Goal: Complete application form

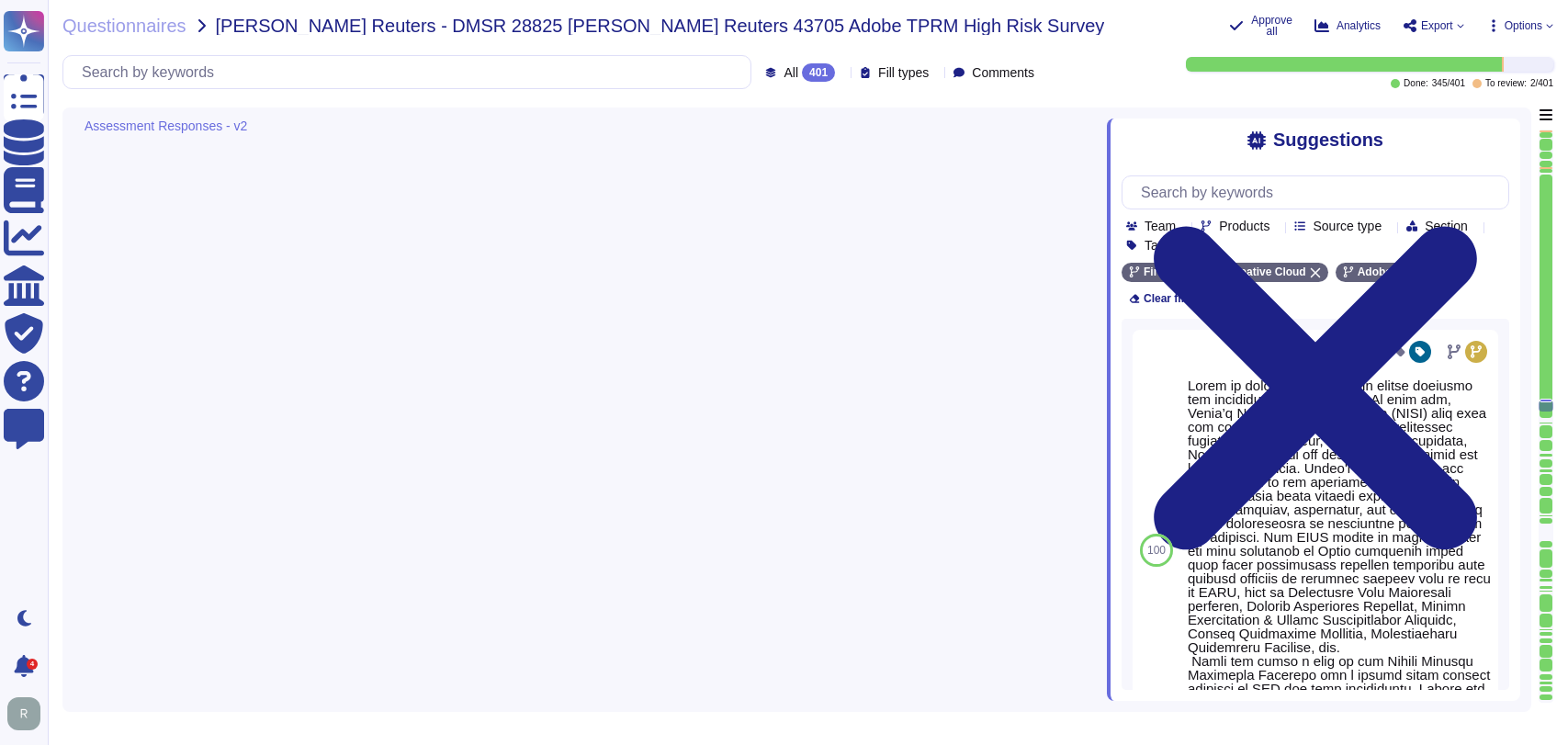
type textarea "Lorem ip dolorsita co adipiscin elitse doeiusmo tem incididu ut lab etdolorem. …"
type textarea "A systematic approach to managing change is followed where changes are reviewed…"
type textarea "Changes are intended for bug fixes, configuration changes, server patching and …"
type textarea "A systematic approach to managing change is followed where changes are reviewed…"
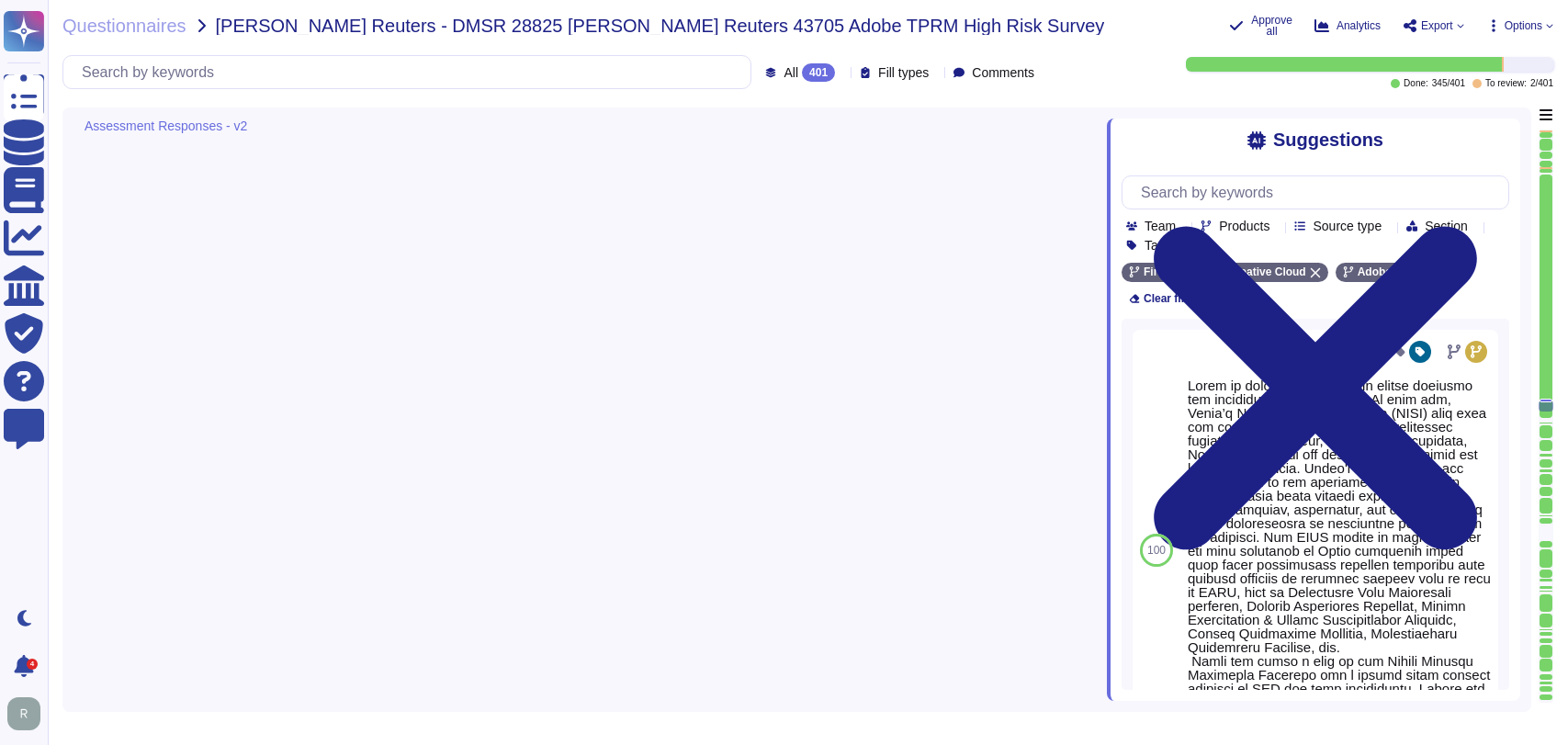
type textarea "A systematic approach to managing change is followed where changes are reviewed…"
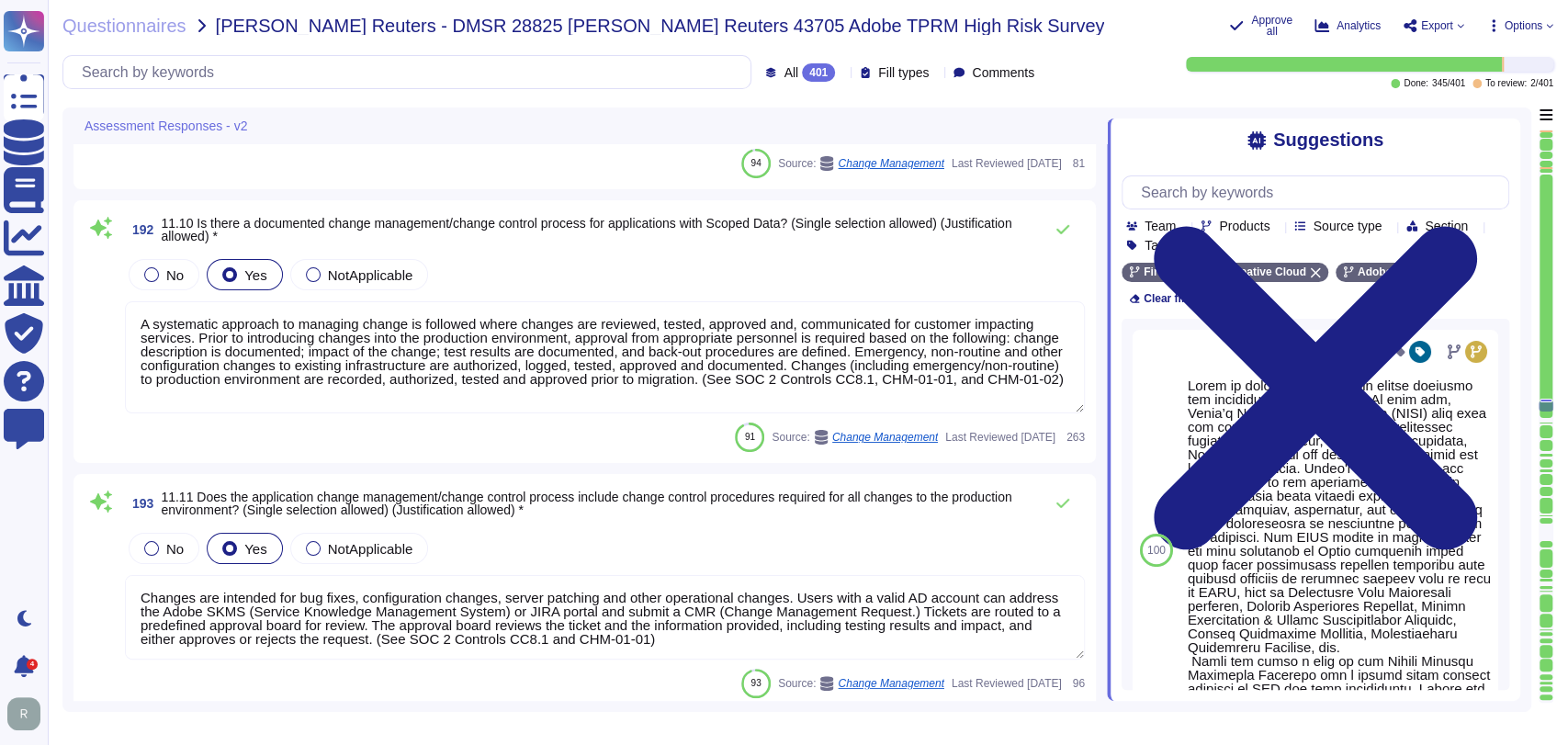
scroll to position [41625, 0]
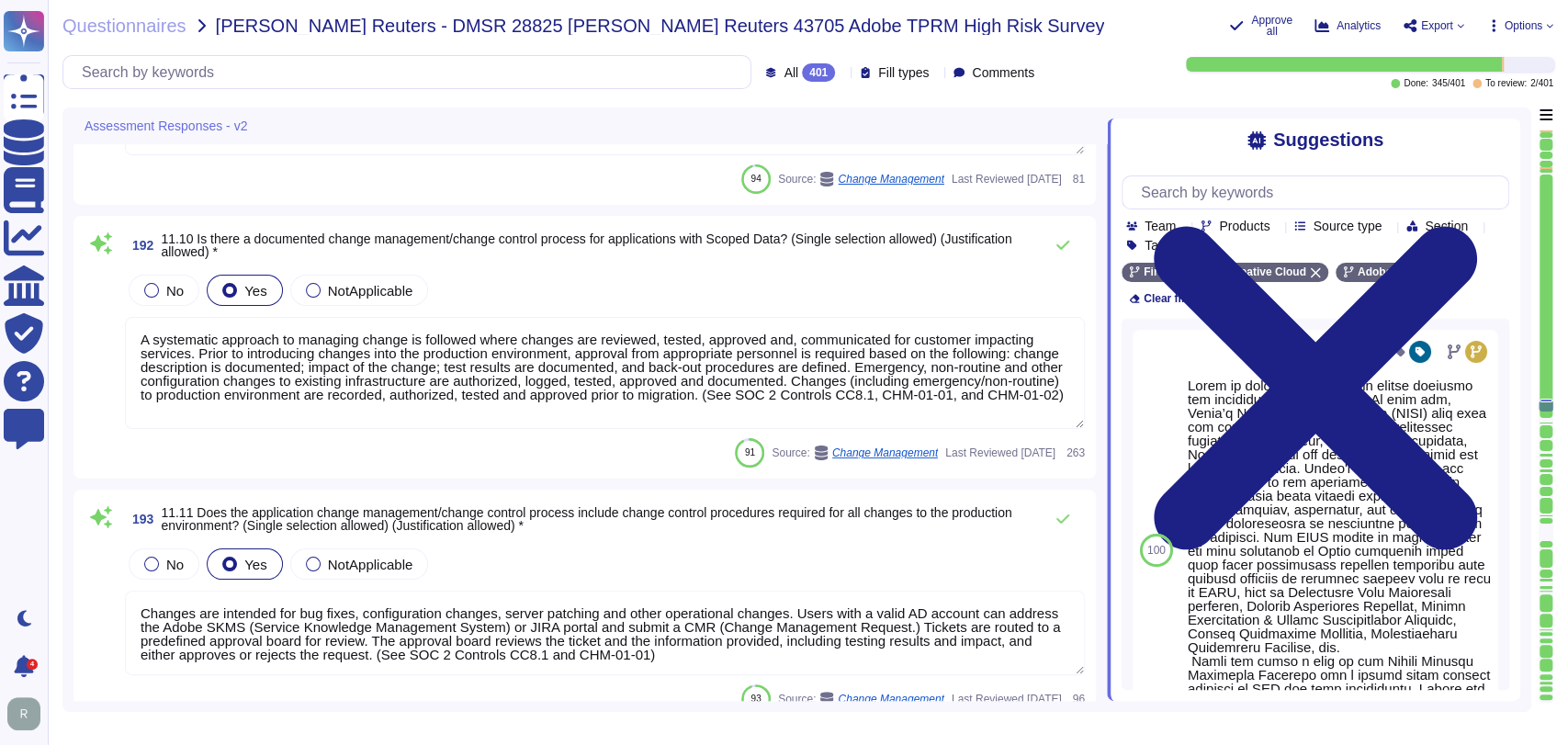
scroll to position [41606, 0]
click at [629, 463] on div "91 Source: Change Management Last Reviewed [DATE] 263" at bounding box center [605, 455] width 960 height 29
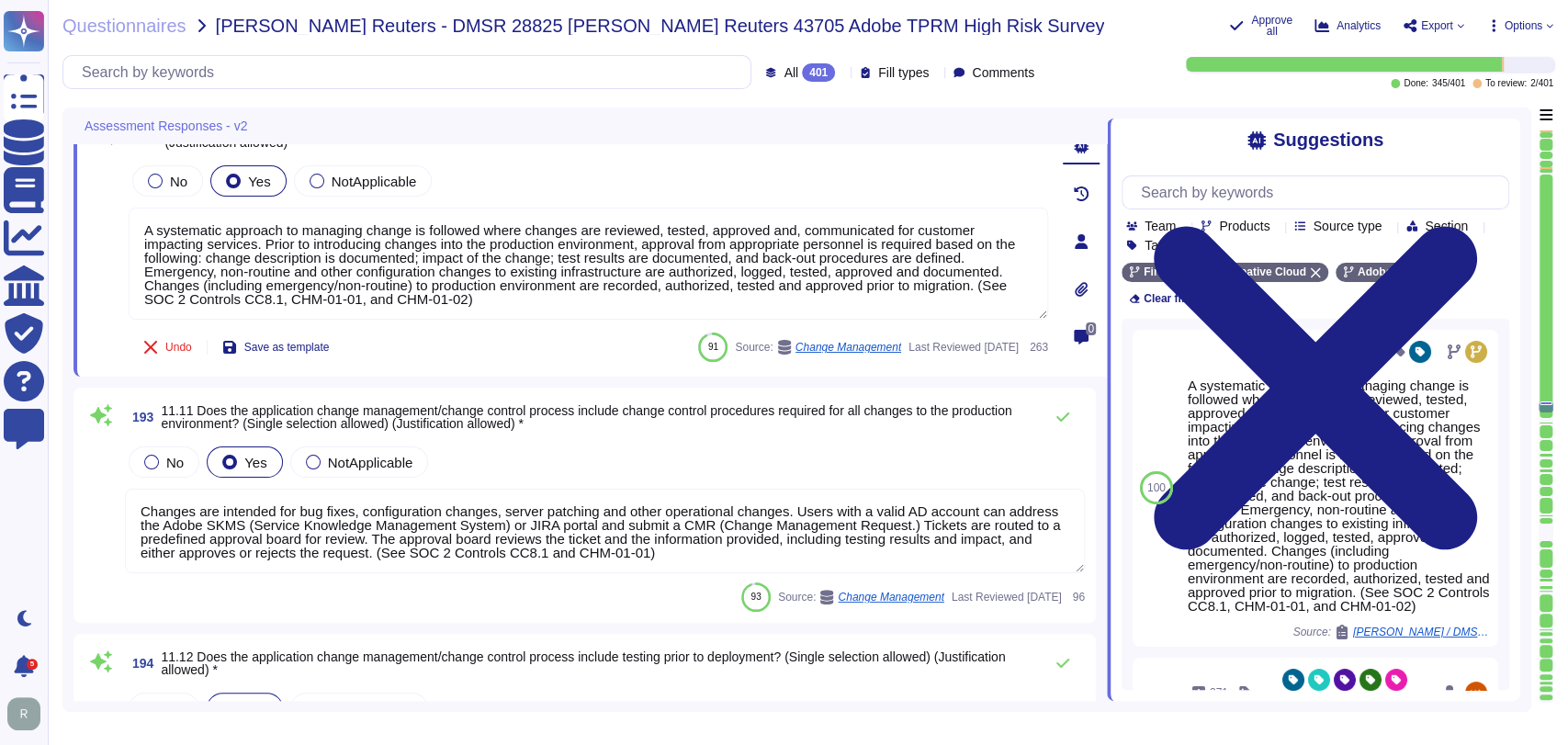
scroll to position [41711, 0]
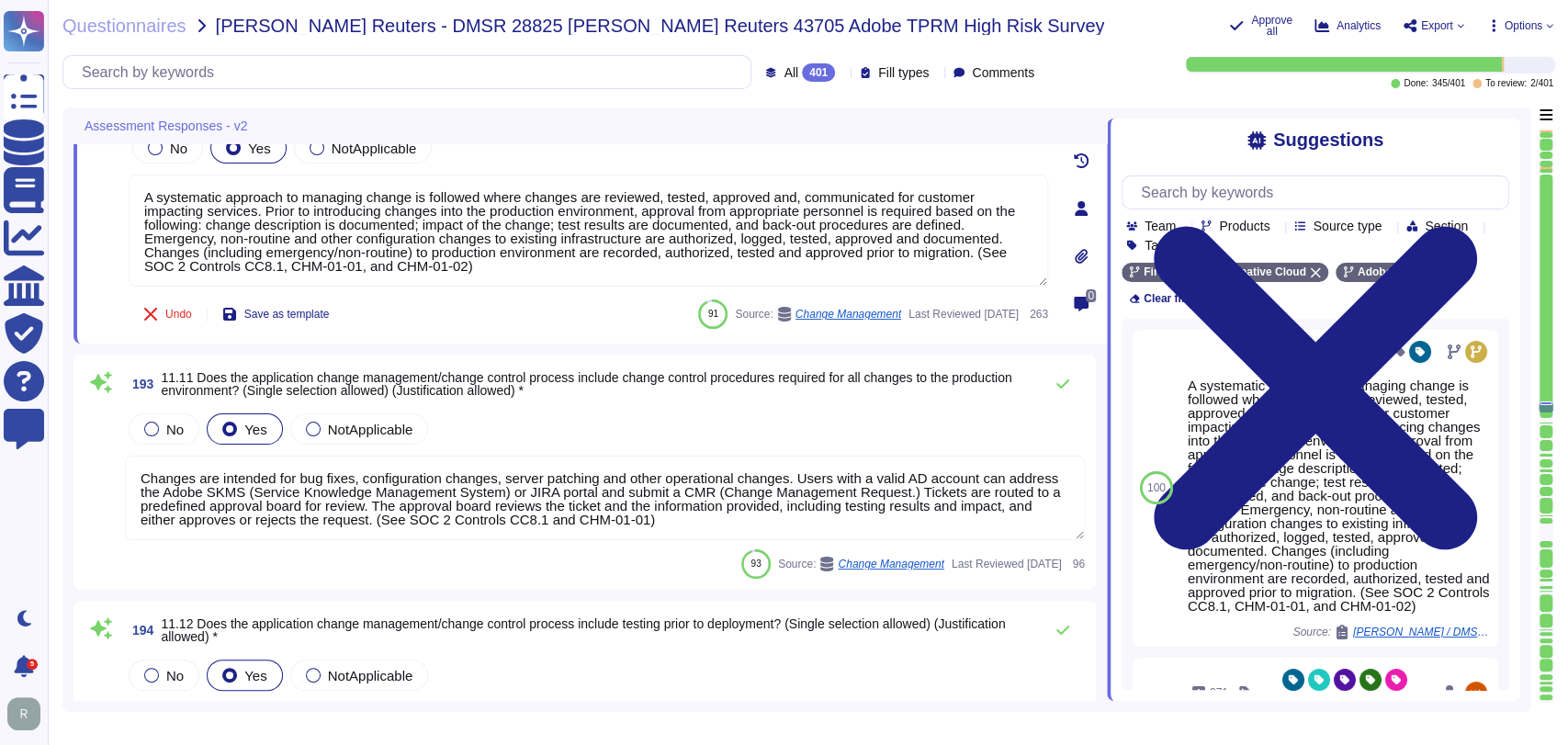
type textarea "Changes are tracked within Adobe’s Change Management solution, SKMS portal. Ple…"
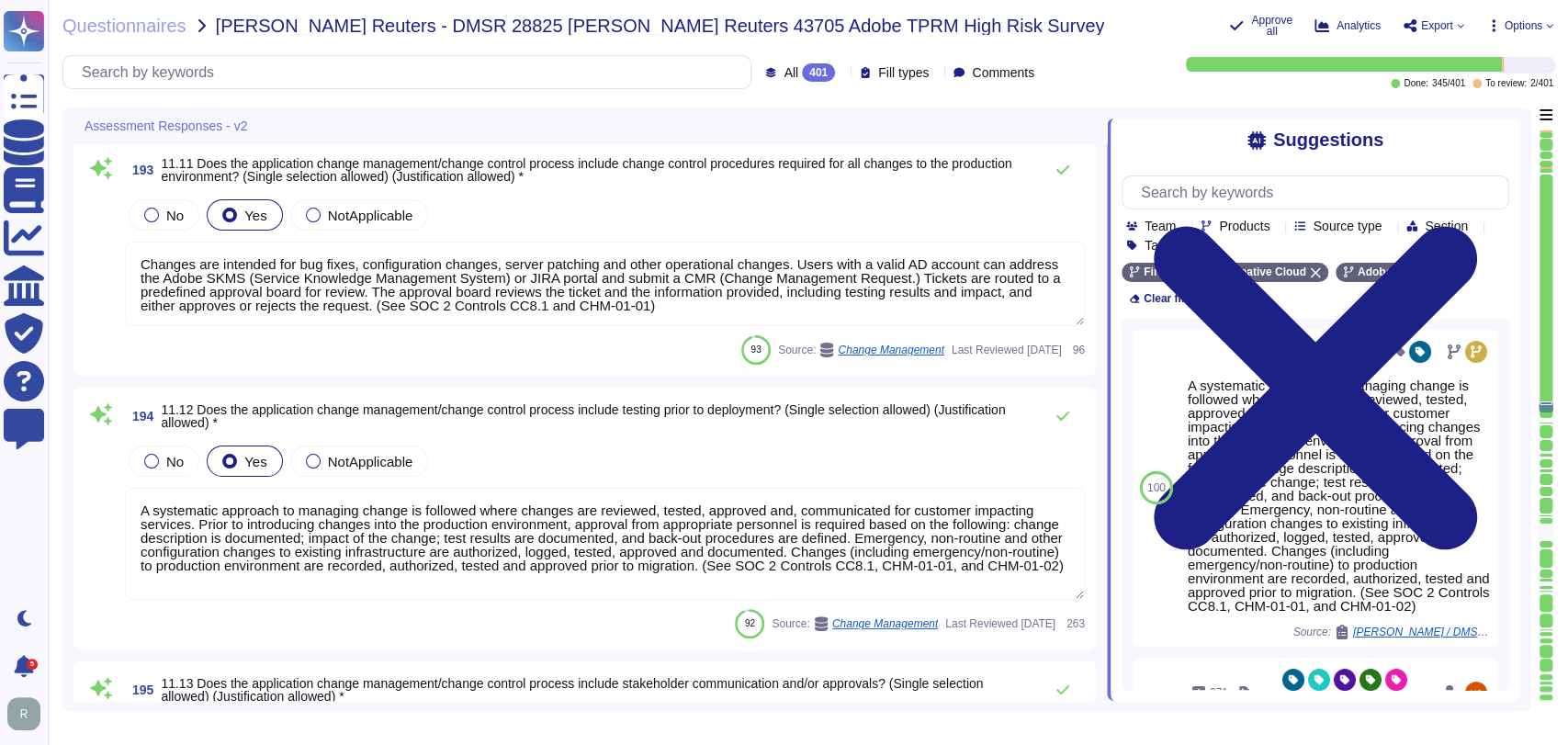
type textarea "Adobe does not release software versions with test code. Prior to releasing cod…"
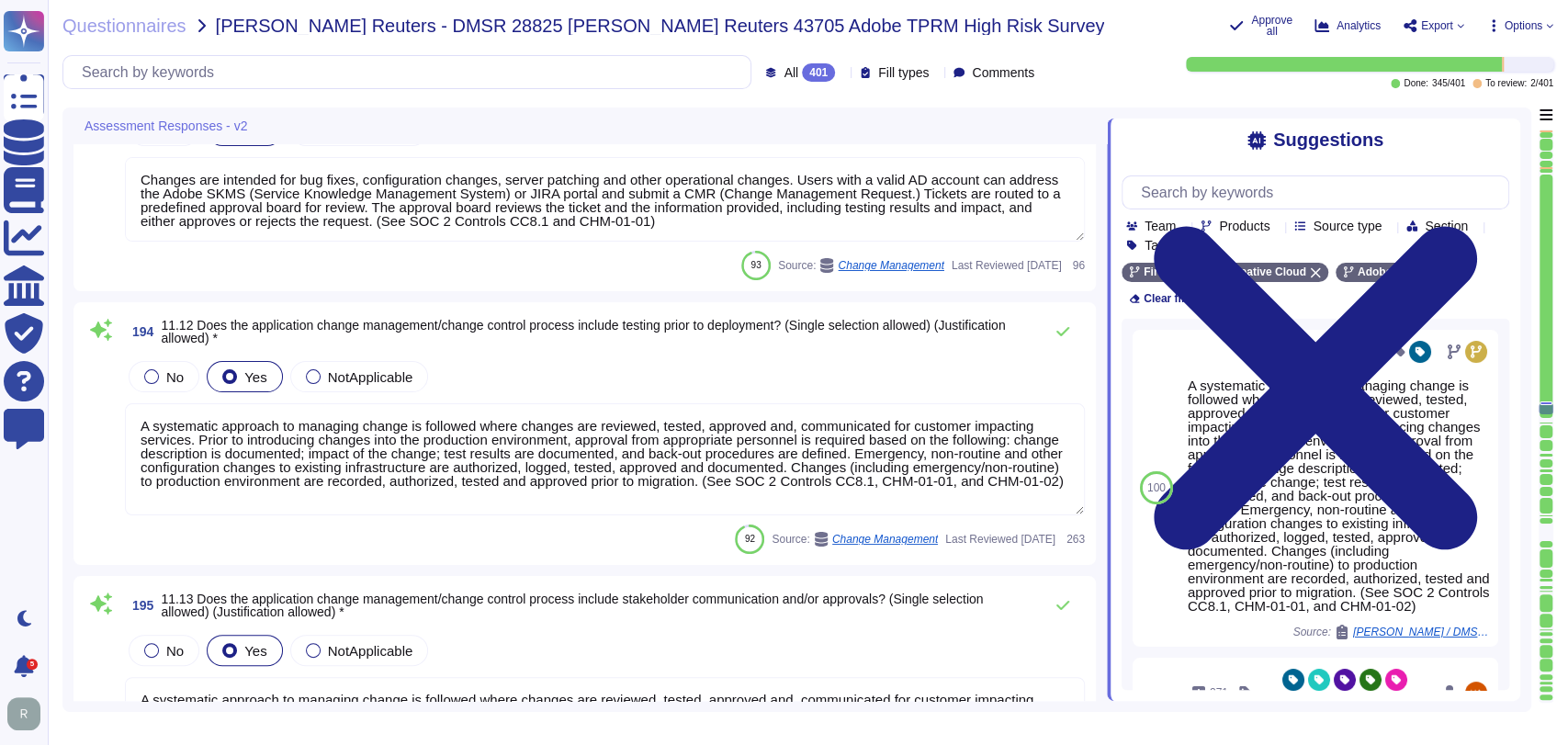
scroll to position [42032, 0]
click at [553, 535] on div "92 Source: Change Management Last Reviewed [DATE] 263" at bounding box center [605, 537] width 960 height 29
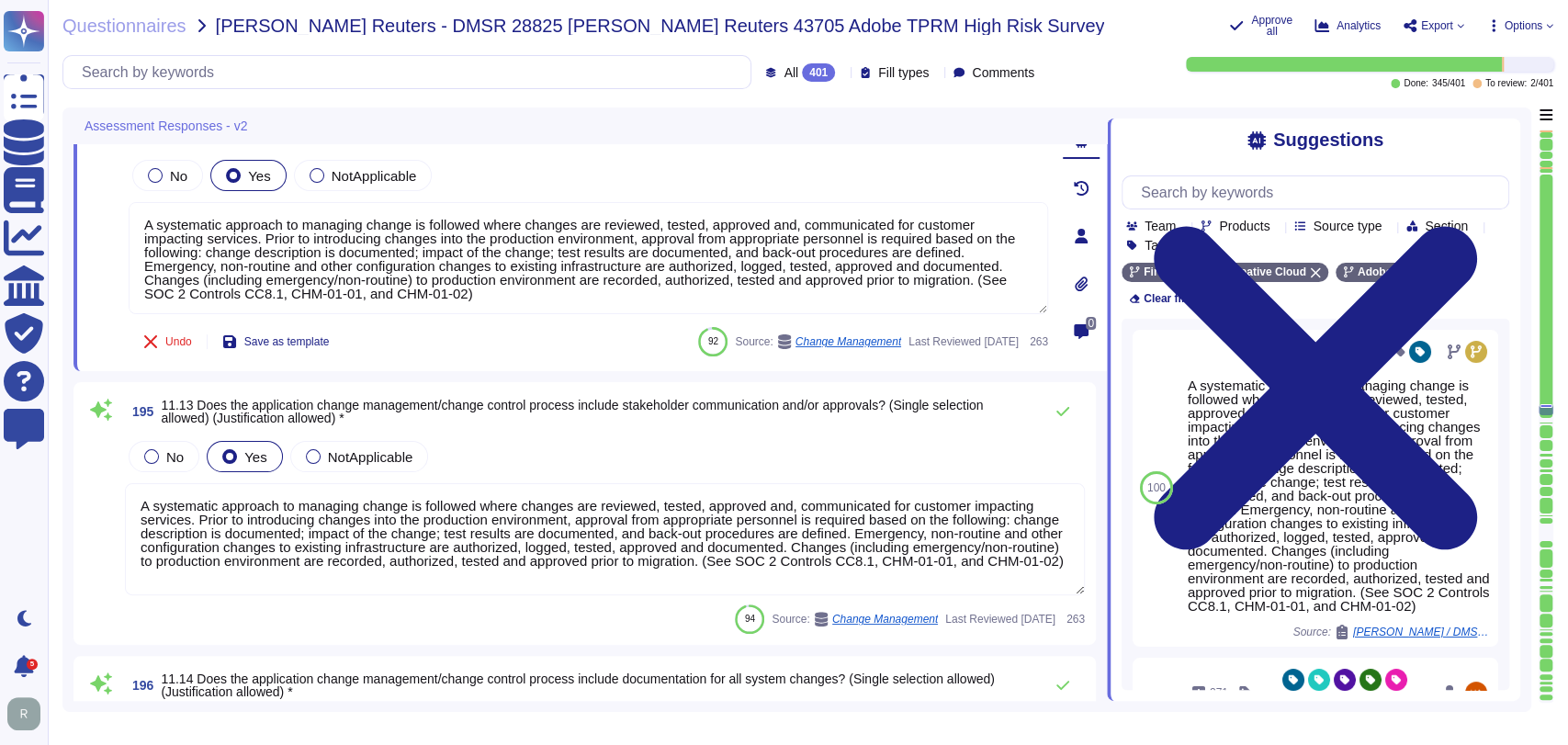
scroll to position [42225, 0]
click at [563, 437] on div "No Yes NotApplicable" at bounding box center [605, 455] width 960 height 39
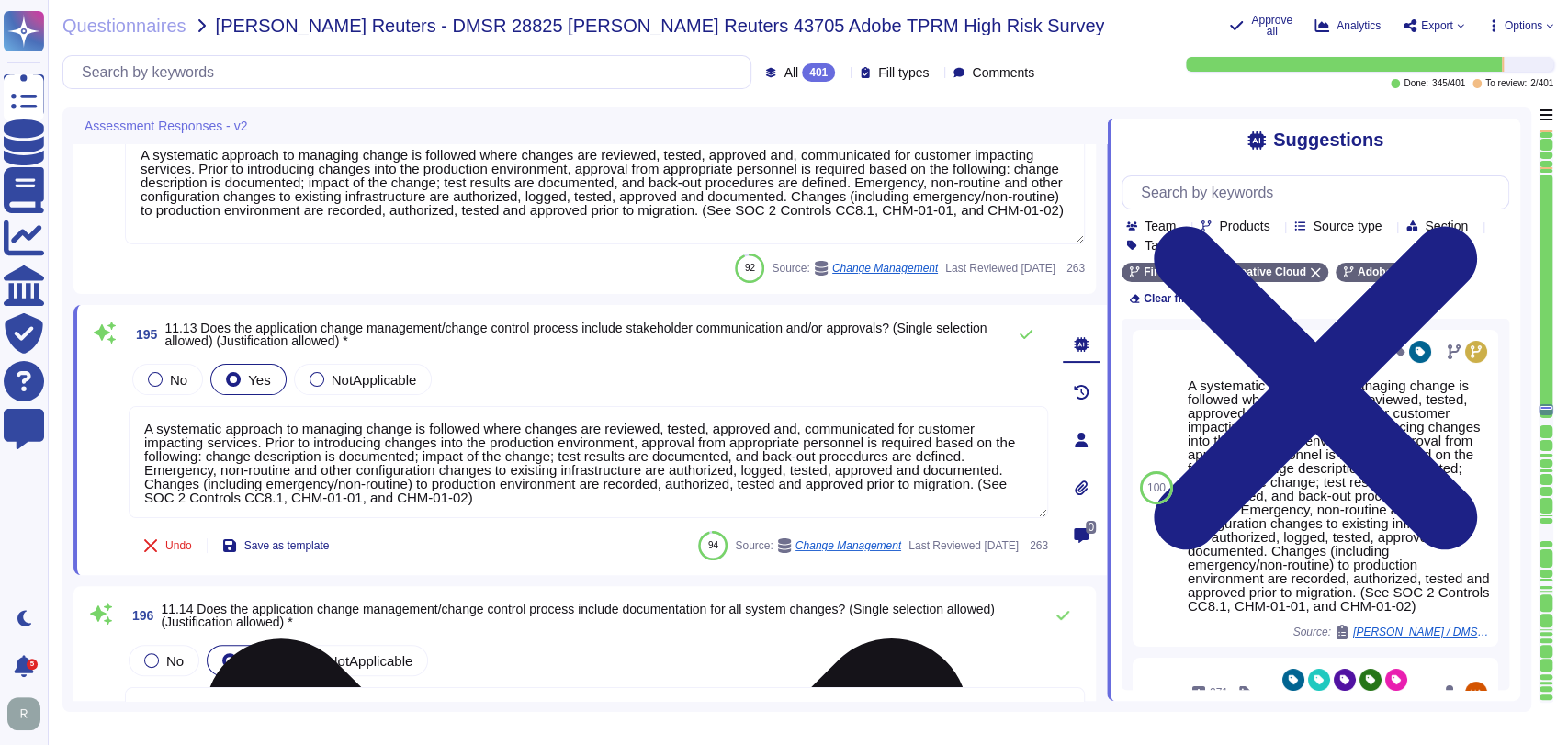
type textarea "A systematic approach to managing change is followed where changes are reviewed…"
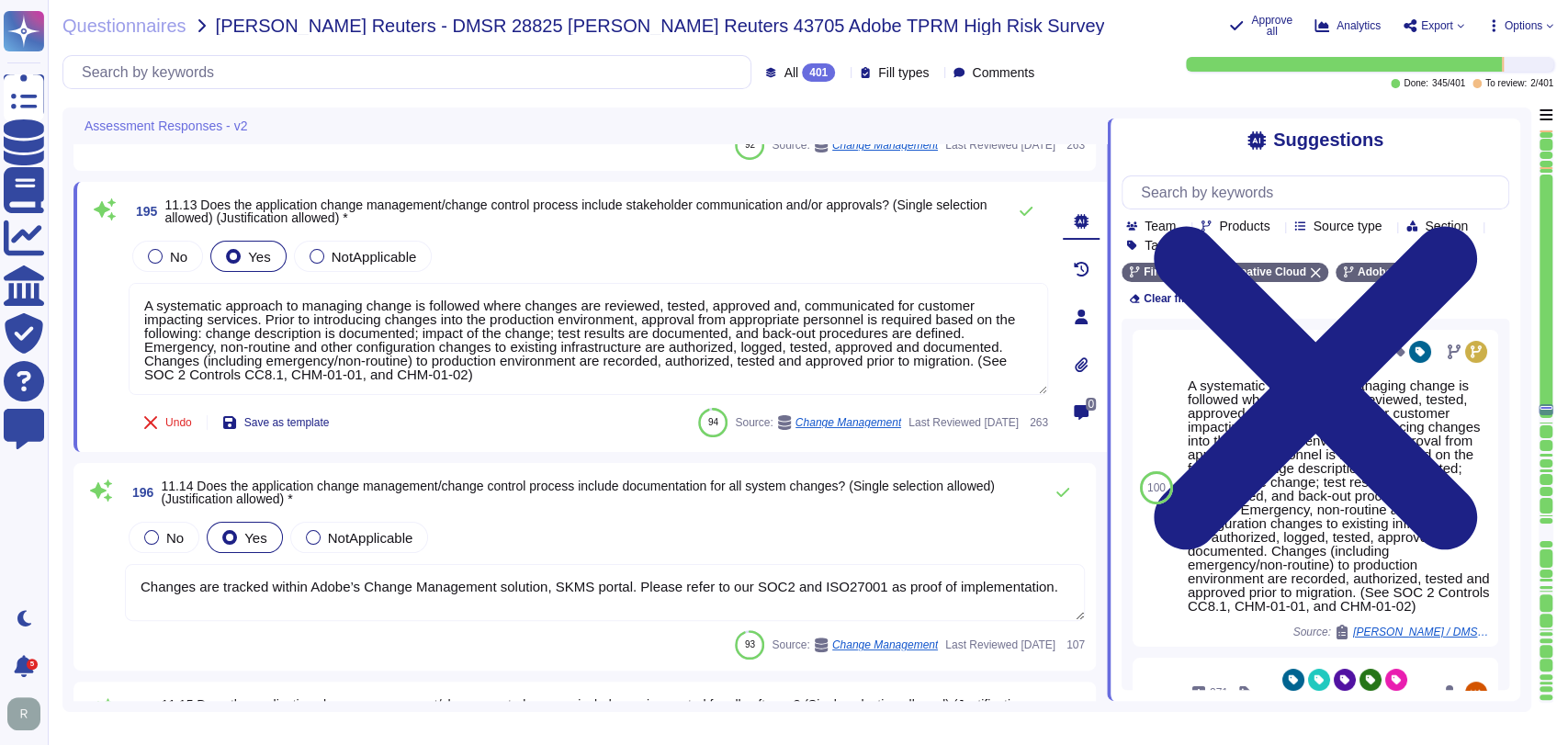
scroll to position [42404, 0]
click at [631, 516] on div "196 11.14 Does the application change management/change control process include…" at bounding box center [584, 568] width 1000 height 186
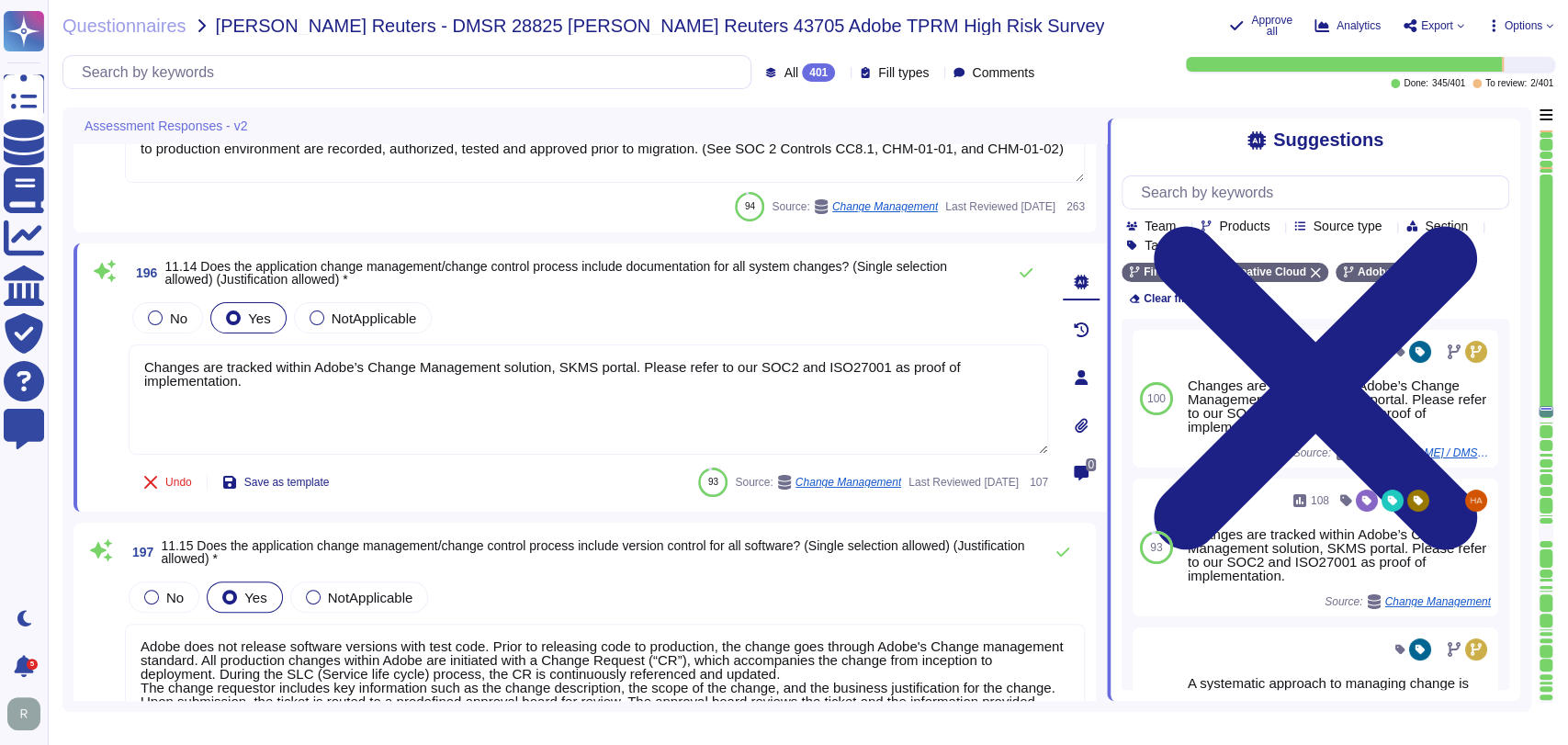
type textarea "Loremipsumd sitam cons adipisc e seddoei tempo in utla et do magnaaliqua enima …"
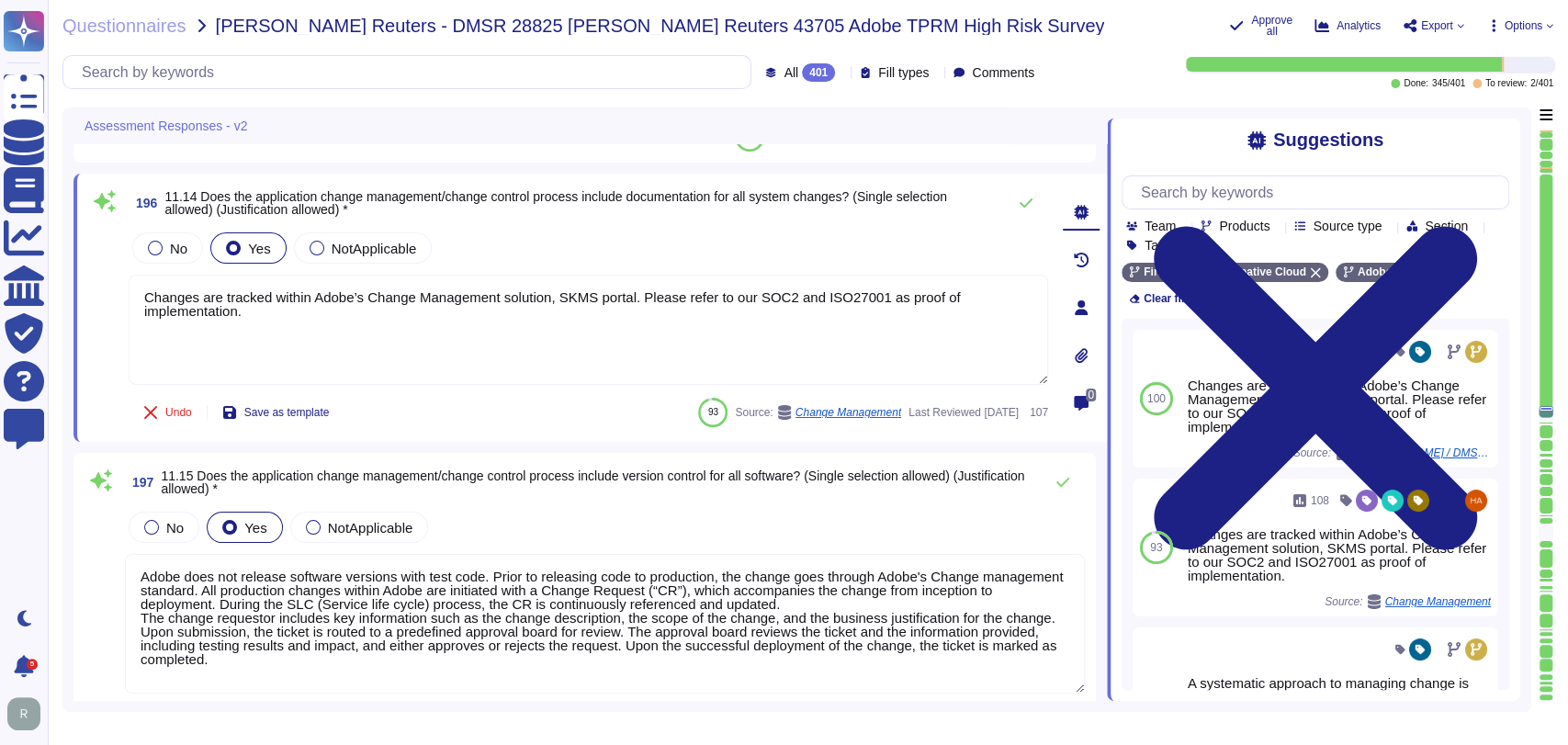
click at [641, 516] on div "No Yes NotApplicable" at bounding box center [605, 527] width 960 height 39
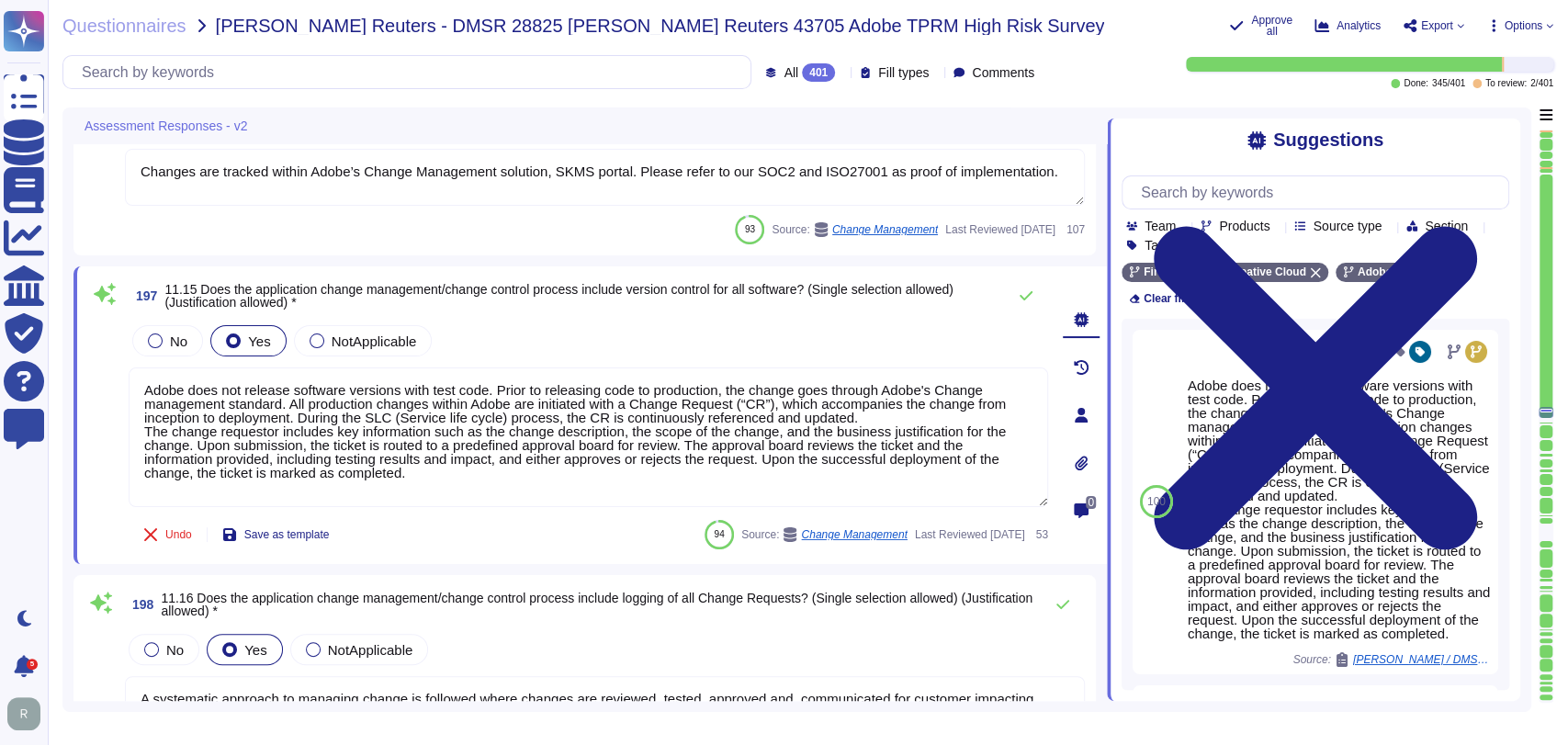
scroll to position [1, 0]
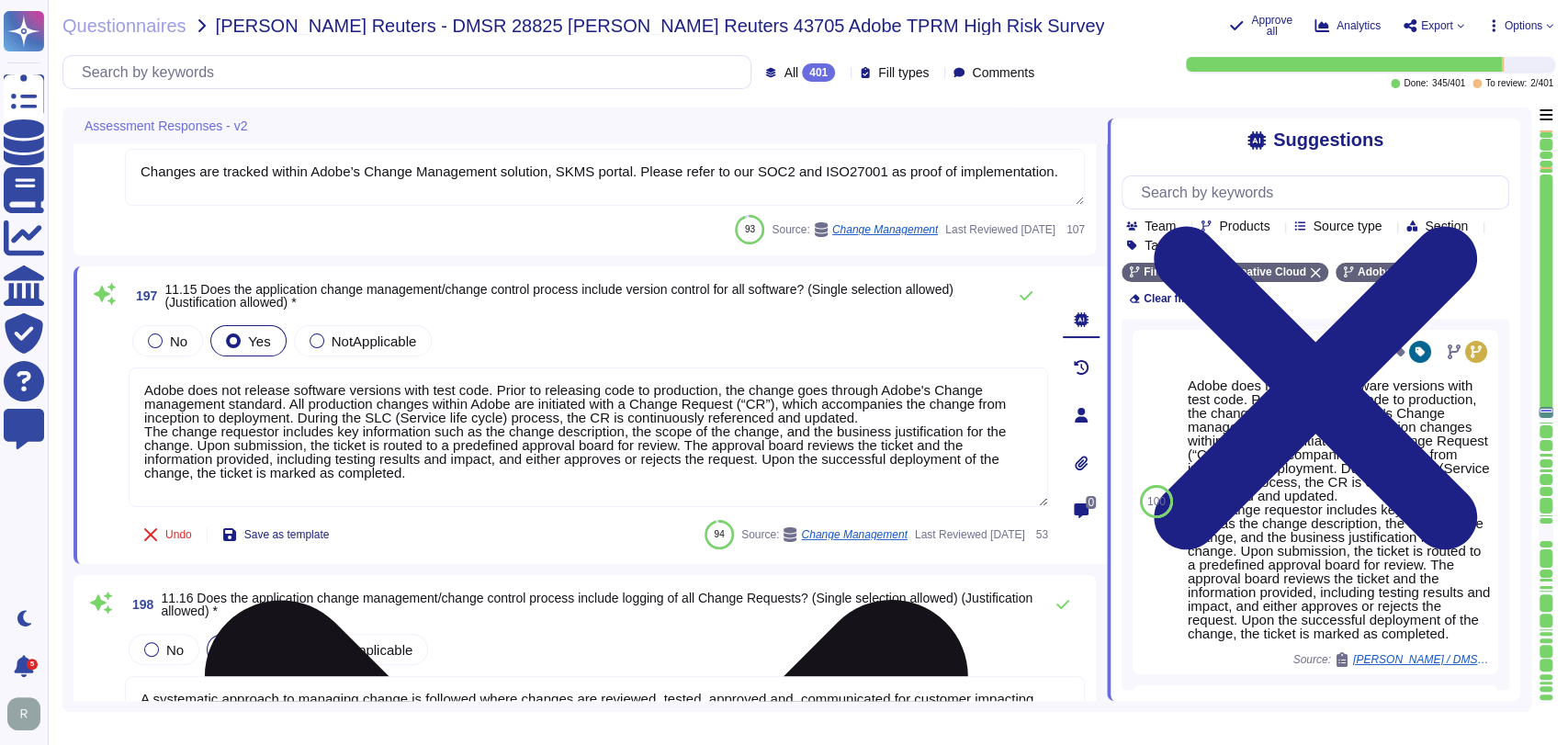
type textarea "Data must be accessed and saved from a trusted Adobe-owned data store (for exam…"
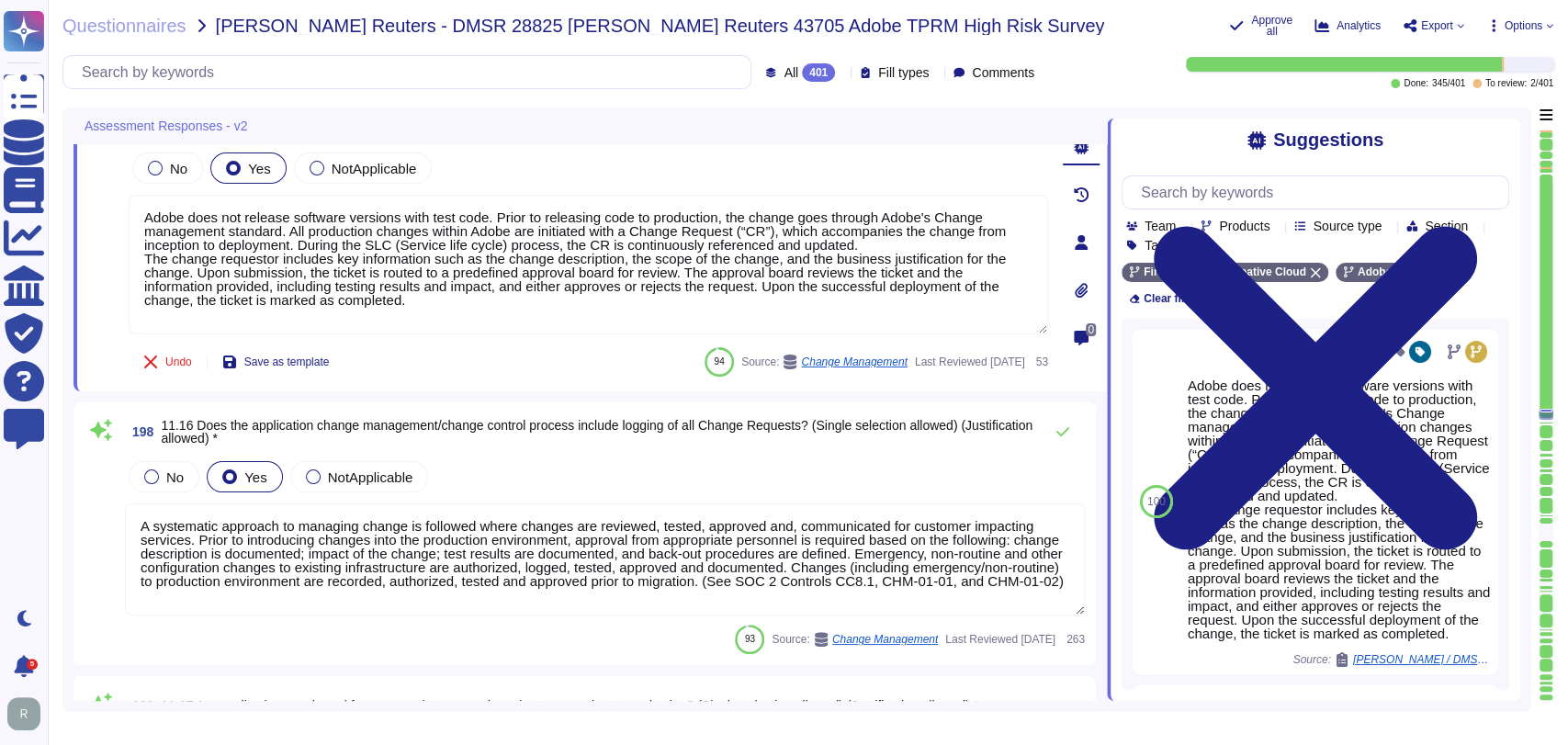
scroll to position [42965, 0]
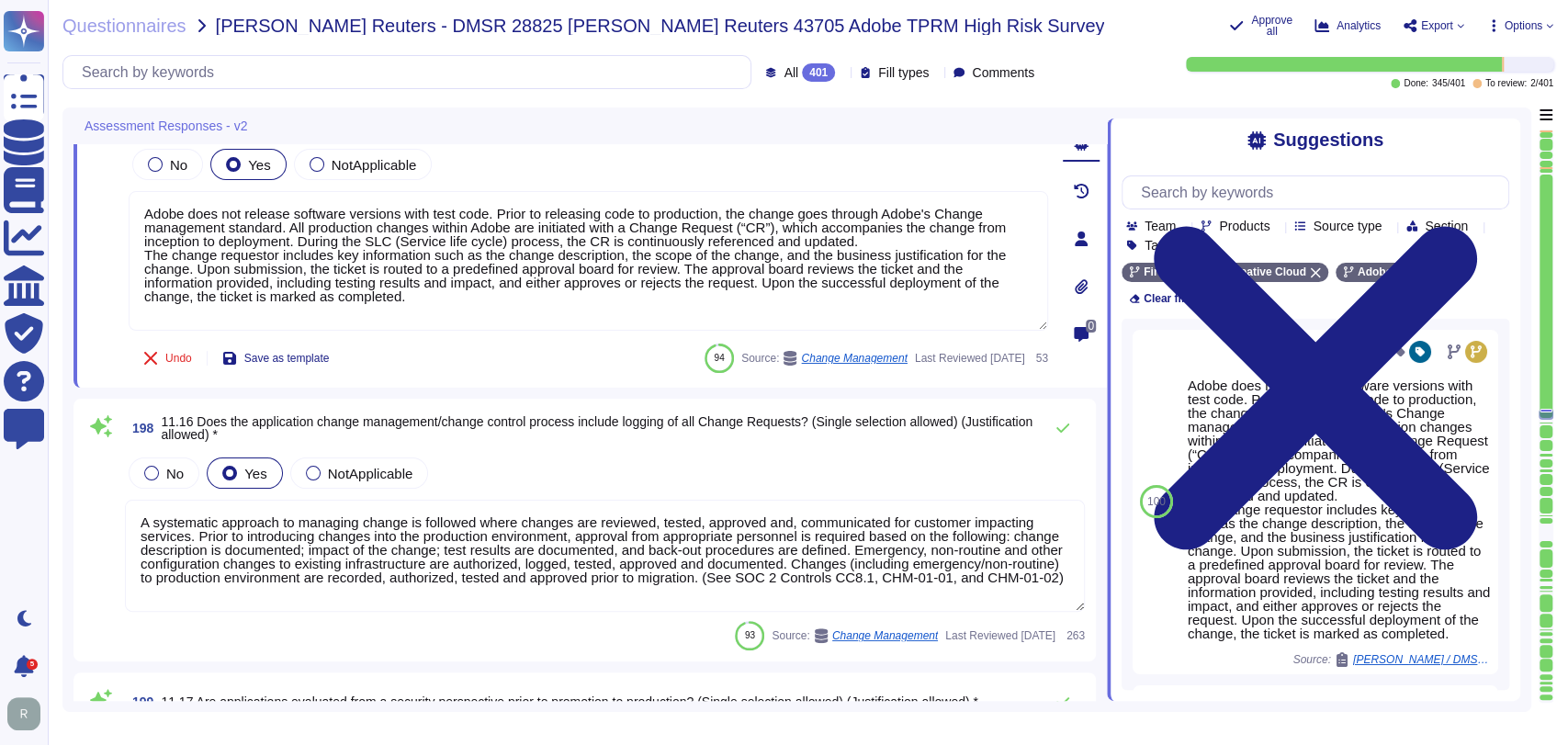
click at [603, 467] on div "No Yes NotApplicable" at bounding box center [605, 473] width 960 height 39
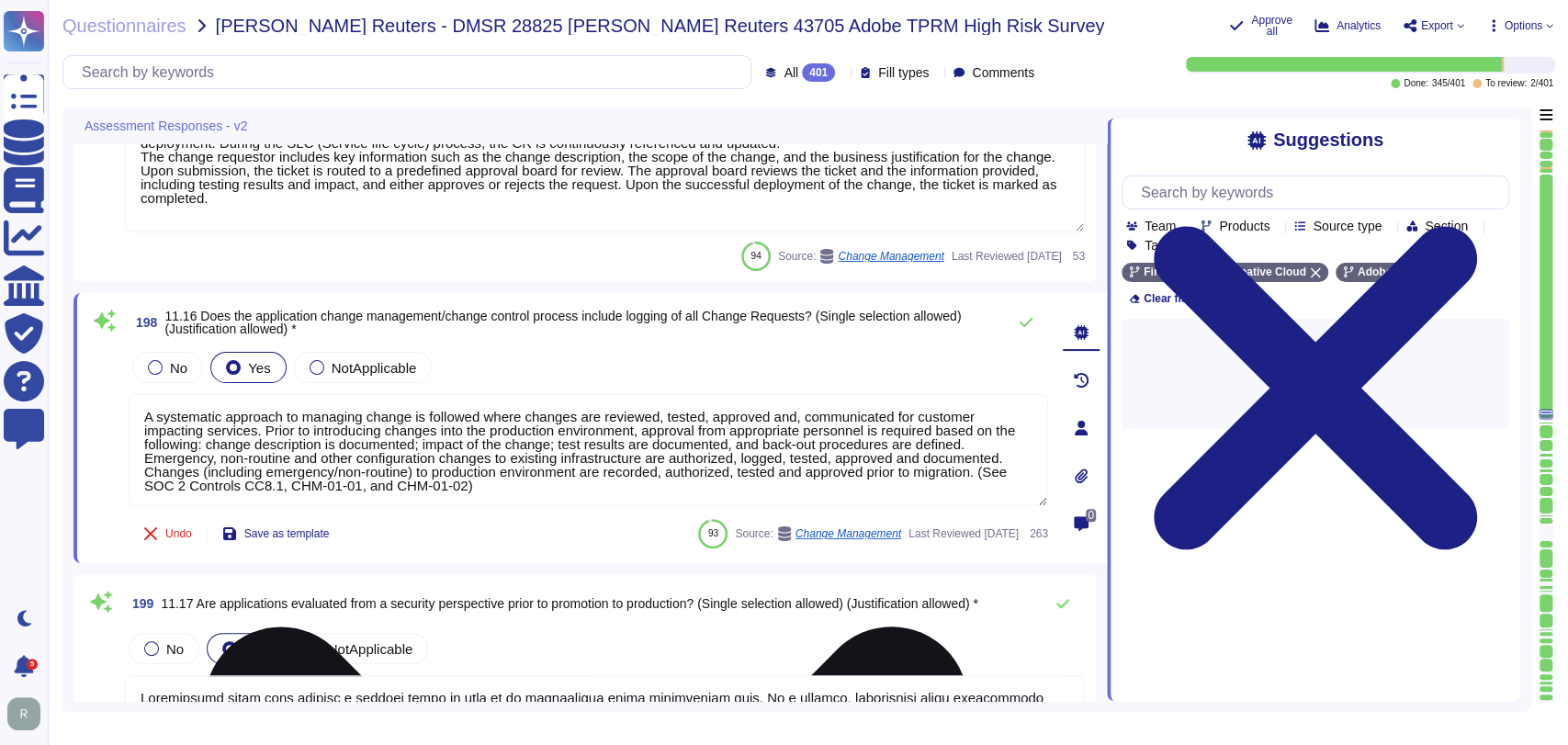
type textarea "Security testing is required to be performed for significant changes to ensure …"
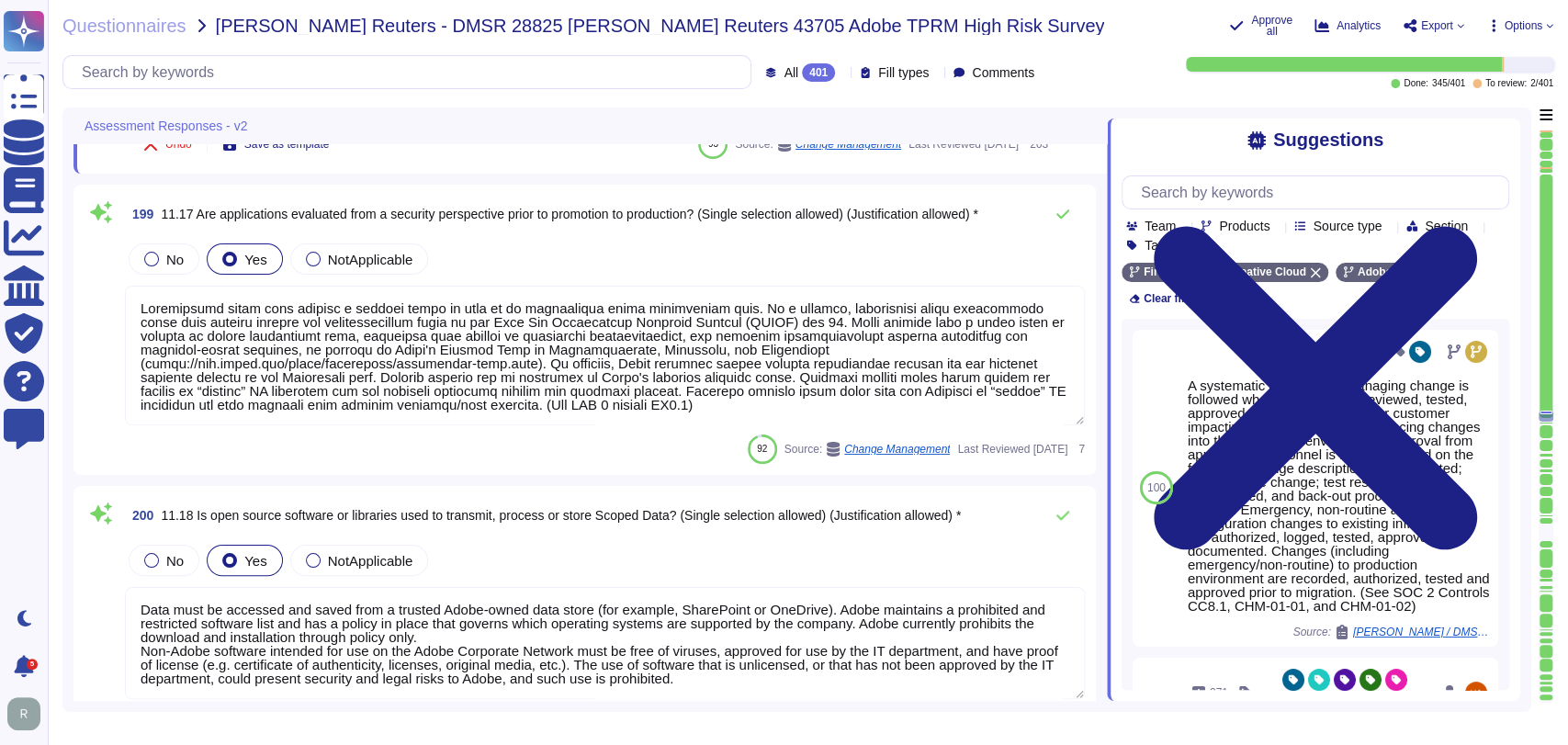
scroll to position [43419, 0]
click at [632, 279] on div "No Yes NotApplicable" at bounding box center [605, 333] width 960 height 188
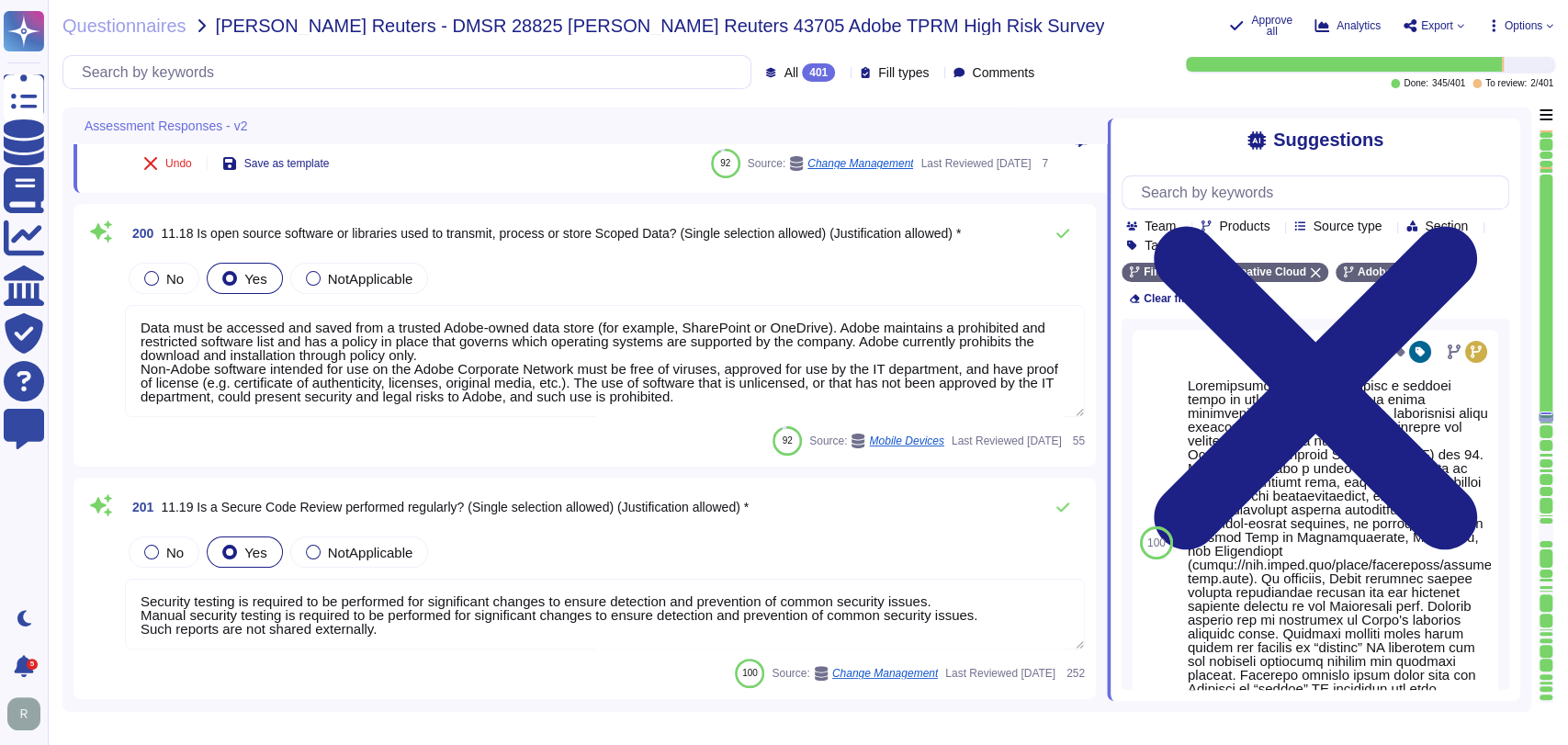
scroll to position [43688, 0]
click at [560, 292] on div "No Yes NotApplicable" at bounding box center [605, 278] width 960 height 39
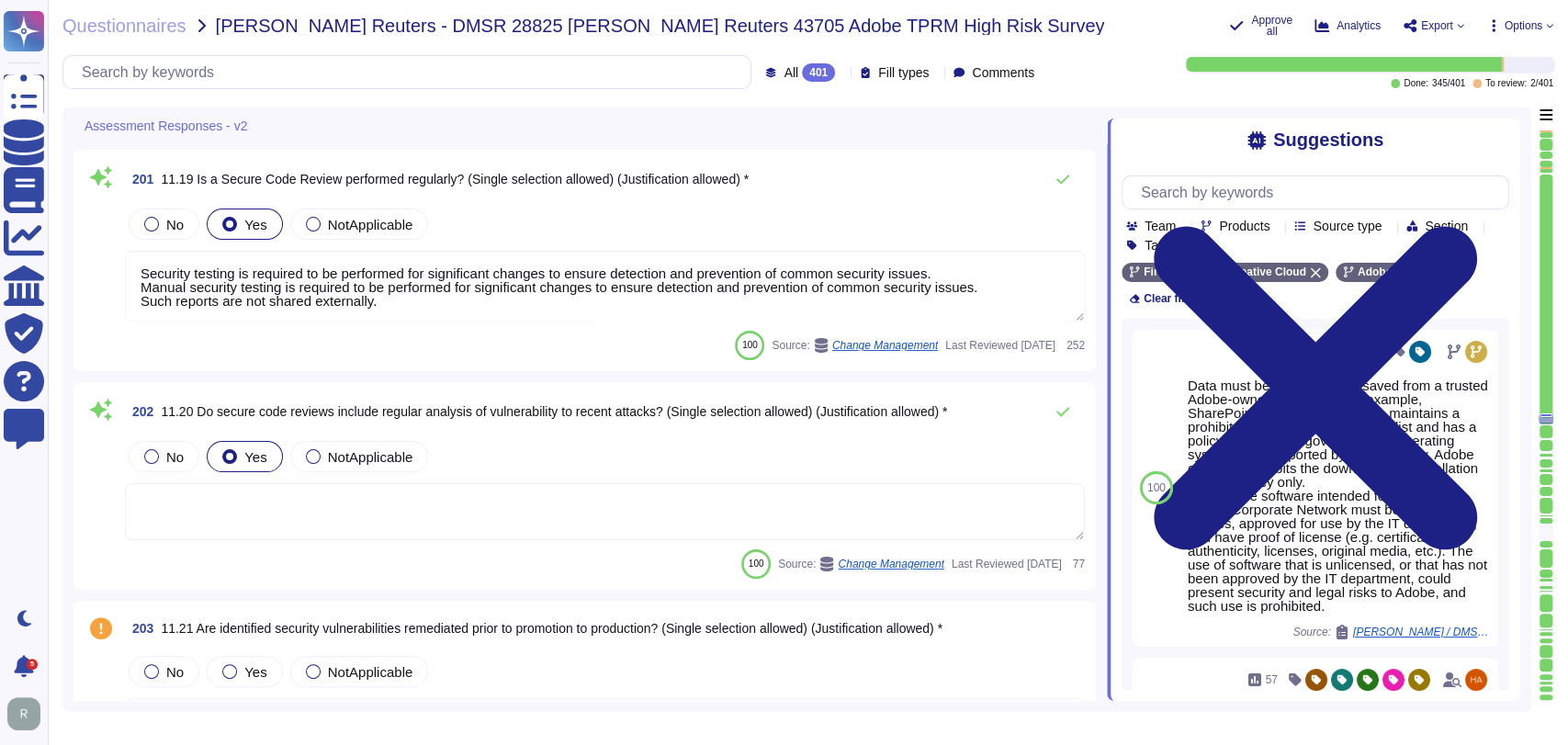
type textarea "Yes. In many cases Adobe deploys firewalls, network security groups and maintai…"
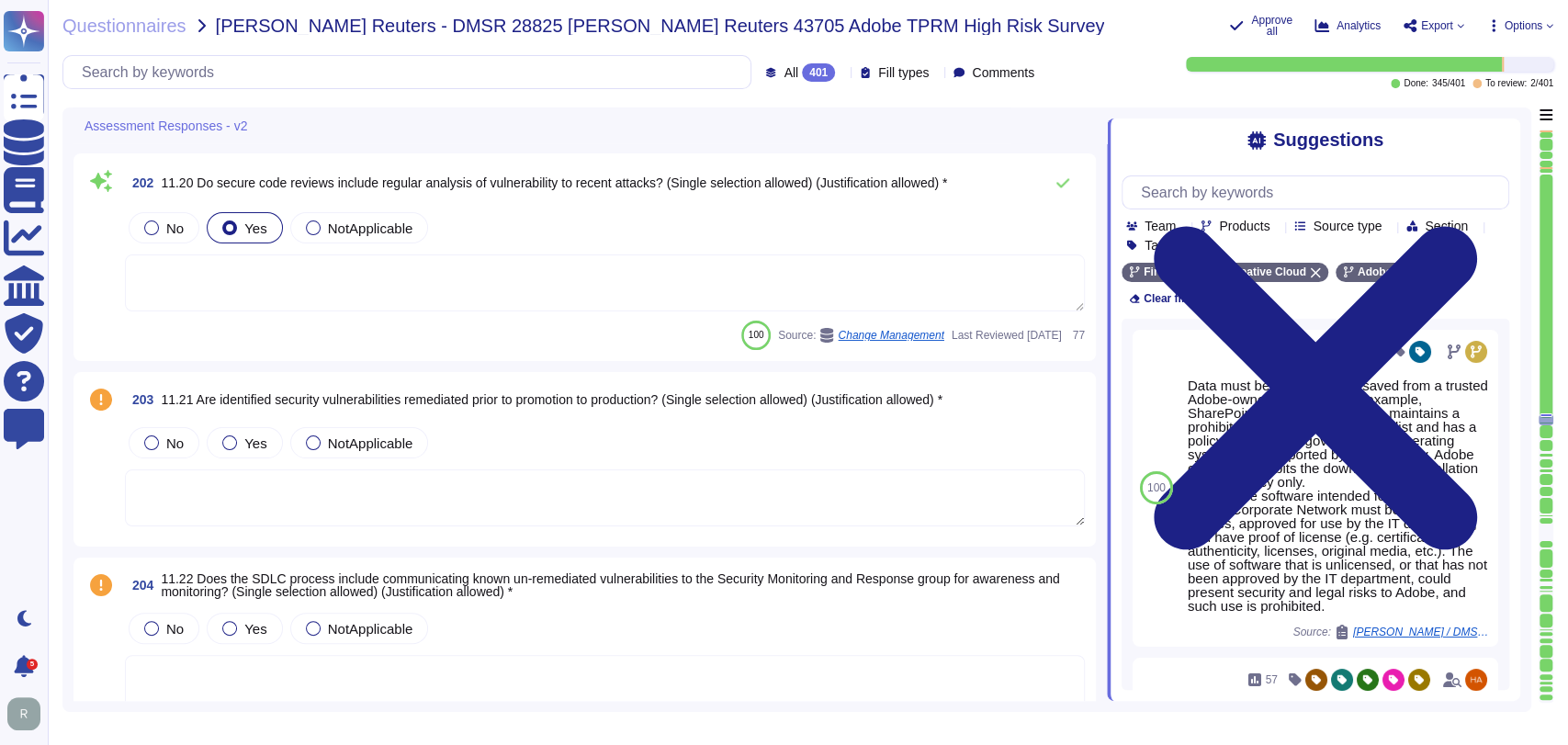
scroll to position [44236, 0]
click at [580, 490] on textarea at bounding box center [605, 495] width 960 height 57
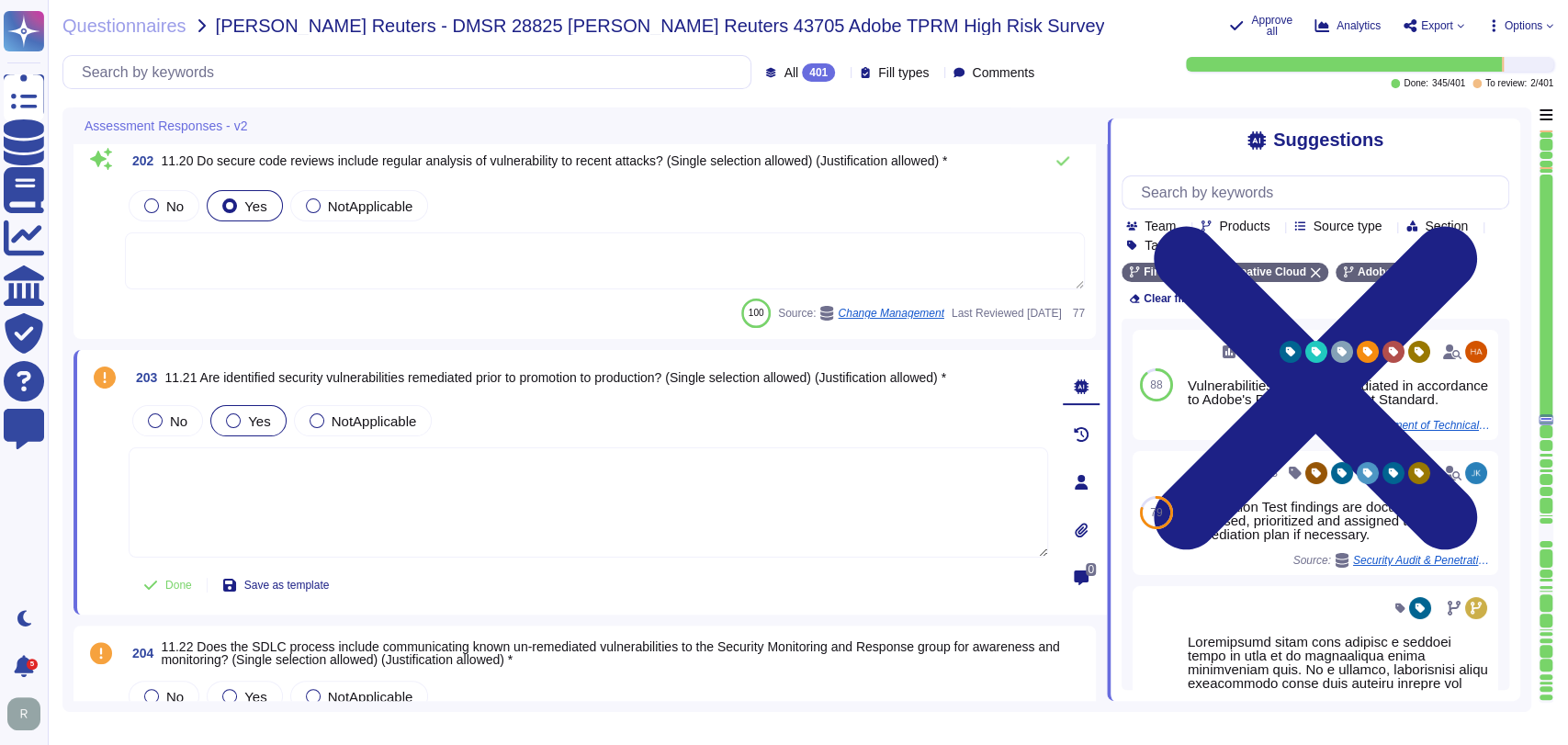
click at [259, 424] on span "Yes" at bounding box center [259, 421] width 22 height 15
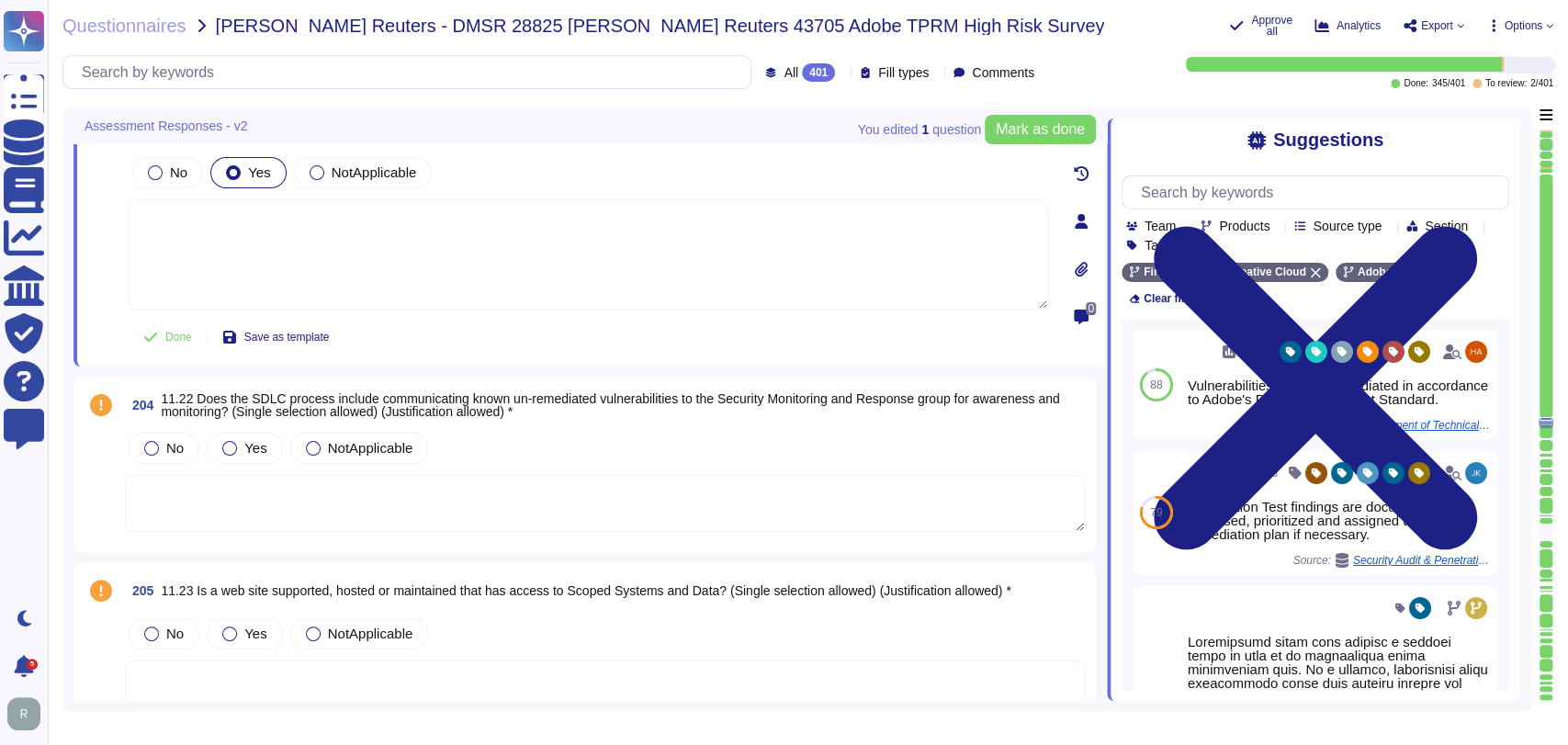
scroll to position [44497, 0]
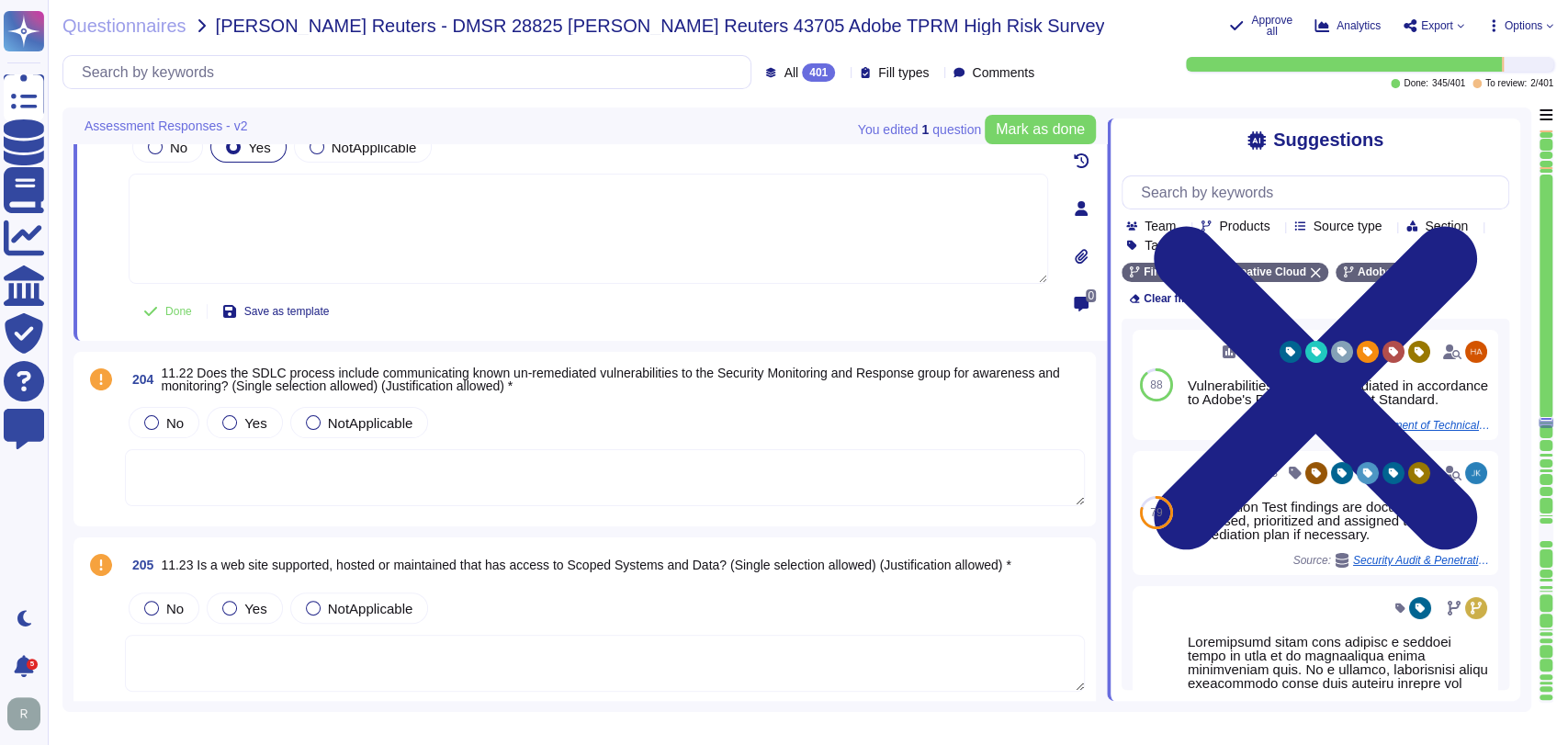
click at [477, 483] on textarea at bounding box center [605, 478] width 960 height 57
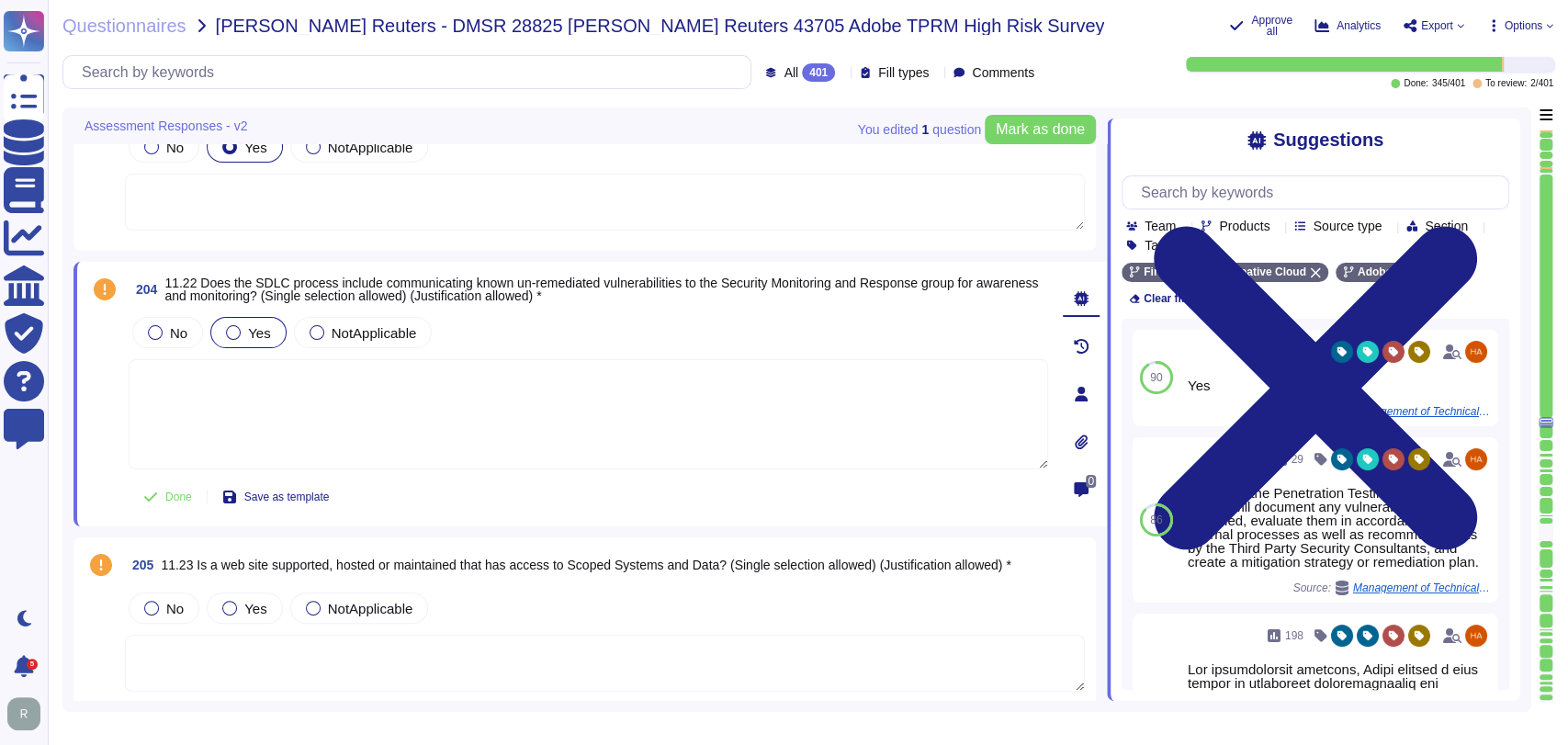
click at [250, 325] on span "Yes" at bounding box center [259, 333] width 22 height 15
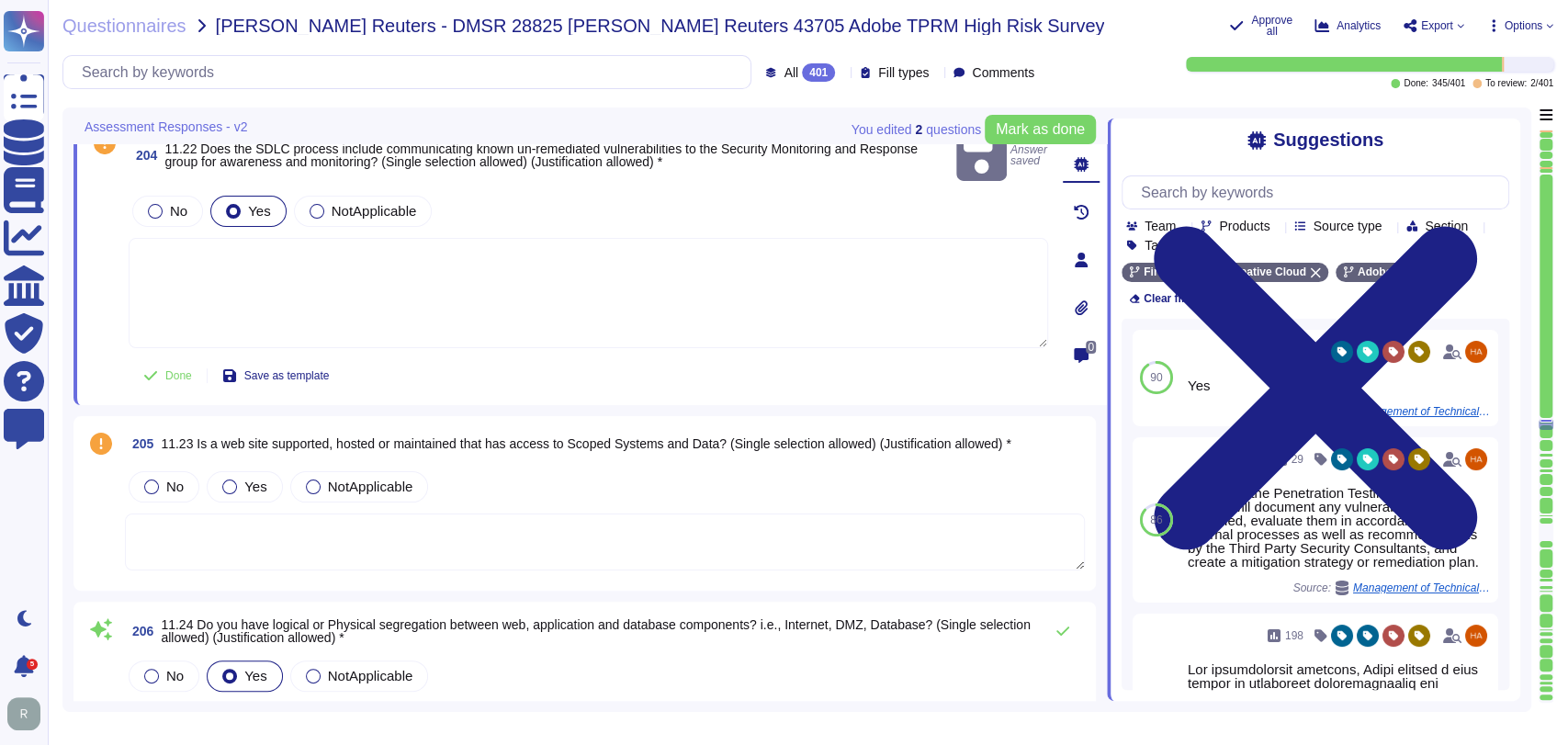
type textarea "Adobe has developed a base configuration based on the Center for Internet Secur…"
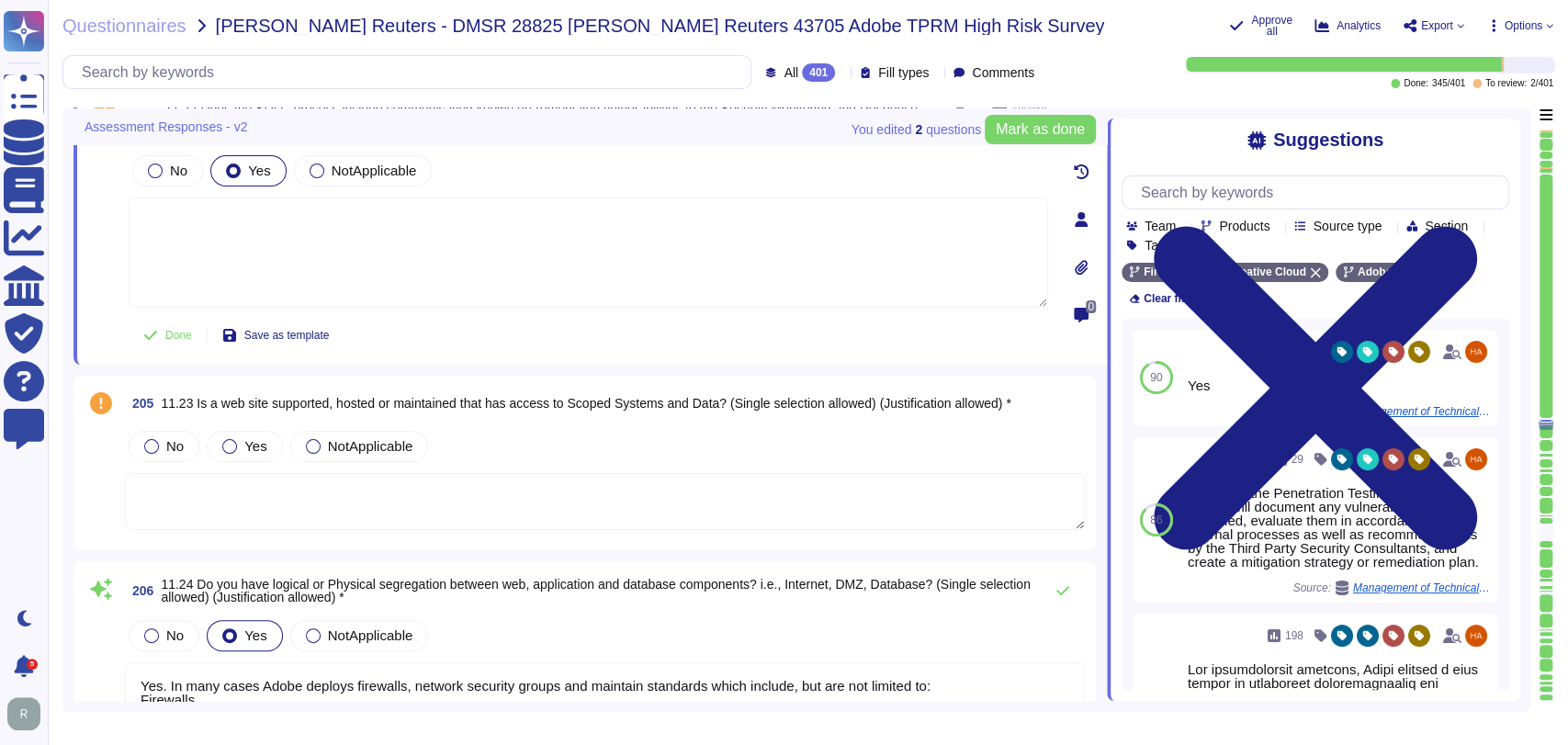
scroll to position [44707, 0]
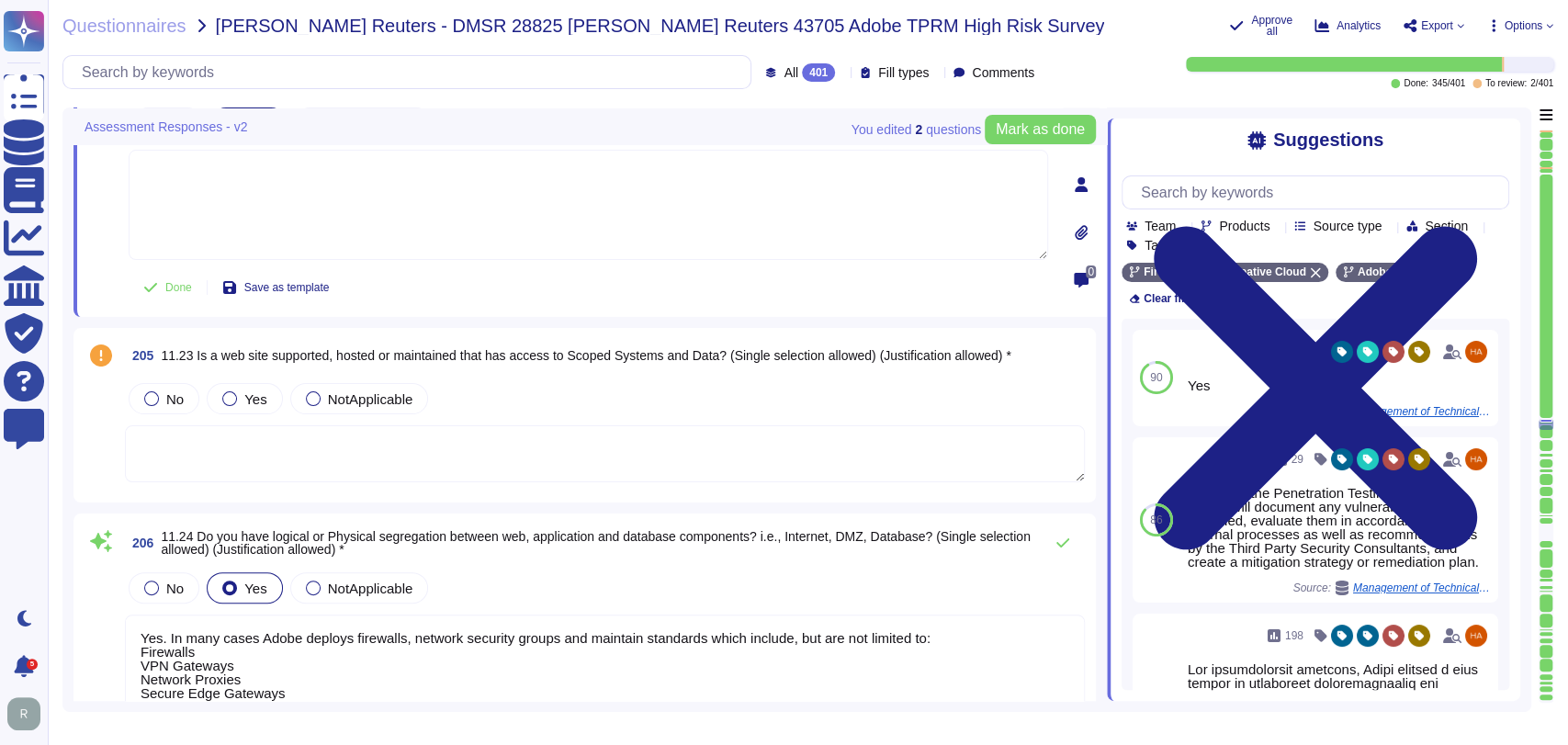
click at [551, 445] on textarea at bounding box center [605, 454] width 960 height 57
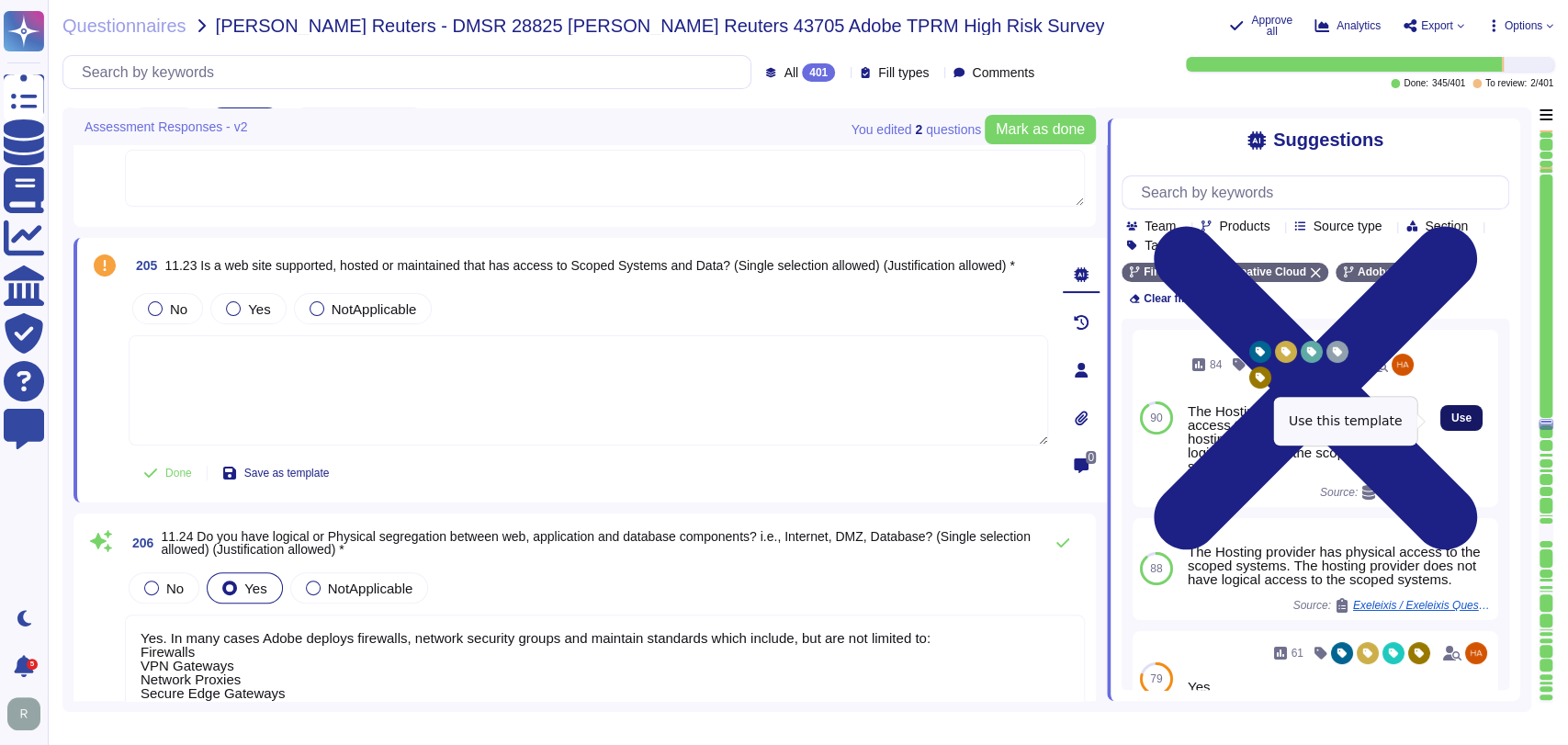
click at [1451, 424] on span "Use" at bounding box center [1461, 418] width 20 height 11
type textarea "The Hosting provider has physical access to the scoped systems. The hosting pro…"
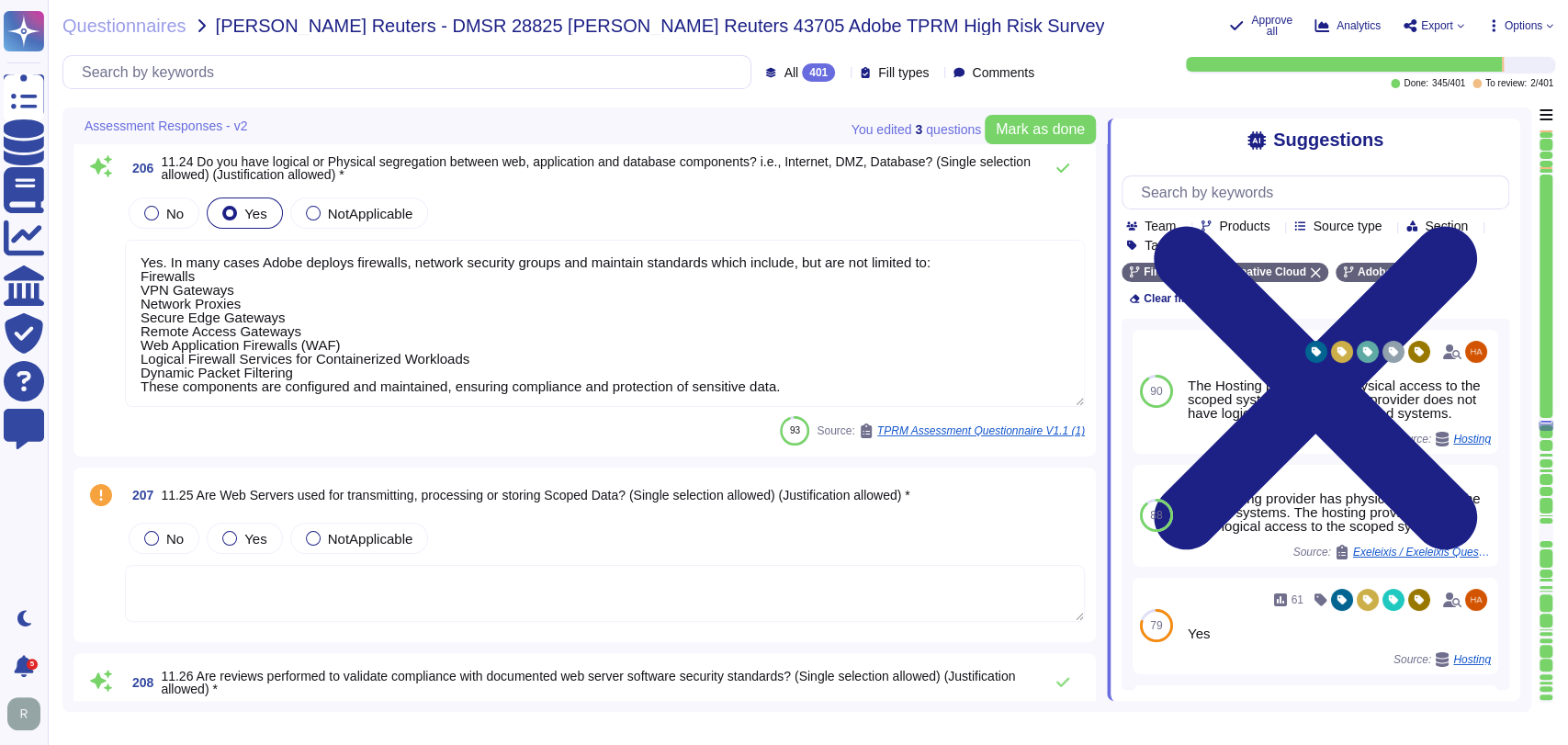
type textarea "All communication with and between the solution's components, occurs over HTTPS."
click at [520, 588] on textarea at bounding box center [605, 591] width 960 height 57
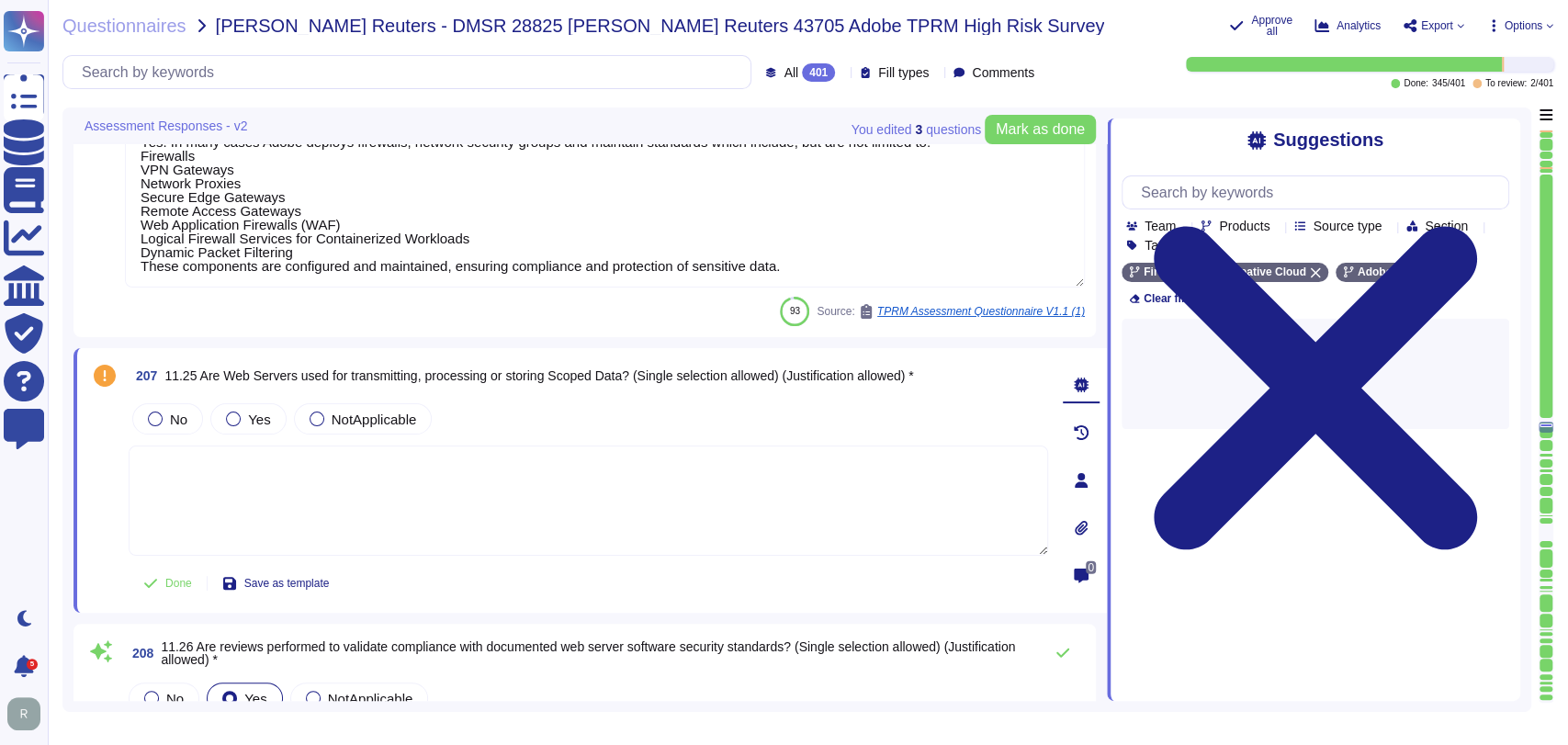
scroll to position [45128, 0]
click at [1021, 132] on span "Mark as done" at bounding box center [1041, 130] width 89 height 15
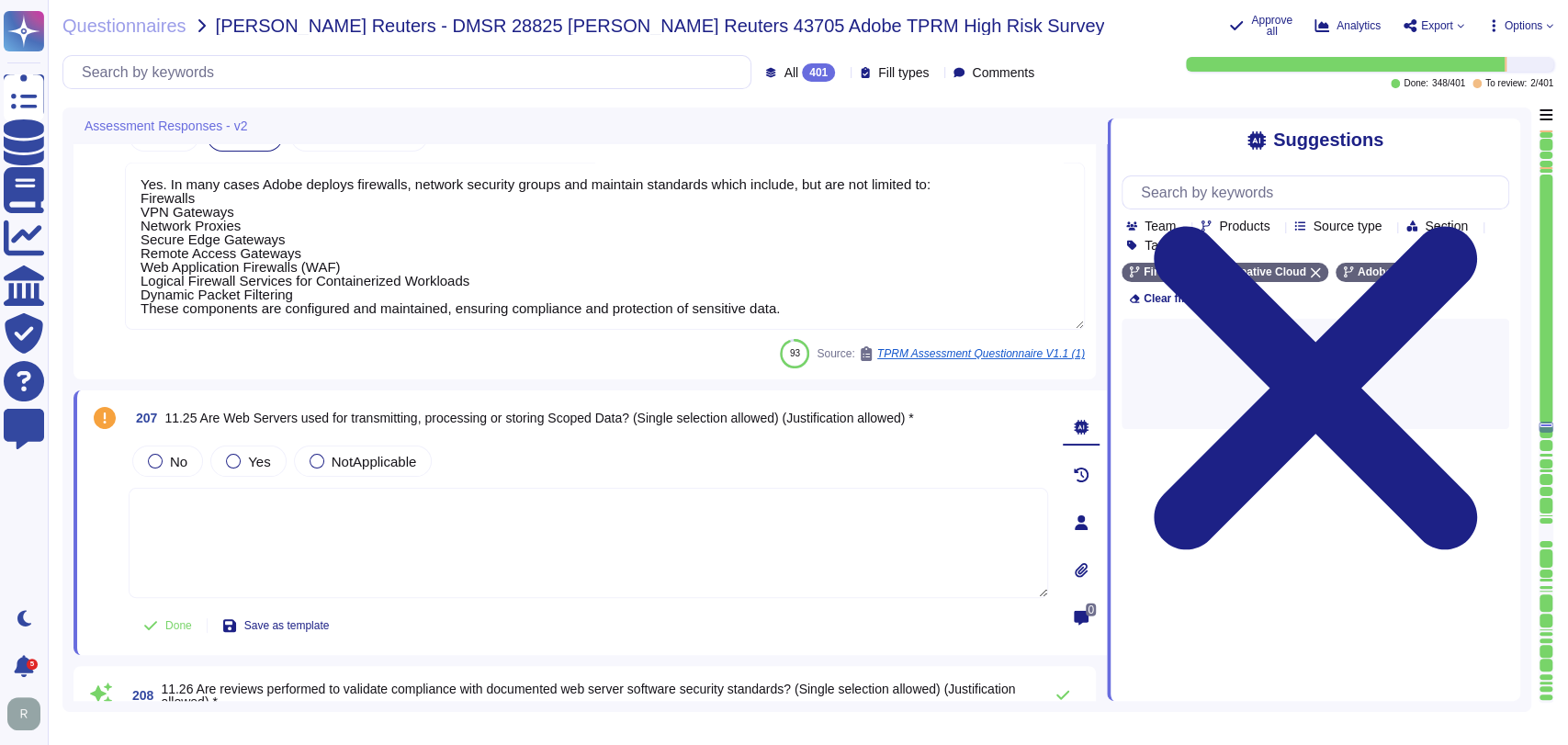
click at [467, 530] on textarea at bounding box center [589, 543] width 920 height 110
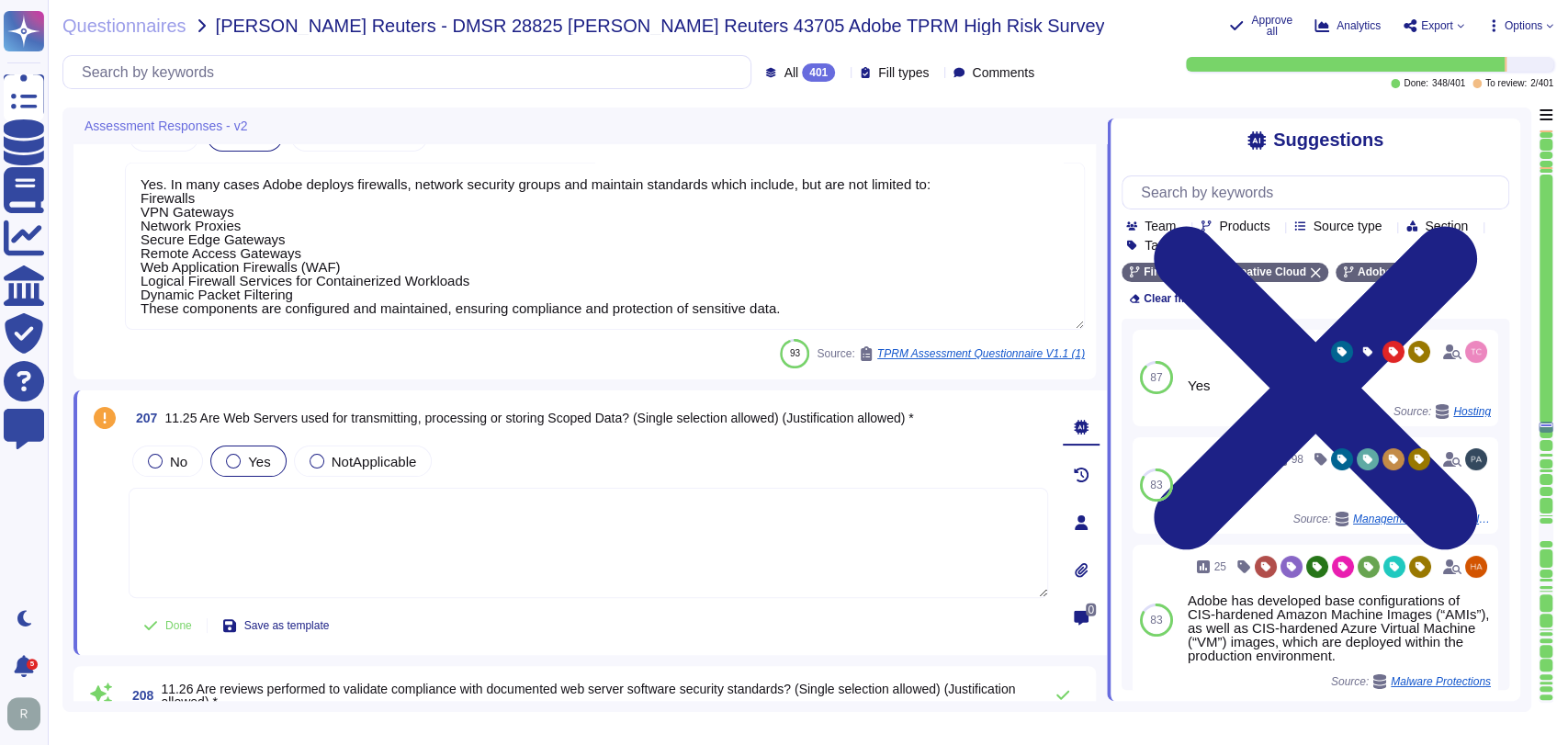
click at [264, 464] on span "Yes" at bounding box center [259, 462] width 22 height 15
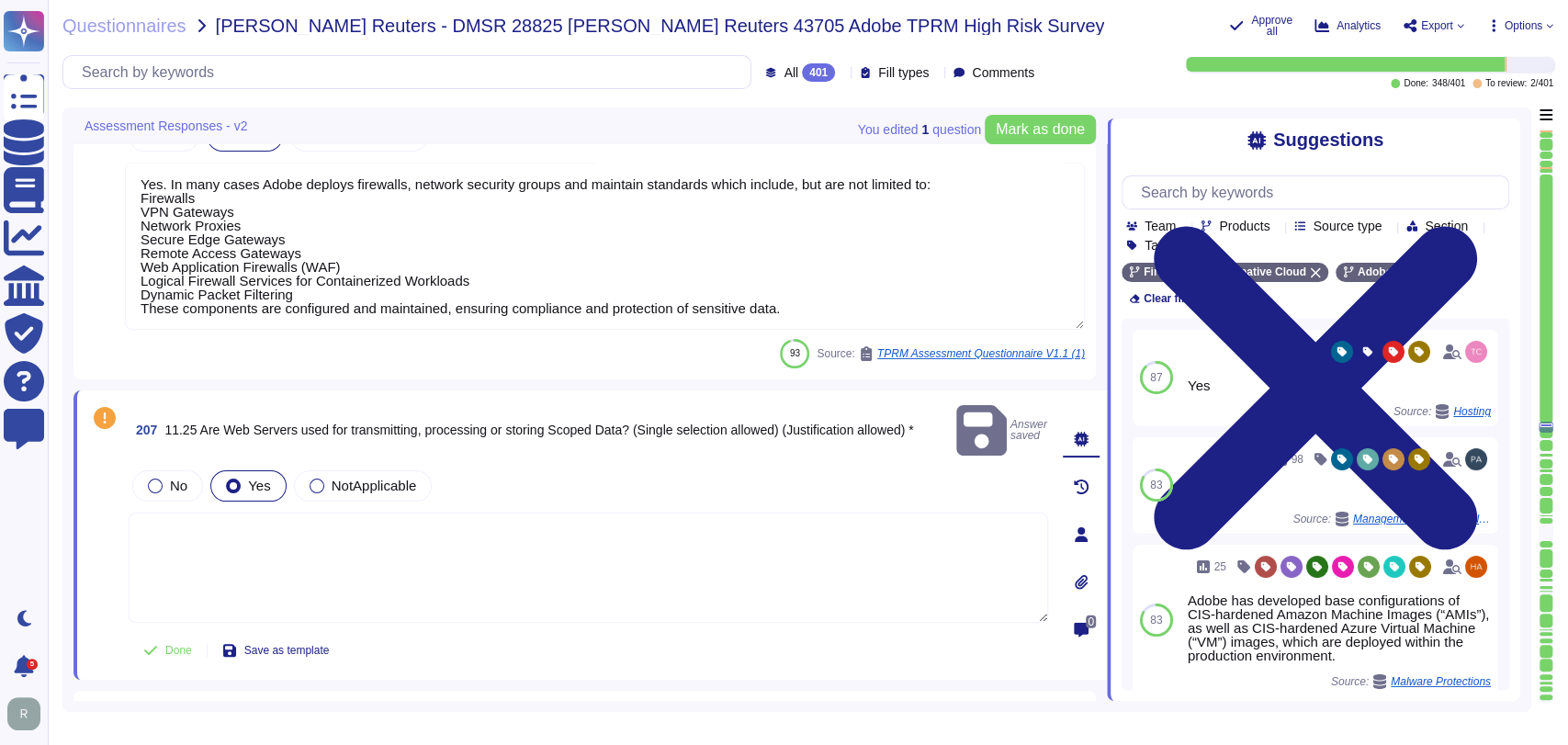
scroll to position [45127, 0]
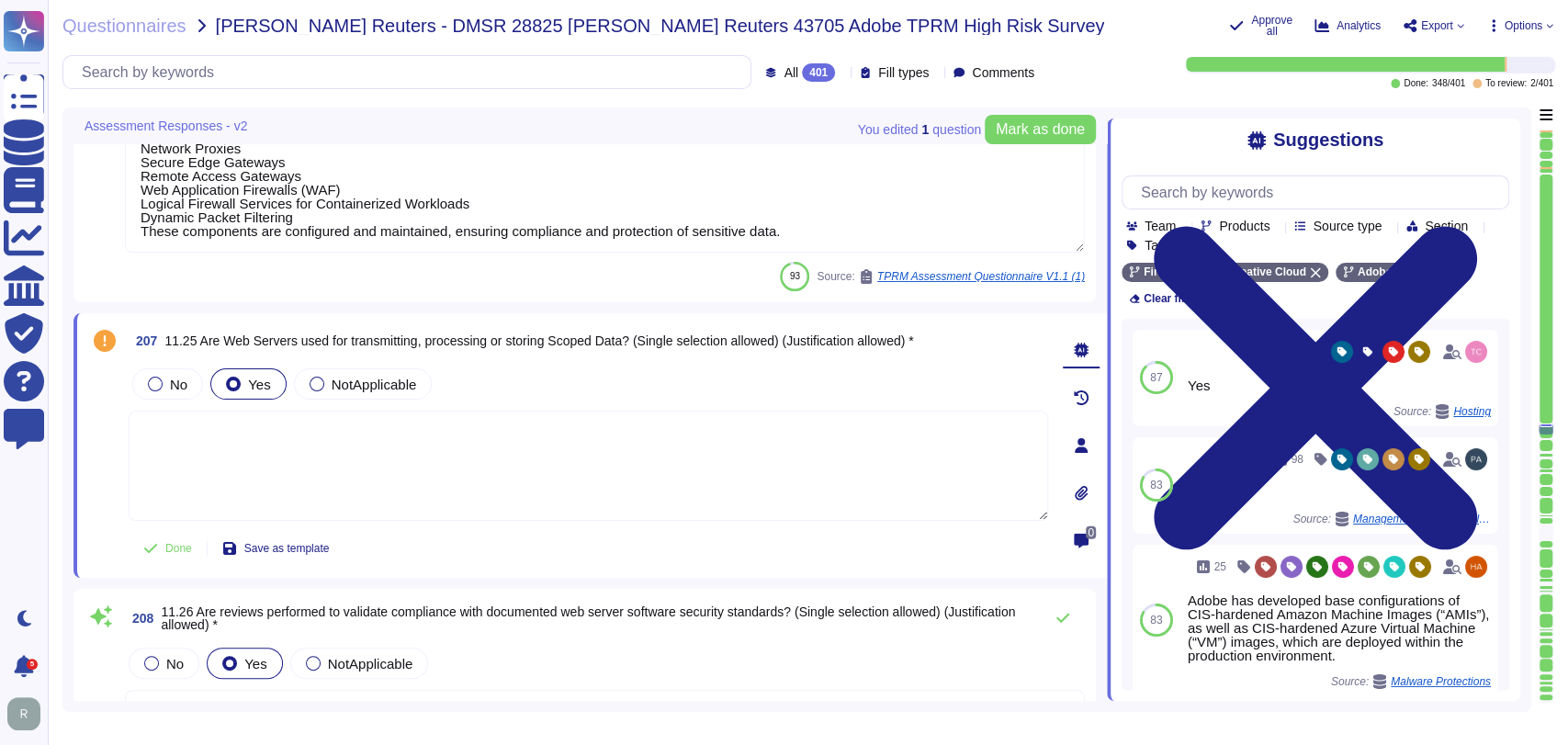
type textarea "Yes"
type textarea "Security patches must be applied according to the timelines and severity level …"
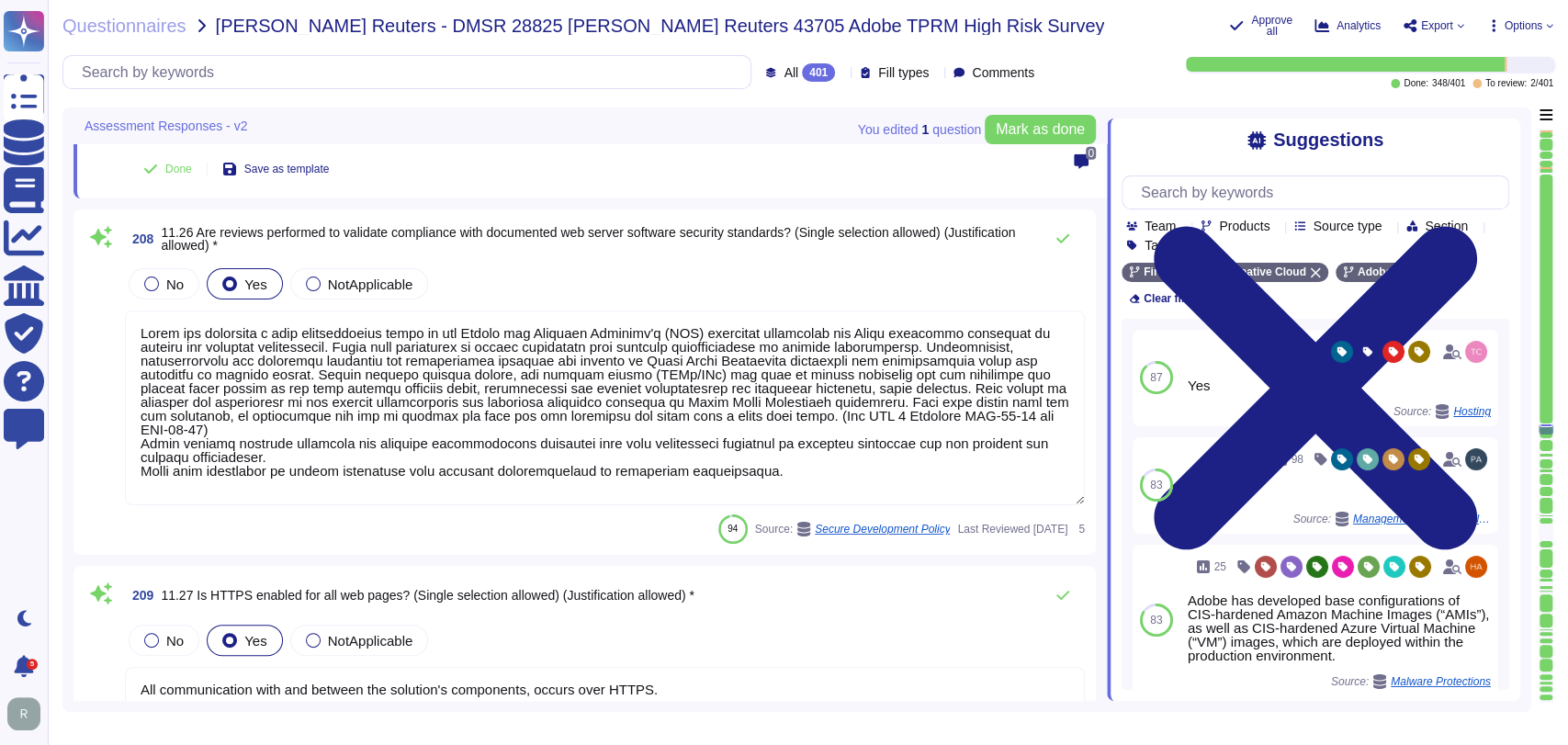
scroll to position [45568, 0]
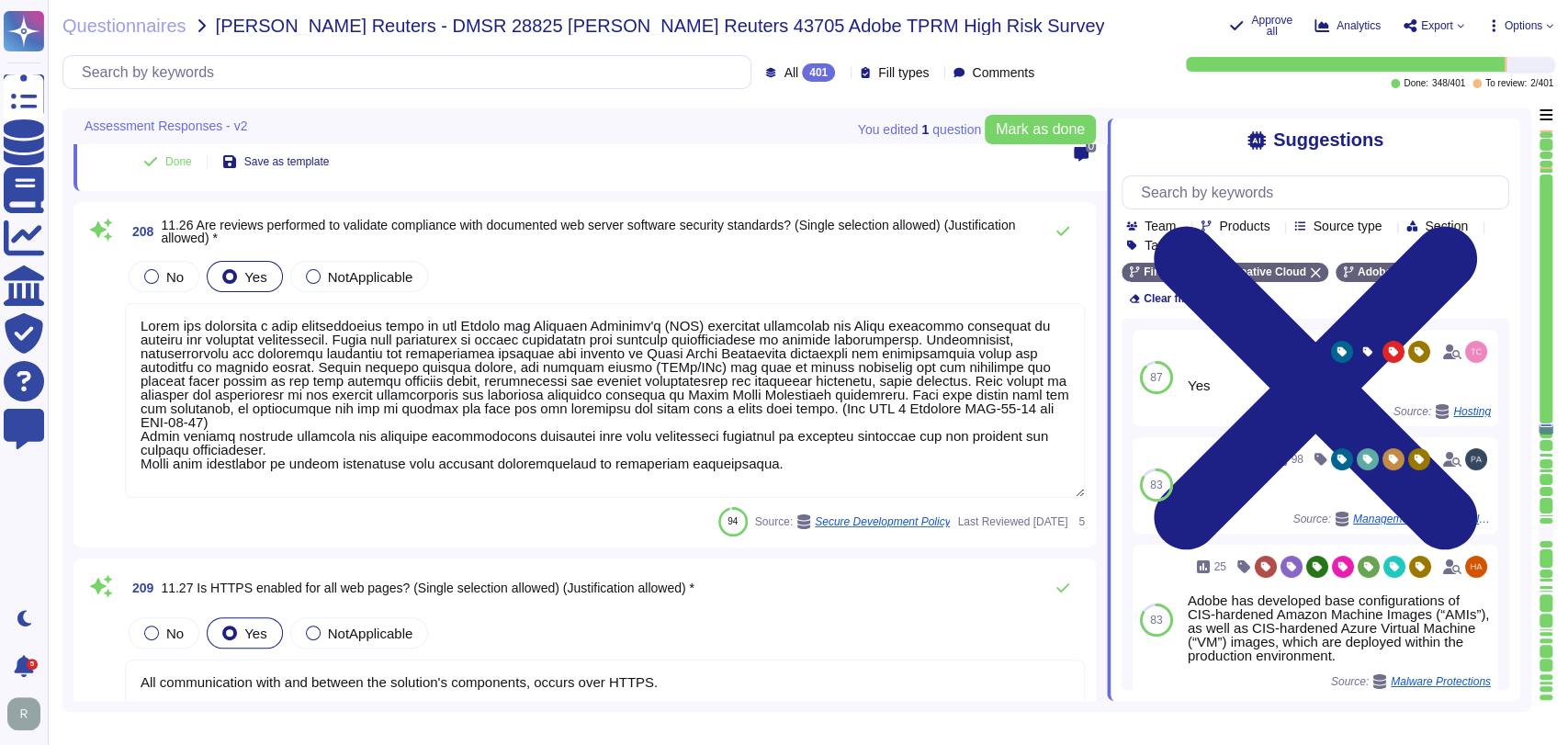
click at [661, 261] on div "No Yes NotApplicable" at bounding box center [605, 276] width 960 height 39
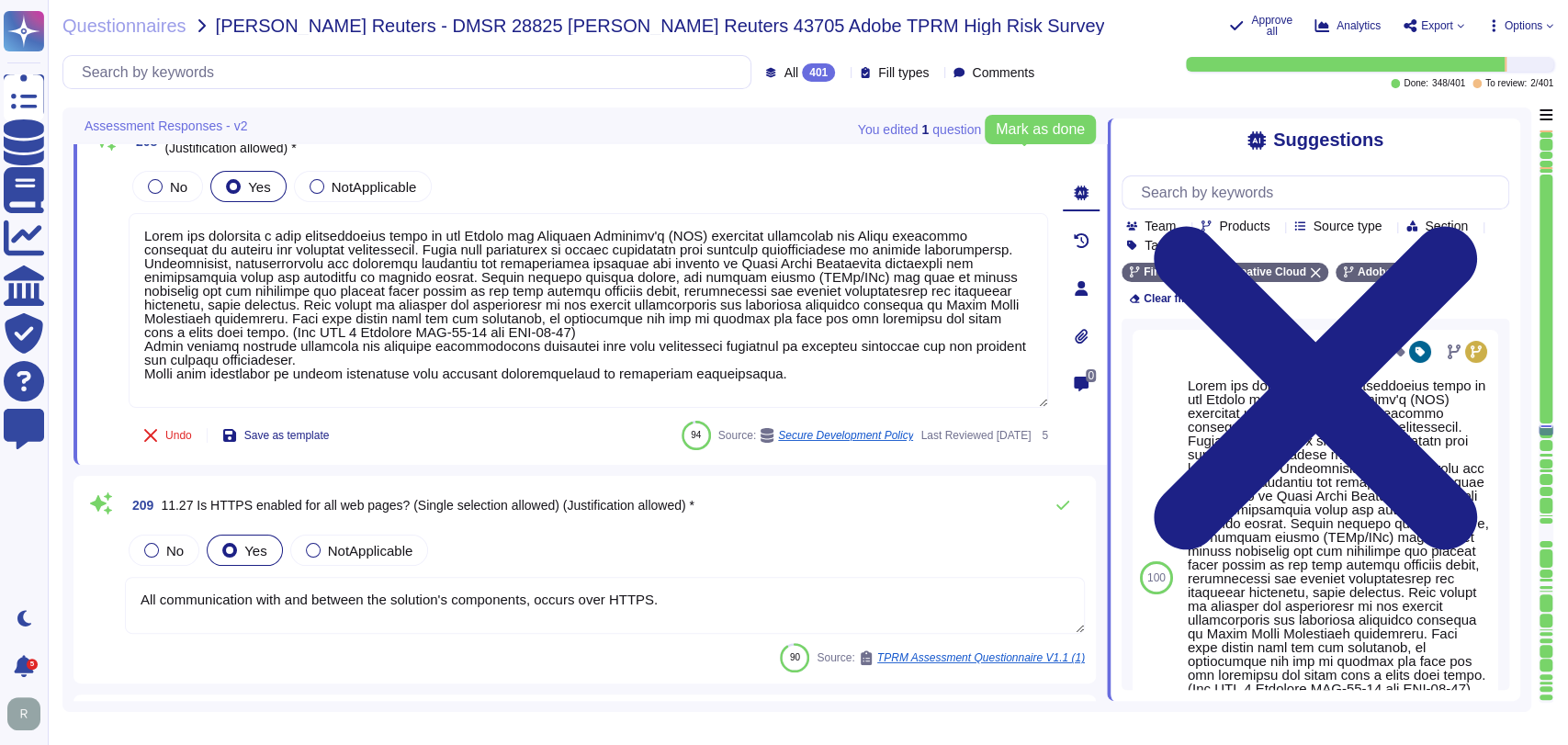
click at [611, 454] on div "208 11.26 Are reviews performed to validate compliance with documented web serv…" at bounding box center [591, 288] width 1033 height 353
drag, startPoint x: 724, startPoint y: 539, endPoint x: 733, endPoint y: 541, distance: 9.2
click at [726, 539] on div "No Yes NotApplicable" at bounding box center [605, 550] width 960 height 39
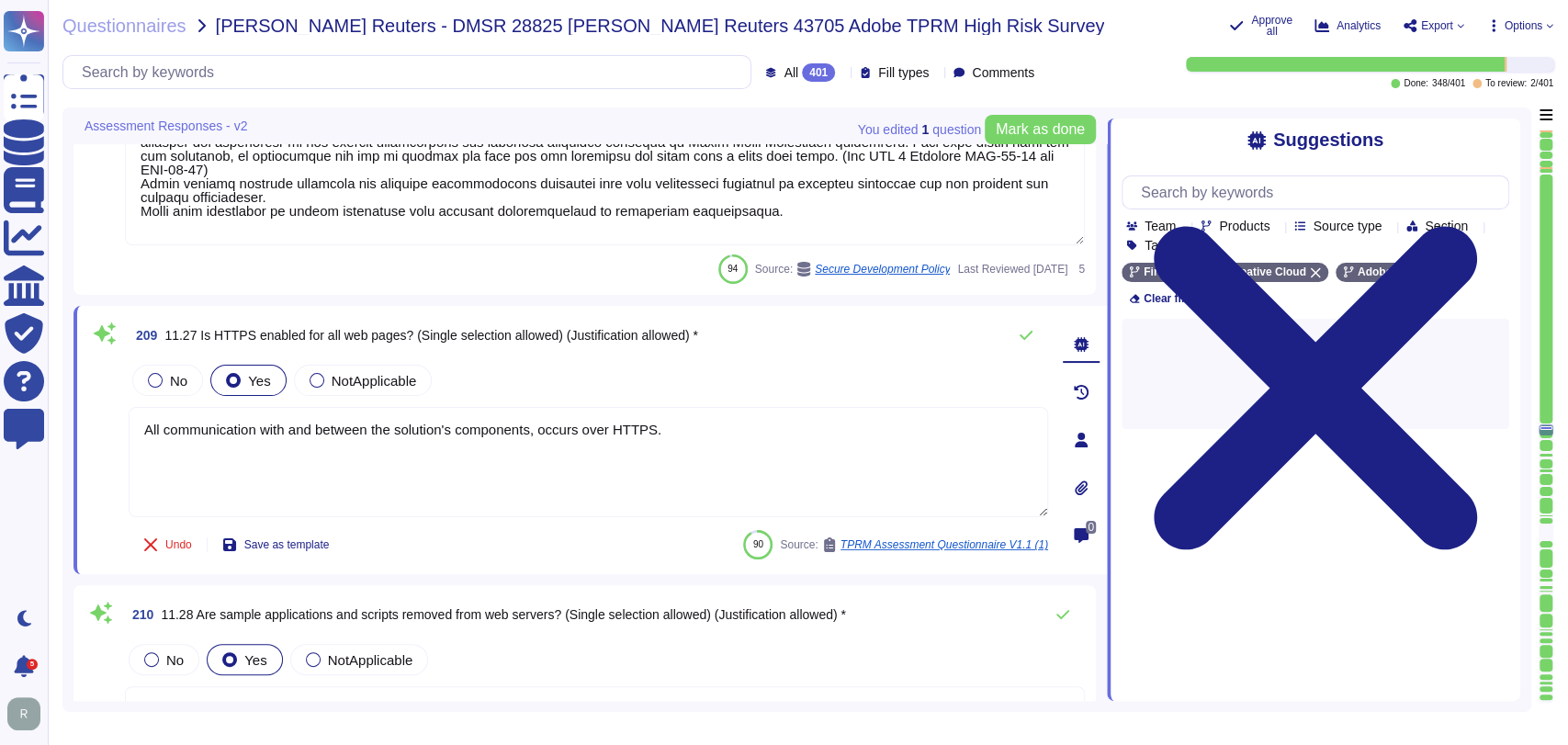
type textarea "When security patches are no longer released for a system or application for wh…"
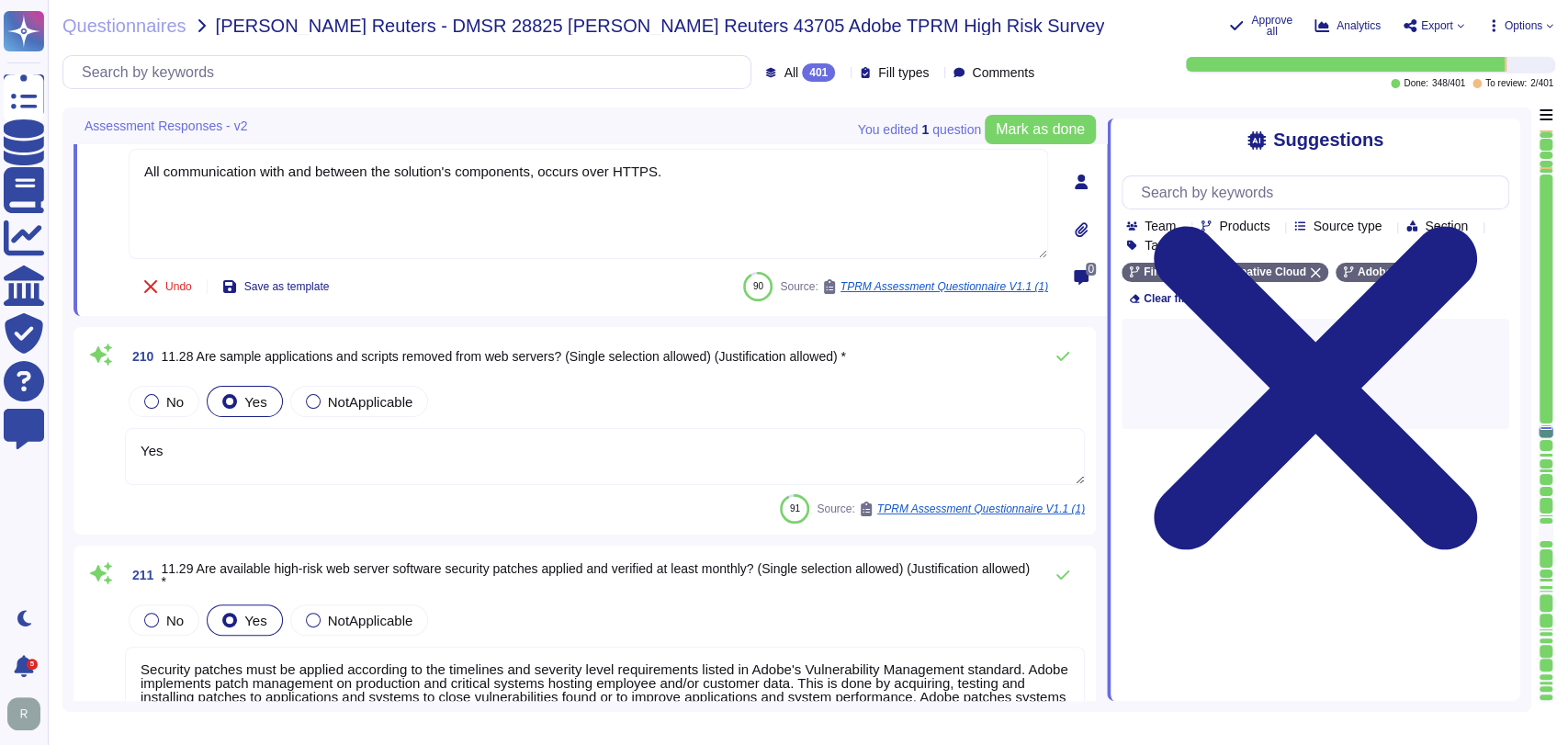
scroll to position [45978, 0]
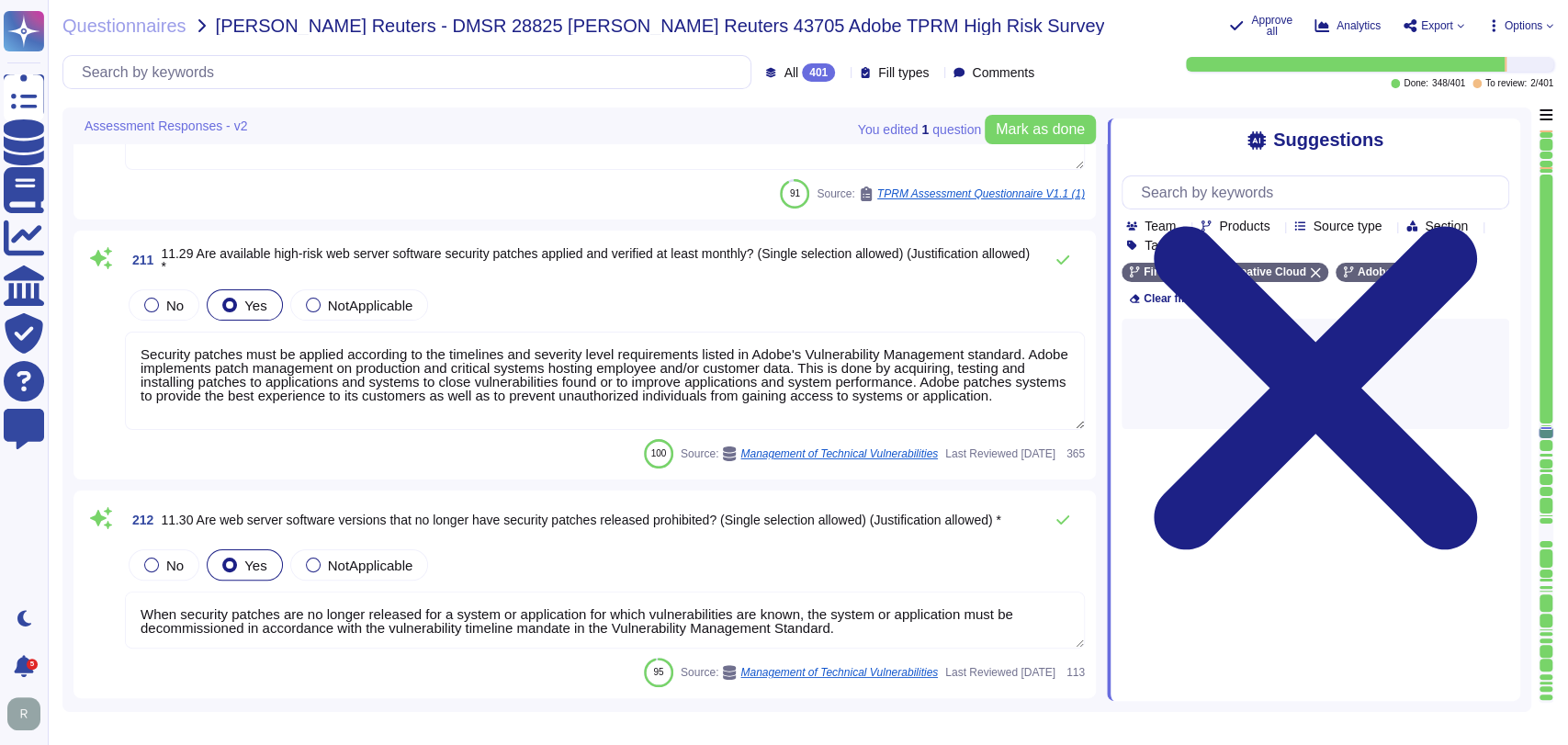
type textarea "Adobe offers several APIs to its clients, enabling them to integrate Adobe serv…"
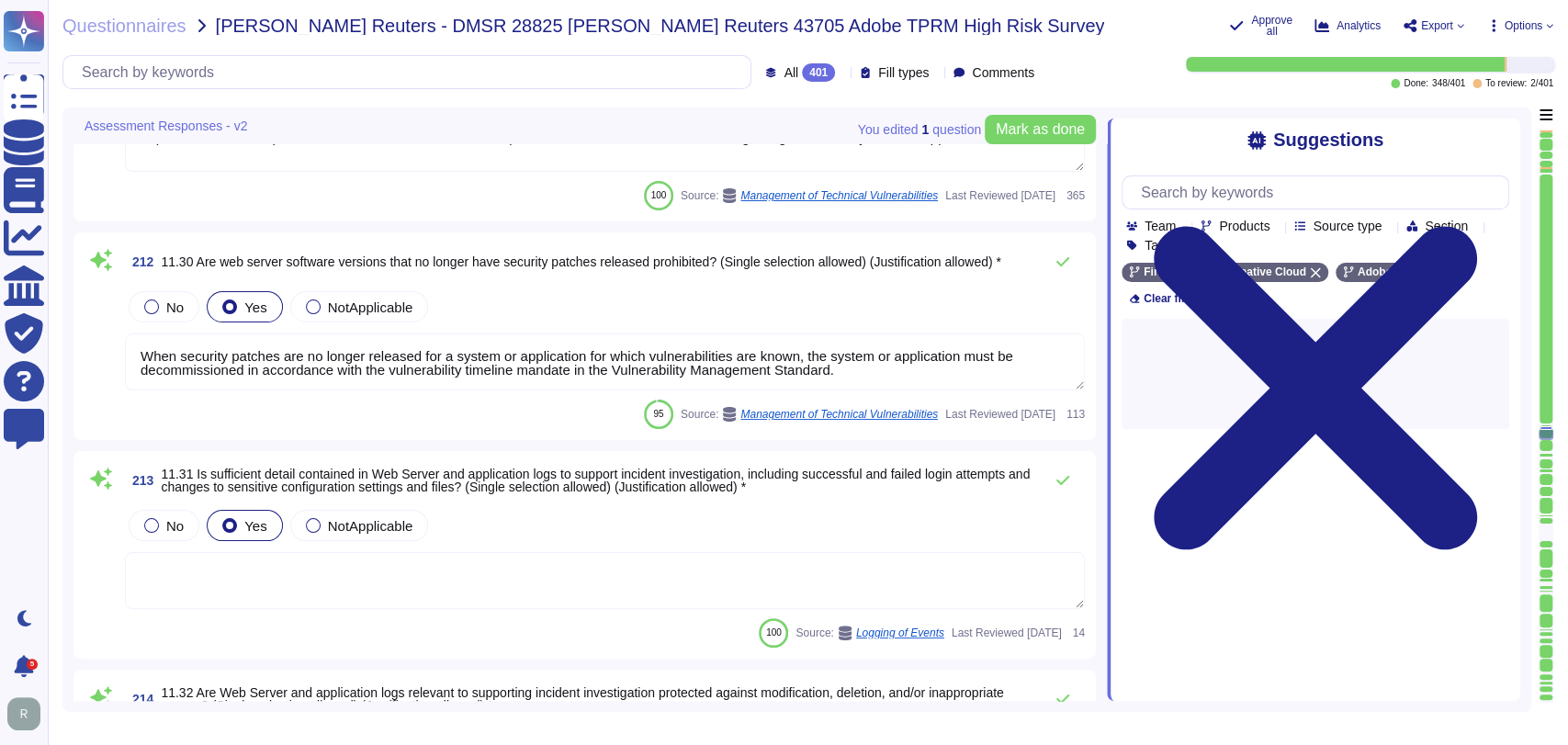
type textarea "Mobile devices (phones and tablets) are not used to access production environme…"
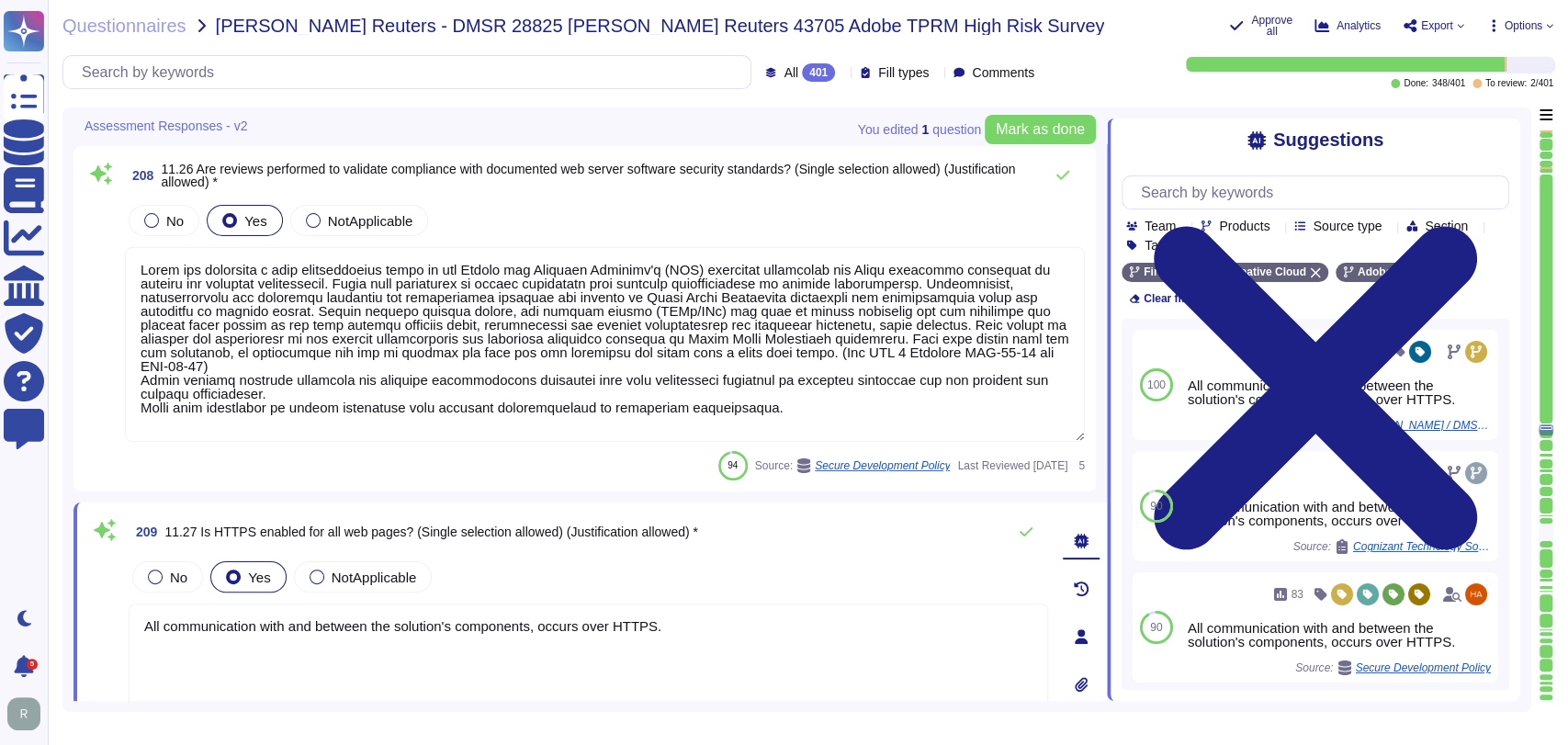
type textarea "Yes. In many cases Adobe deploys firewalls, network security groups and maintai…"
type textarea "Adobe has developed a base configuration based on the Center for Internet Secur…"
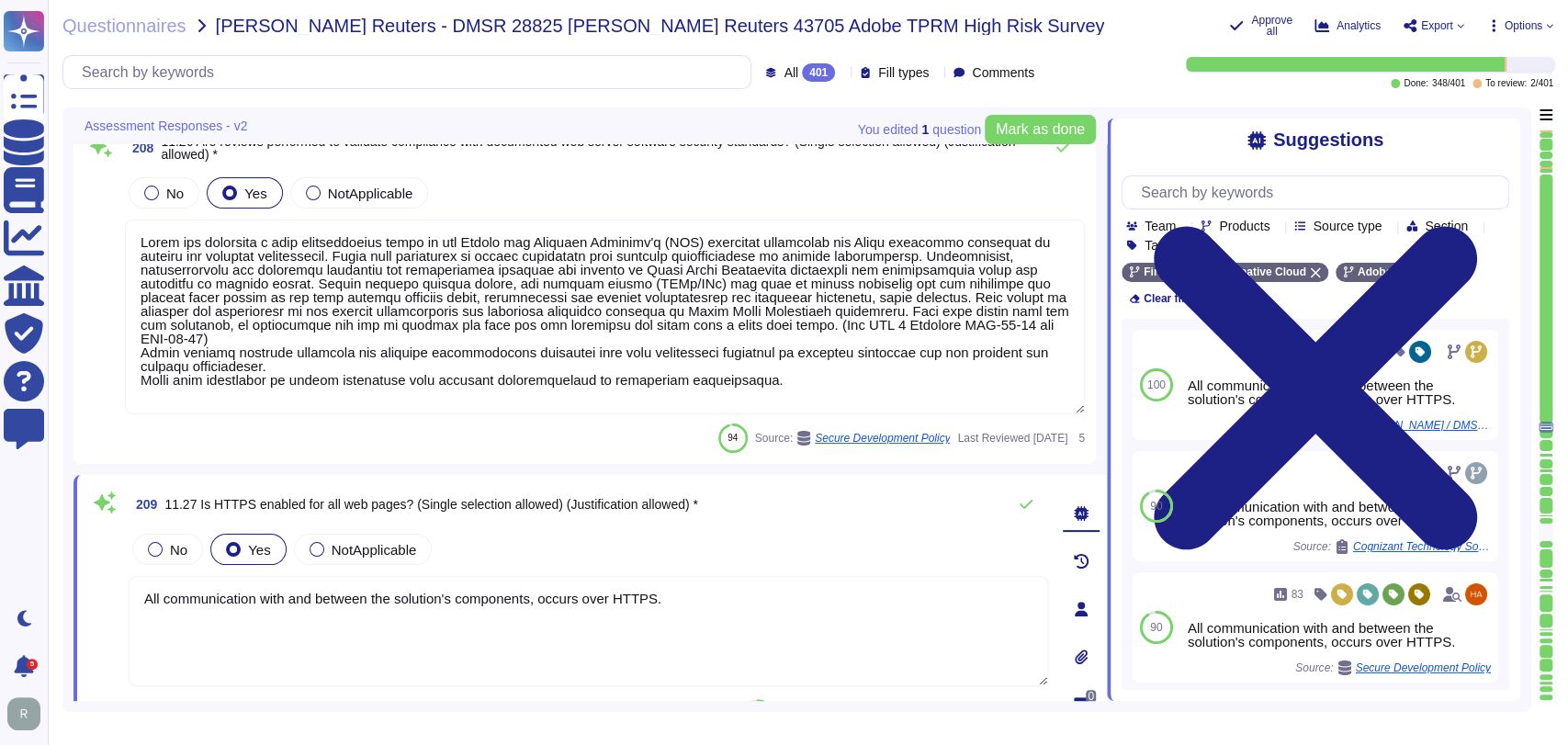
type textarea "The Hosting provider has physical access to the scoped systems. The hosting pro…"
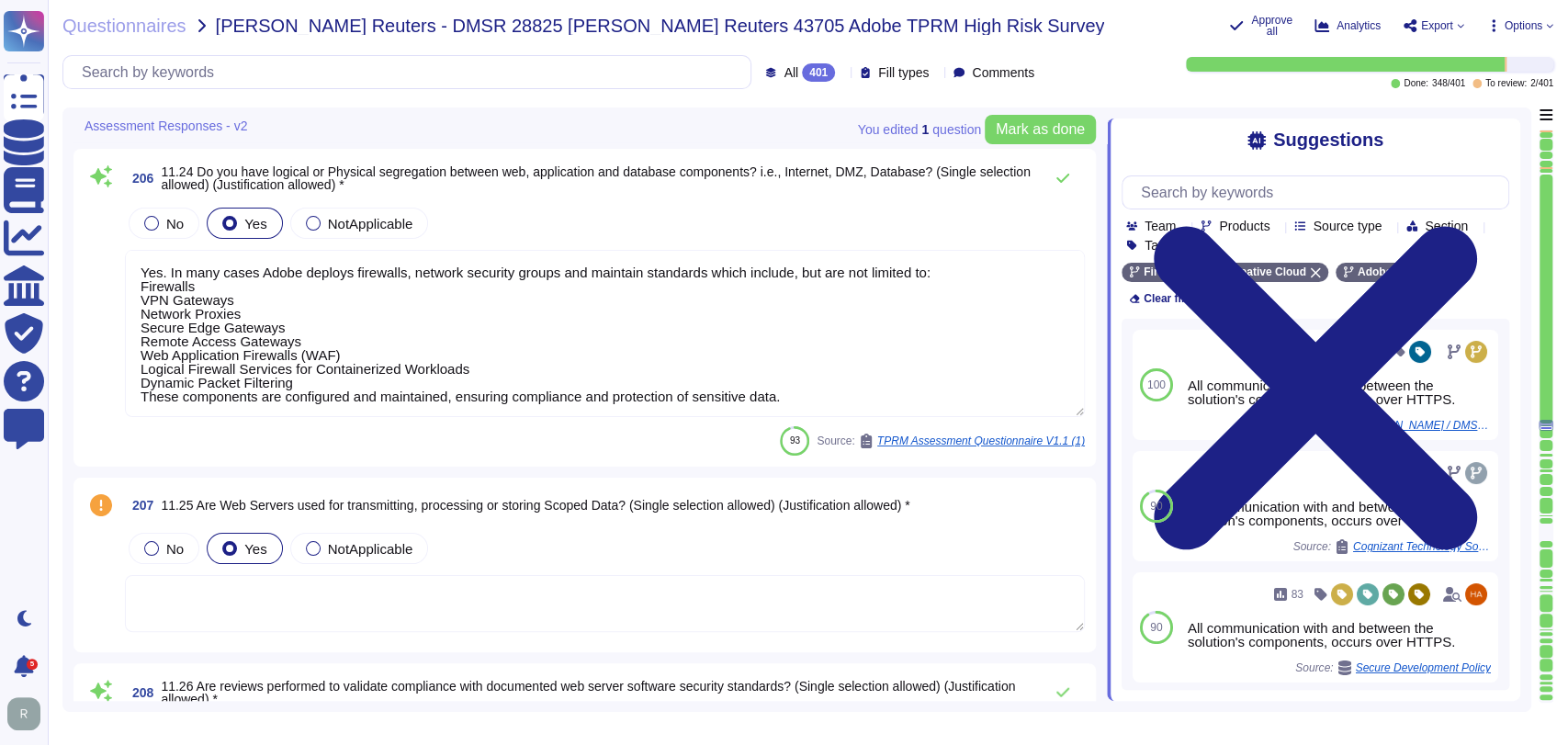
scroll to position [44986, 0]
drag, startPoint x: 573, startPoint y: 543, endPoint x: 590, endPoint y: 563, distance: 26.2
click at [575, 543] on div "No Yes NotApplicable" at bounding box center [605, 551] width 960 height 39
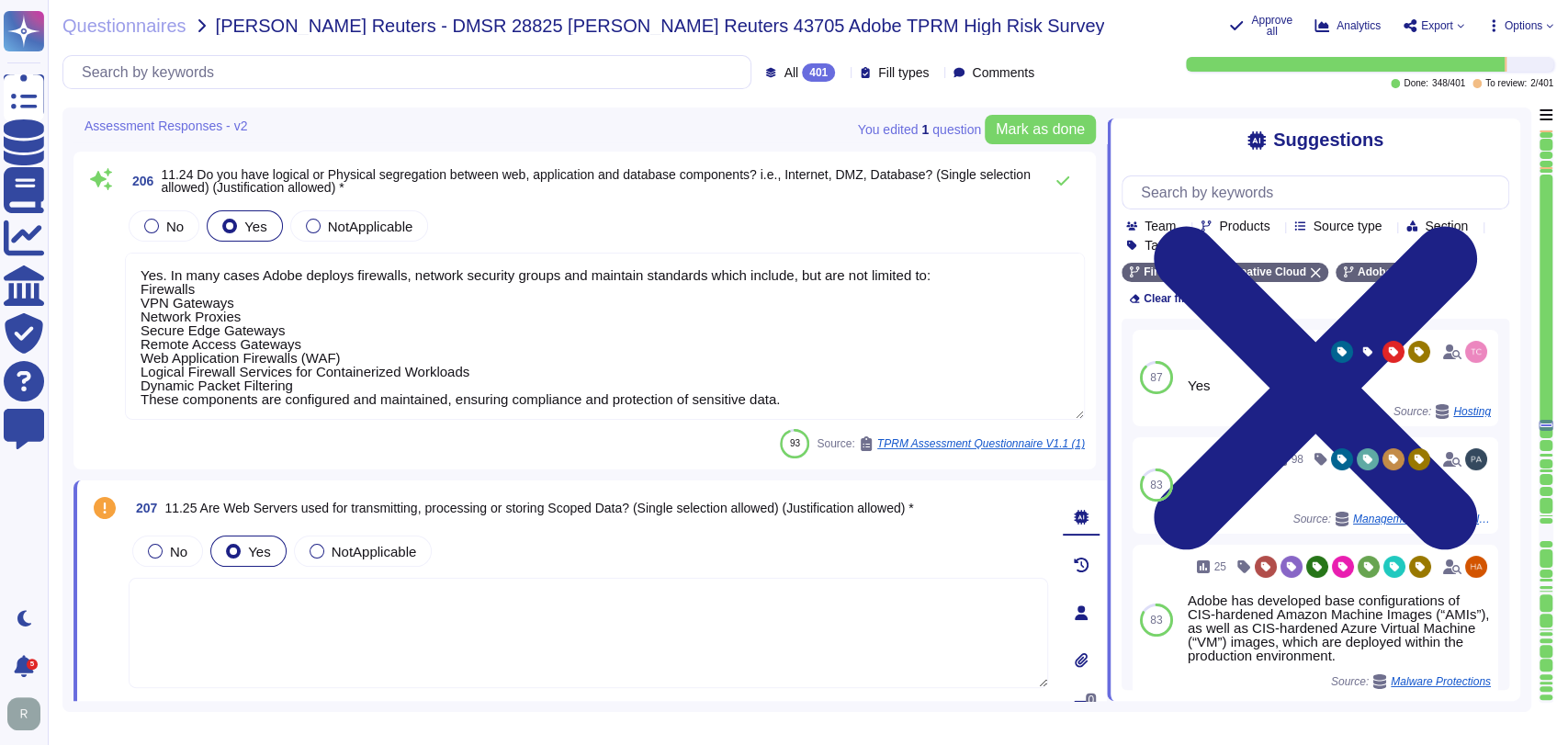
click at [648, 532] on div "No Yes NotApplicable" at bounding box center [589, 551] width 920 height 39
click at [468, 590] on textarea at bounding box center [589, 633] width 920 height 110
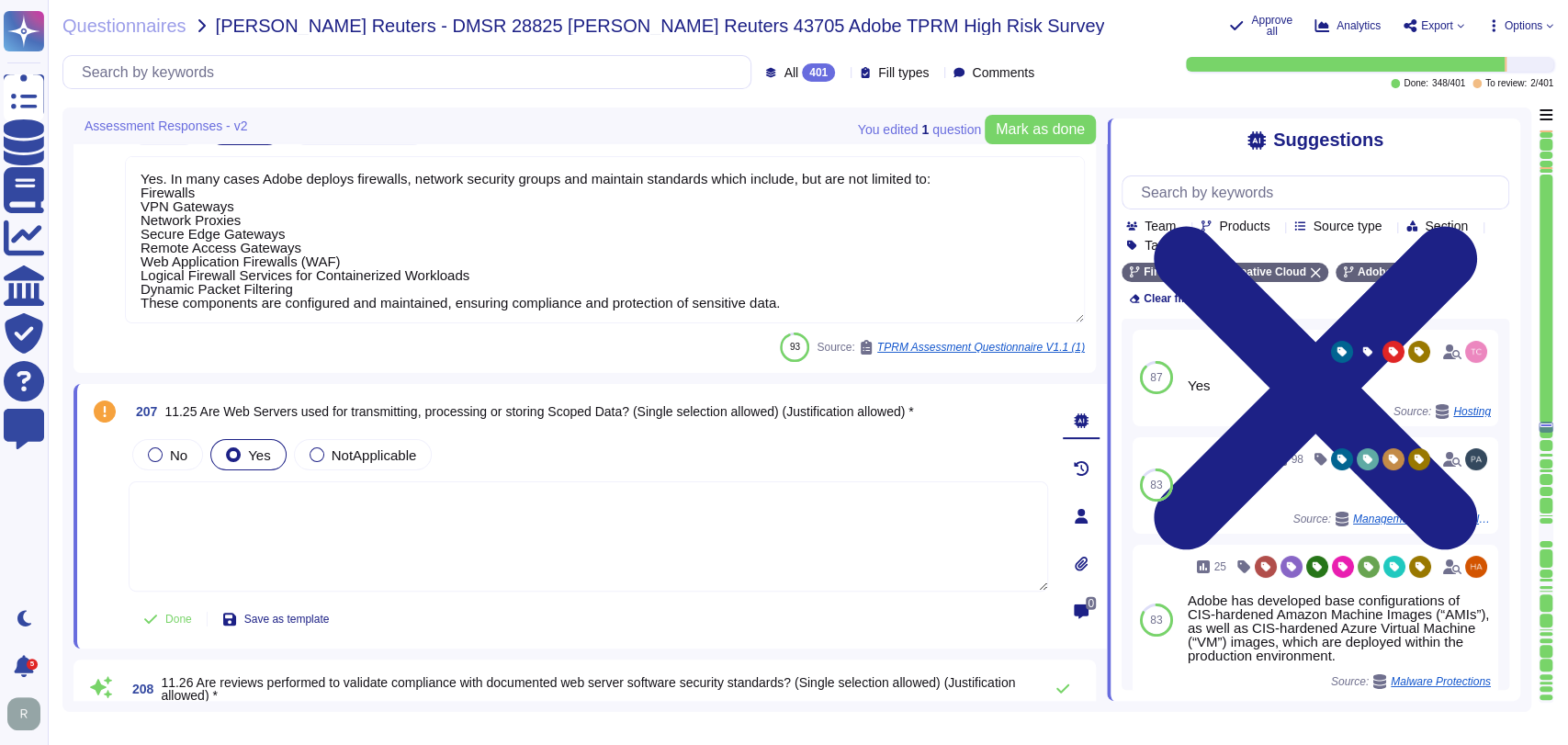
scroll to position [45084, 0]
click at [240, 446] on label "Yes" at bounding box center [247, 454] width 45 height 15
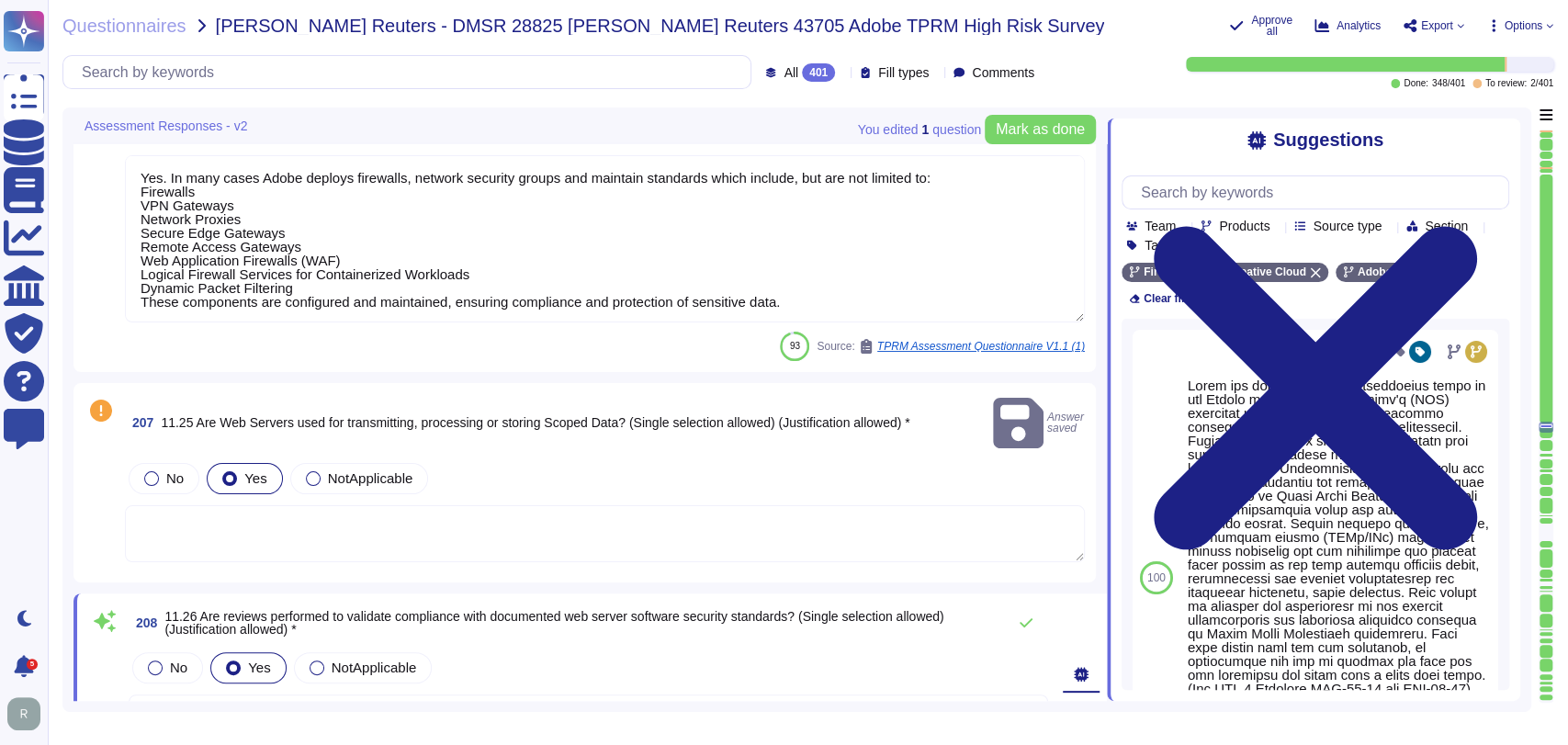
type textarea "Yes"
click at [498, 505] on textarea at bounding box center [605, 534] width 960 height 57
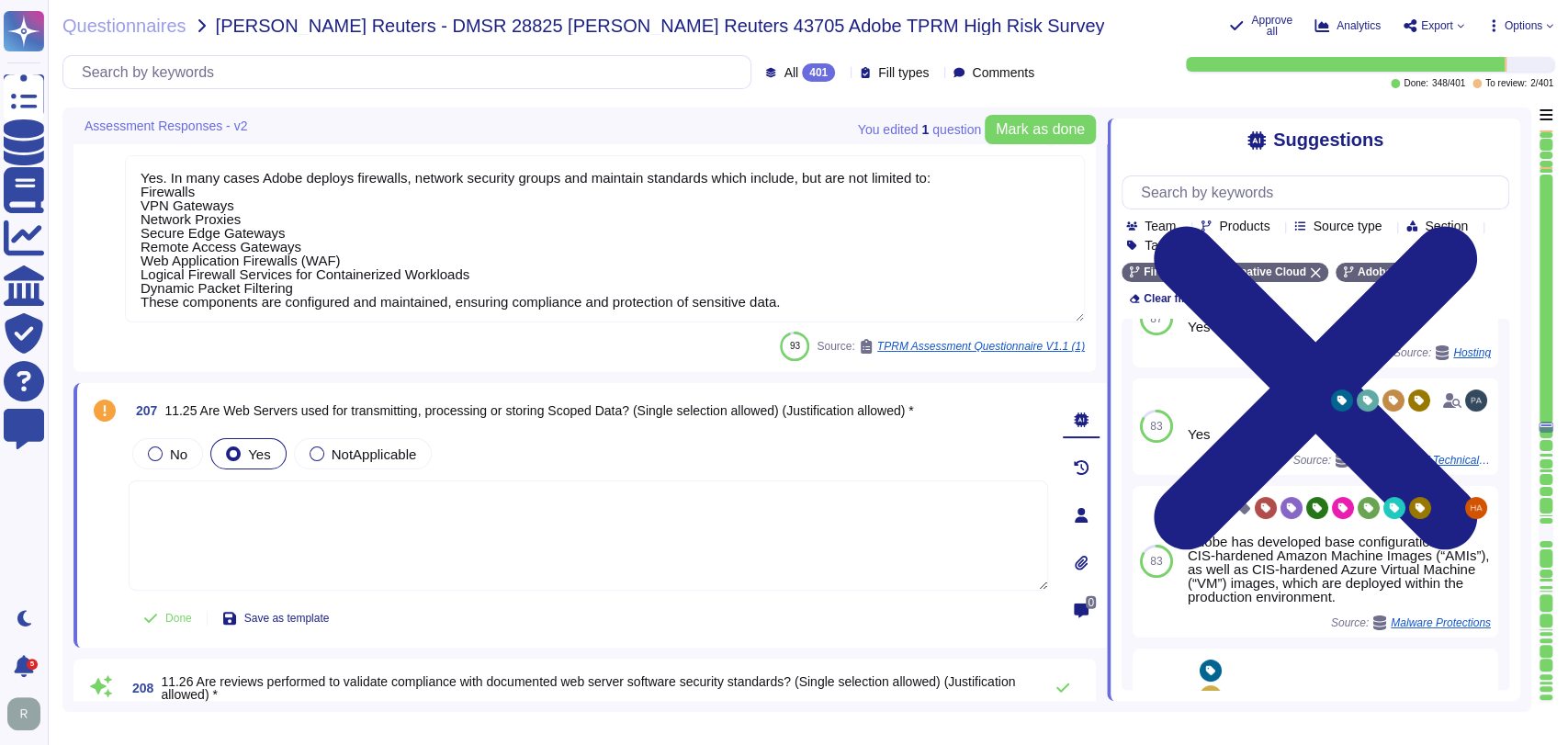
click at [257, 459] on span "Yes" at bounding box center [259, 454] width 22 height 15
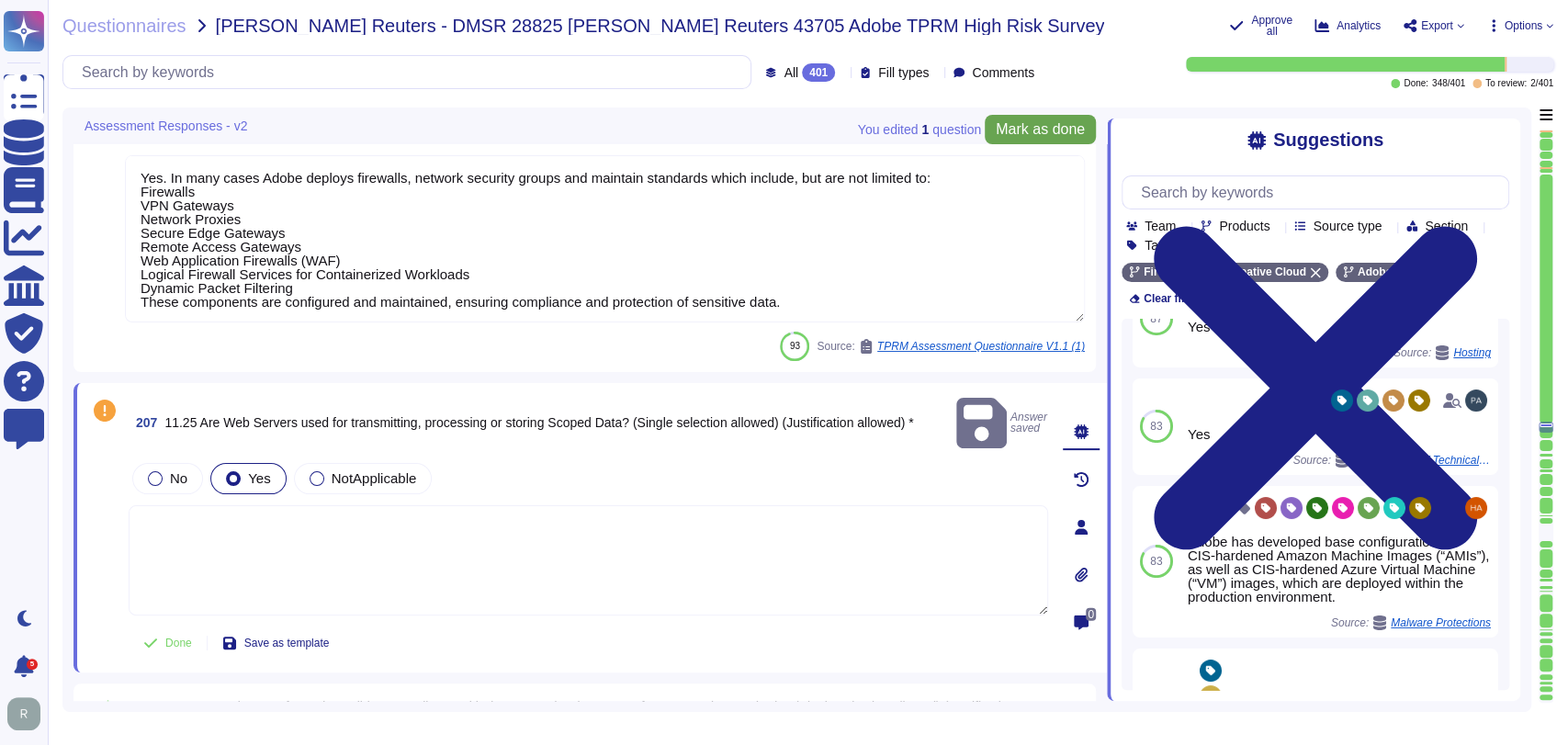
click at [1058, 122] on span "Mark as done" at bounding box center [1041, 130] width 89 height 15
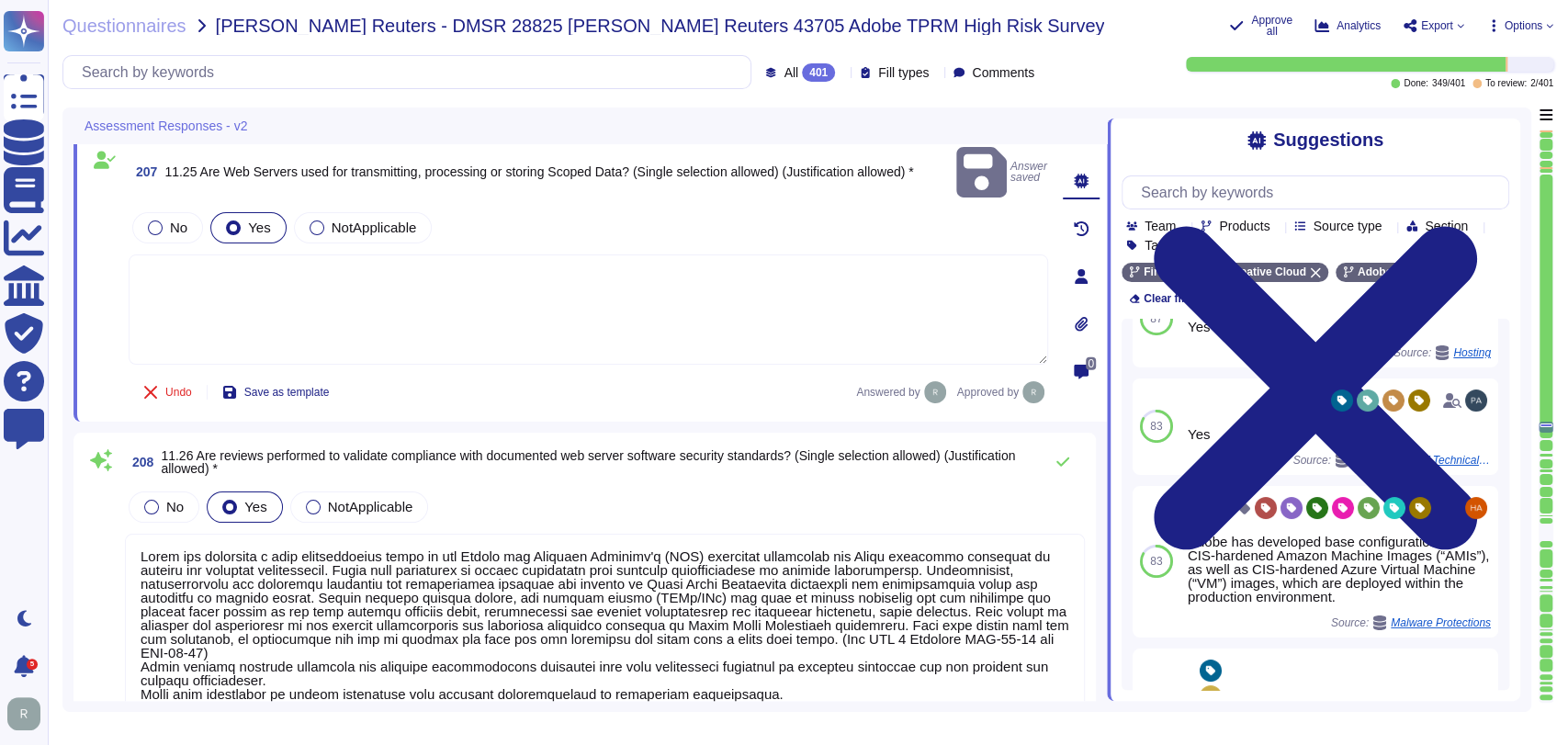
type textarea "Yes"
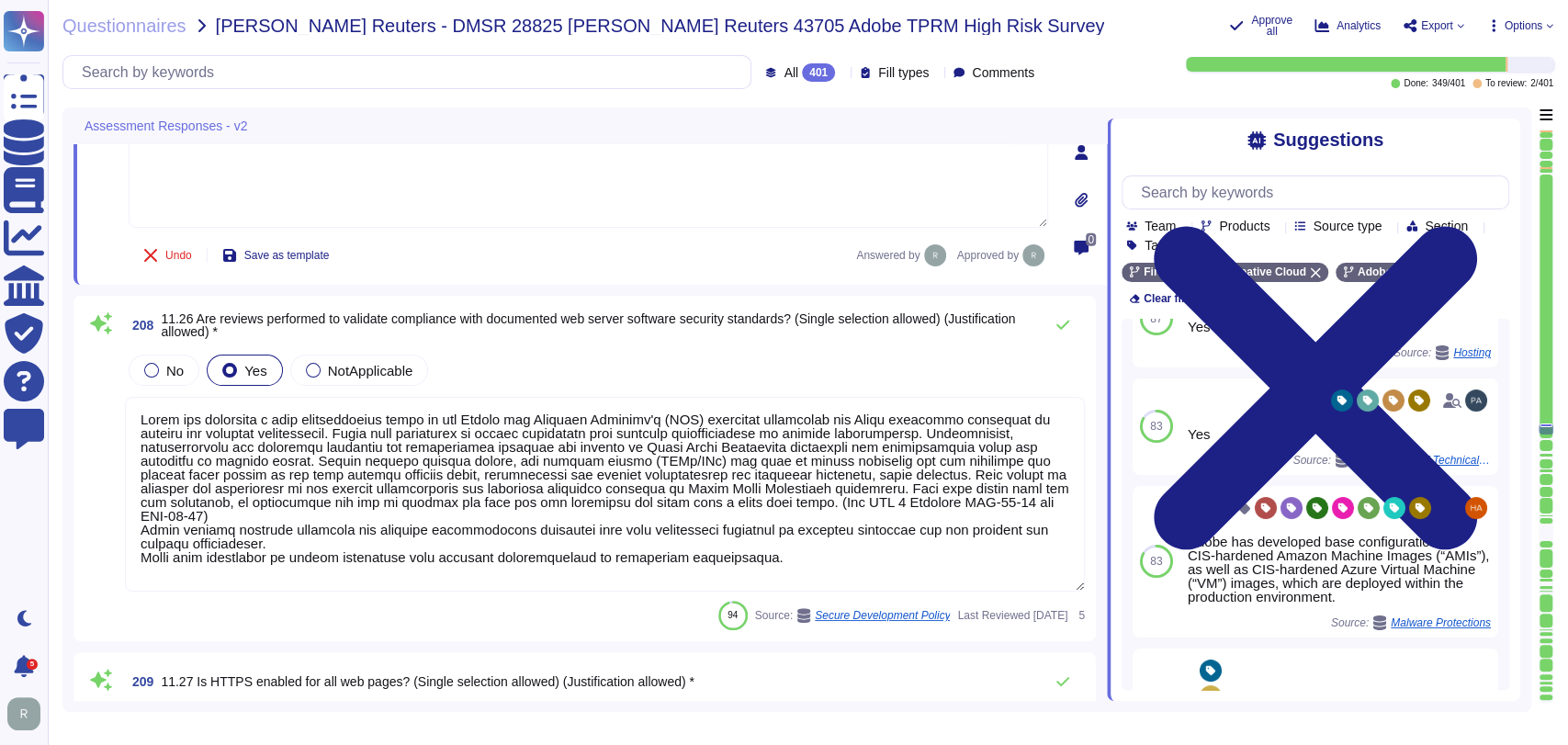
type textarea "Security patches must be applied according to the timelines and severity level …"
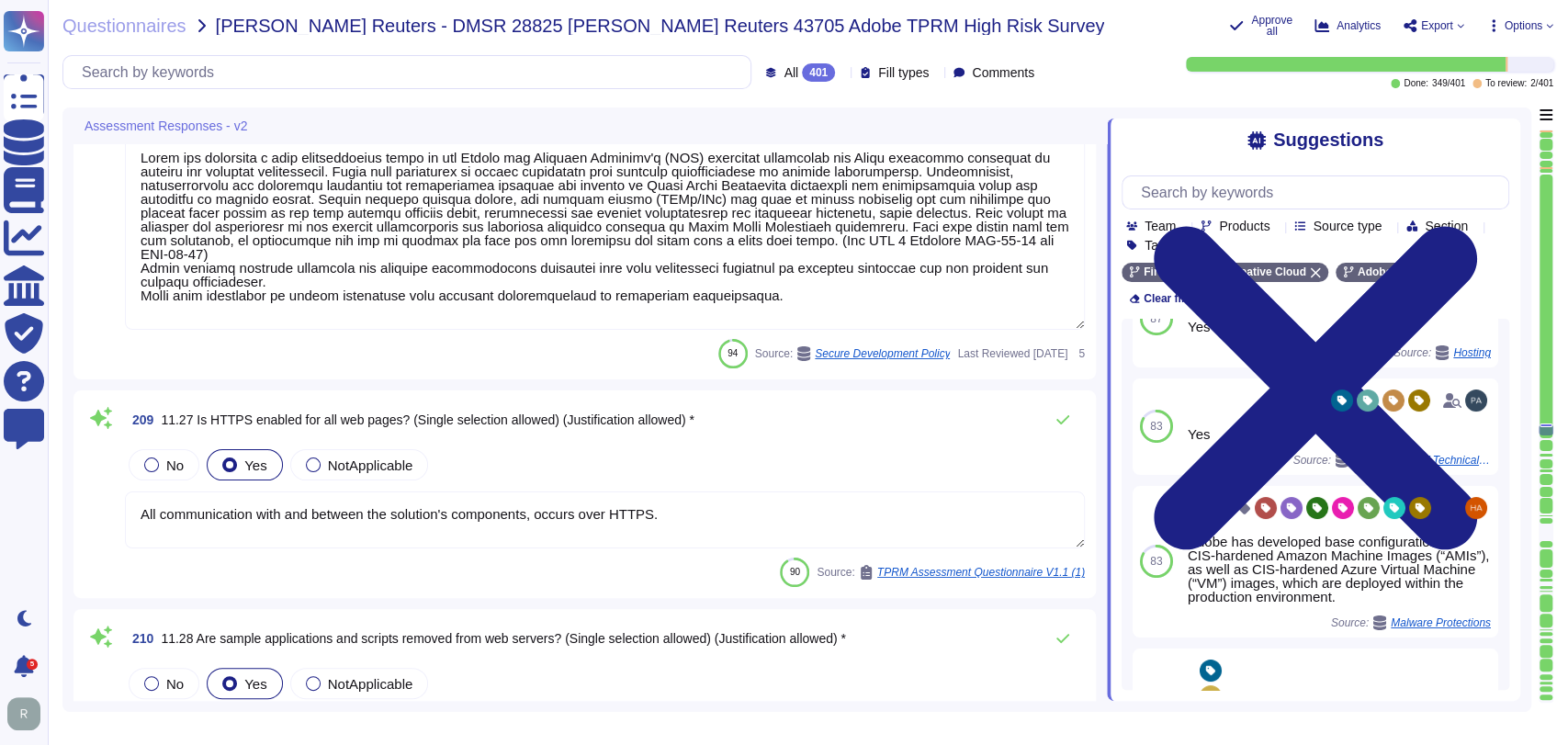
type textarea "When security patches are no longer released for a system or application for wh…"
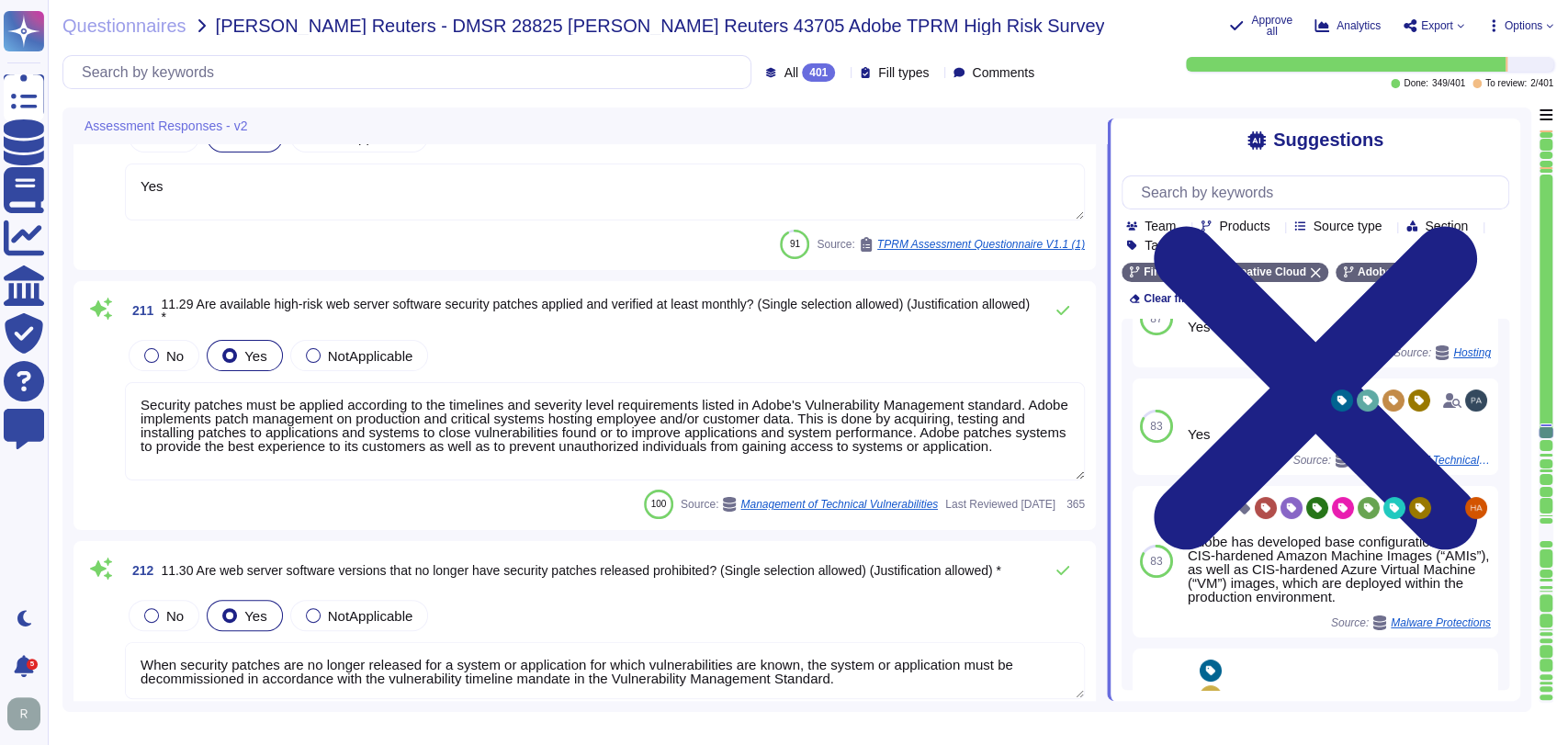
scroll to position [1, 0]
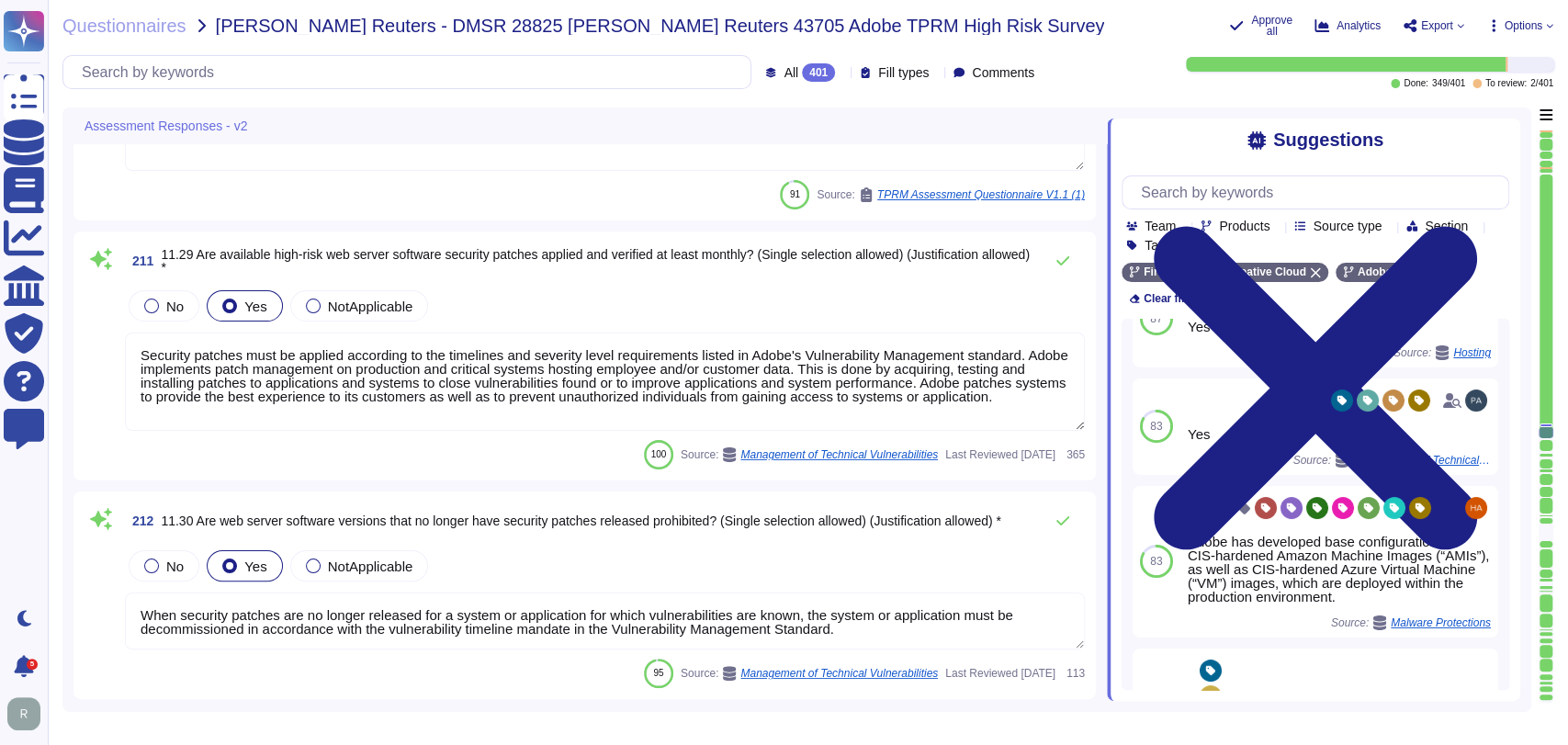
type textarea "Adobe offers several APIs to its clients, enabling them to integrate Adobe serv…"
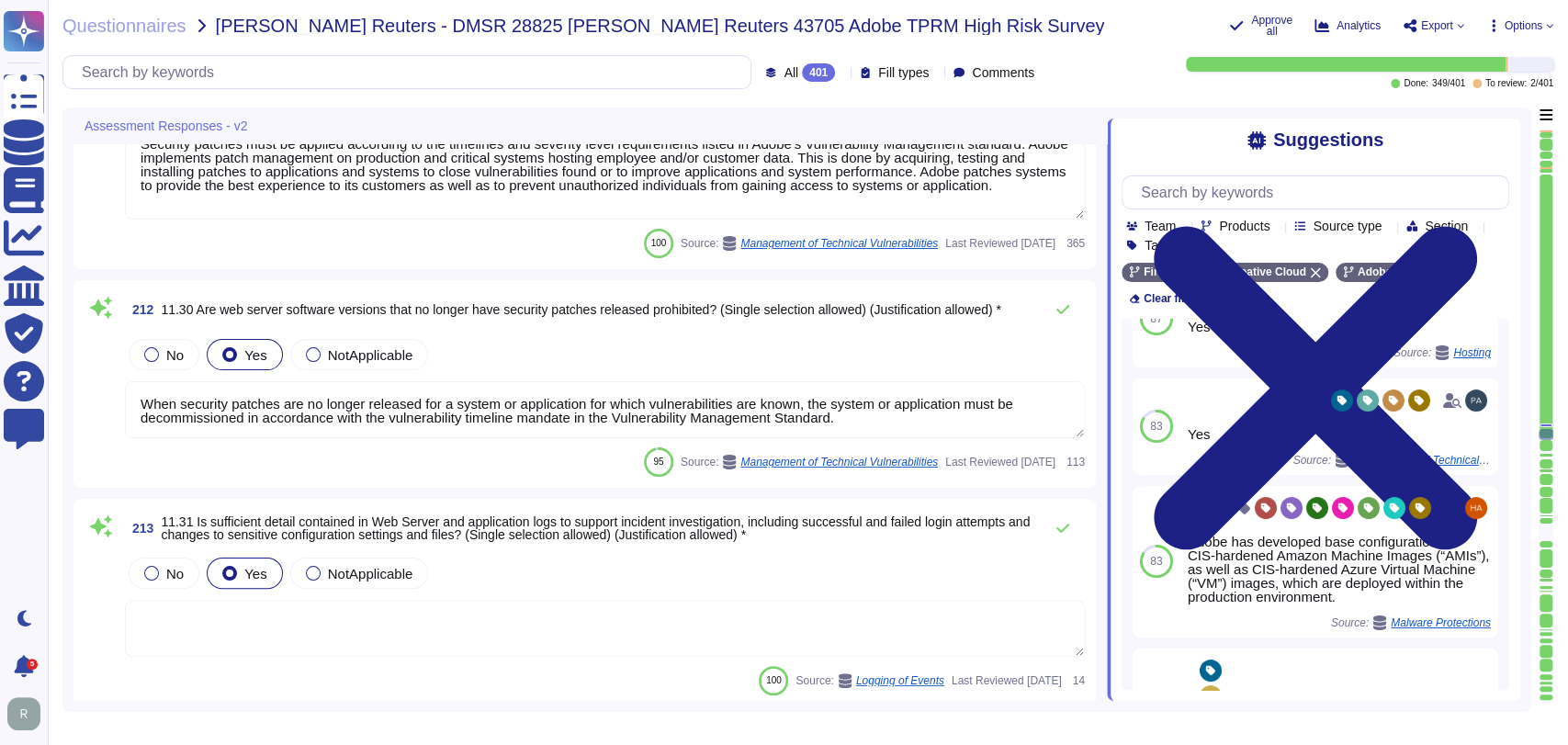
type textarea "Mobile devices (phones and tablets) are not used to access production environme…"
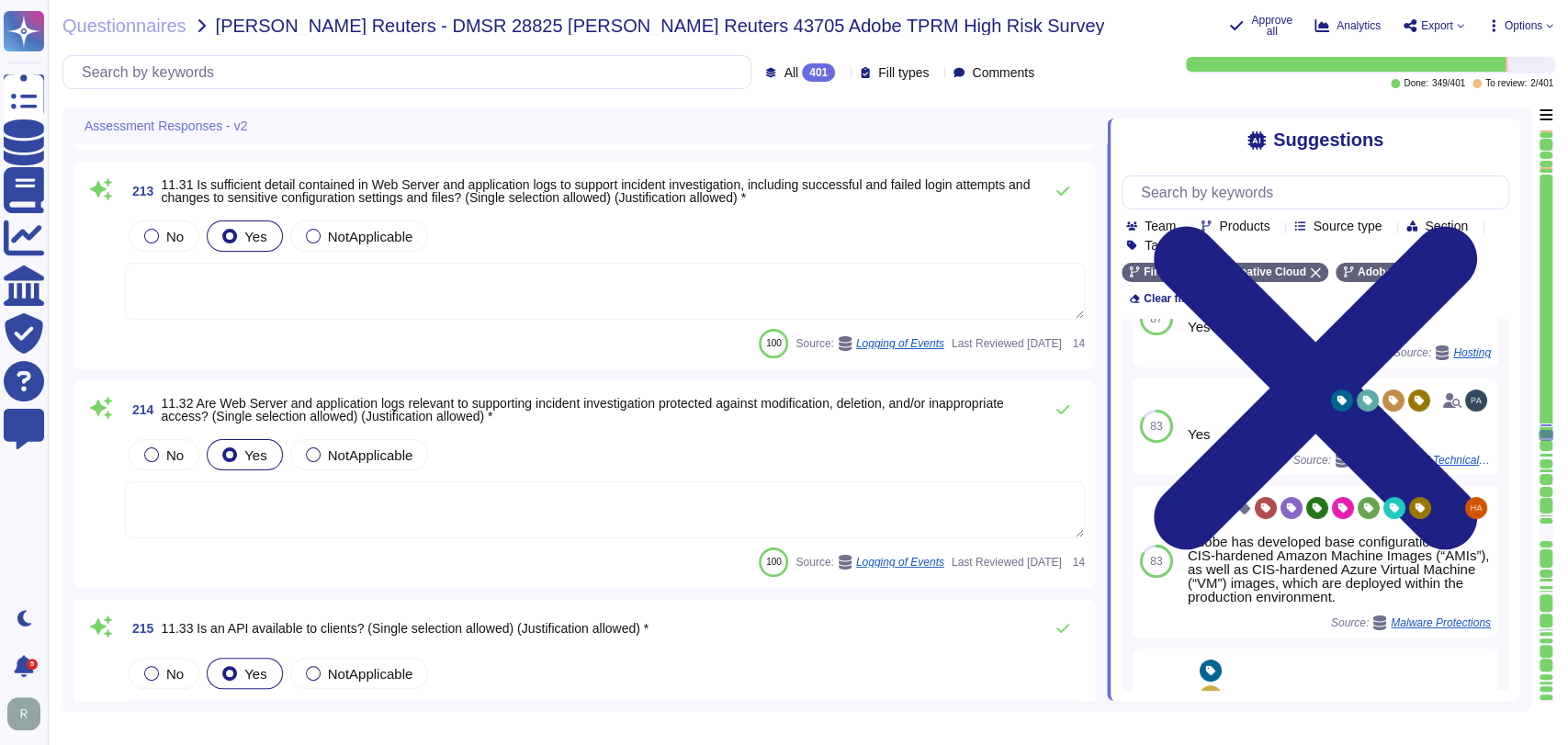
scroll to position [46781, 0]
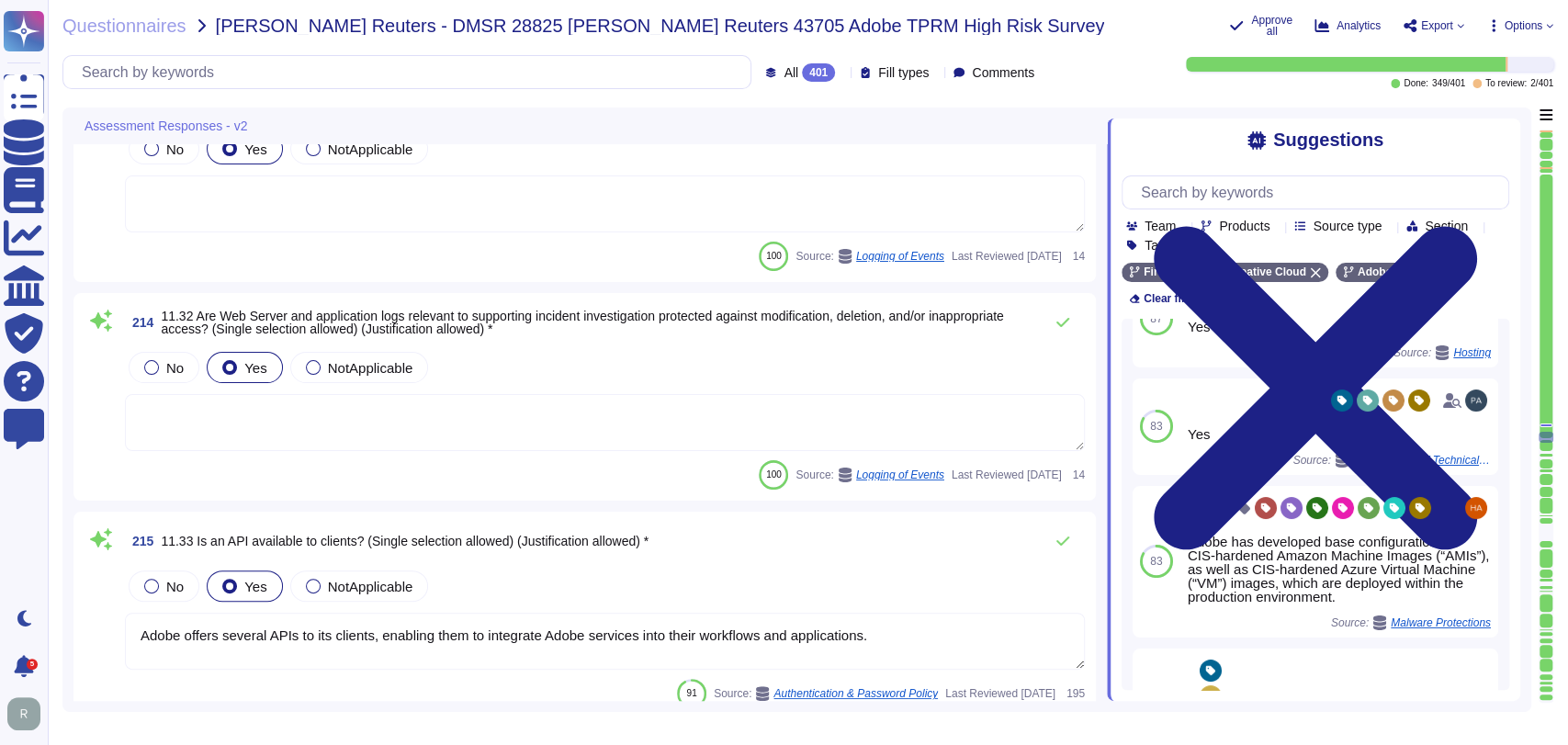
type textarea "Adobe has a documented and approved incident response (“IR”) plan in place to a…"
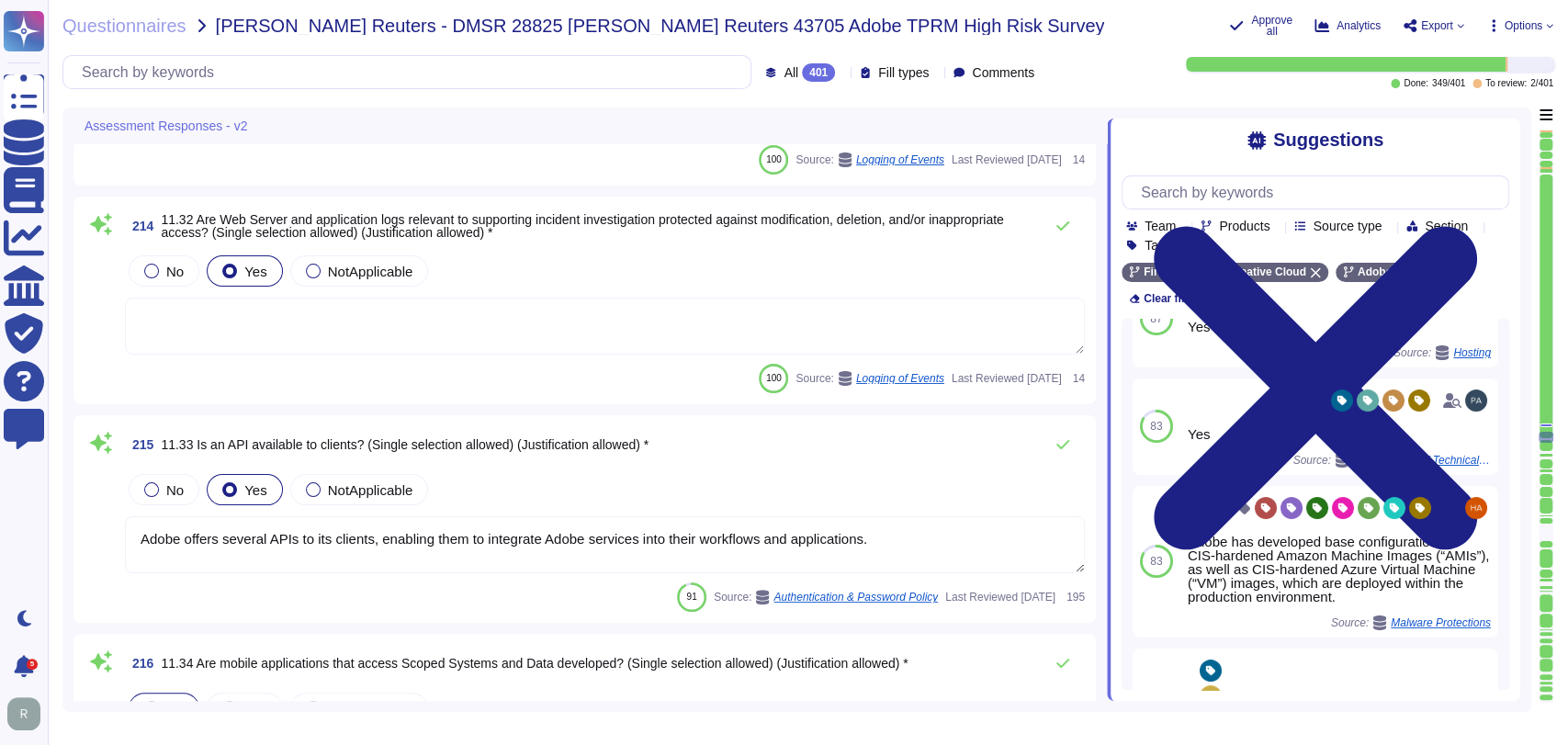
scroll to position [46954, 0]
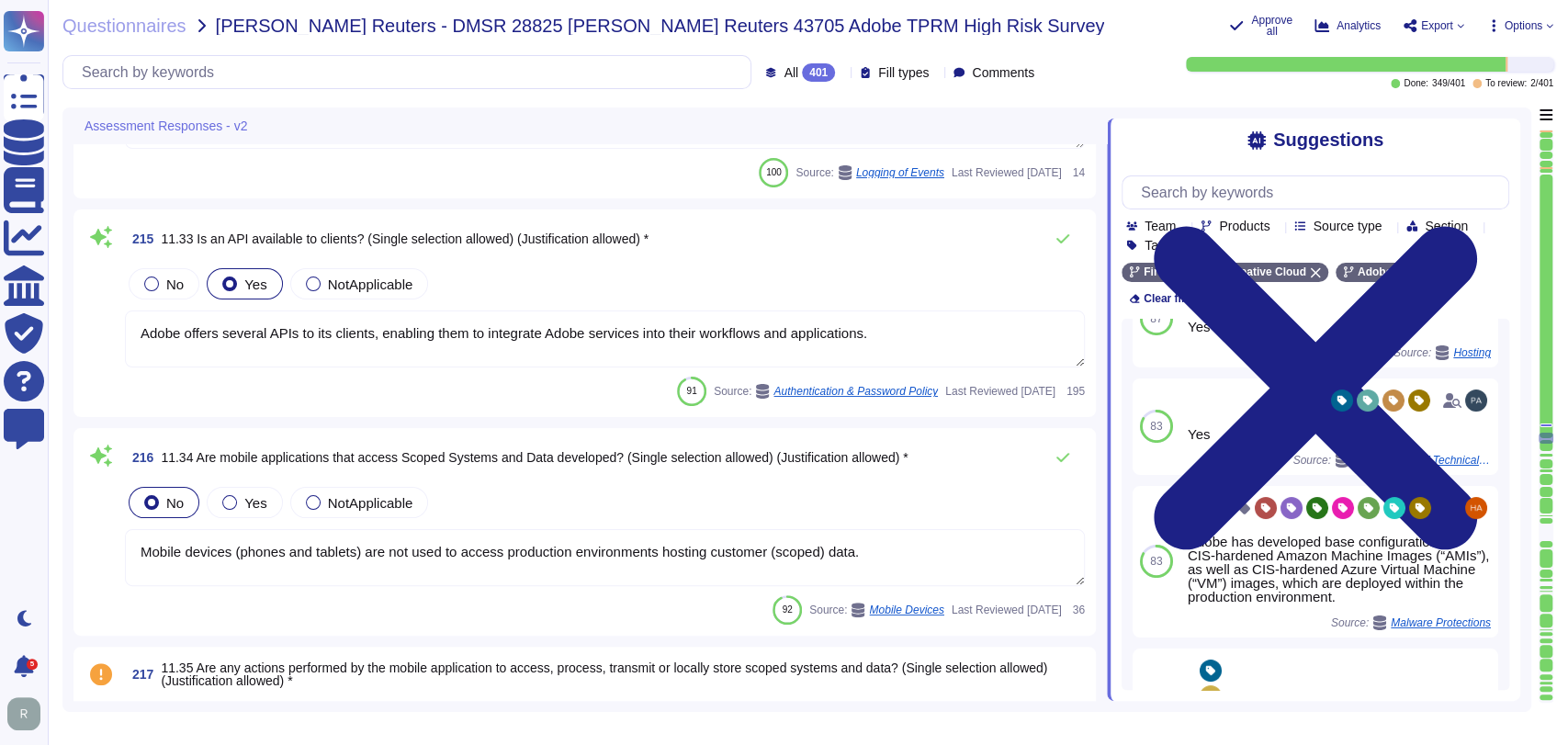
type textarea "Lor Ipsumdol Sitametc Adip eli seddoeiusm temporinci utl etdolo mag aliquaenim …"
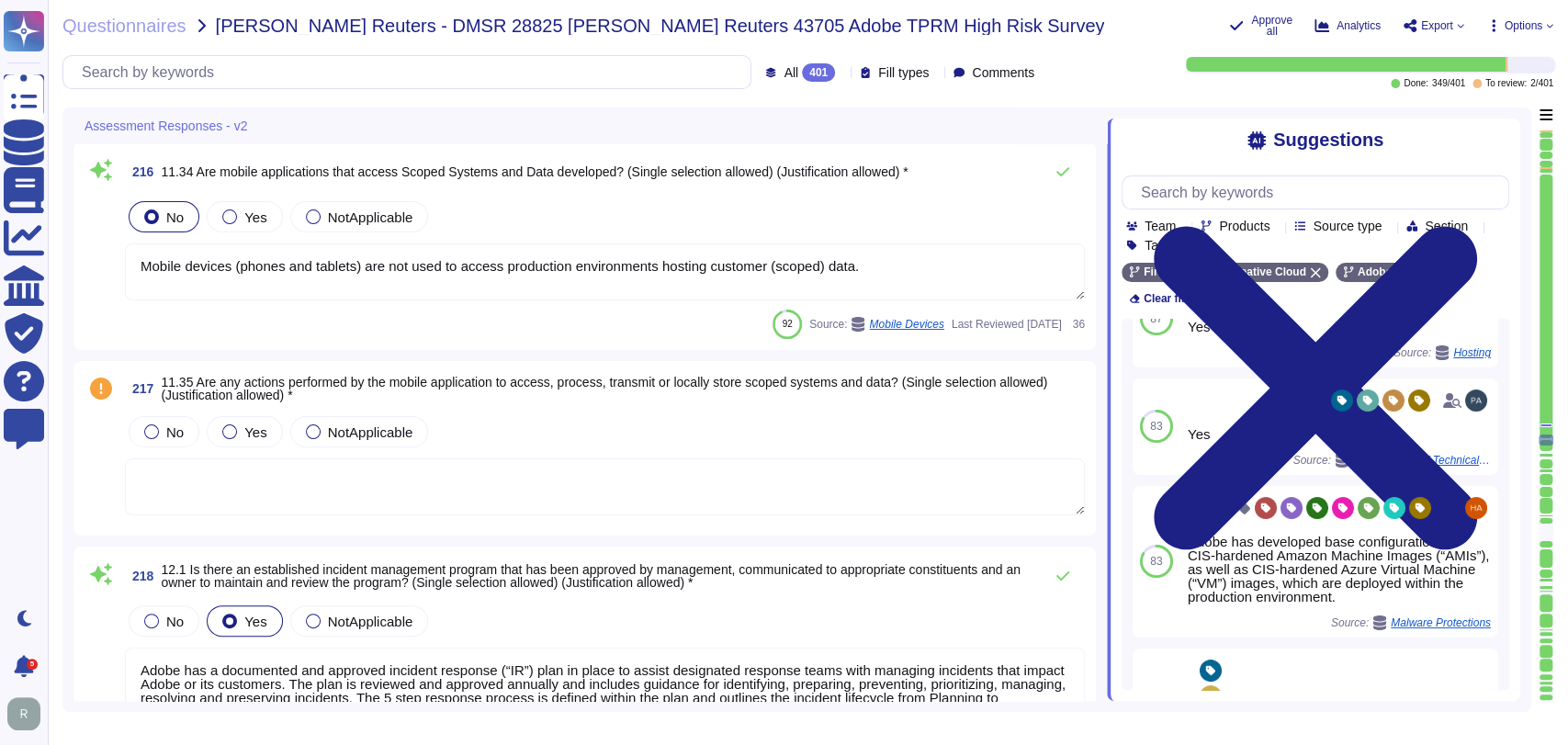
scroll to position [47435, 0]
click at [428, 471] on textarea at bounding box center [605, 485] width 960 height 57
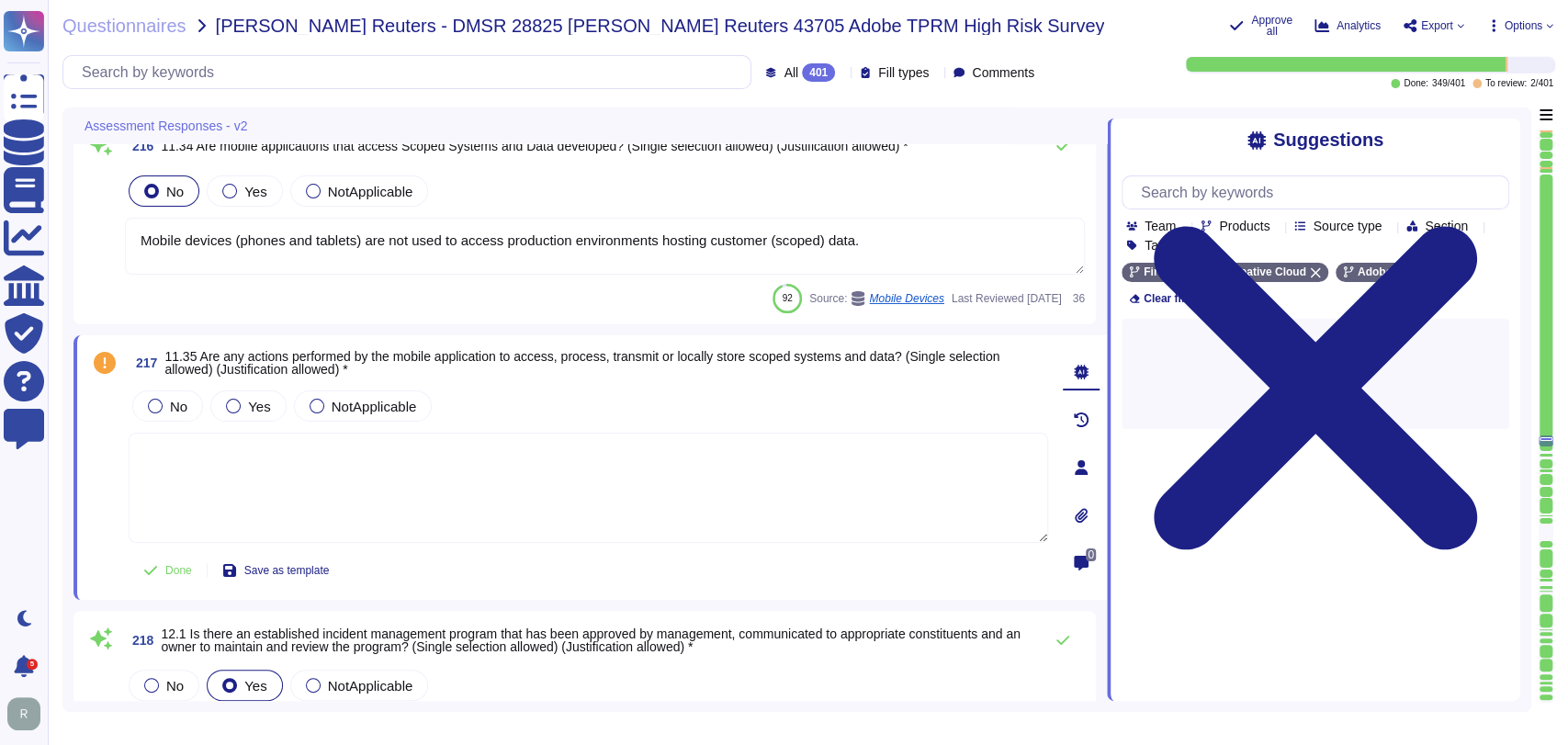
scroll to position [0, 0]
click at [172, 409] on span "No" at bounding box center [178, 407] width 17 height 15
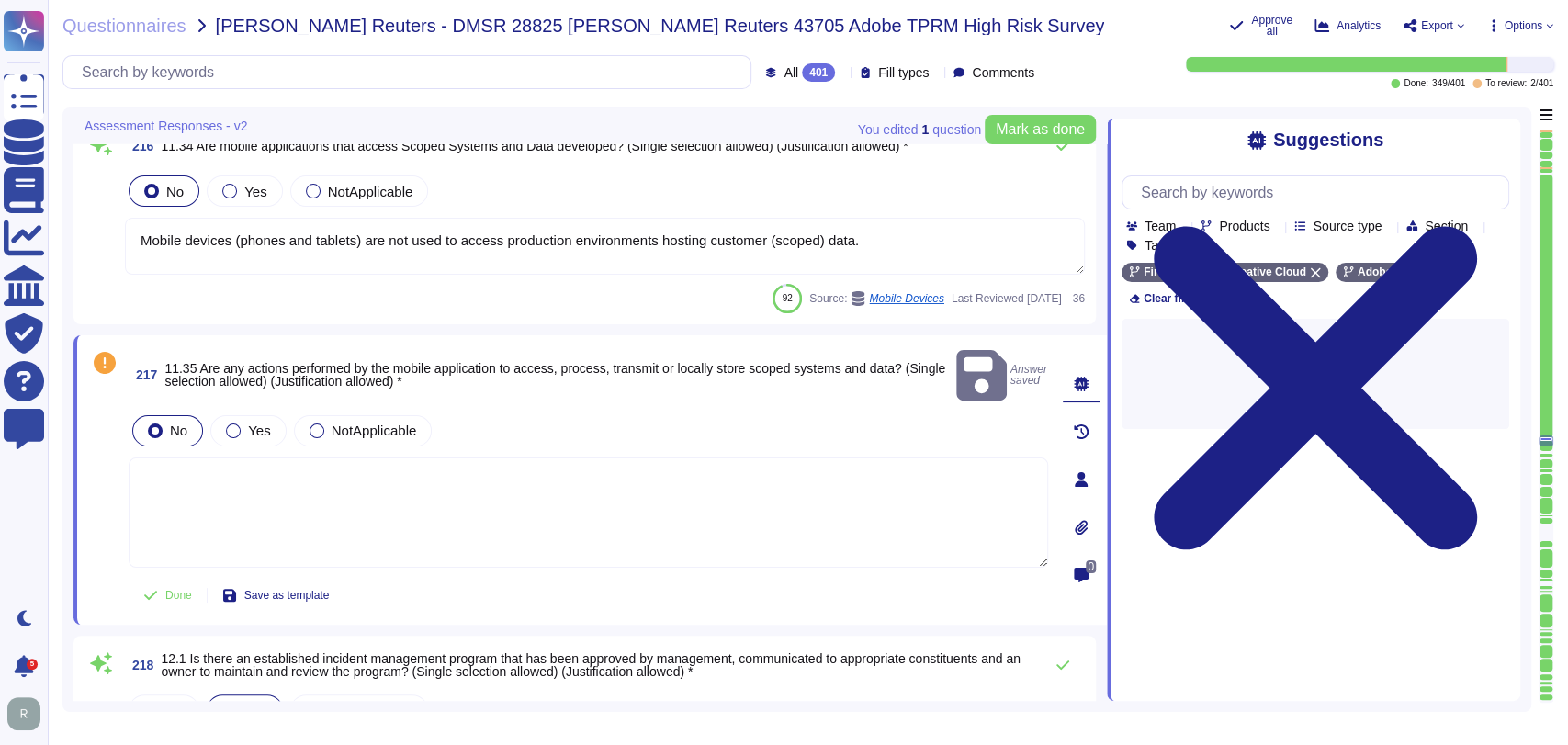
click at [484, 467] on textarea at bounding box center [589, 513] width 920 height 110
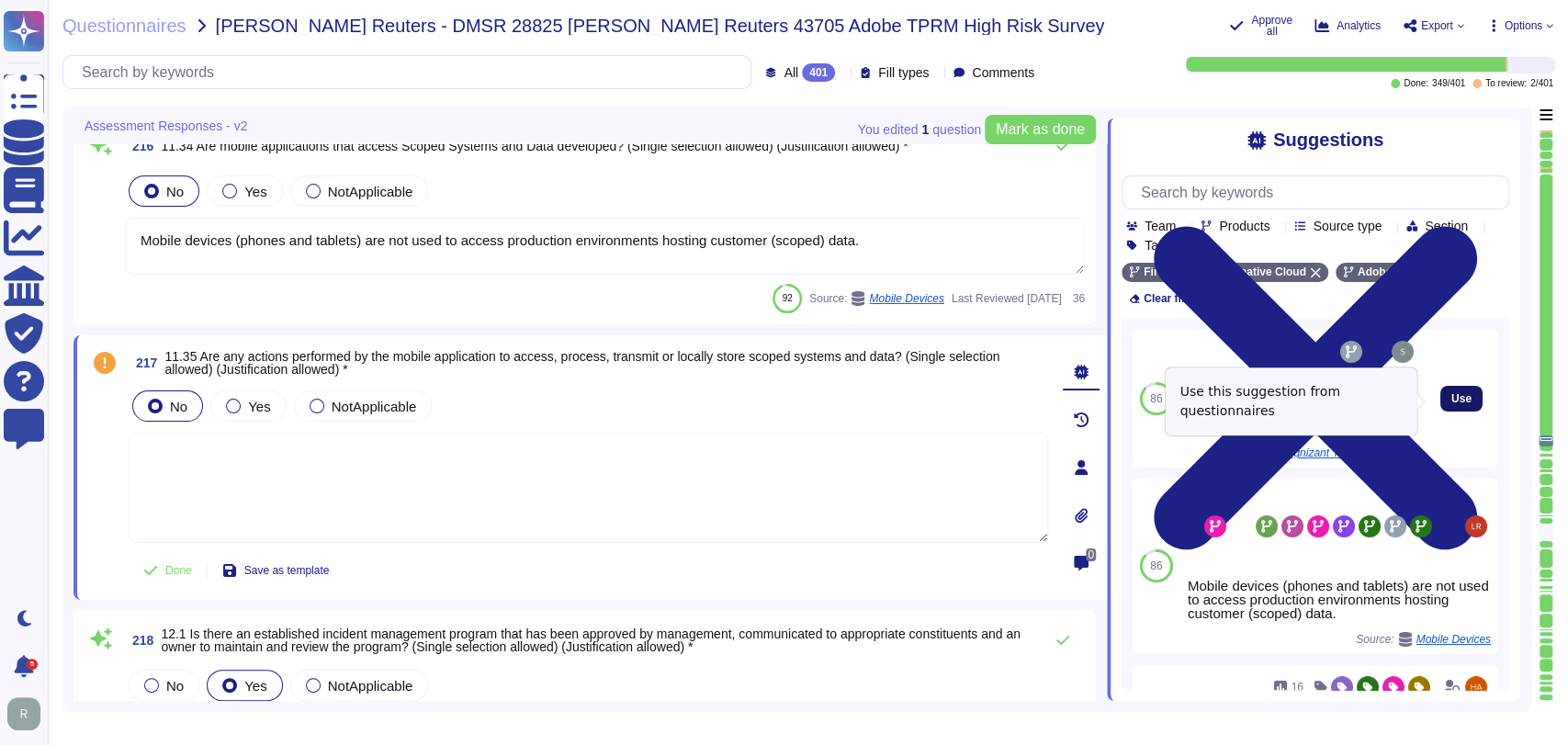
click at [1453, 401] on span "Use" at bounding box center [1461, 399] width 20 height 11
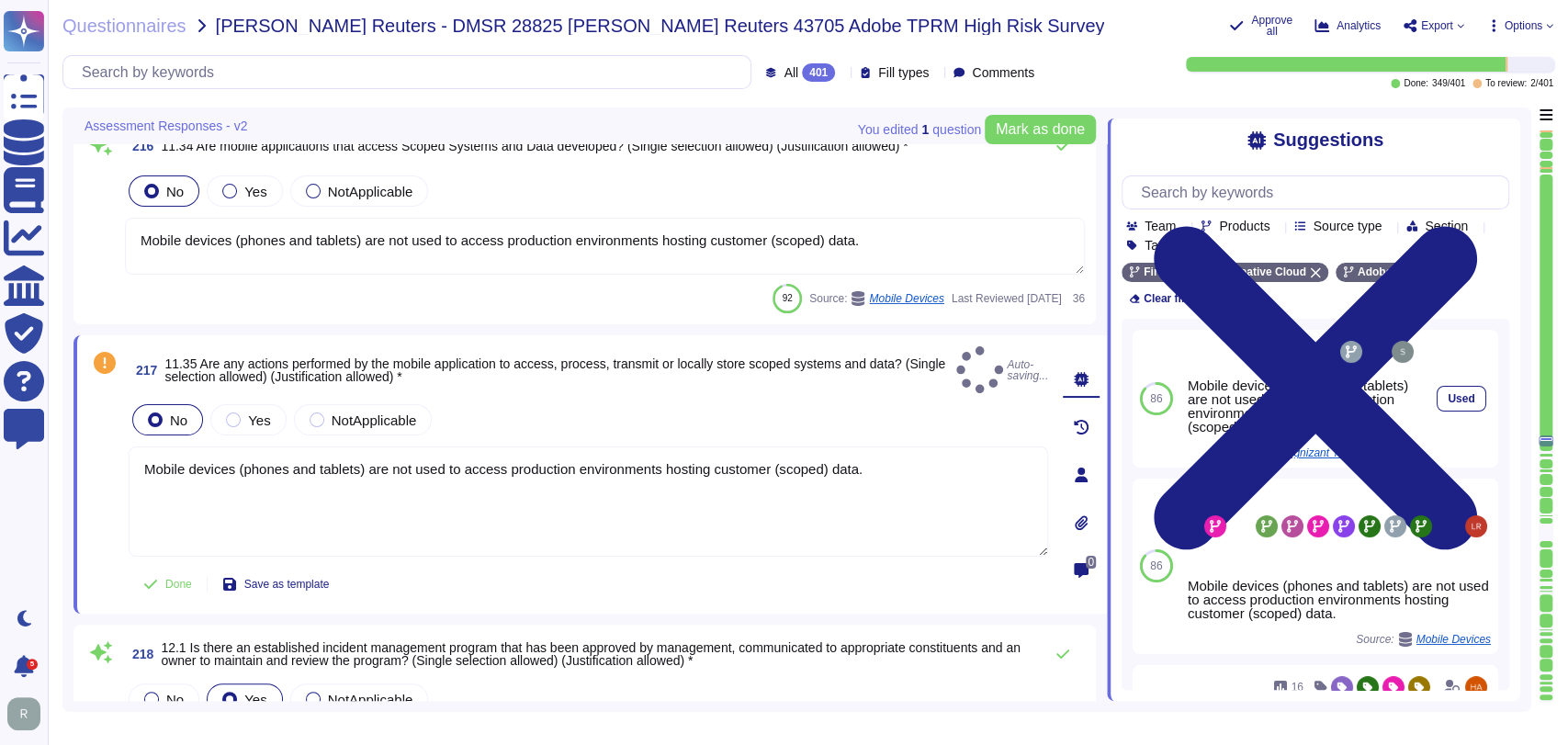
type textarea "Mobile devices (phones and tablets) are not used to access production environme…"
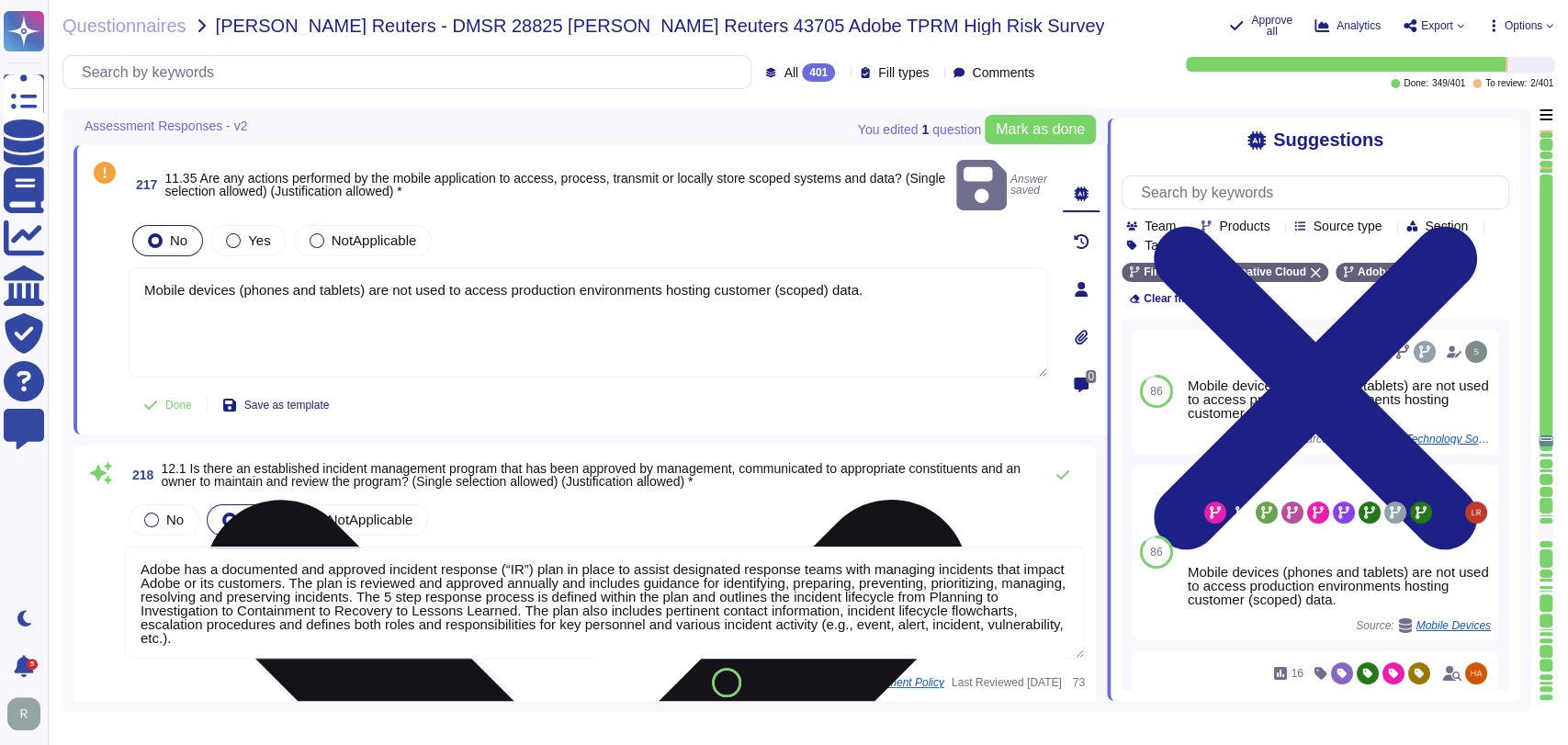
type textarea "The steps of the Incident Response Plan include guidance for escalation-related…"
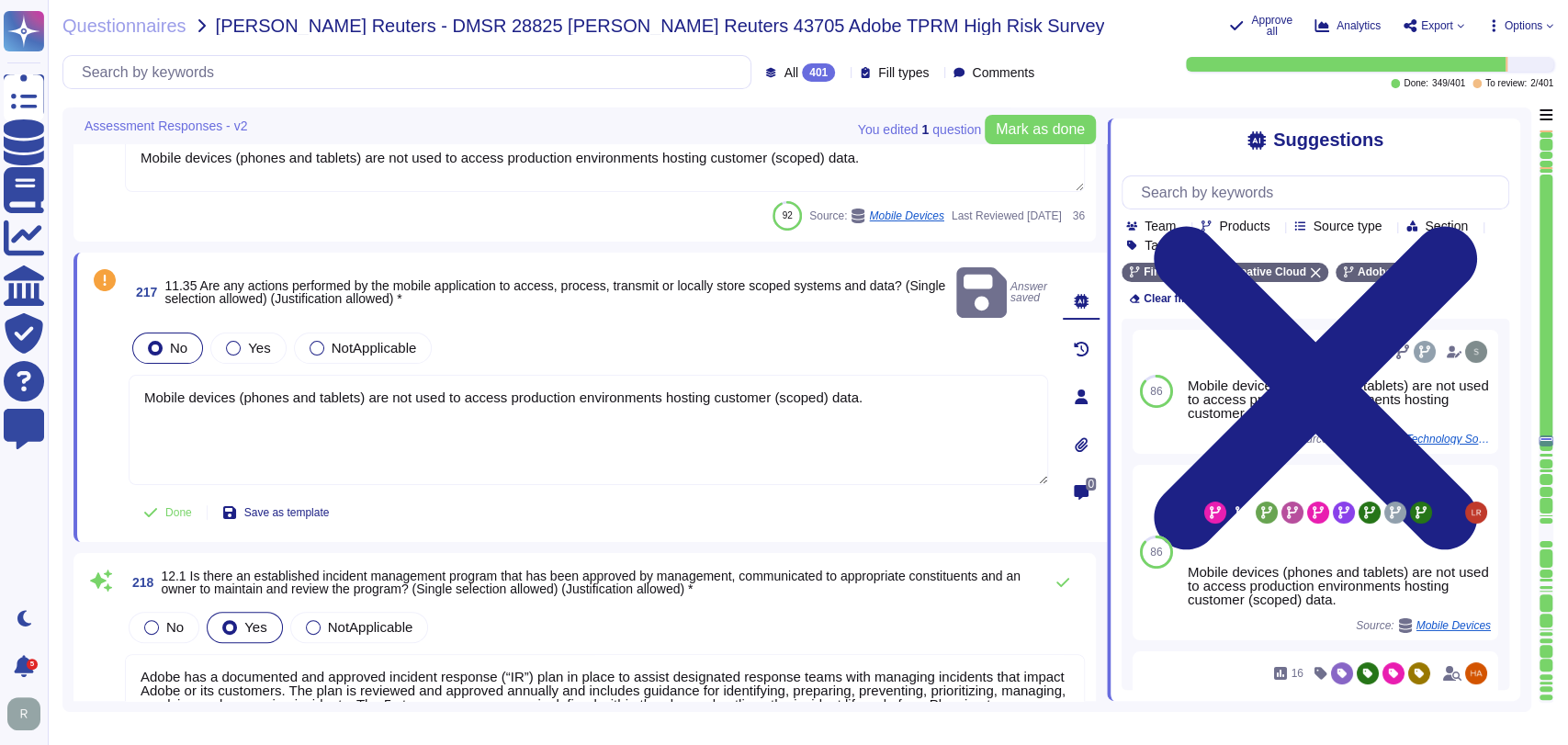
scroll to position [47518, 0]
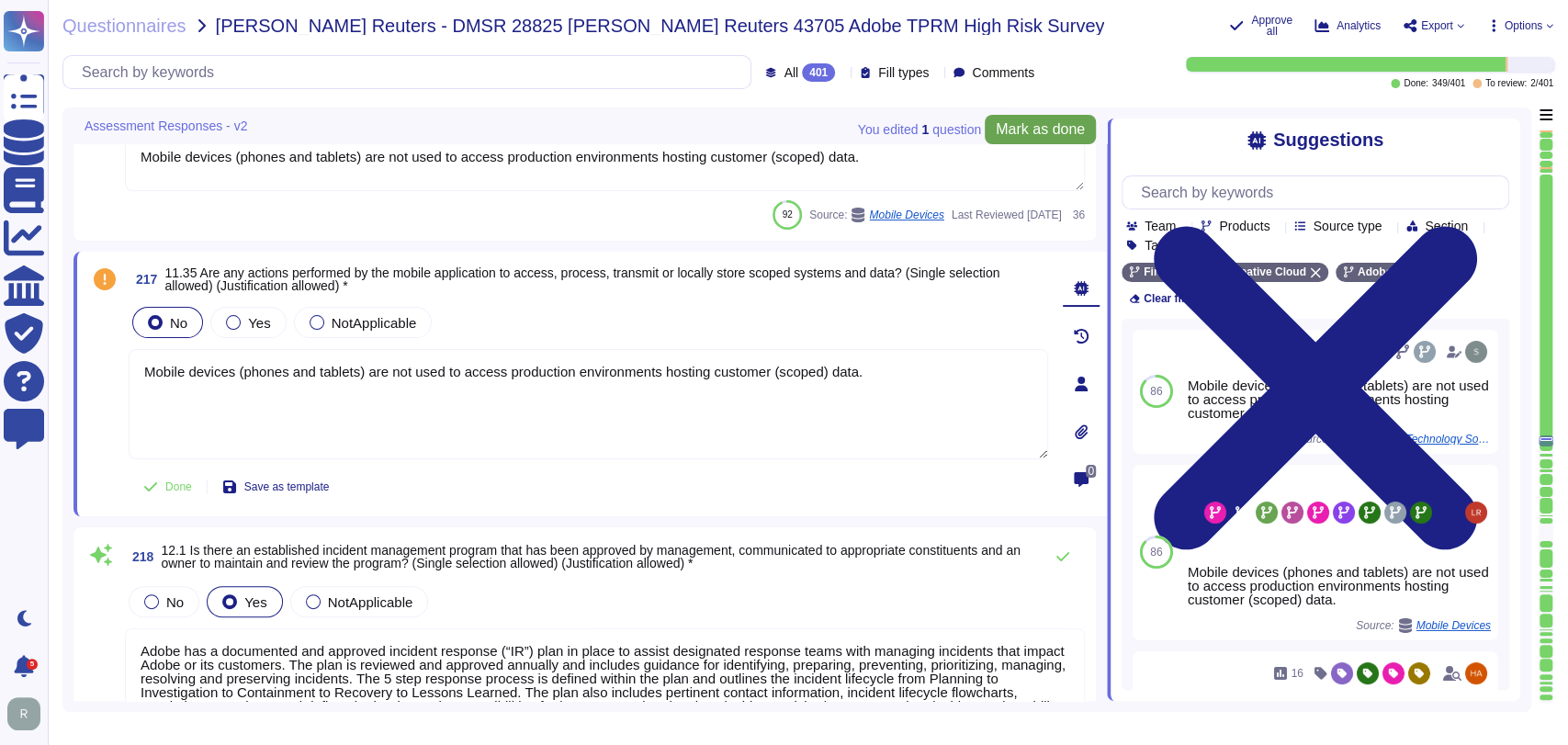
click at [1016, 133] on span "Mark as done" at bounding box center [1041, 130] width 89 height 15
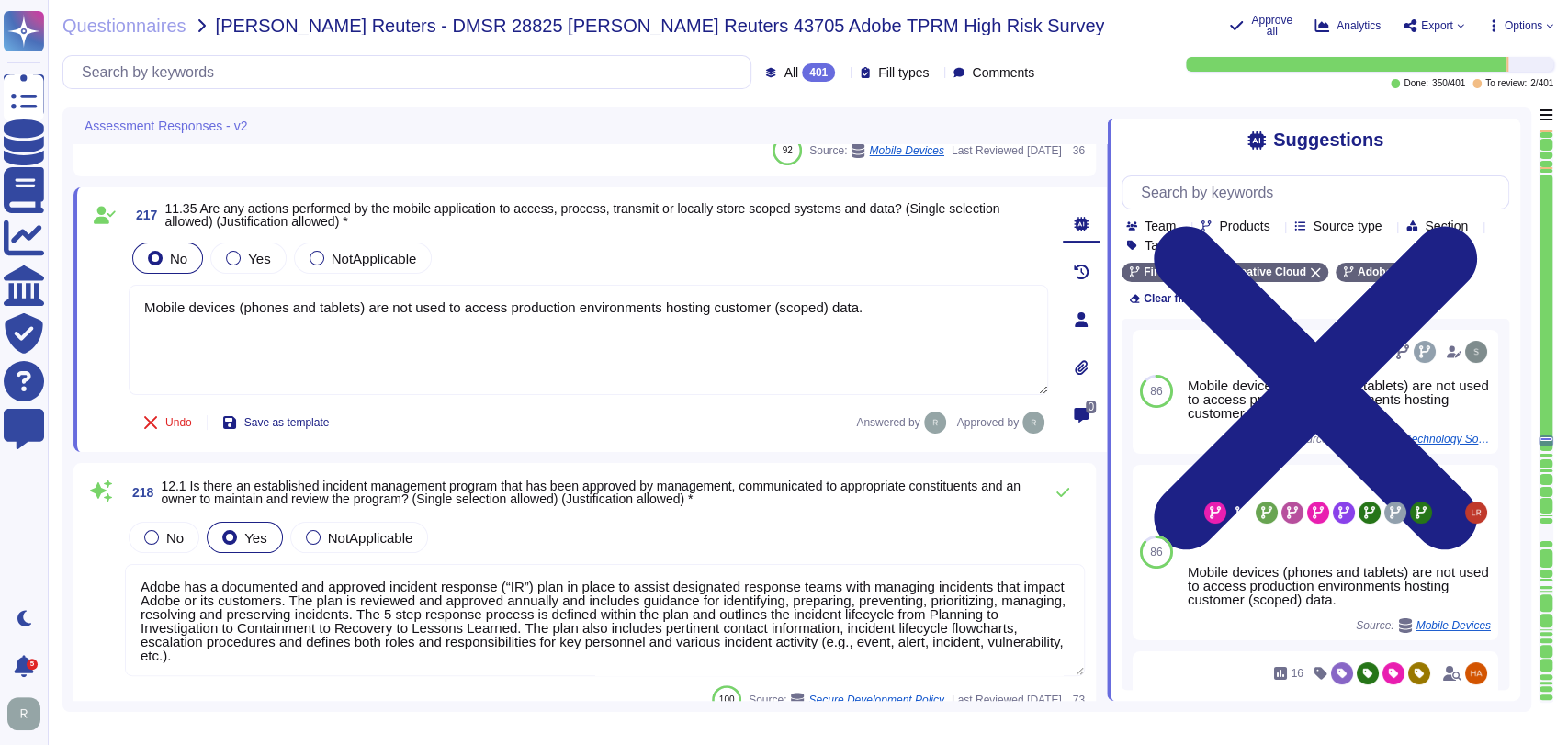
type textarea "The steps of the Incident Response Plan include guidance for escalation-related…"
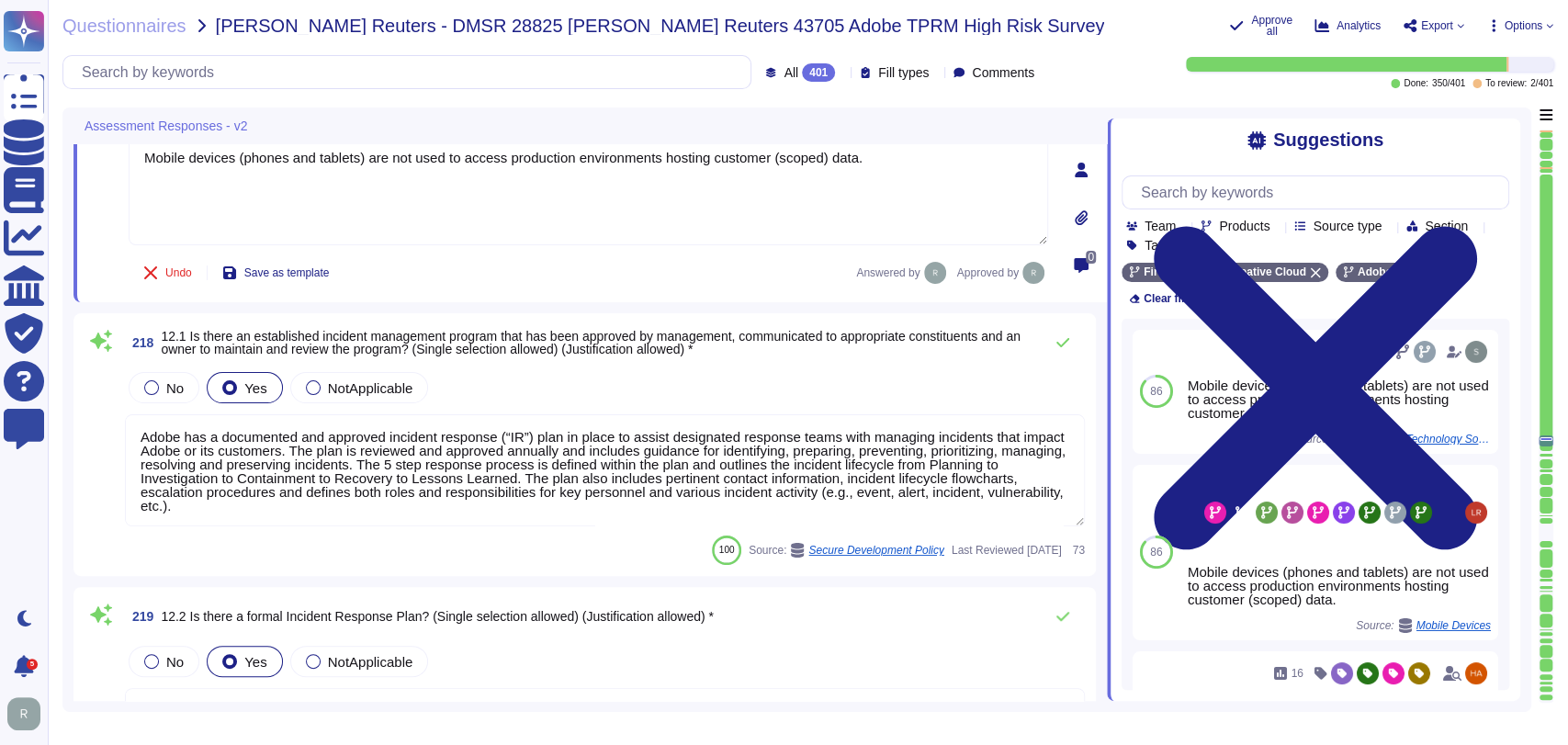
scroll to position [47722, 0]
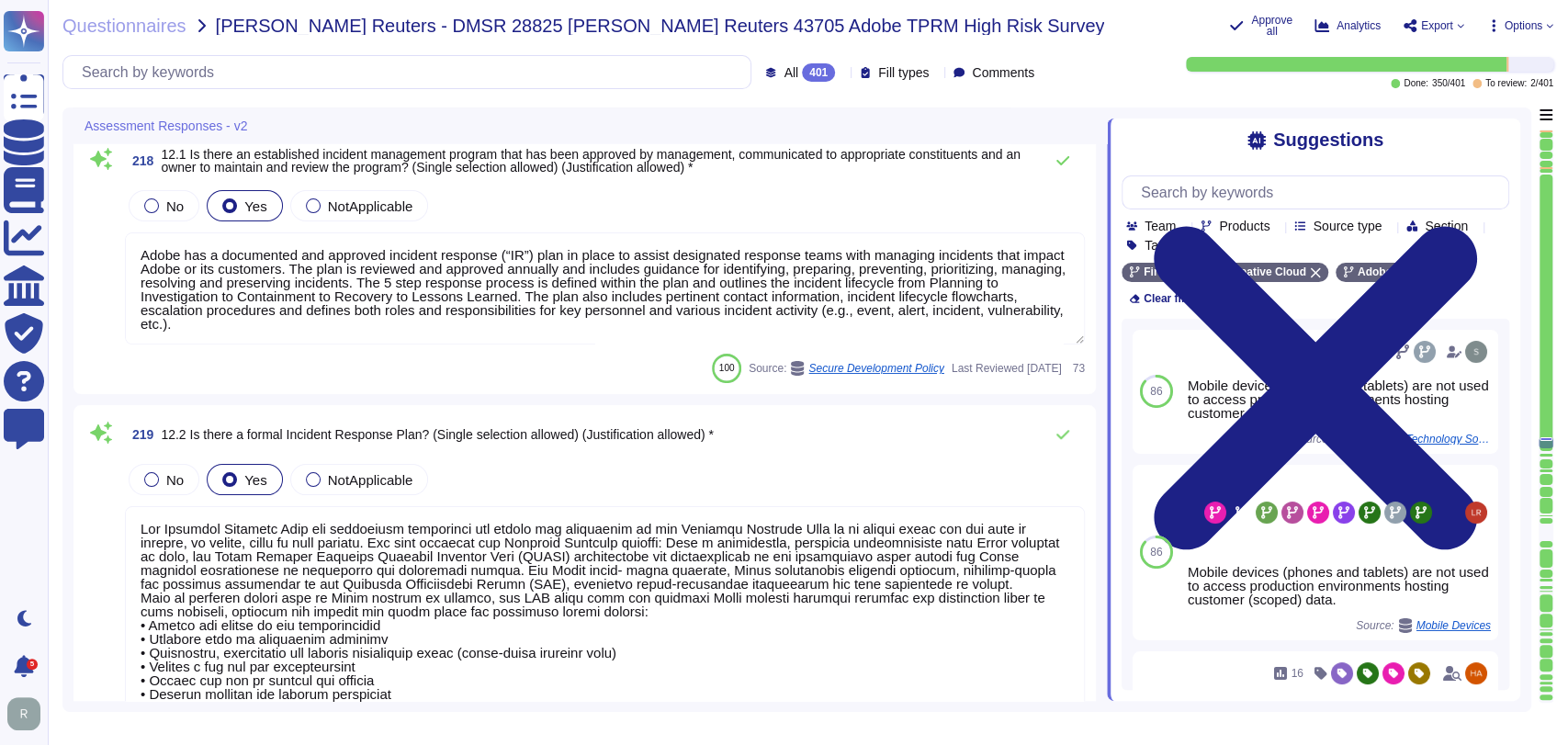
type textarea "Lo ip dolo si ame Consecte Adipisci Elitsedd Eiusmodt Incididu utla Etdol magn …"
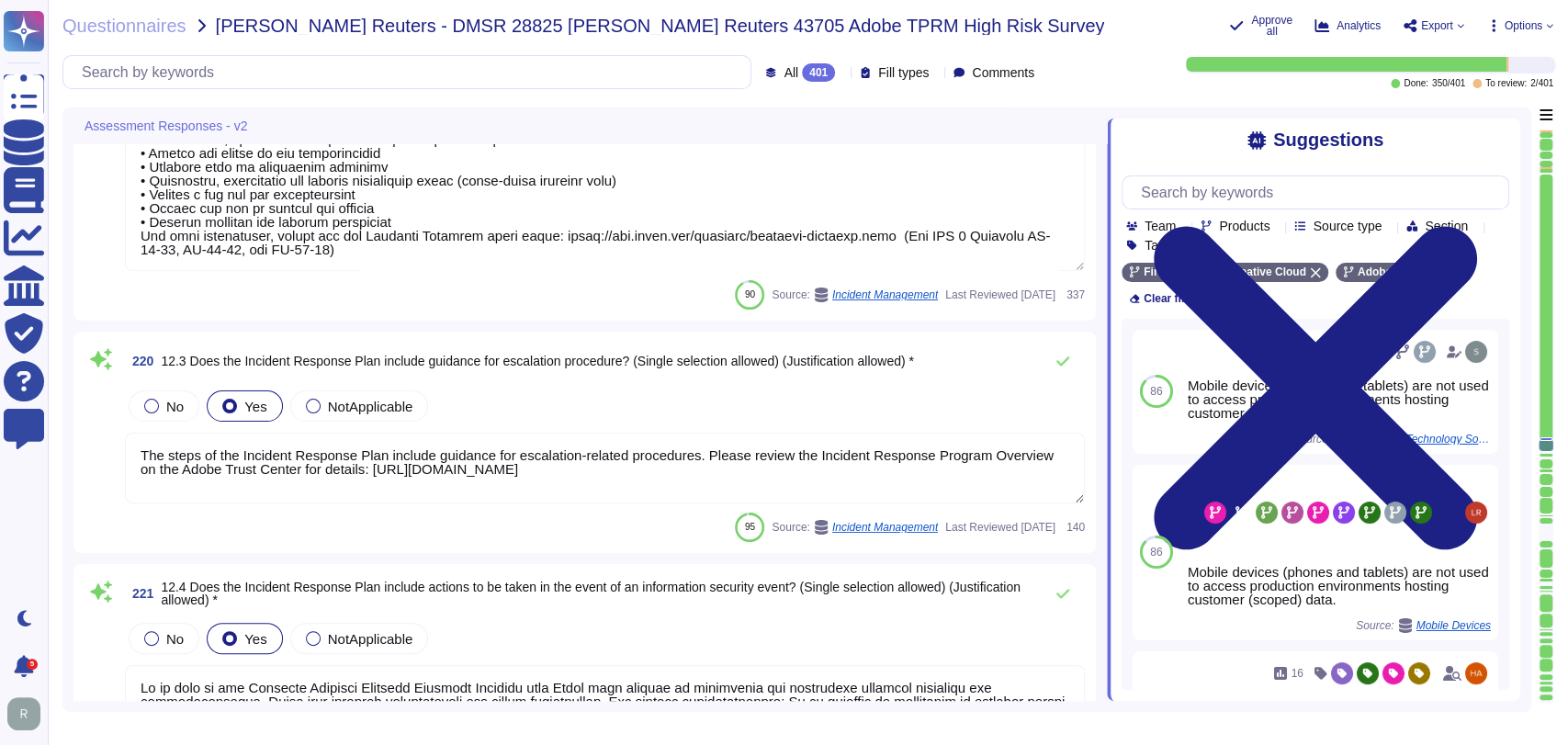
scroll to position [1, 0]
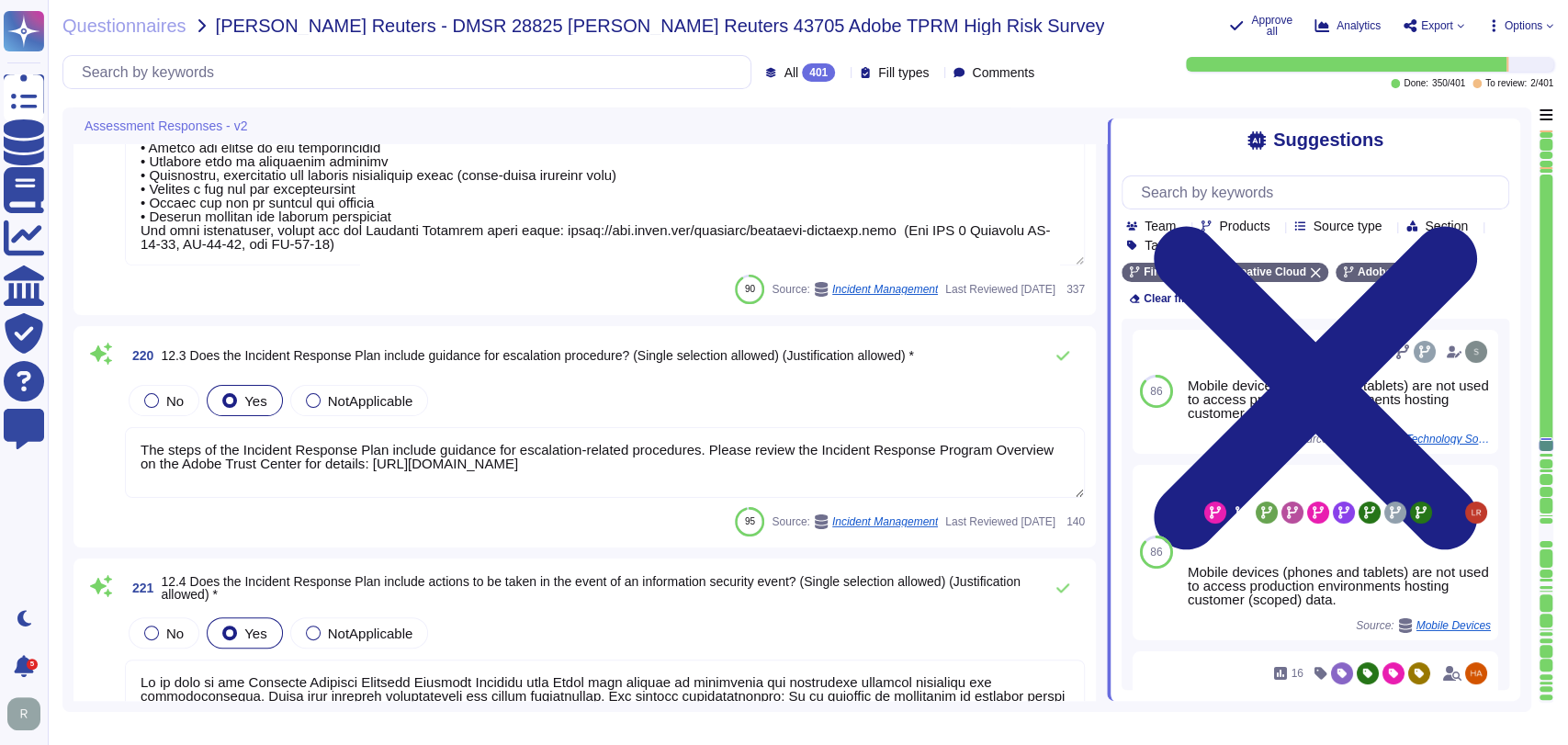
click at [691, 576] on span "12.4 Does the Incident Response Plan include actions to be taken in the event o…" at bounding box center [591, 588] width 859 height 27
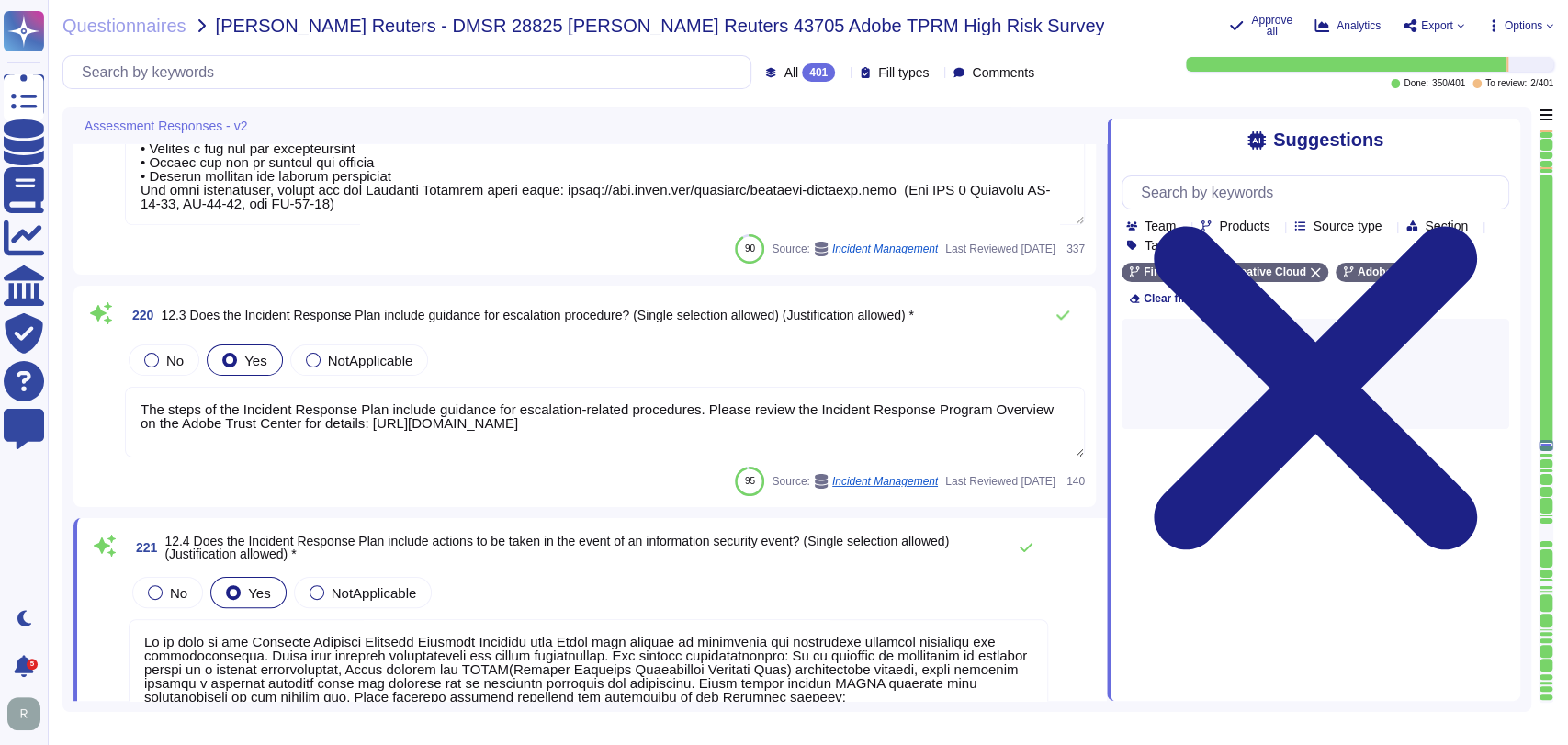
type textarea "For incidents: The Incident Response Team coordinates incident response activit…"
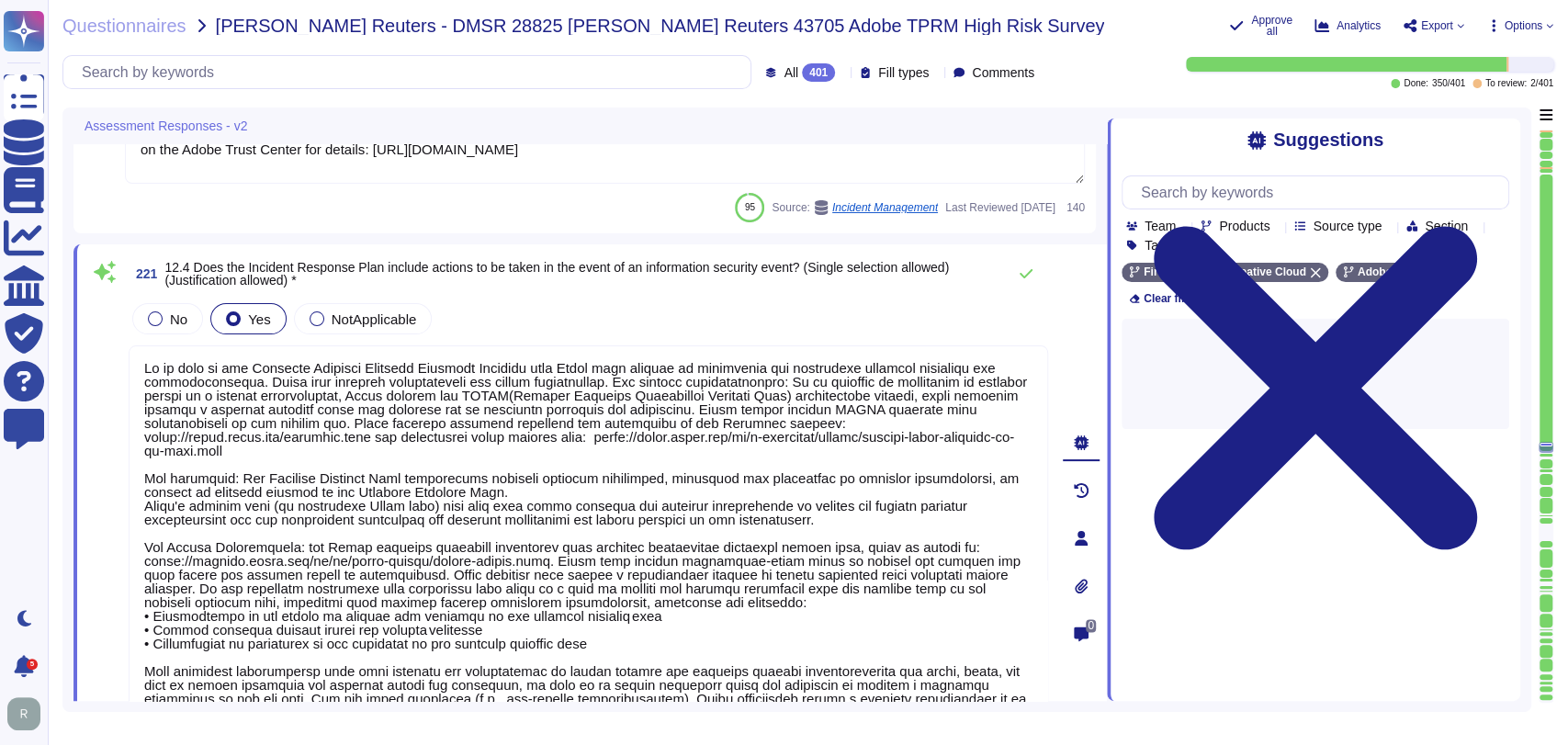
scroll to position [48641, 0]
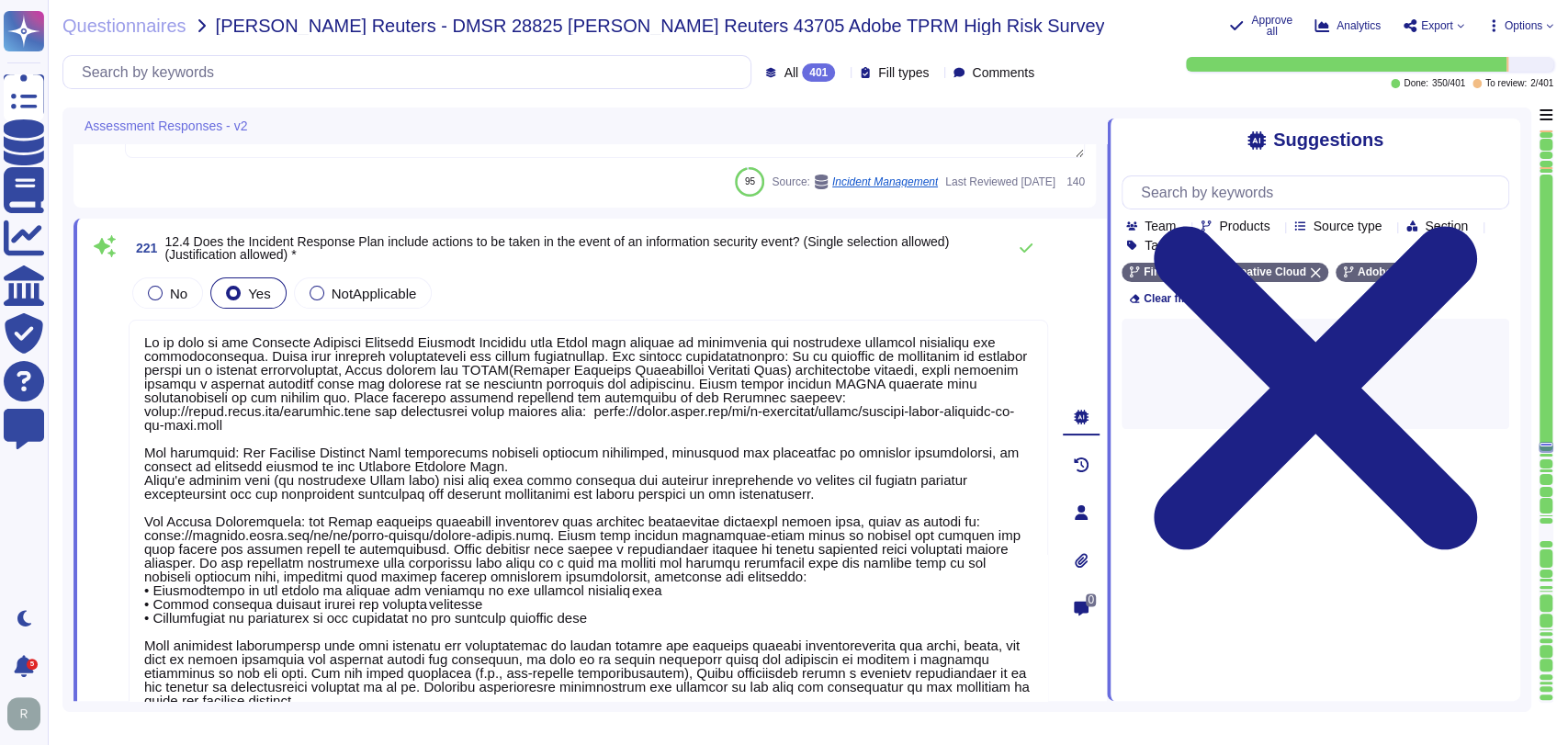
type textarea "Adobe employs a specific, documented methodology for the regular review of even…"
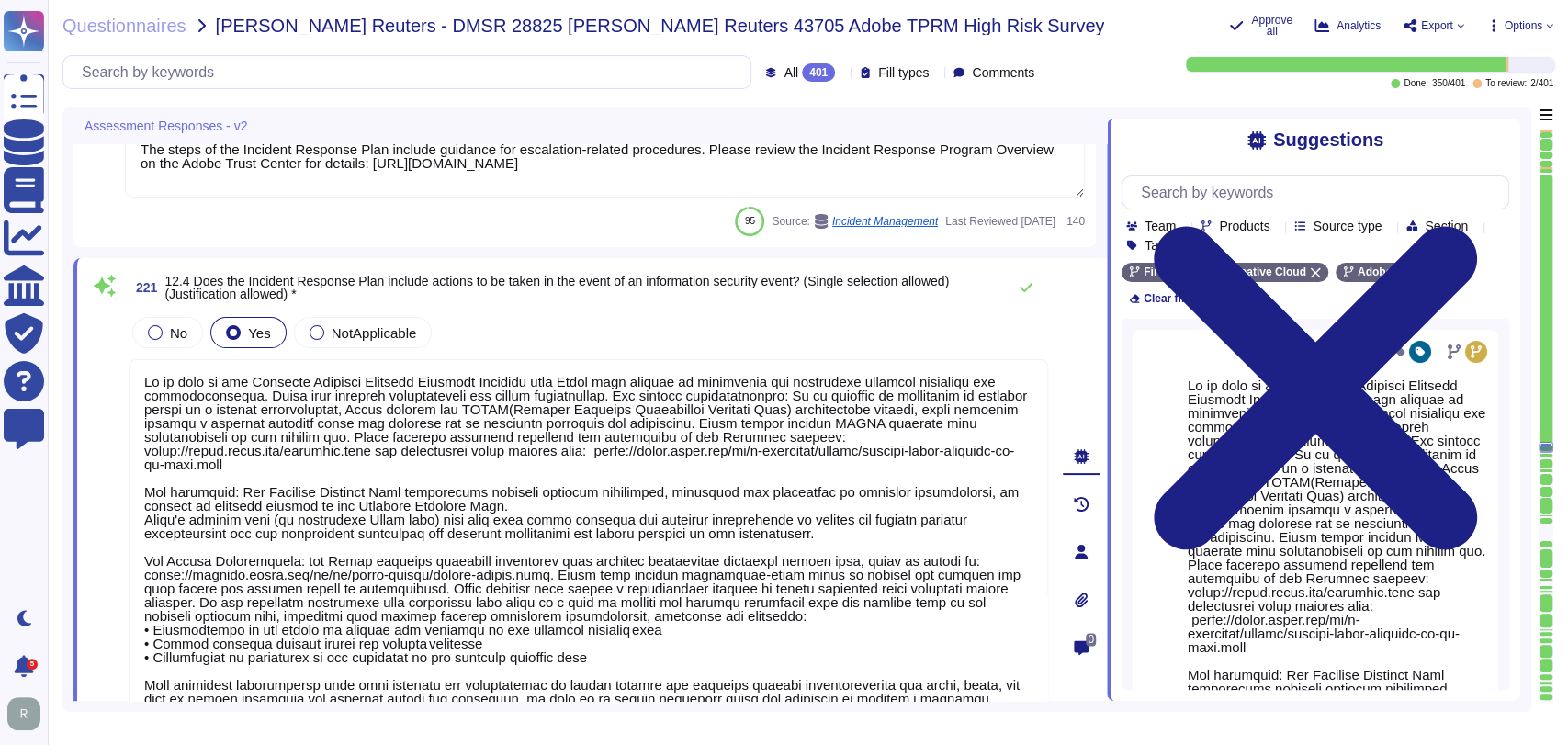
scroll to position [48606, 0]
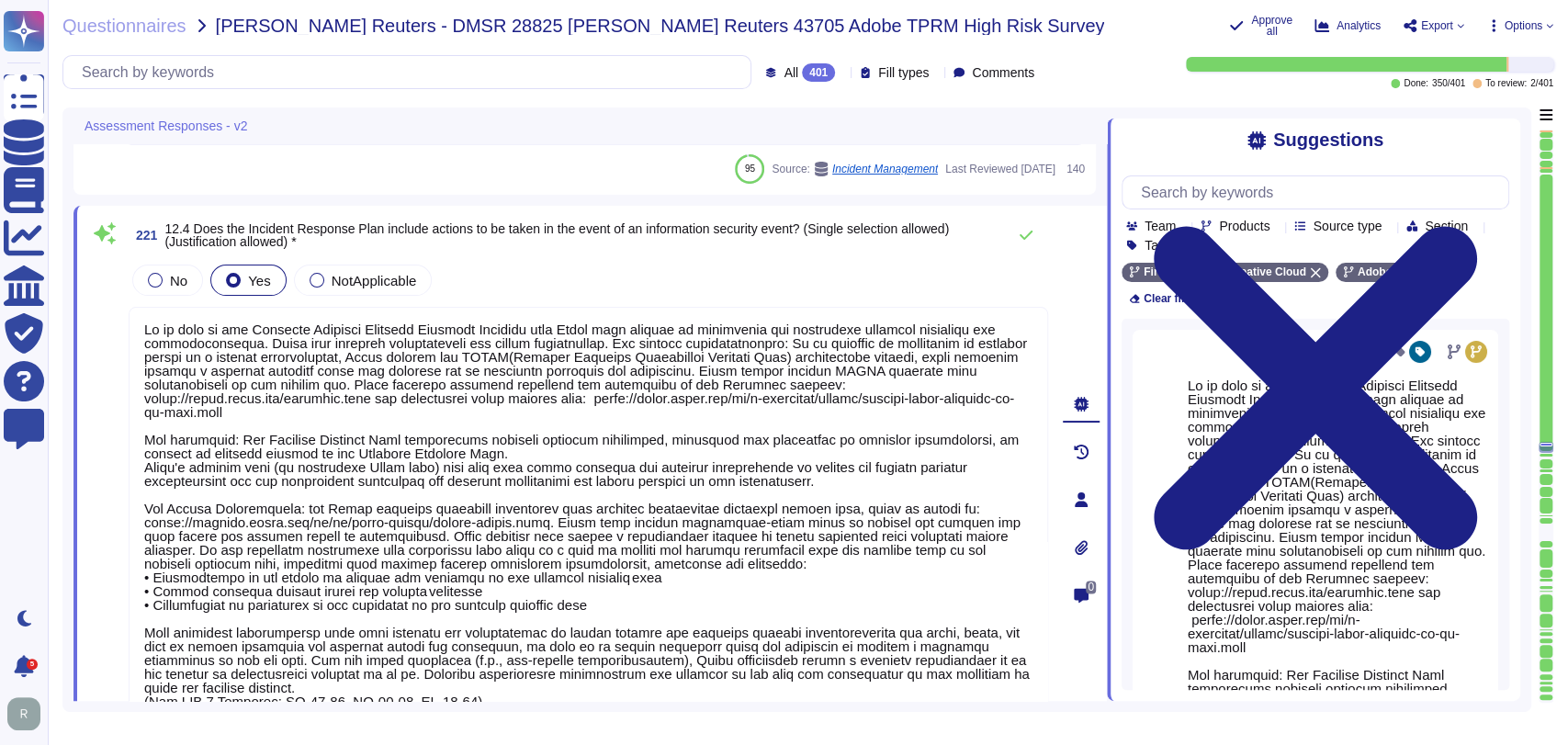
click at [662, 266] on div "No Yes NotApplicable" at bounding box center [589, 280] width 920 height 39
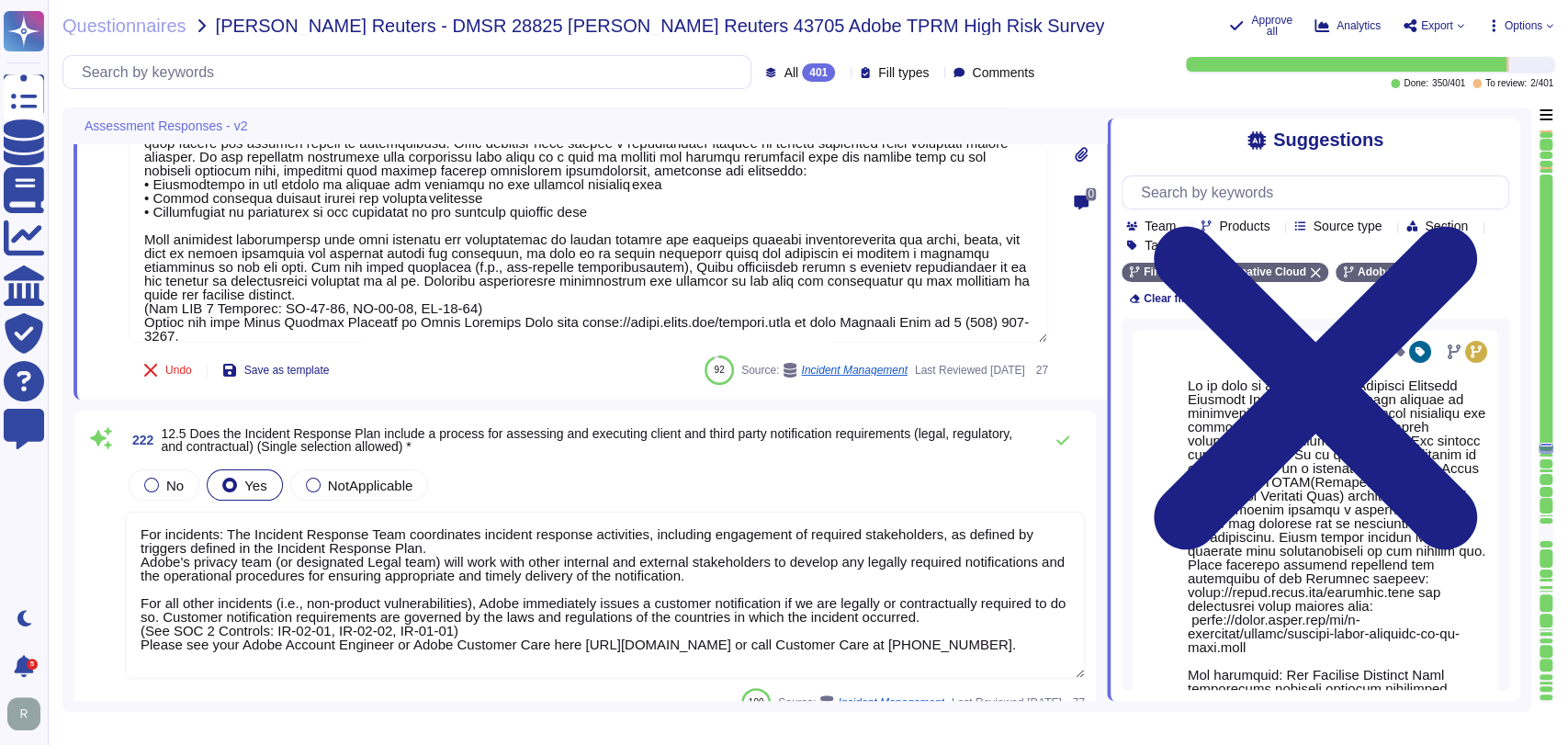
scroll to position [49050, 0]
click at [537, 461] on div "222 12.5 Does the Incident Response Plan include a process for assessing and ex…" at bounding box center [584, 569] width 1000 height 296
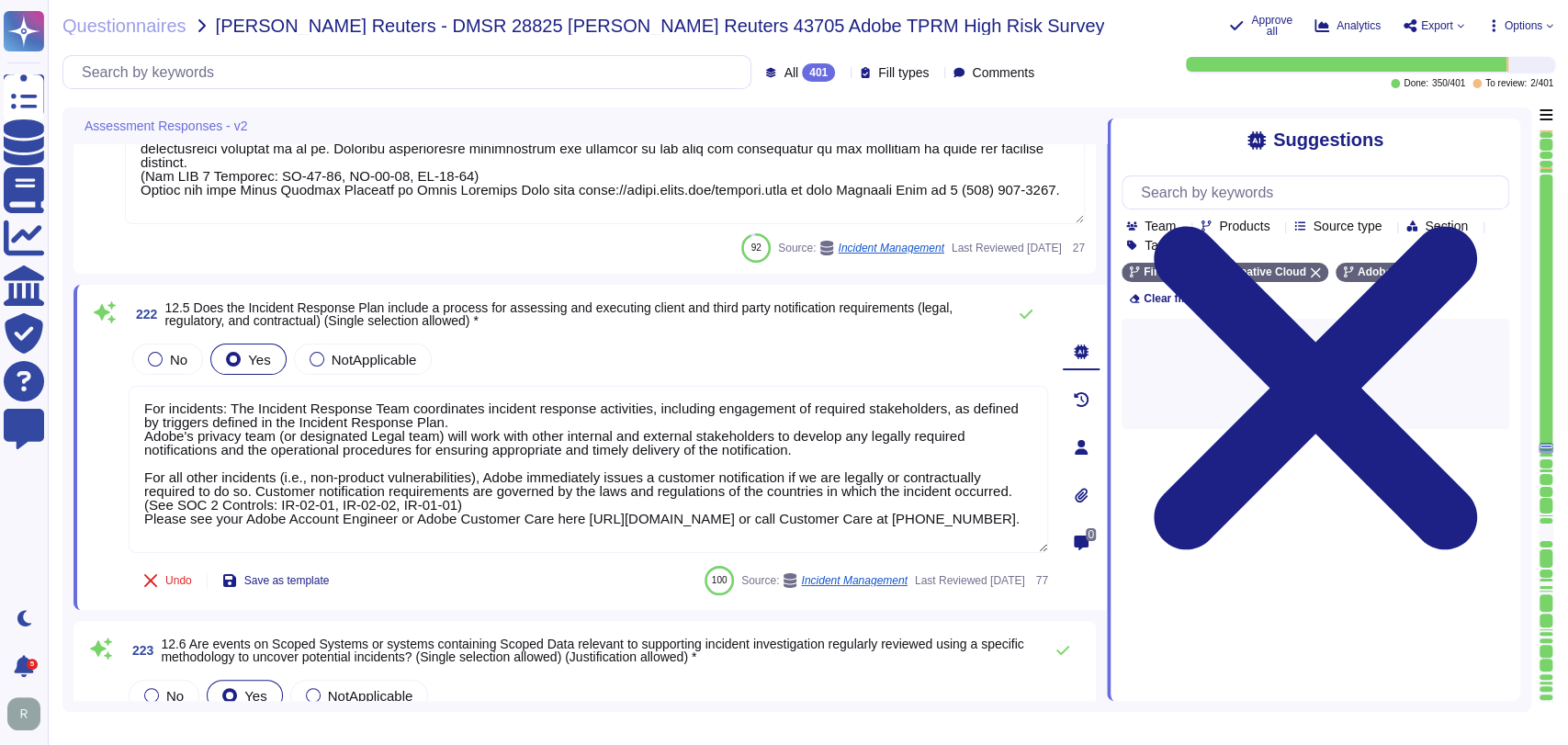
type textarea "Our team of security experts strives to quickly address security issues involvi…"
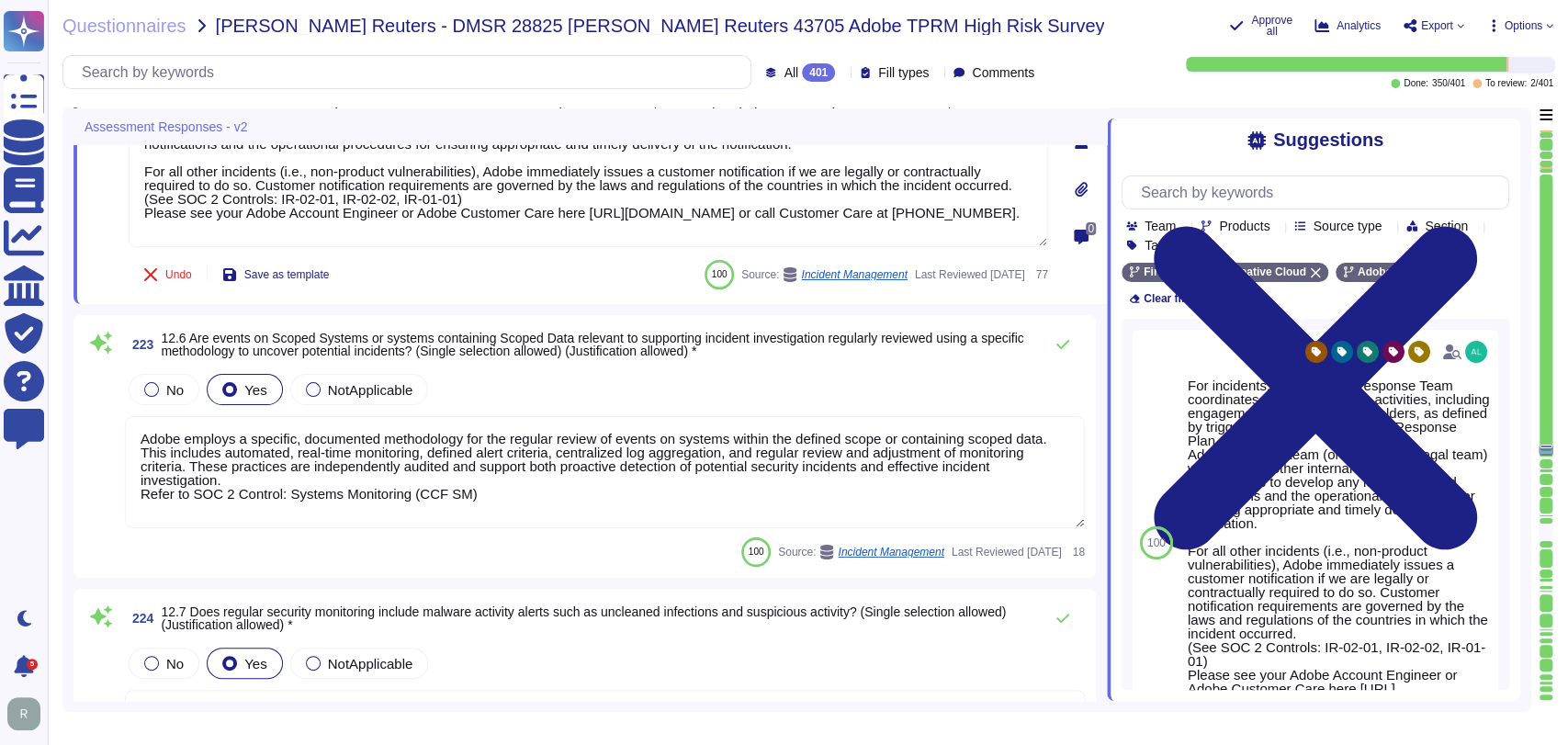
scroll to position [49462, 0]
click at [730, 342] on span "12.6 Are events on Scoped Systems or systems containing Scoped Data relevant to…" at bounding box center [593, 343] width 863 height 27
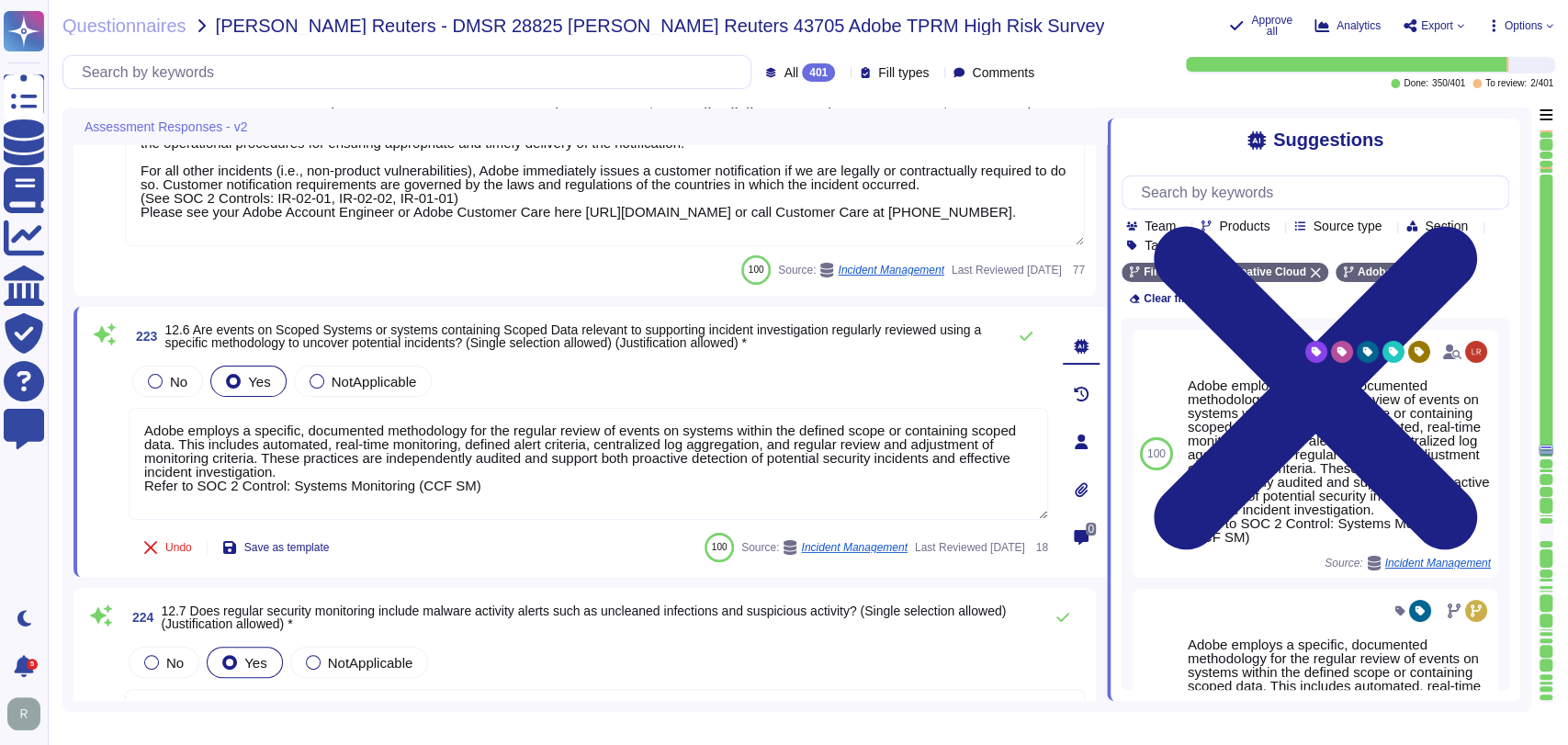
click at [610, 590] on div "224 12.7 Does regular security monitoring include malware activity alerts such …" at bounding box center [585, 691] width 1023 height 208
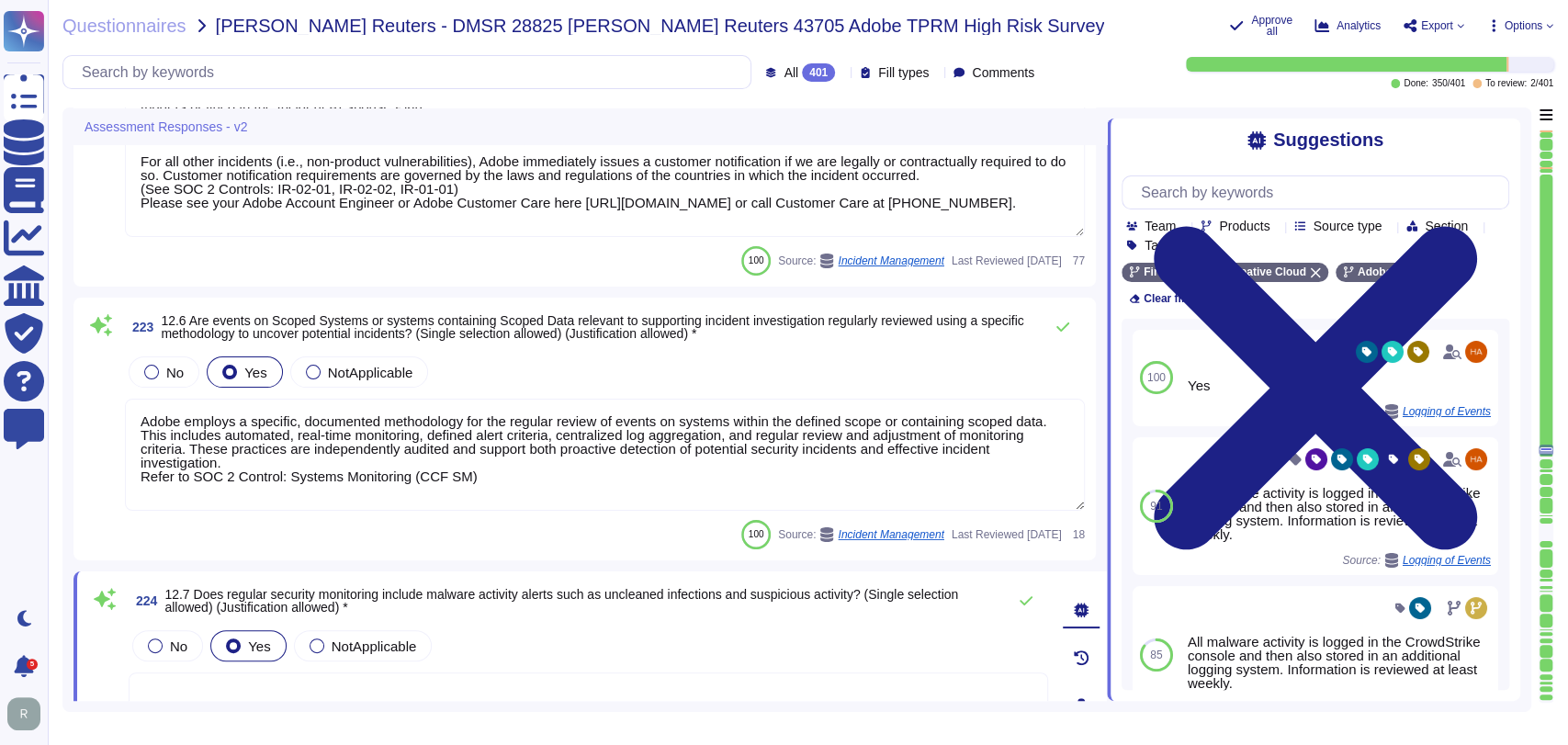
scroll to position [49471, 0]
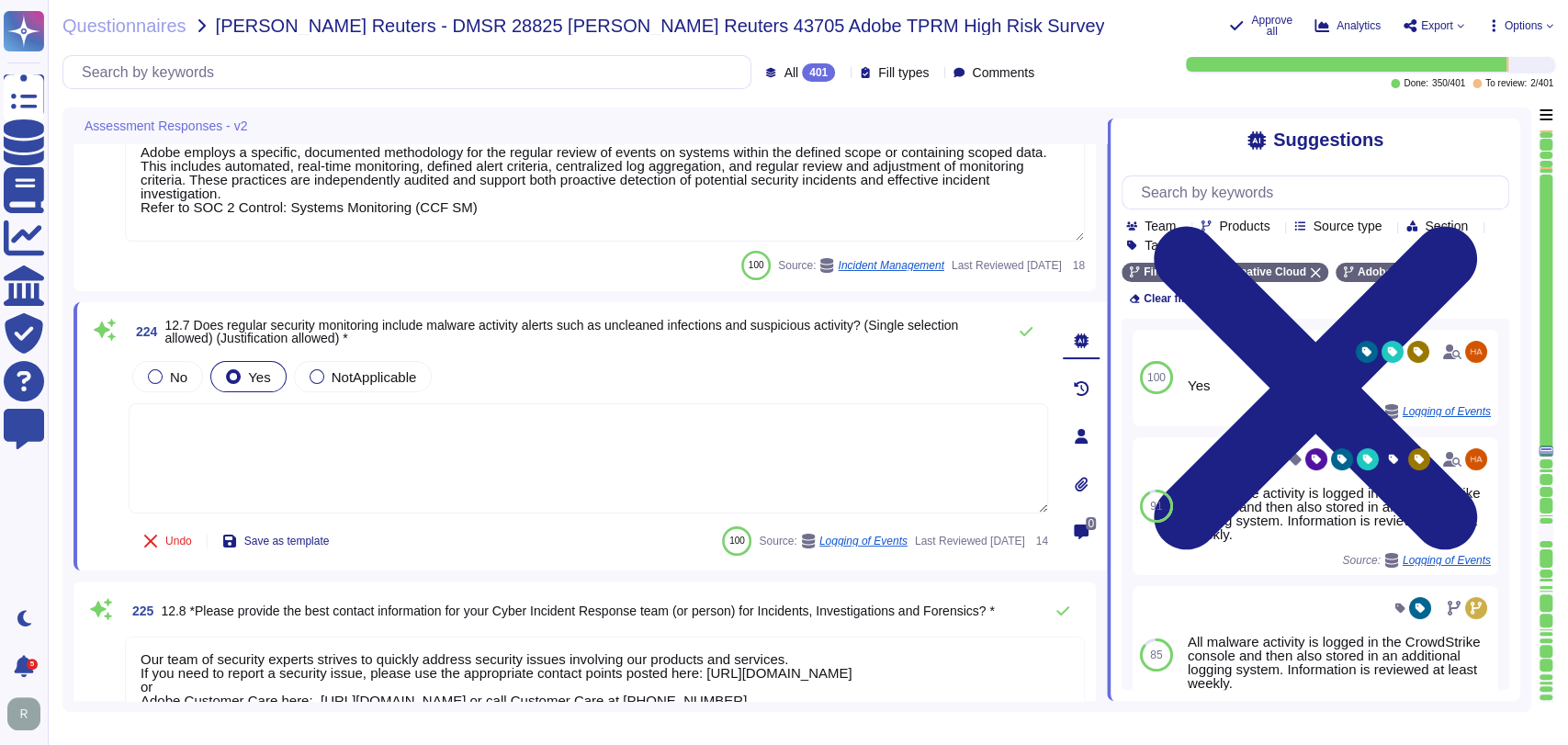
type textarea "There is a Business Continuity Policy that has been approved by management, com…"
click at [597, 455] on textarea at bounding box center [589, 458] width 920 height 110
click at [718, 471] on textarea at bounding box center [589, 458] width 920 height 110
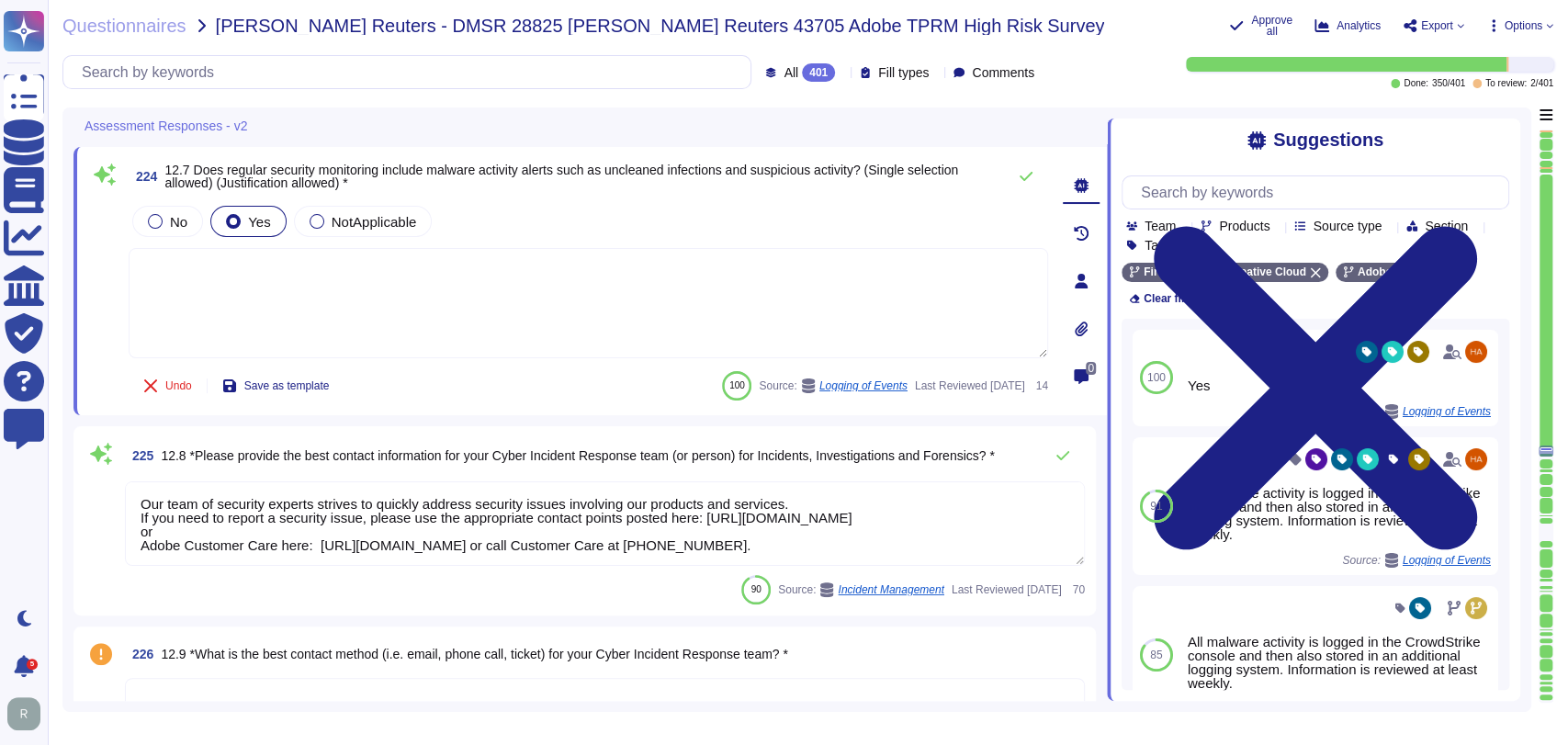
scroll to position [49885, 0]
click at [557, 438] on span "225 12.8 *Please provide the best contact information for your Cyber Incident R…" at bounding box center [560, 454] width 870 height 33
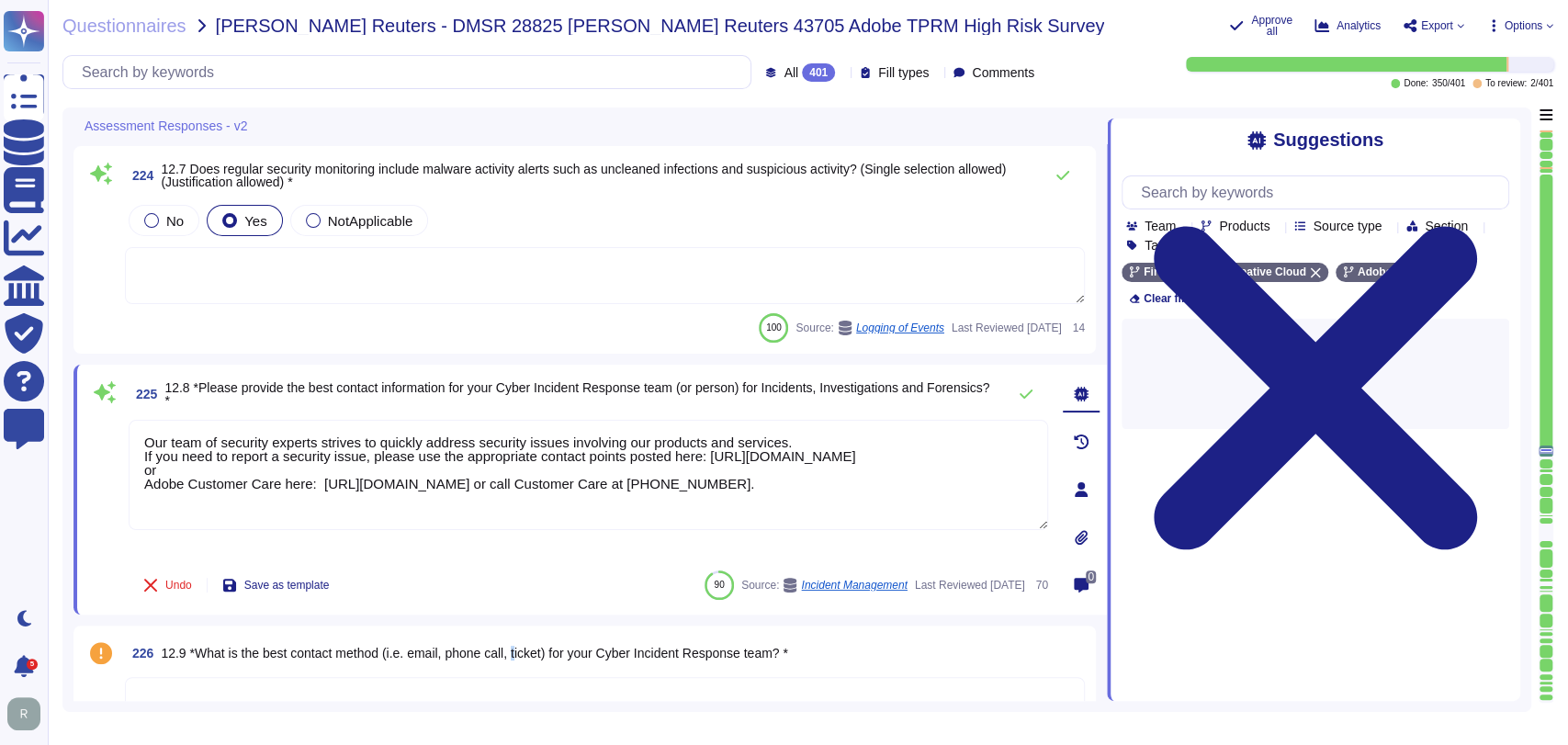
type textarea "Adobe’s Business Continuity Disaster Recovery program is supported by governing…"
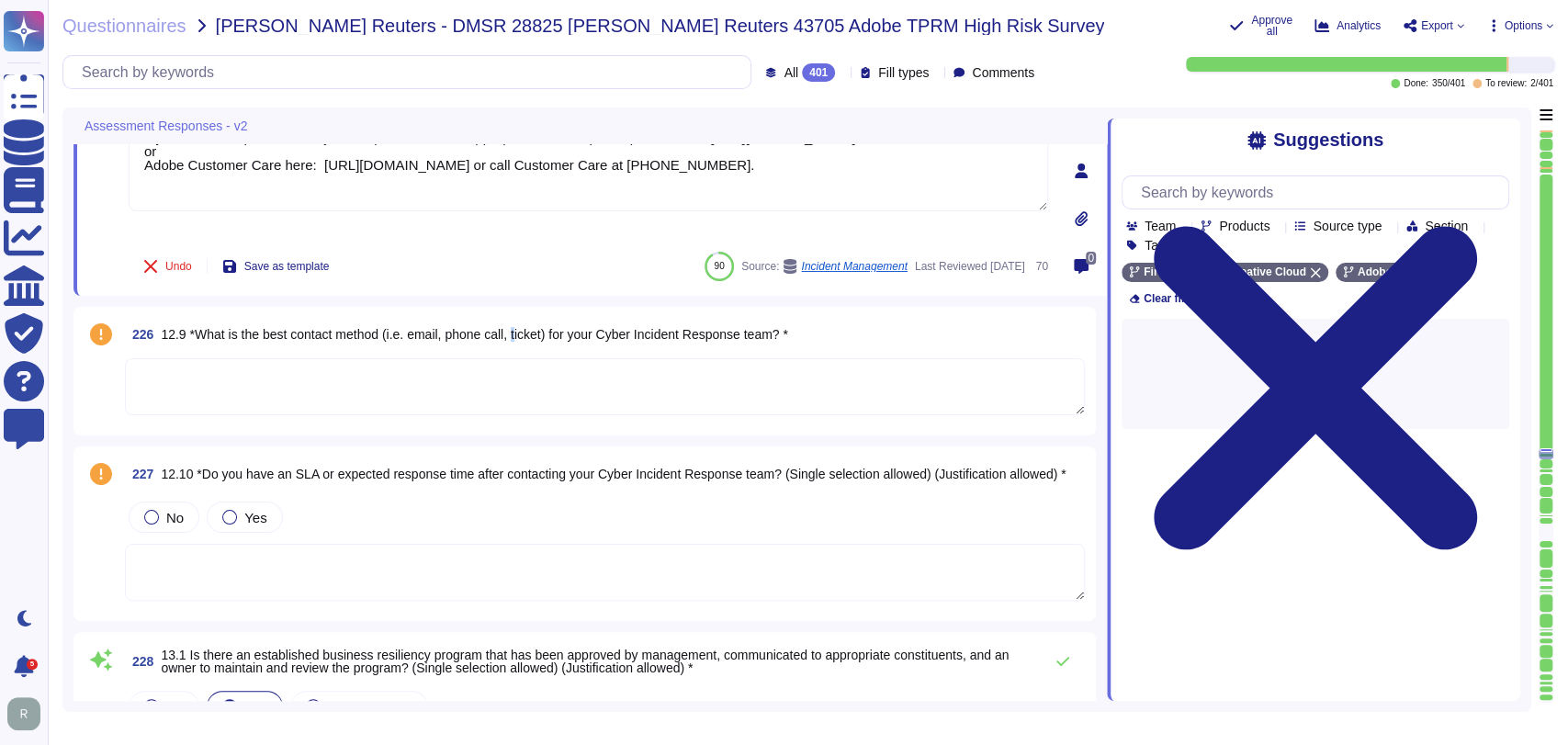
scroll to position [50193, 0]
click at [497, 380] on textarea at bounding box center [605, 386] width 960 height 57
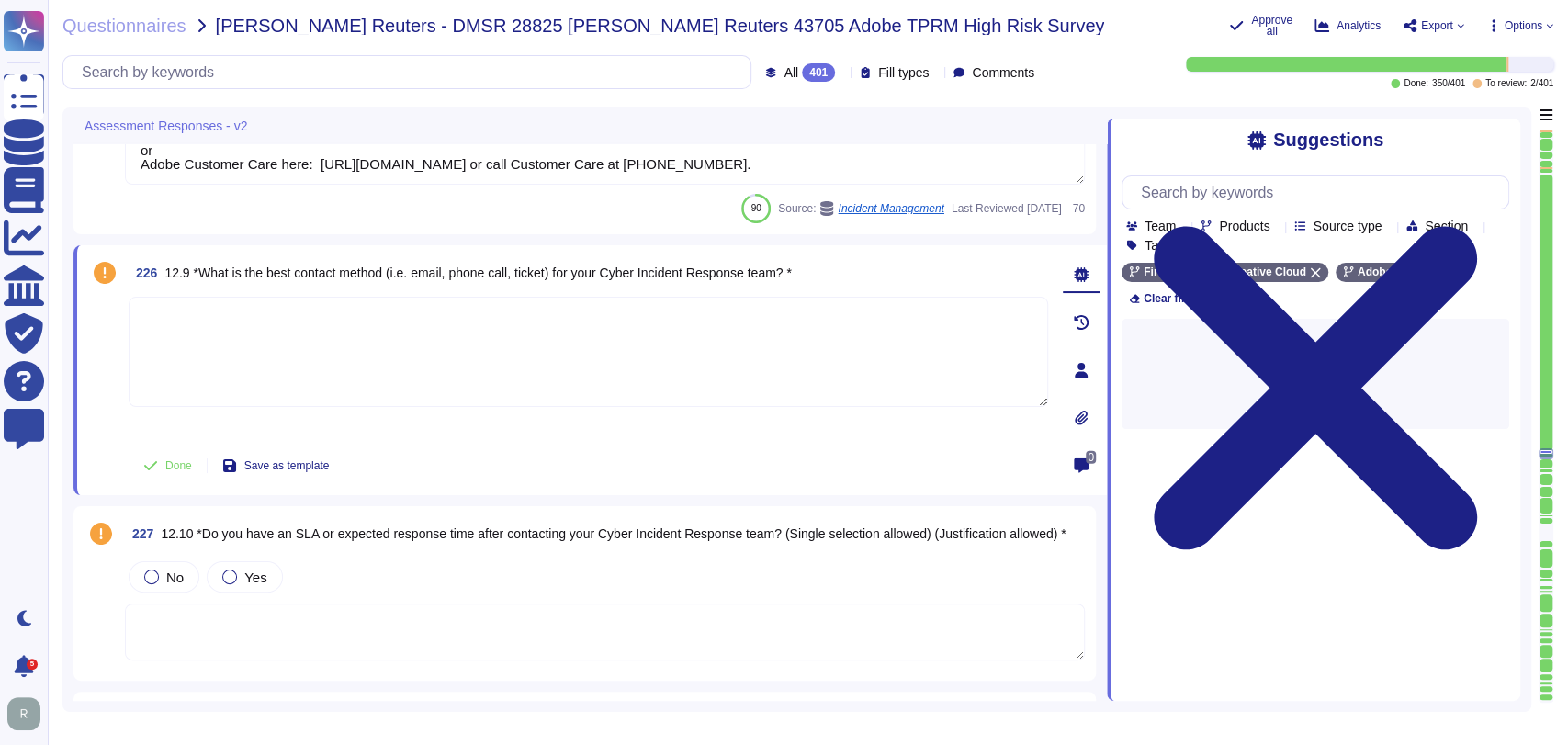
click at [416, 341] on textarea at bounding box center [589, 352] width 920 height 110
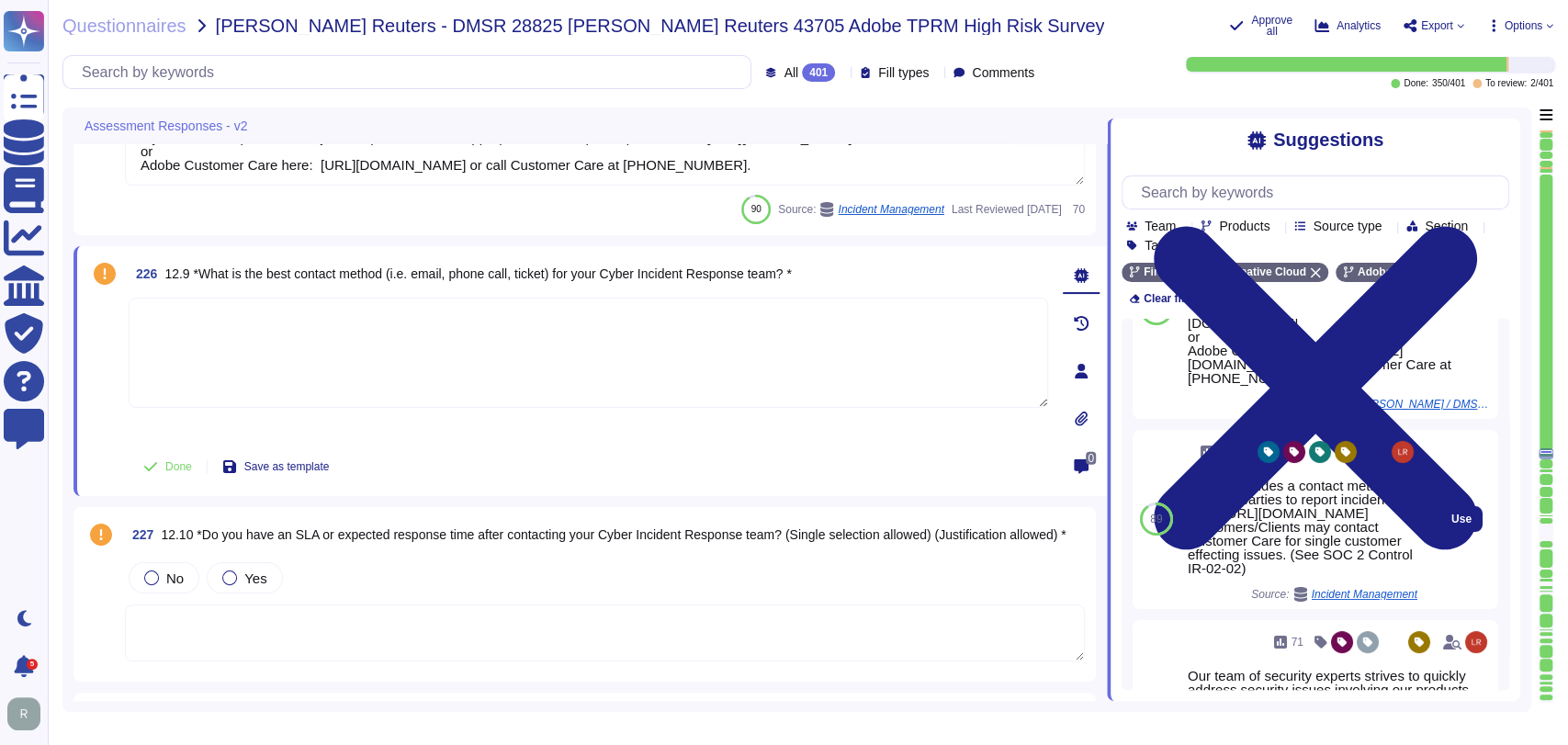
scroll to position [174, 0]
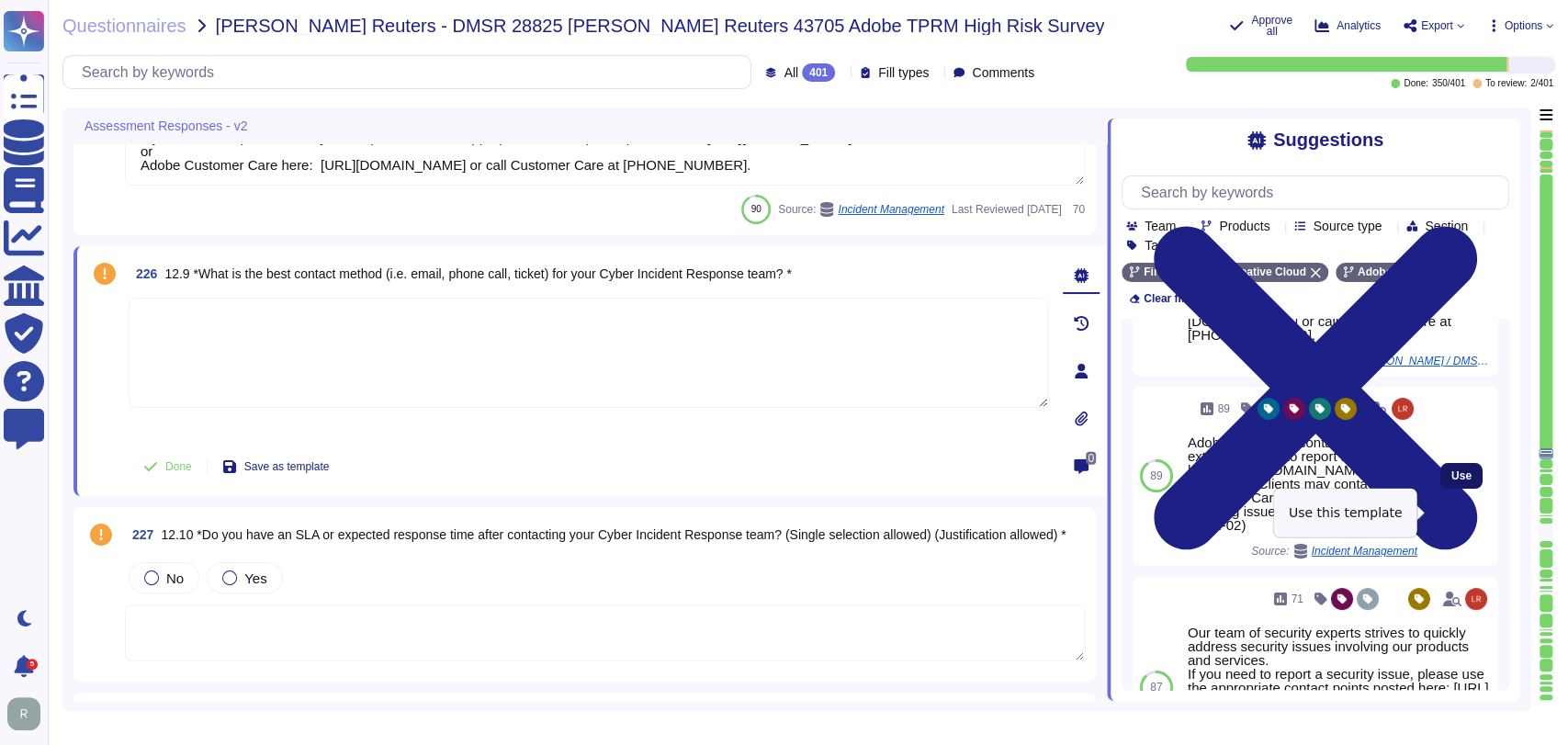
click at [1451, 482] on span "Use" at bounding box center [1461, 476] width 20 height 11
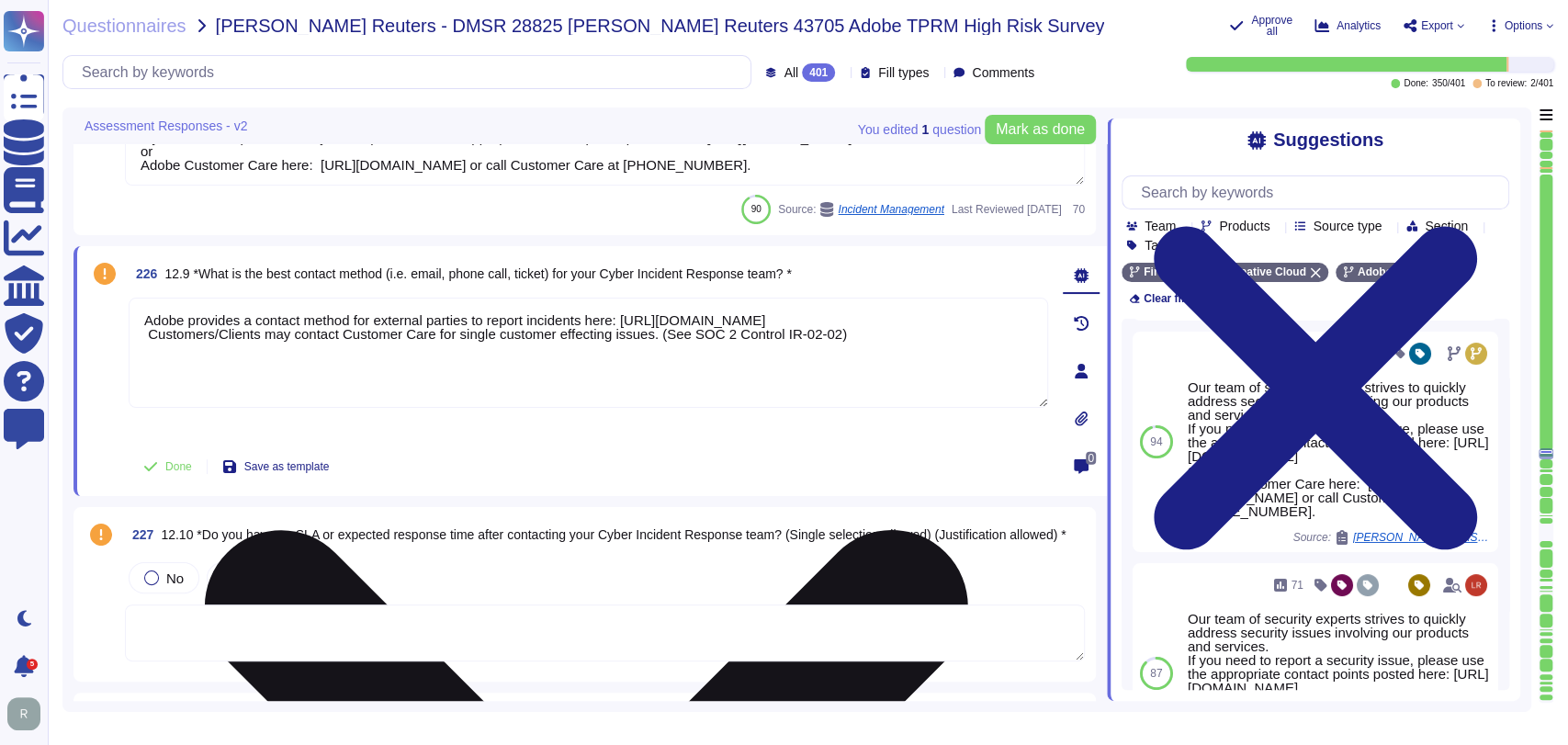
click at [147, 330] on textarea "Adobe provides a contact method for external parties to report incidents here: …" at bounding box center [589, 353] width 920 height 110
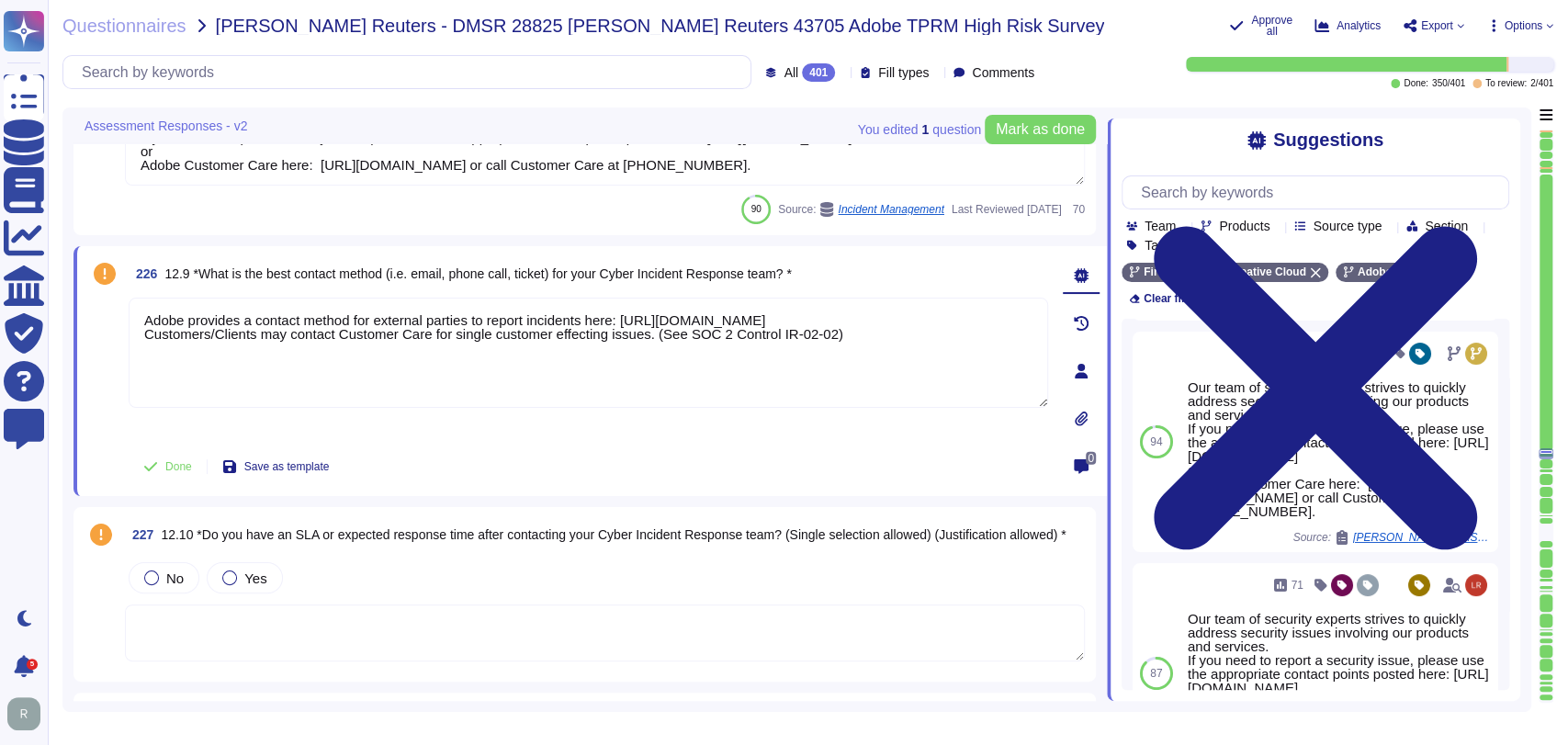
click at [611, 462] on div "Done Save as template" at bounding box center [589, 466] width 920 height 37
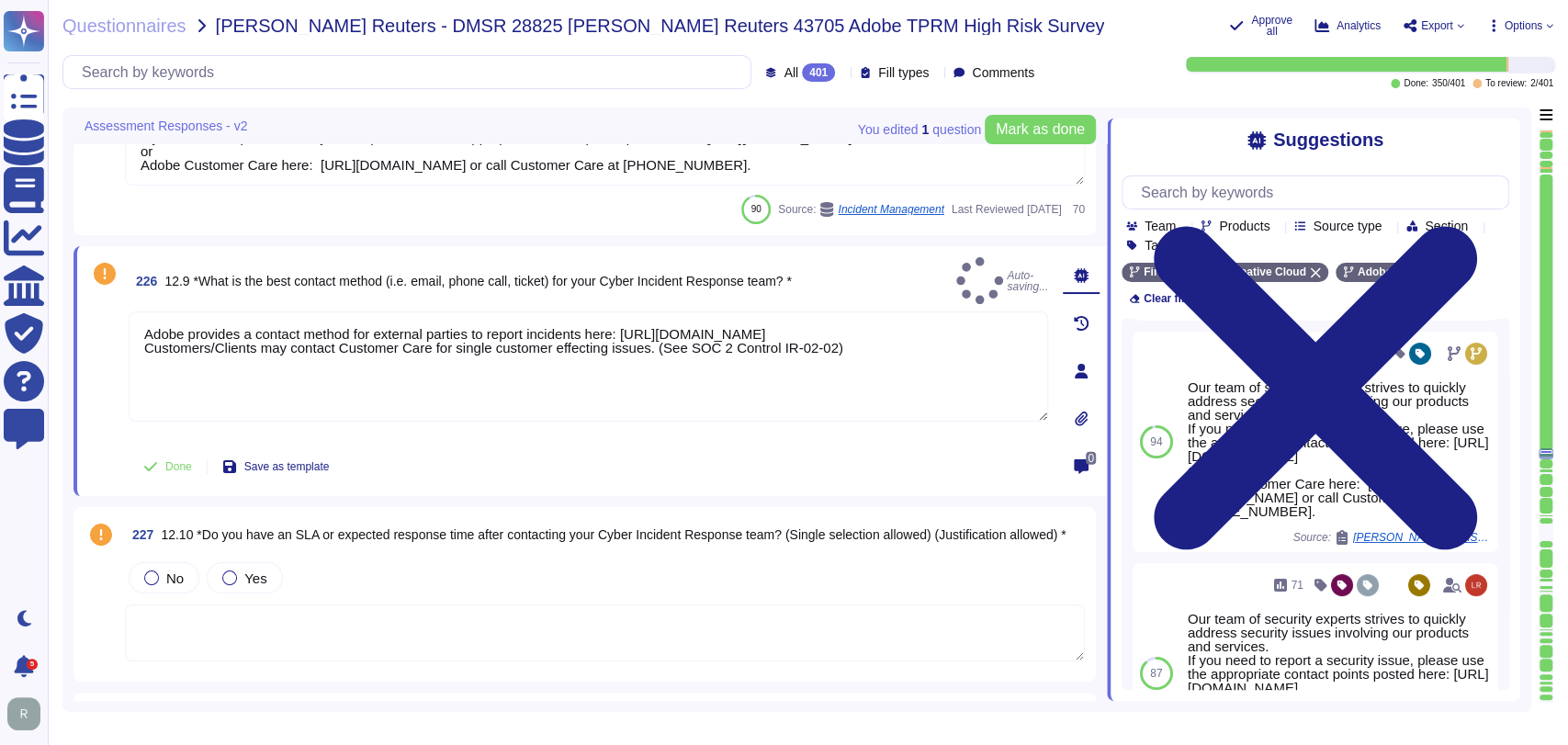
type textarea "Adobe provides a contact method for external parties to report incidents here: …"
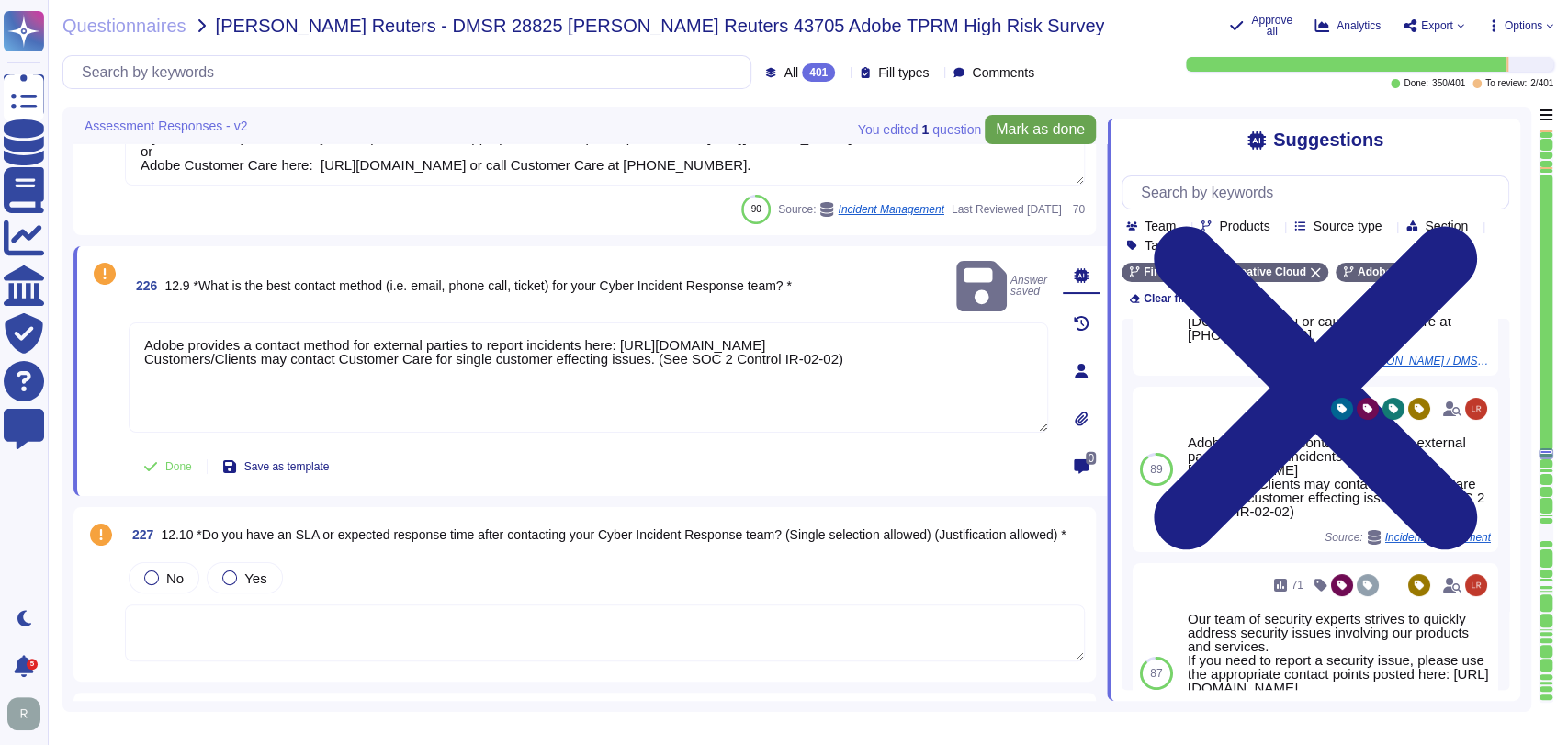
click at [1029, 136] on span "Mark as done" at bounding box center [1041, 130] width 89 height 15
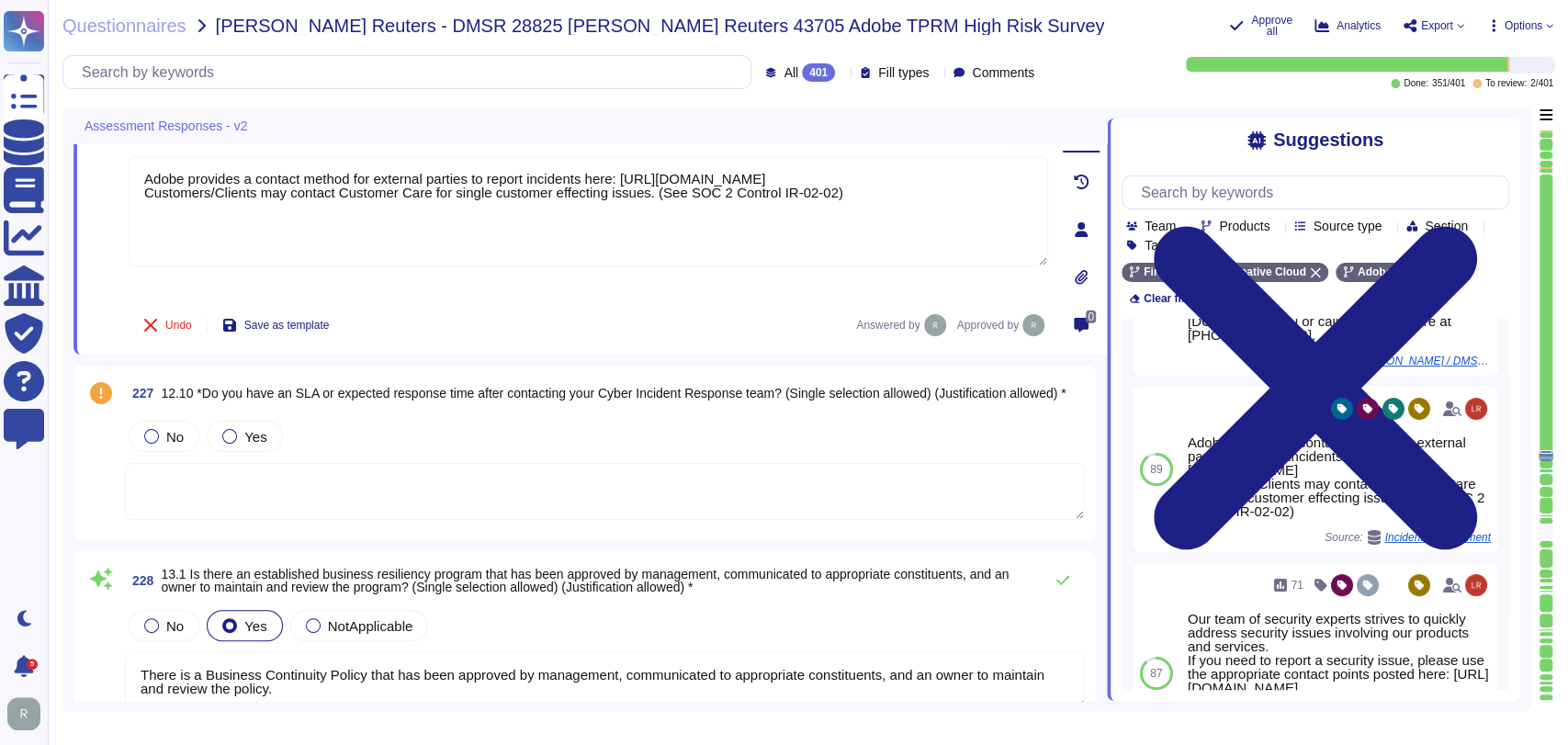
scroll to position [50334, 0]
click at [235, 431] on div at bounding box center [230, 436] width 15 height 15
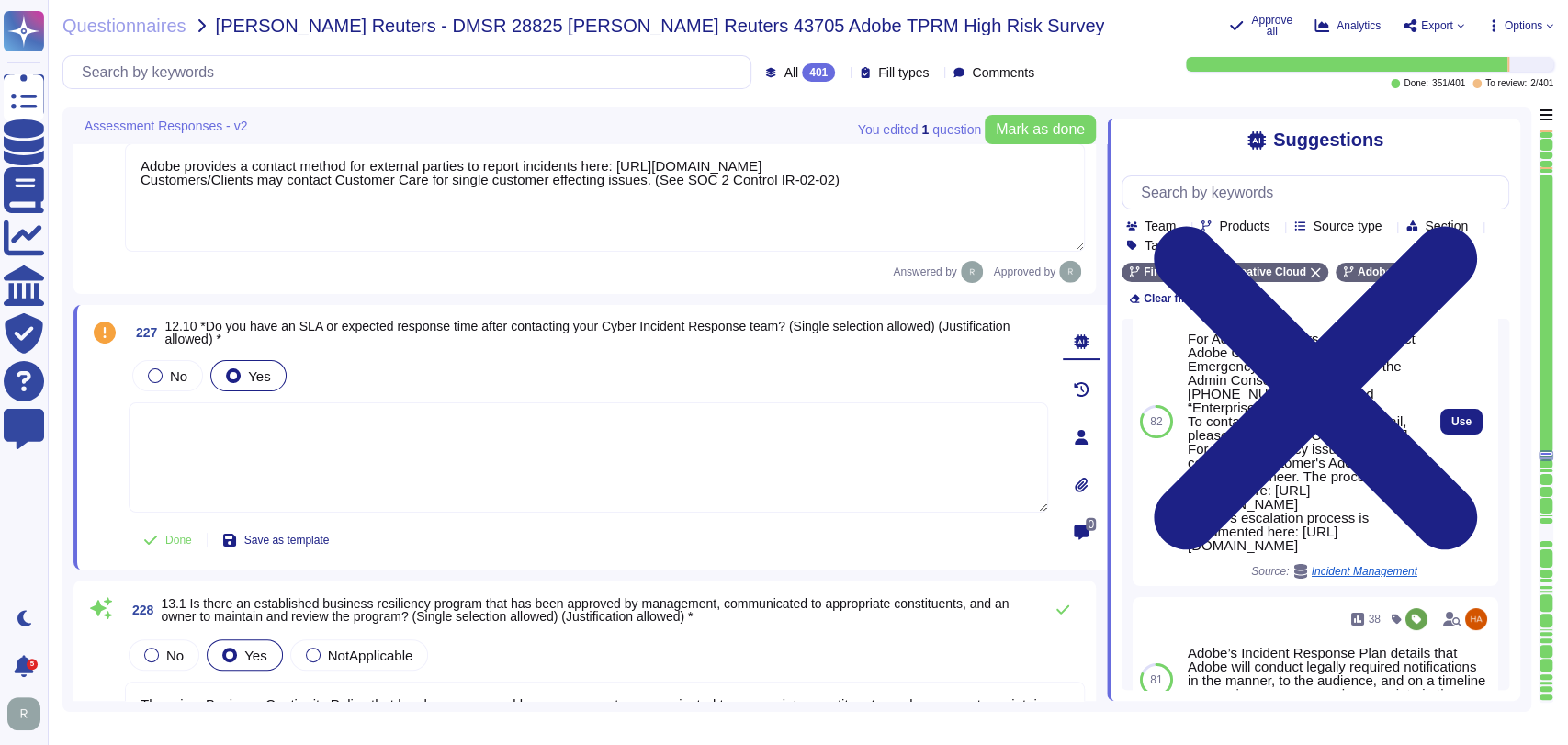
scroll to position [0, 0]
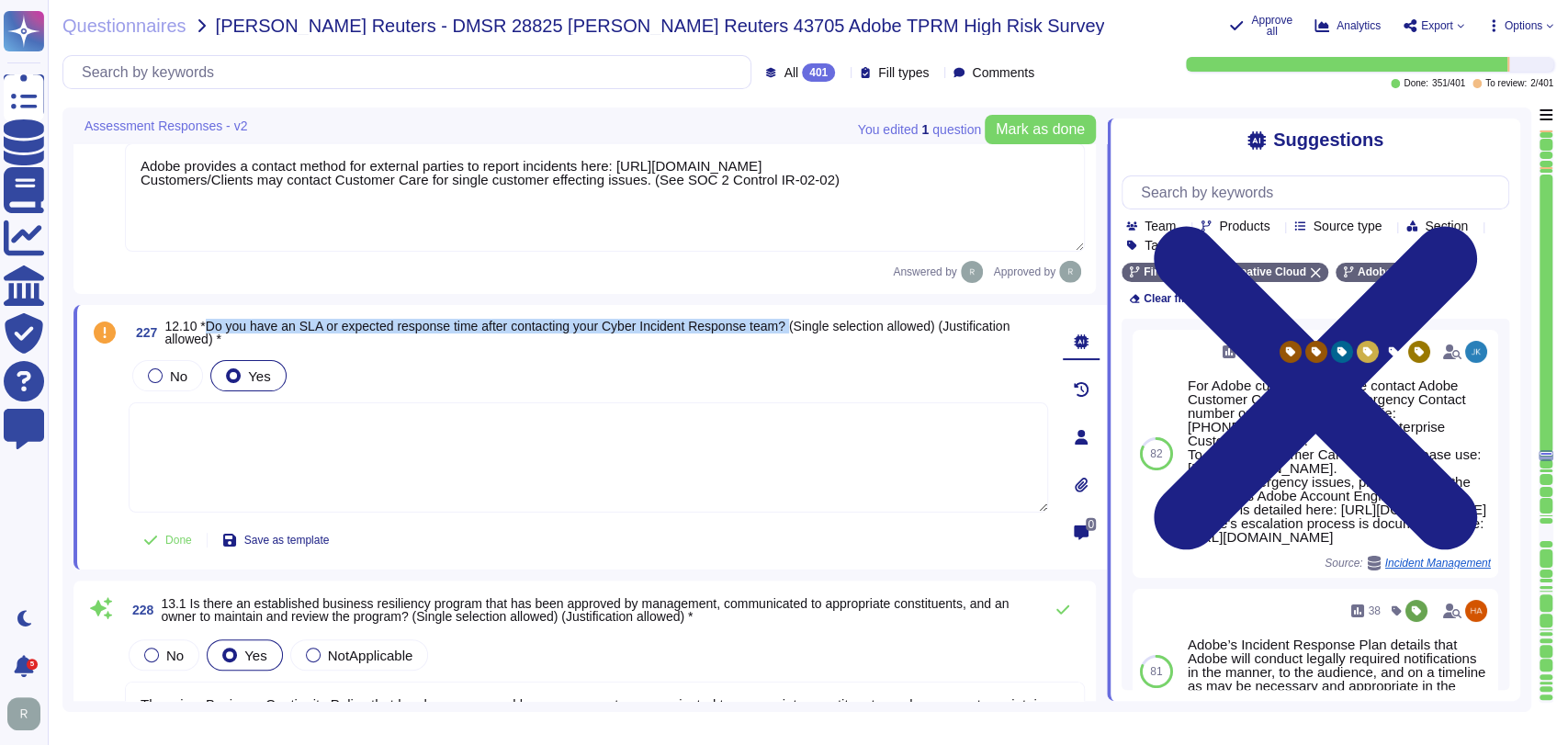
copy span "Do you have an SLA or expected response time after contacting your Cyber Incide…"
drag, startPoint x: 203, startPoint y: 322, endPoint x: 793, endPoint y: 323, distance: 590.0
click at [793, 323] on span "12.10 *Do you have an SLA or expected response time after contacting your Cyber…" at bounding box center [587, 332] width 846 height 27
click at [548, 261] on div "Answered by Approved by" at bounding box center [605, 271] width 960 height 22
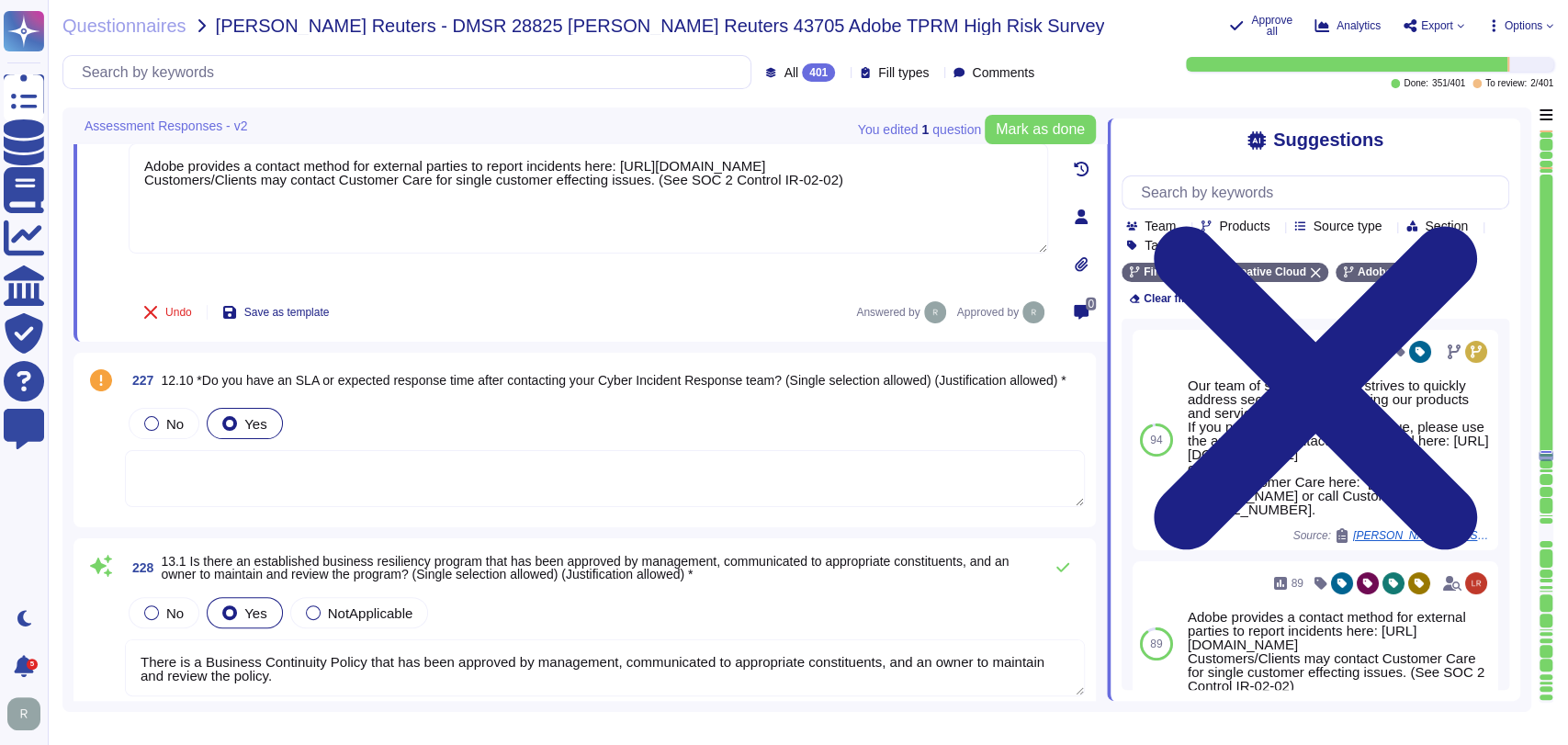
click at [378, 412] on div "No Yes" at bounding box center [605, 423] width 960 height 39
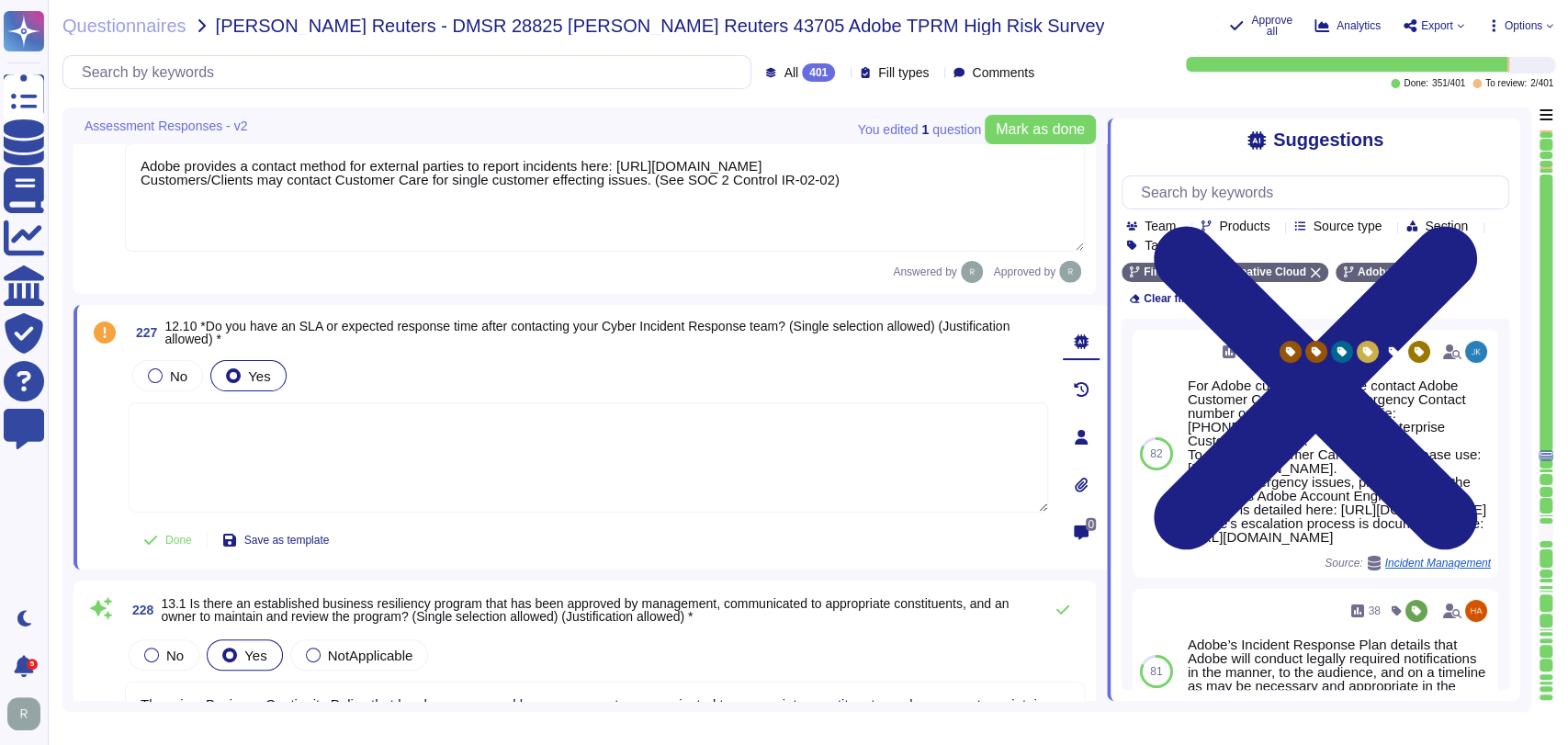
click at [403, 470] on textarea at bounding box center [589, 457] width 920 height 110
click at [1265, 187] on input "text" at bounding box center [1320, 192] width 376 height 32
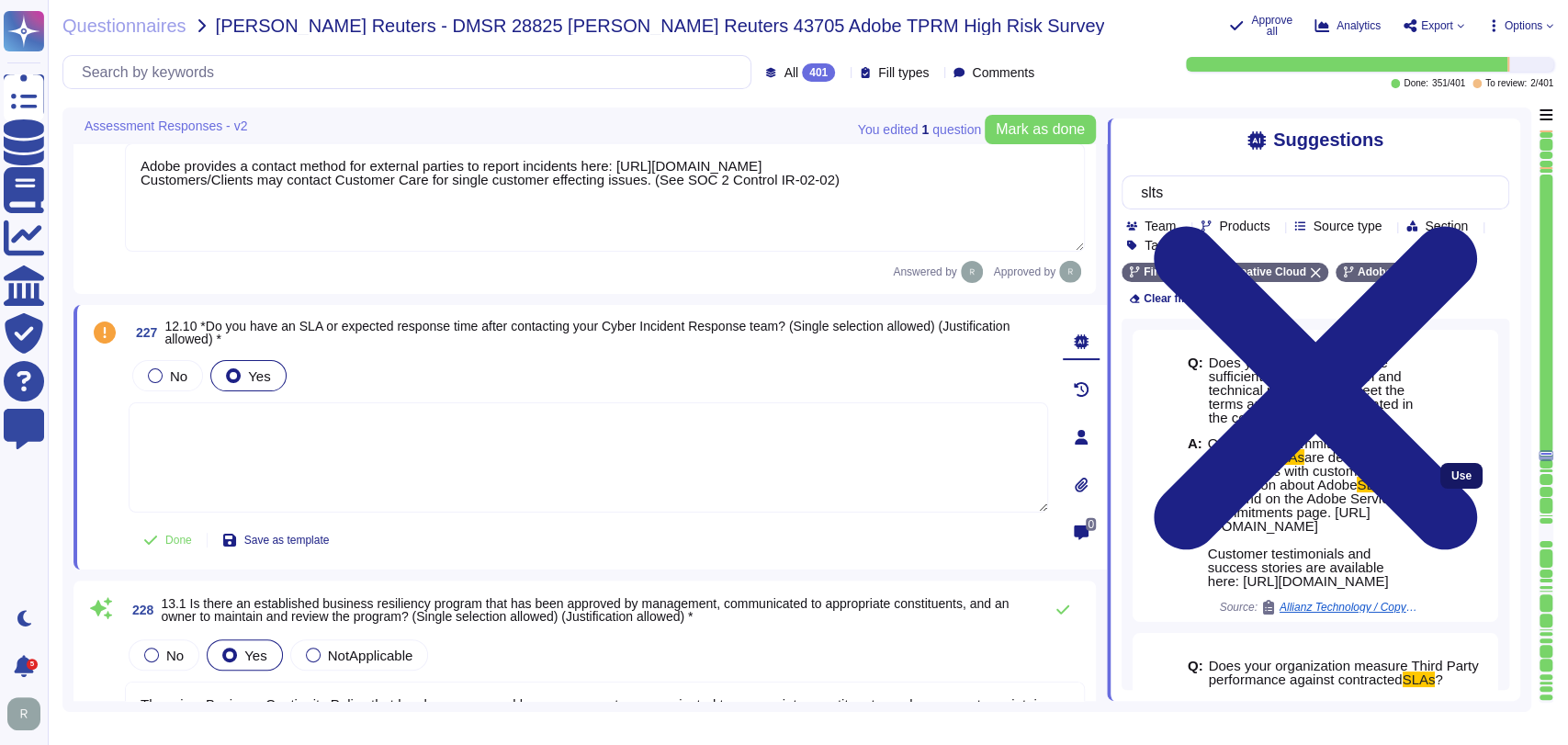
type input "slts"
click at [1451, 482] on span "Use" at bounding box center [1461, 476] width 20 height 11
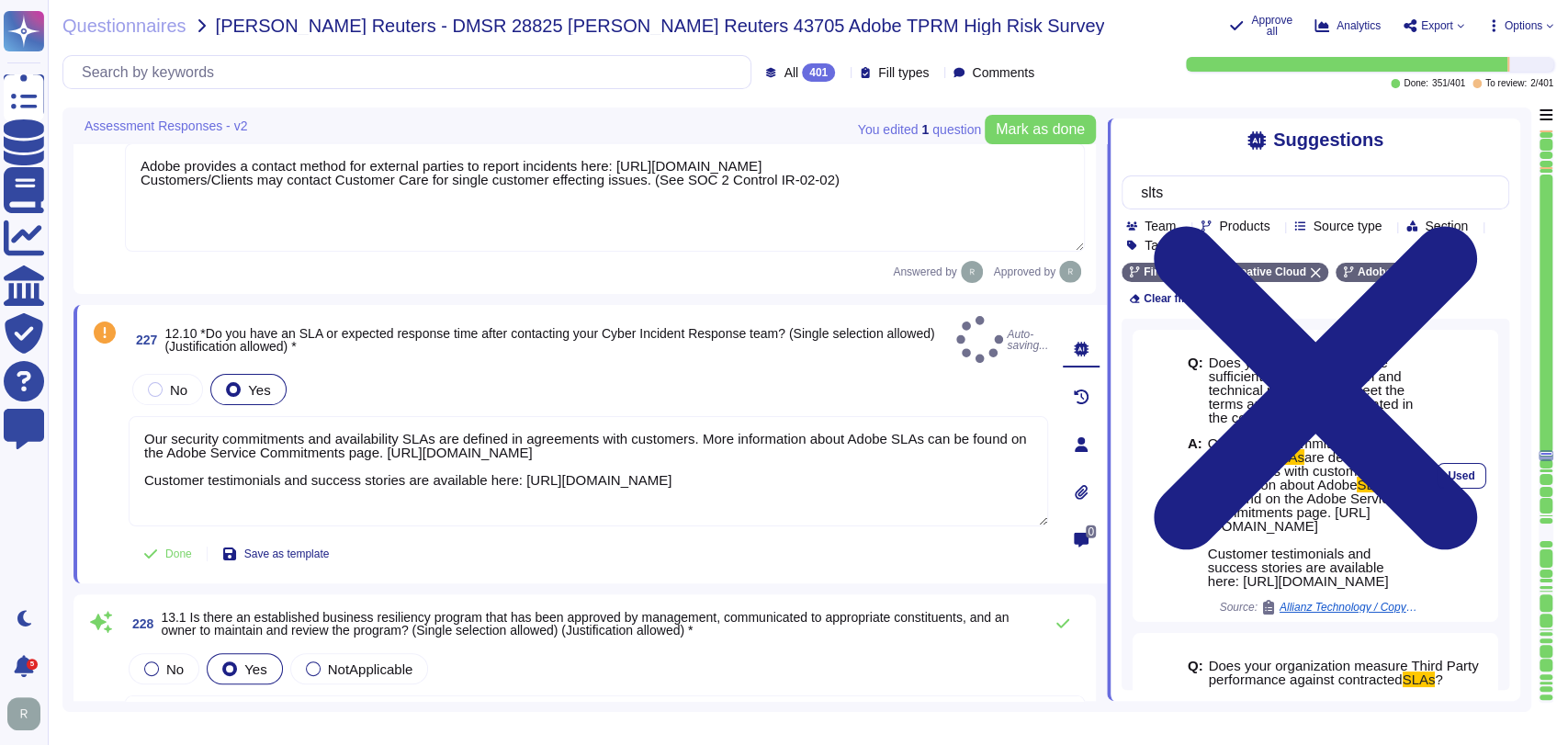
type textarea "Our security commitments and availability SLAs are defined in agreements with c…"
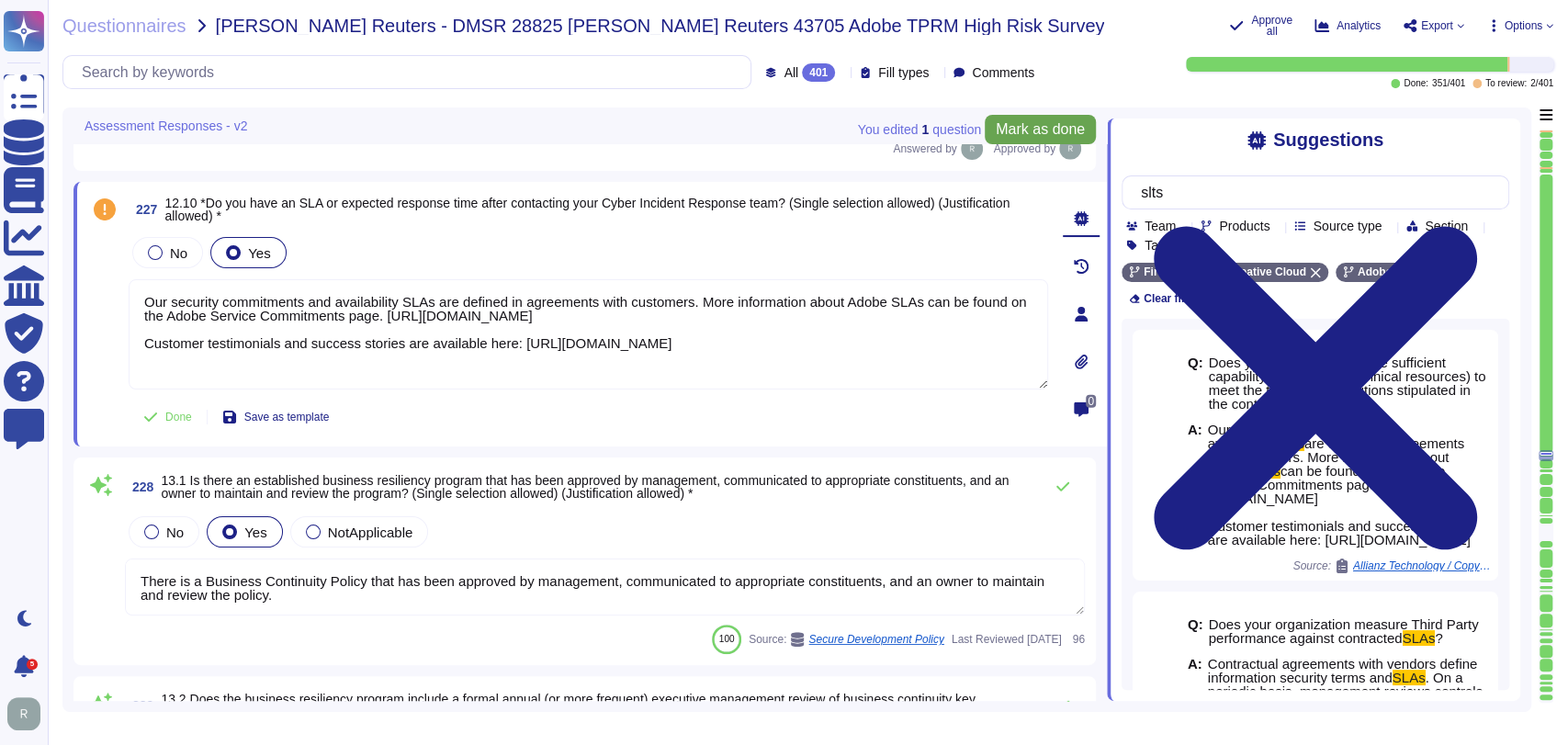
scroll to position [50458, 0]
click at [1025, 118] on button "Mark as done" at bounding box center [1040, 129] width 111 height 29
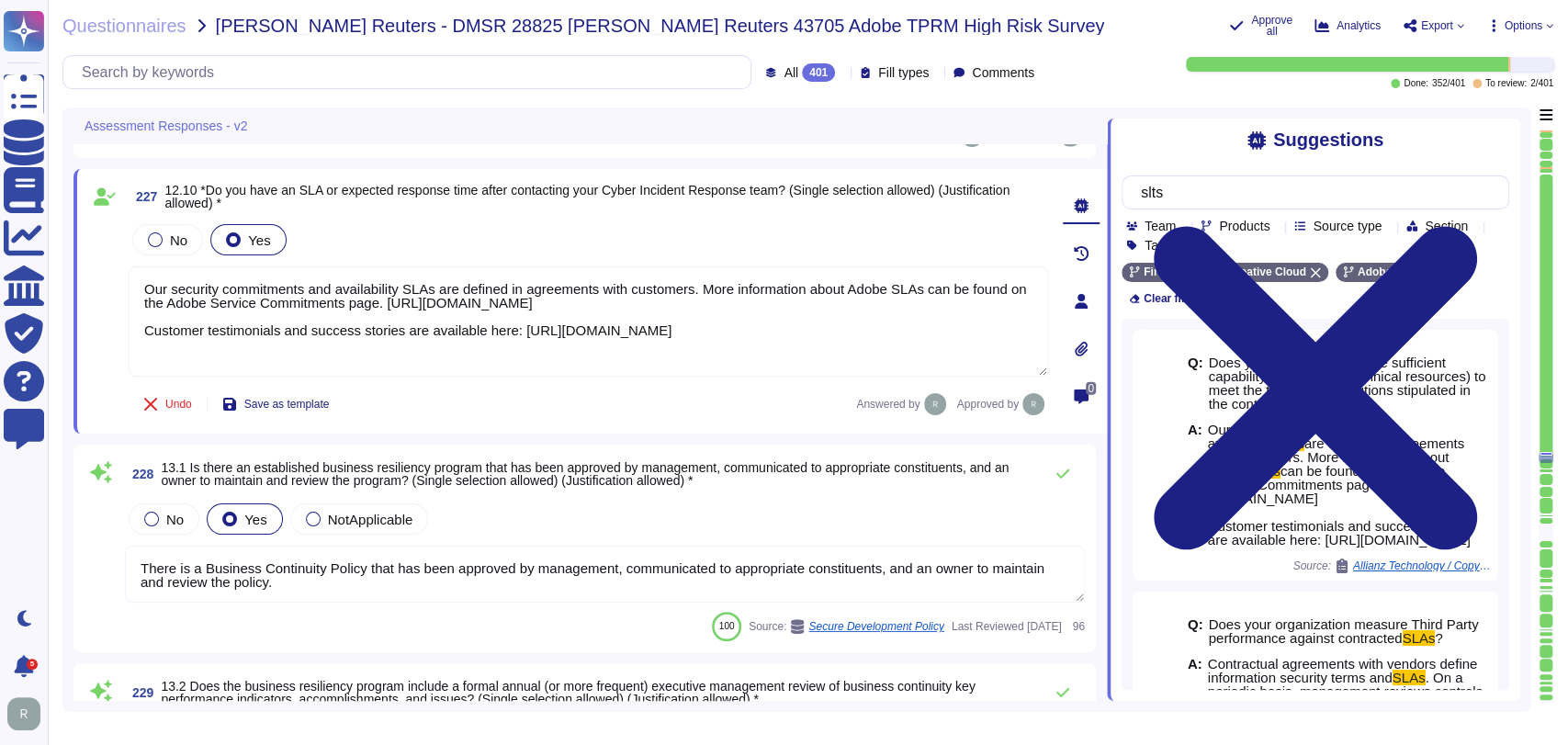
type textarea "To mitigate the risk associated with cloud unavailability, Adobe has employed r…"
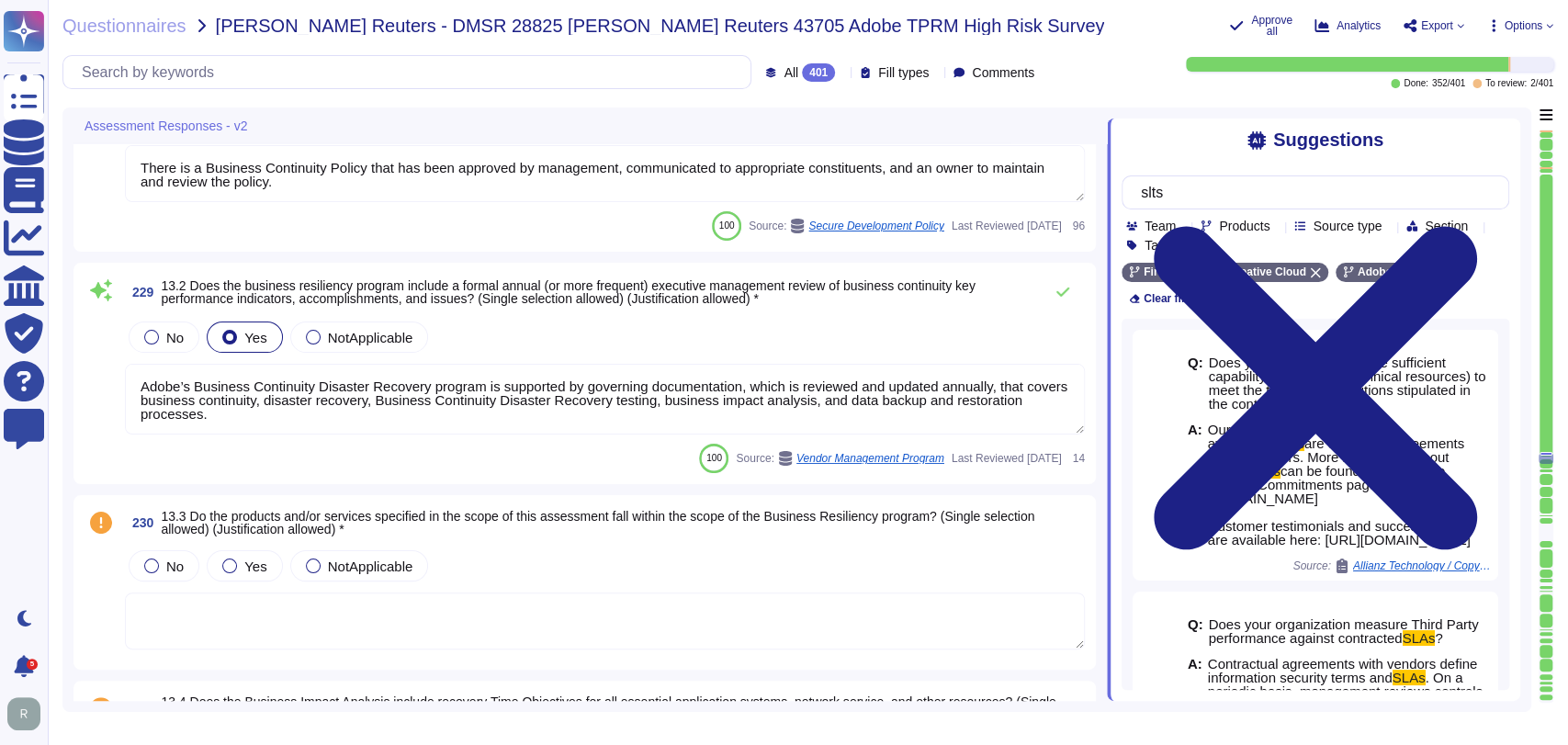
type textarea "Adobe supports business continuity through a defined and managed set of process…"
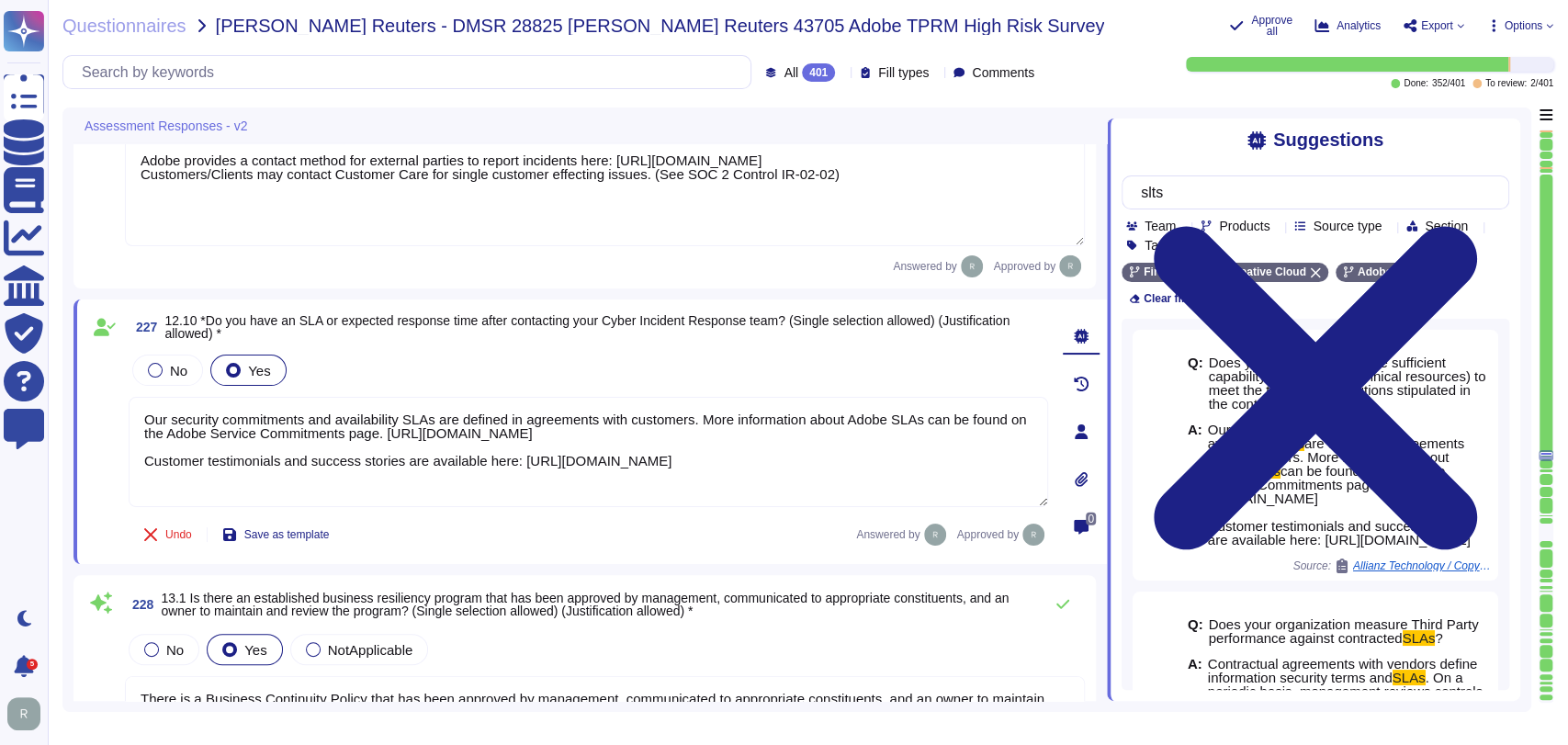
type textarea "Our team of security experts strives to quickly address security issues involvi…"
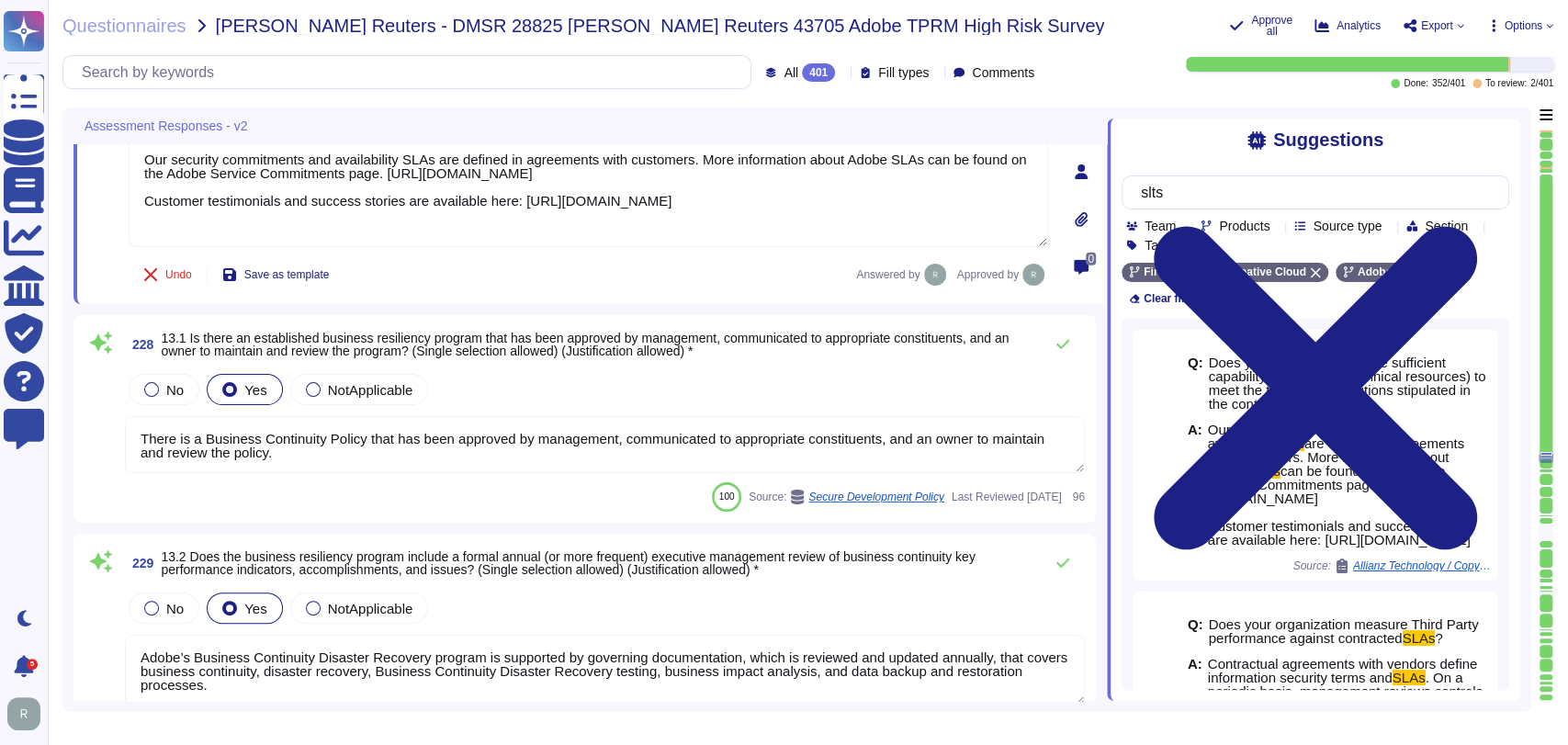
type textarea "To mitigate the risk associated with cloud unavailability, Adobe has employed r…"
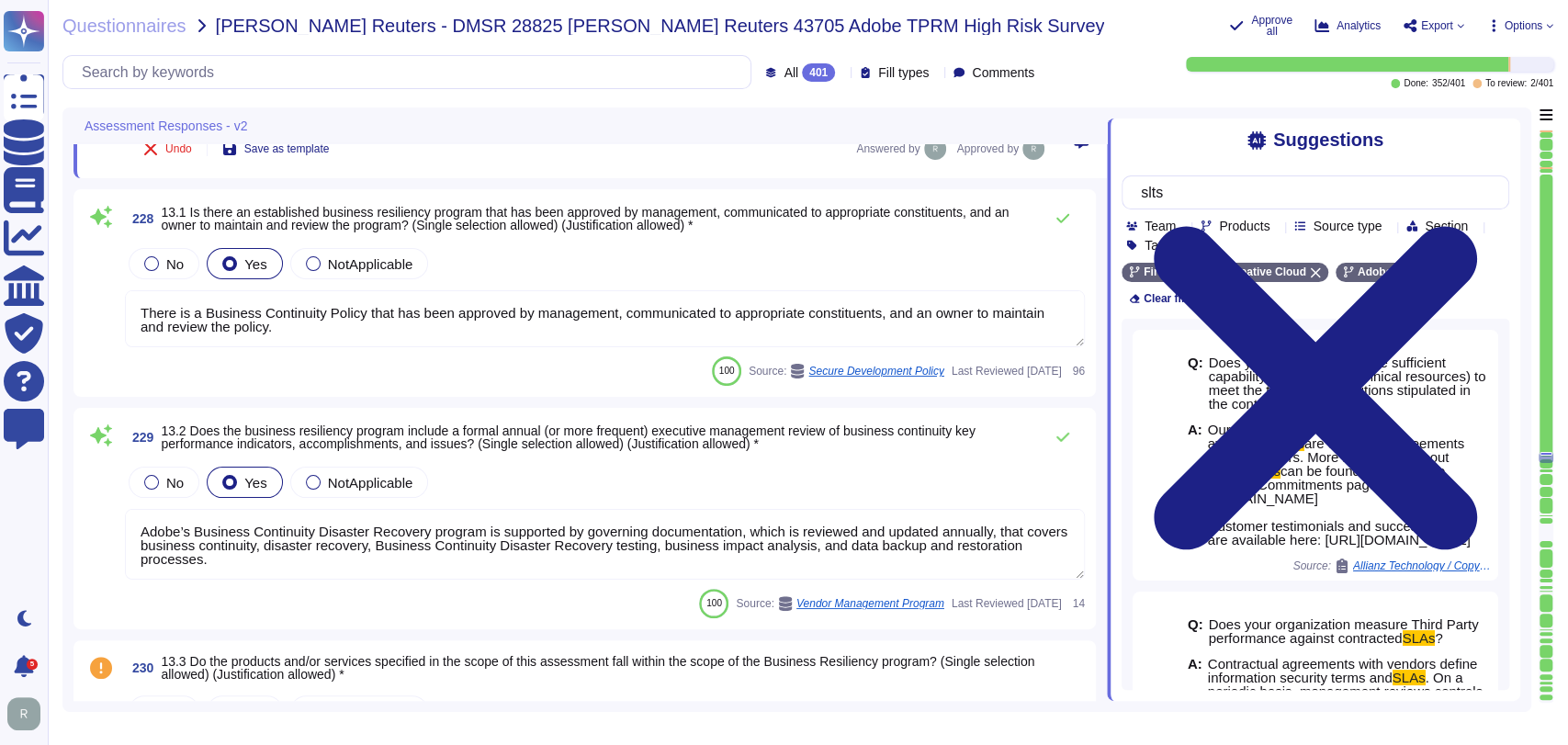
scroll to position [50714, 0]
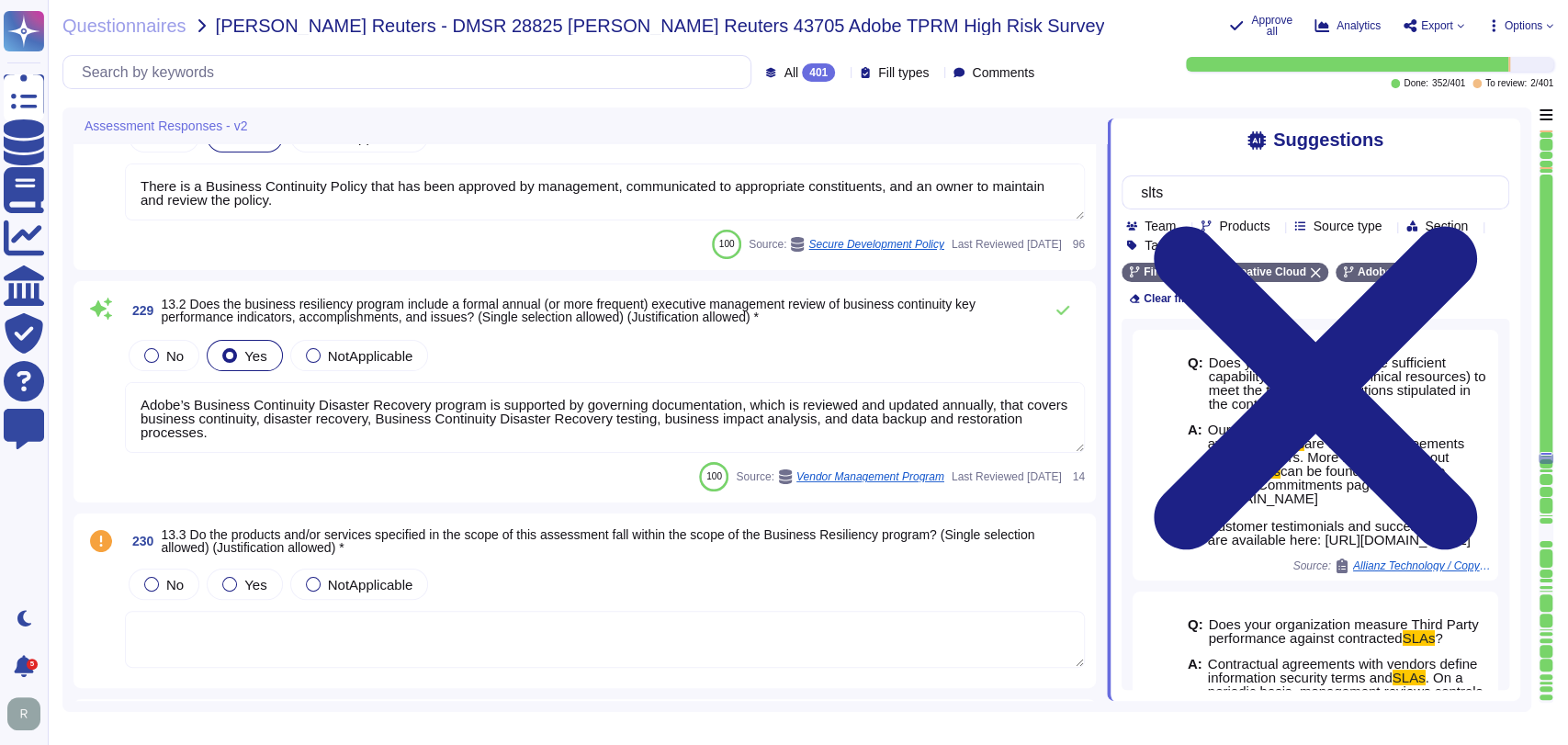
type textarea "Adobe supports business continuity through a defined and managed set of process…"
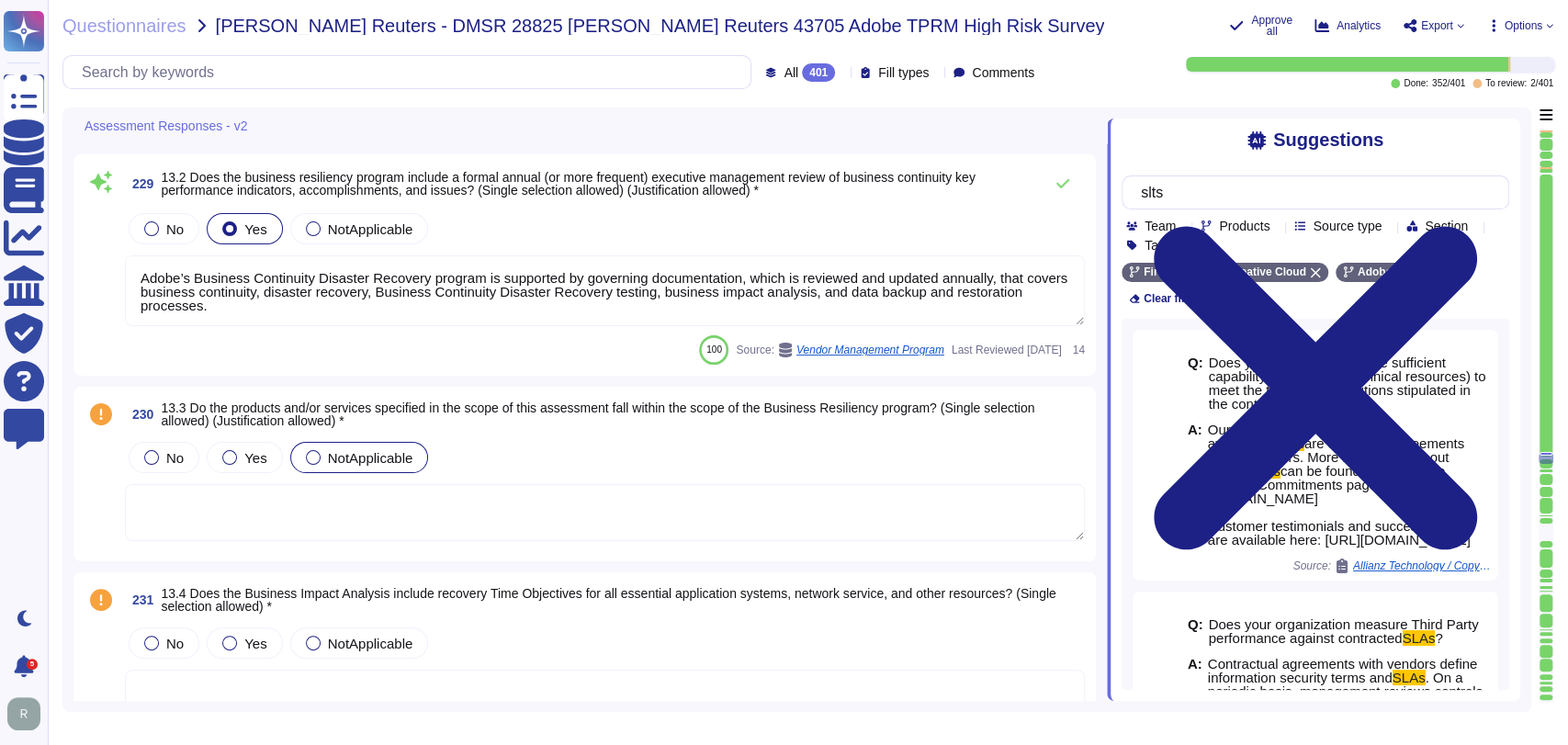
scroll to position [50956, 0]
click at [272, 458] on div "Yes" at bounding box center [244, 457] width 75 height 31
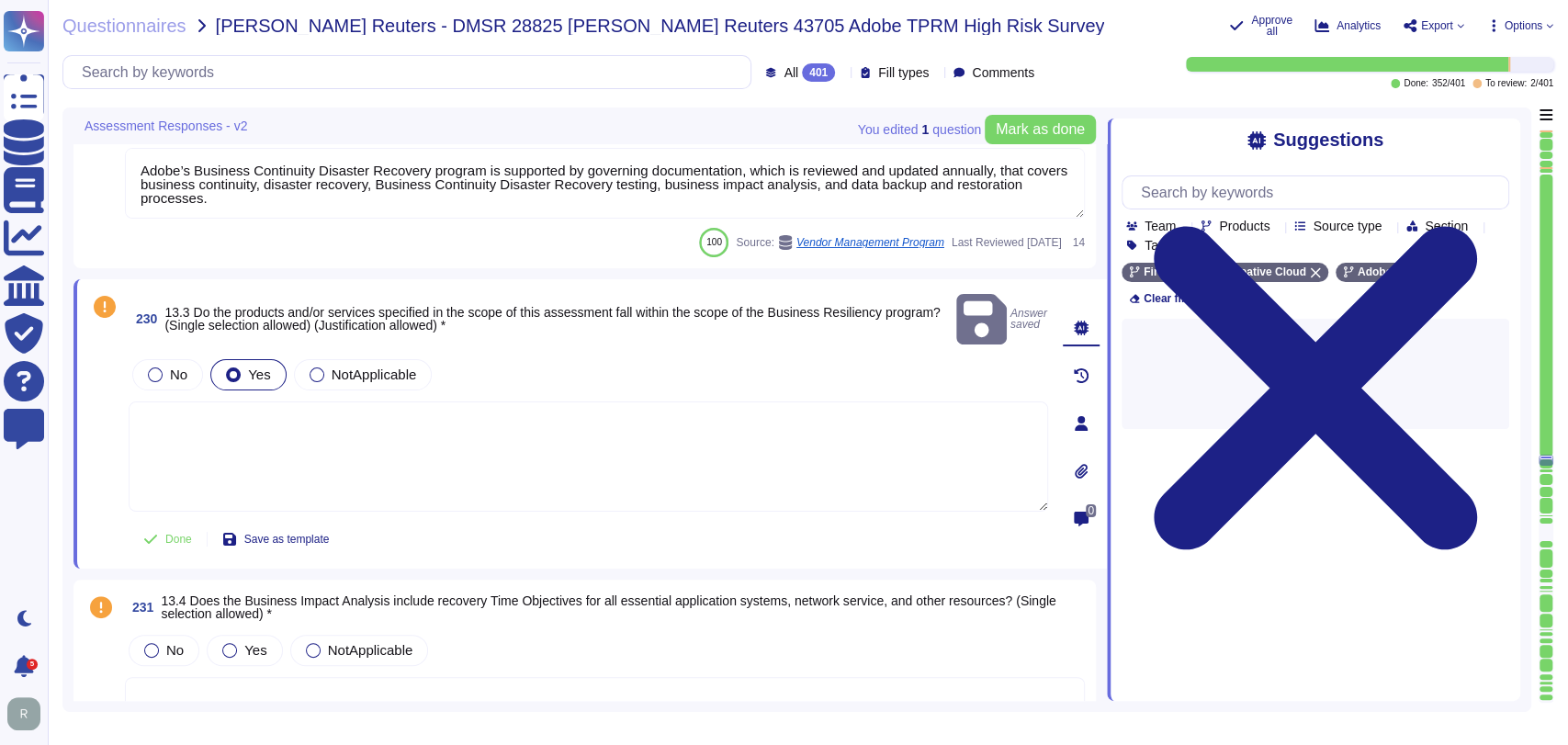
scroll to position [51045, 0]
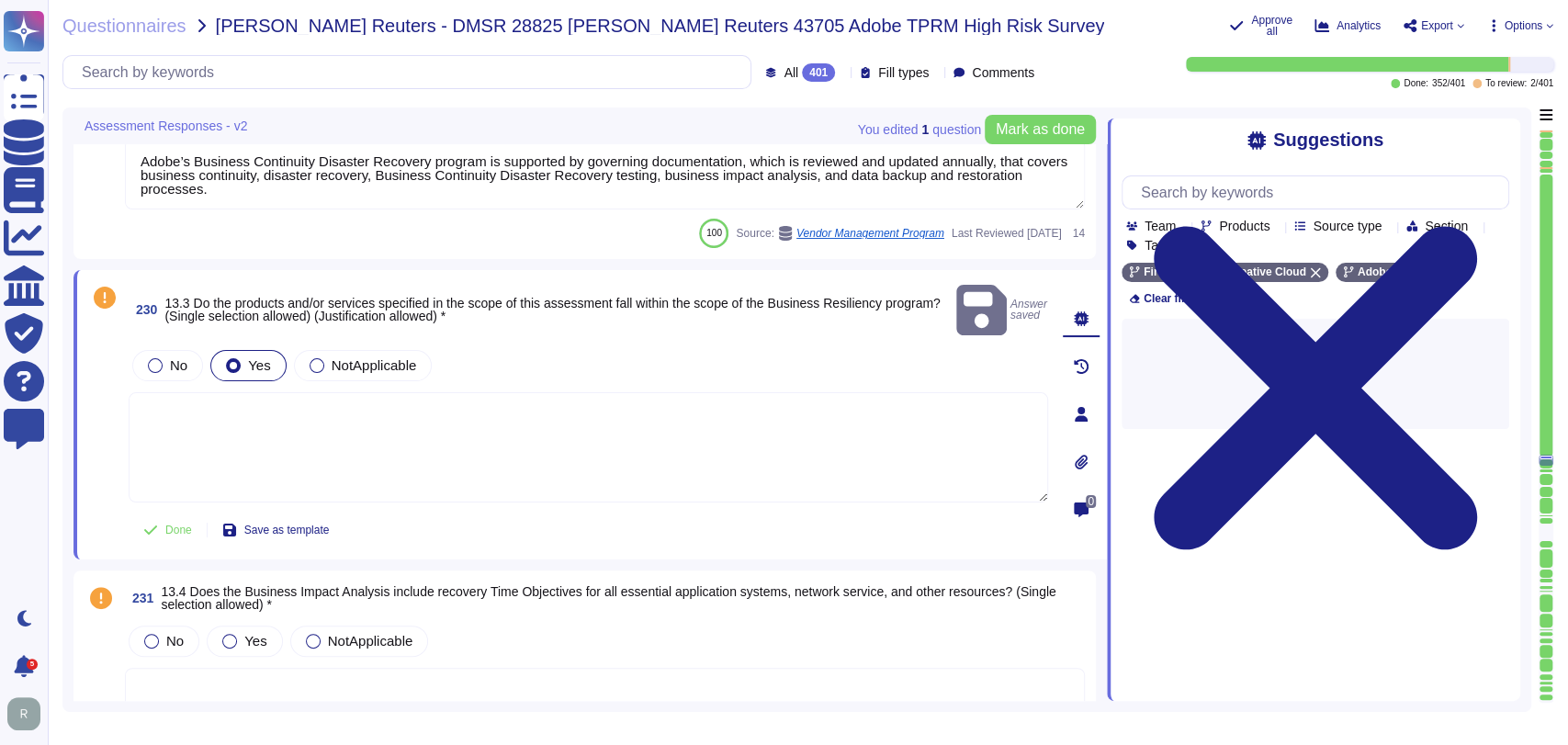
click at [654, 420] on textarea at bounding box center [589, 447] width 920 height 110
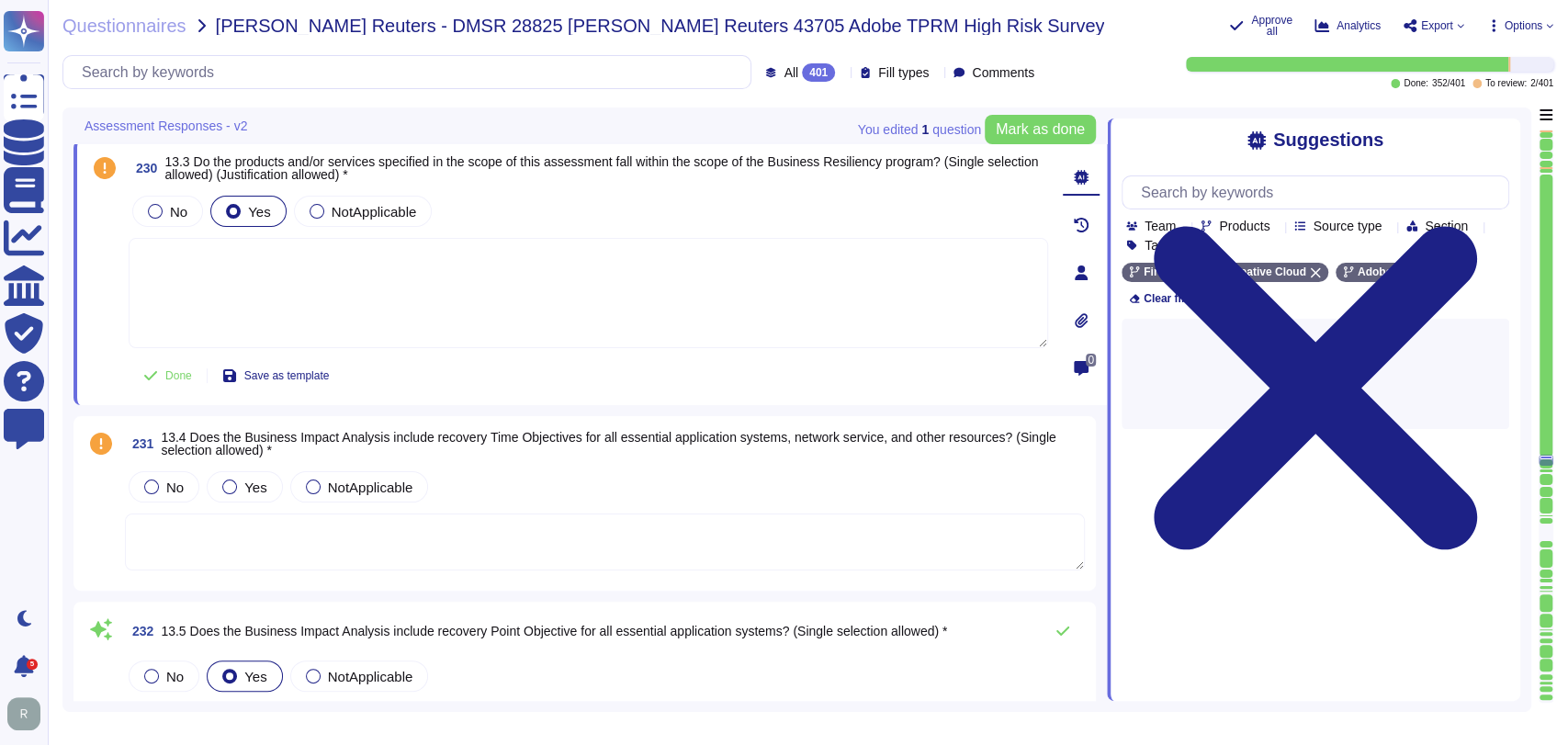
scroll to position [51164, 0]
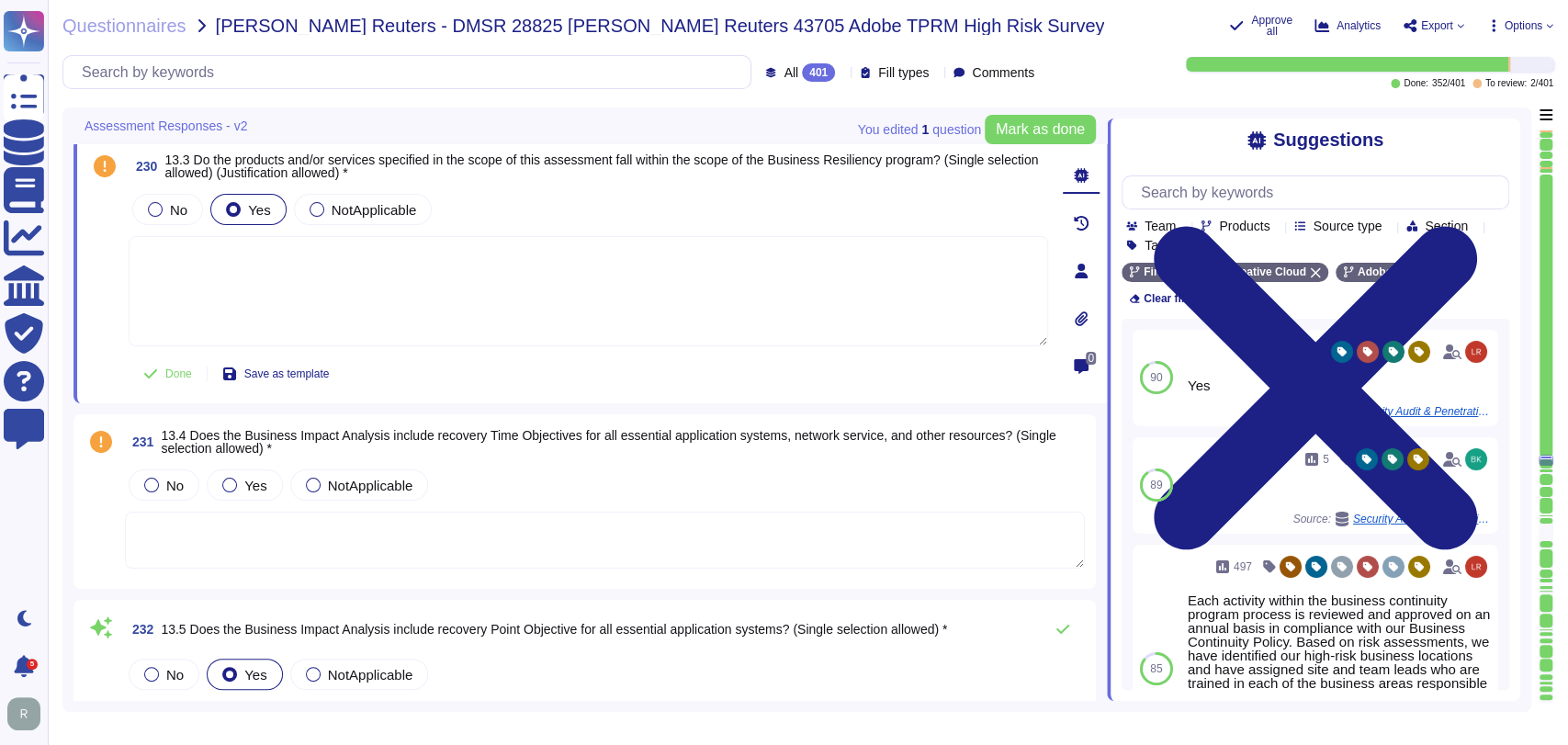
click at [838, 465] on div "No Yes NotApplicable" at bounding box center [605, 484] width 960 height 39
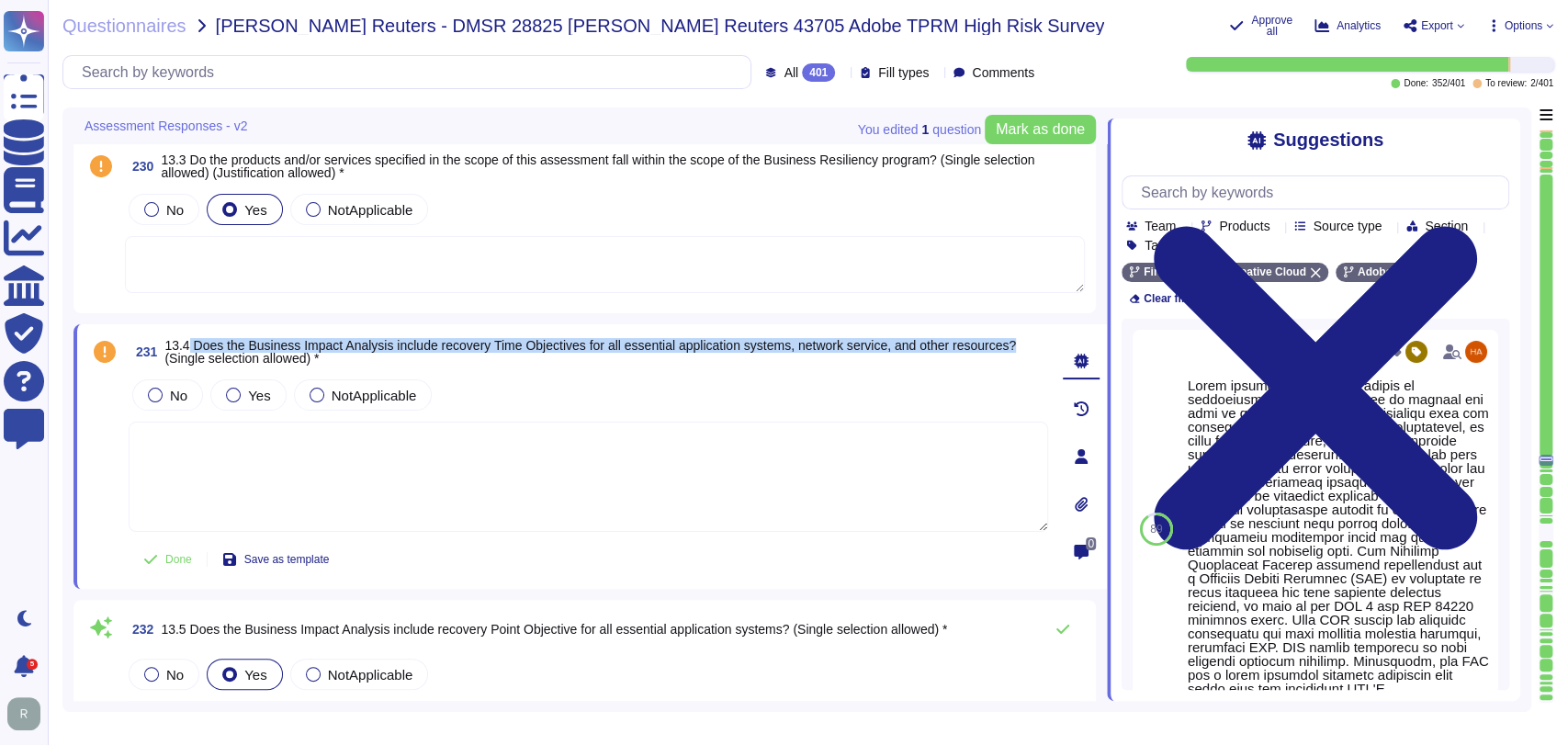
drag, startPoint x: 1022, startPoint y: 342, endPoint x: 188, endPoint y: 338, distance: 834.0
click at [188, 338] on span "13.4 Does the Business Impact Analysis include recovery Time Objectives for all…" at bounding box center [590, 352] width 851 height 27
copy span "Does the Business Impact Analysis include recovery Time Objectives for all esse…"
click at [280, 391] on div "Yes" at bounding box center [247, 394] width 75 height 31
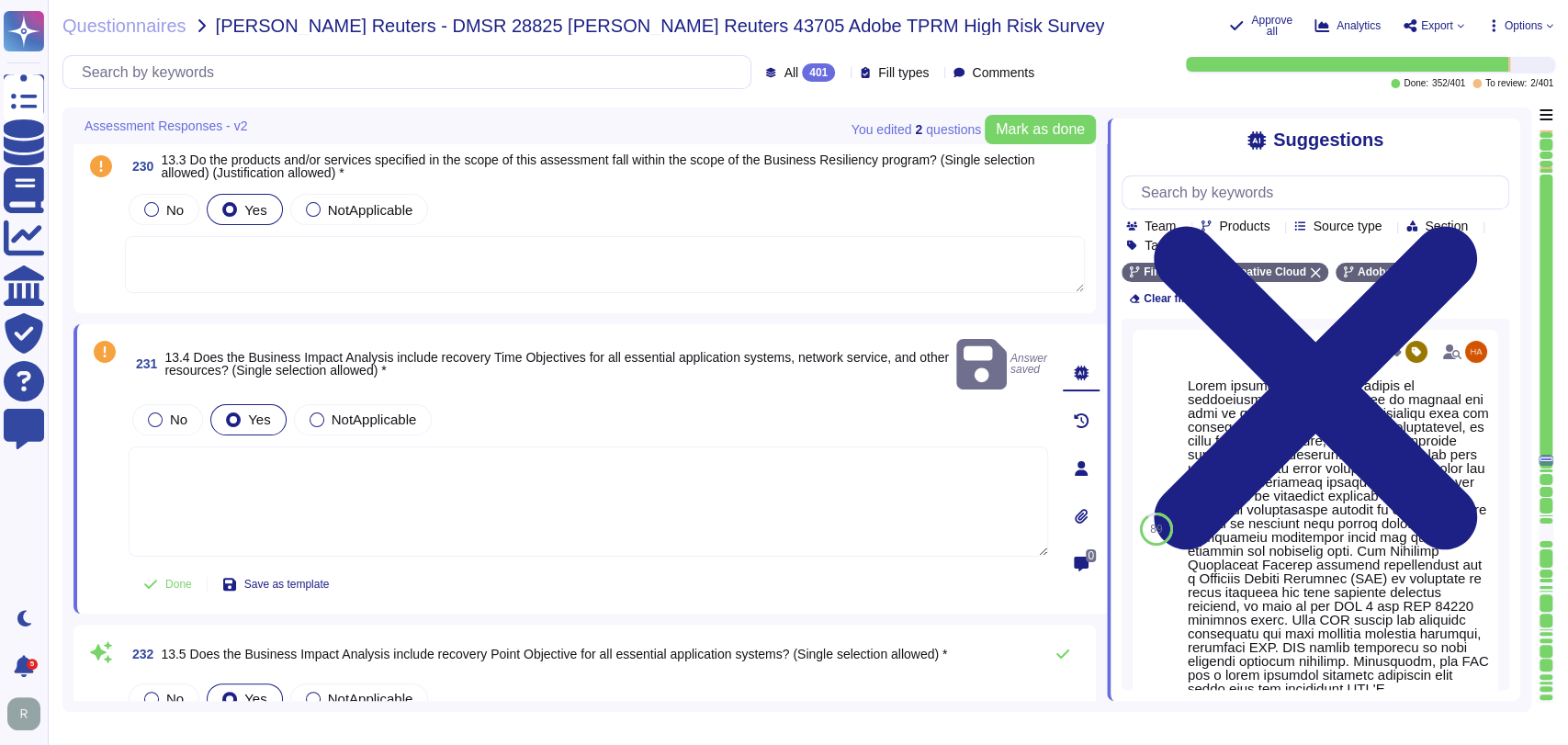
click at [675, 566] on div "Done Save as template" at bounding box center [589, 584] width 920 height 37
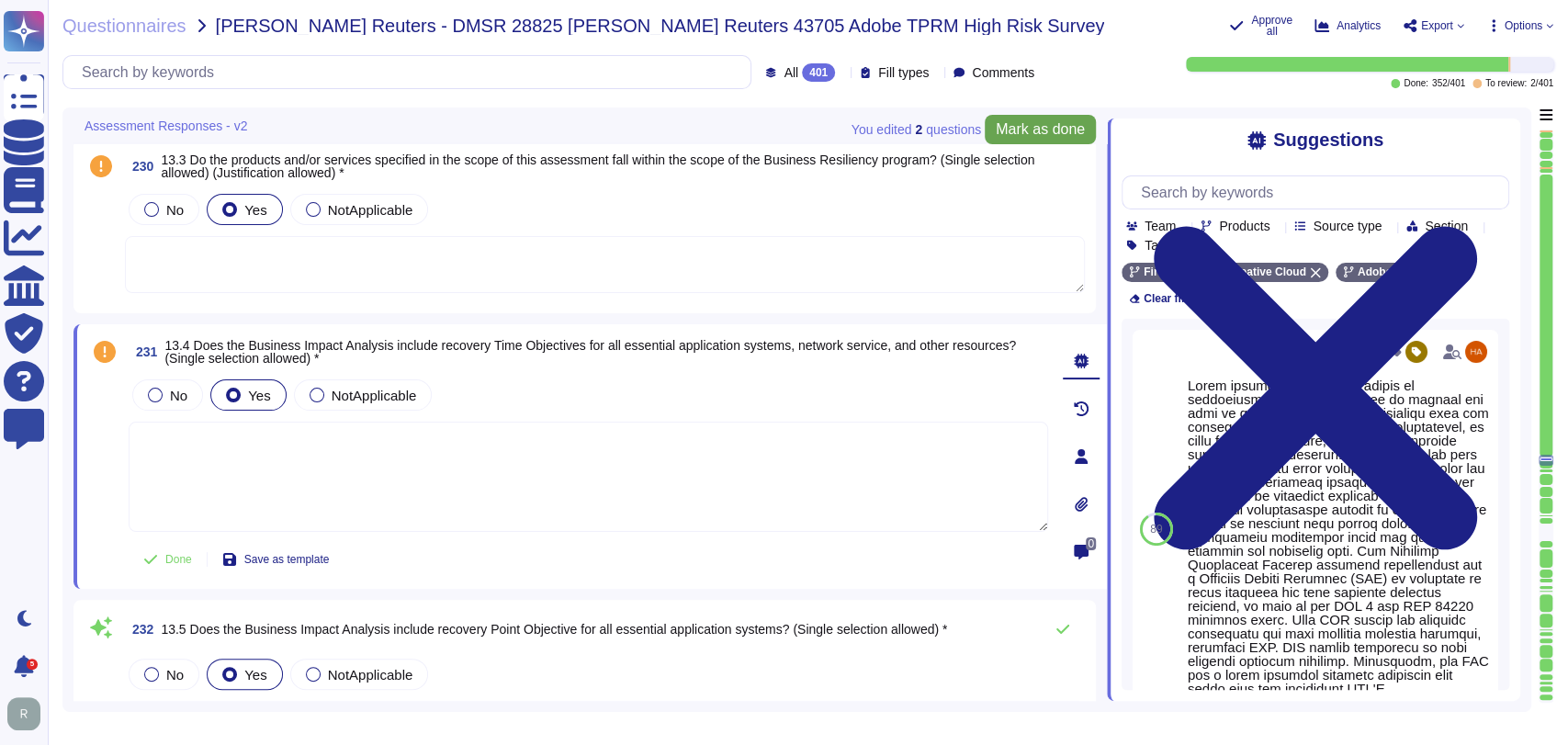
click at [1028, 118] on button "Mark as done" at bounding box center [1040, 129] width 111 height 29
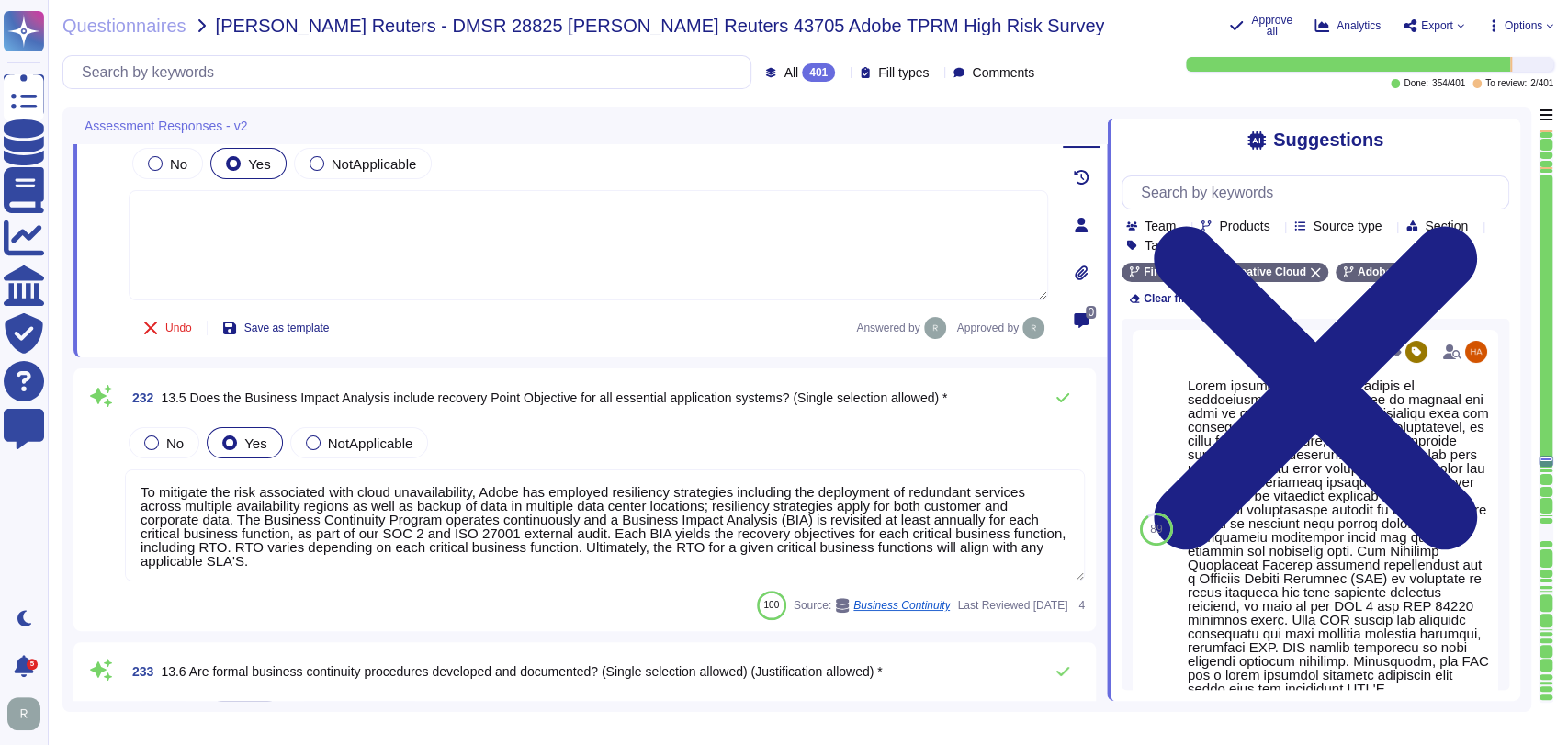
type textarea "Customer/client communications are not part of the Crisis Management Plan respo…"
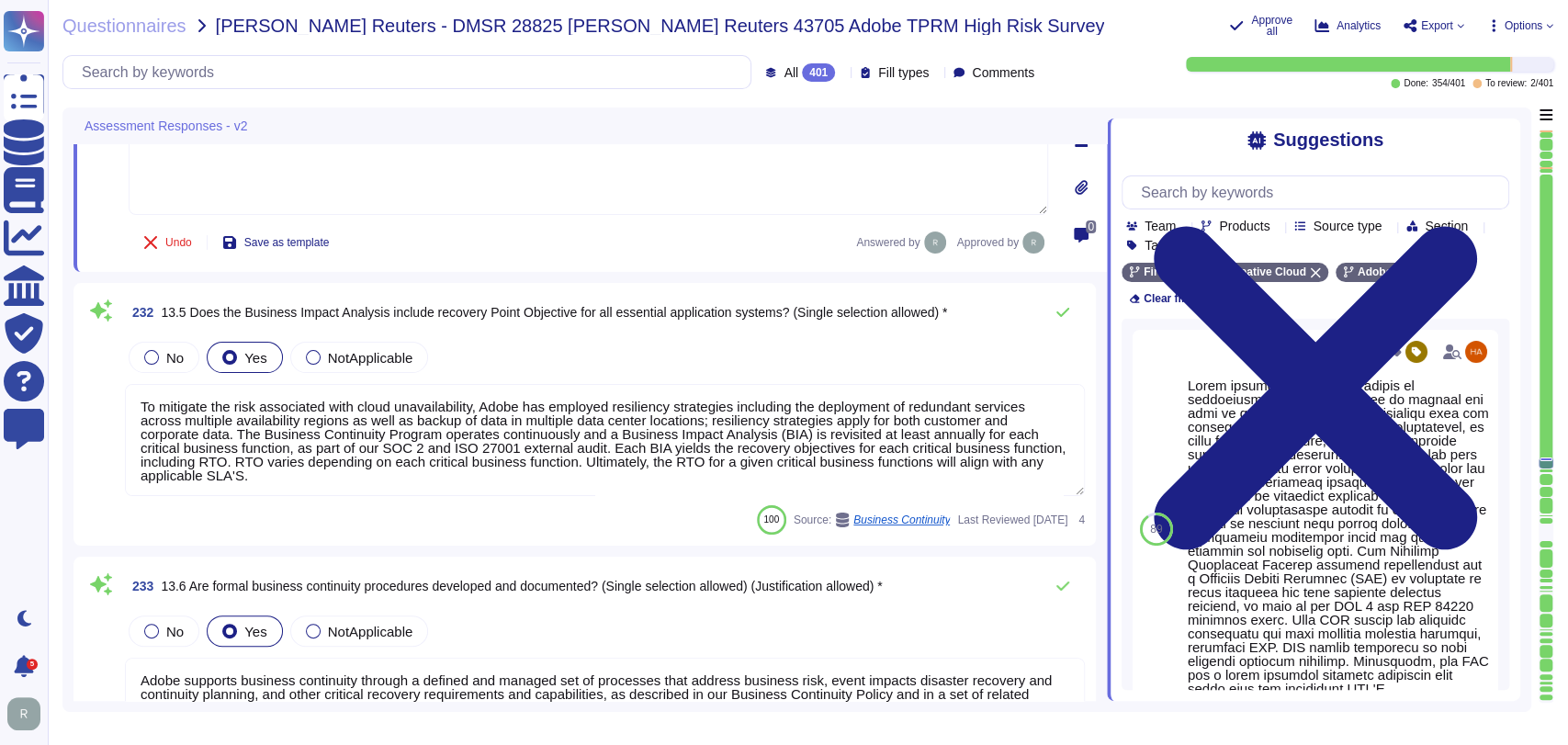
scroll to position [51492, 0]
click at [318, 446] on textarea "To mitigate the risk associated with cloud unavailability, Adobe has employed r…" at bounding box center [605, 439] width 960 height 112
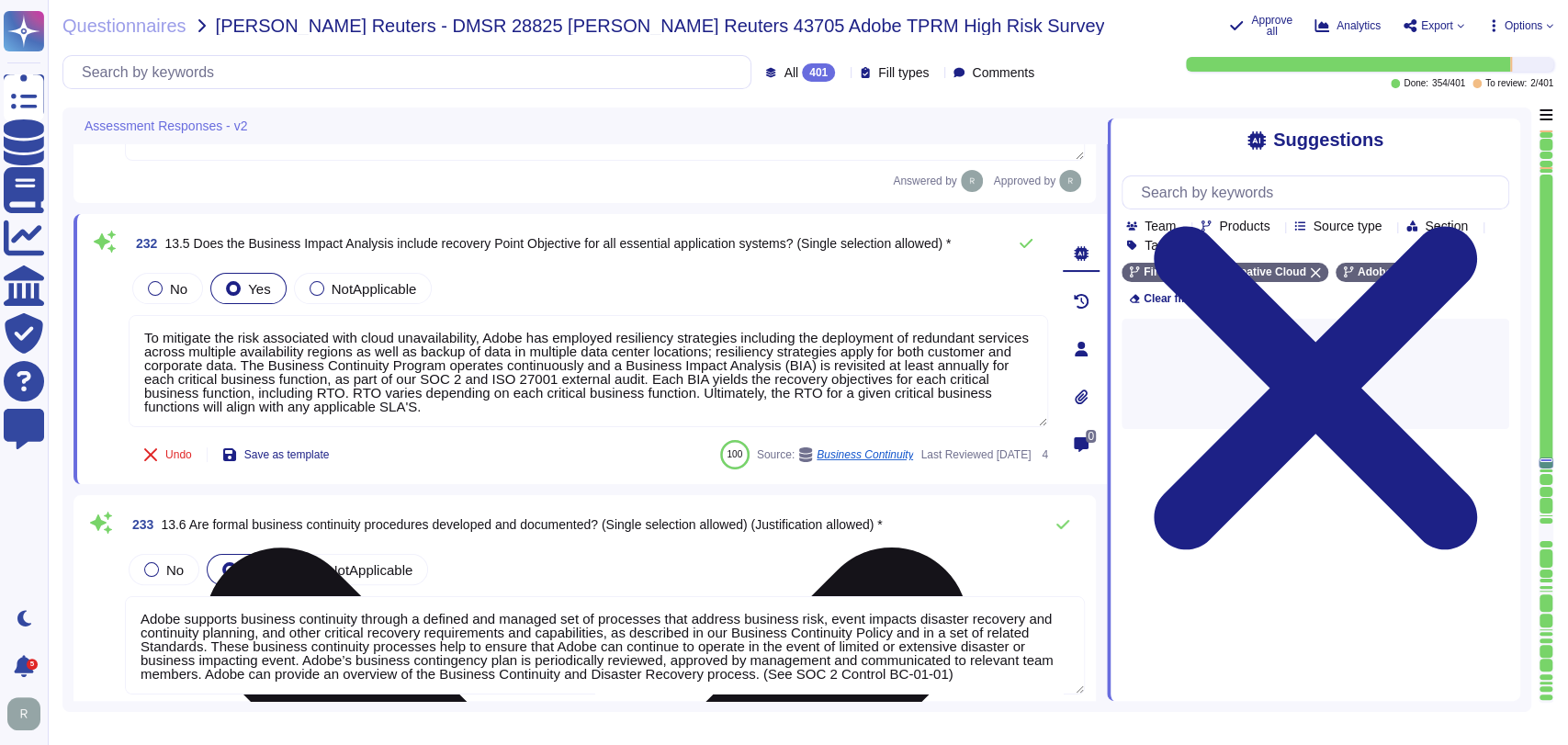
click at [318, 449] on span "Save as template" at bounding box center [287, 455] width 85 height 11
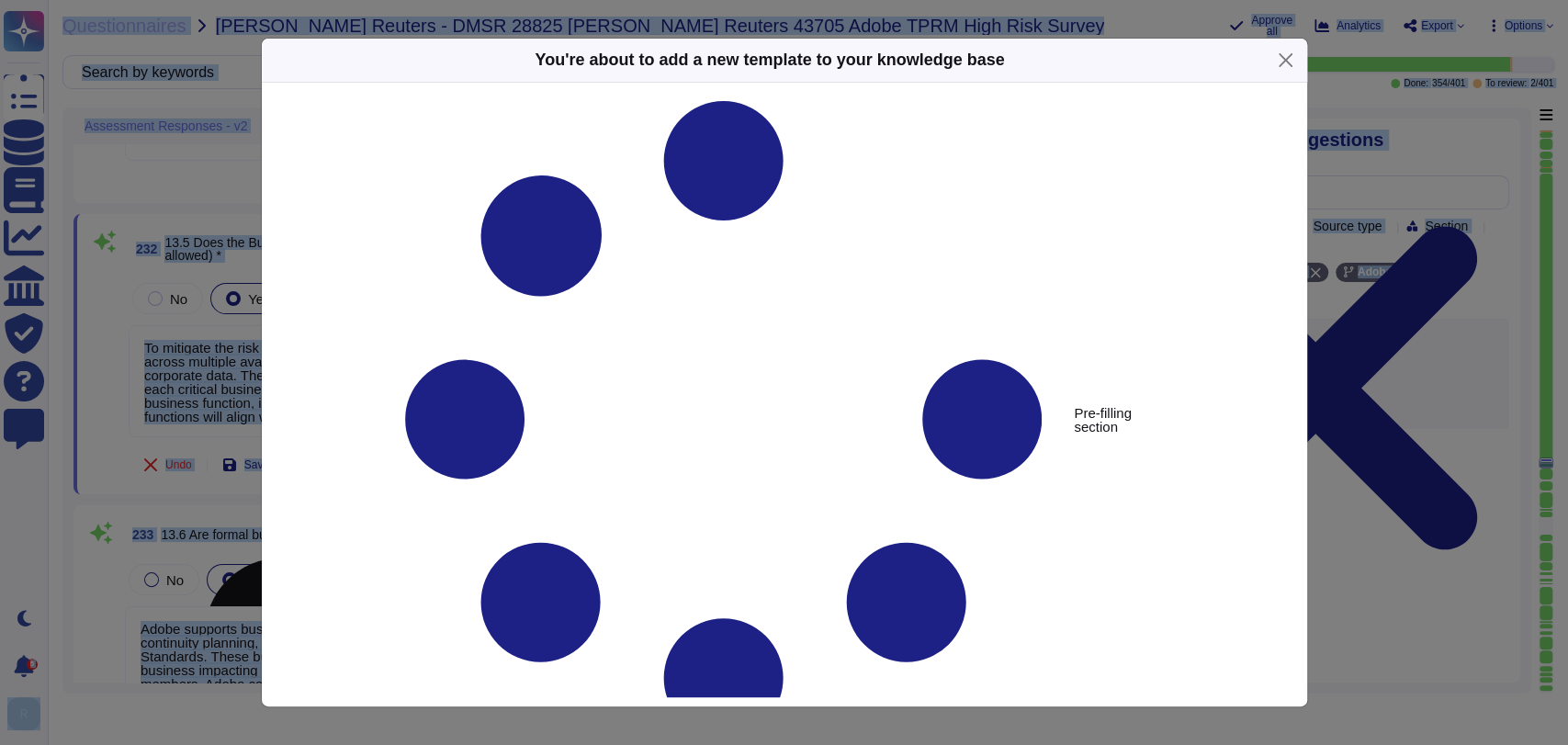
type textarea "13.5 Does the Business Impact Analysis include recovery Point Objective for all…"
type textarea "To mitigate the risk associated with cloud unavailability, Adobe has employed r…"
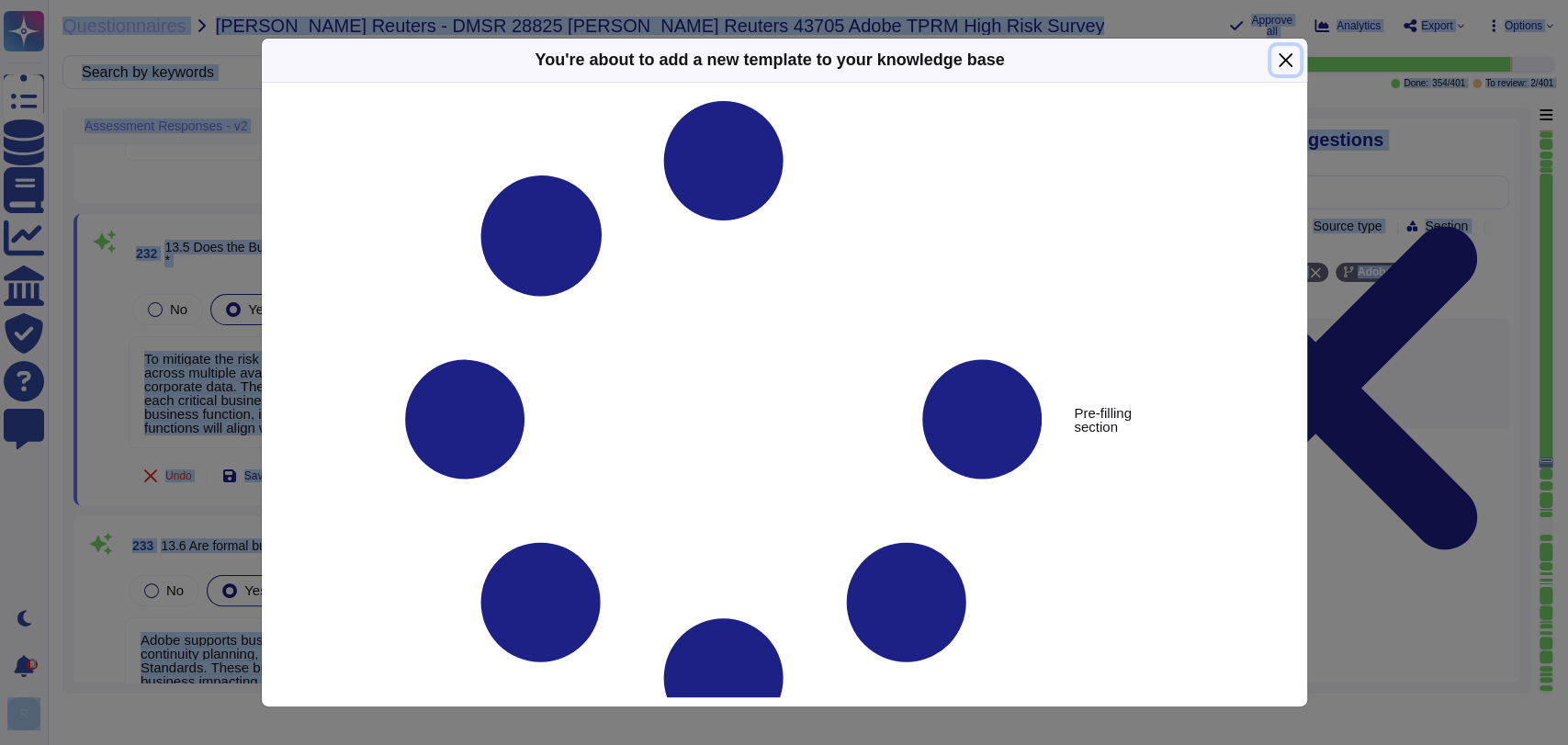
drag, startPoint x: 1297, startPoint y: 48, endPoint x: 1276, endPoint y: 64, distance: 26.4
click at [1295, 50] on button "Close" at bounding box center [1285, 60] width 28 height 28
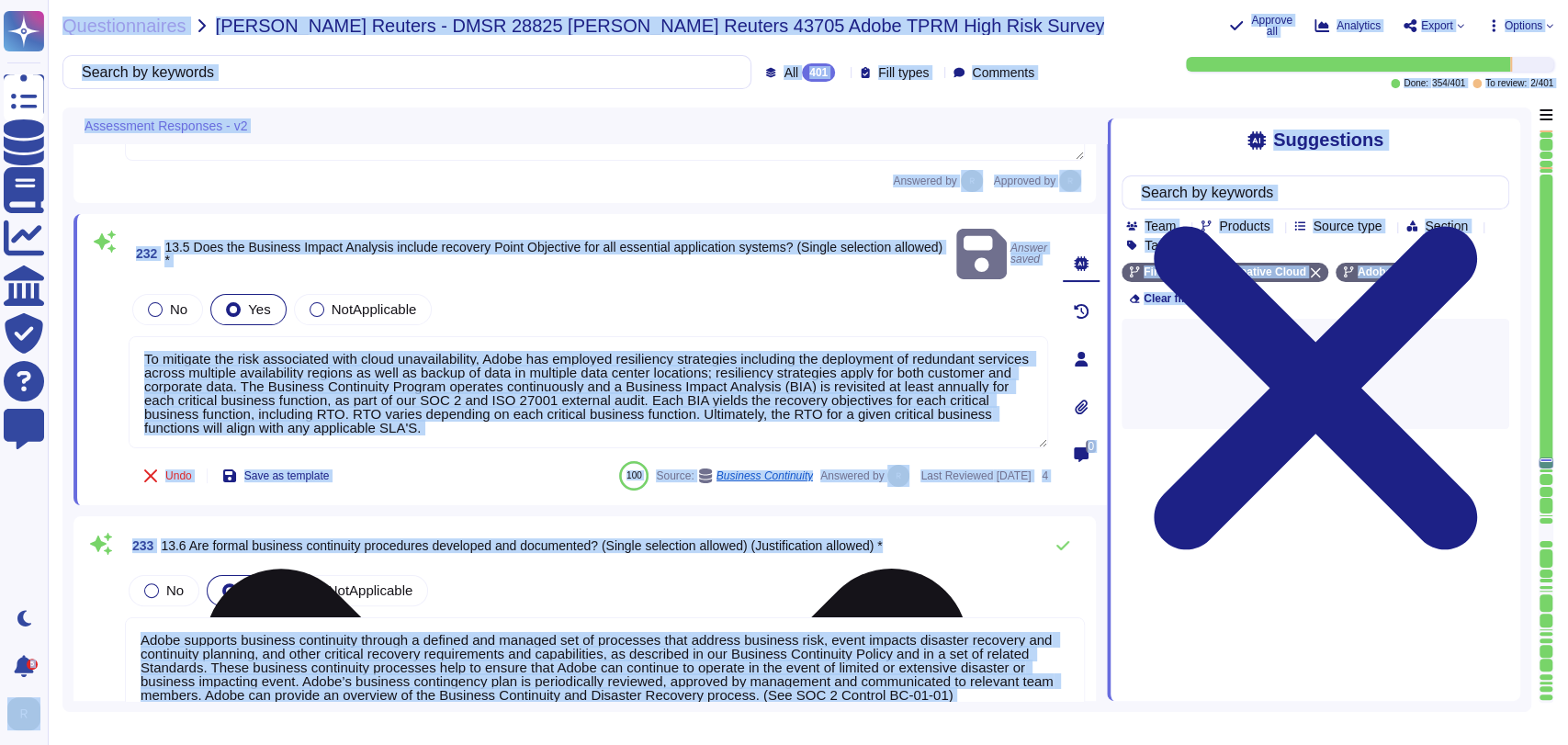
click at [485, 350] on textarea "To mitigate the risk associated with cloud unavailability, Adobe has employed r…" at bounding box center [589, 392] width 920 height 112
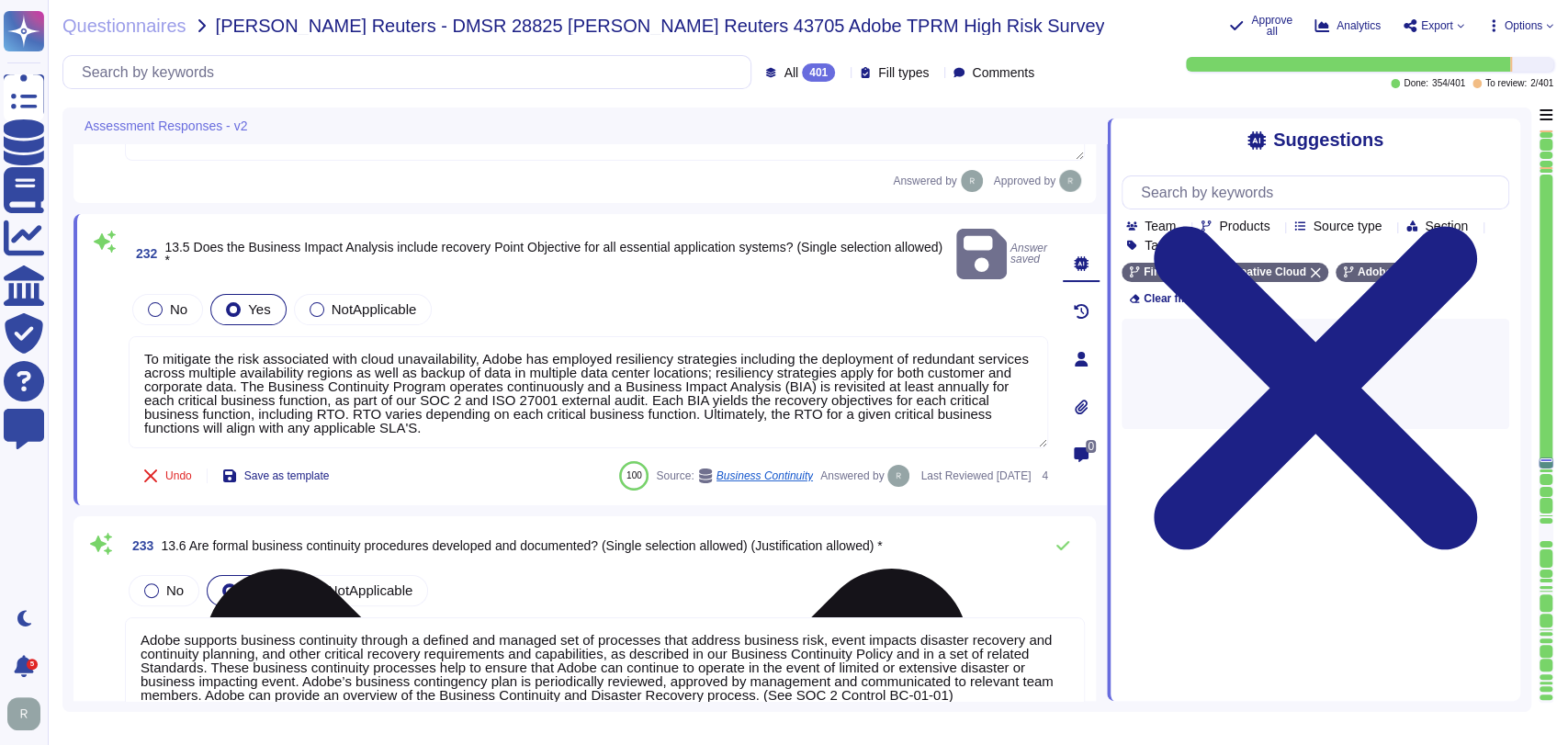
click at [483, 352] on textarea "To mitigate the risk associated with cloud unavailability, Adobe has employed r…" at bounding box center [589, 392] width 920 height 112
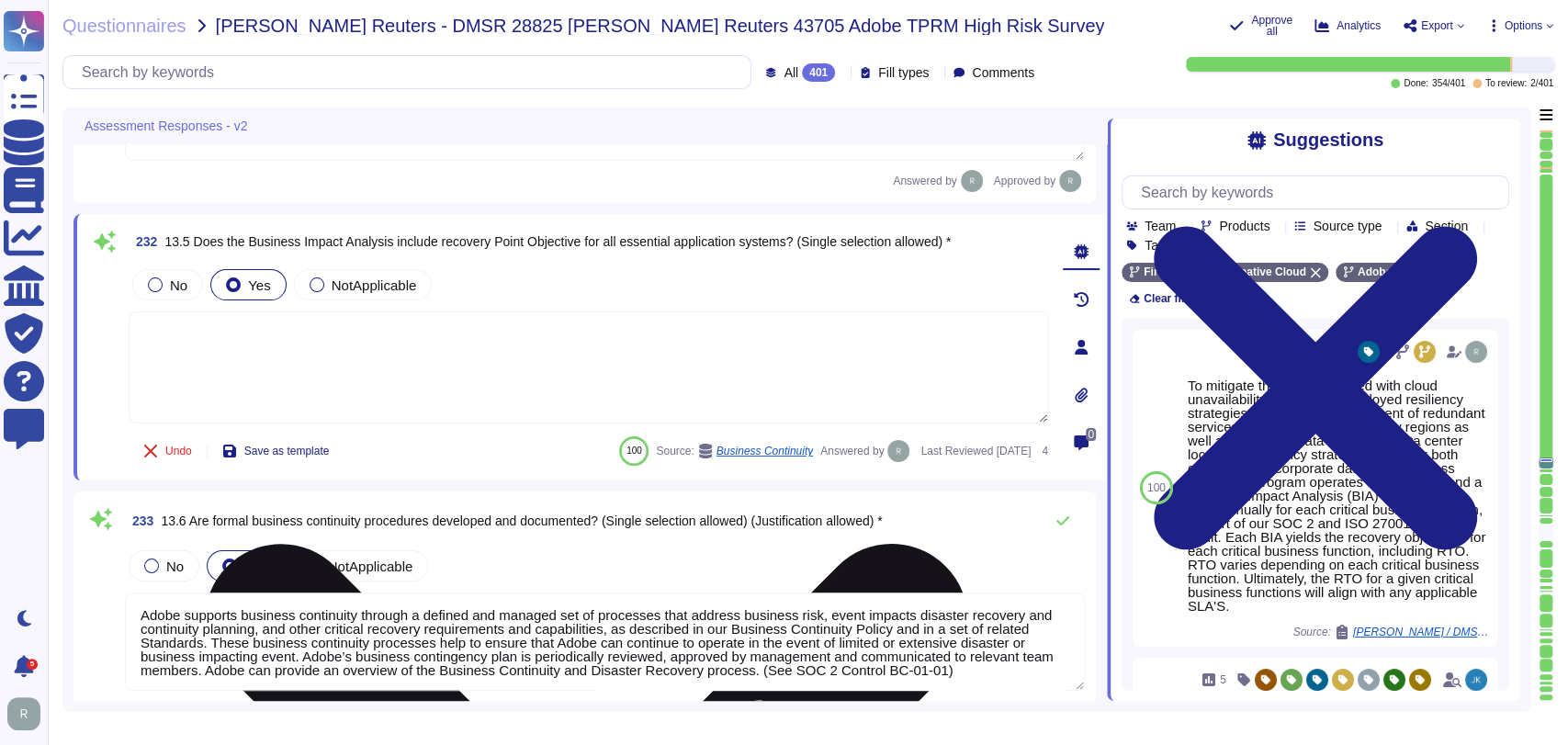
type textarea "To mitigate the risk associated with cloud unavailability, Adobe has employed r…"
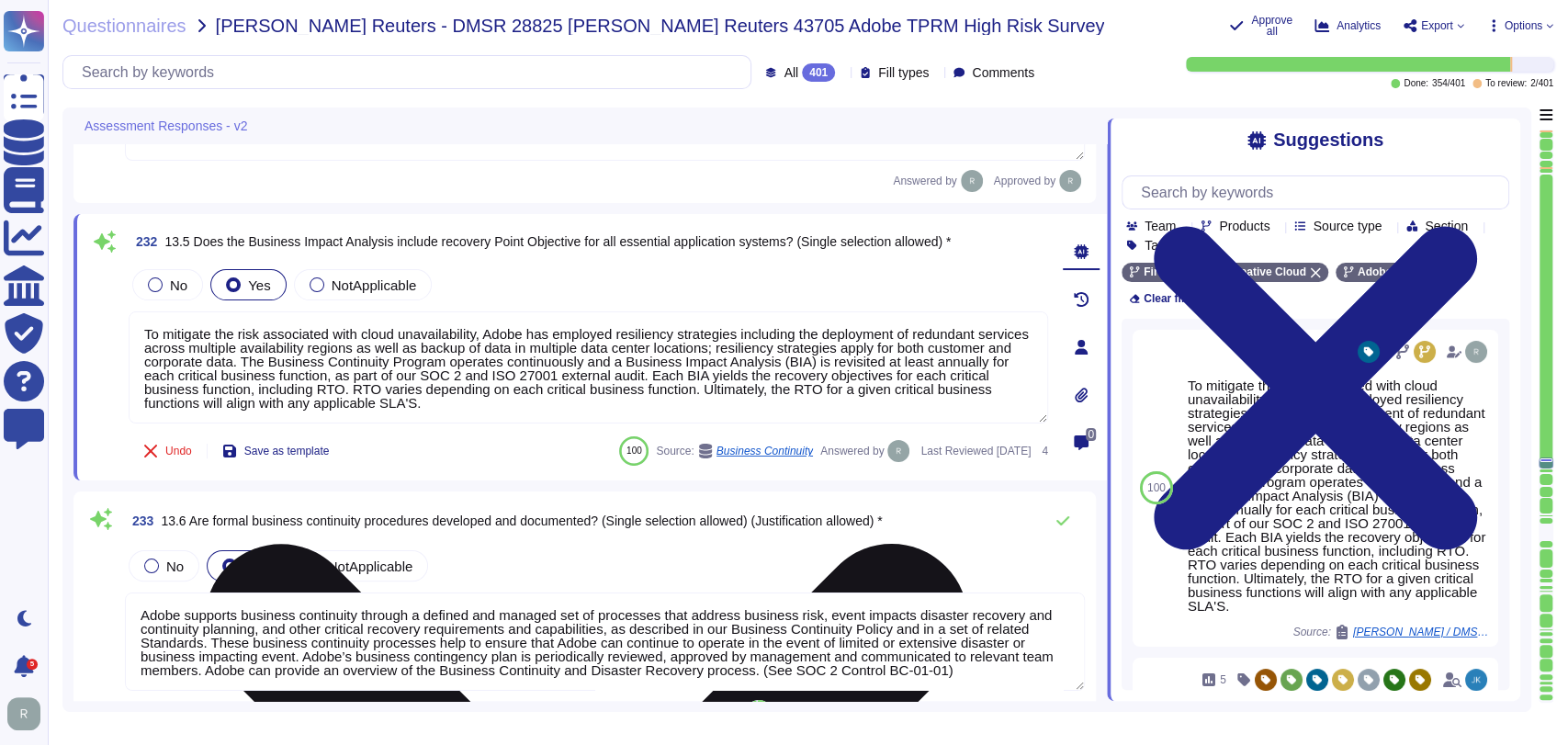
click at [521, 412] on textarea "To mitigate the risk associated with cloud unavailability, Adobe has employed r…" at bounding box center [589, 368] width 920 height 112
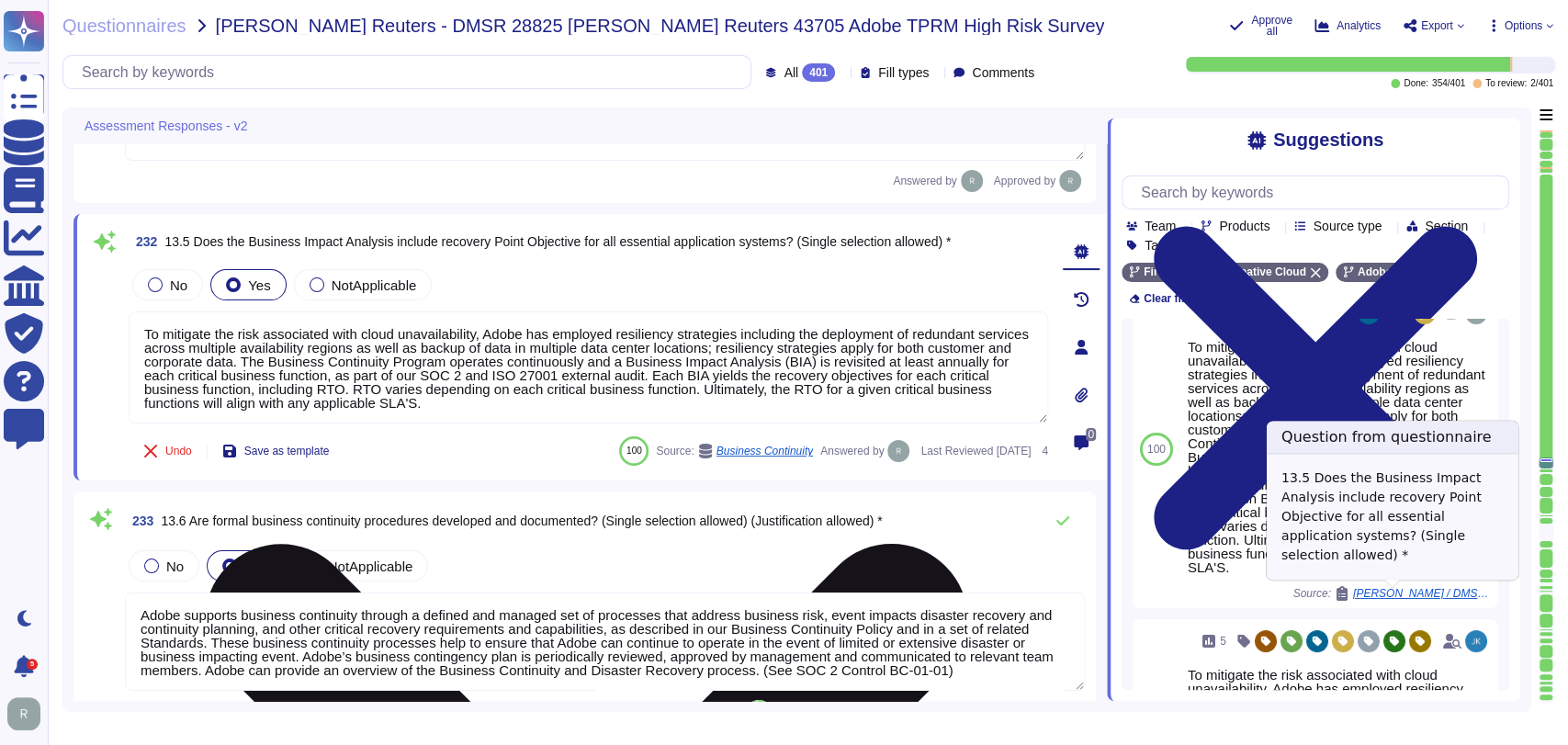
scroll to position [1, 0]
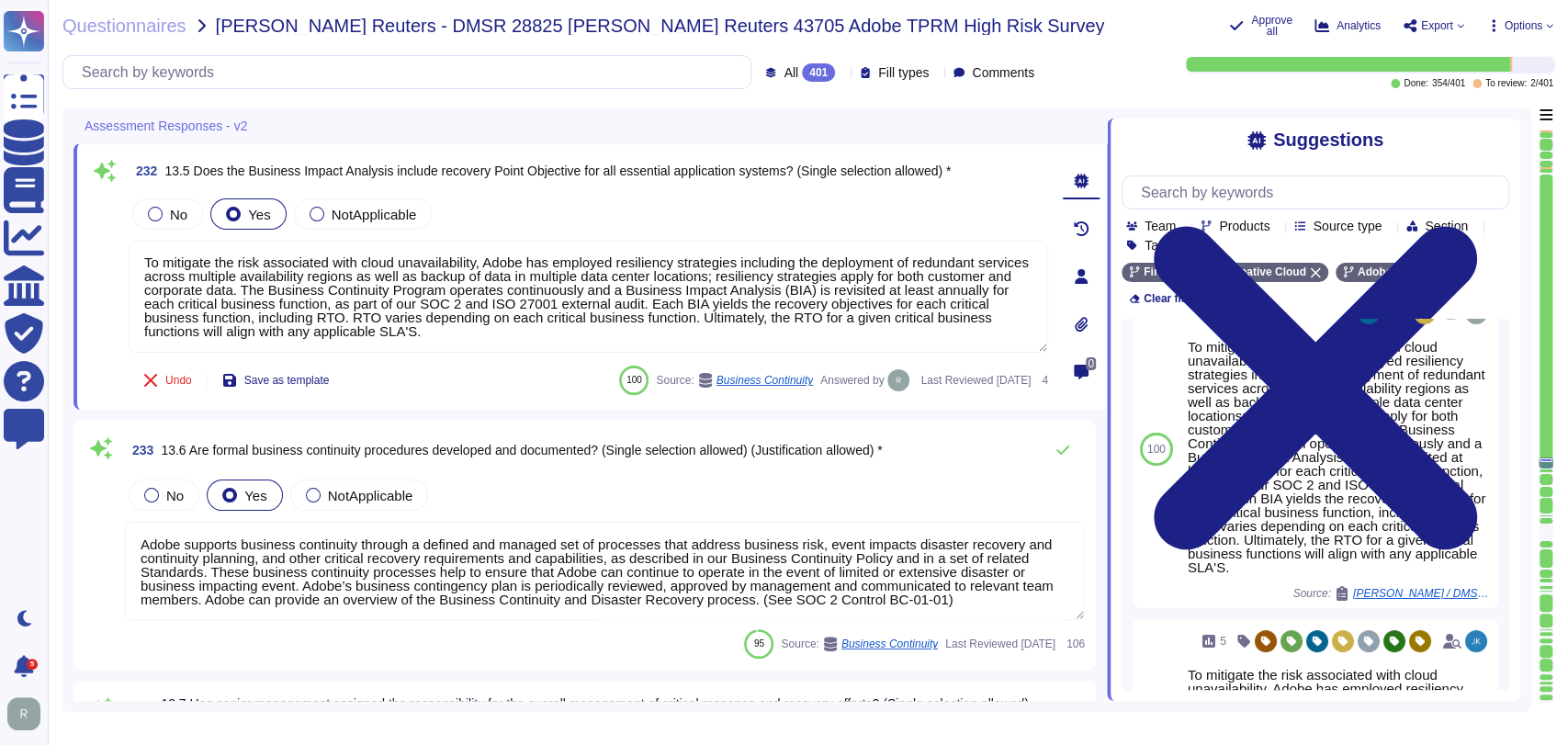
type textarea "Adobe’s Business Continuity Disaster Recovery program is supported by governing…"
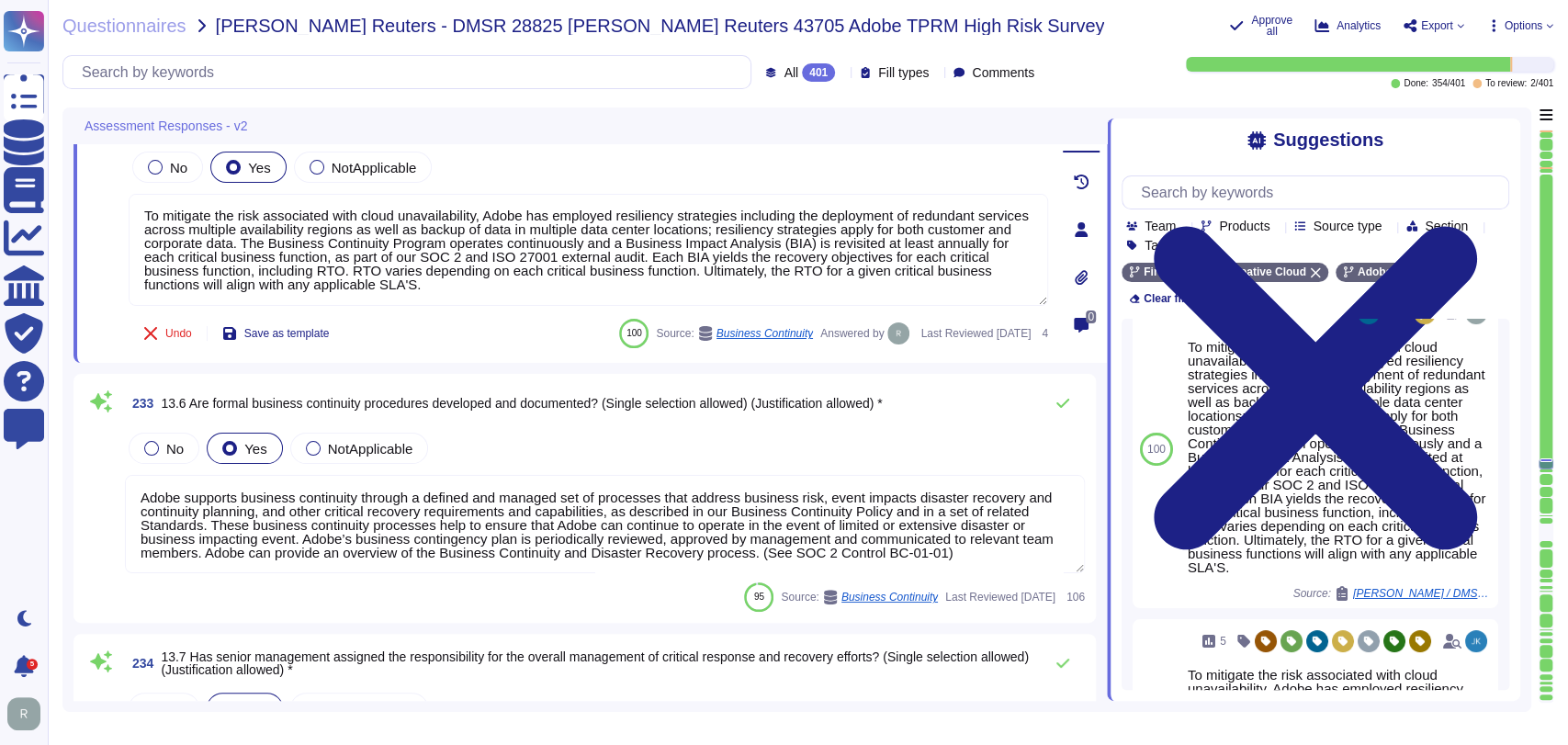
scroll to position [51610, 0]
click at [609, 425] on div "233 13.6 Are formal business continuity procedures developed and documented? (S…" at bounding box center [584, 498] width 1000 height 227
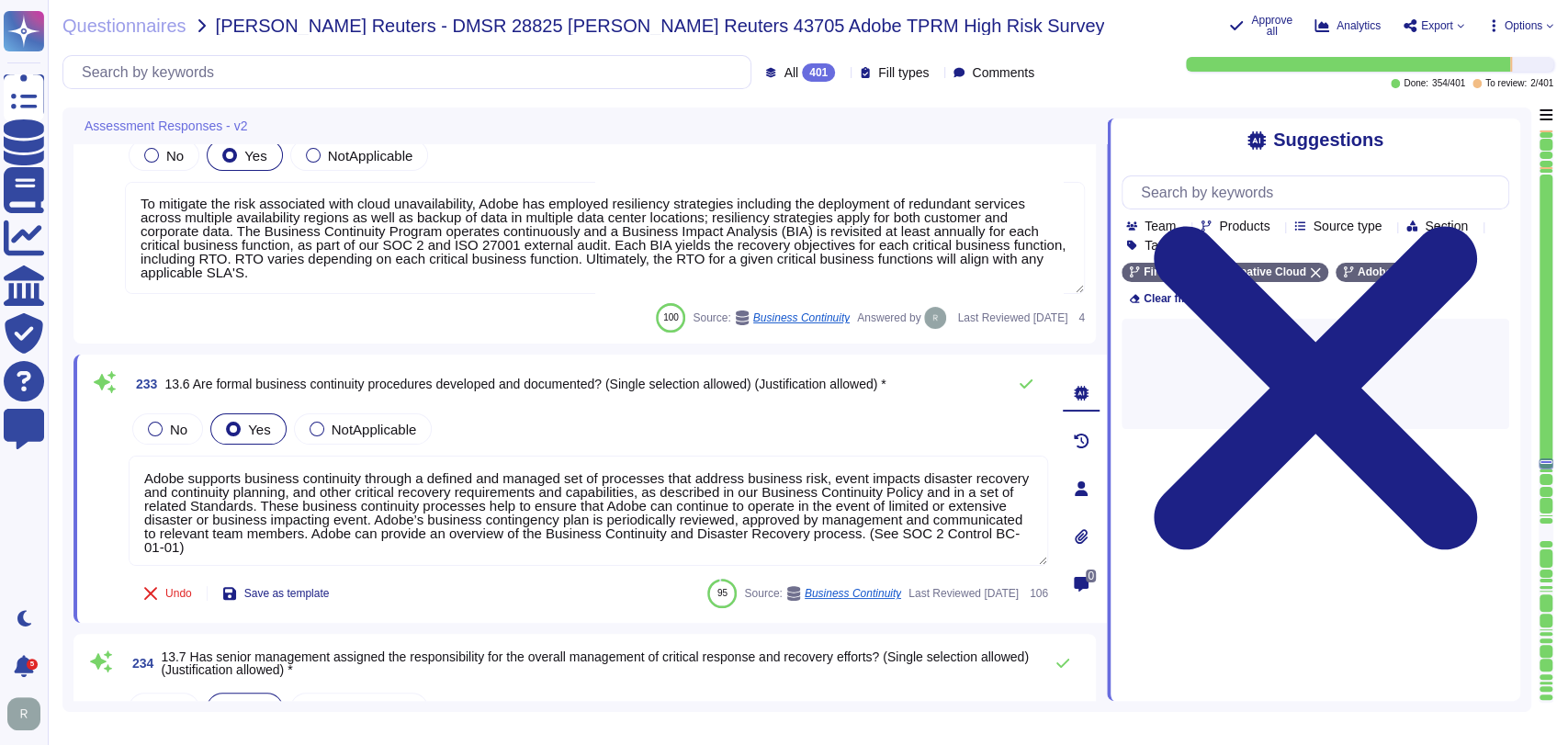
scroll to position [0, 0]
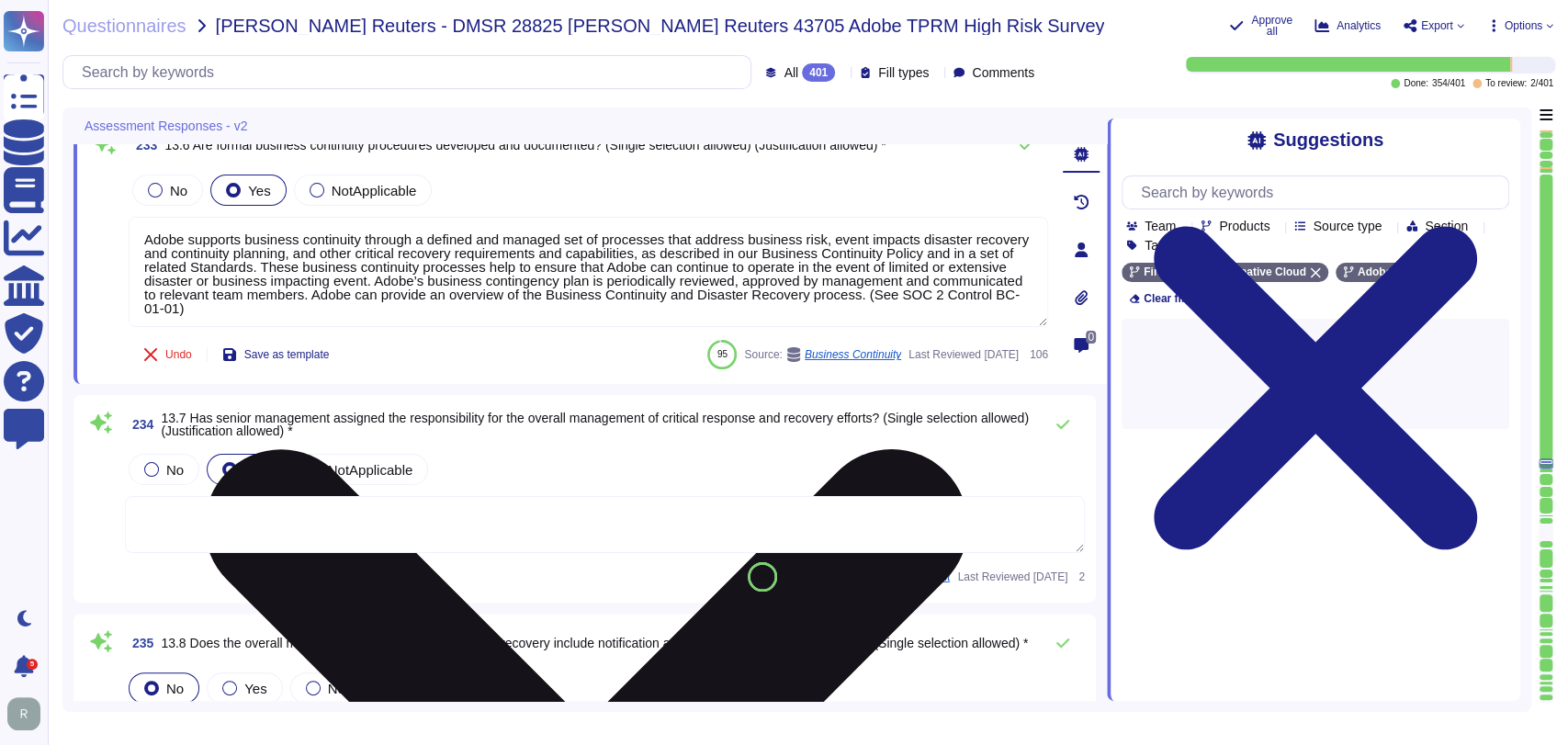
type textarea "Adobe relies on third party cloud infrastructure providers to support hosting o…"
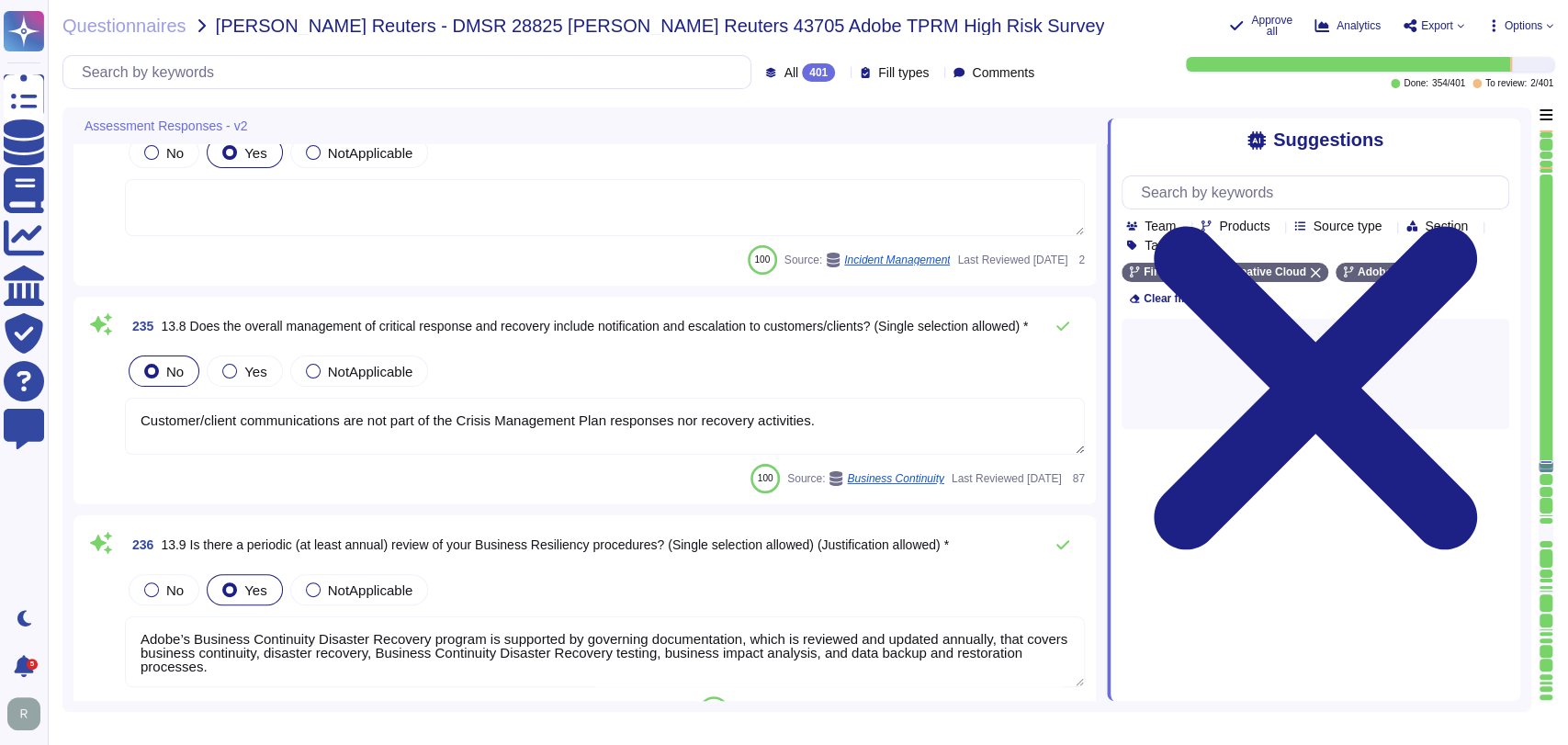
scroll to position [52142, 0]
type textarea "Adobe's Technology Governance, Risk, and Compliance (Tech GRC) team performs a …"
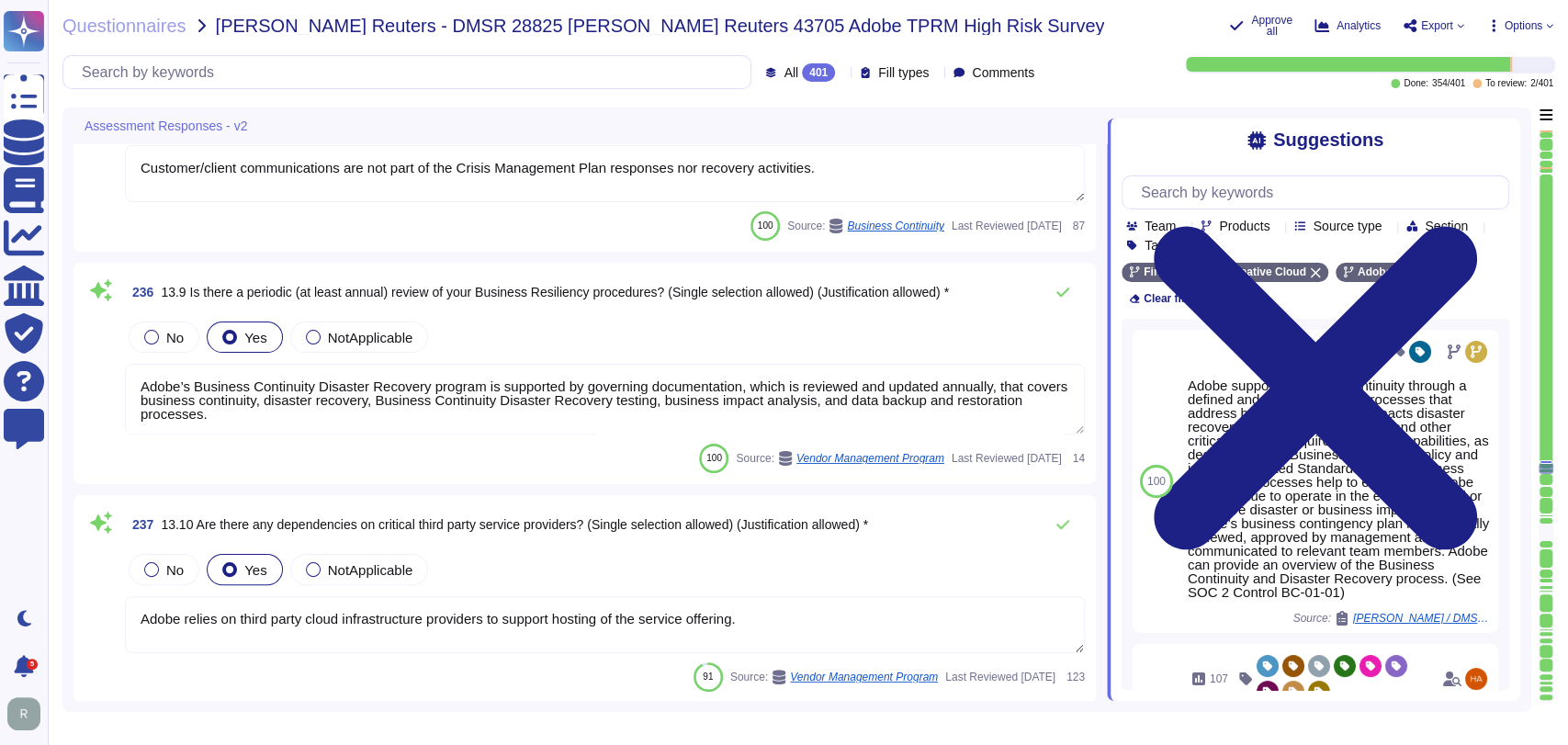
type textarea "Adobe tests its Business Continuity and Disaster Recovery Plans on an annual ba…"
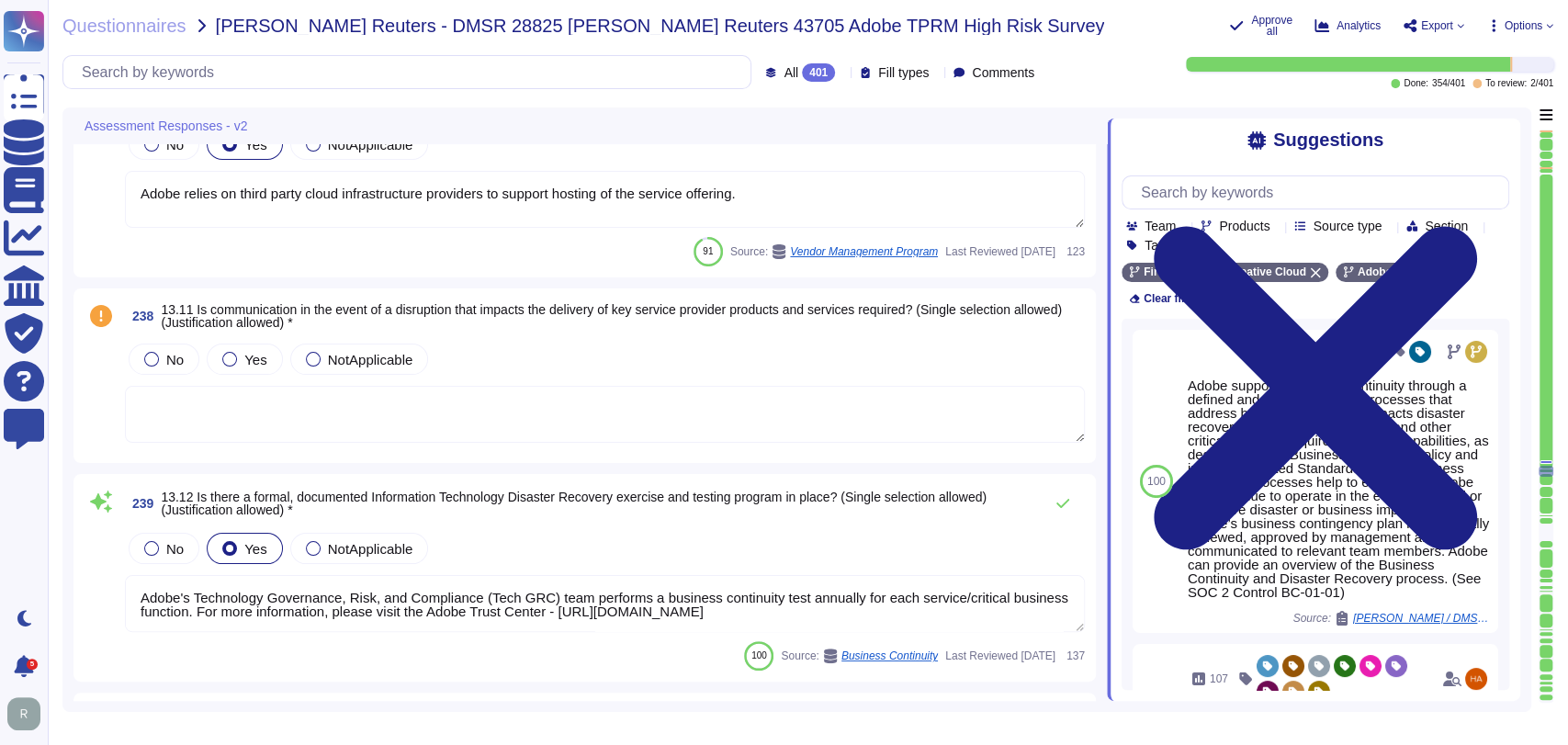
type textarea "This is covered under Adobe’s Disaster Recovery Standards and Policy which appl…"
click at [740, 341] on div "No Yes NotApplicable" at bounding box center [605, 357] width 960 height 39
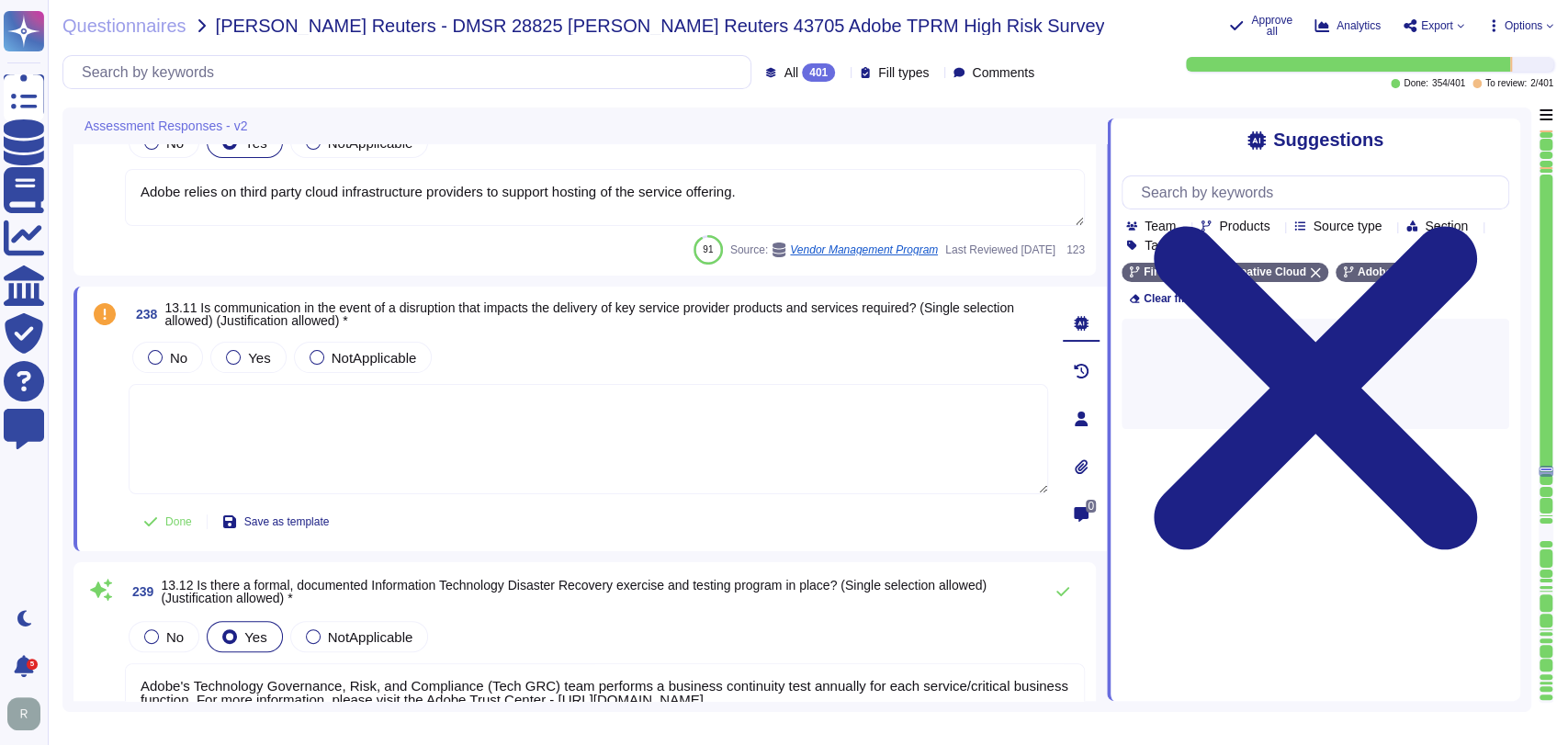
click at [681, 424] on textarea at bounding box center [589, 439] width 920 height 110
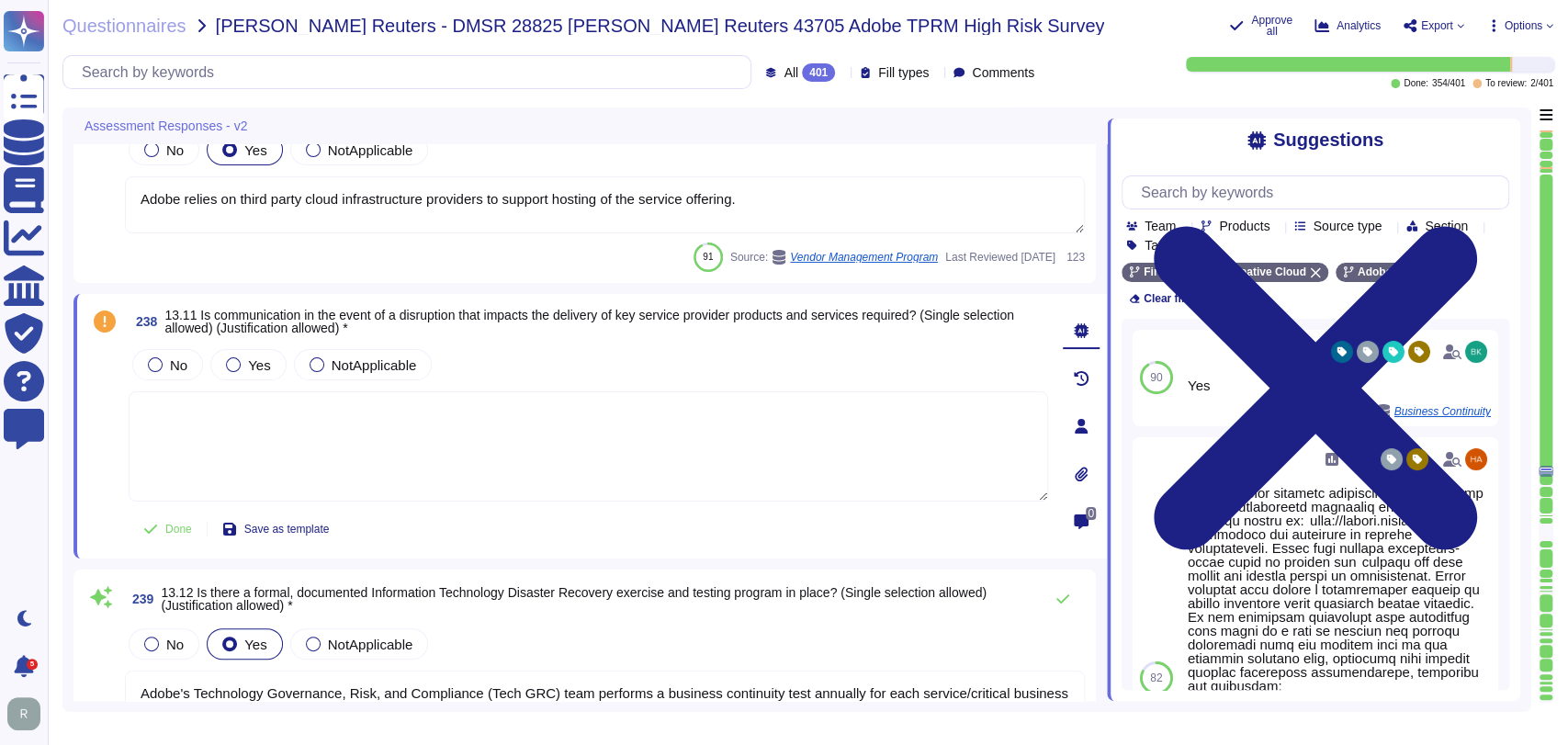
scroll to position [52777, 0]
click at [257, 358] on span "Yes" at bounding box center [259, 366] width 22 height 15
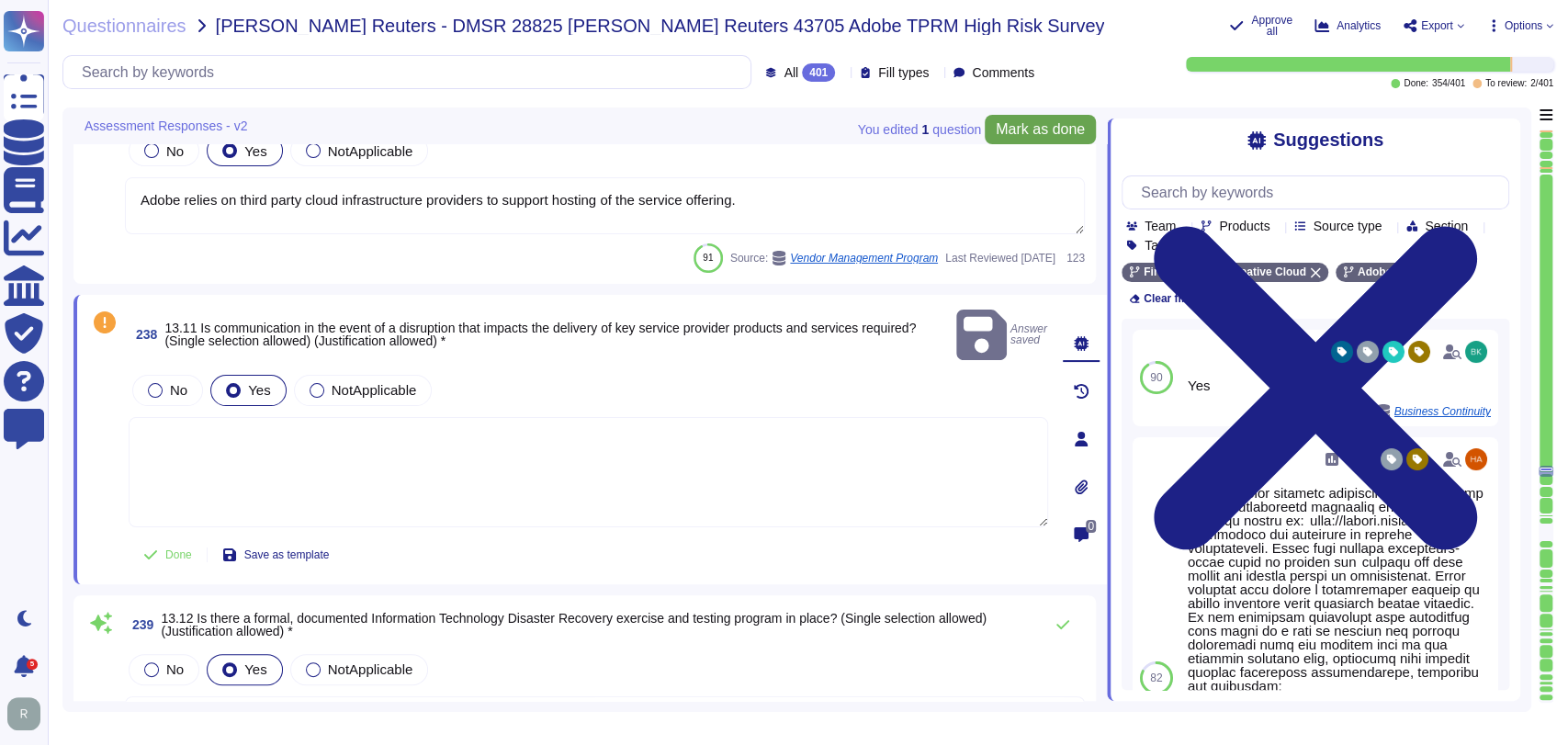
click at [1030, 135] on span "Mark as done" at bounding box center [1041, 130] width 89 height 15
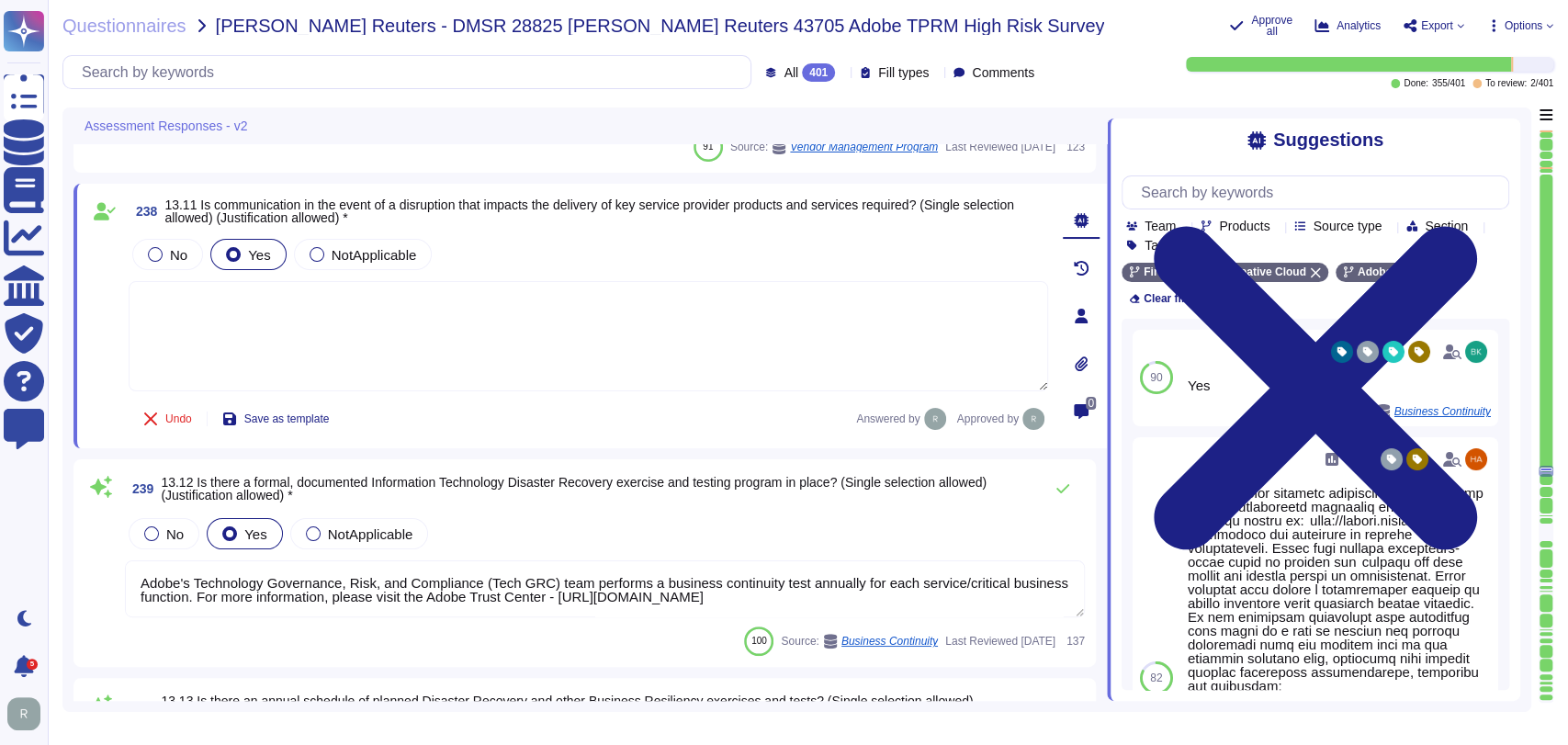
type textarea "This is covered under Adobe’s Disaster Recovery Standards and Policy which appl…"
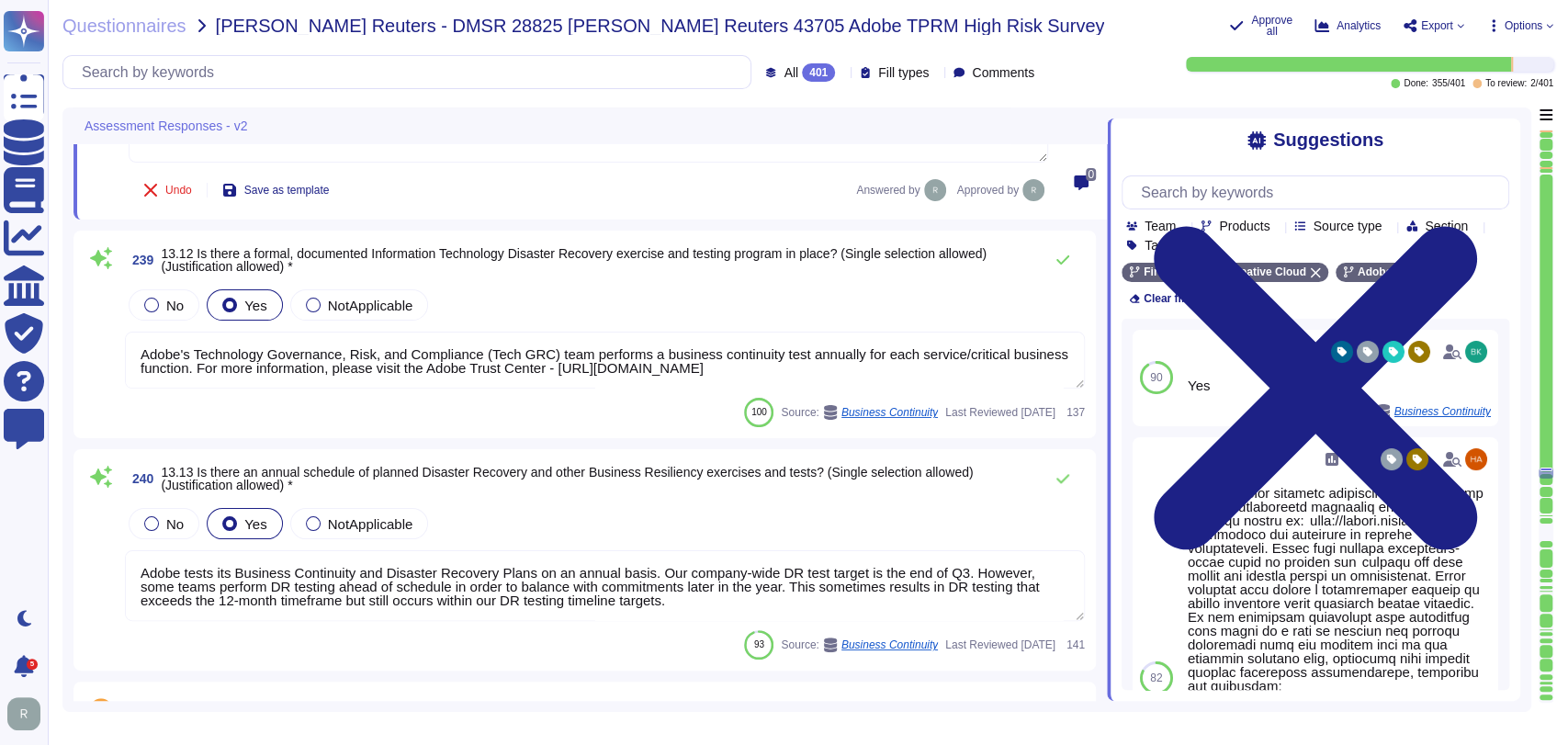
scroll to position [53126, 0]
type textarea "Annually, individual teams perform a recovery test of their backup solution. Te…"
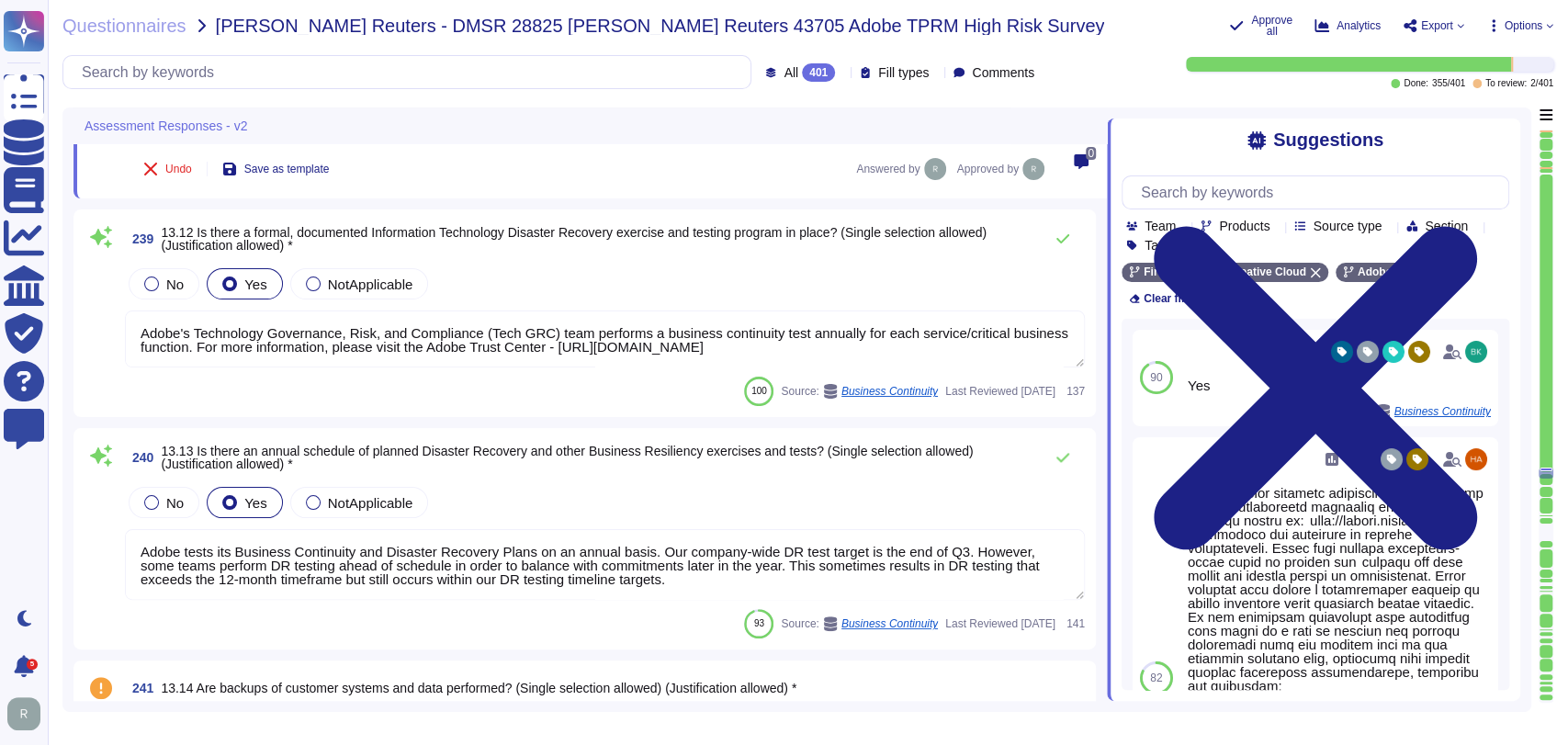
scroll to position [1, 0]
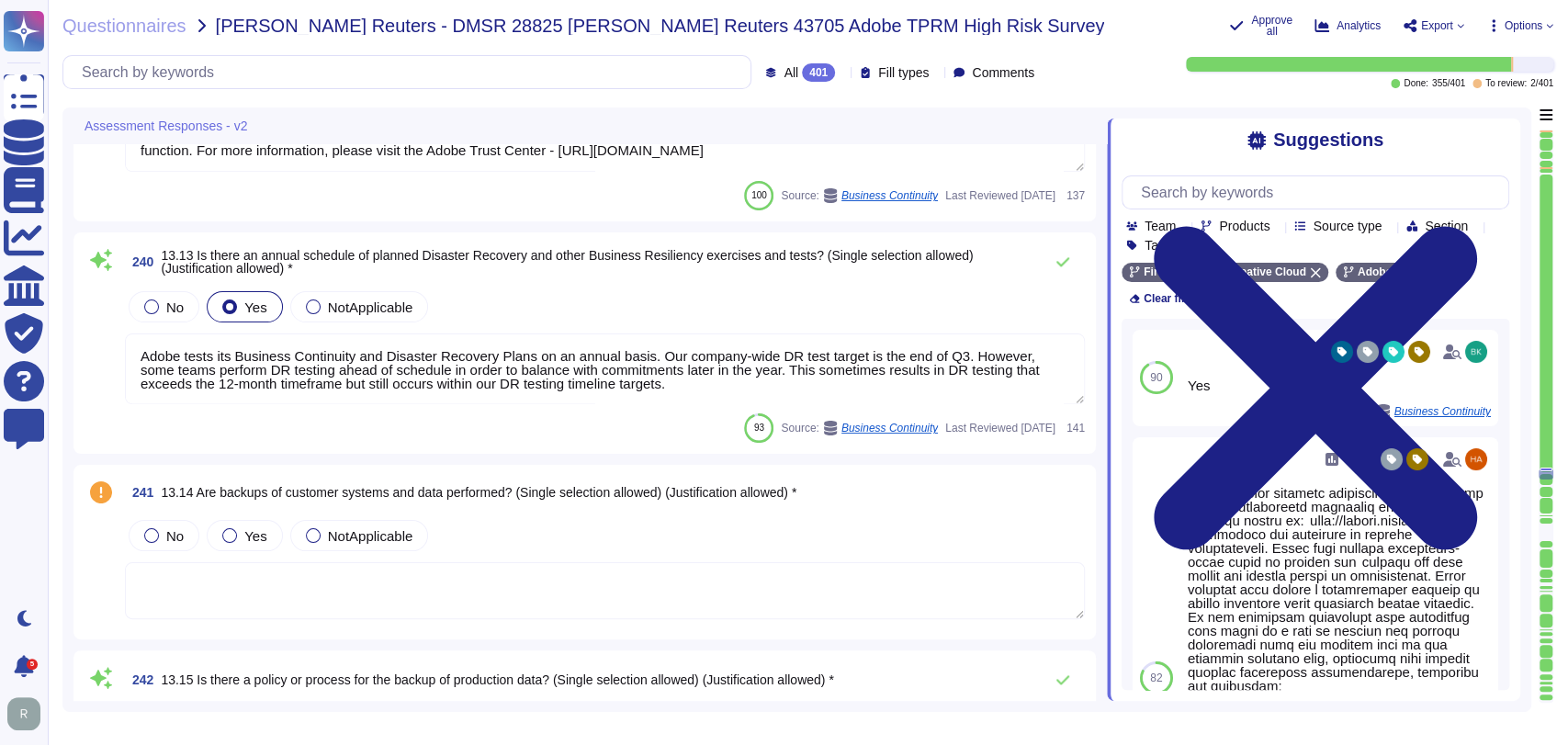
type textarea "Adobe mandates backup restoration tests on an annual basis; Adobe doesn't curre…"
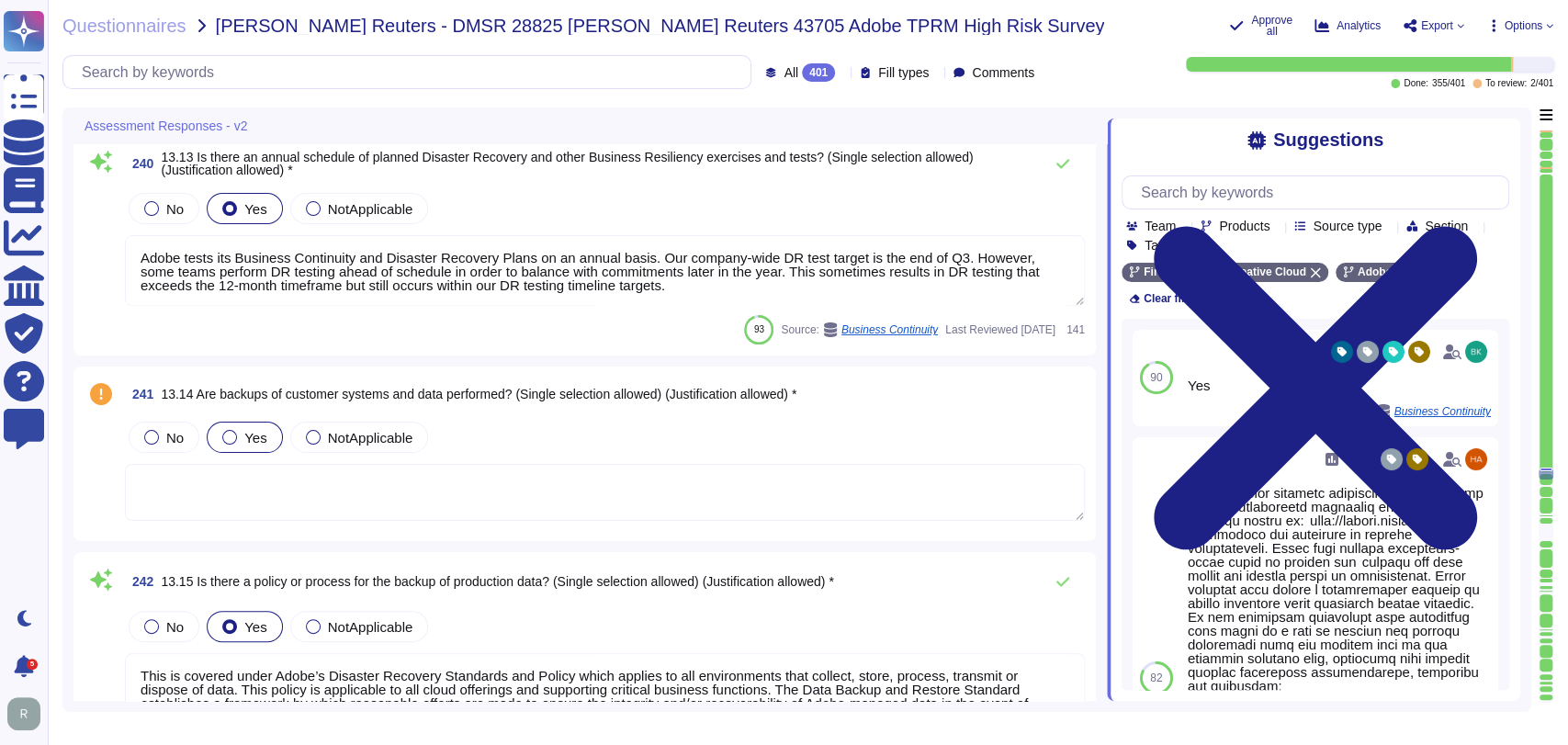
scroll to position [53409, 0]
click at [252, 437] on span "Yes" at bounding box center [255, 437] width 22 height 15
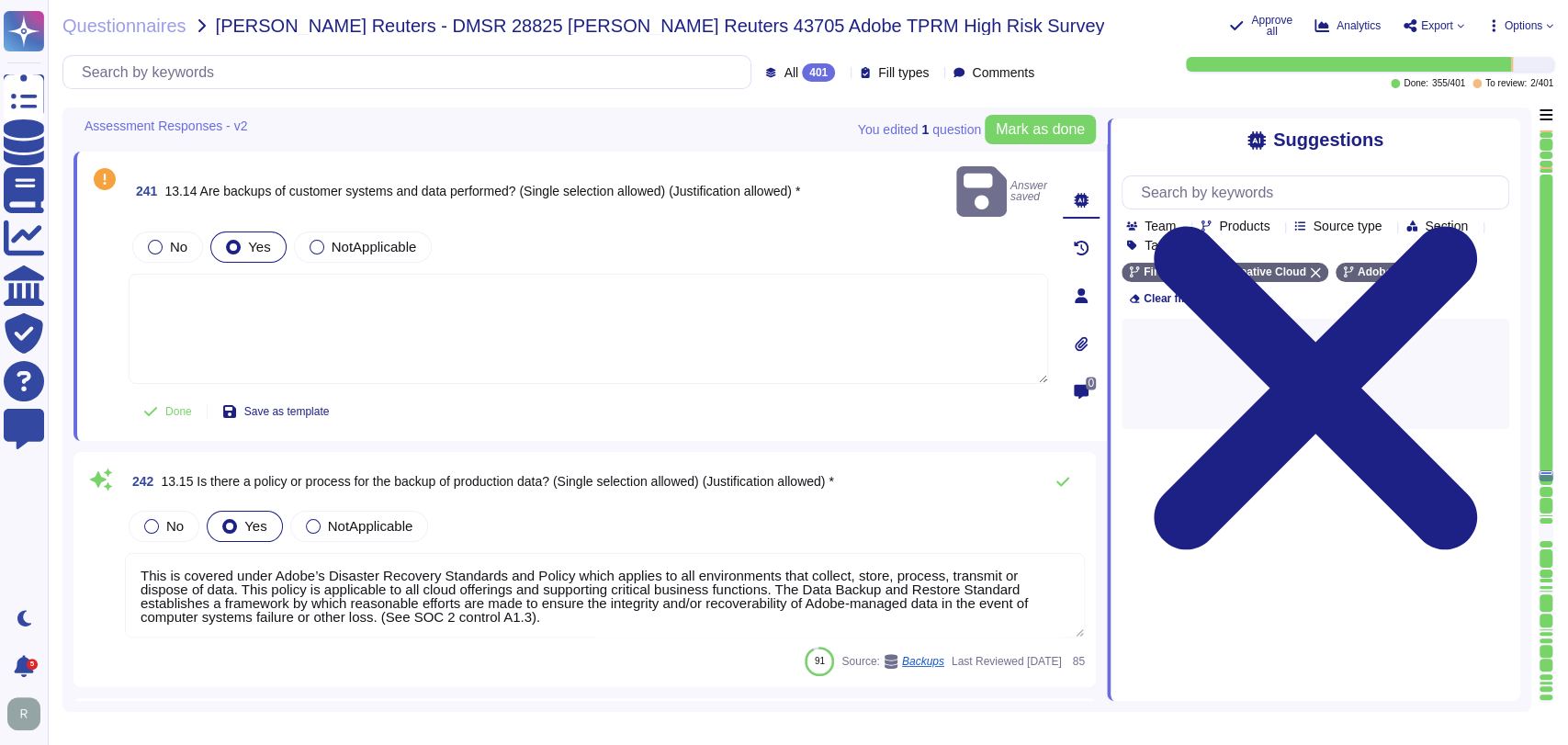
type textarea "Backups are copied to disk at another data center location within the same regi…"
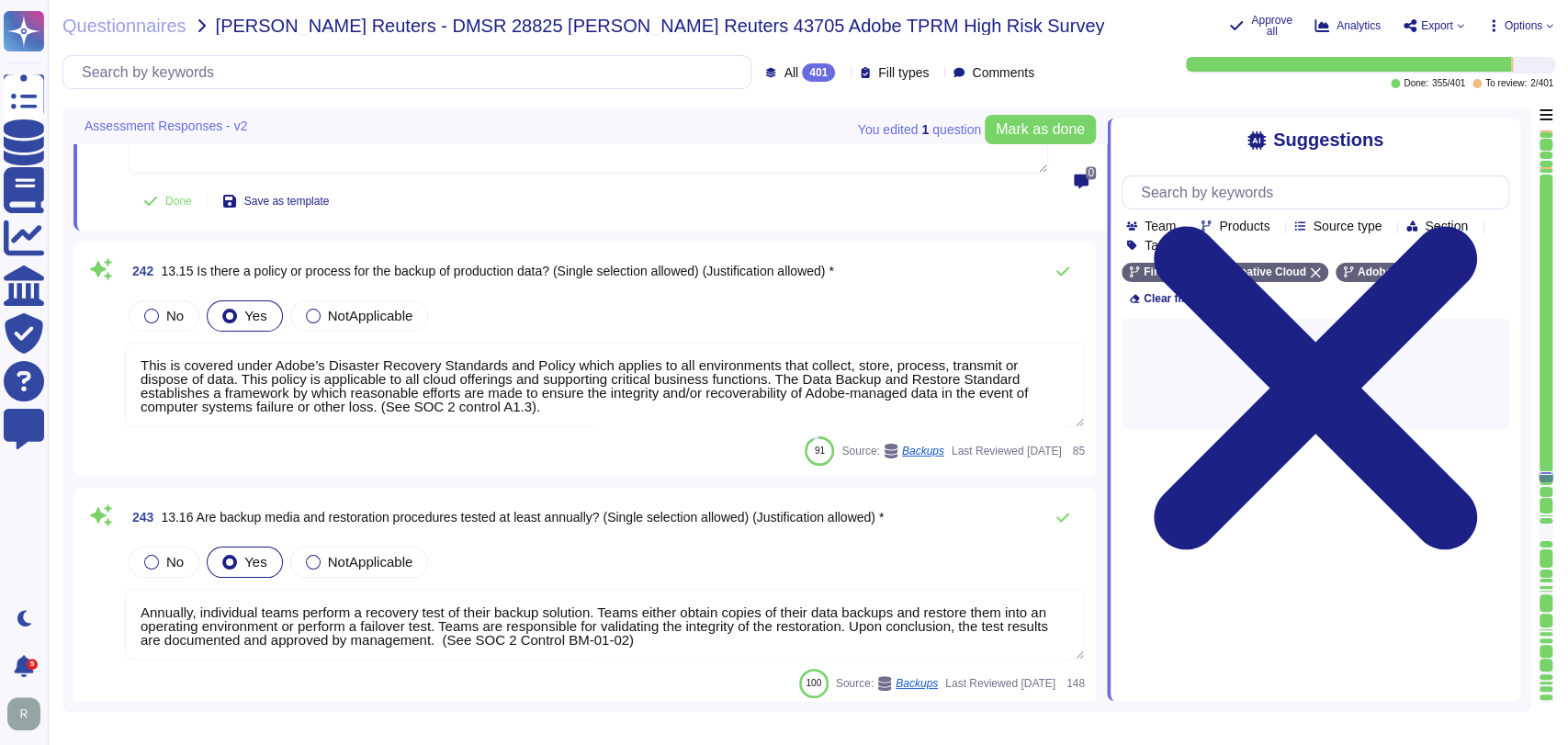
scroll to position [1, 0]
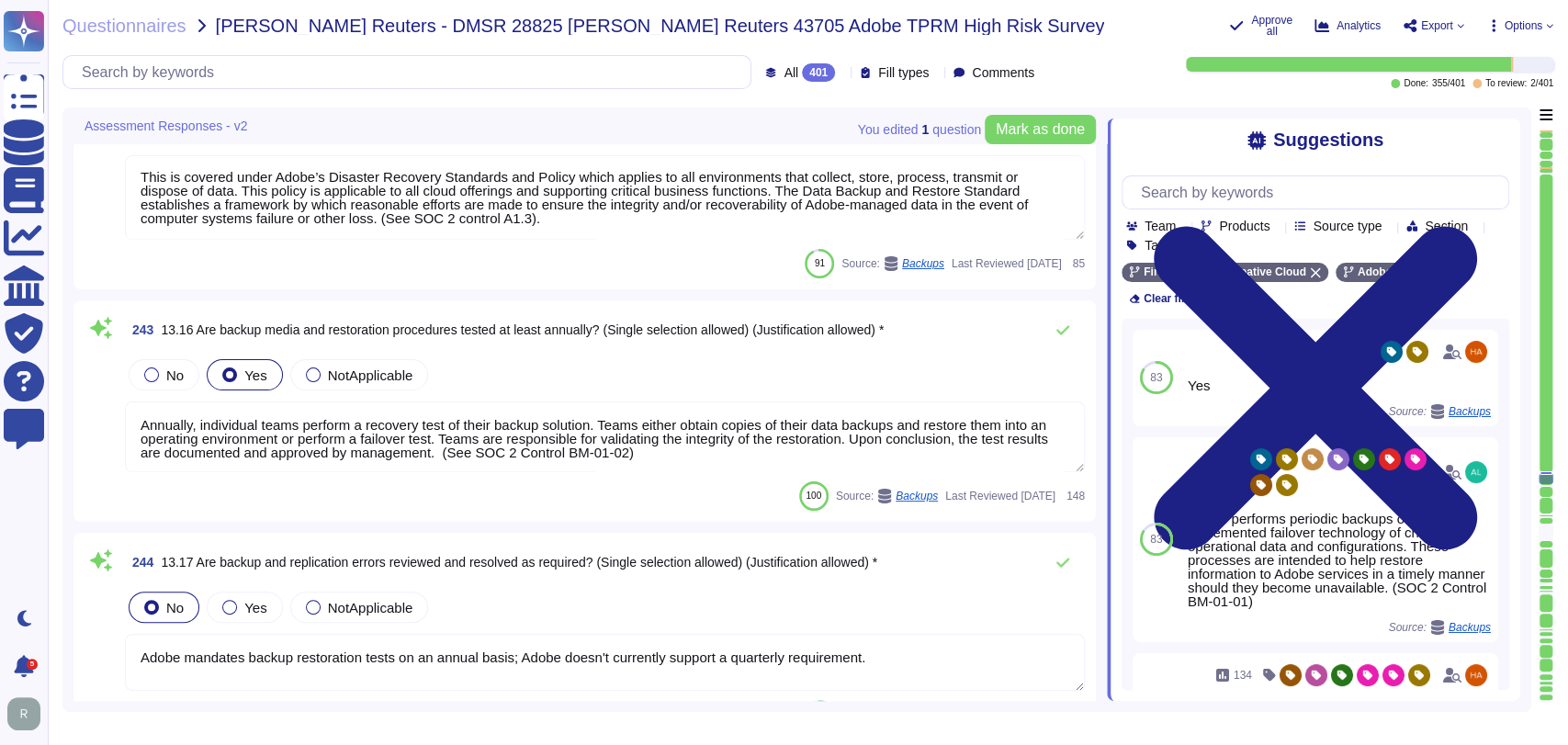
type textarea "This is handled by the Technology Governance Risk and Compliance (TechGRC) team…"
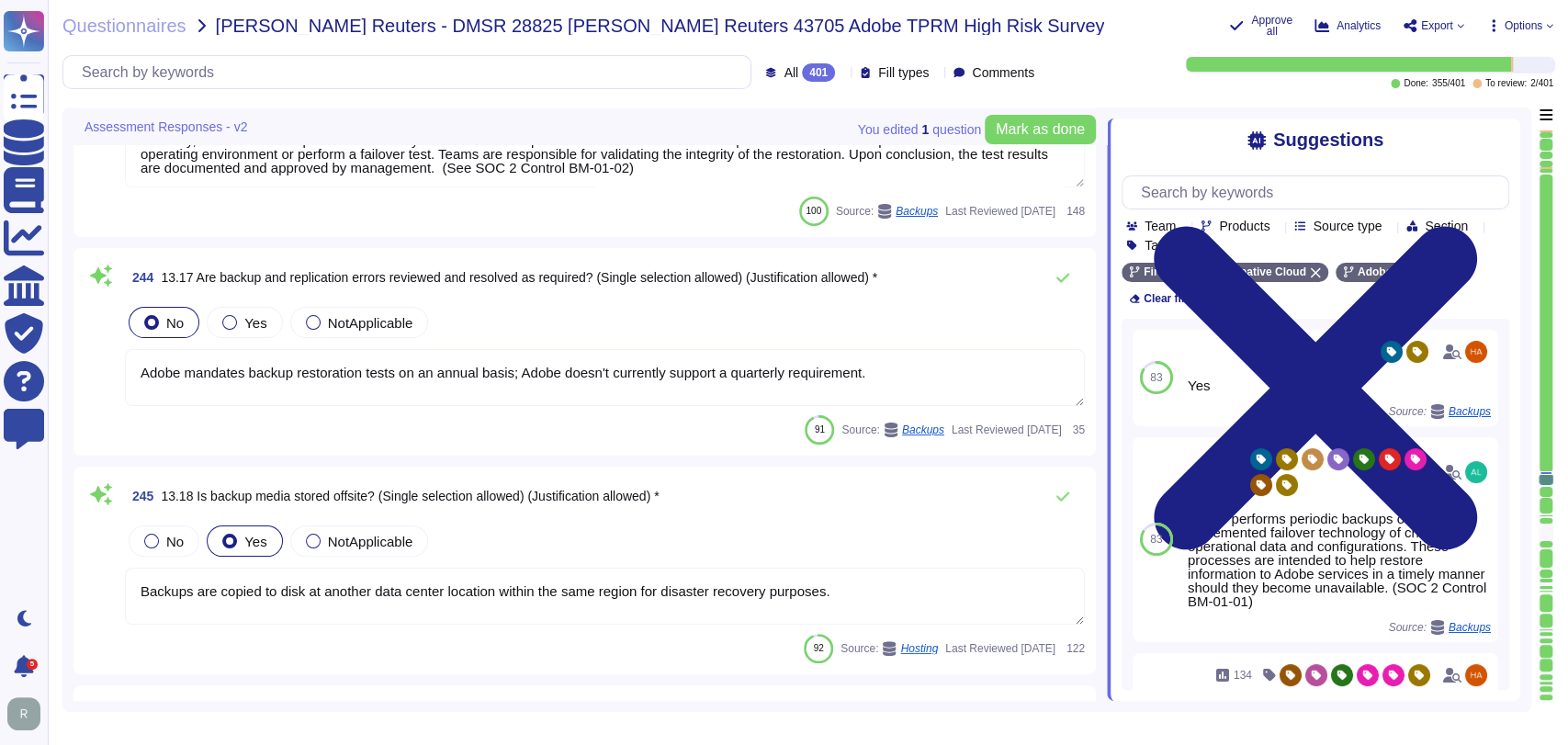
type textarea "This is handled by the internal teams in conjunction with the Security and Priv…"
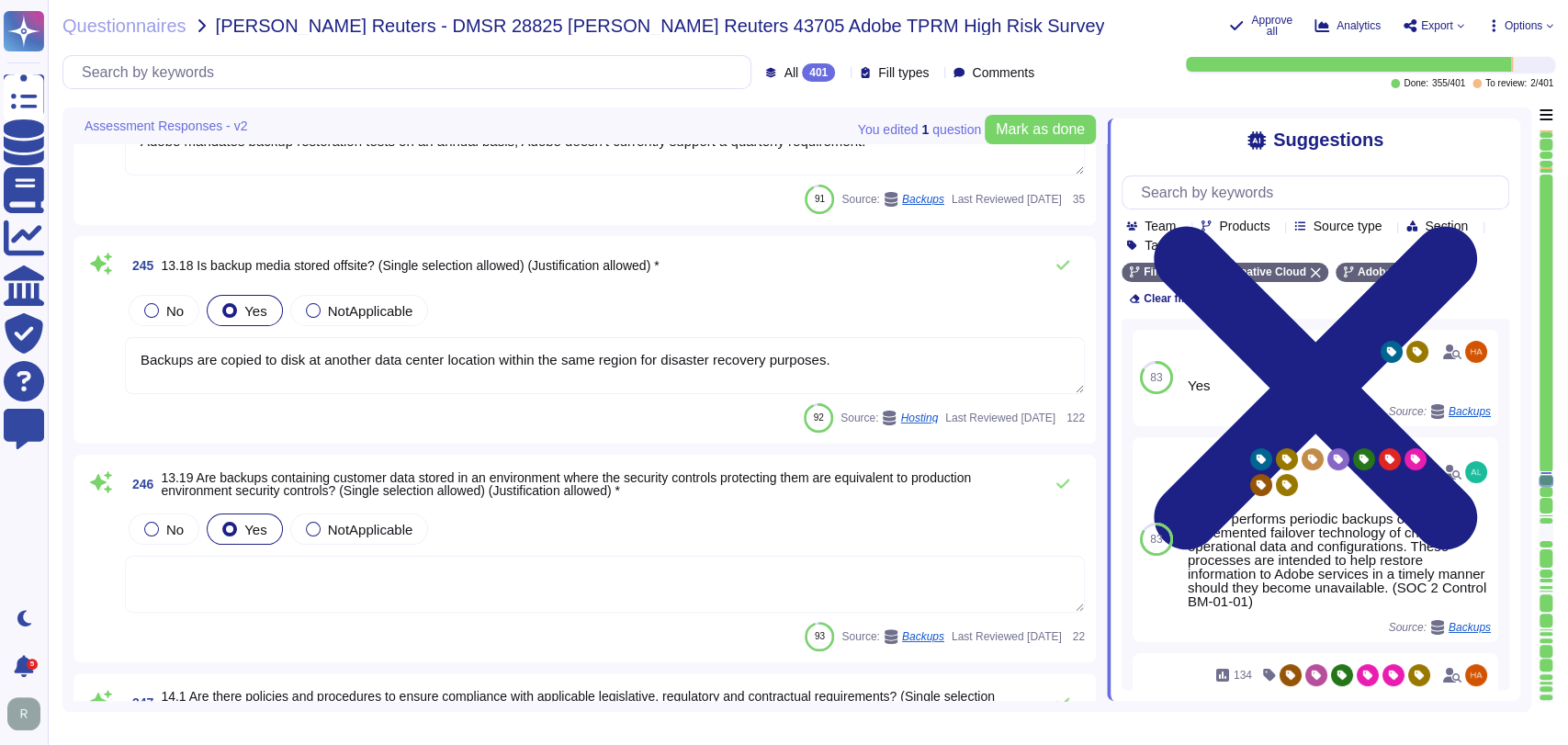
type textarea "Adobe performs internal readiness assessment audits on an annual basis, and int…"
click at [639, 415] on div "92 Source: Hosting Last Reviewed [DATE] 122" at bounding box center [605, 416] width 960 height 29
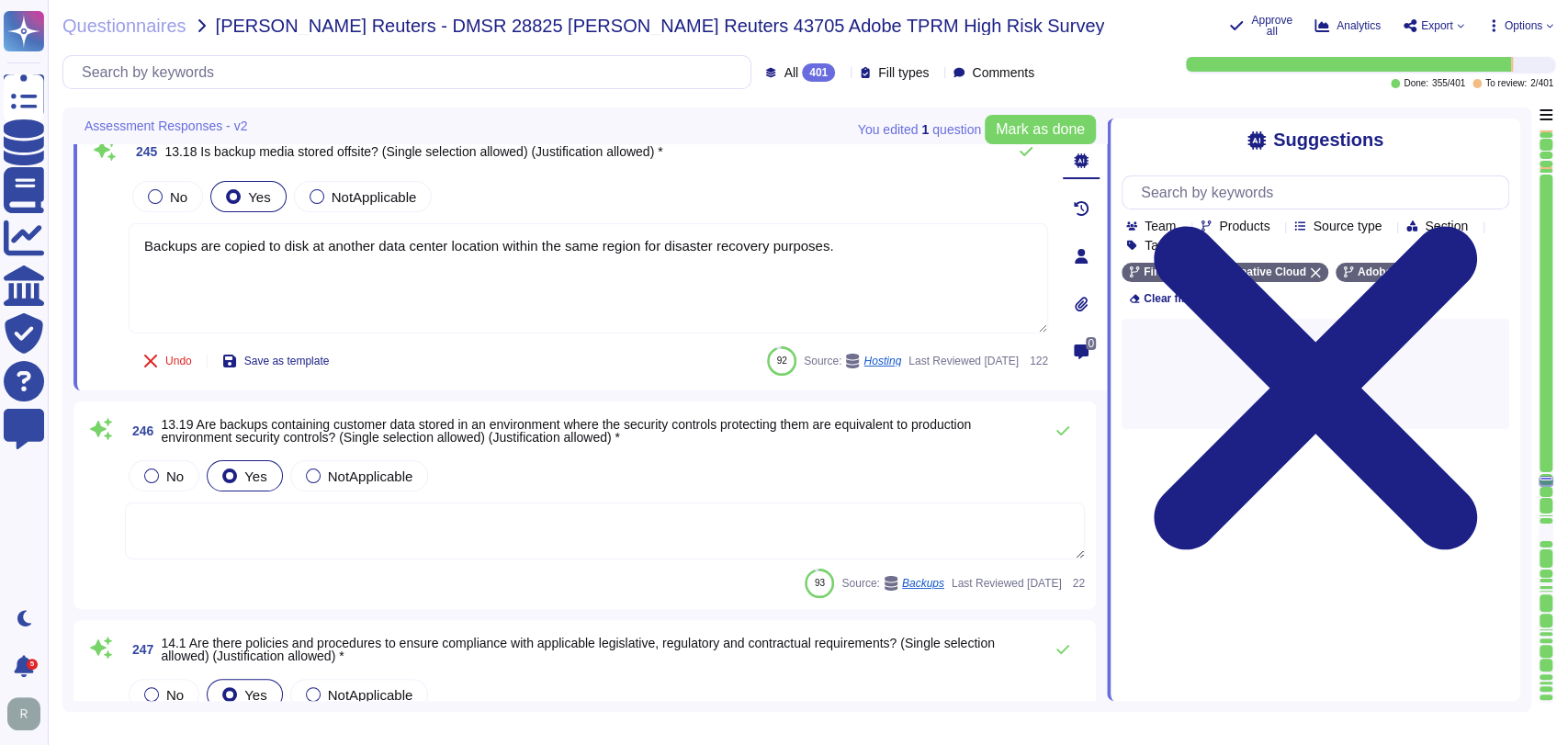
type textarea "Adobe performs internal readiness assessment audits on an annual basis, and int…"
click at [757, 482] on div "No Yes NotApplicable" at bounding box center [605, 475] width 960 height 39
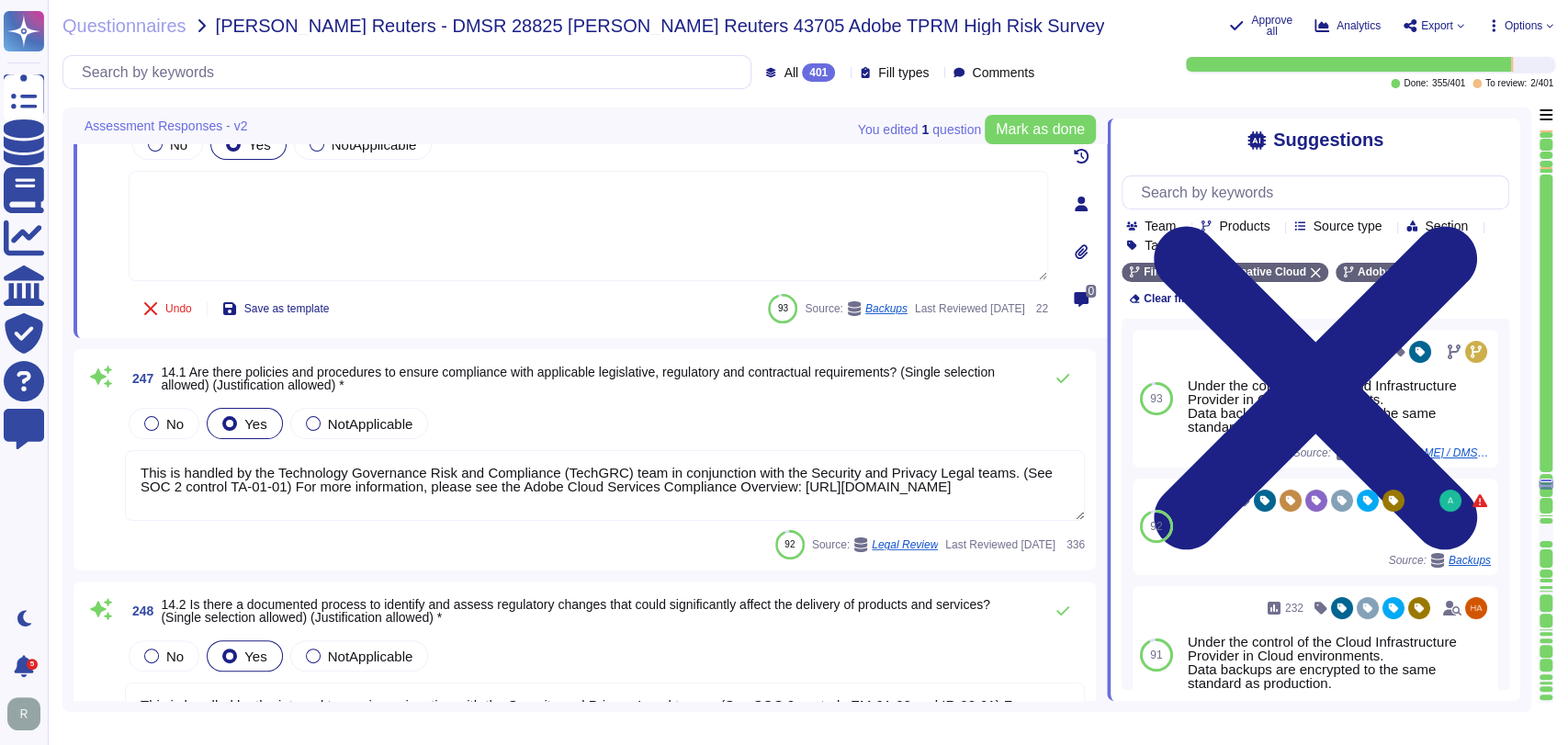
scroll to position [54746, 0]
click at [576, 354] on div "247 14.1 Are there policies and procedures to ensure compliance with applicable…" at bounding box center [585, 459] width 1023 height 222
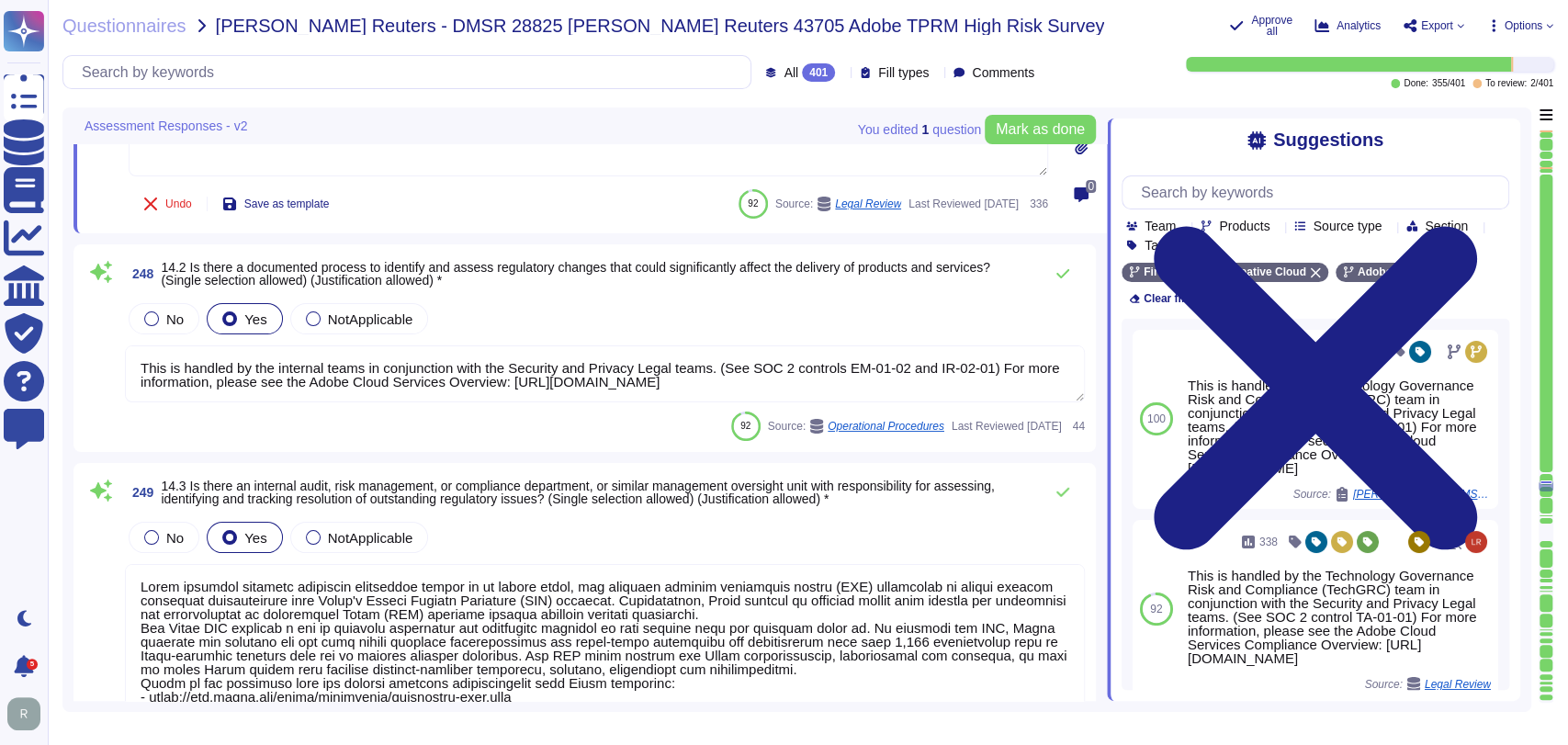
scroll to position [55079, 0]
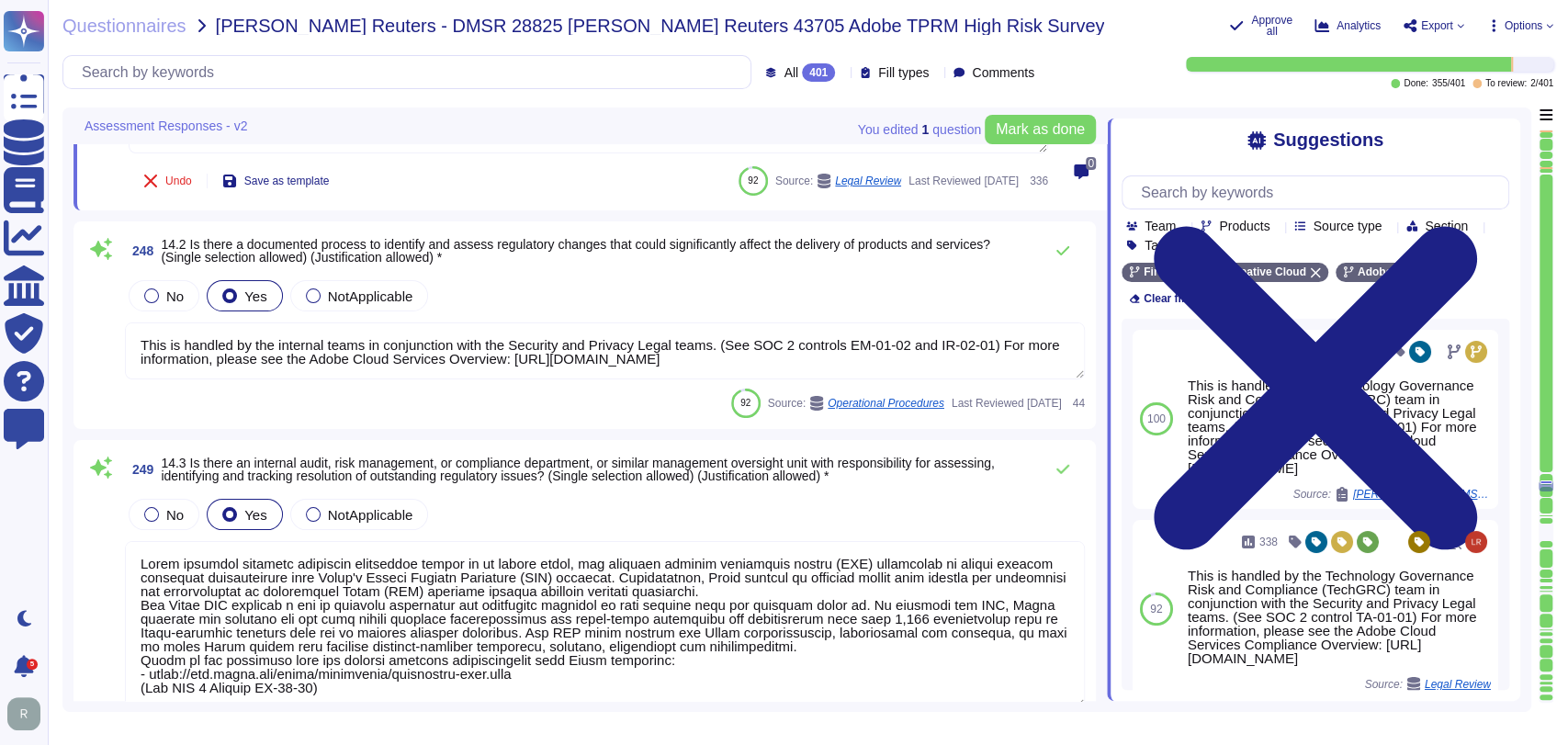
click at [576, 285] on div "No Yes NotApplicable" at bounding box center [605, 296] width 960 height 39
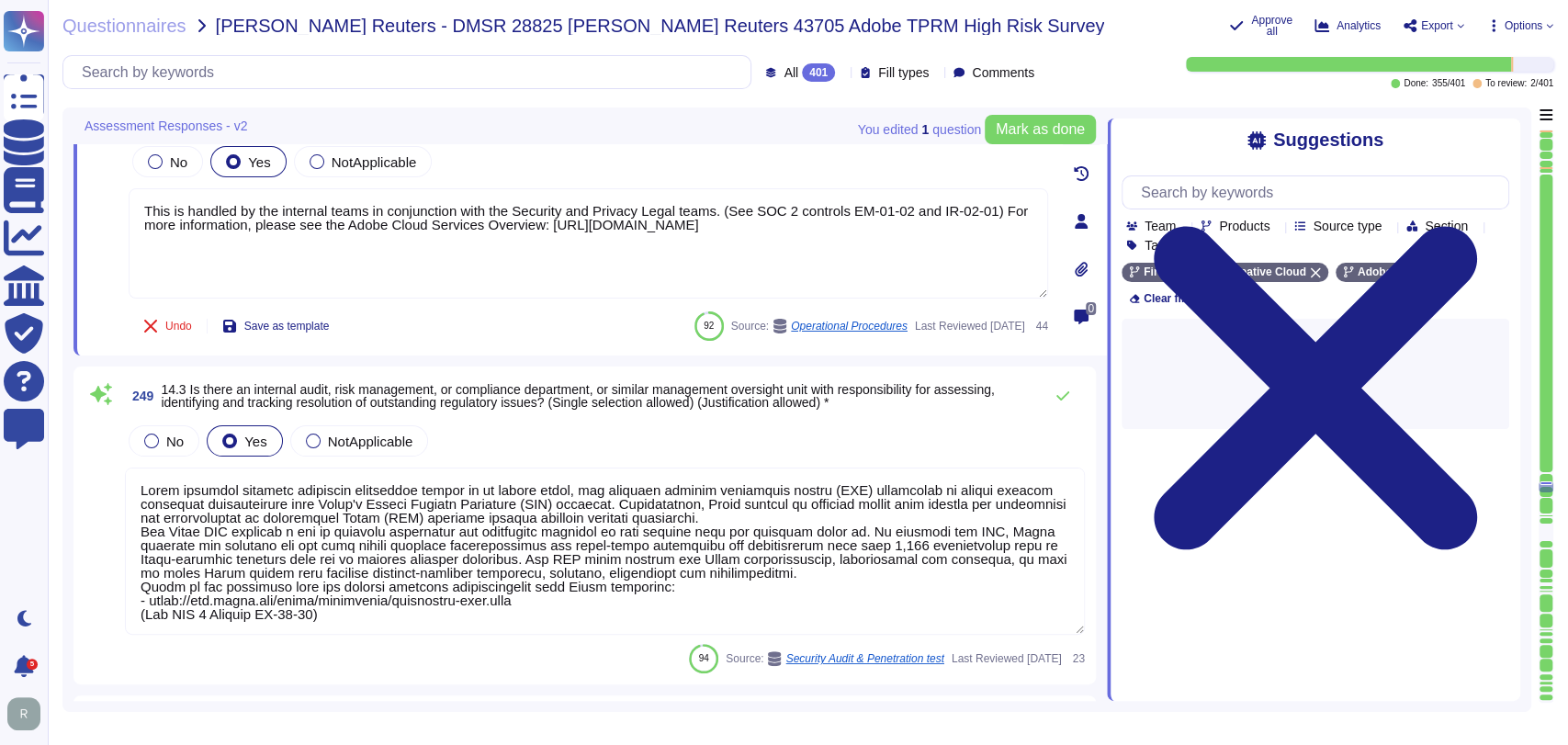
type textarea "Adobe has documented the privacy practices in place used to comply with the enh…"
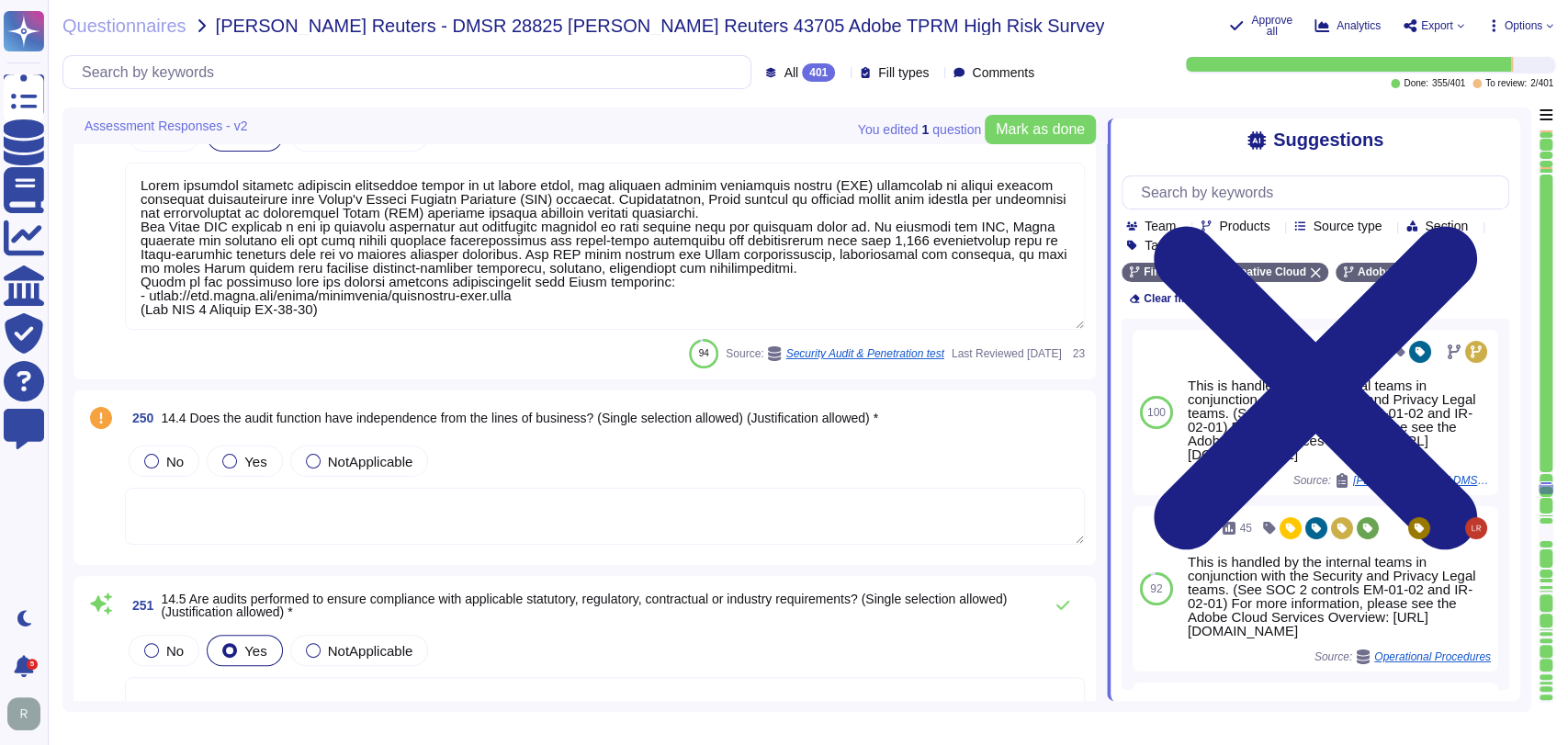
scroll to position [55448, 0]
click at [250, 445] on div "Yes" at bounding box center [244, 460] width 75 height 31
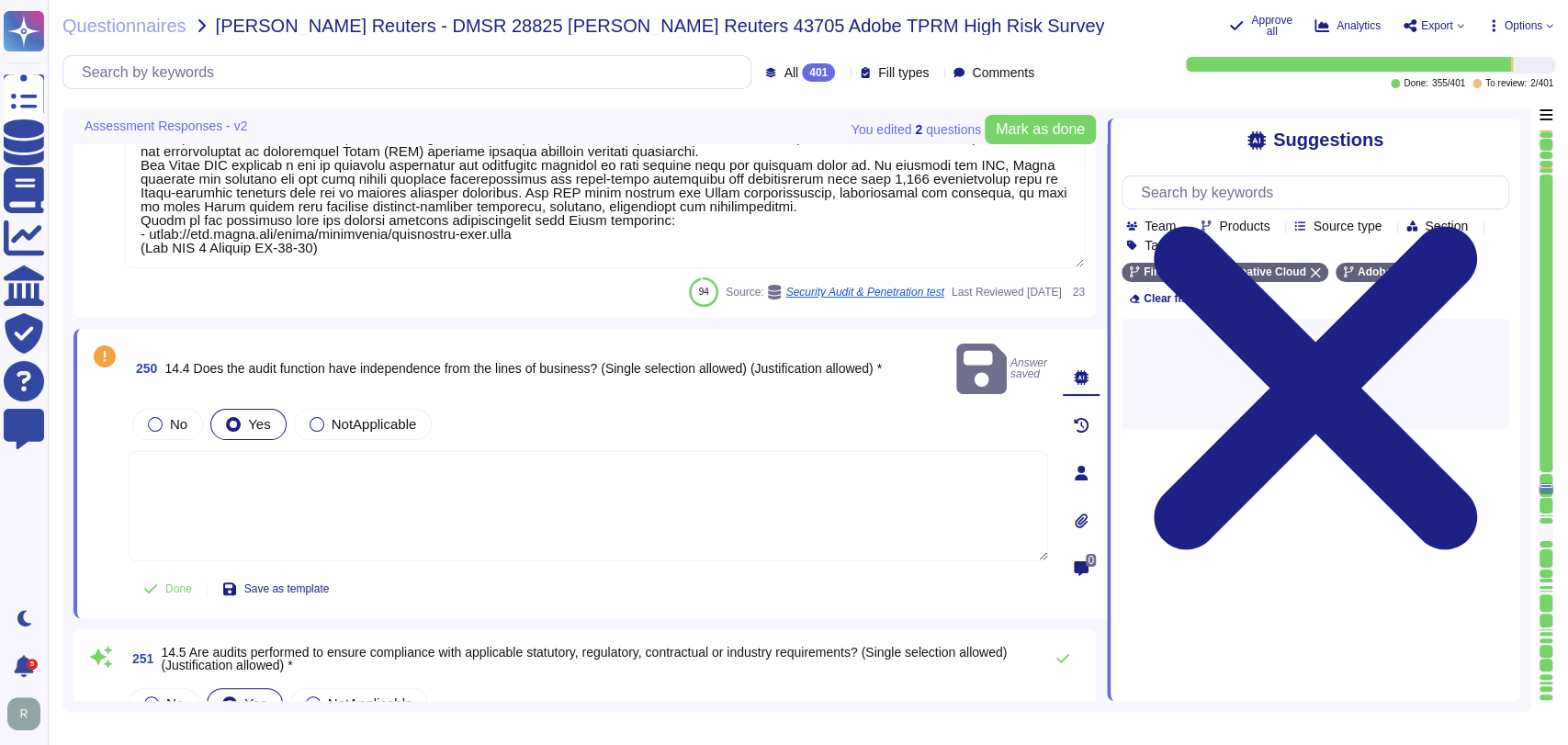
click at [612, 492] on textarea at bounding box center [589, 506] width 920 height 110
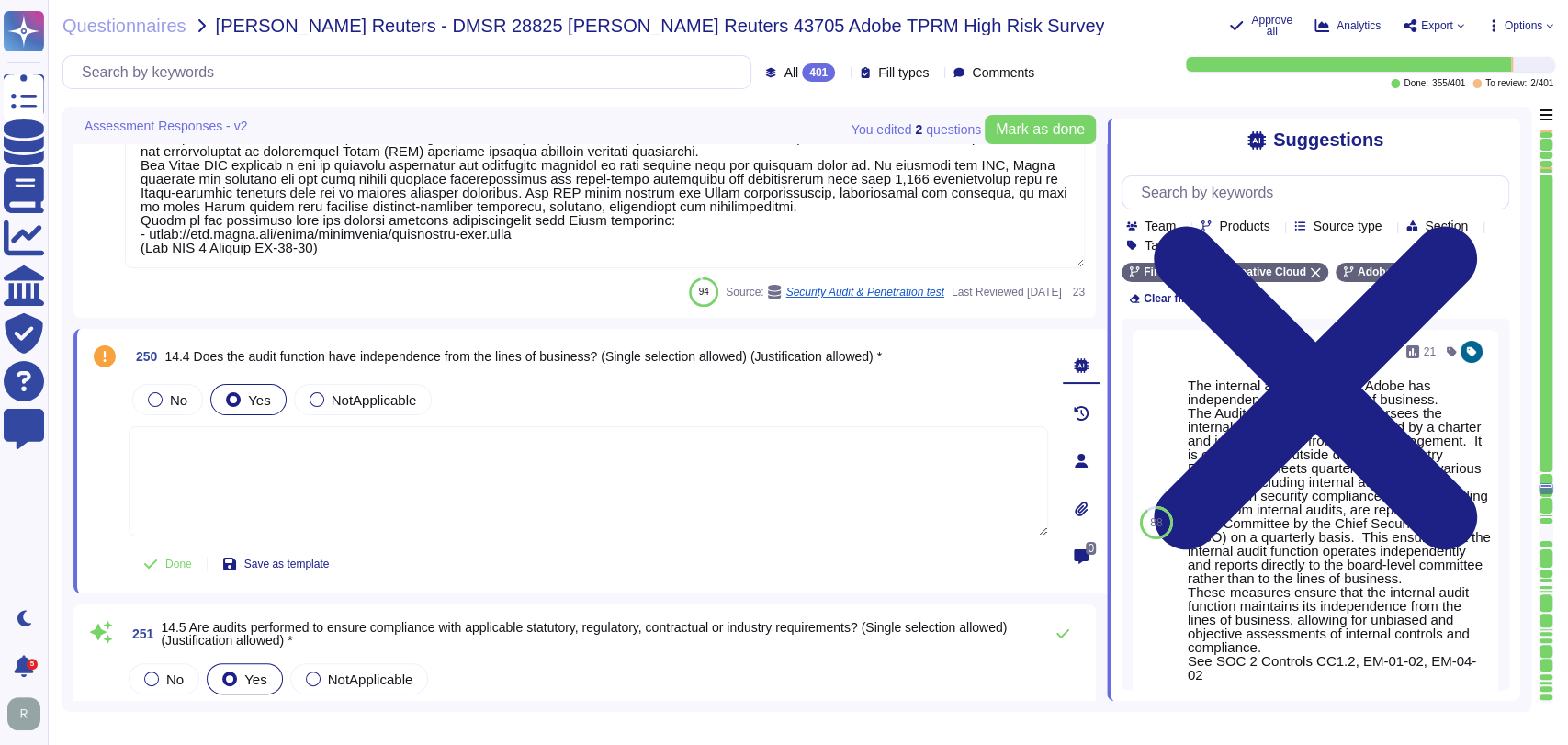
click at [1549, 472] on div at bounding box center [1546, 473] width 13 height 2
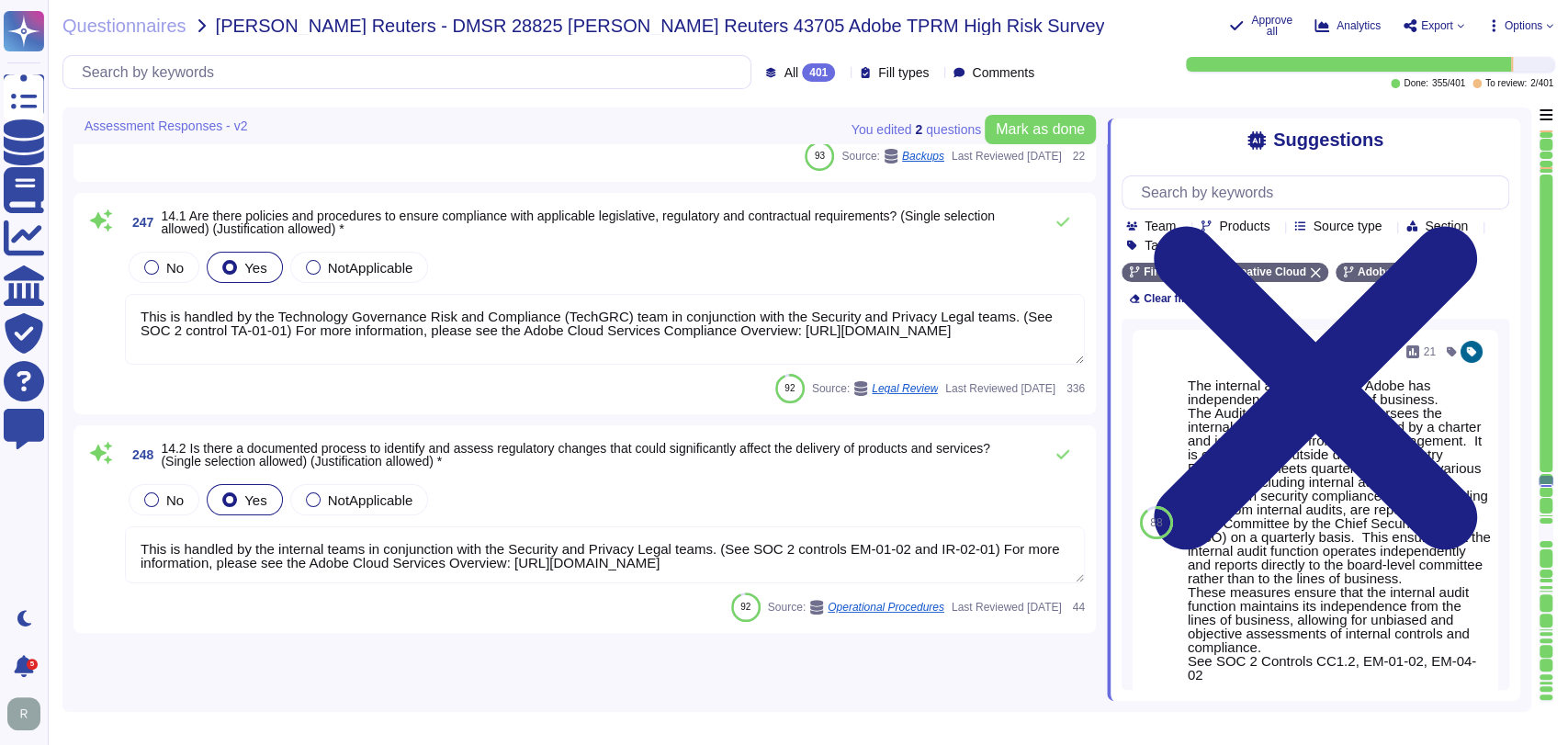
type textarea "This is covered under Adobe’s Disaster Recovery Standards and Policy which appl…"
type textarea "Annually, individual teams perform a recovery test of their backup solution. Te…"
type textarea "Adobe mandates backup restoration tests on an annual basis; Adobe doesn't curre…"
type textarea "Backups are copied to disk at another data center location within the same regi…"
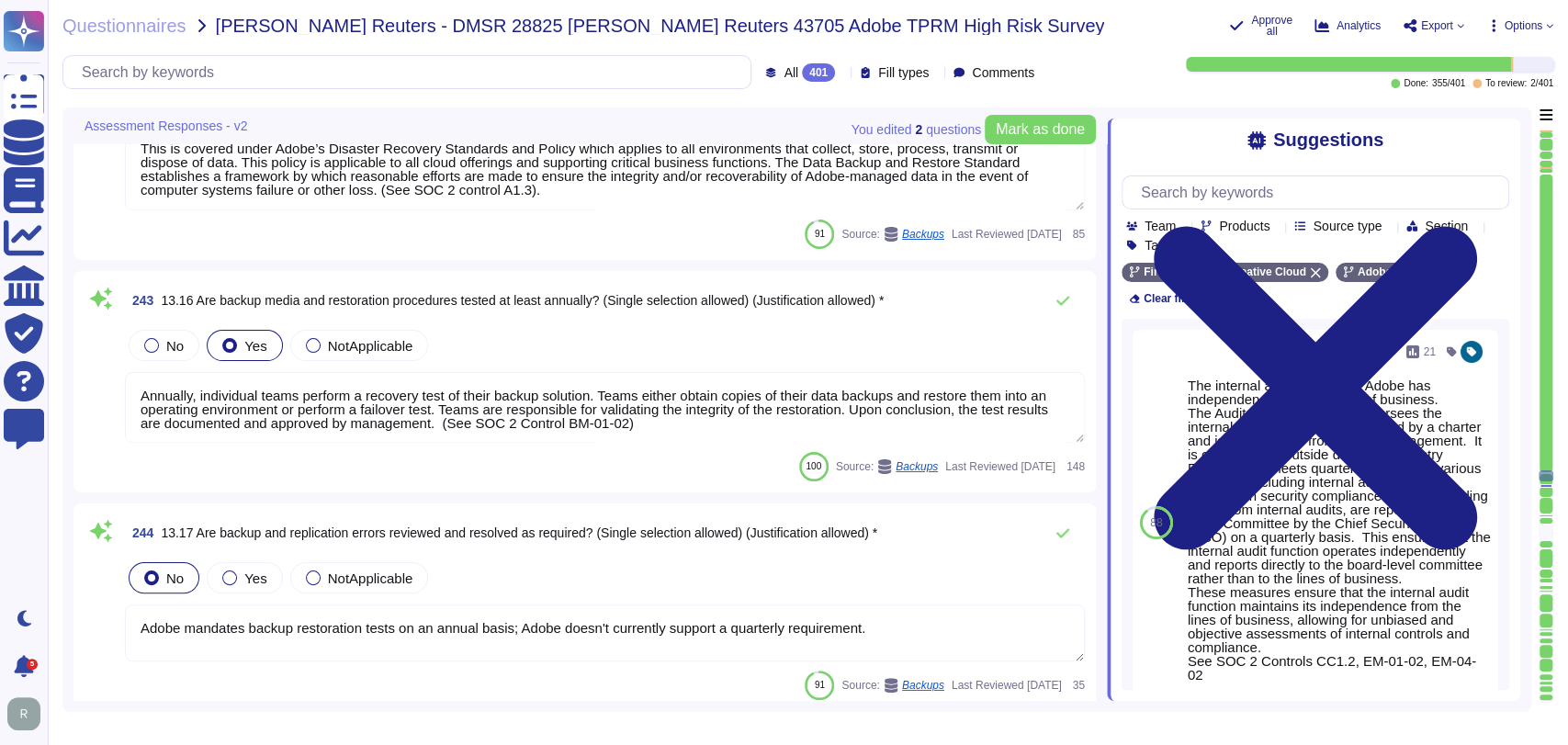
type textarea "Adobe's Technology Governance, Risk, and Compliance (Tech GRC) team performs a …"
type textarea "Adobe tests its Business Continuity and Disaster Recovery Plans on an annual ba…"
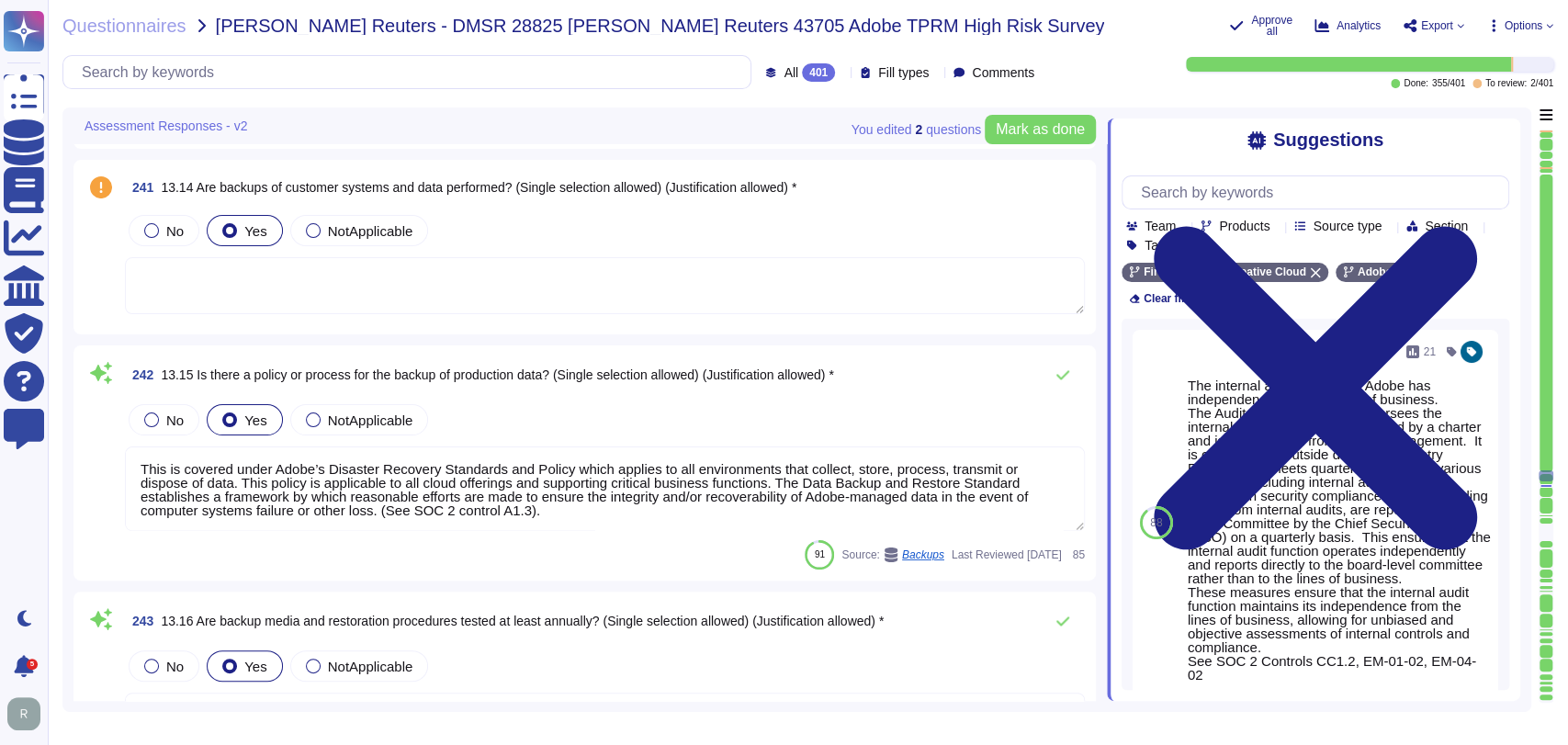
scroll to position [53515, 0]
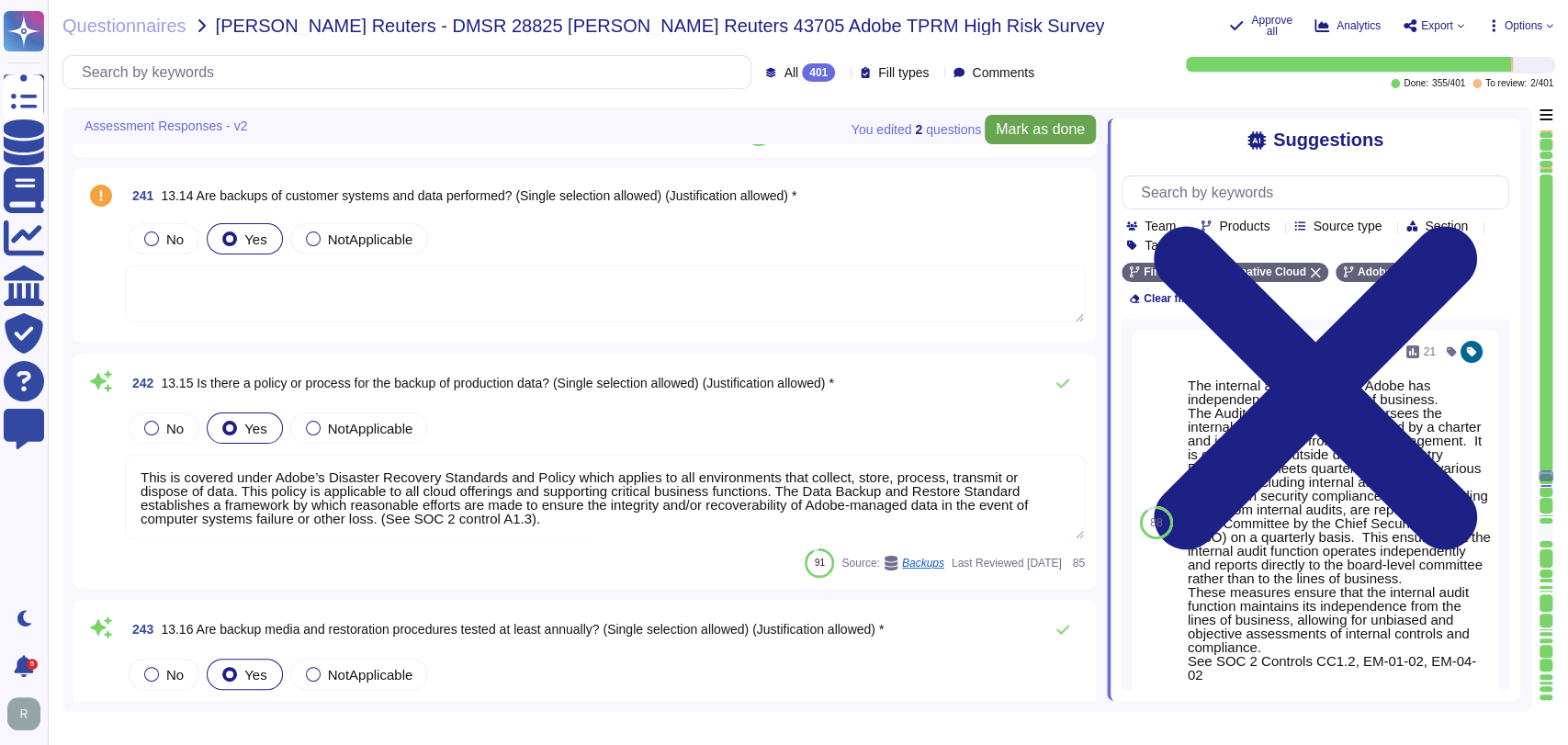
click at [1014, 136] on span "Mark as done" at bounding box center [1041, 130] width 89 height 15
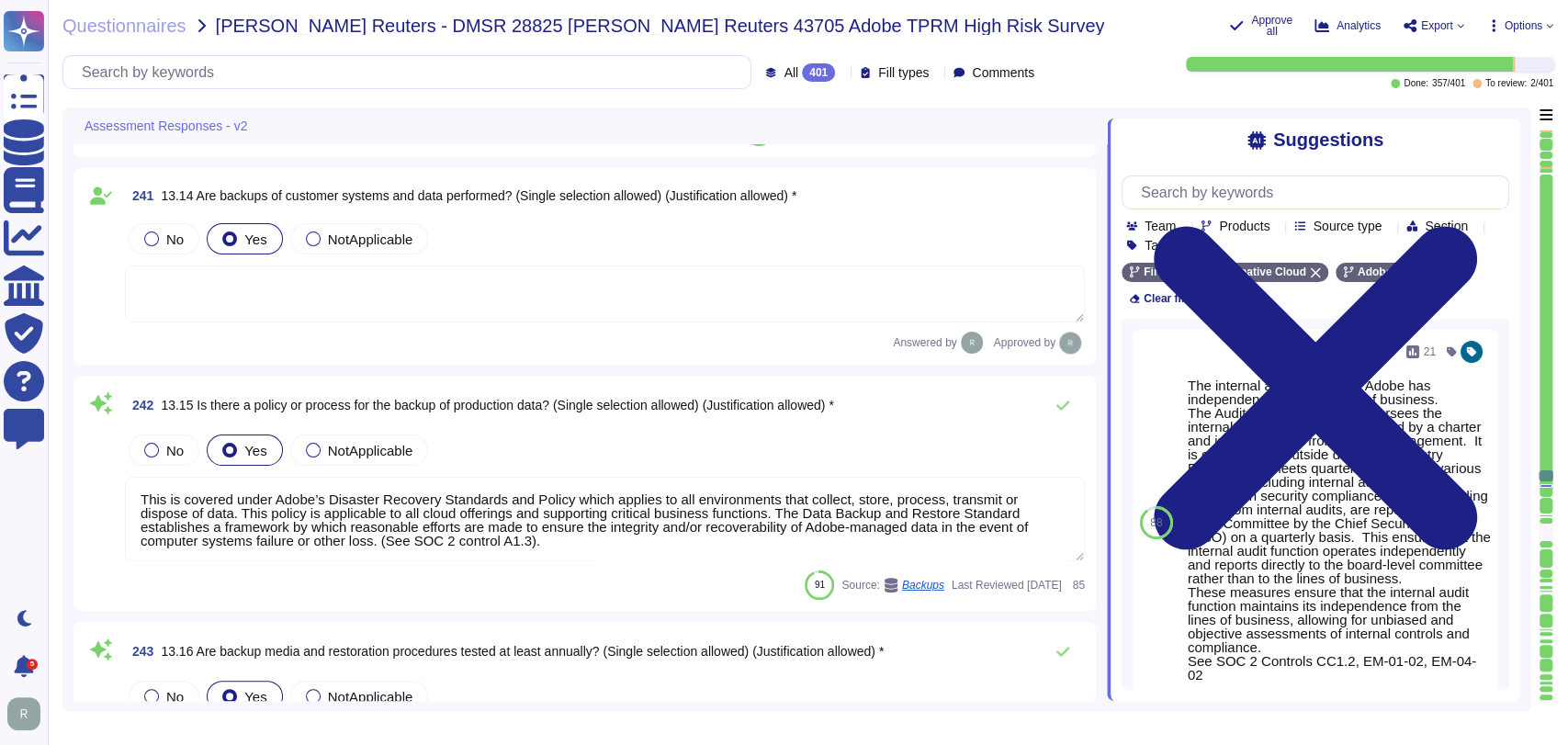
click at [1545, 494] on div at bounding box center [1546, 336] width 13 height 322
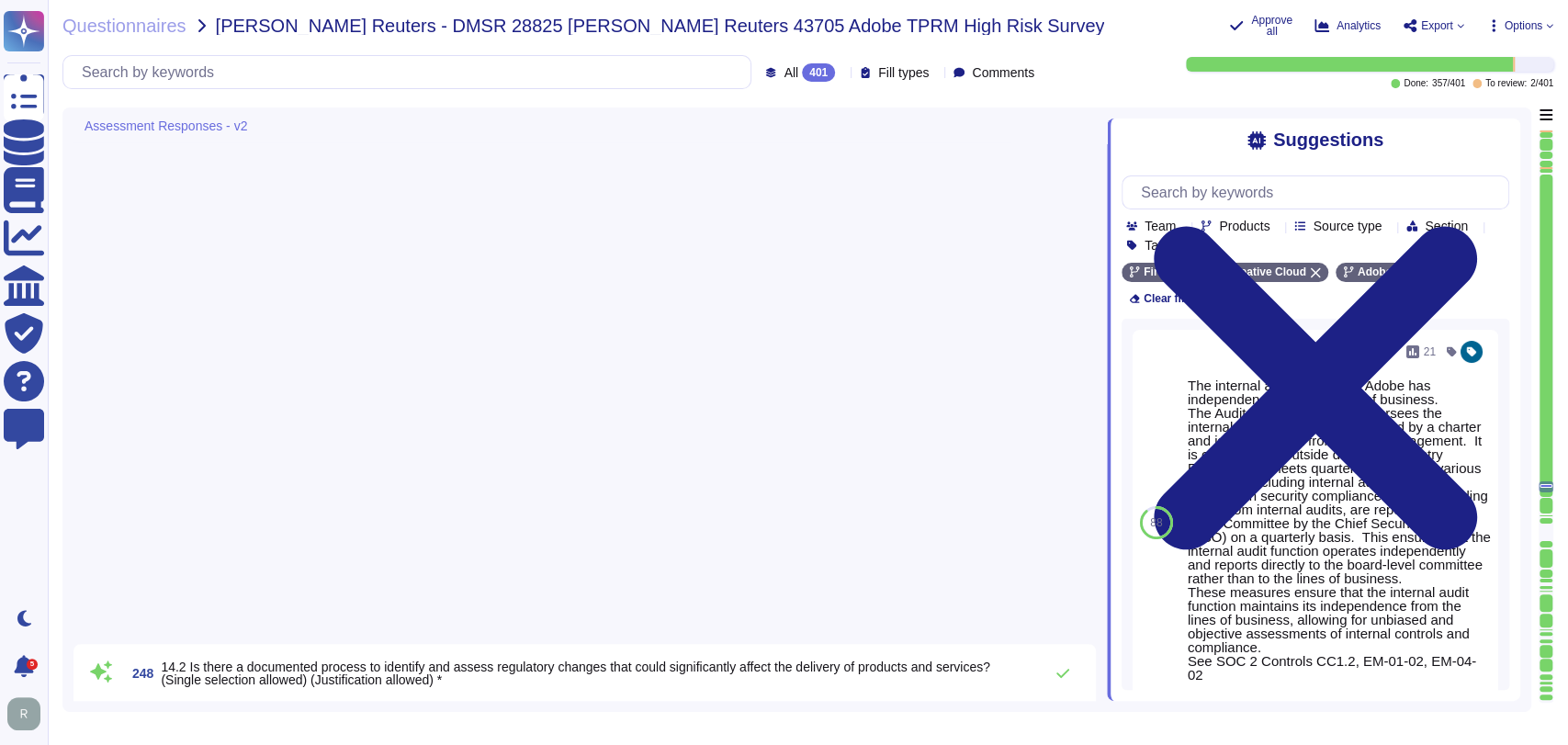
type textarea "This is handled by the internal teams in conjunction with the Security and Priv…"
type textarea "Adobe performs internal readiness assessment audits on an annual basis, and int…"
type textarea "Adobe has documented the privacy practices in place used to comply with the enh…"
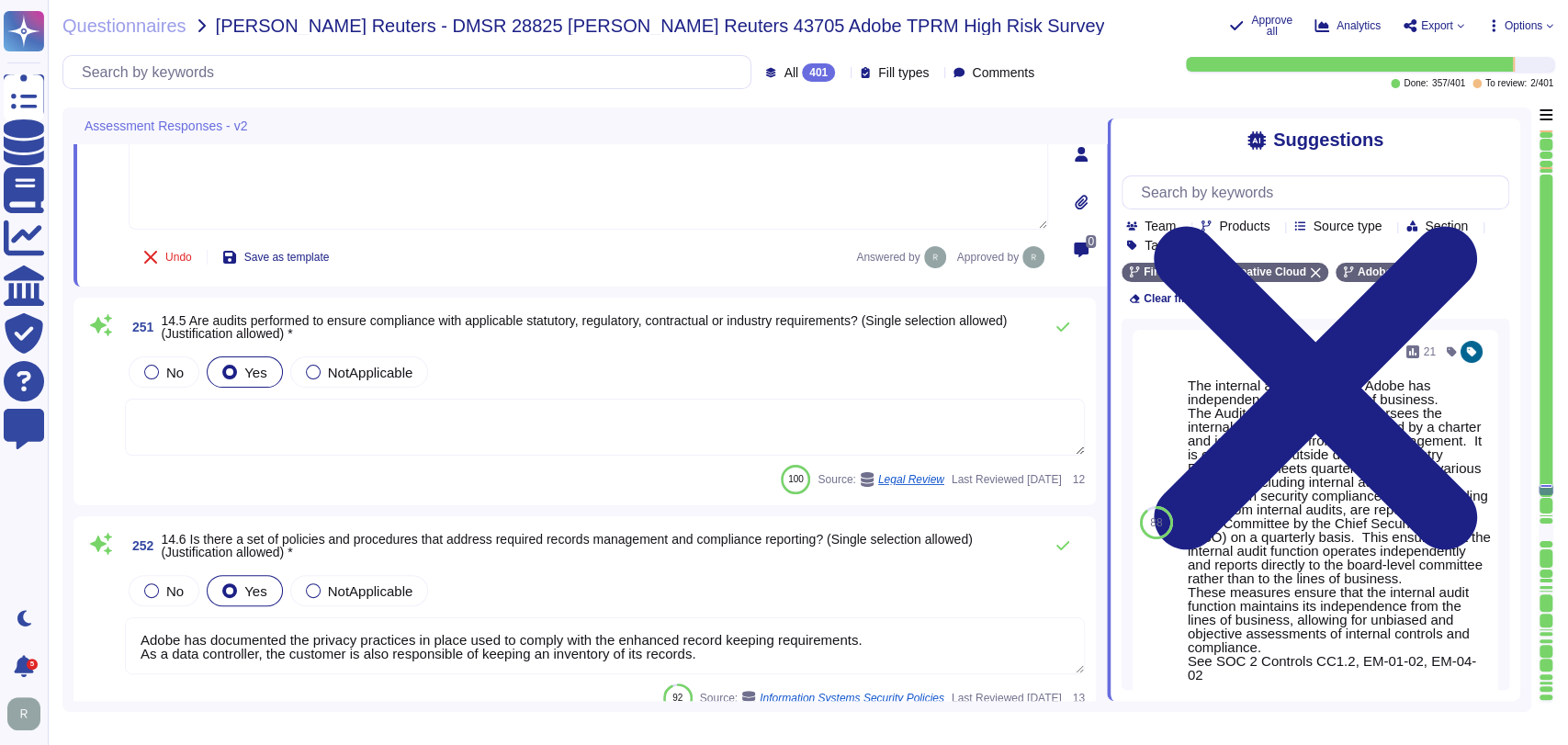
type textarea "Call center controls are not part of this service offering."
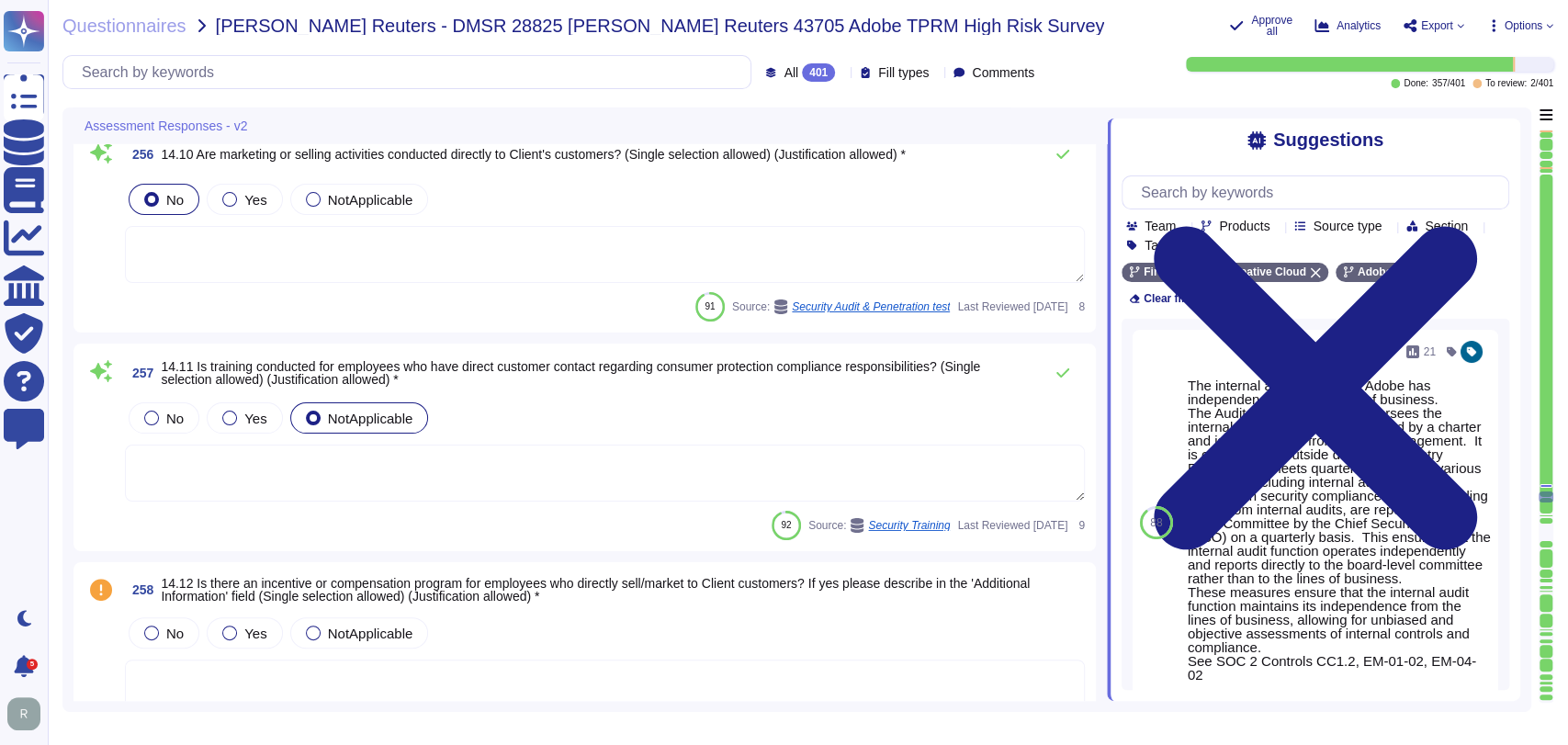
scroll to position [57033, 0]
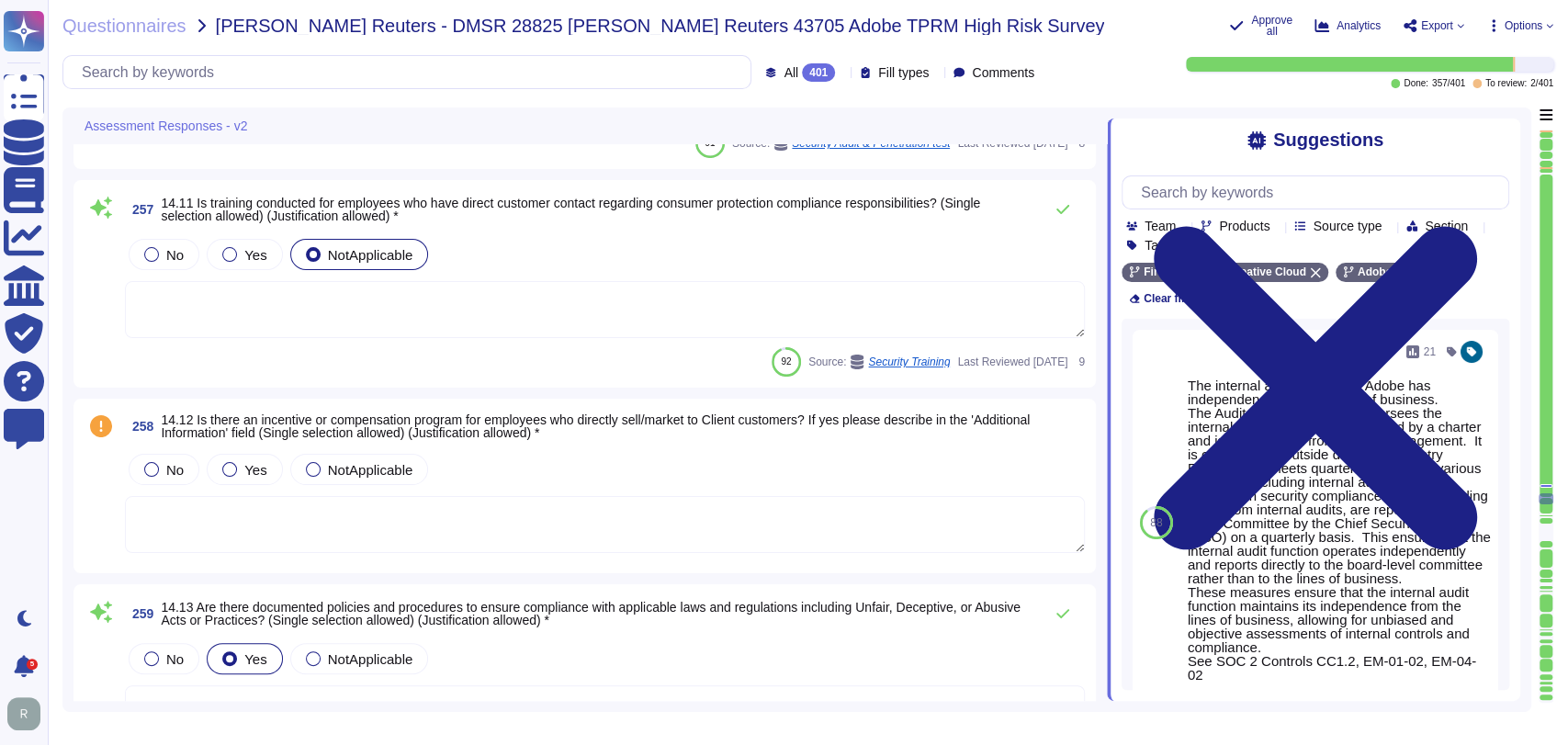
type textarea "Adobe's General Terms of Use are posted here: [URL][DOMAIN_NAME]"
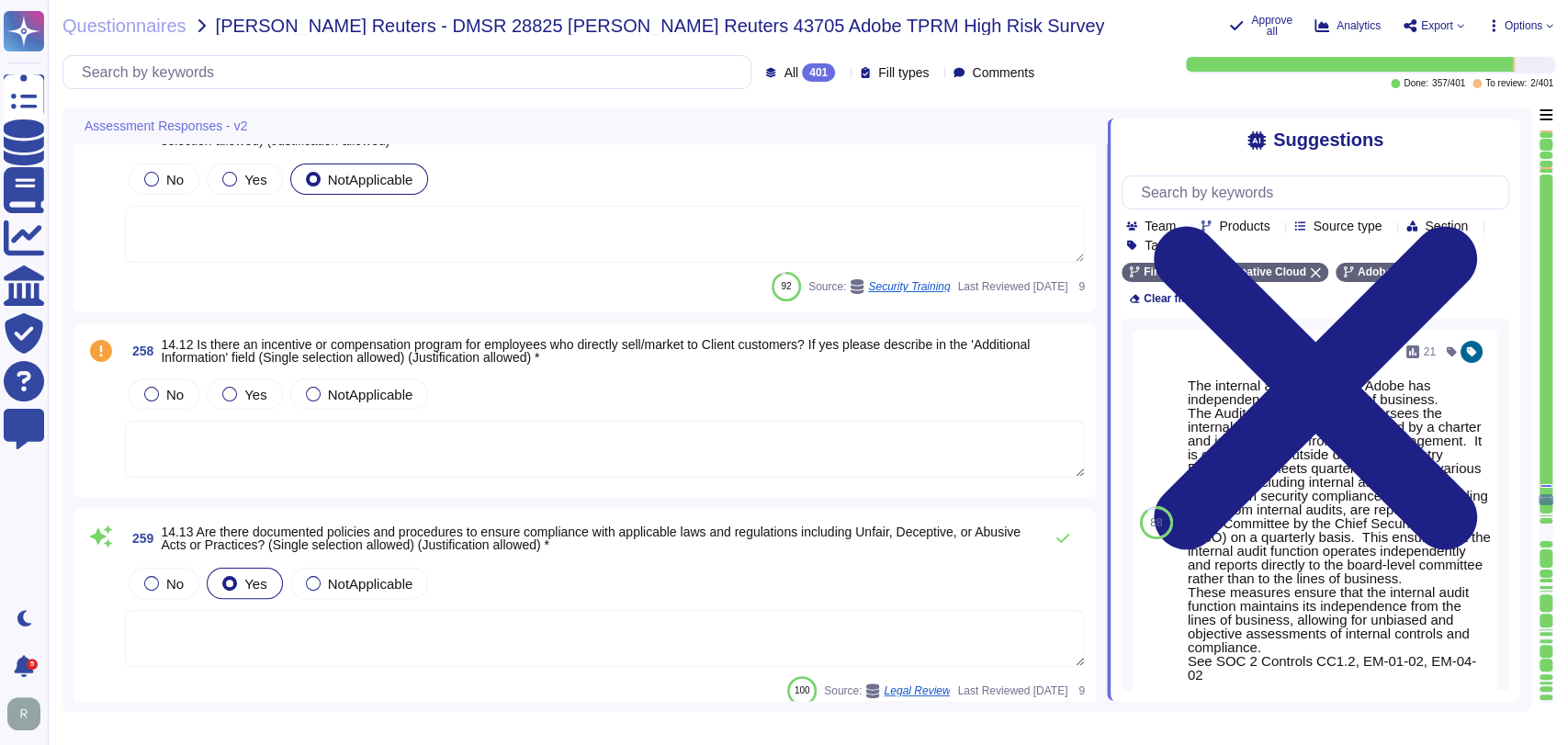
type textarea "Unless the client's customers are Adobe customers."
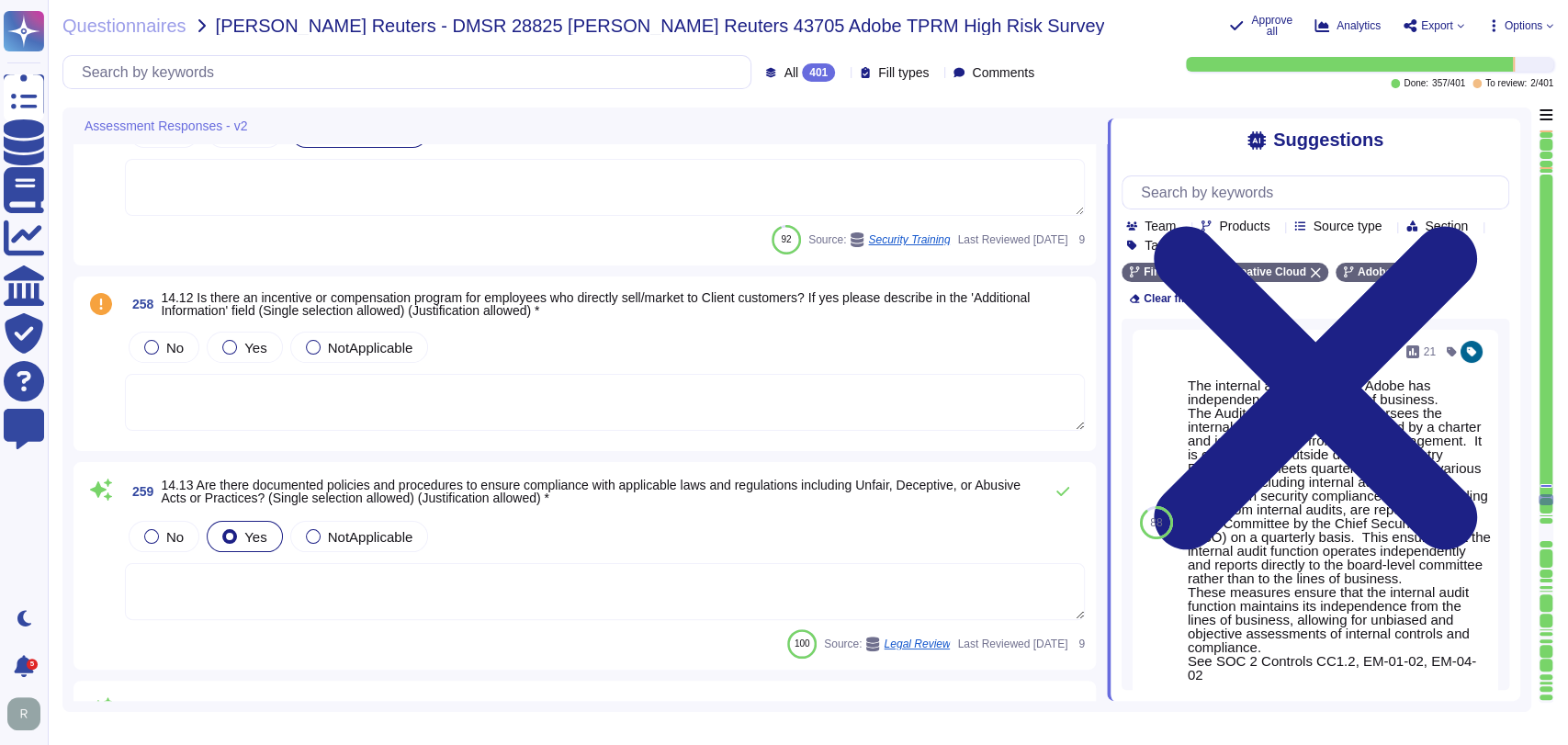
scroll to position [57143, 0]
click at [464, 421] on textarea at bounding box center [605, 402] width 960 height 57
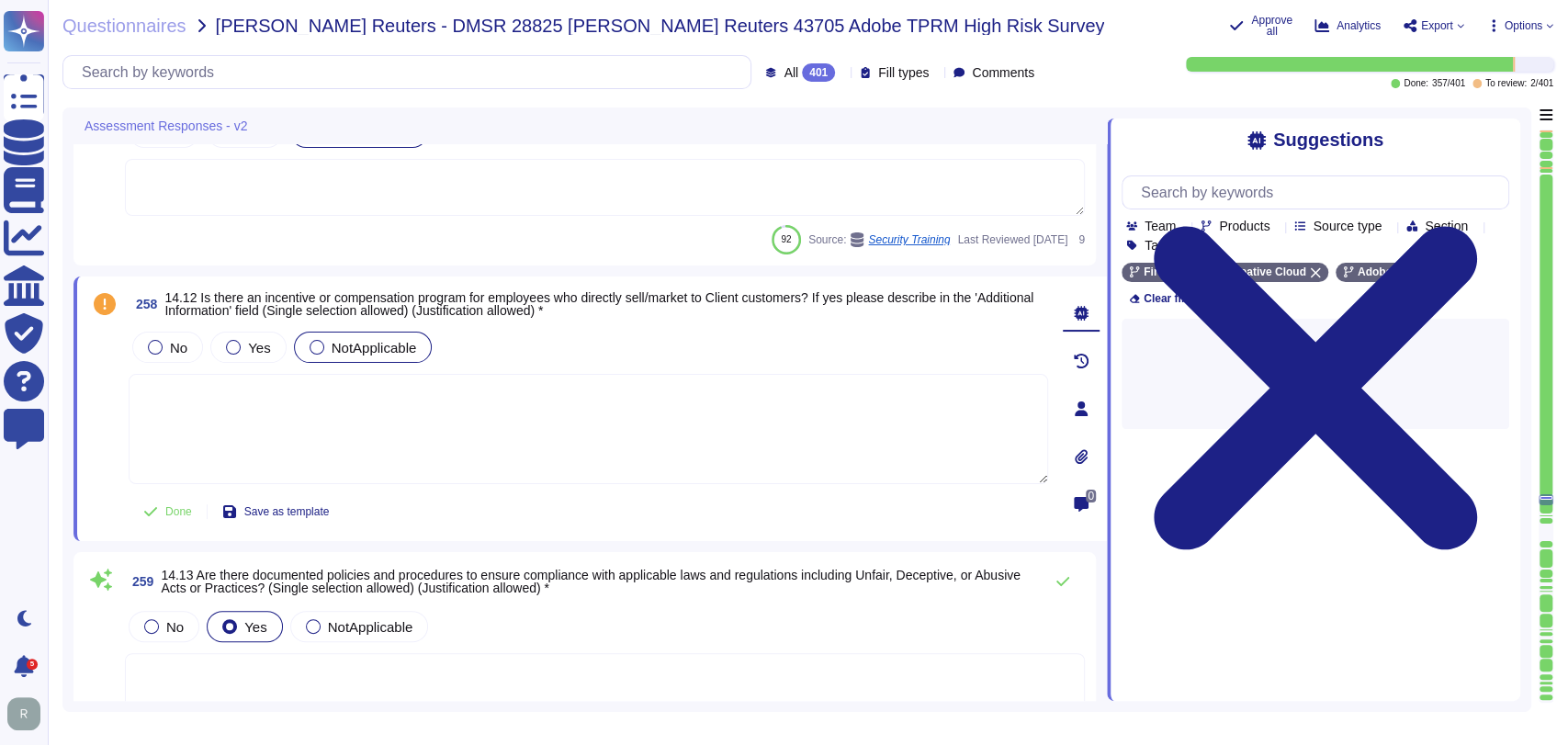
click at [347, 346] on span "NotApplicable" at bounding box center [374, 348] width 85 height 15
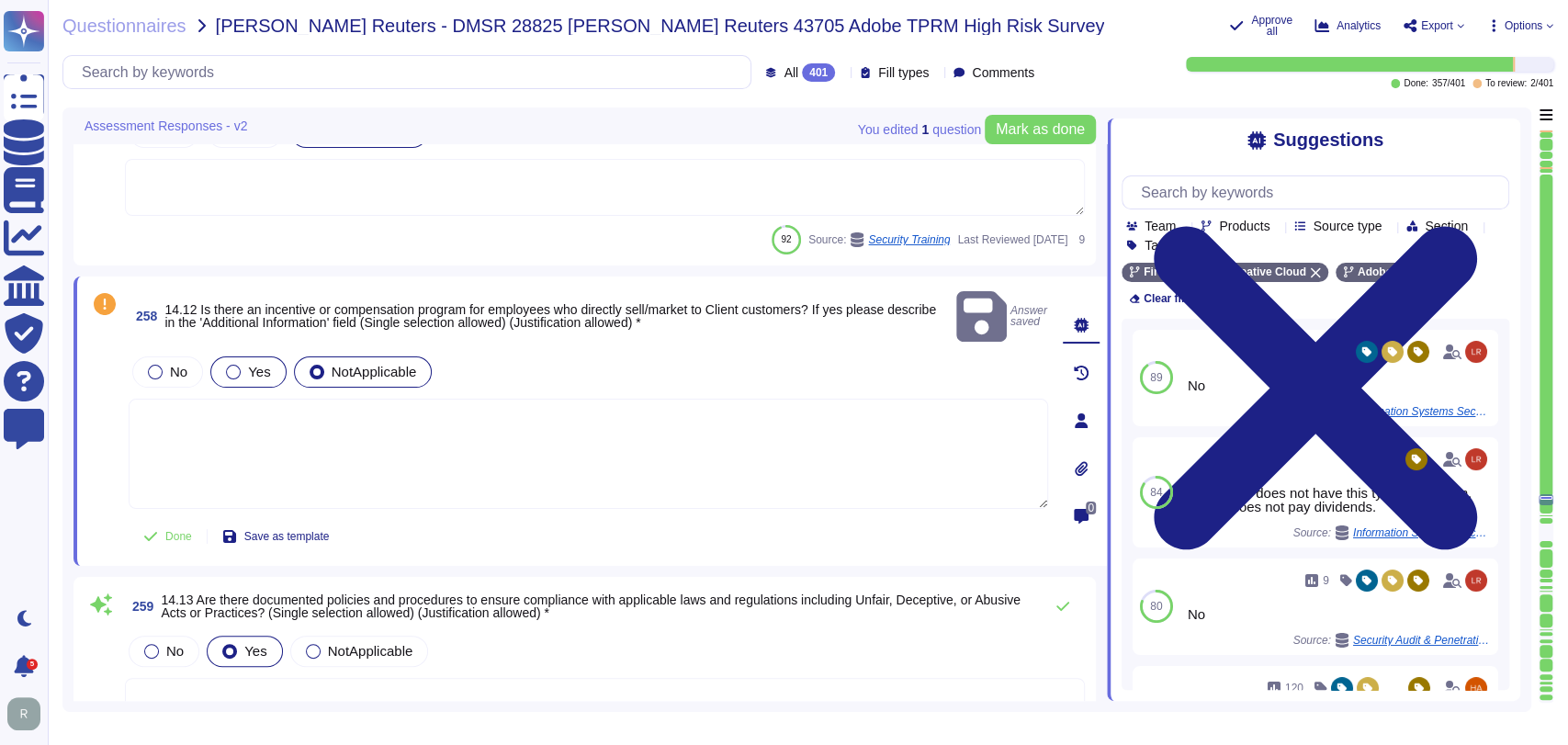
click at [274, 356] on div "Yes" at bounding box center [247, 372] width 75 height 31
click at [190, 356] on div "No" at bounding box center [168, 372] width 71 height 31
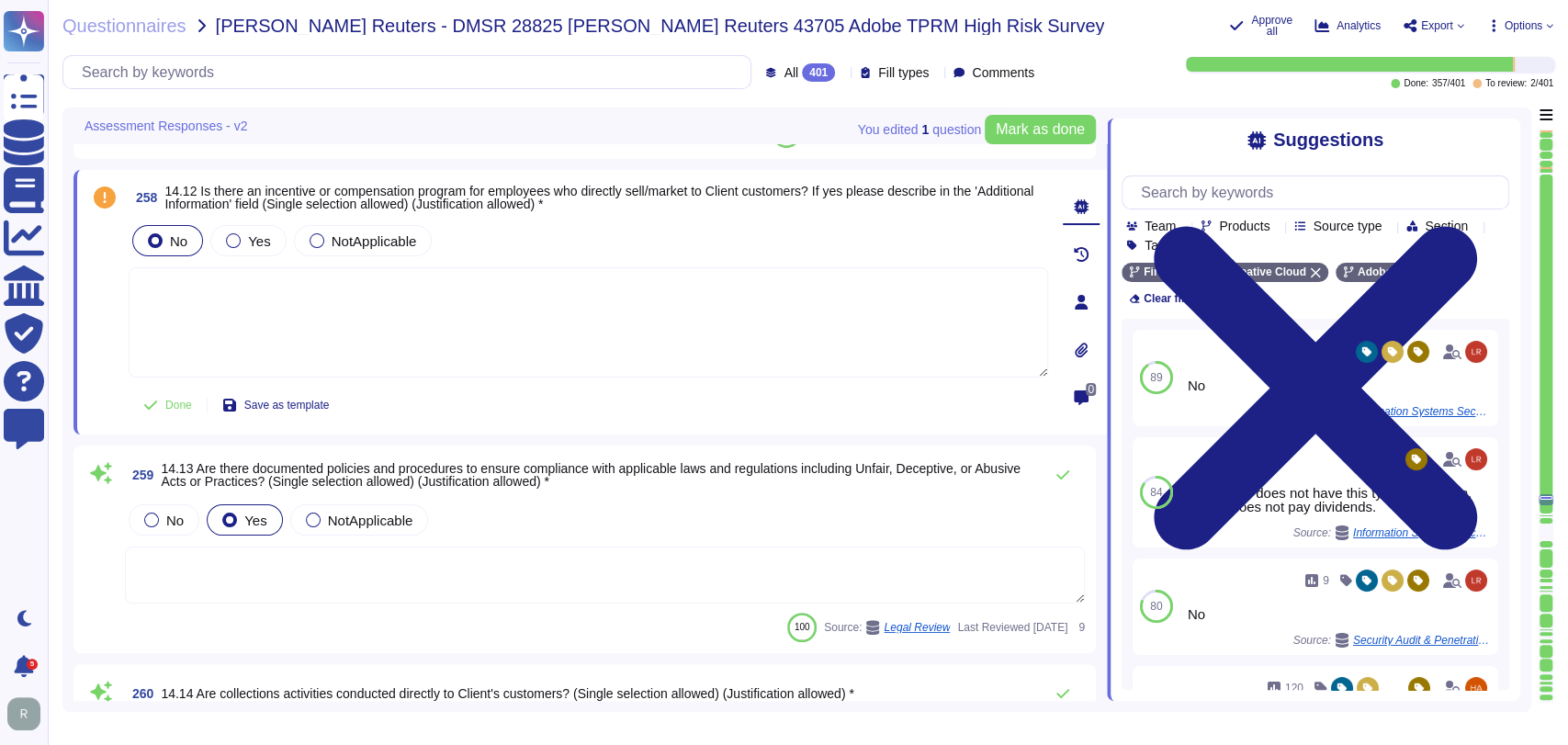
type textarea "Unless the client's customers are Adobe customers."
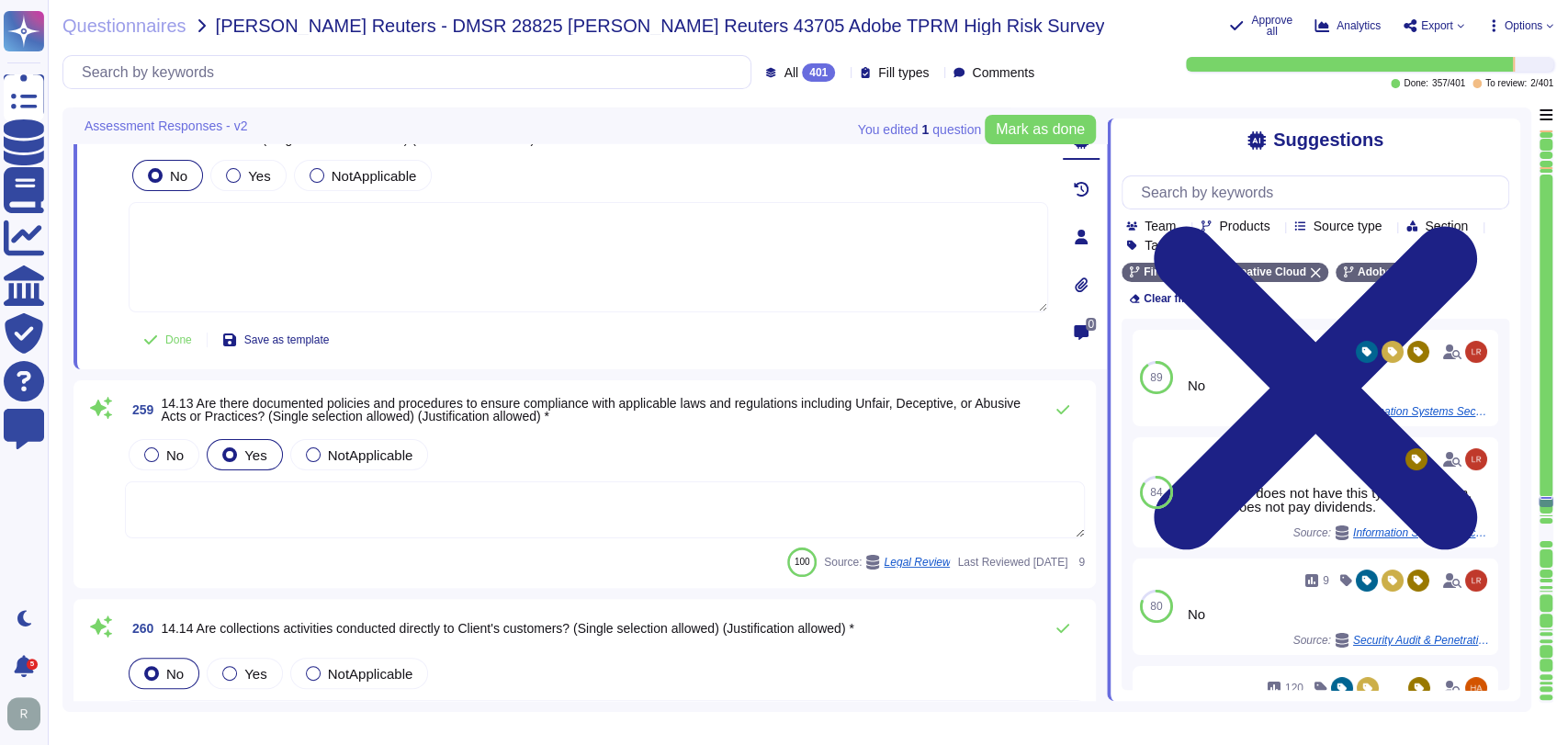
scroll to position [57316, 0]
click at [720, 434] on div "No Yes NotApplicable" at bounding box center [605, 453] width 960 height 39
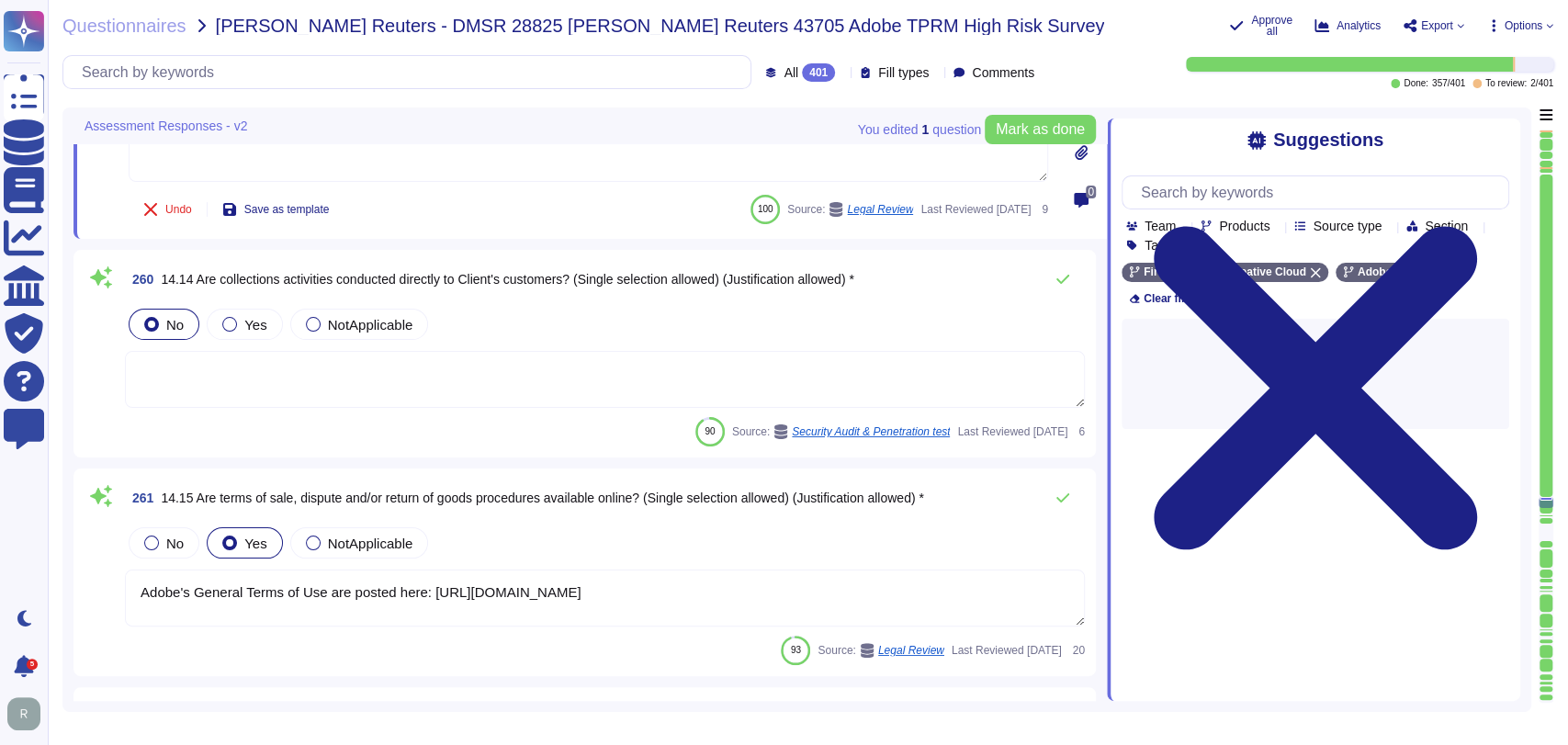
type textarea "Lore ips dolorsi ametconse, Adipi el seddoei temporin ut labo etdo magnaali eni…"
click at [583, 315] on div "No Yes NotApplicable" at bounding box center [605, 321] width 960 height 39
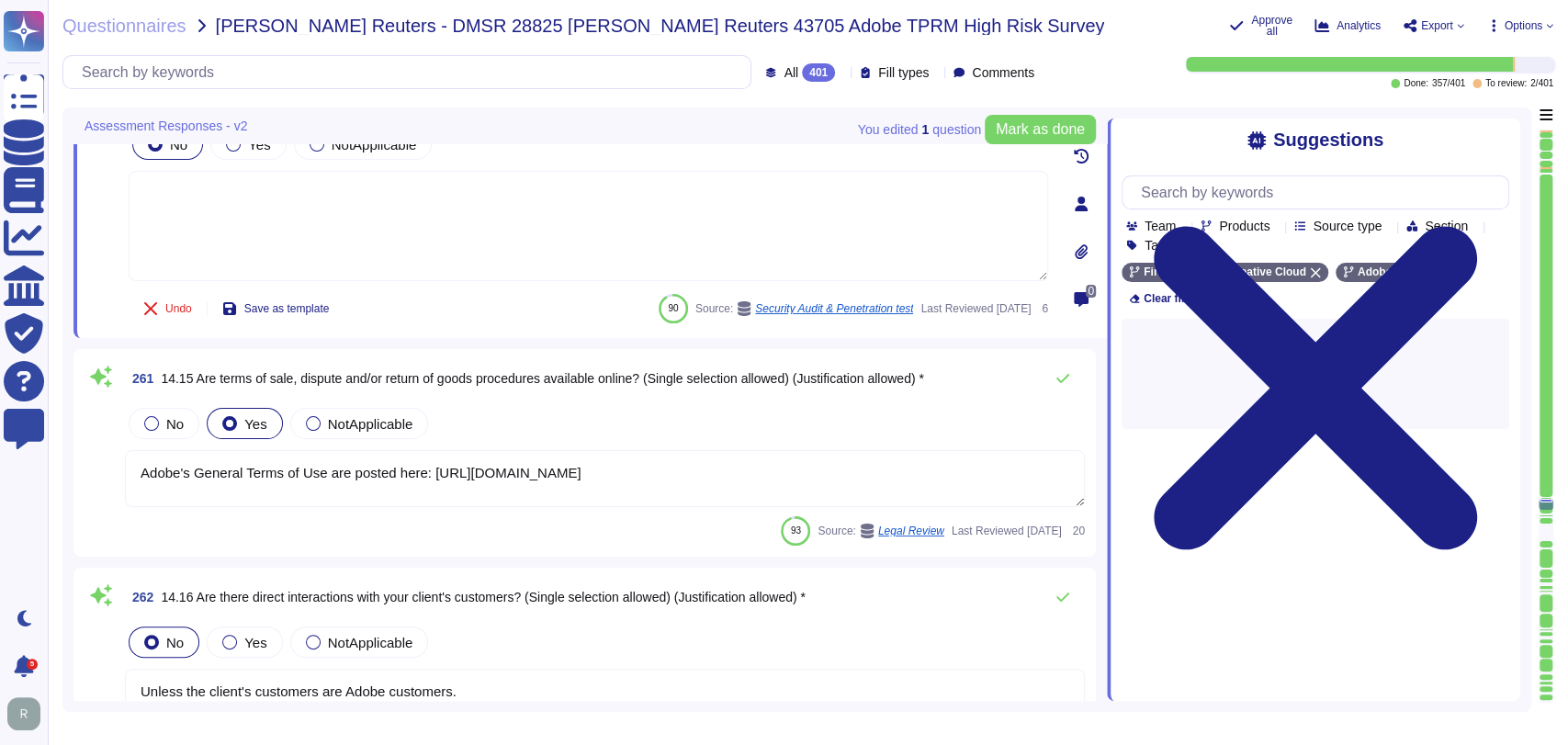
type textarea "Adobe has a documented escalation and resolution process for handling complaint…"
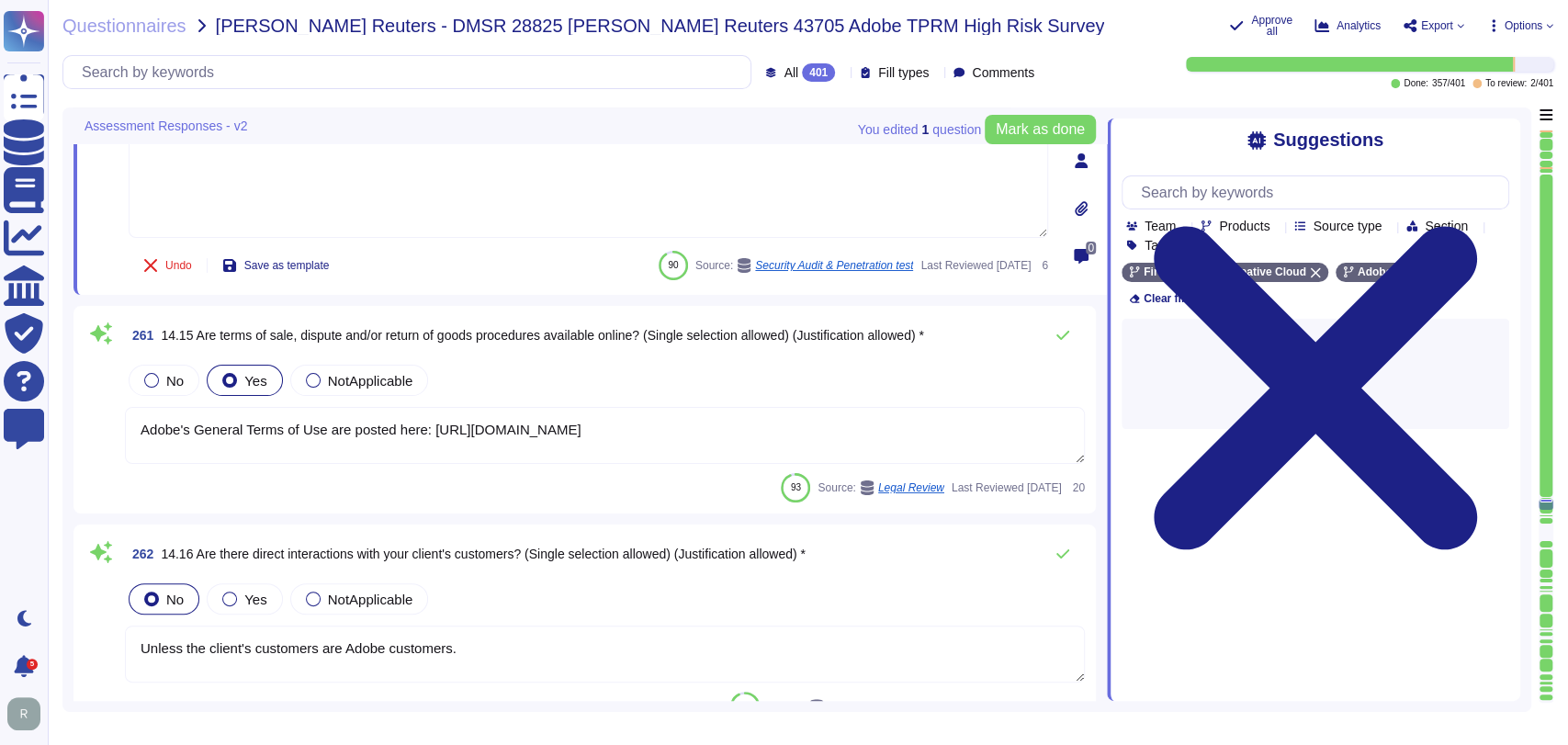
scroll to position [57762, 0]
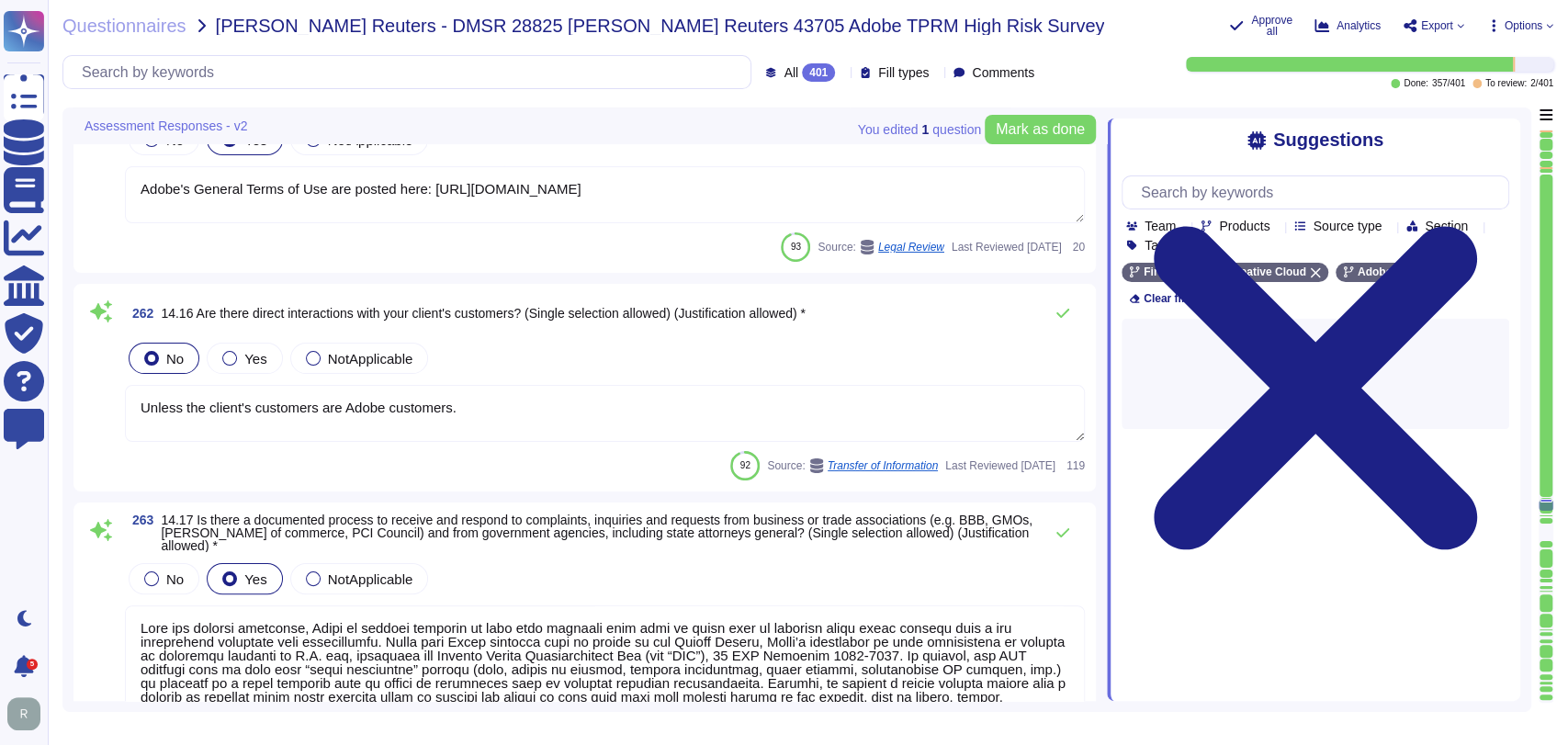
click at [593, 339] on div "No Yes NotApplicable" at bounding box center [605, 358] width 960 height 39
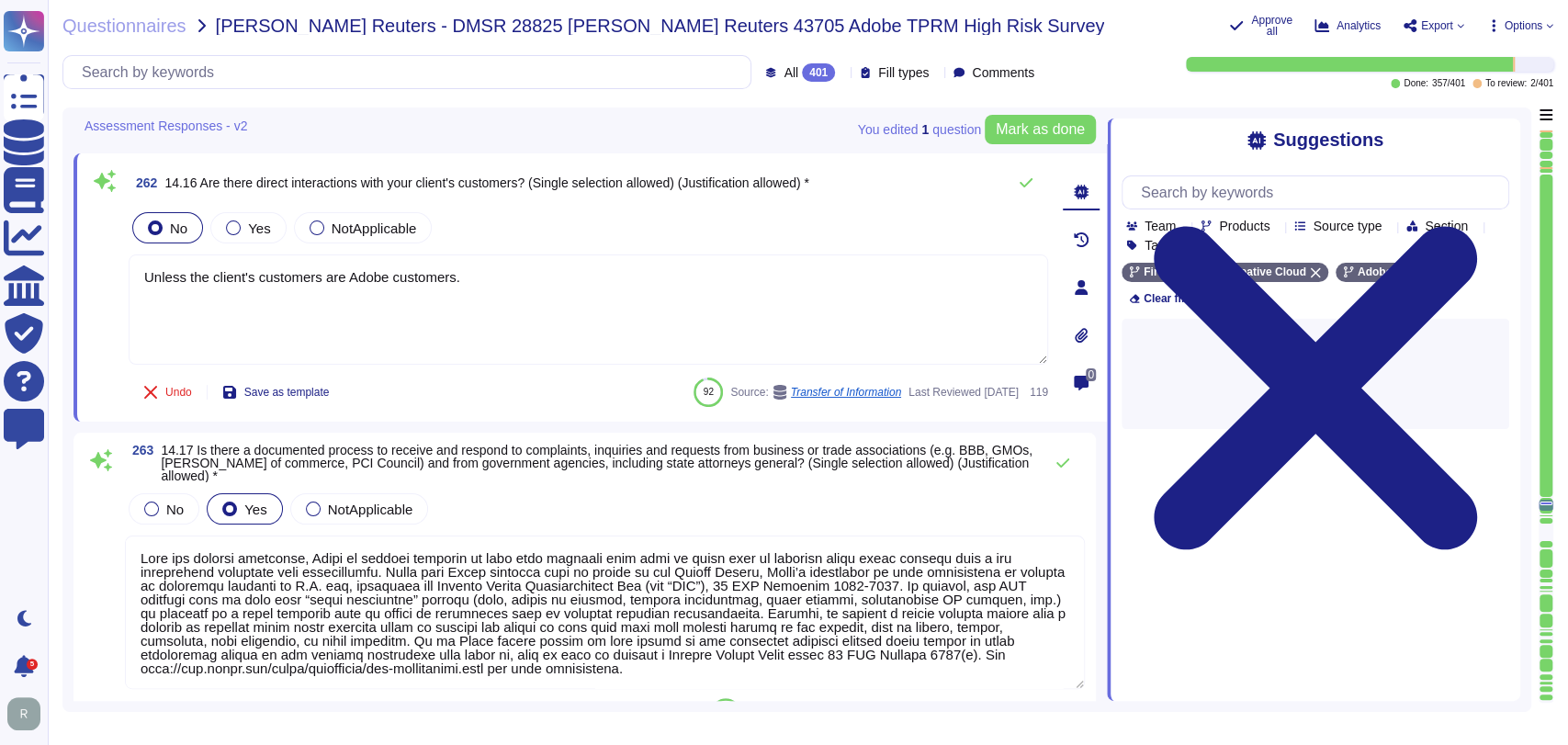
scroll to position [58061, 0]
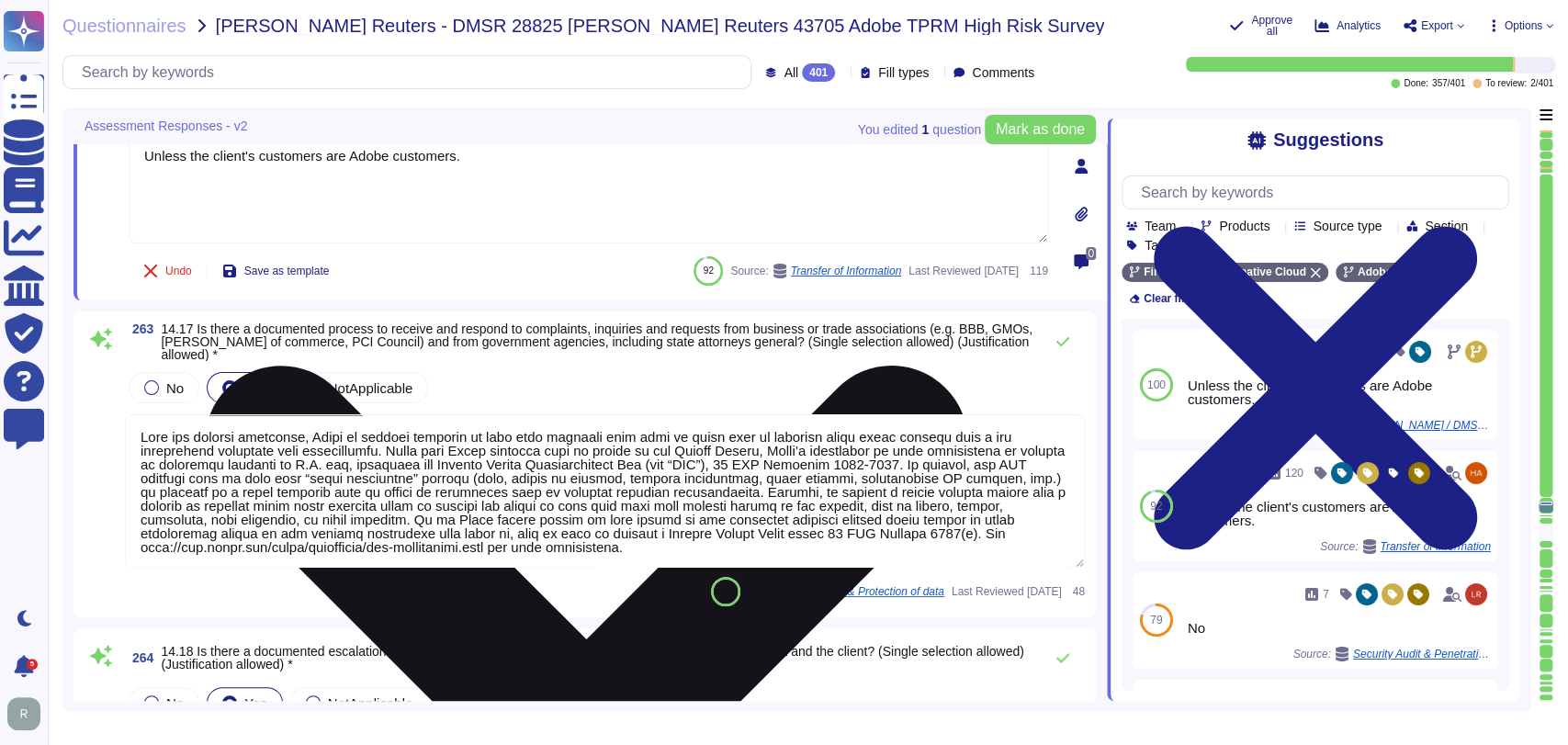
type textarea "Adobe doesn't allow onsite audits by default. Independent security tests are sc…"
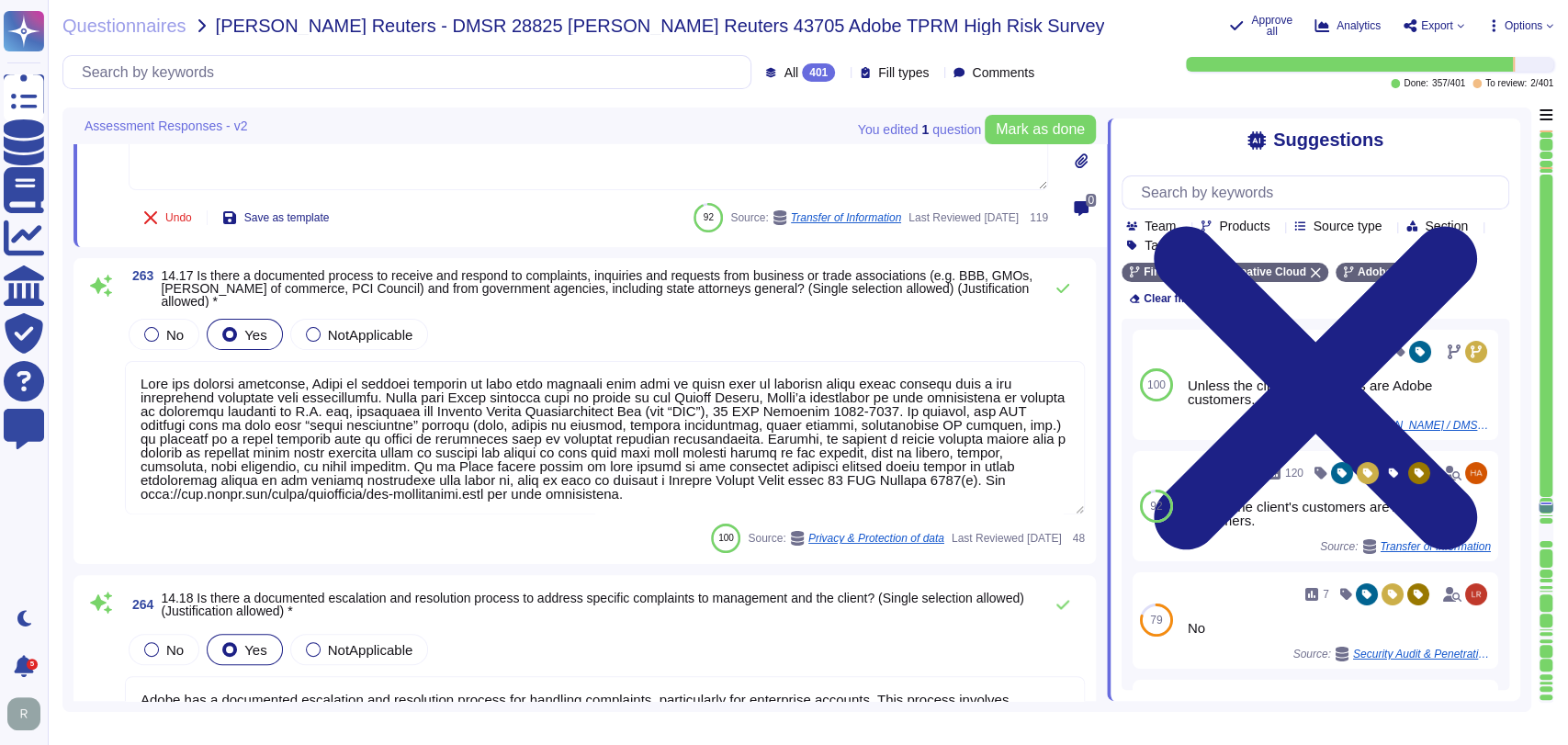
scroll to position [58222, 0]
click at [1030, 122] on span "Mark as done" at bounding box center [1041, 130] width 89 height 15
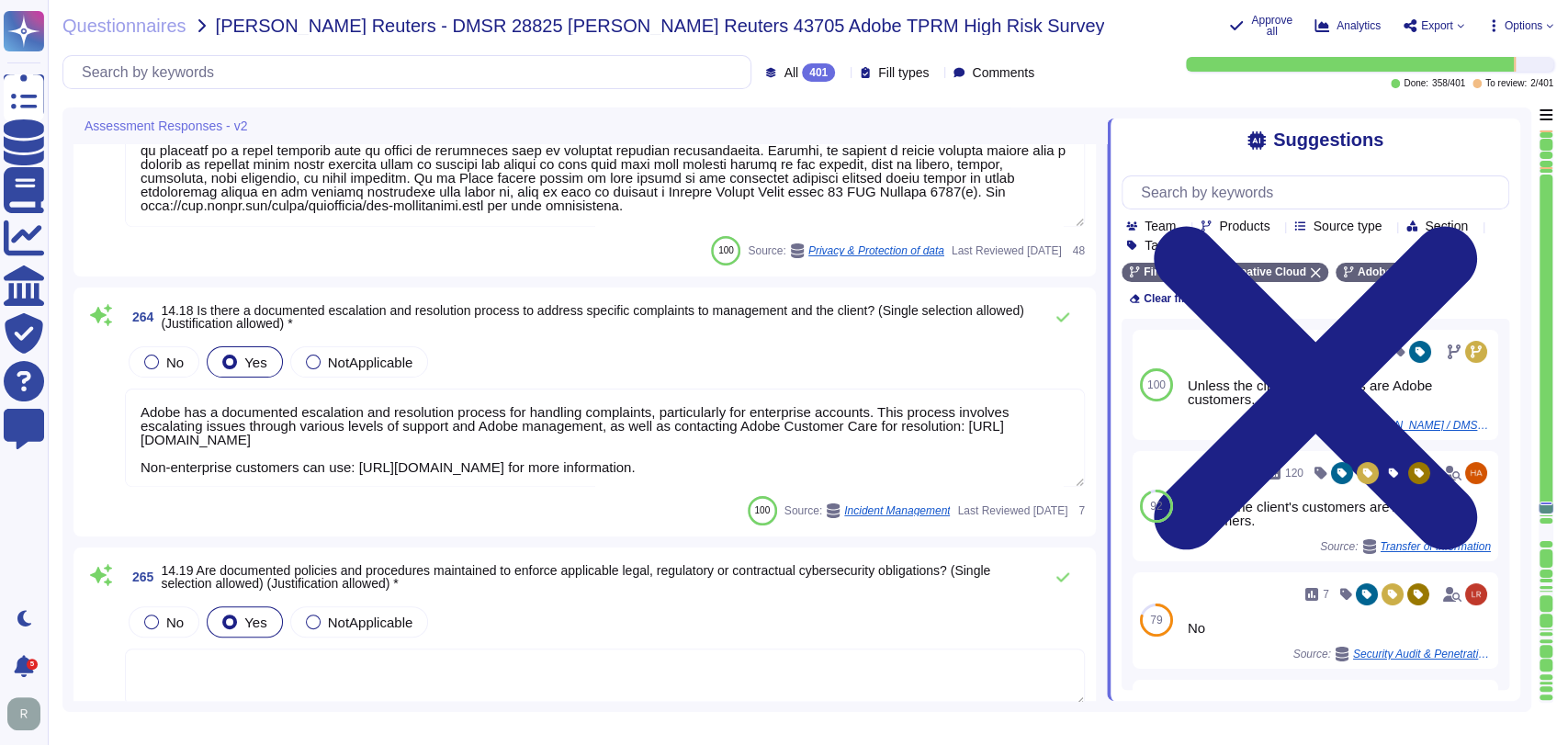
scroll to position [58499, 0]
click at [625, 343] on div "No Yes NotApplicable" at bounding box center [605, 361] width 960 height 39
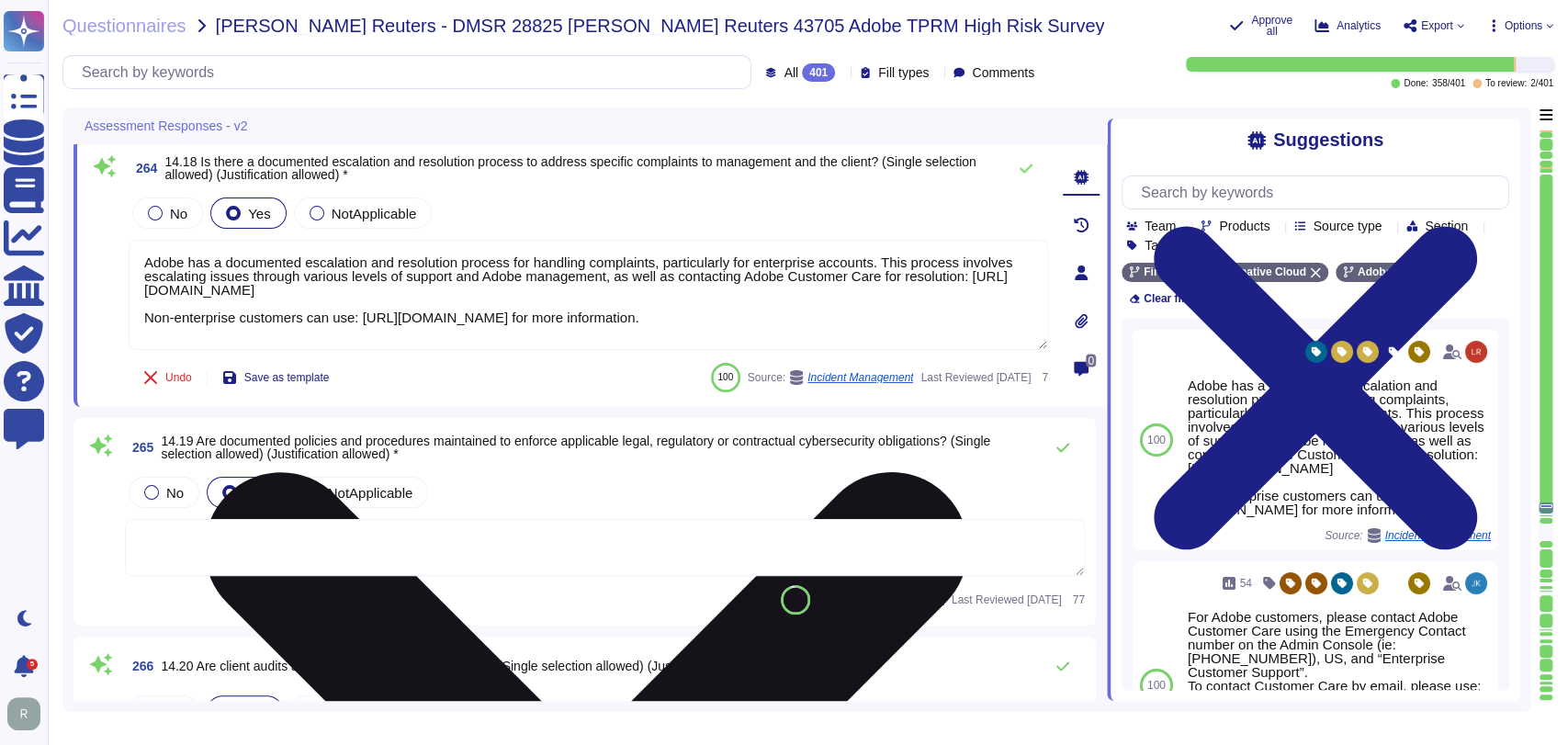
type textarea "SOC 2 and ISO 27001 Certifications are refreshed annually. Available here: [URL…"
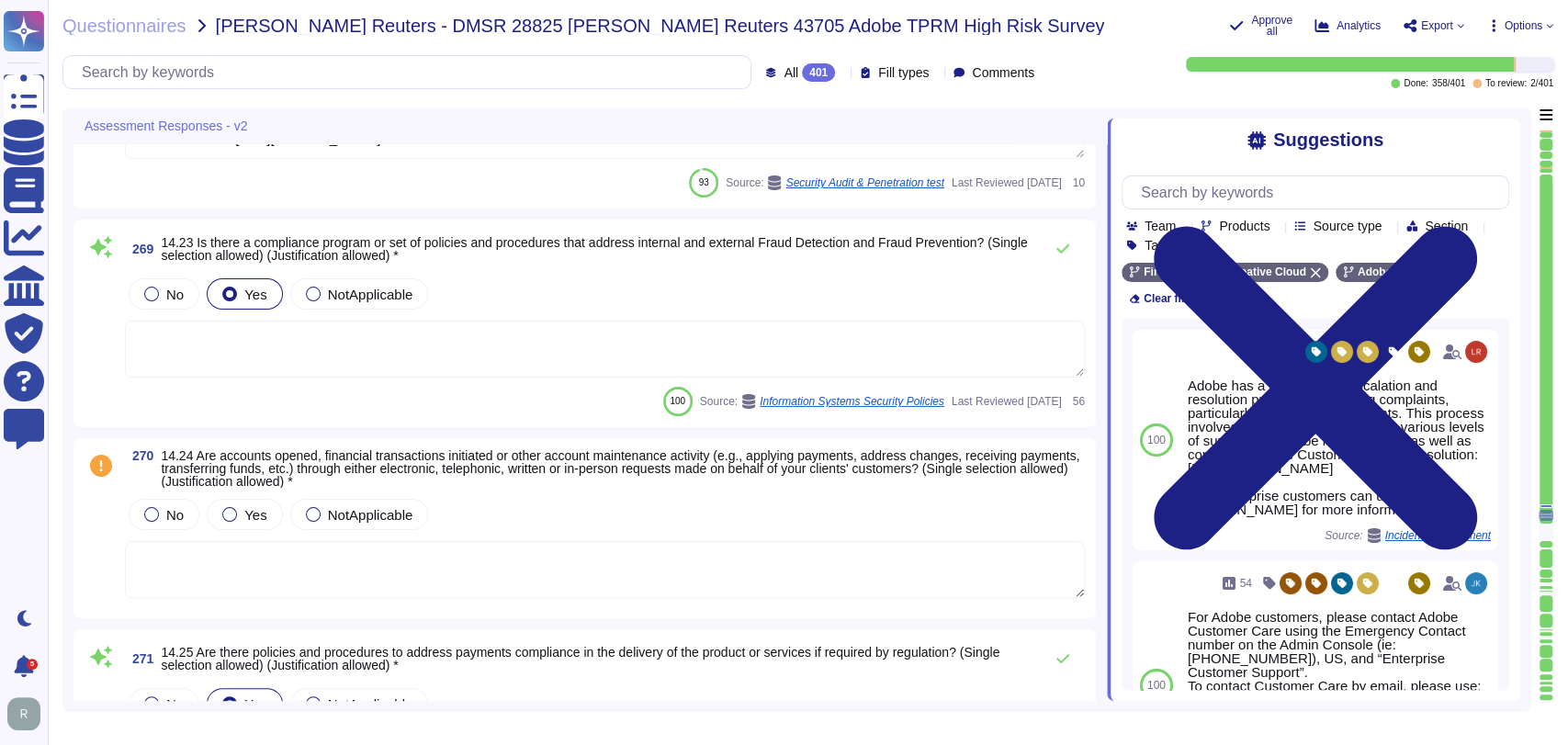
scroll to position [59643, 0]
click at [786, 555] on textarea at bounding box center [605, 568] width 960 height 57
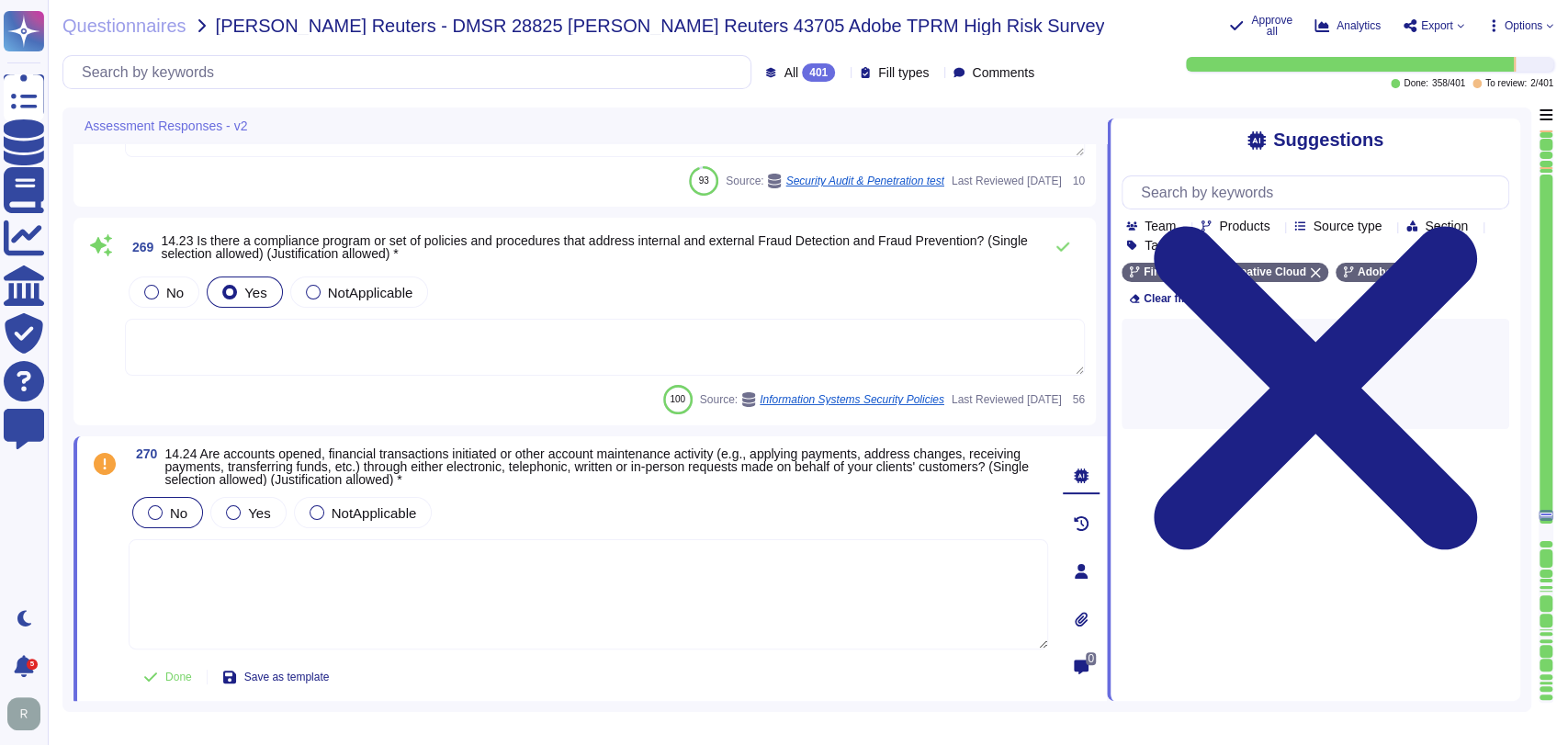
click at [151, 512] on div at bounding box center [155, 513] width 15 height 15
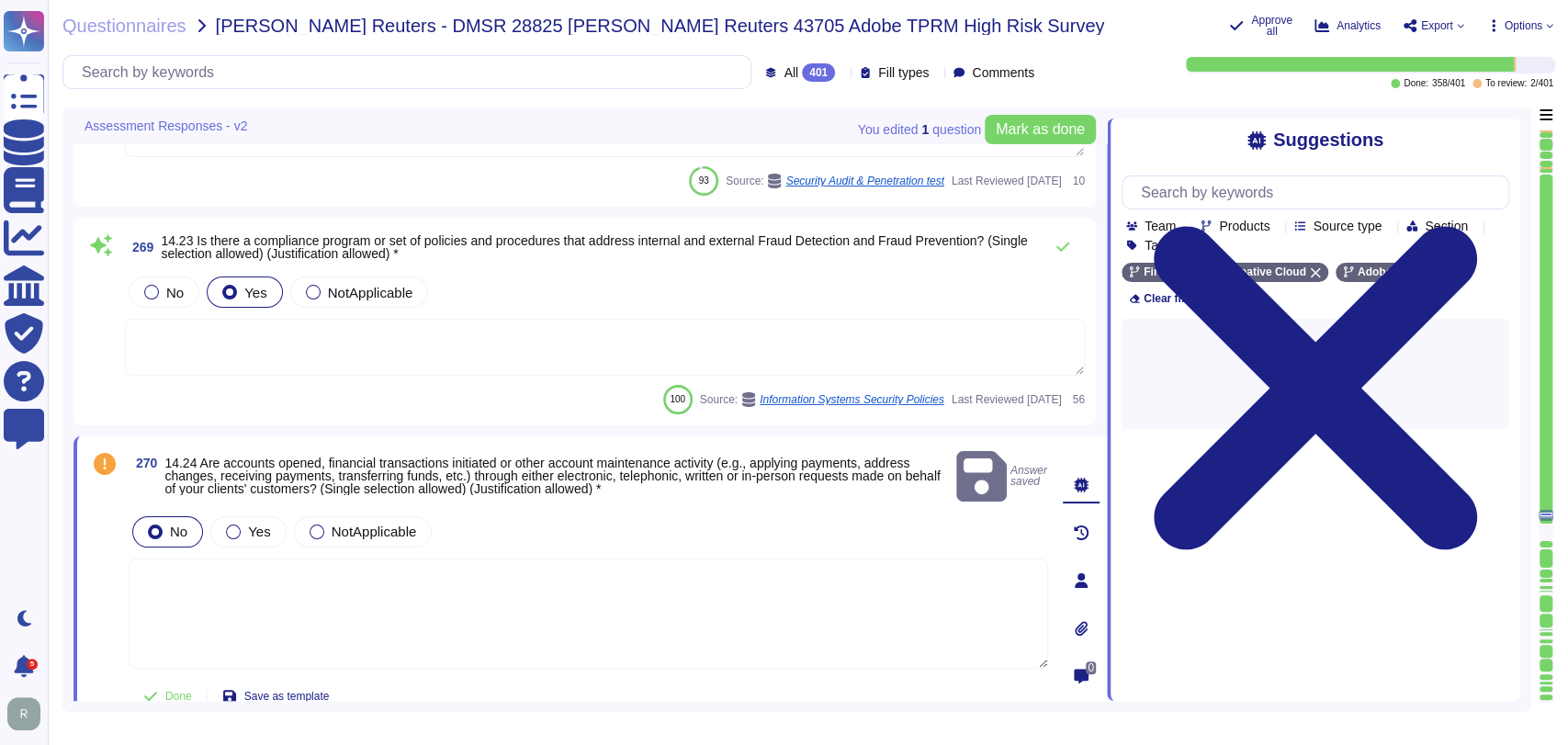
click at [521, 590] on textarea at bounding box center [589, 613] width 920 height 110
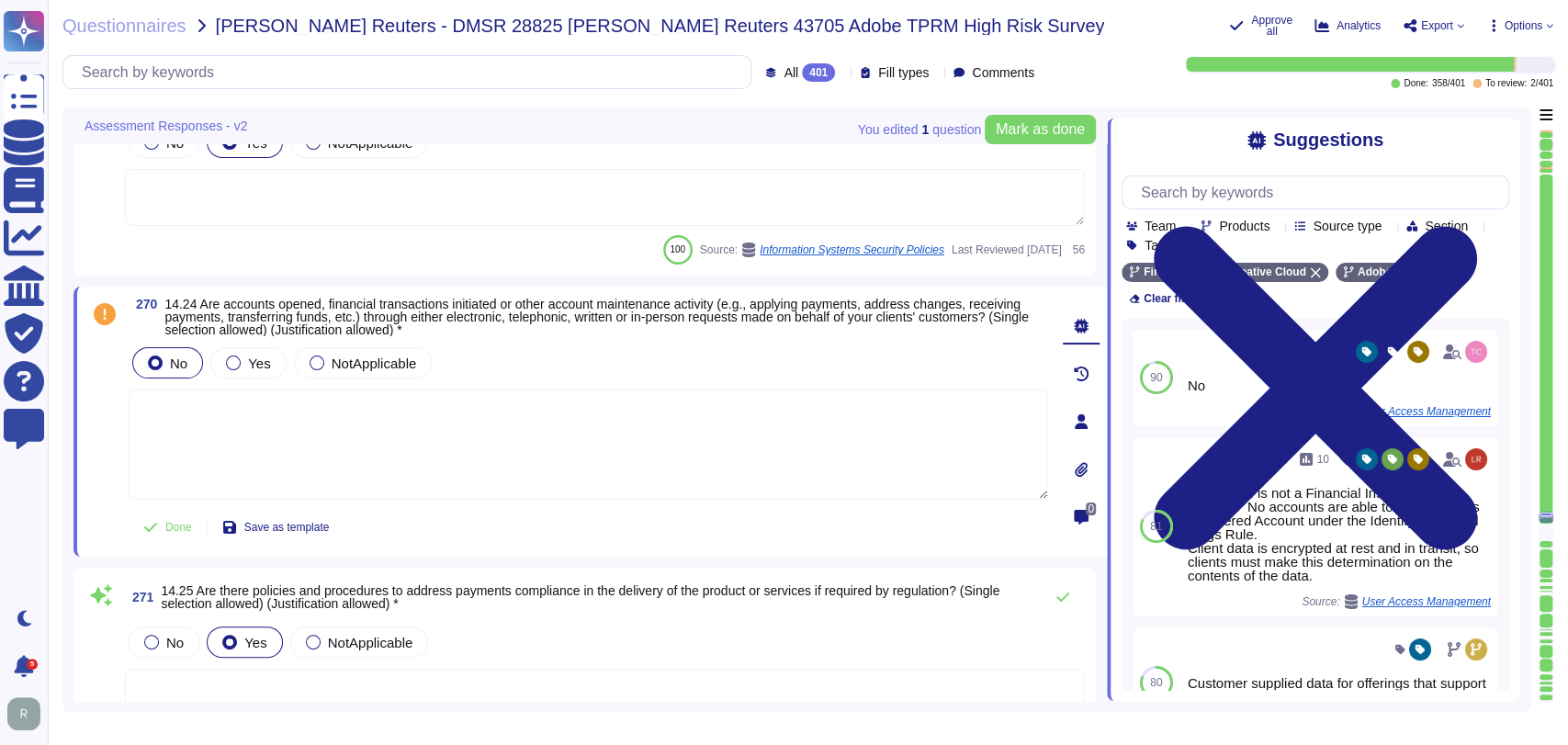
scroll to position [59796, 0]
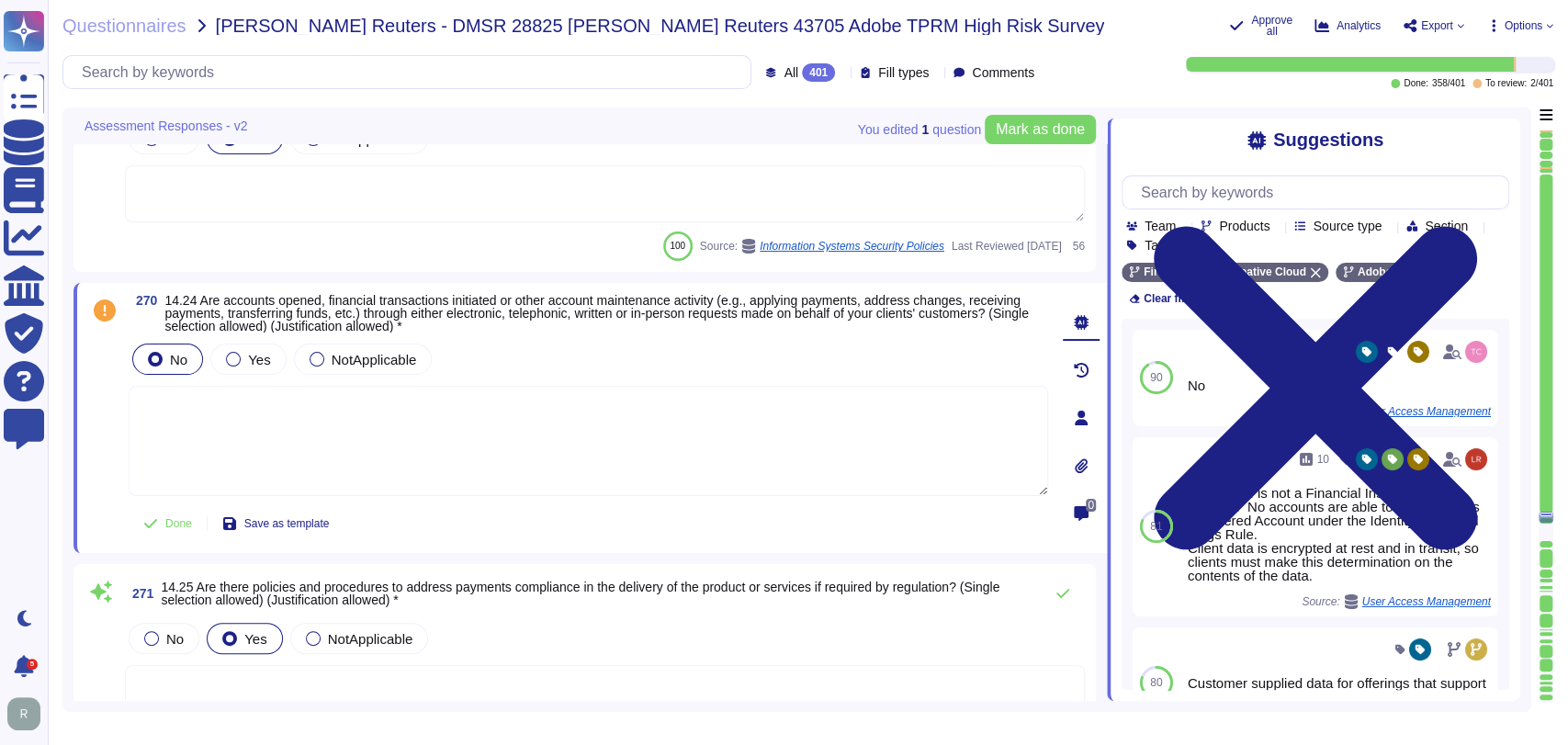
click at [1073, 112] on div "You edited 1 question [PERSON_NAME] as done" at bounding box center [976, 129] width 238 height 45
click at [1024, 140] on button "Mark as done" at bounding box center [1040, 129] width 111 height 29
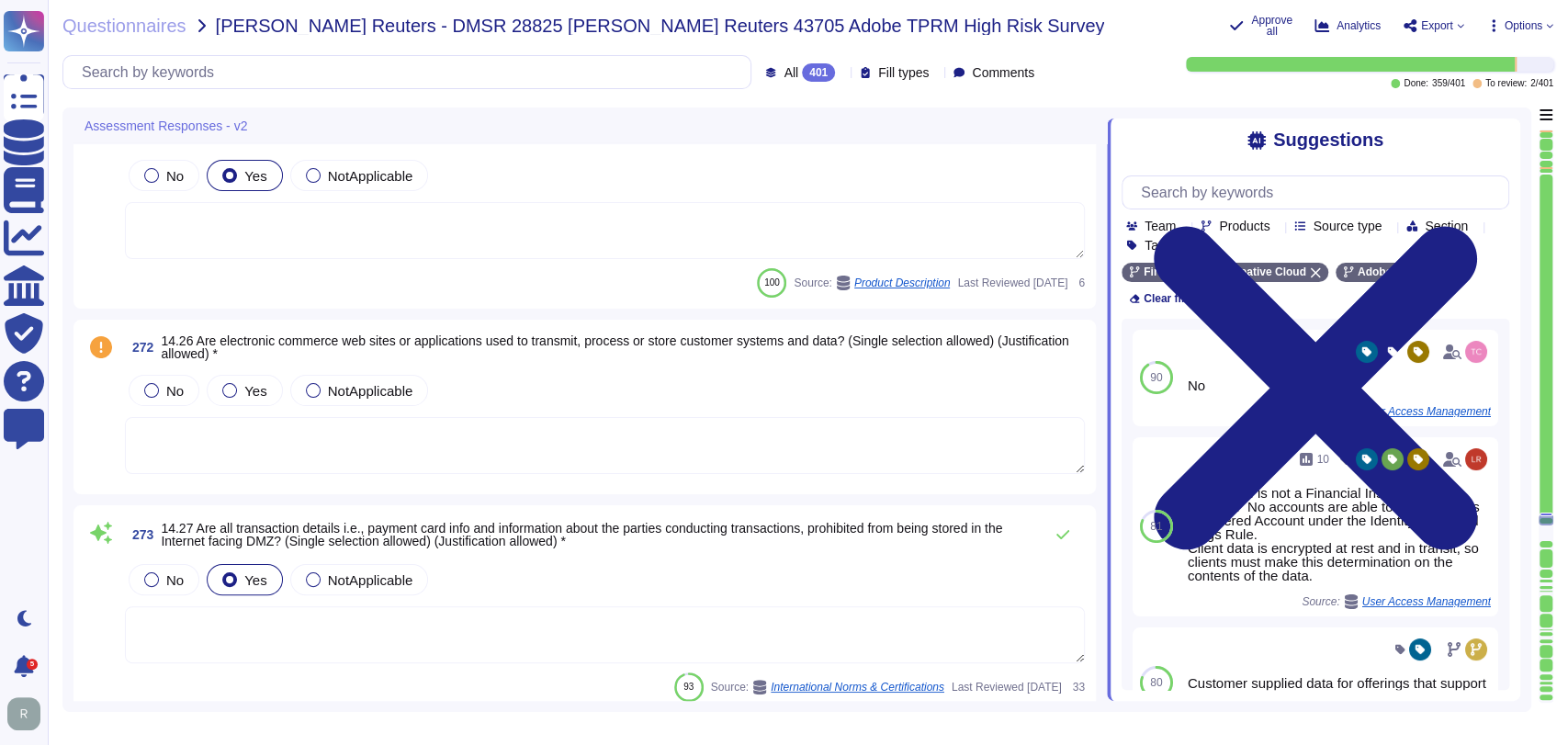
scroll to position [60224, 0]
click at [614, 434] on textarea at bounding box center [605, 445] width 960 height 57
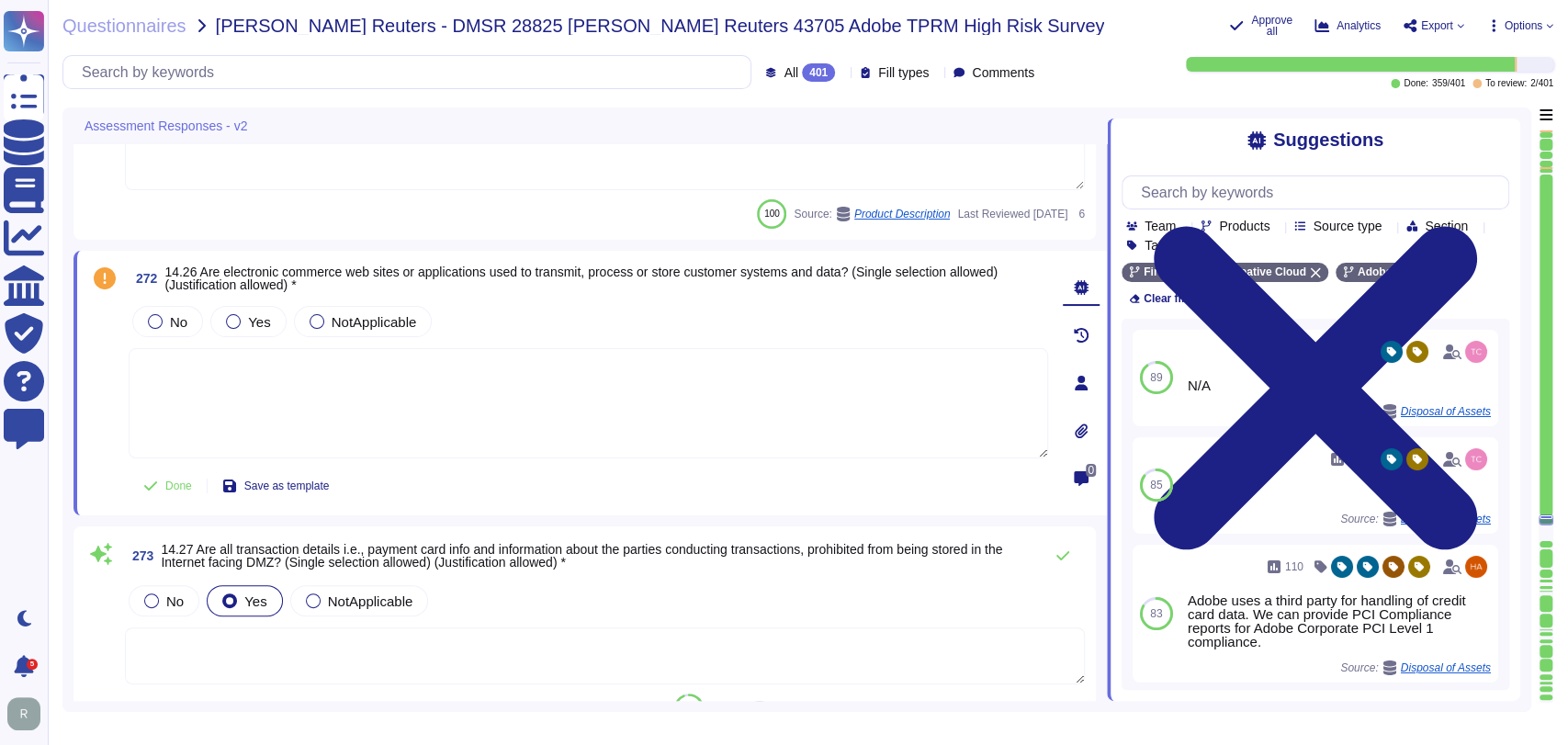
scroll to position [60224, 0]
click at [347, 325] on span "NotApplicable" at bounding box center [374, 322] width 85 height 15
click at [188, 320] on span "No" at bounding box center [178, 322] width 17 height 15
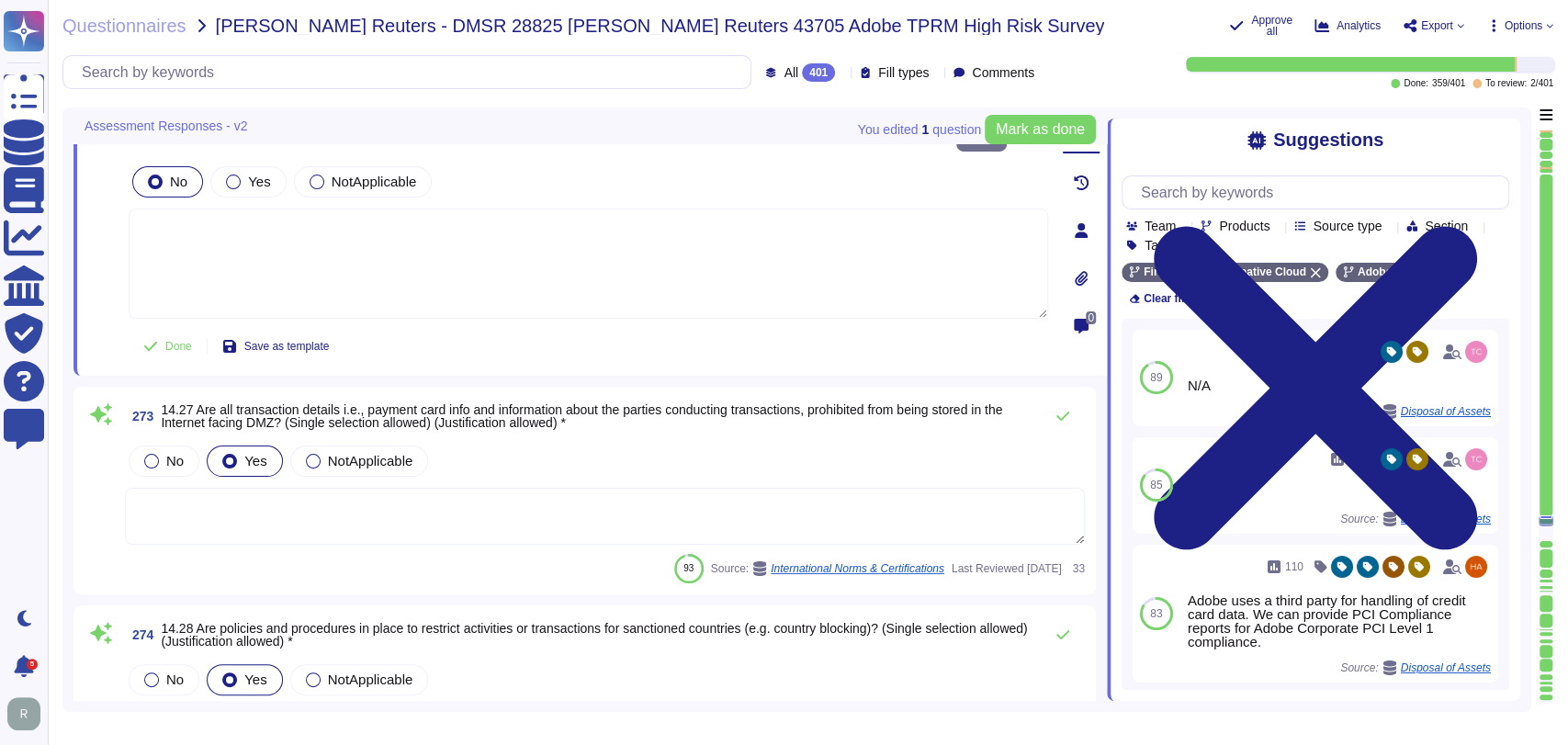
click at [748, 442] on div "No Yes NotApplicable" at bounding box center [605, 461] width 960 height 39
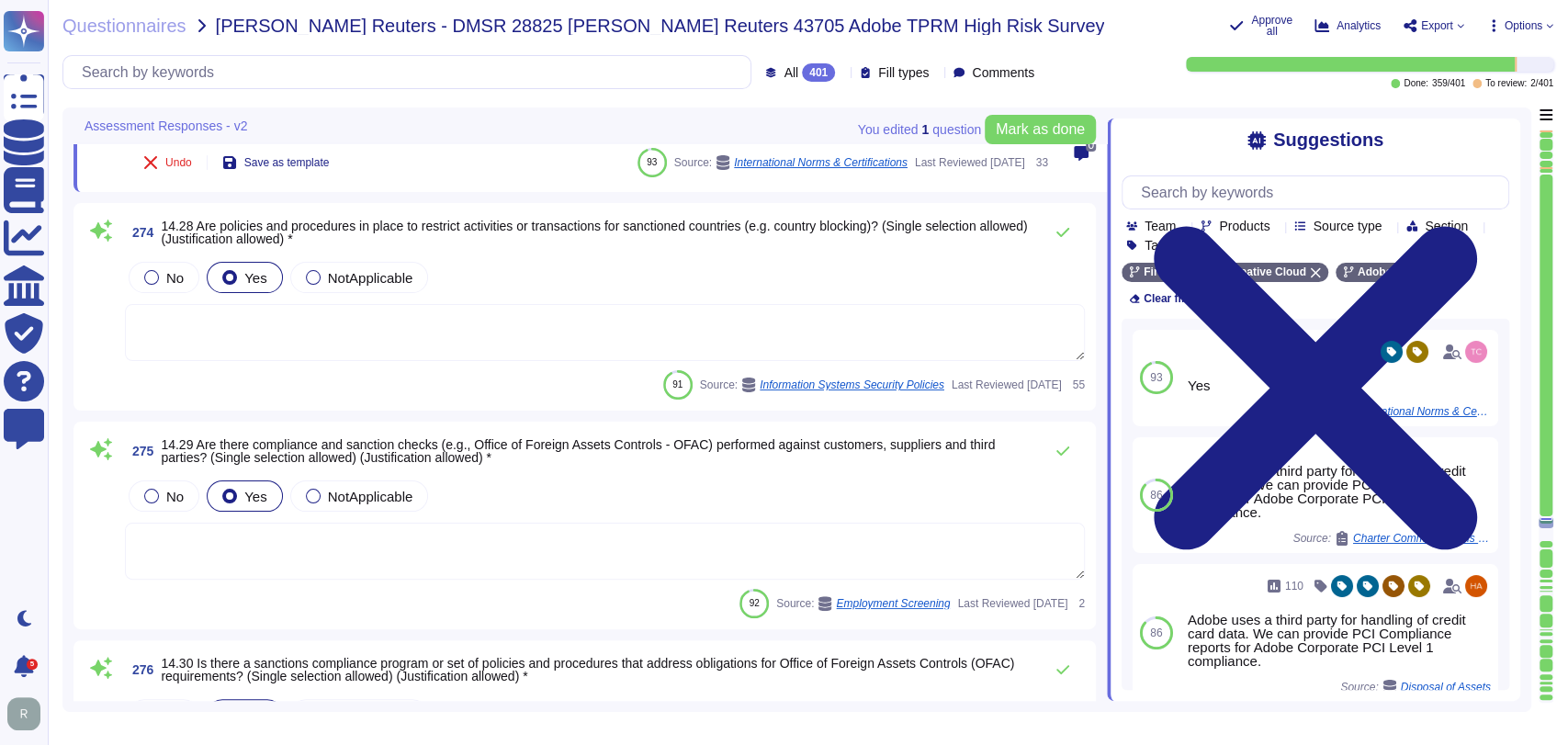
scroll to position [60730, 0]
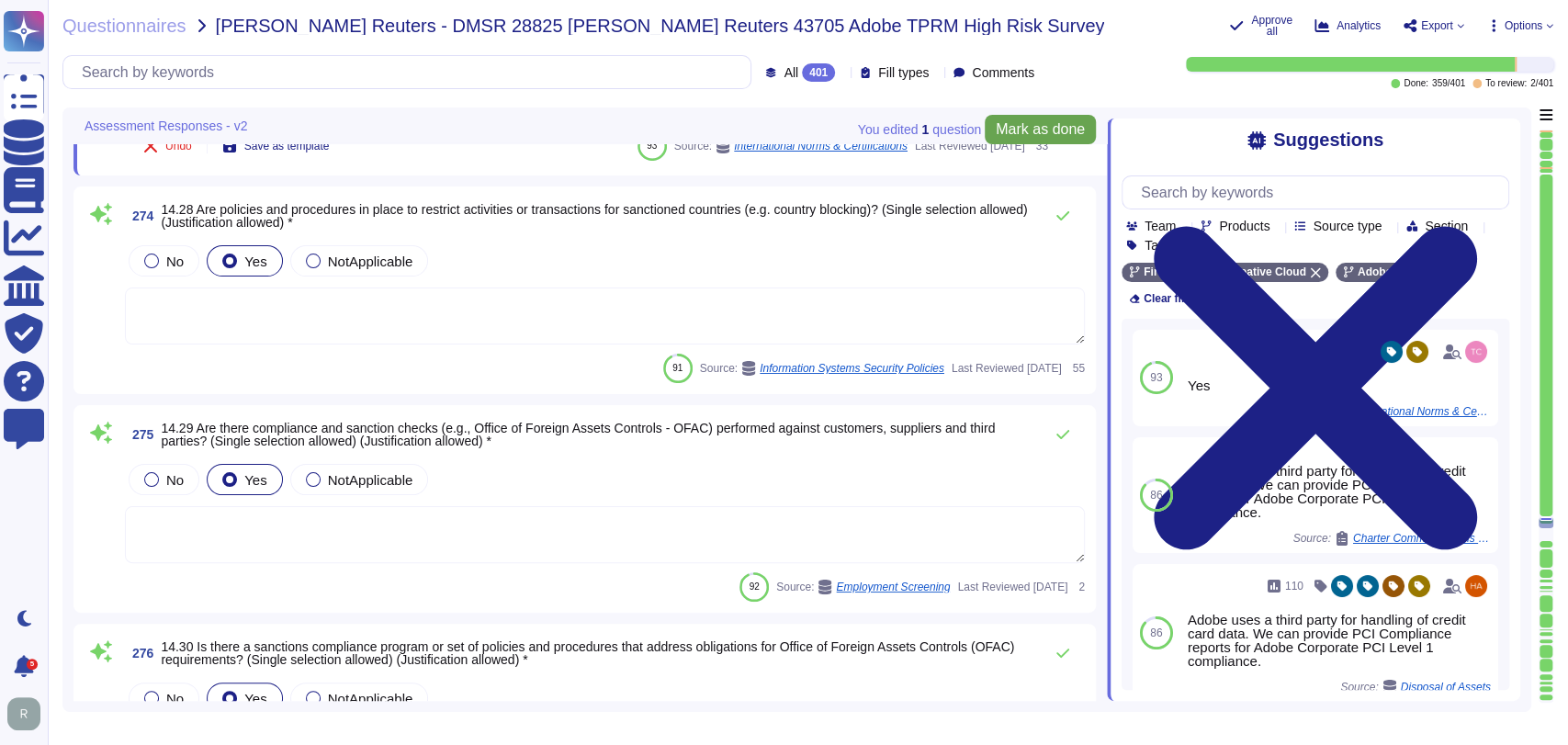
click at [1037, 133] on span "Mark as done" at bounding box center [1041, 130] width 89 height 15
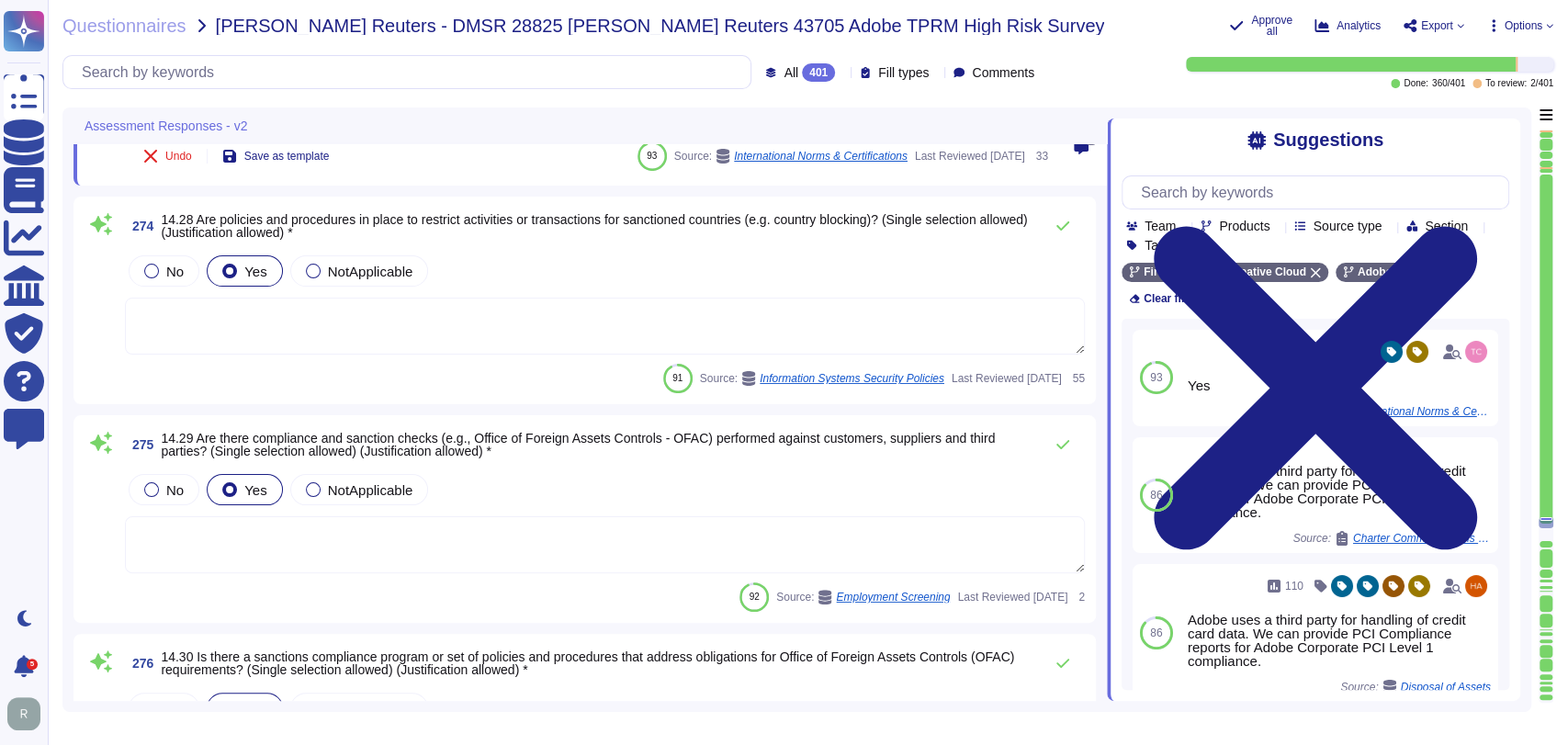
scroll to position [60729, 0]
click at [602, 263] on div "No Yes NotApplicable" at bounding box center [605, 272] width 960 height 39
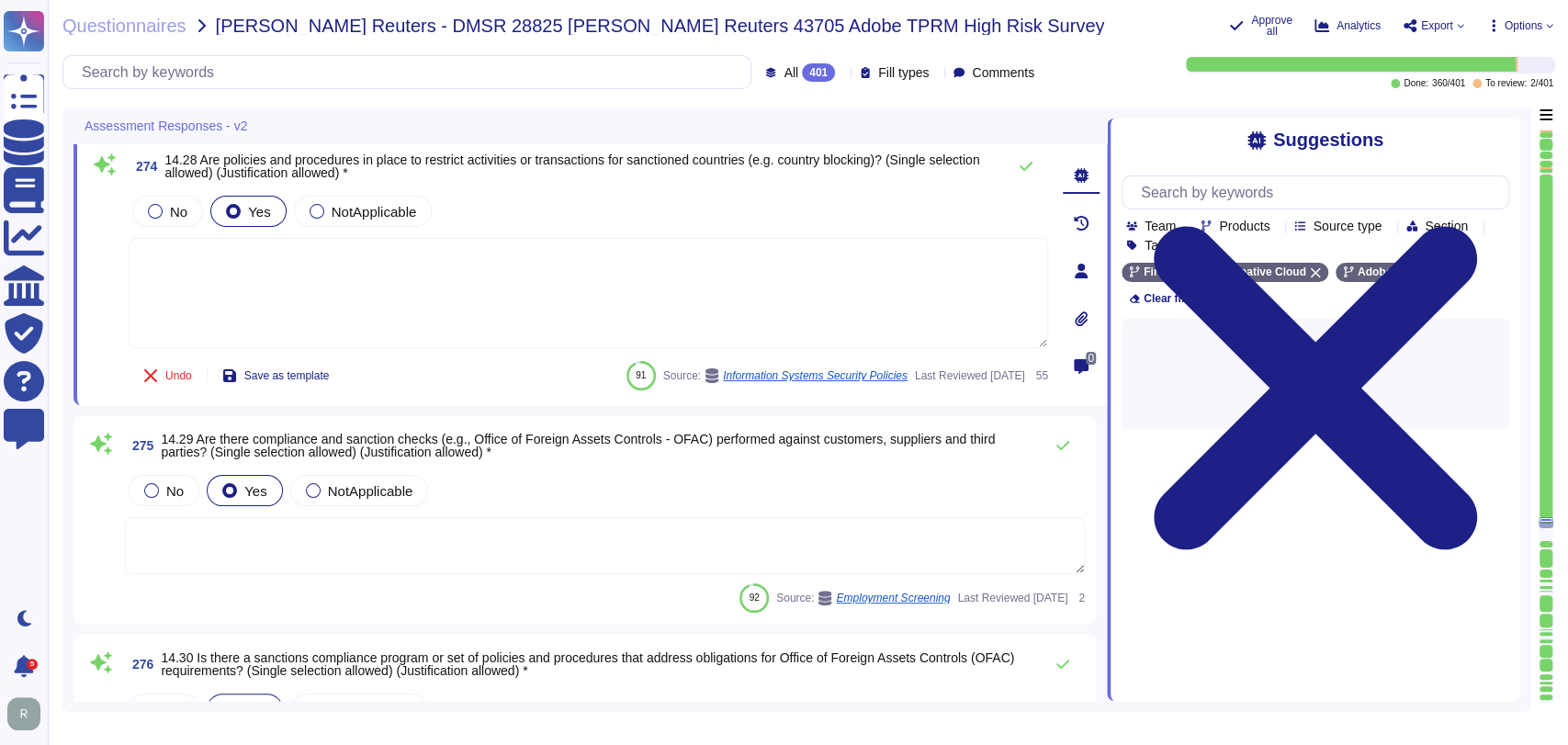
click at [593, 427] on div "275 14.29 Are there compliance and sanction checks (e.g., Office of Foreign Ass…" at bounding box center [605, 445] width 960 height 37
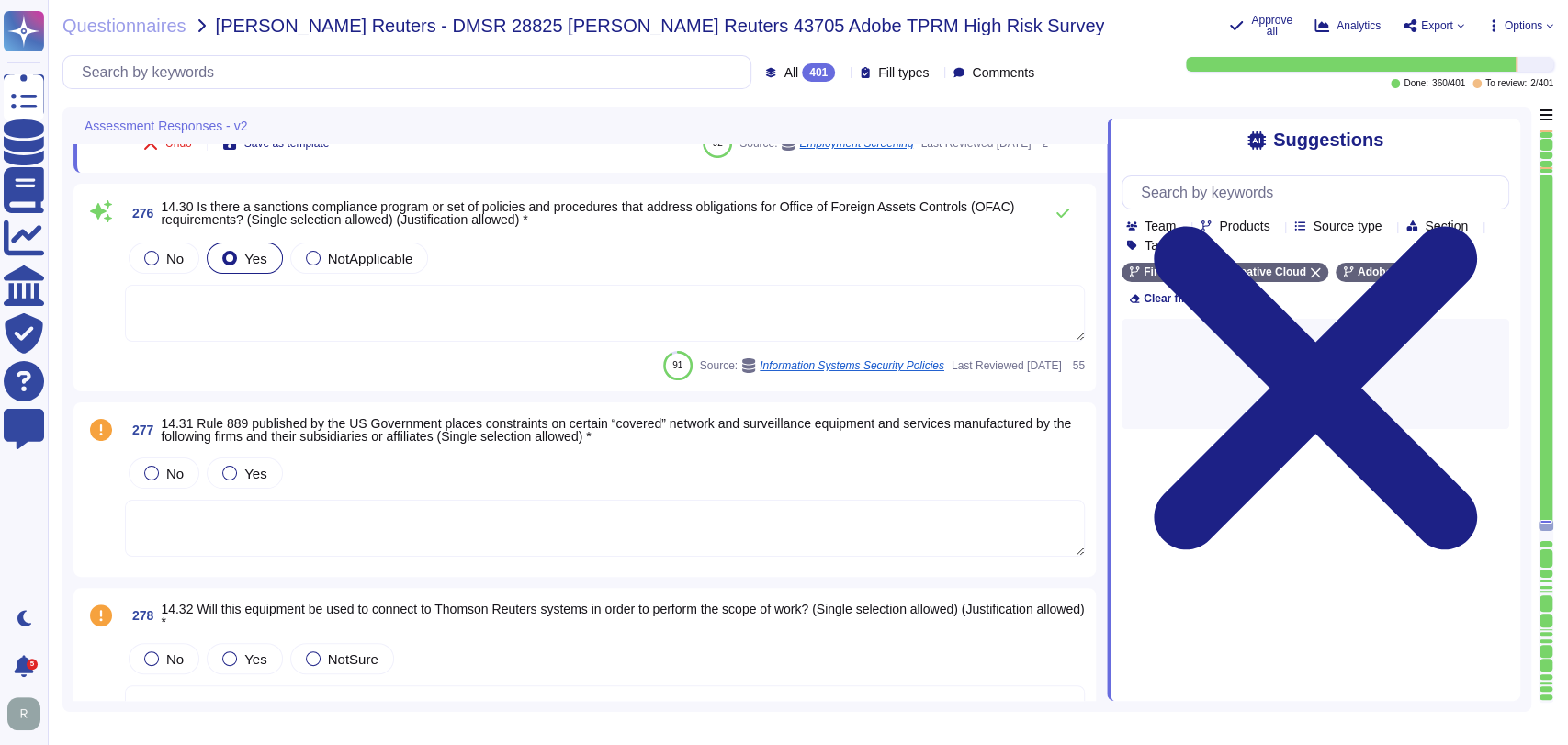
scroll to position [61156, 0]
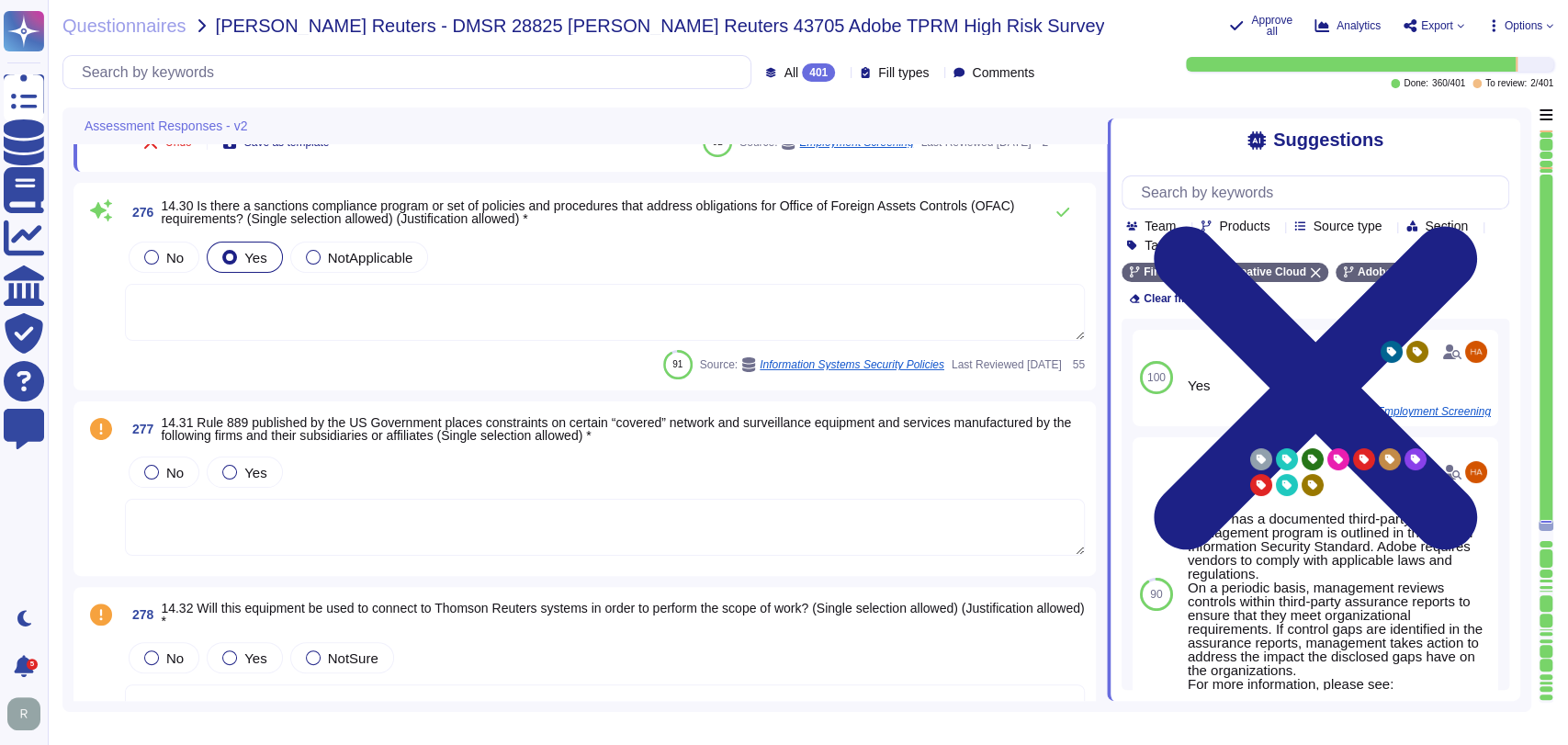
click at [620, 514] on textarea at bounding box center [605, 527] width 960 height 57
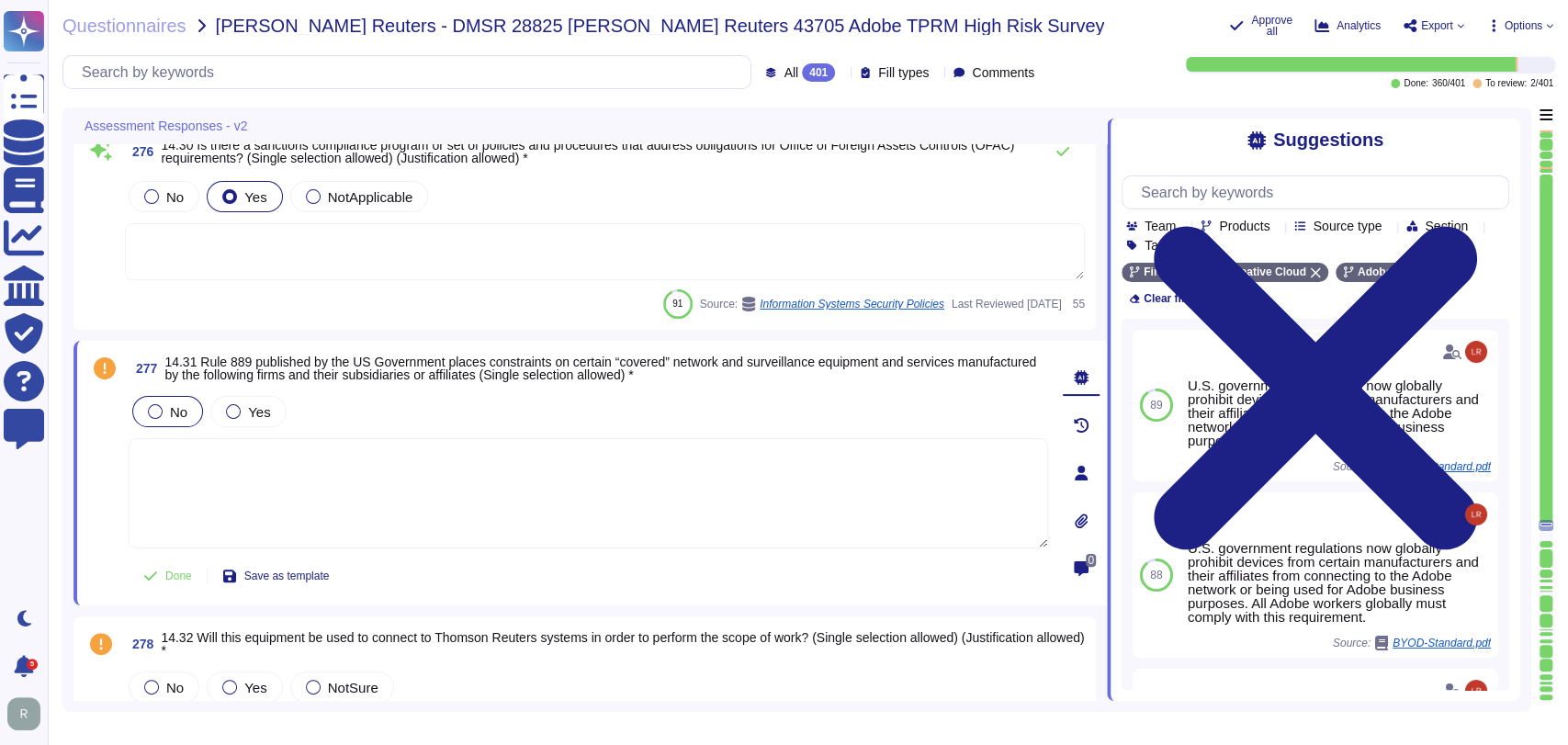
click at [195, 403] on div "No" at bounding box center [168, 411] width 71 height 31
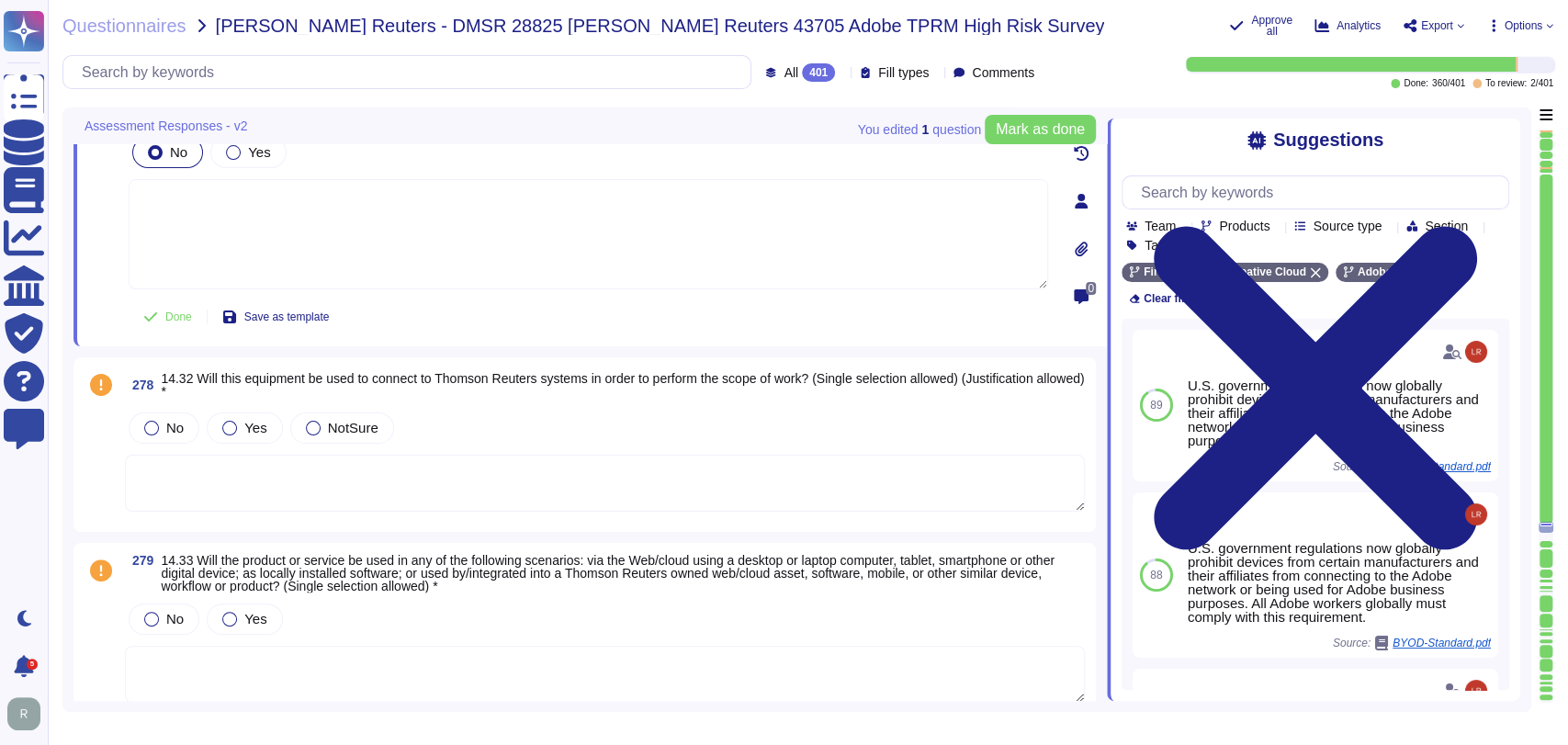
scroll to position [61429, 0]
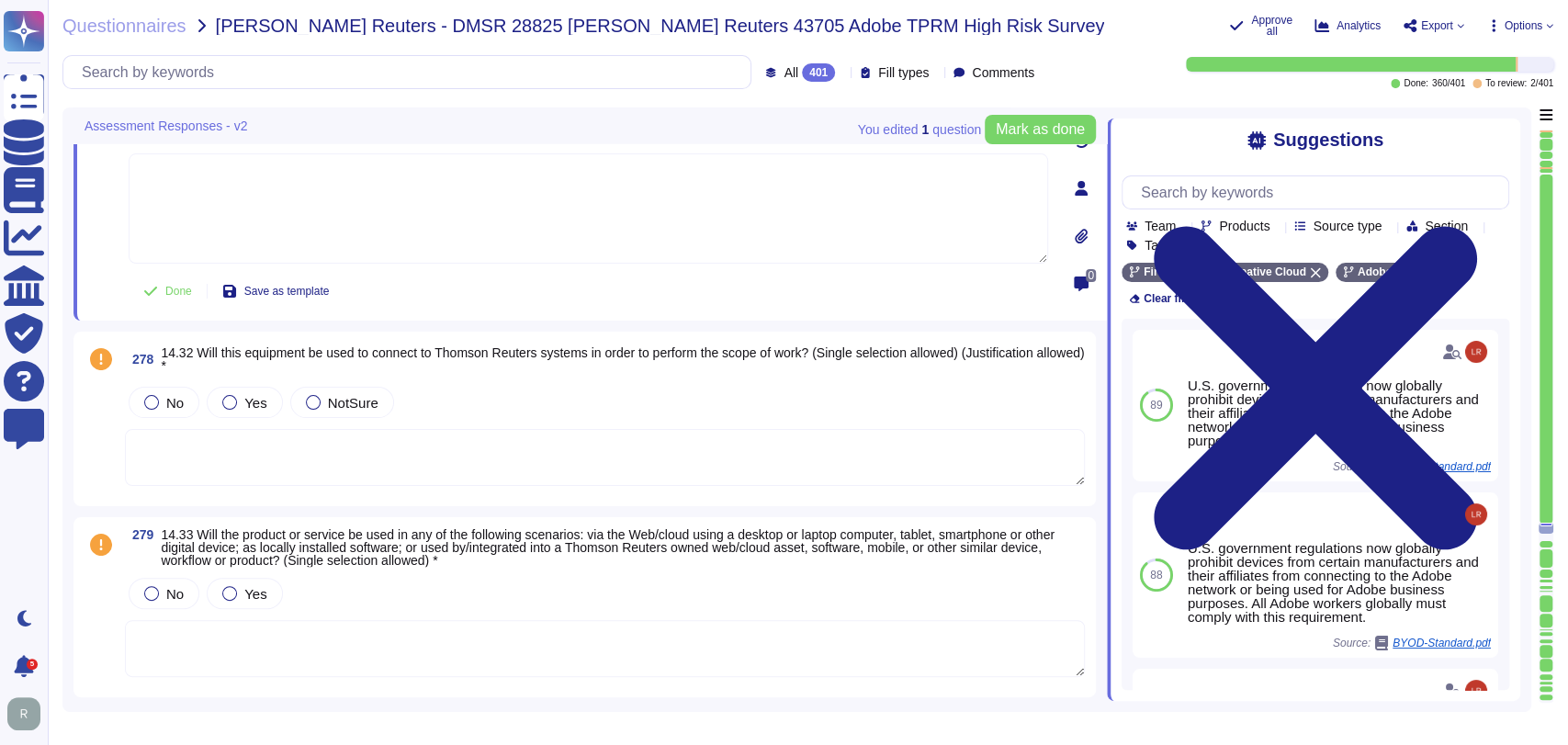
click at [547, 383] on div "No Yes NotSure" at bounding box center [605, 402] width 960 height 39
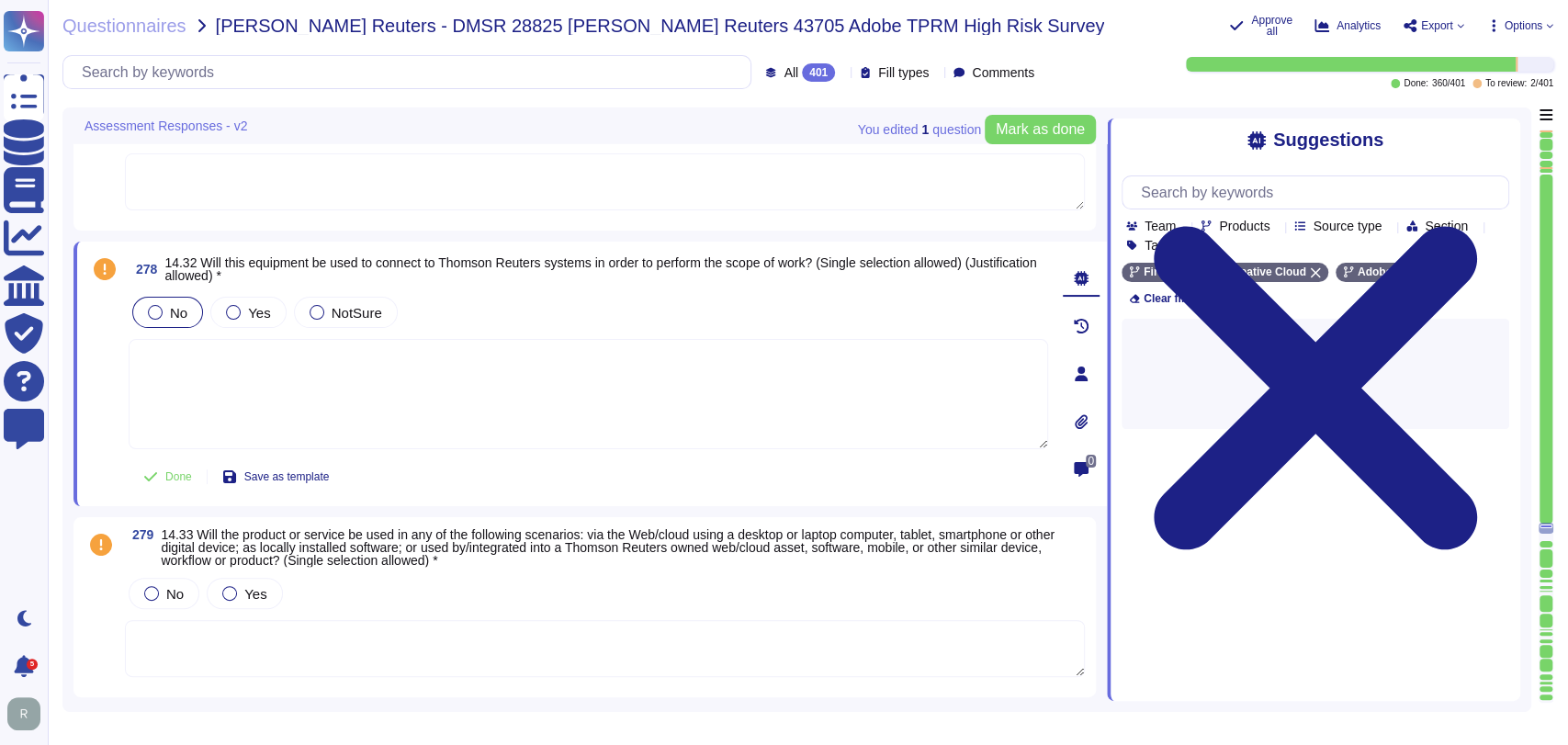
click at [183, 315] on span "No" at bounding box center [178, 313] width 17 height 15
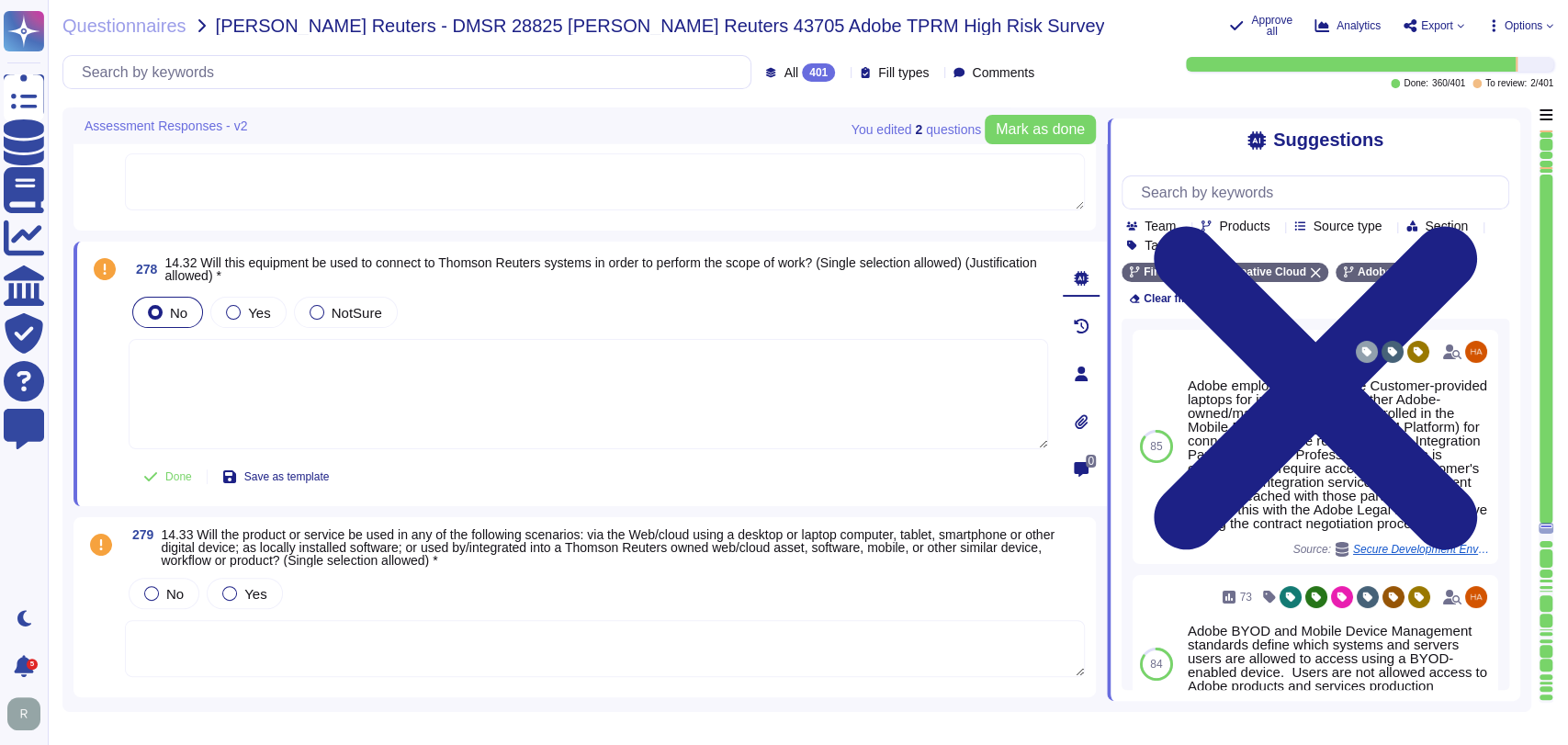
click at [182, 310] on span "No" at bounding box center [178, 313] width 17 height 15
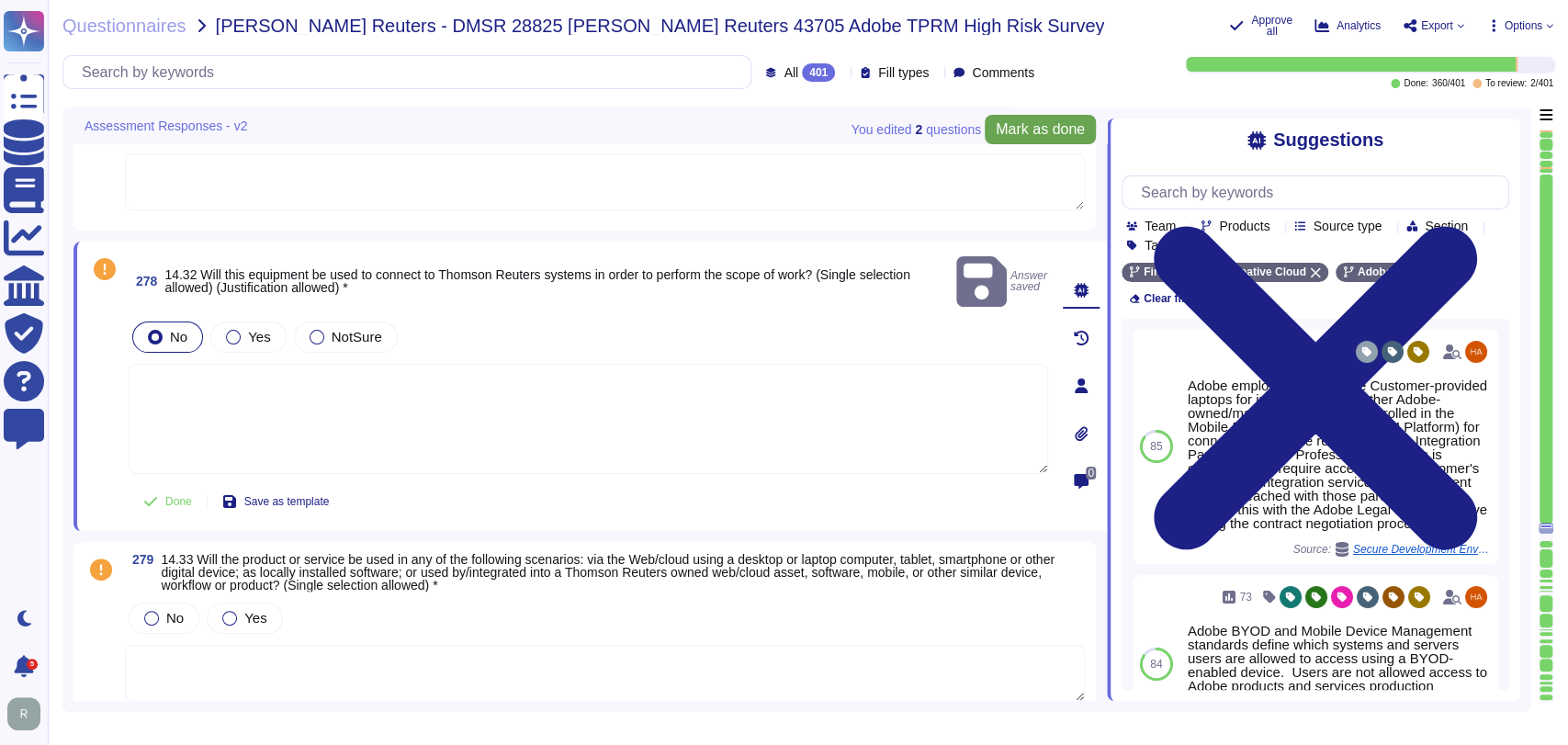
click at [1021, 127] on span "Mark as done" at bounding box center [1041, 130] width 89 height 15
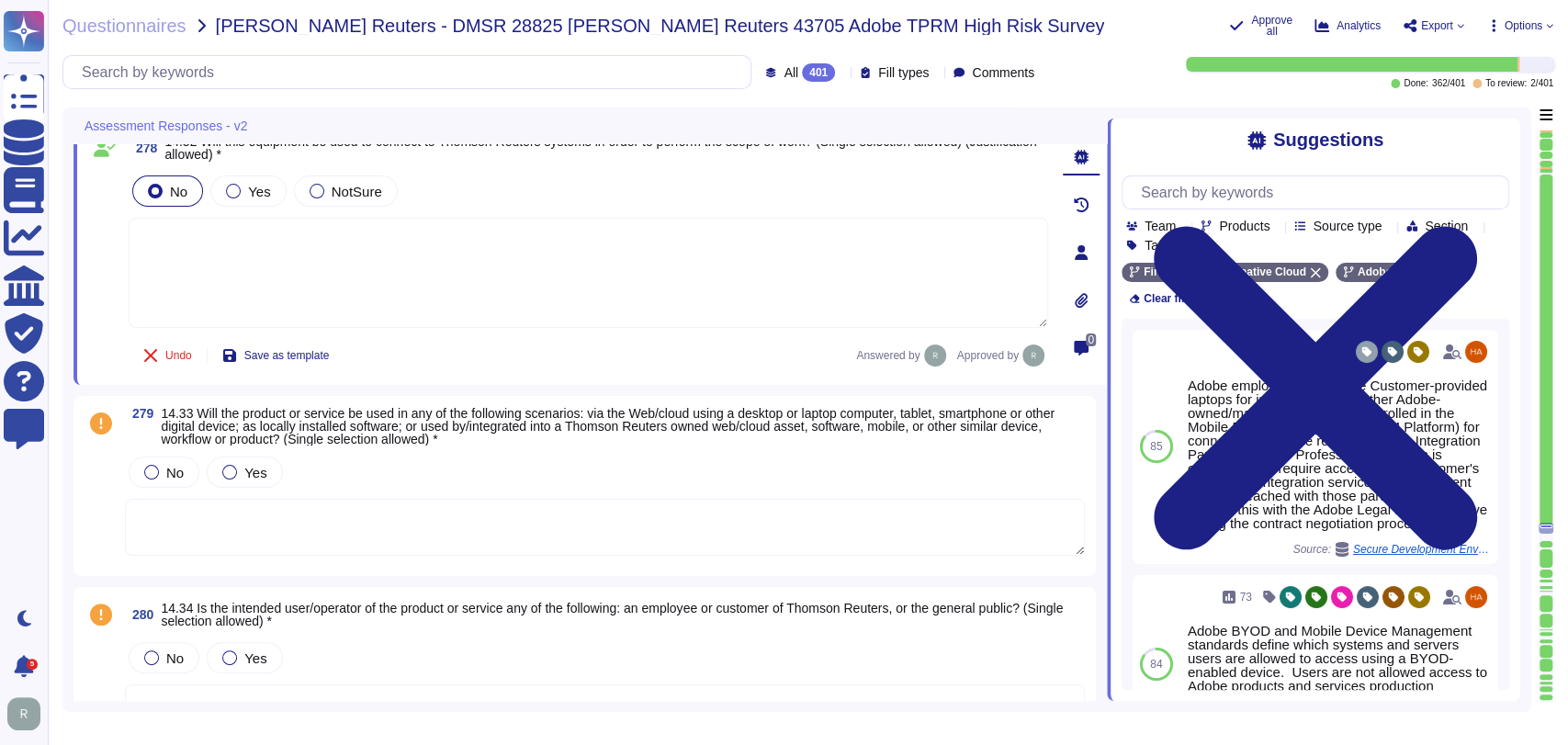
scroll to position [61573, 0]
click at [617, 513] on textarea at bounding box center [605, 526] width 960 height 57
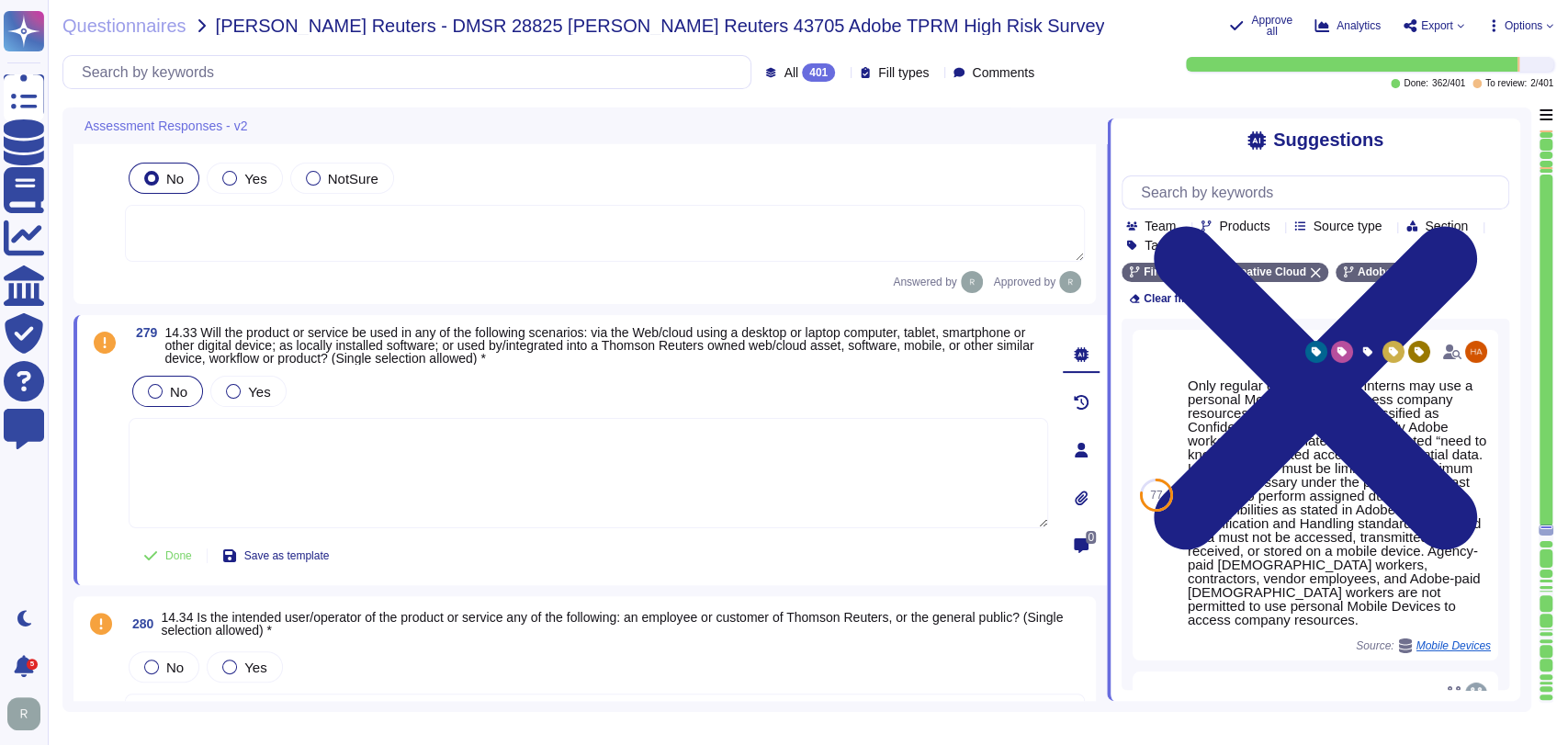
click at [150, 395] on div at bounding box center [155, 391] width 15 height 15
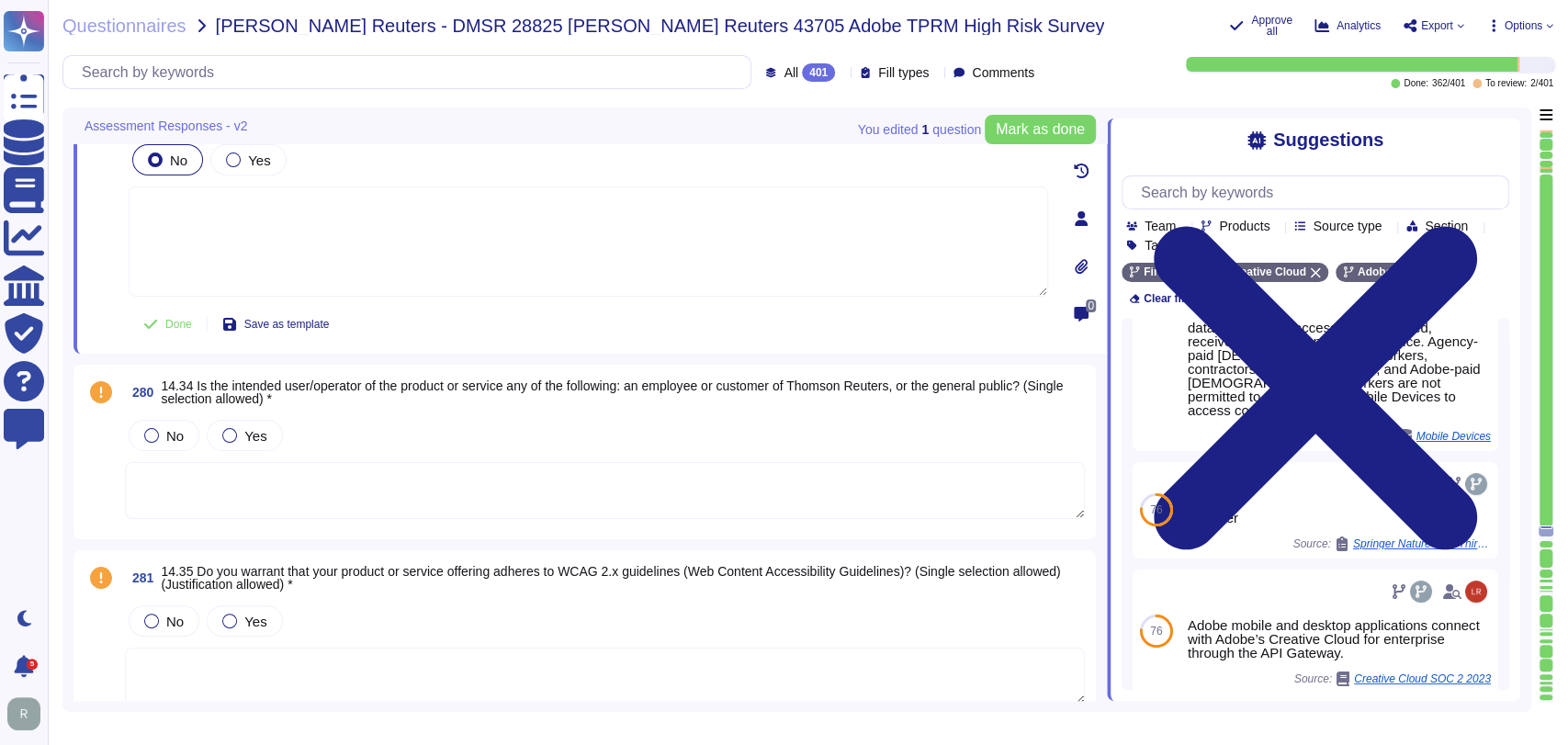
scroll to position [61806, 0]
click at [470, 485] on textarea at bounding box center [605, 490] width 960 height 57
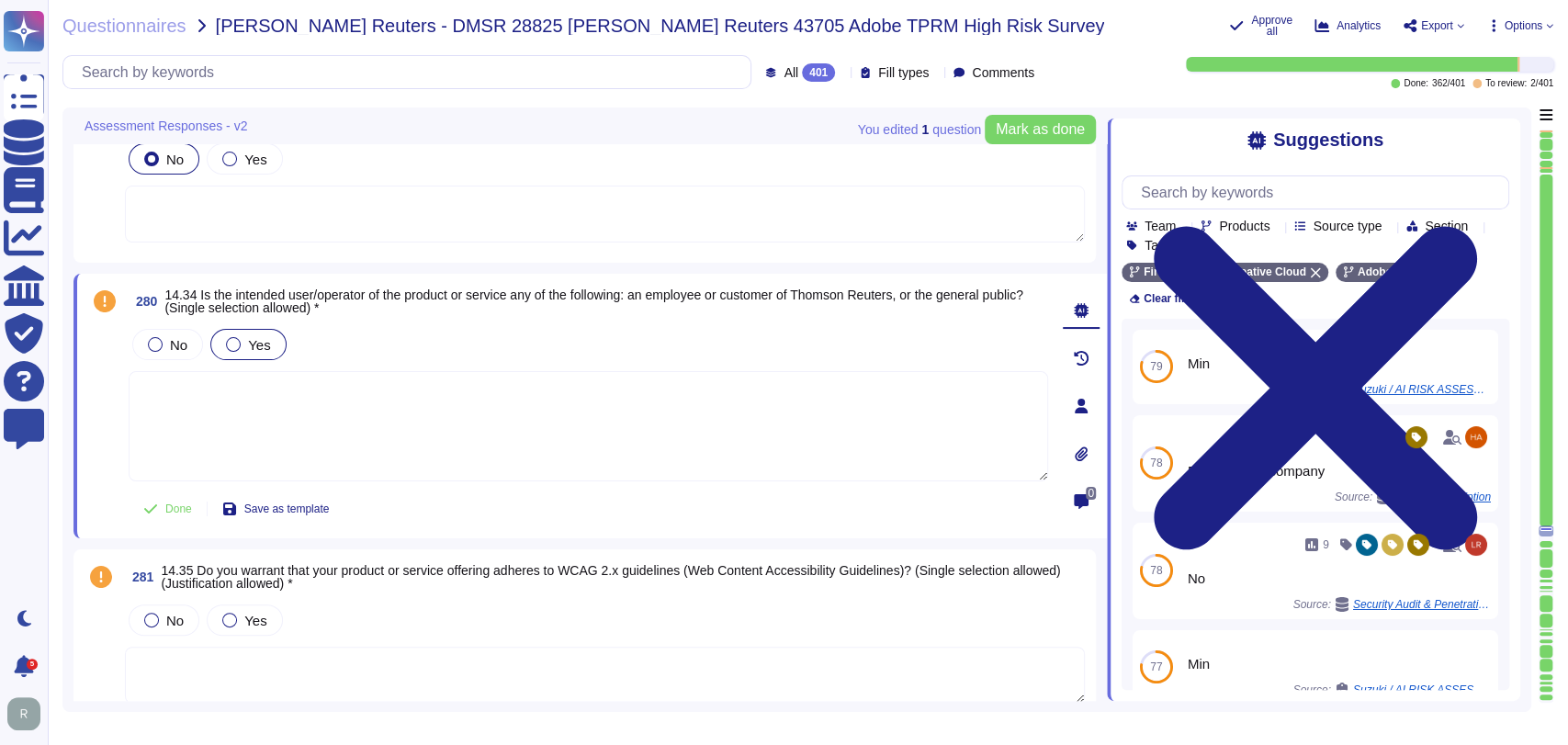
click at [270, 343] on div "Yes" at bounding box center [247, 344] width 75 height 31
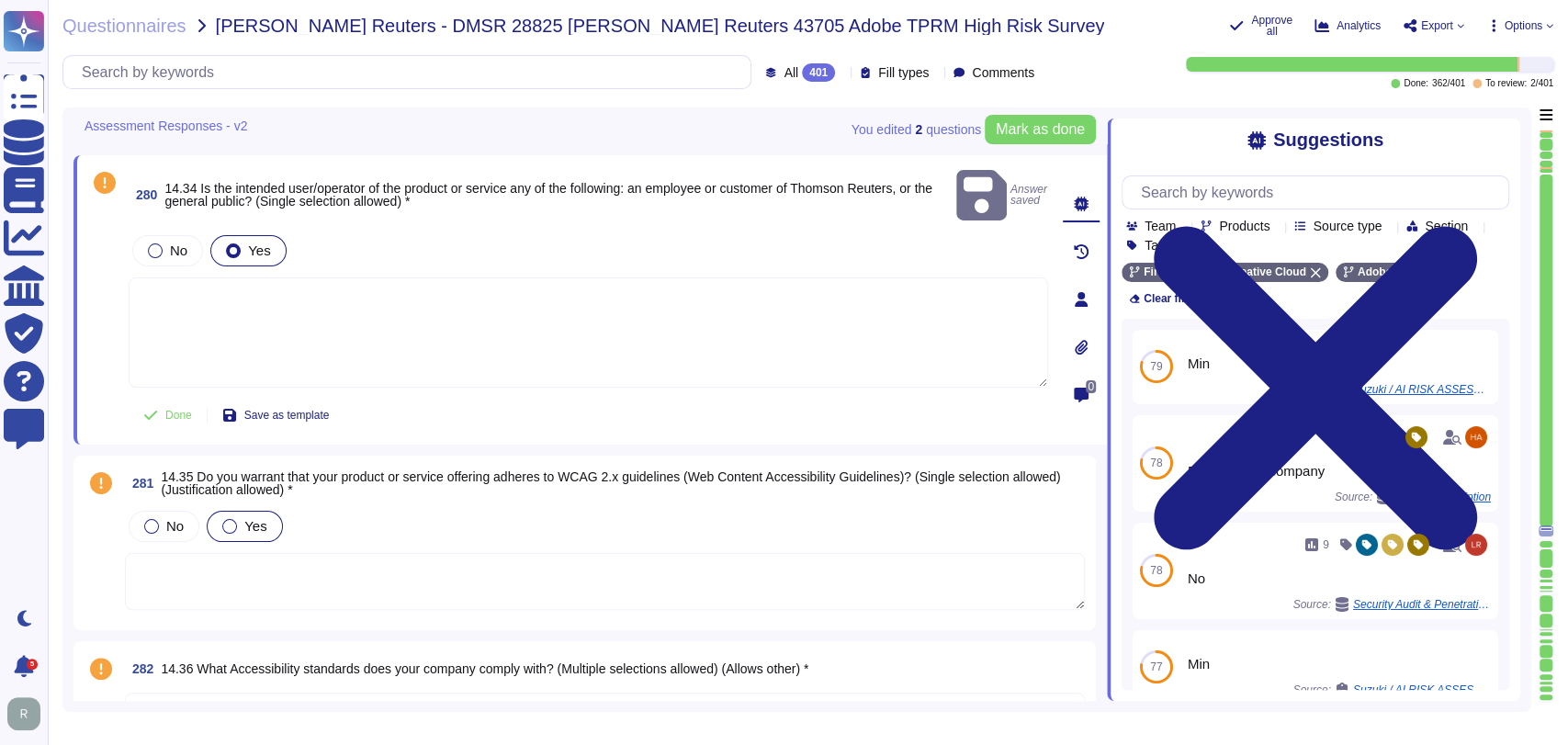
click at [254, 518] on span "Yes" at bounding box center [255, 526] width 22 height 15
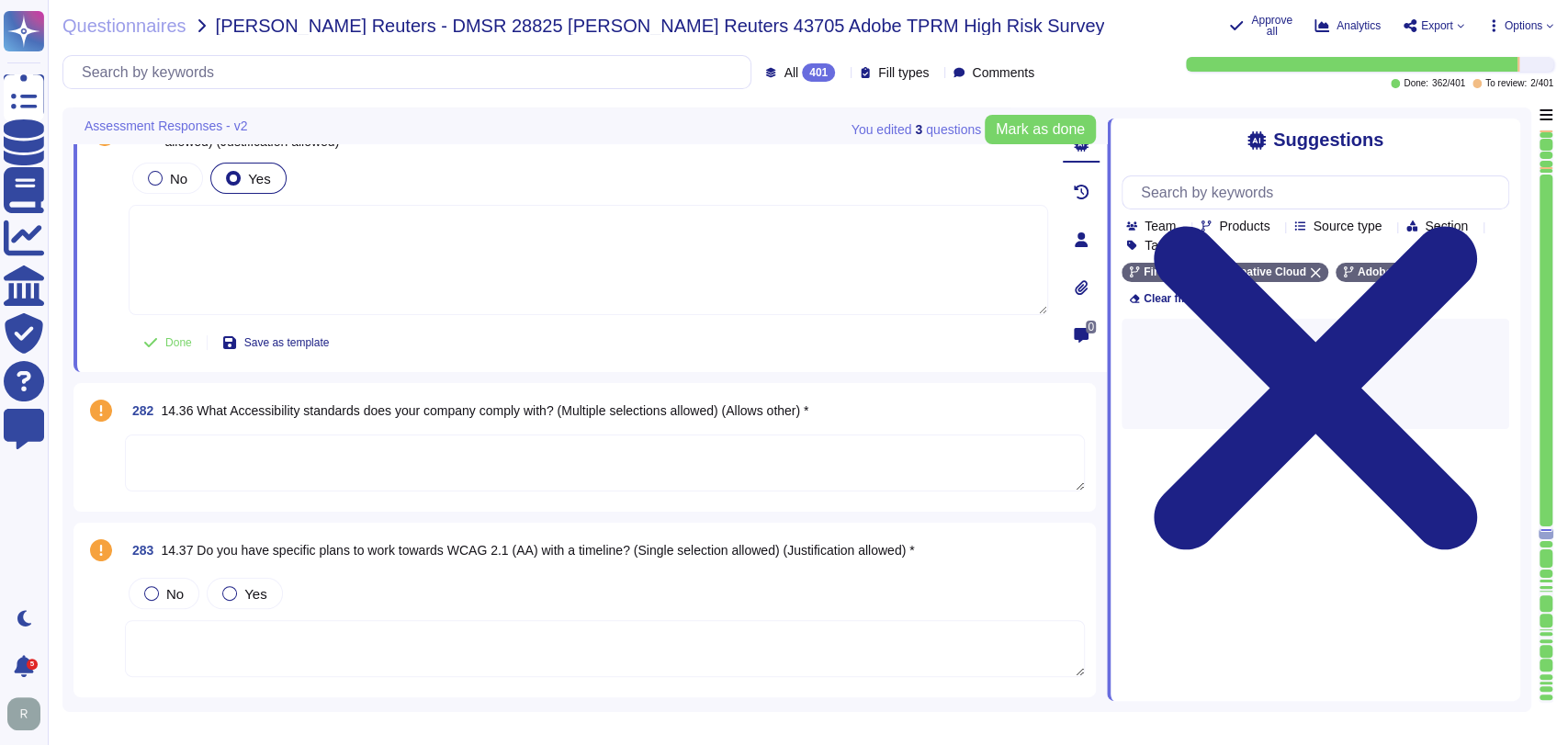
scroll to position [62135, 0]
click at [480, 462] on textarea at bounding box center [605, 462] width 960 height 57
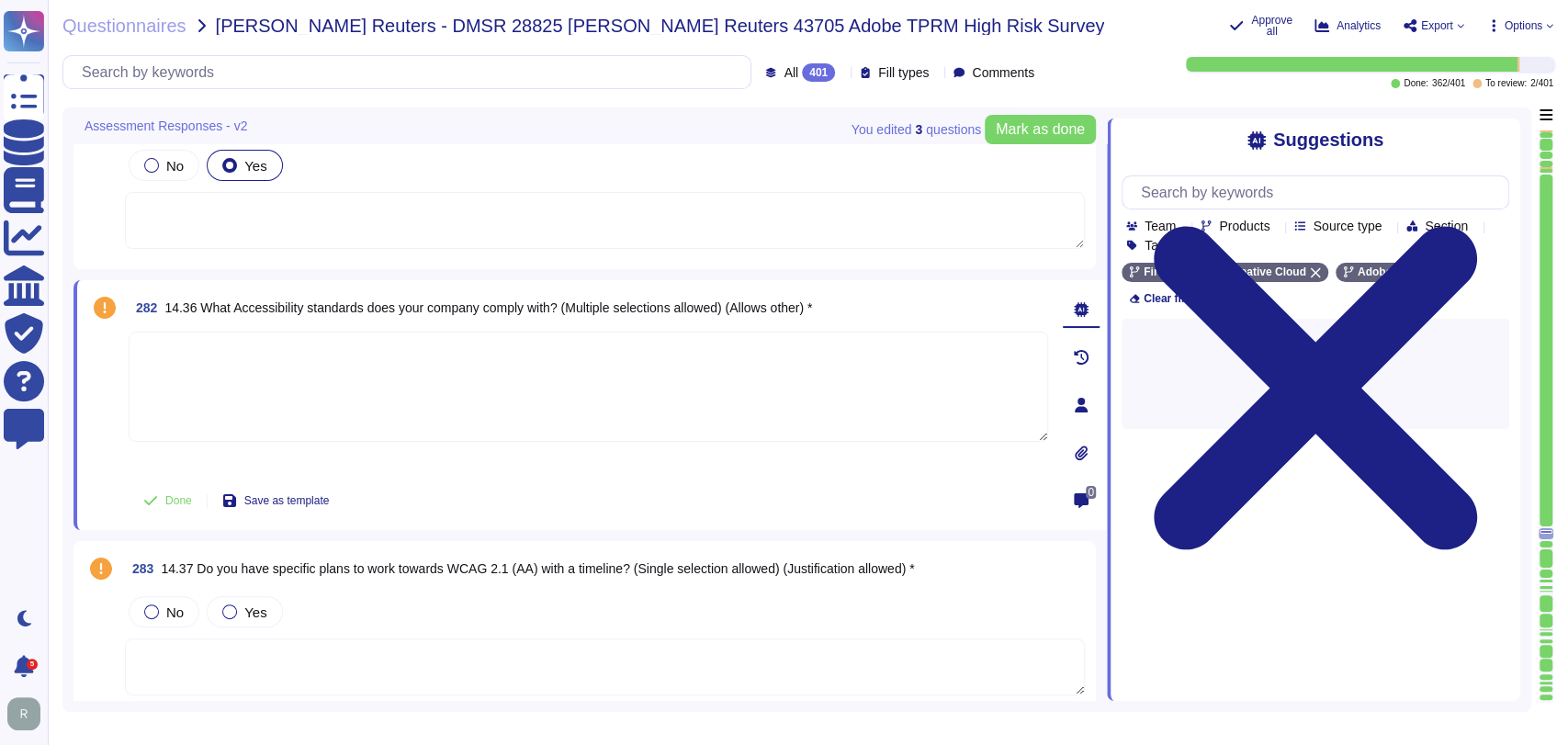
click at [392, 358] on textarea at bounding box center [589, 387] width 920 height 110
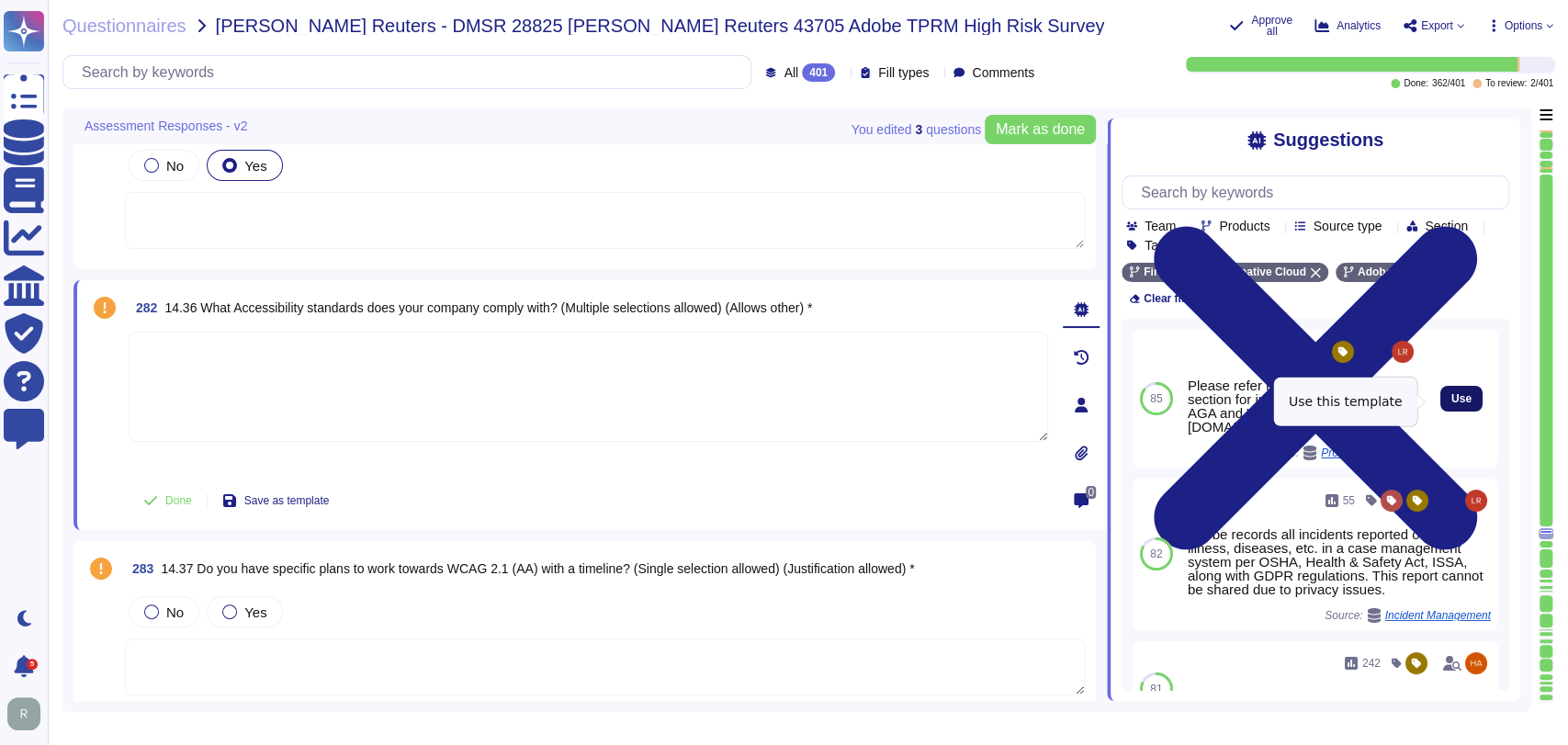
click at [1451, 397] on span "Use" at bounding box center [1461, 399] width 20 height 11
type textarea "Please refer to the online help section for information relating to the AGA and…"
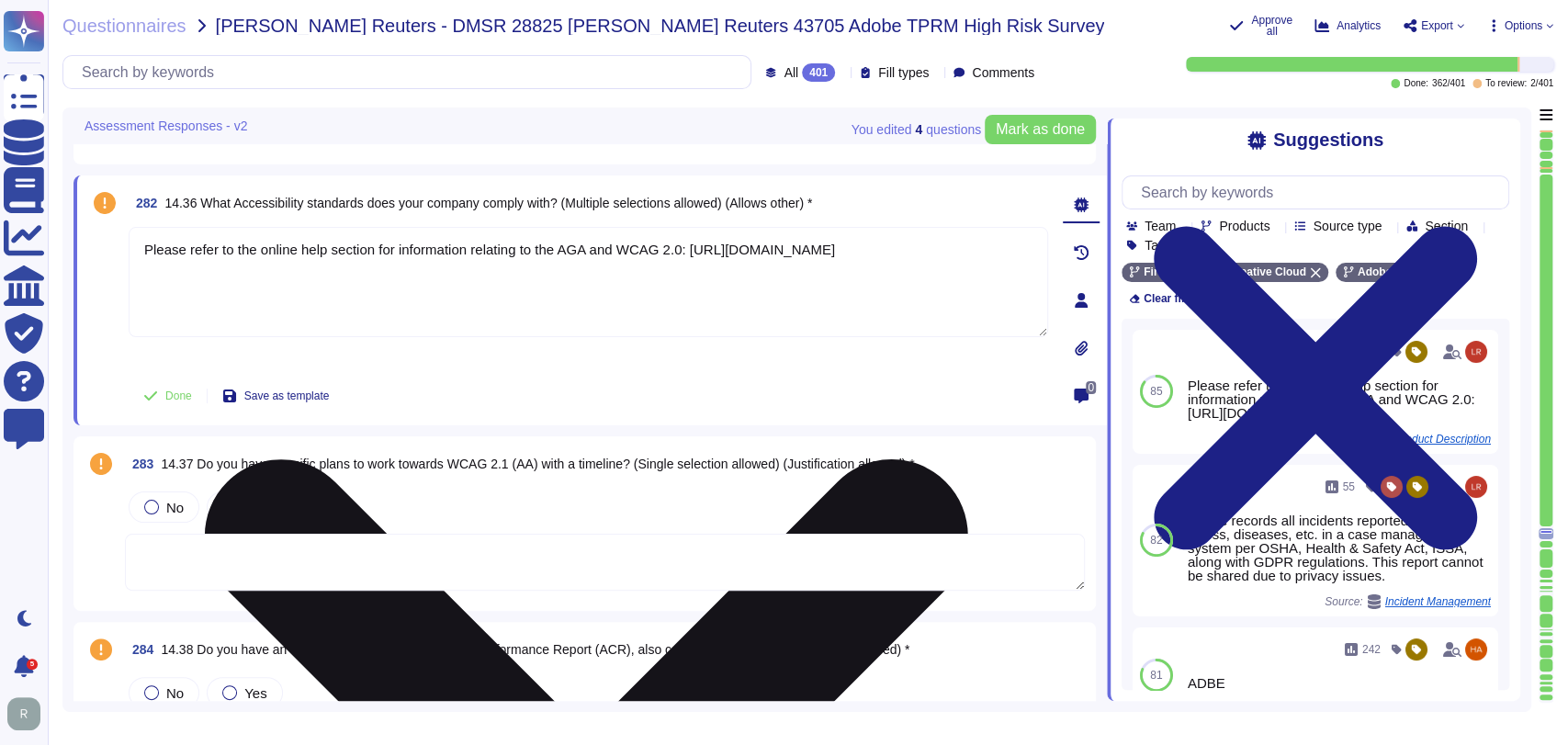
scroll to position [62239, 0]
click at [636, 254] on textarea "Please refer to the online help section for information relating to the AGA and…" at bounding box center [589, 282] width 920 height 110
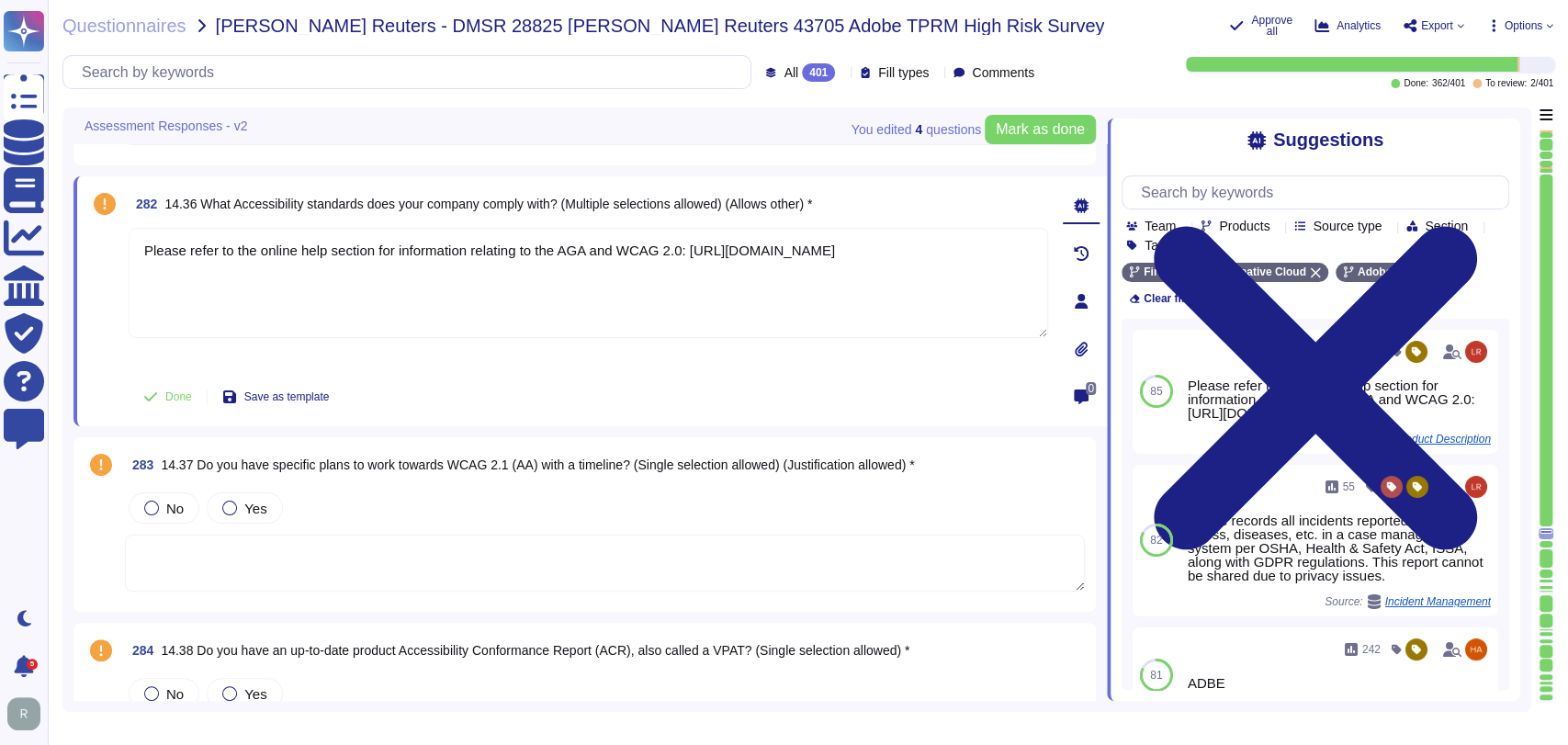
click at [602, 551] on textarea at bounding box center [605, 563] width 960 height 57
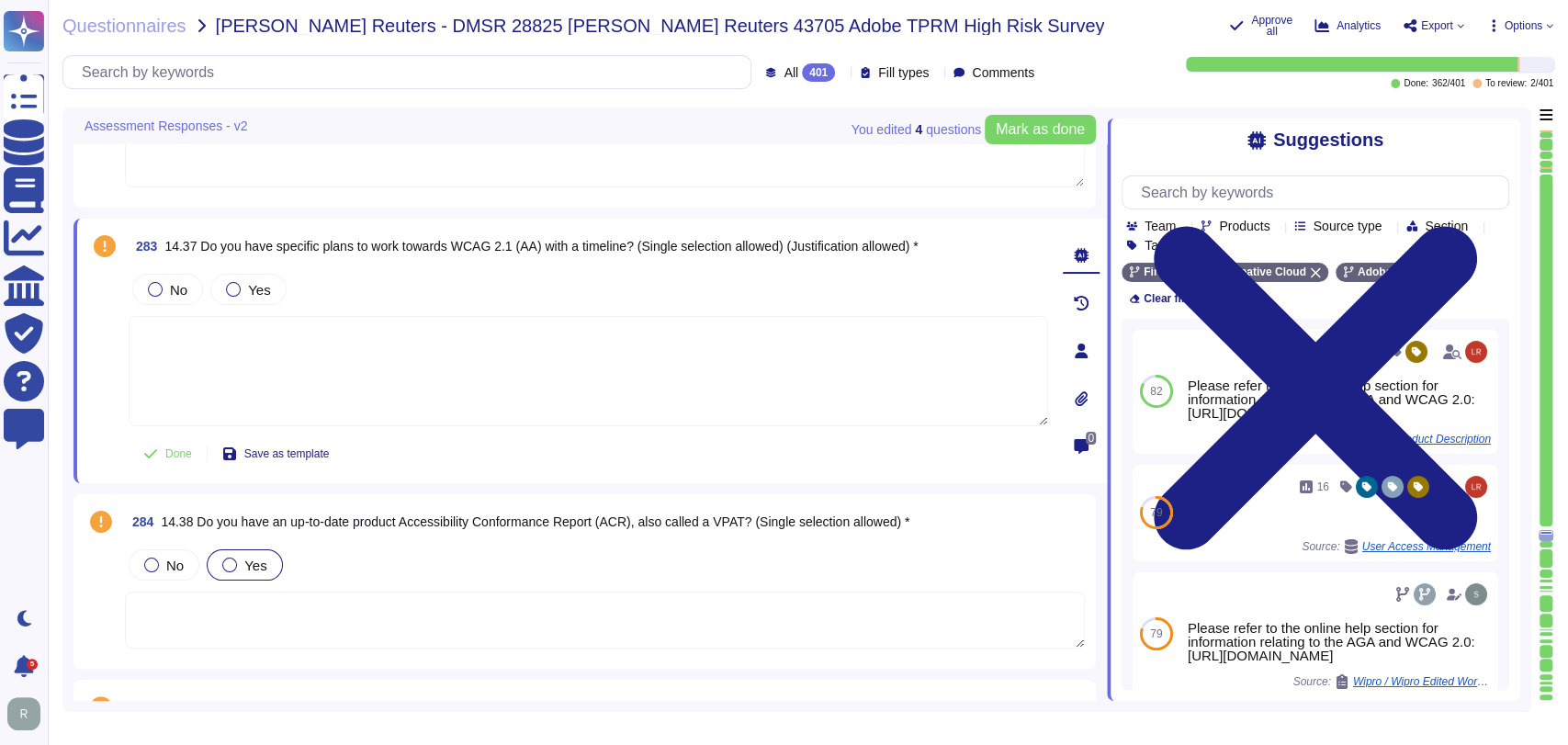
scroll to position [62389, 0]
click at [241, 556] on label "Yes" at bounding box center [245, 564] width 45 height 15
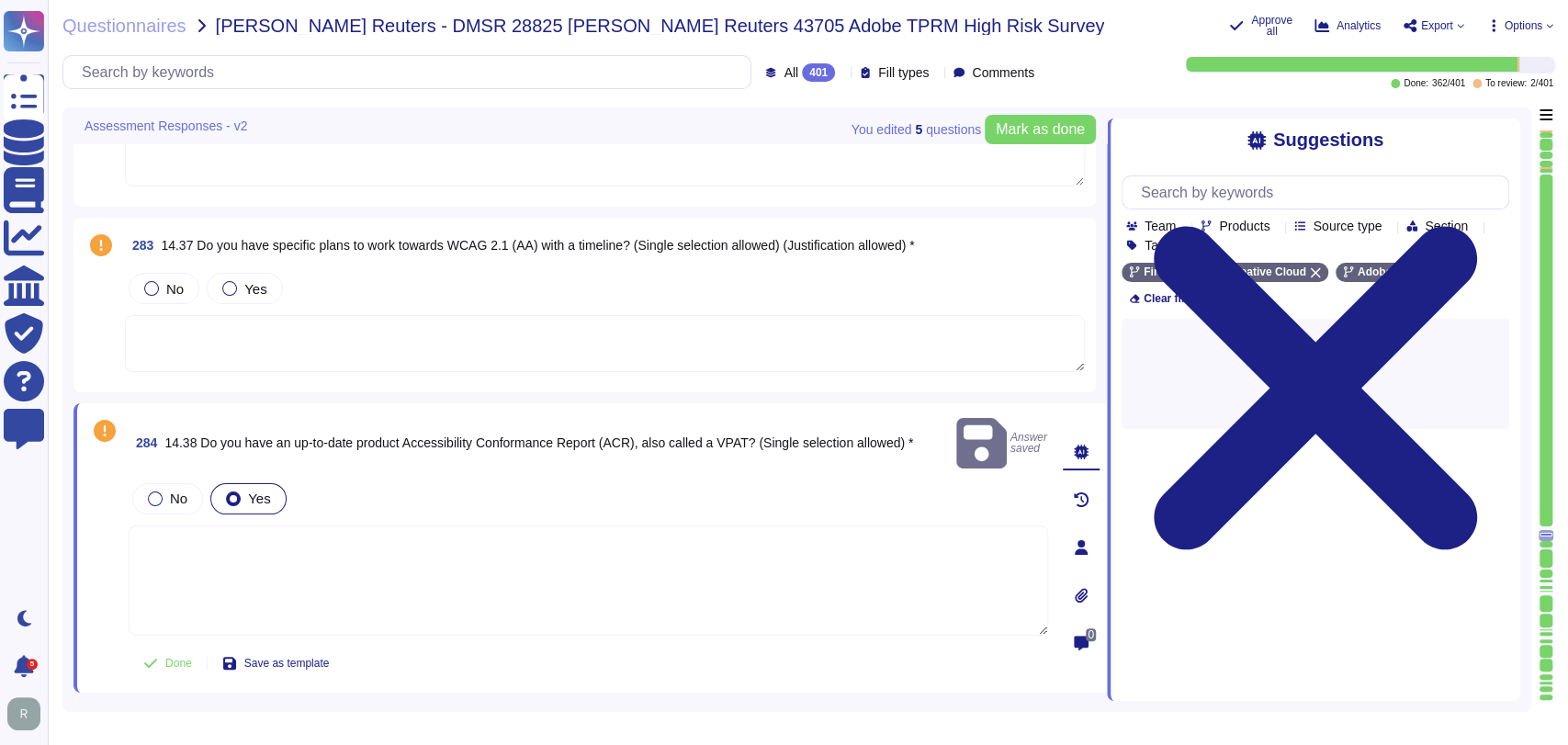
click at [448, 525] on textarea at bounding box center [589, 580] width 920 height 110
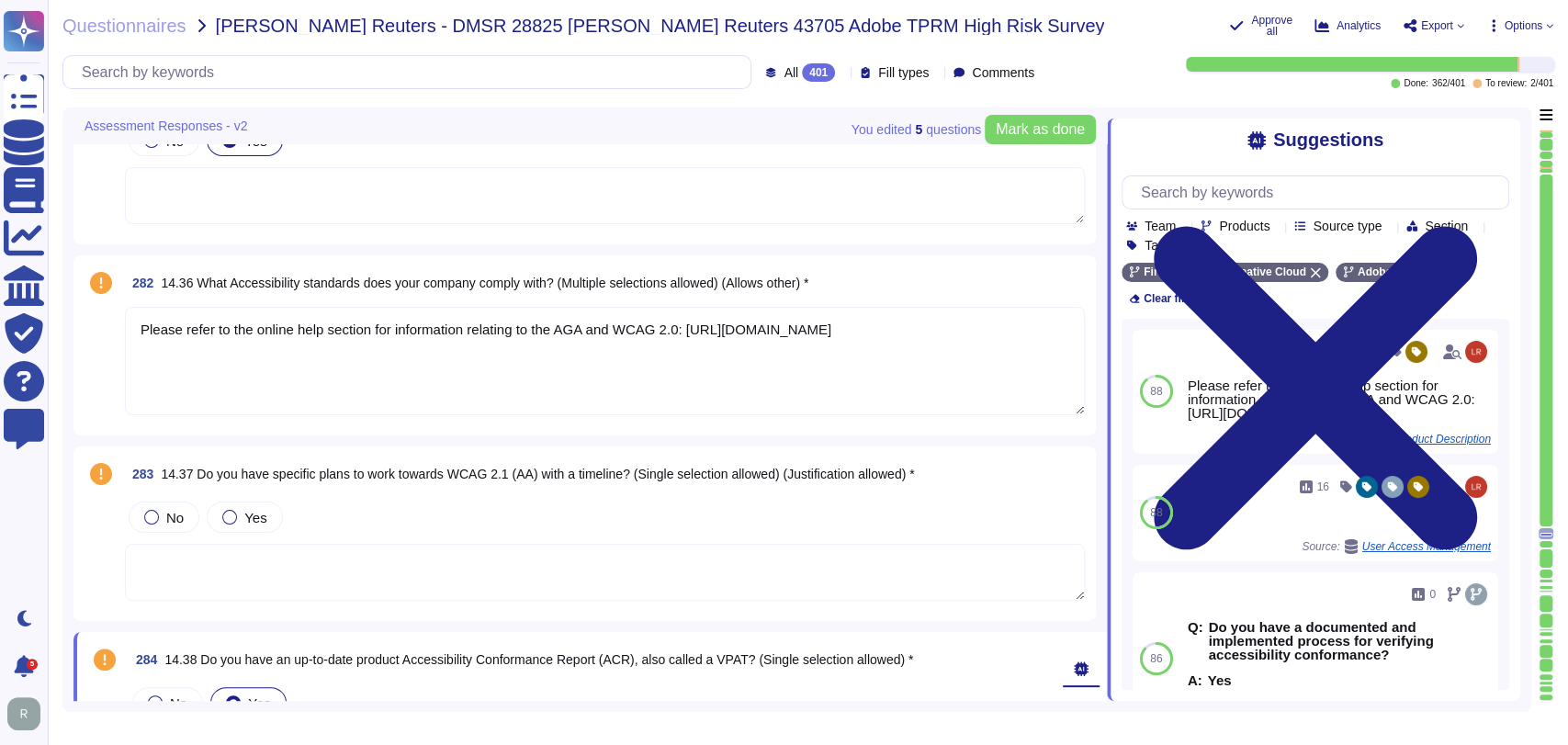
click at [588, 348] on textarea "Please refer to the online help section for information relating to the AGA and…" at bounding box center [605, 361] width 960 height 108
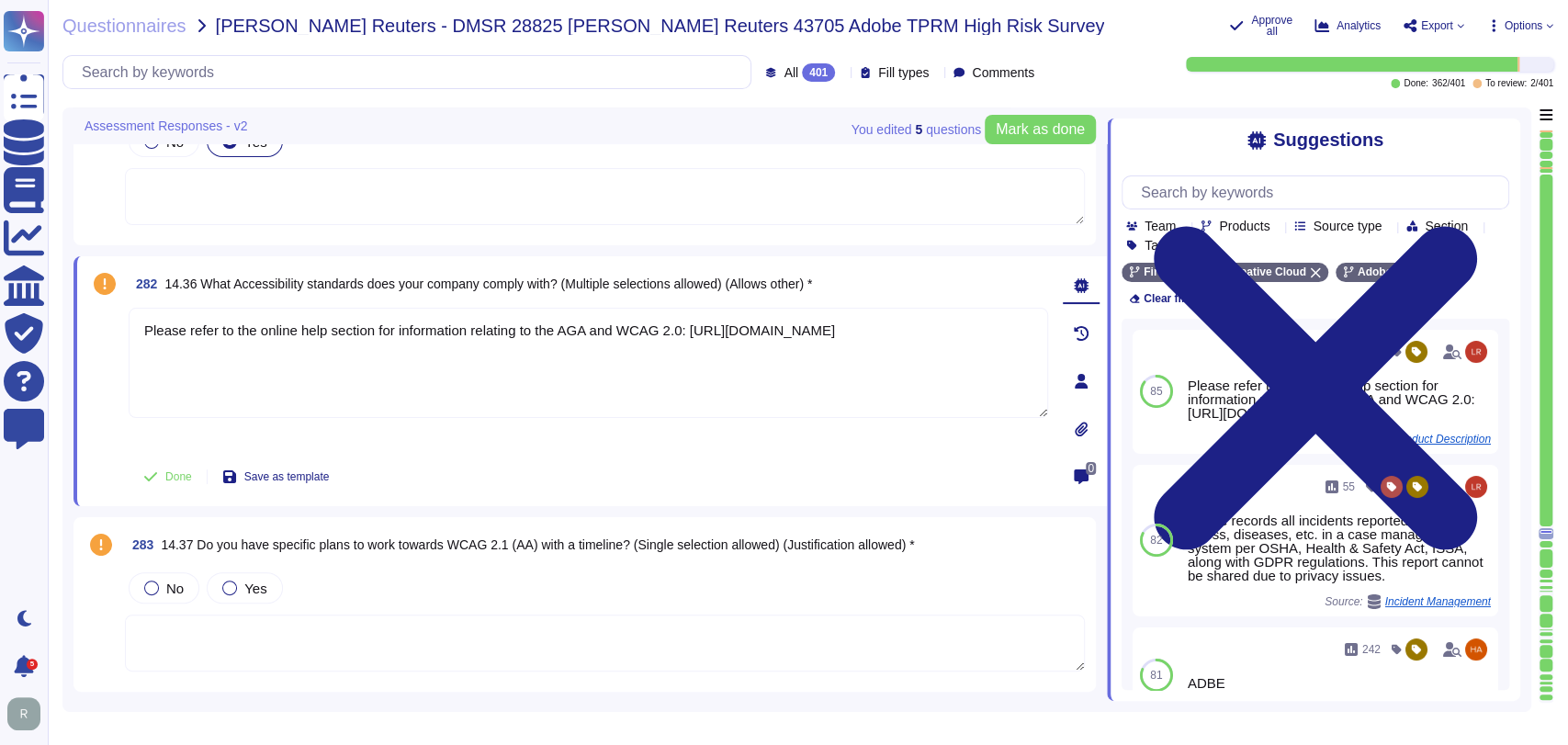
click at [397, 644] on textarea at bounding box center [605, 643] width 960 height 57
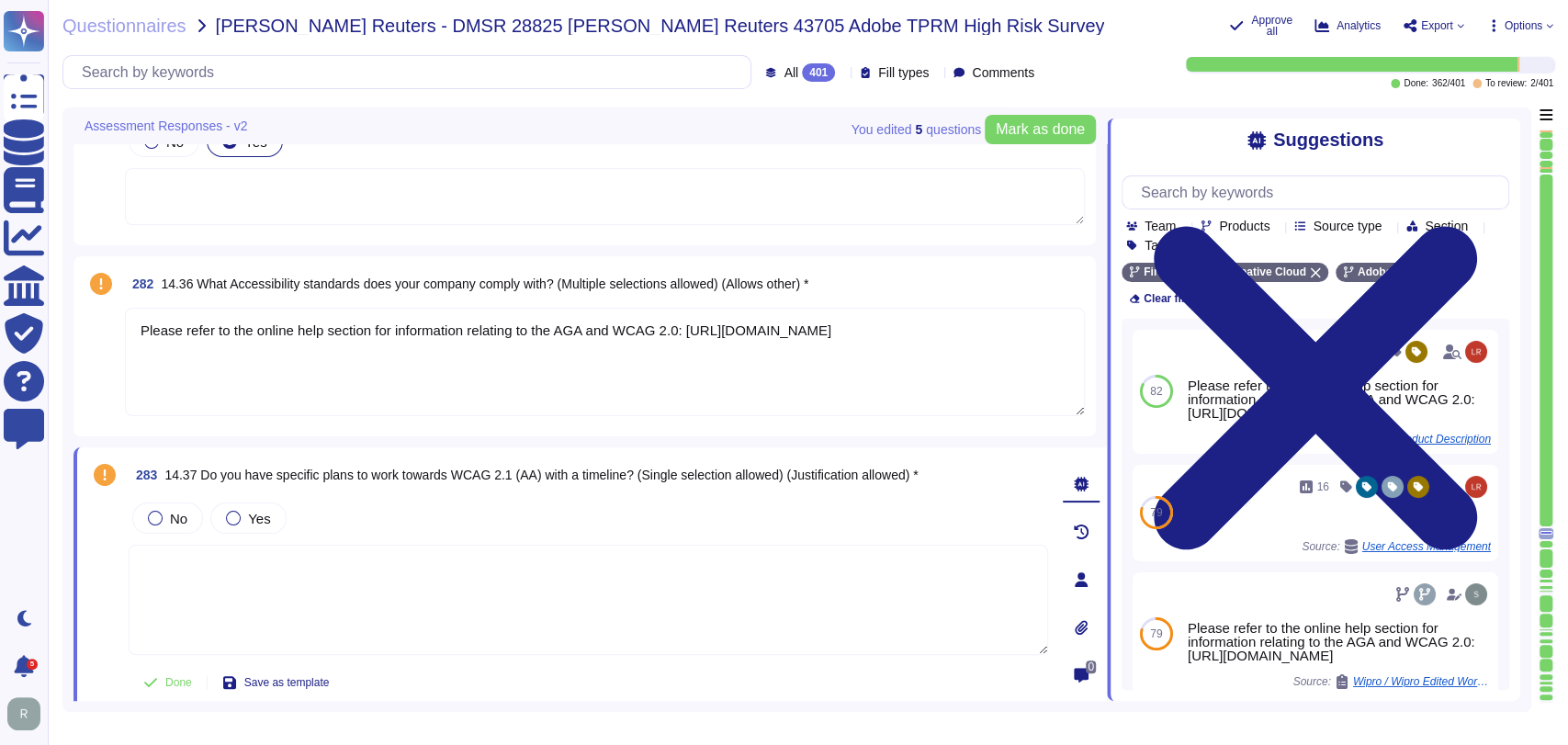
paste textarea "Please refer to the online help section for information relating to the AGA and…"
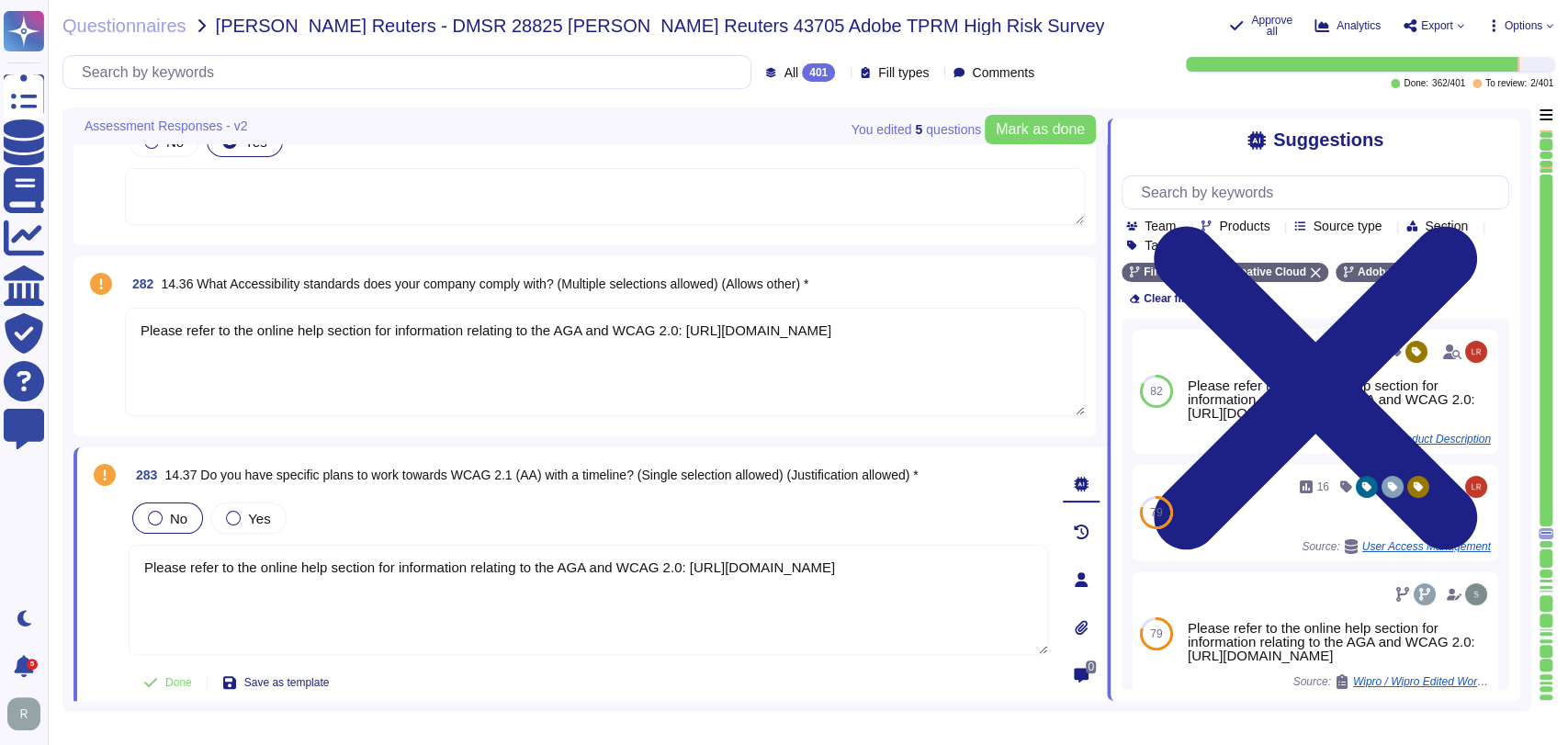
click at [174, 514] on span "No" at bounding box center [178, 518] width 17 height 15
type textarea "Please refer to the online help section for information relating to the AGA and…"
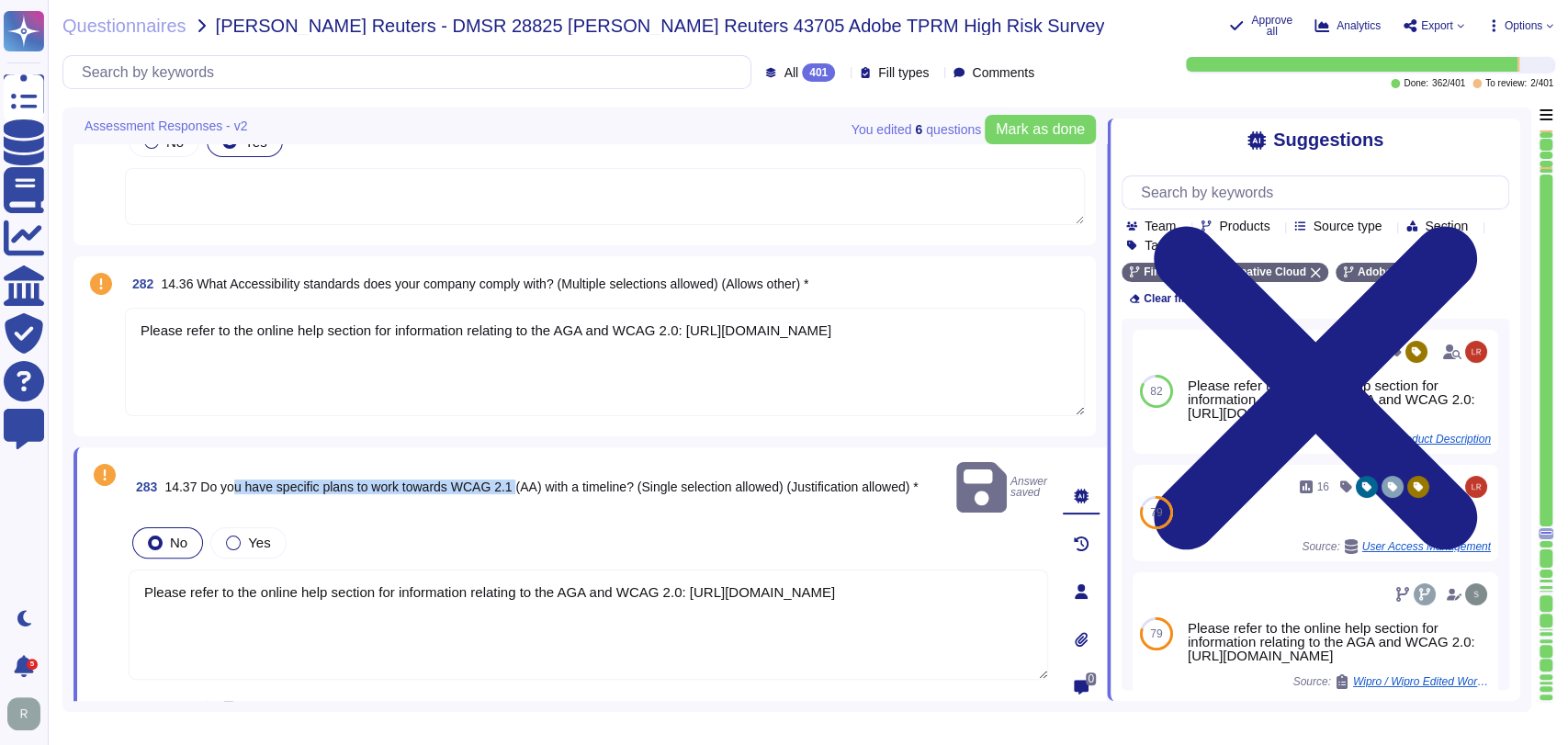
drag, startPoint x: 515, startPoint y: 472, endPoint x: 231, endPoint y: 469, distance: 284.0
click at [231, 480] on span "14.37 Do you have specific plans to work towards WCAG 2.1 (AA) with a timeline?…" at bounding box center [540, 487] width 754 height 15
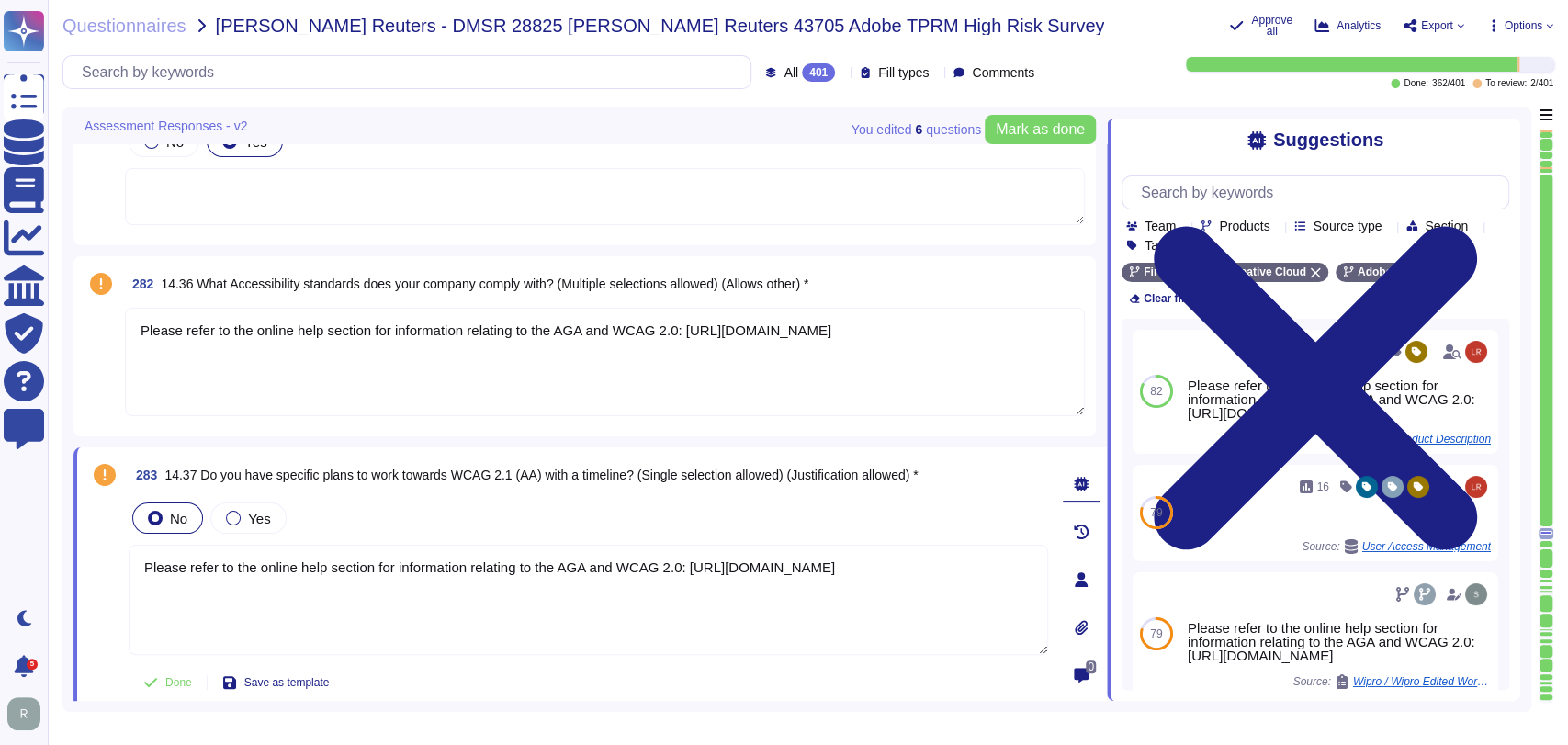
click at [642, 471] on span "14.37 Do you have specific plans to work towards WCAG 2.1 (AA) with a timeline?…" at bounding box center [540, 475] width 754 height 15
drag, startPoint x: 640, startPoint y: 471, endPoint x: 196, endPoint y: 475, distance: 444.0
click at [196, 475] on span "14.37 Do you have specific plans to work towards WCAG 2.1 (AA) with a timeline?…" at bounding box center [540, 475] width 754 height 15
copy span "Do you have specific plans to work towards WCAG 2.1 (AA) with a timeline?"
click at [786, 487] on span "283 14.37 Do you have specific plans to work towards WCAG 2.1 (AA) with a timel…" at bounding box center [523, 475] width 790 height 33
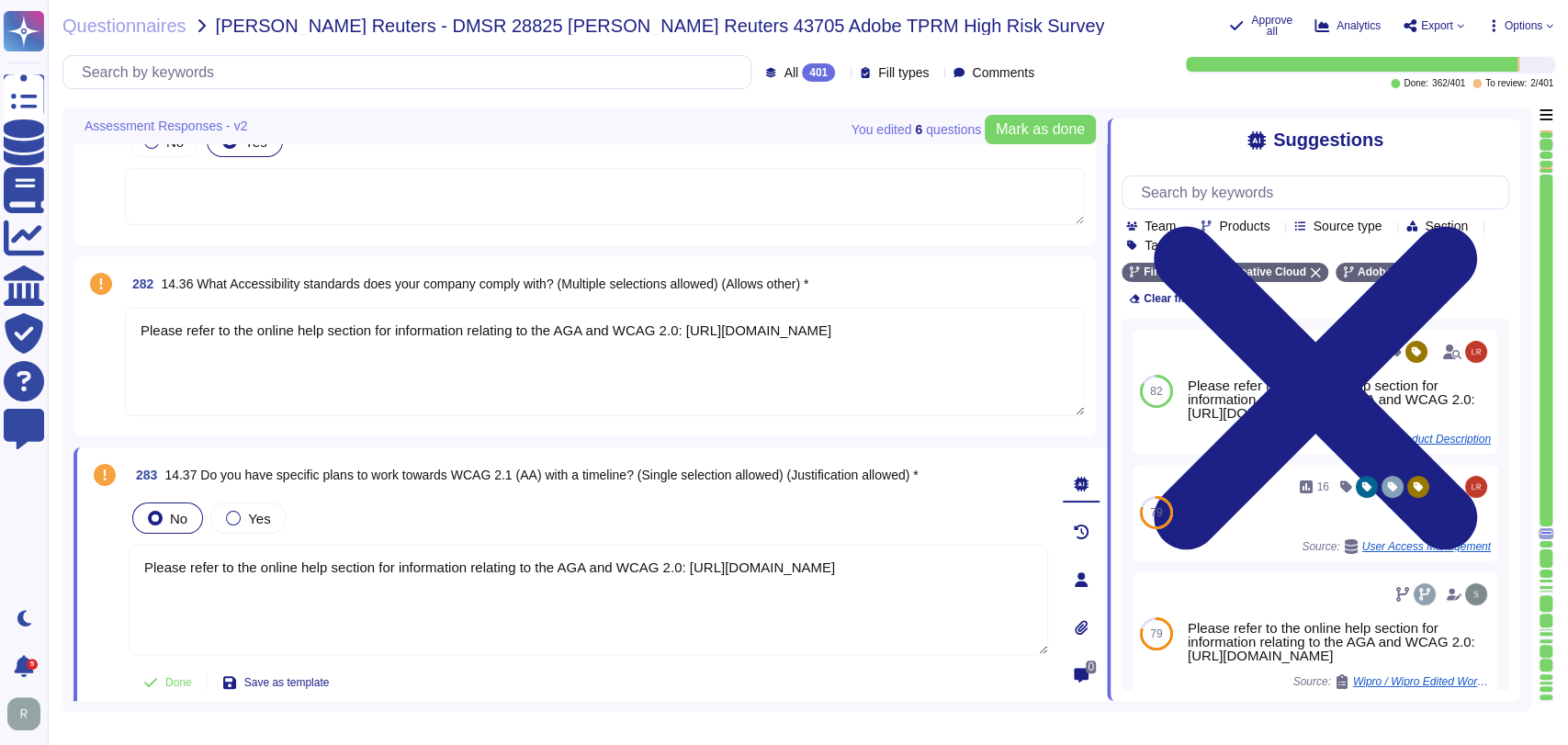
click at [442, 517] on div "No Yes" at bounding box center [589, 518] width 920 height 39
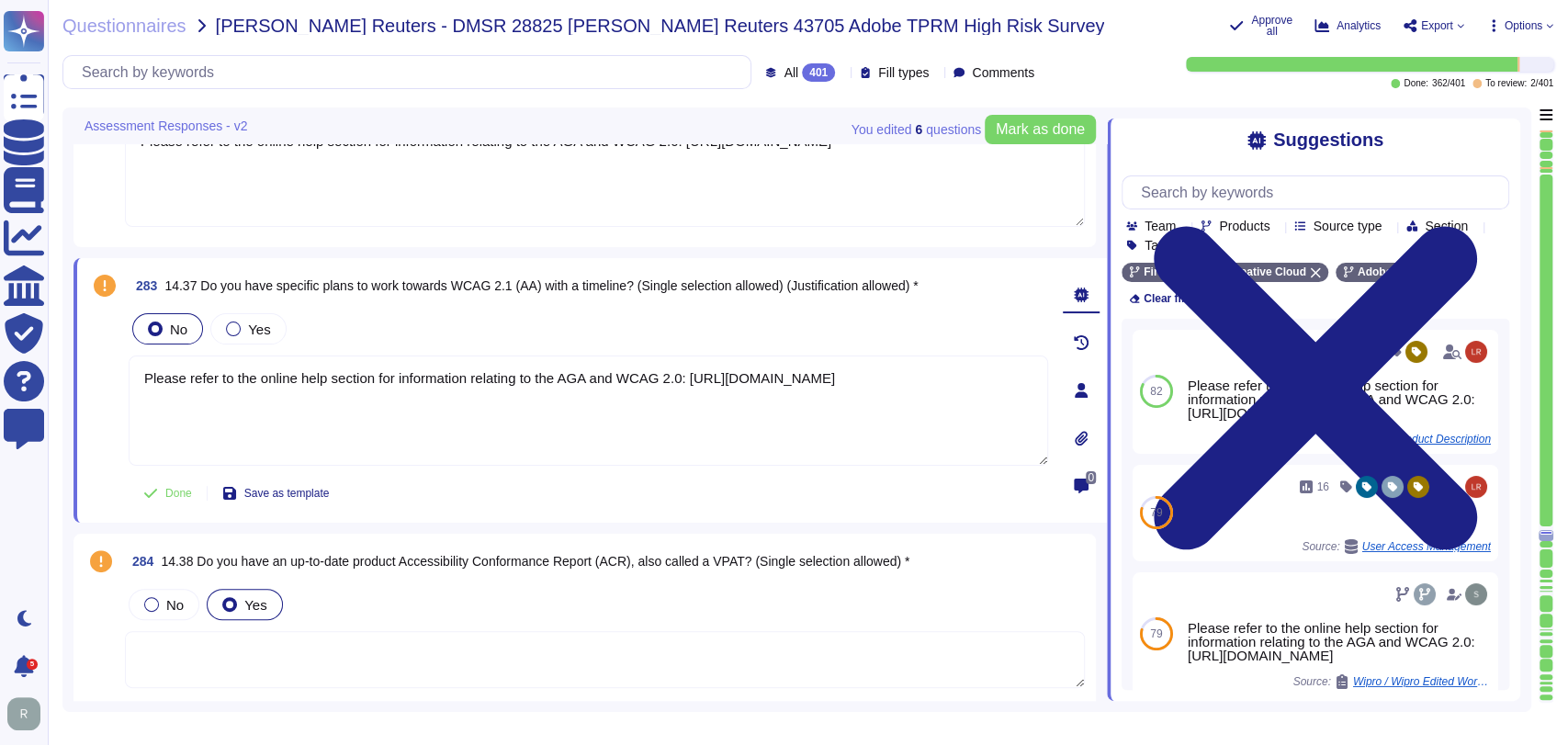
scroll to position [62349, 0]
click at [1033, 139] on button "Mark as done" at bounding box center [1040, 129] width 111 height 29
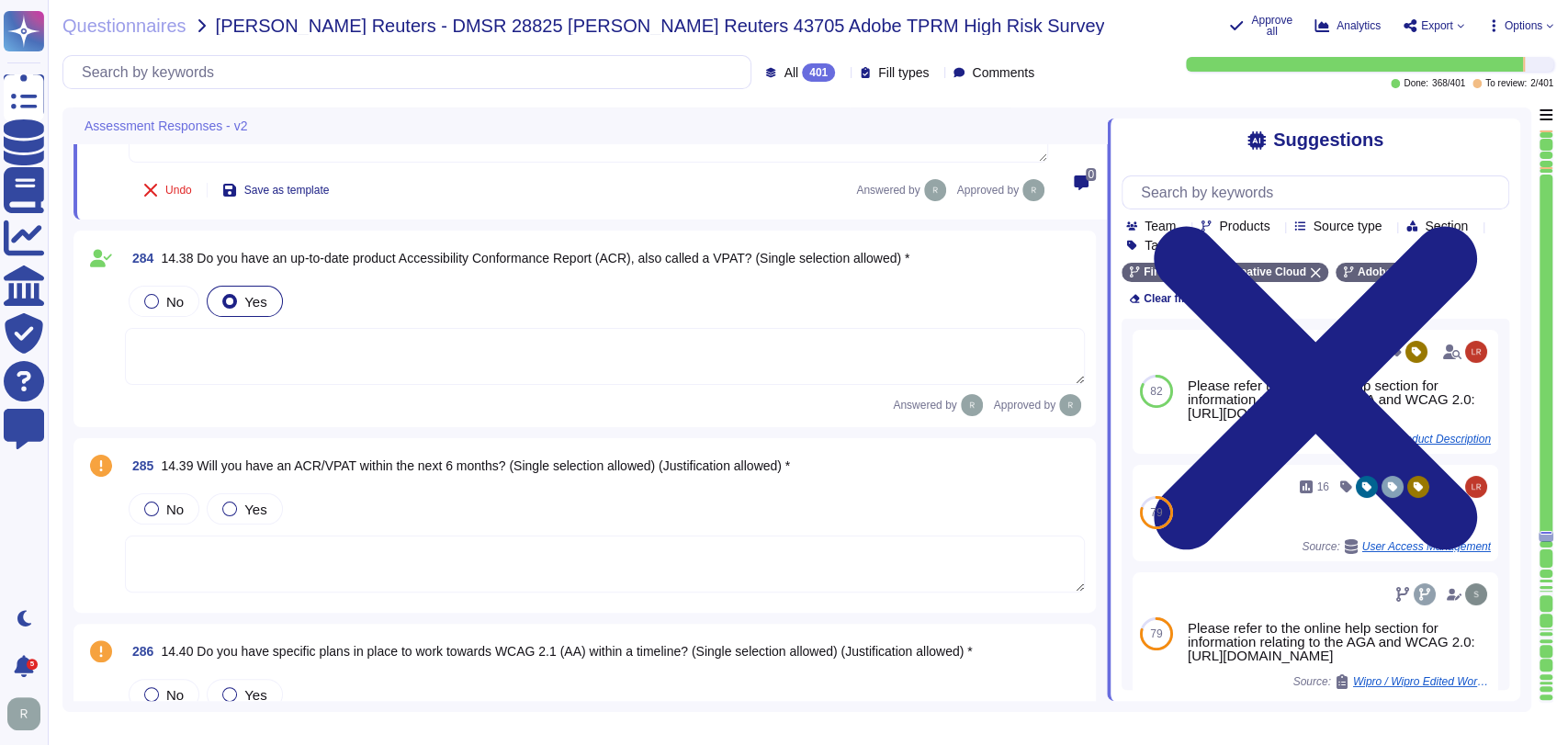
type textarea "Adobe employee end user devices are not used for transmitting, processing, or s…"
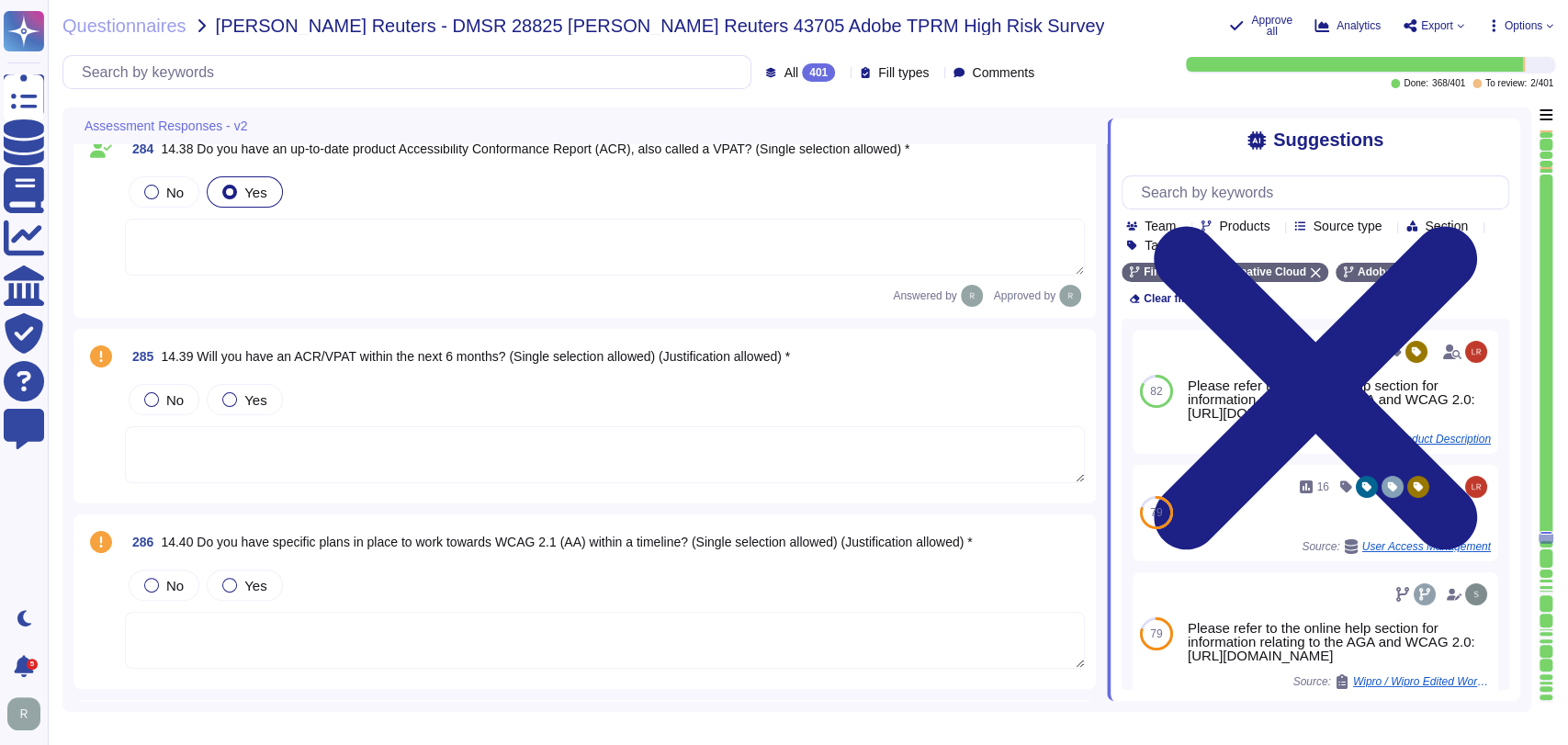
scroll to position [62825, 0]
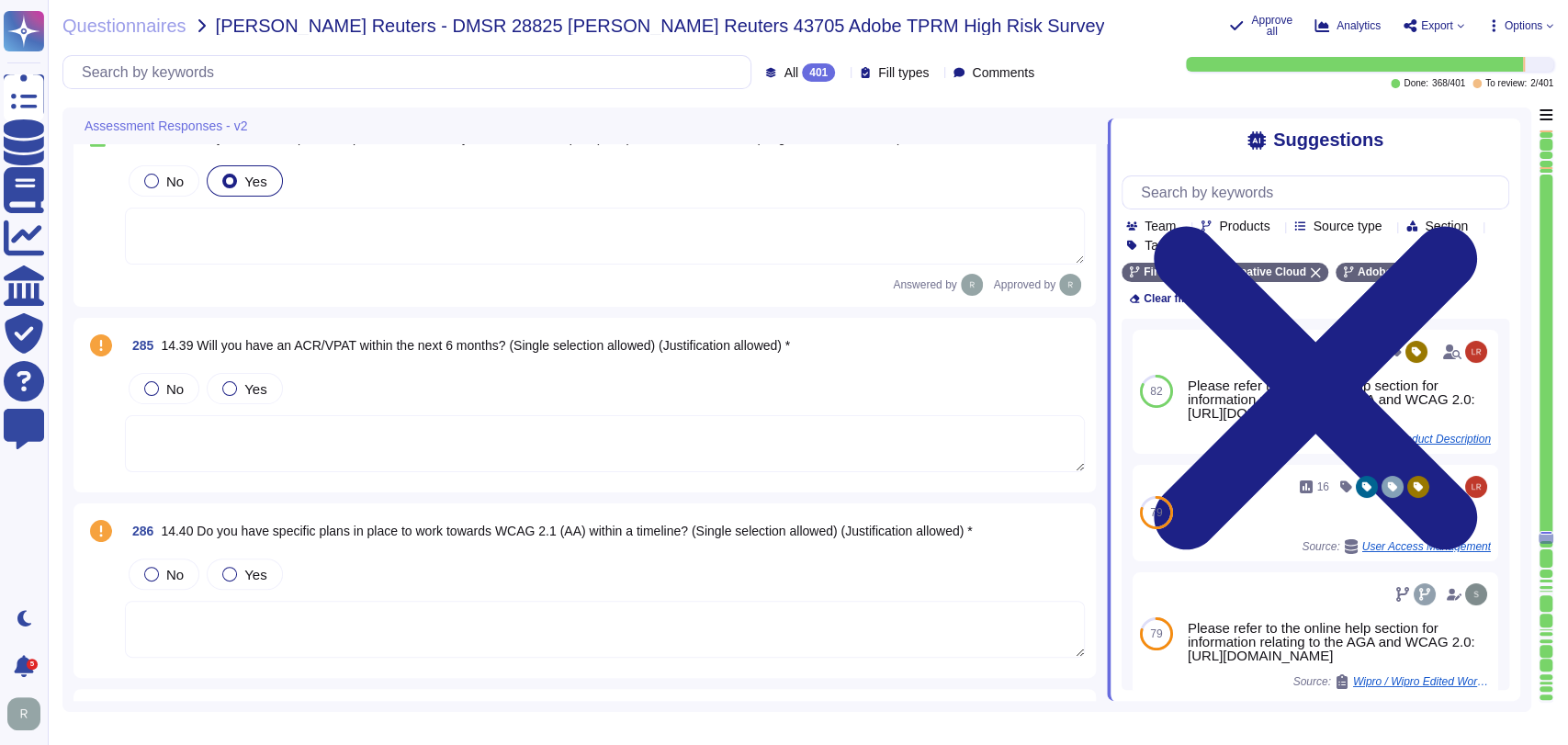
click at [846, 349] on div "285 14.39 Will you have an ACR/VPAT within the next 6 months? (Single selection…" at bounding box center [605, 345] width 960 height 33
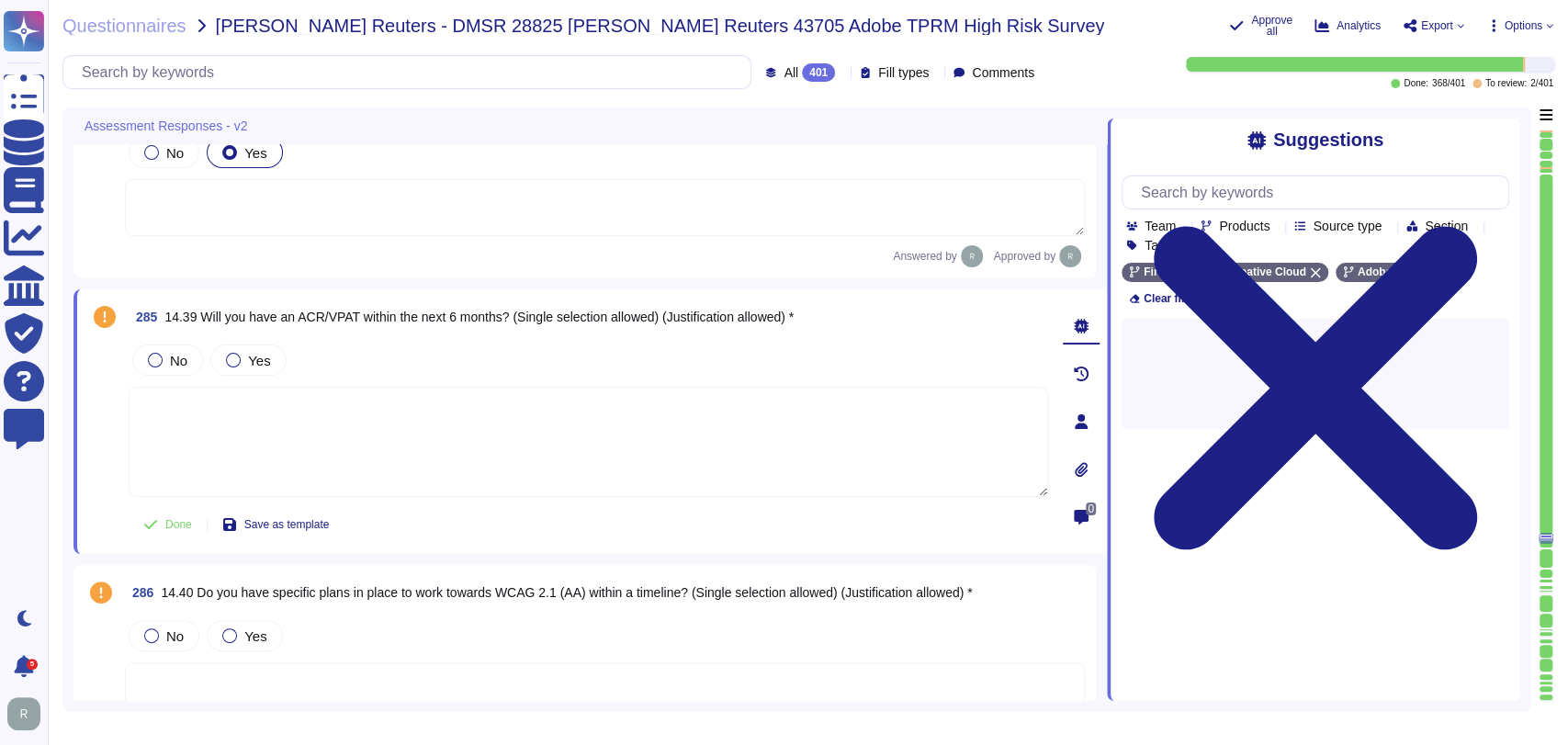
click at [742, 437] on textarea at bounding box center [589, 442] width 920 height 110
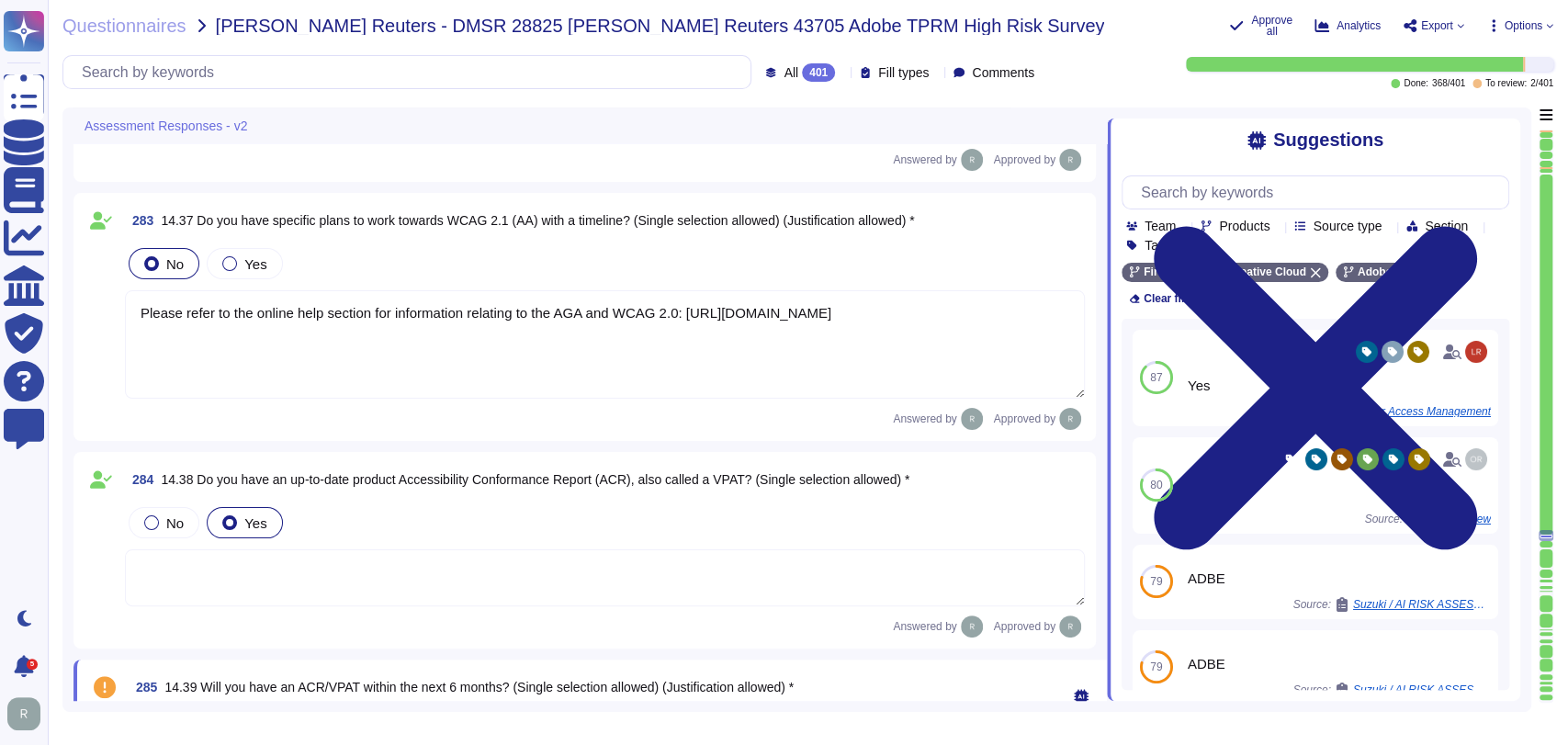
scroll to position [62465, 0]
click at [512, 339] on textarea "Please refer to the online help section for information relating to the AGA and…" at bounding box center [605, 345] width 960 height 108
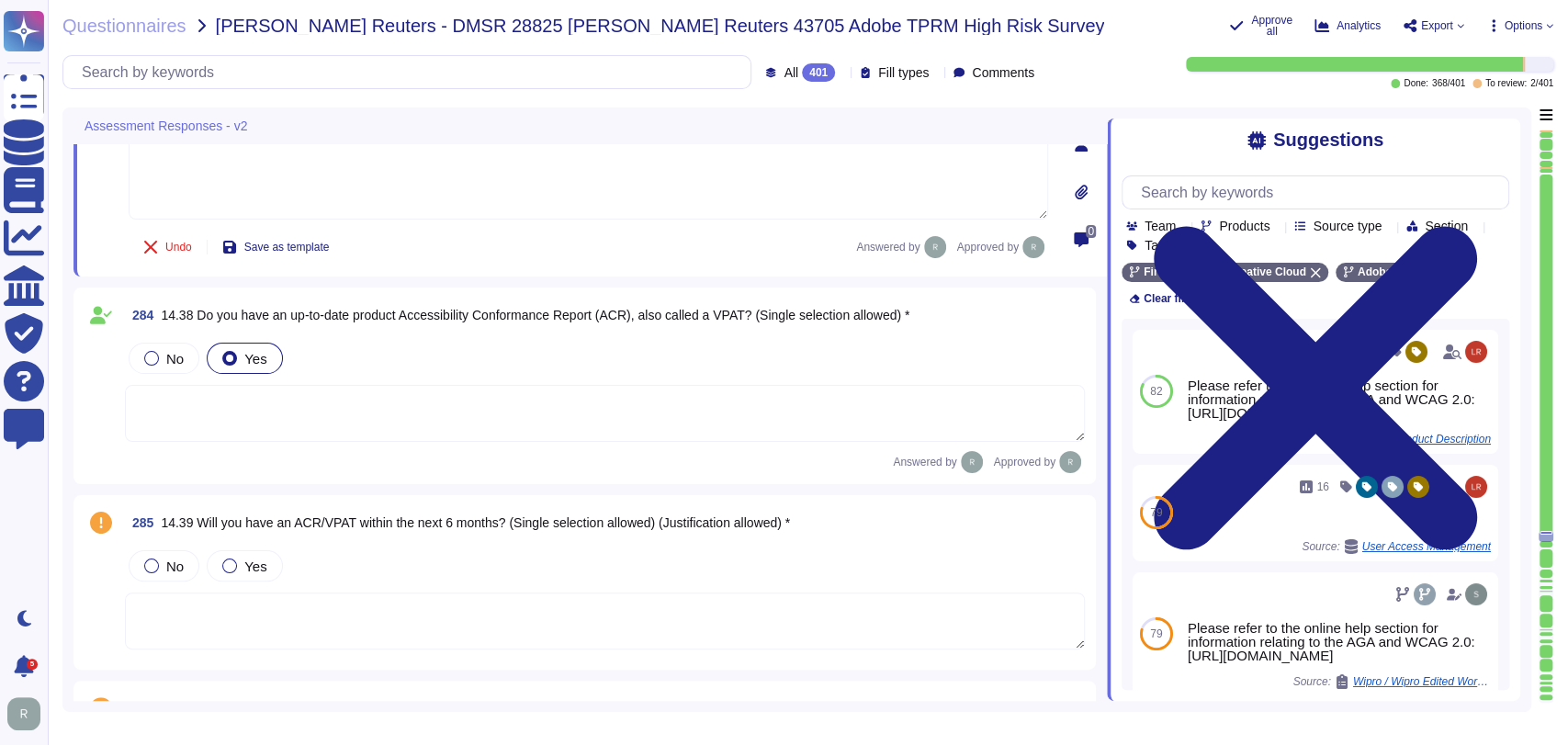
type textarea "Adobe employee end user devices are not used for transmitting, processing, or s…"
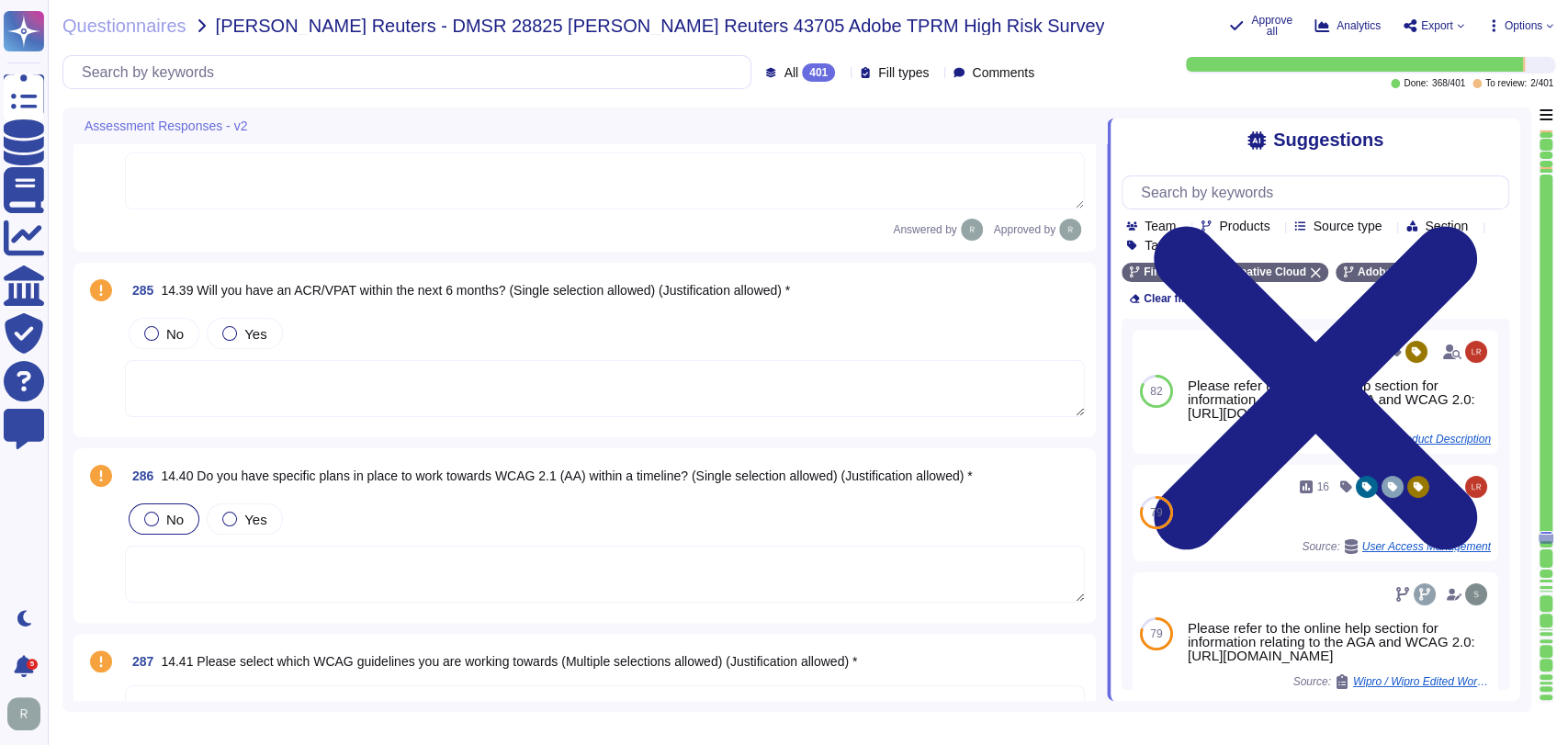
click at [160, 514] on label "No" at bounding box center [164, 519] width 40 height 15
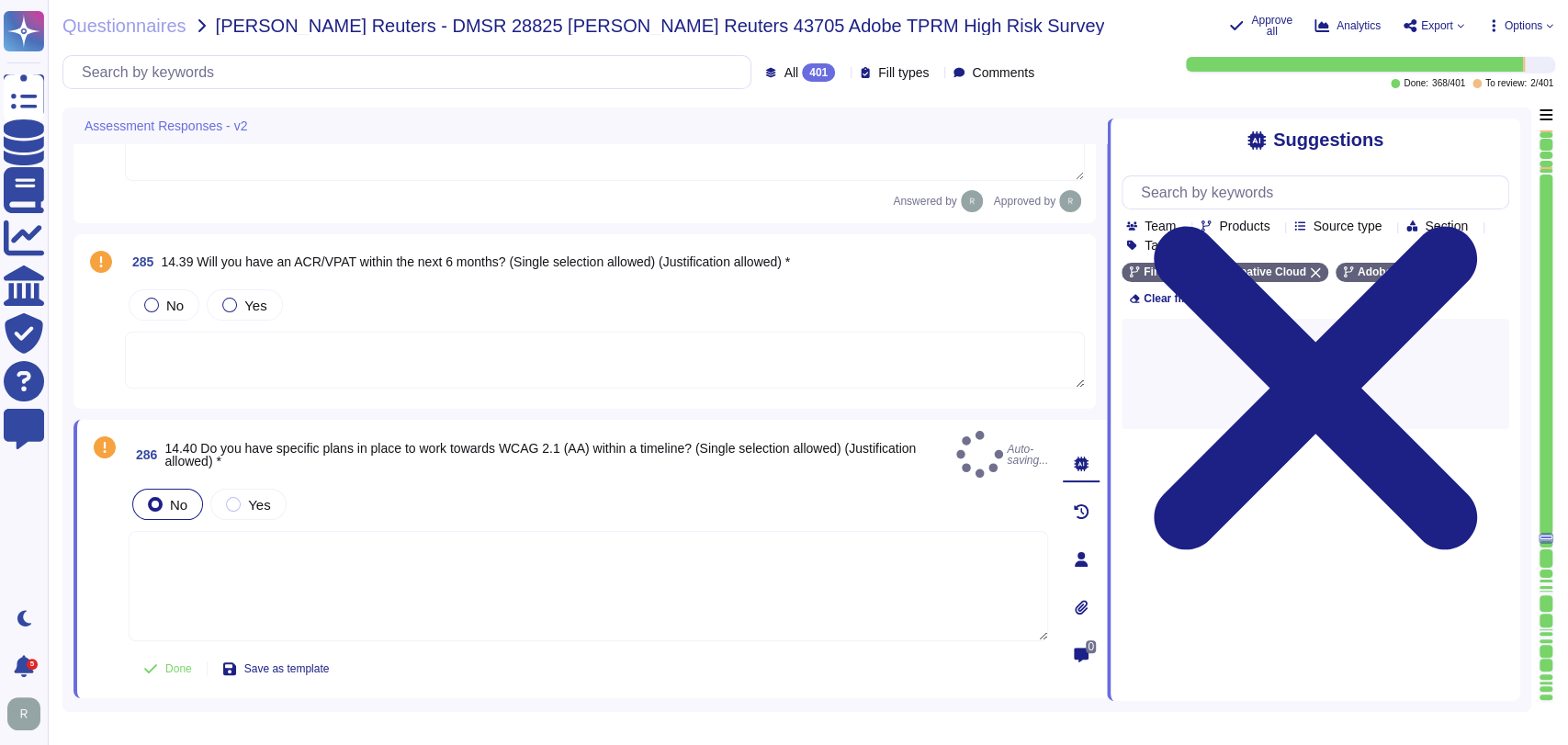
scroll to position [62880, 0]
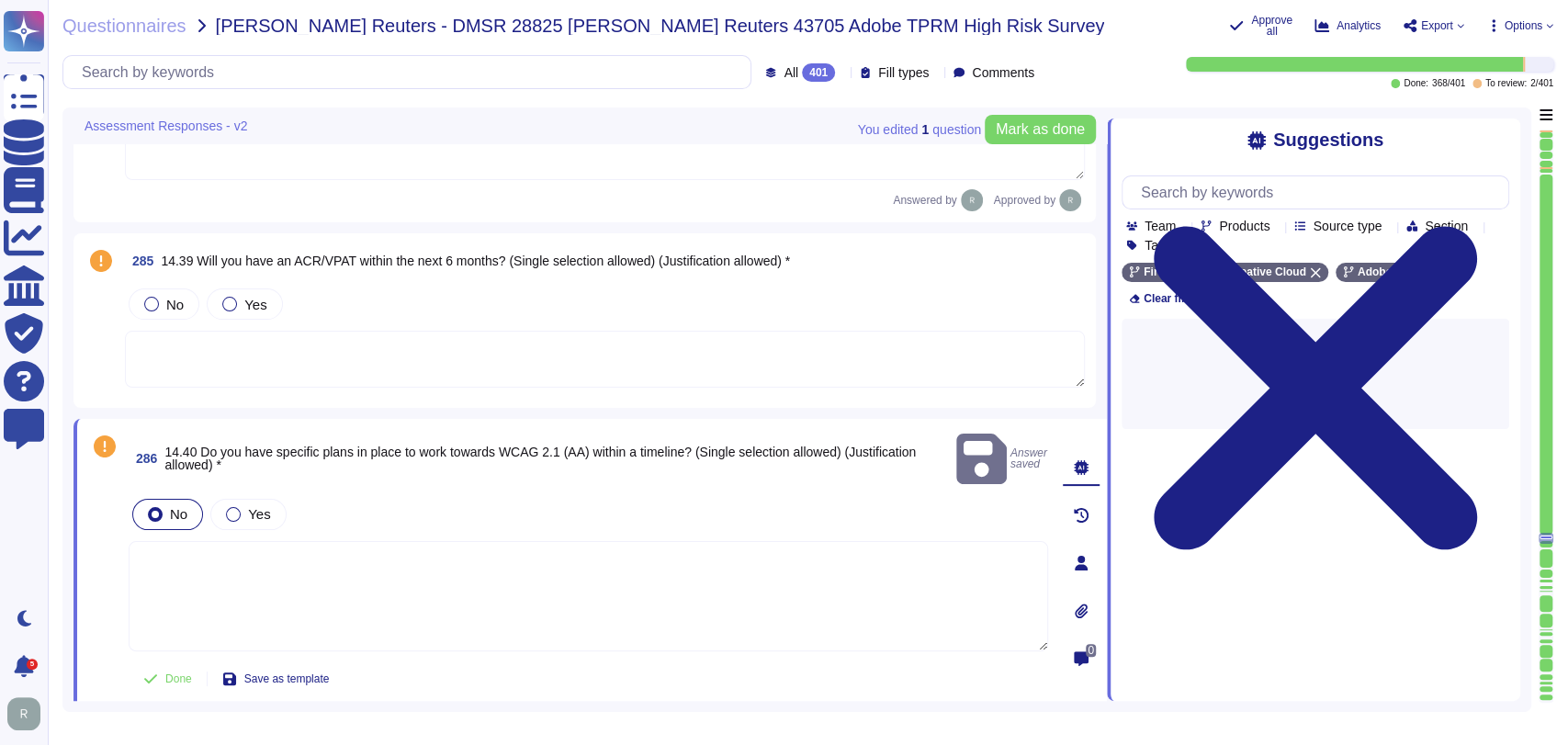
click at [429, 561] on textarea at bounding box center [589, 596] width 920 height 110
paste textarea "Please refer to the online help section for information relating to the AGA and…"
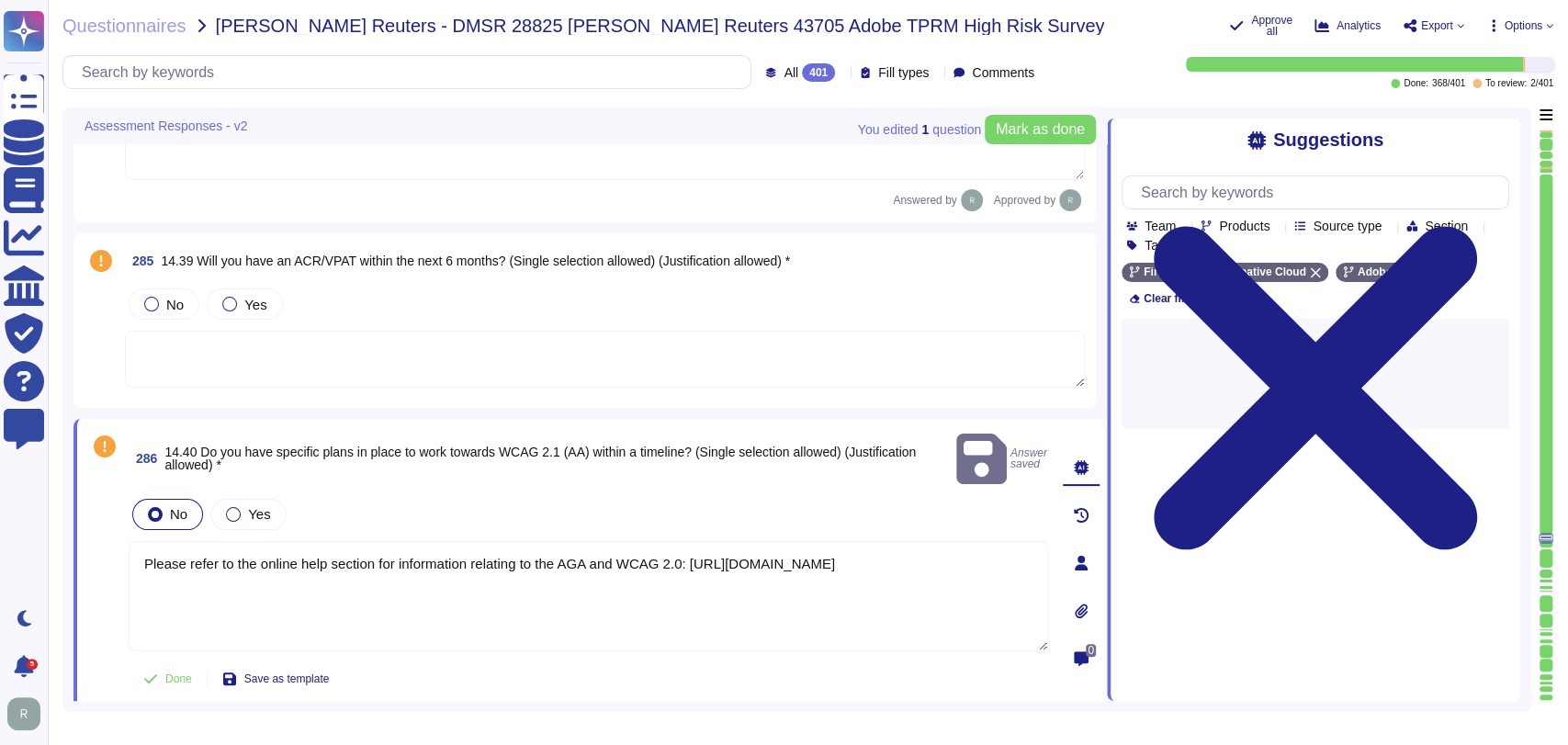
click at [568, 495] on div "No Yes" at bounding box center [589, 514] width 920 height 39
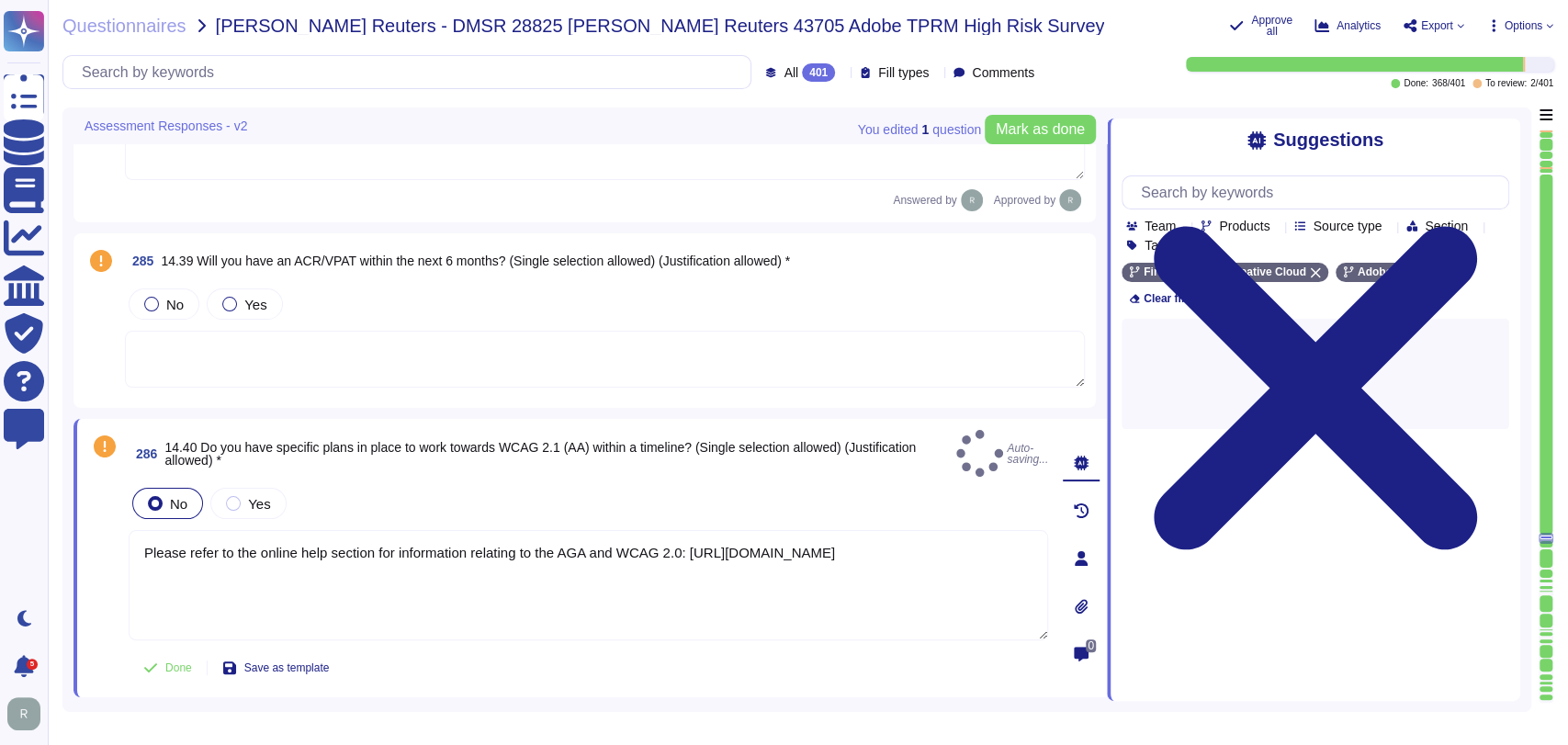
type textarea "Please refer to the online help section for information relating to the AGA and…"
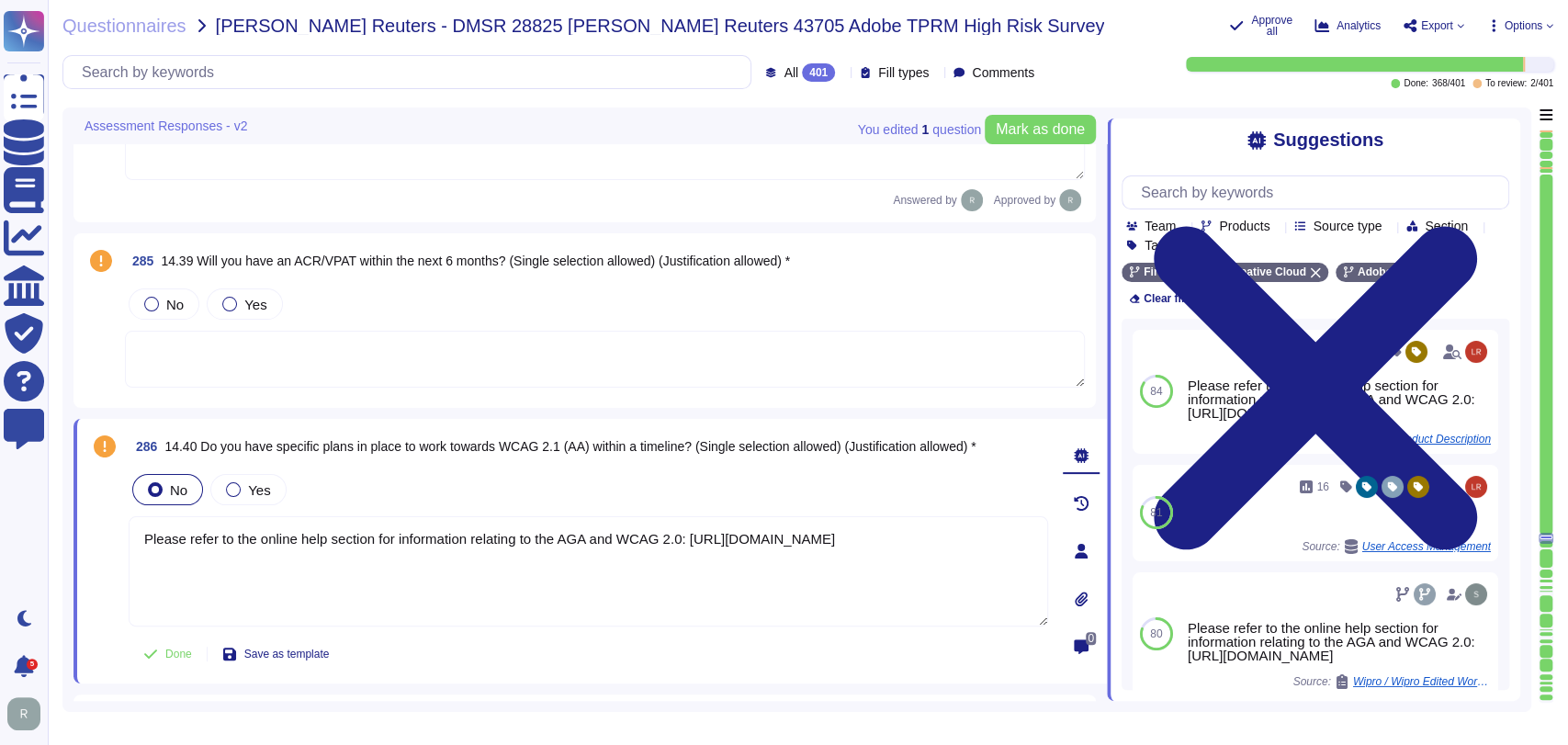
click at [606, 348] on textarea at bounding box center [605, 359] width 960 height 57
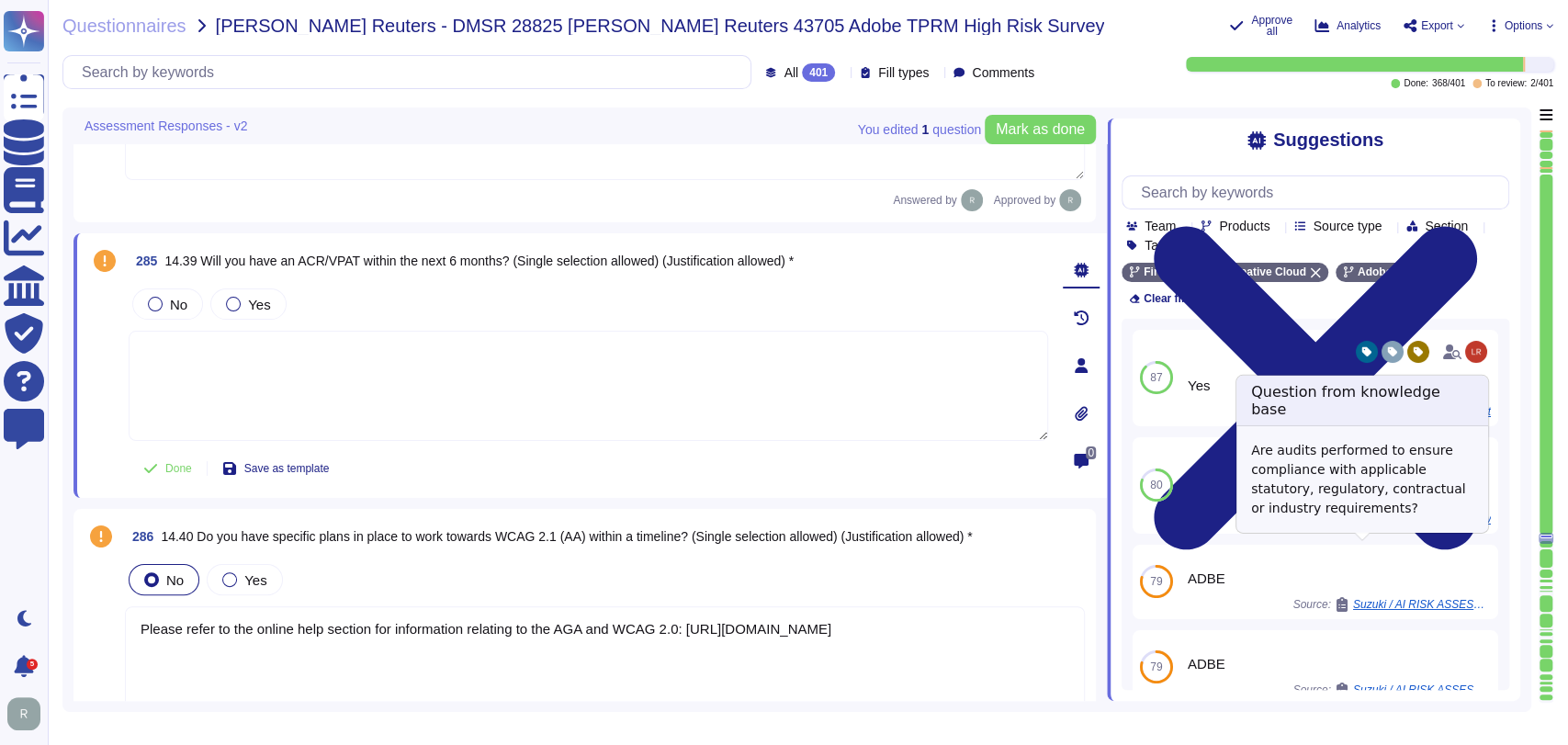
click at [663, 388] on textarea at bounding box center [589, 386] width 920 height 110
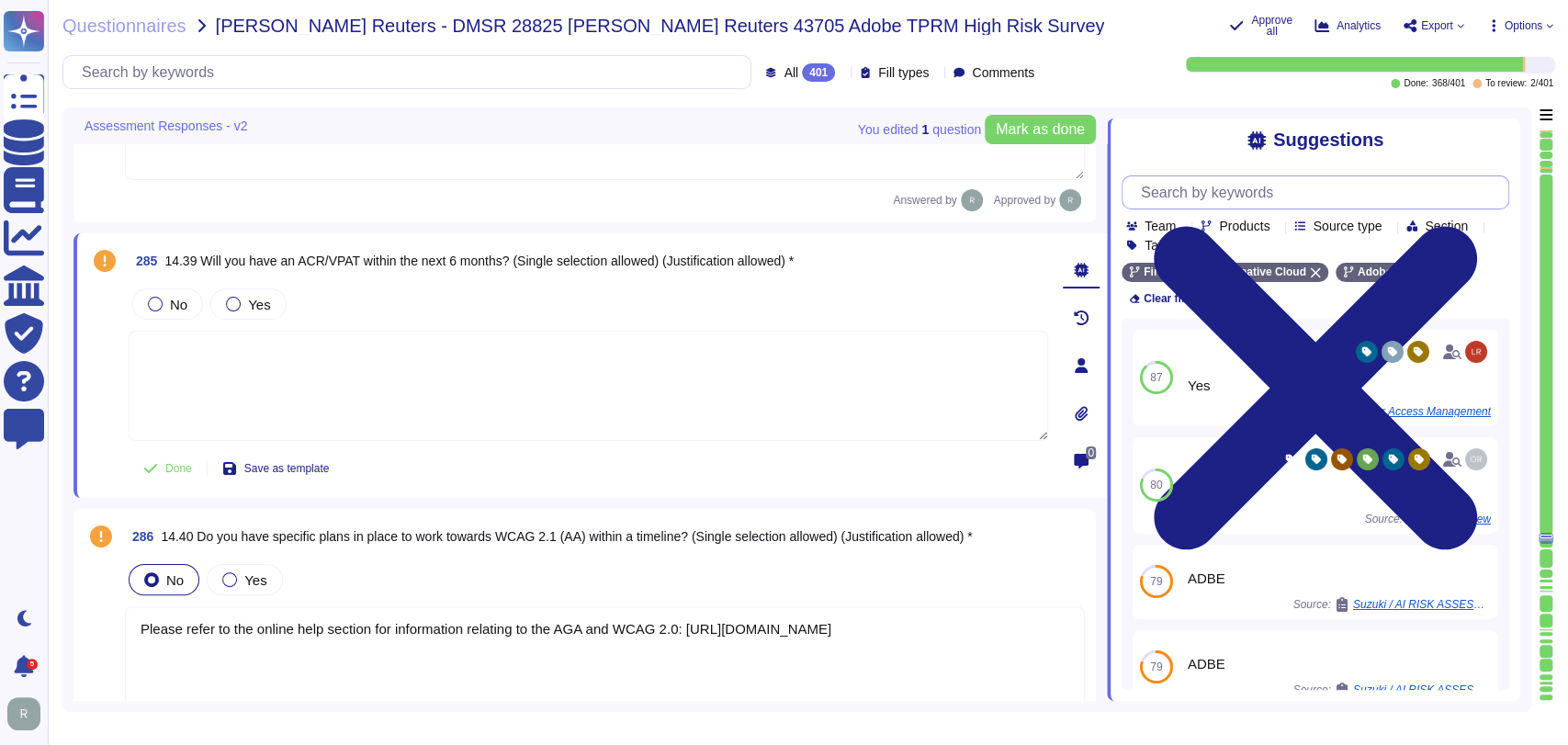
click at [1256, 193] on input "text" at bounding box center [1320, 192] width 376 height 32
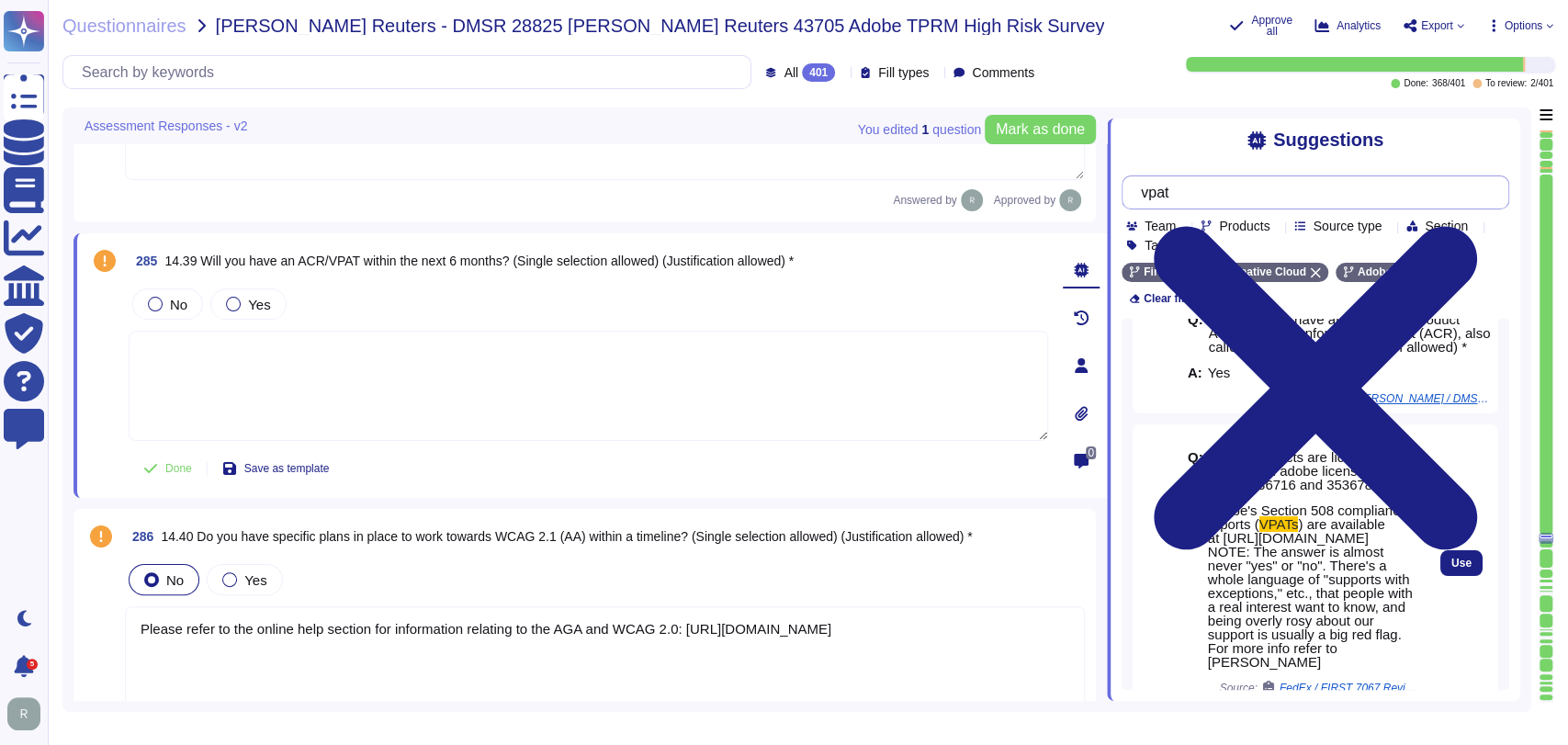
scroll to position [78, 0]
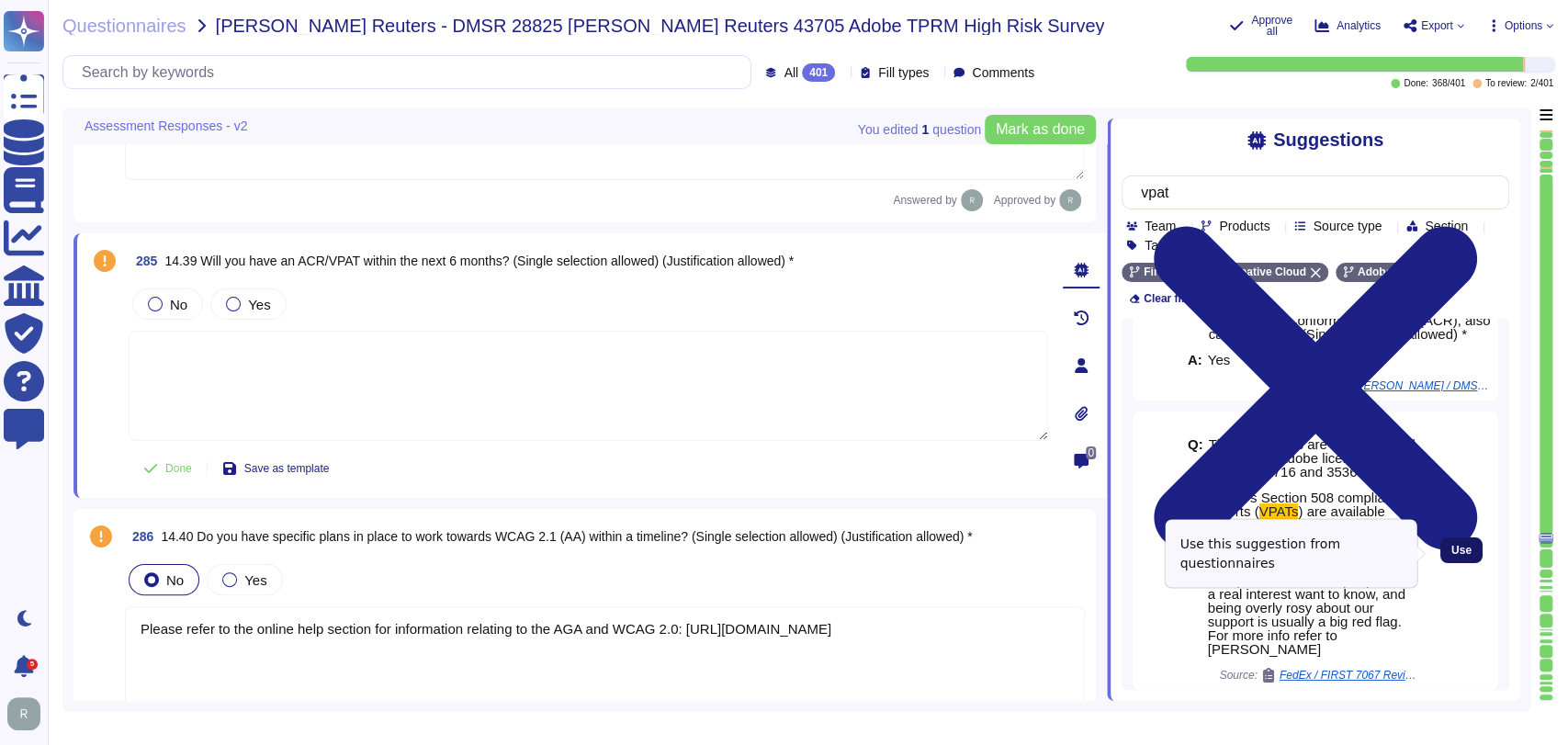
type input "vpat"
click at [1451, 554] on span "Use" at bounding box center [1461, 551] width 20 height 11
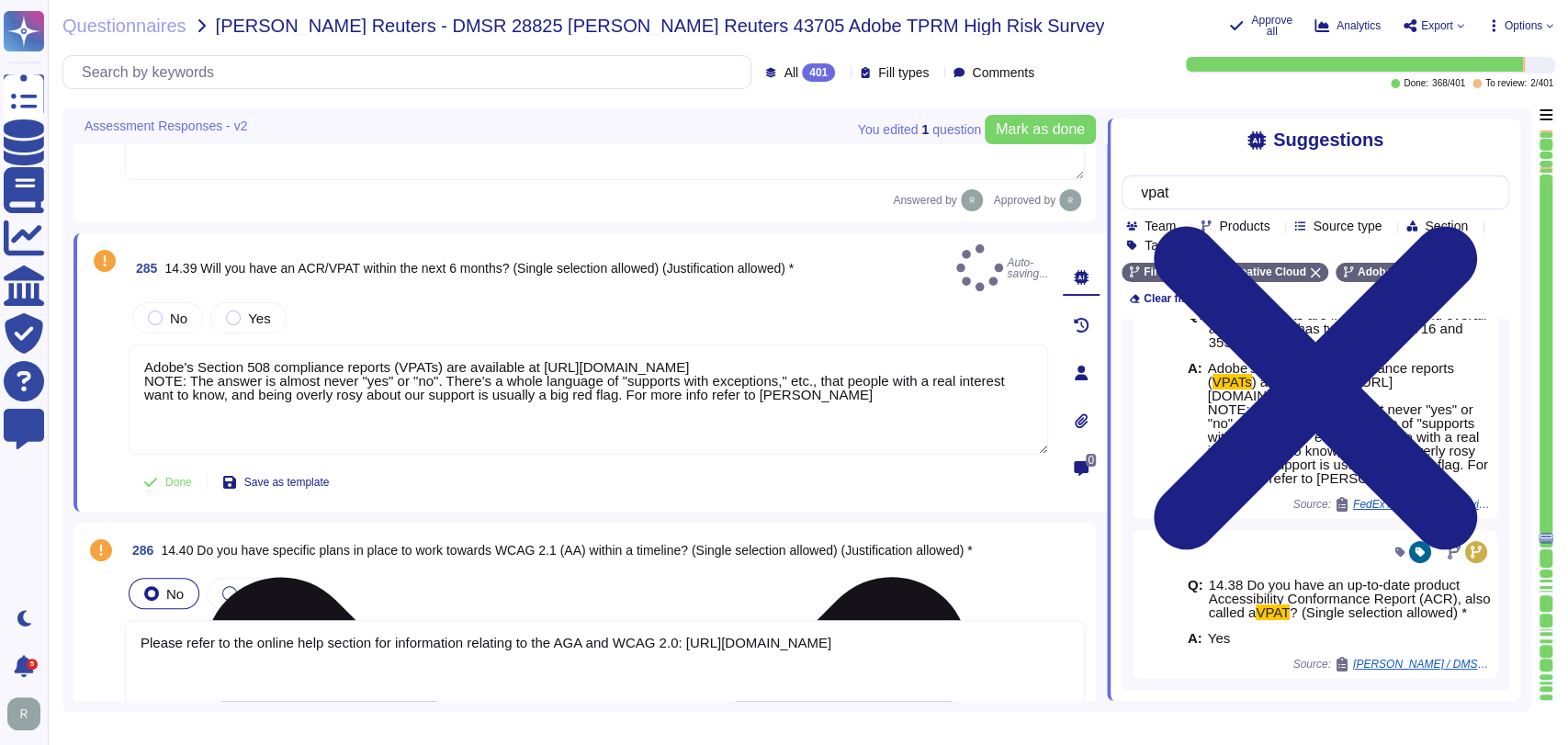
scroll to position [65, 0]
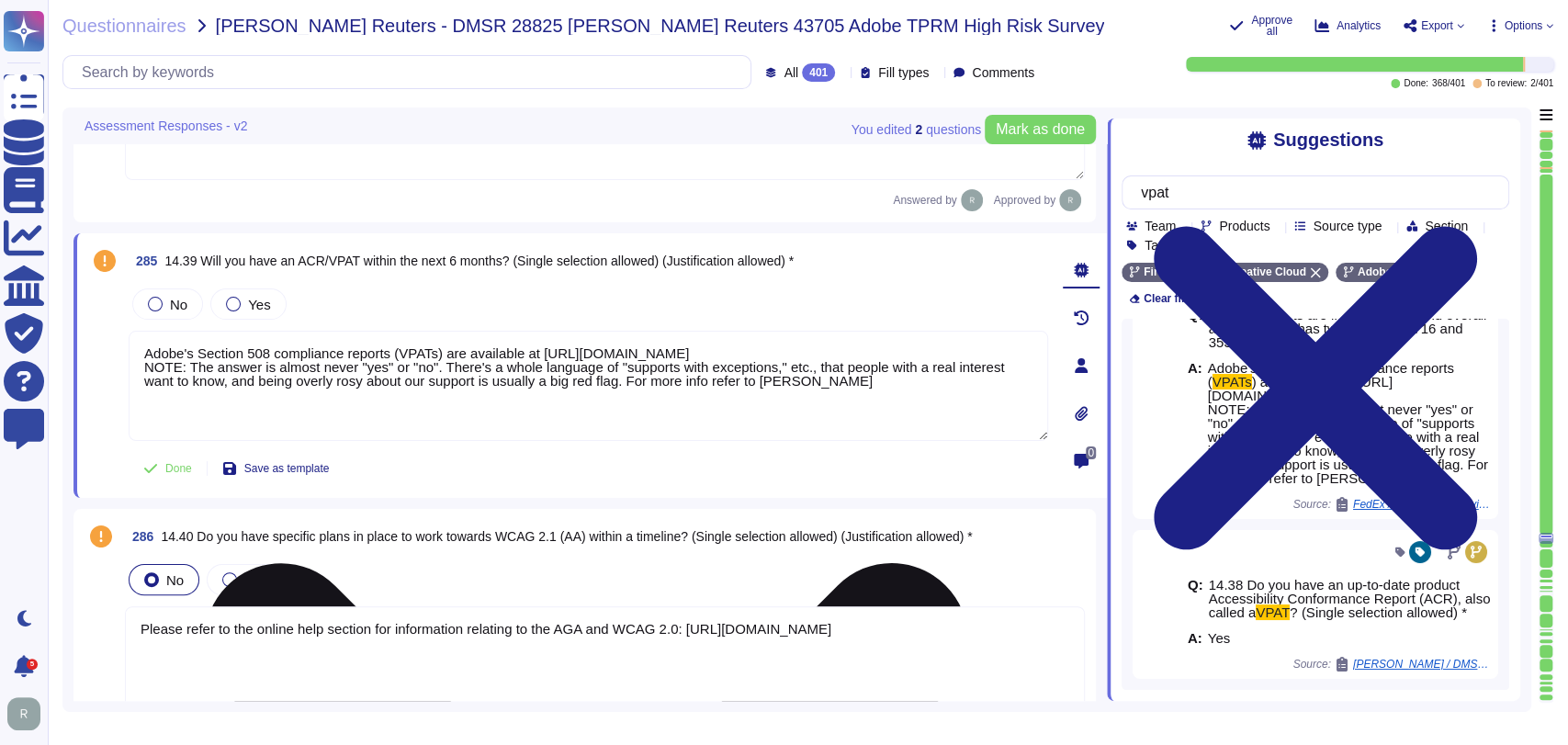
drag, startPoint x: 804, startPoint y: 381, endPoint x: 142, endPoint y: 362, distance: 662.3
click at [142, 362] on textarea "Adobe's Section 508 compliance reports (VPATs) are available at [URL][DOMAIN_NA…" at bounding box center [589, 386] width 920 height 110
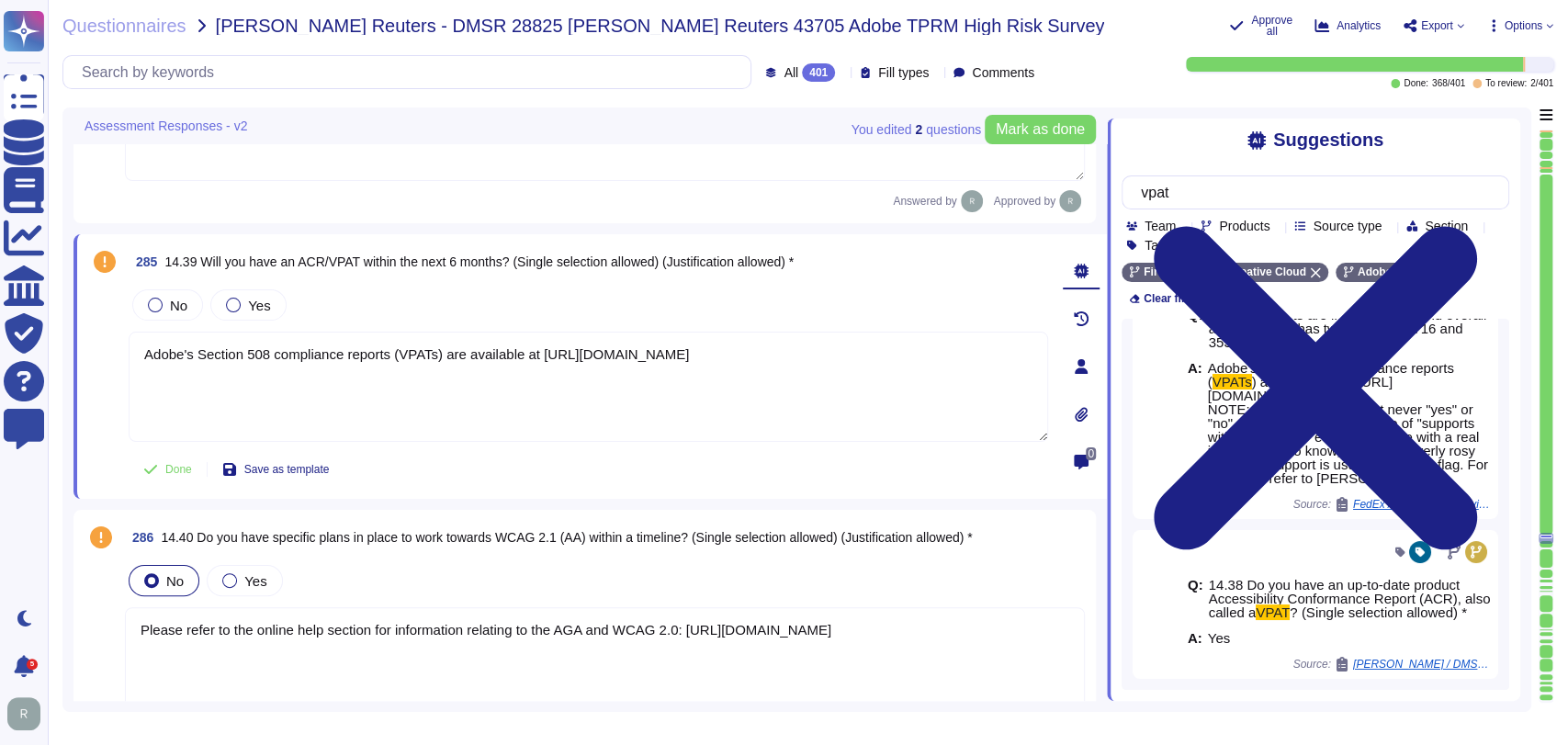
type textarea "Adobe's Section 508 compliance reports (VPATs) are available at [URL][DOMAIN_NA…"
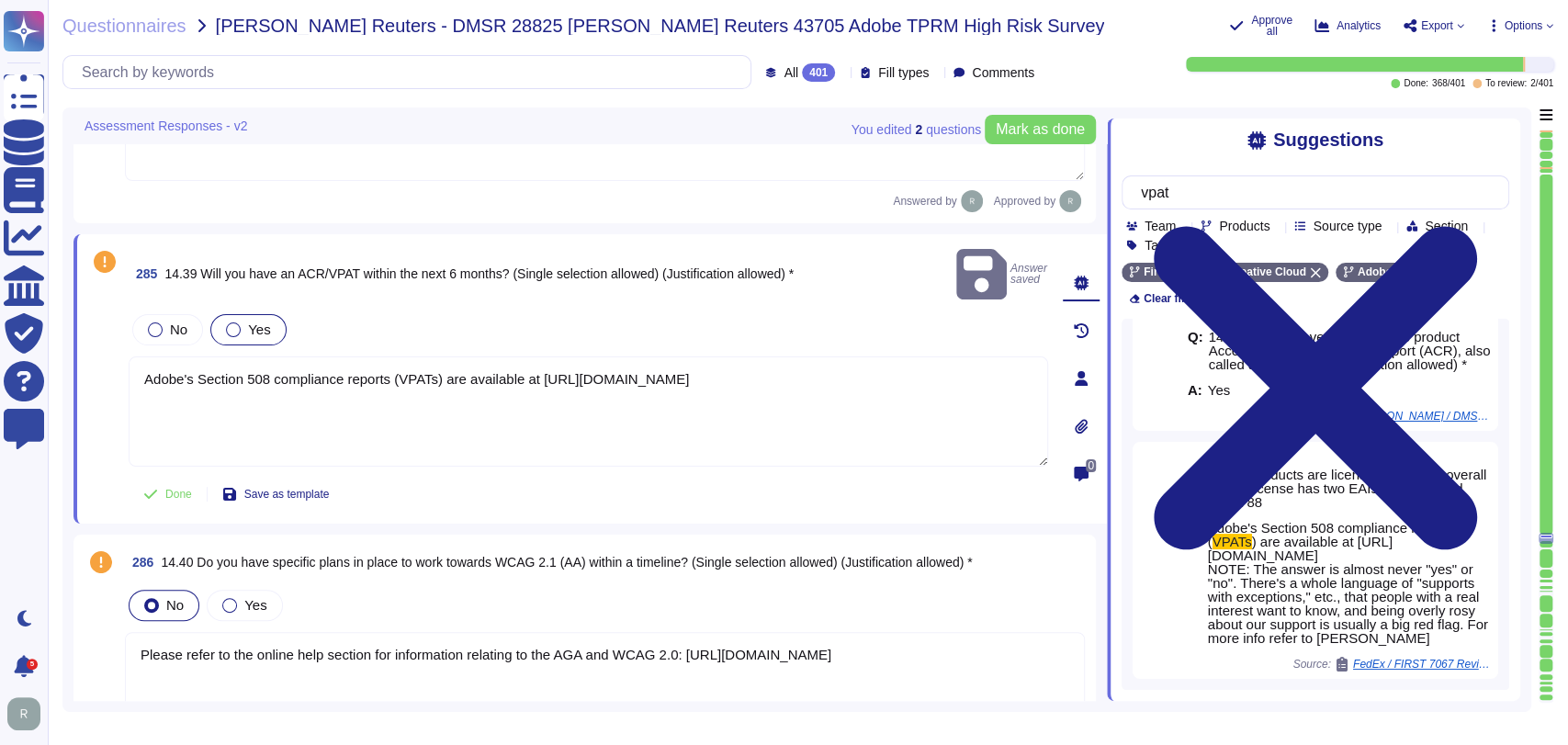
click at [262, 321] on span "Yes" at bounding box center [259, 329] width 22 height 15
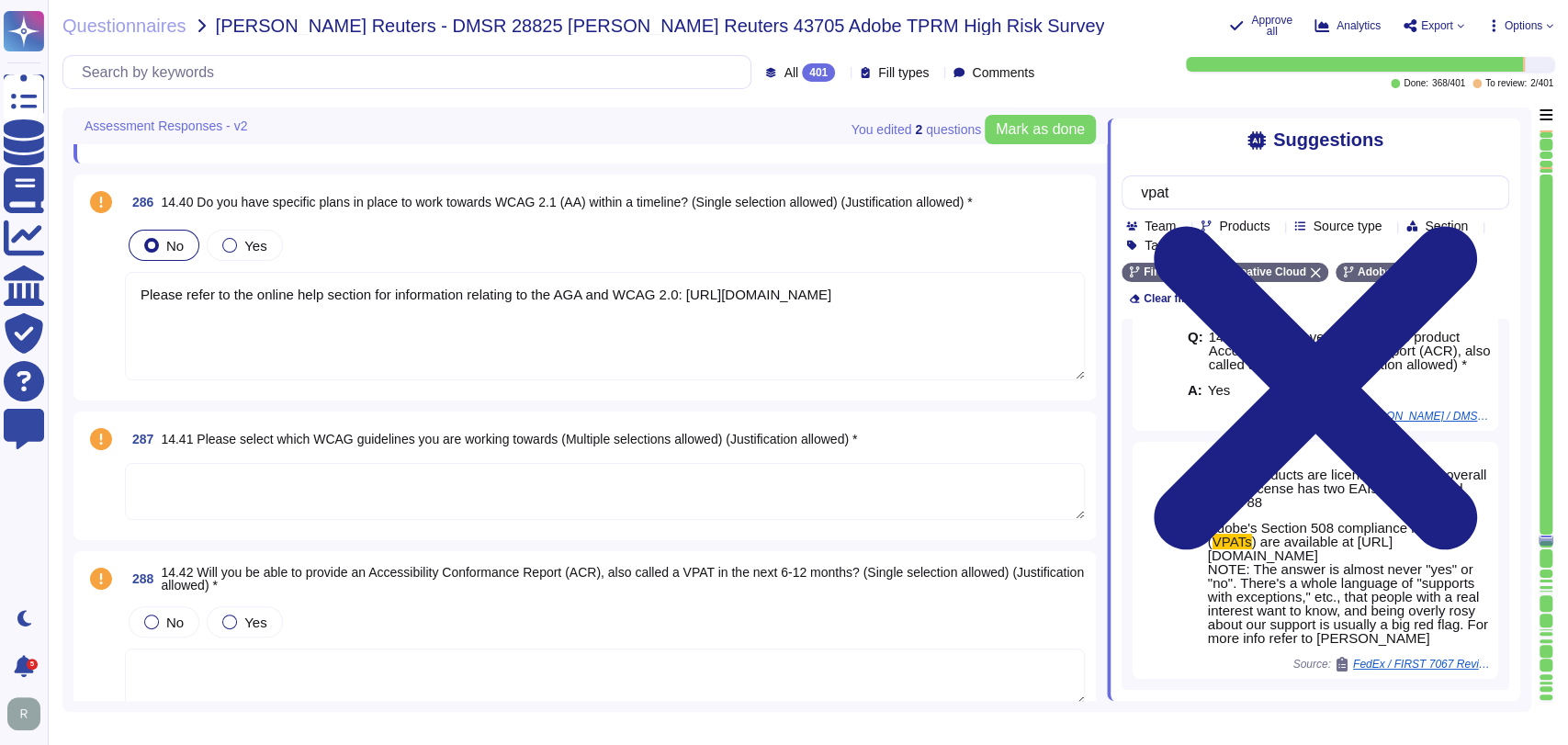
scroll to position [63205, 0]
click at [678, 304] on textarea "Please refer to the online help section for information relating to the AGA and…" at bounding box center [605, 325] width 960 height 108
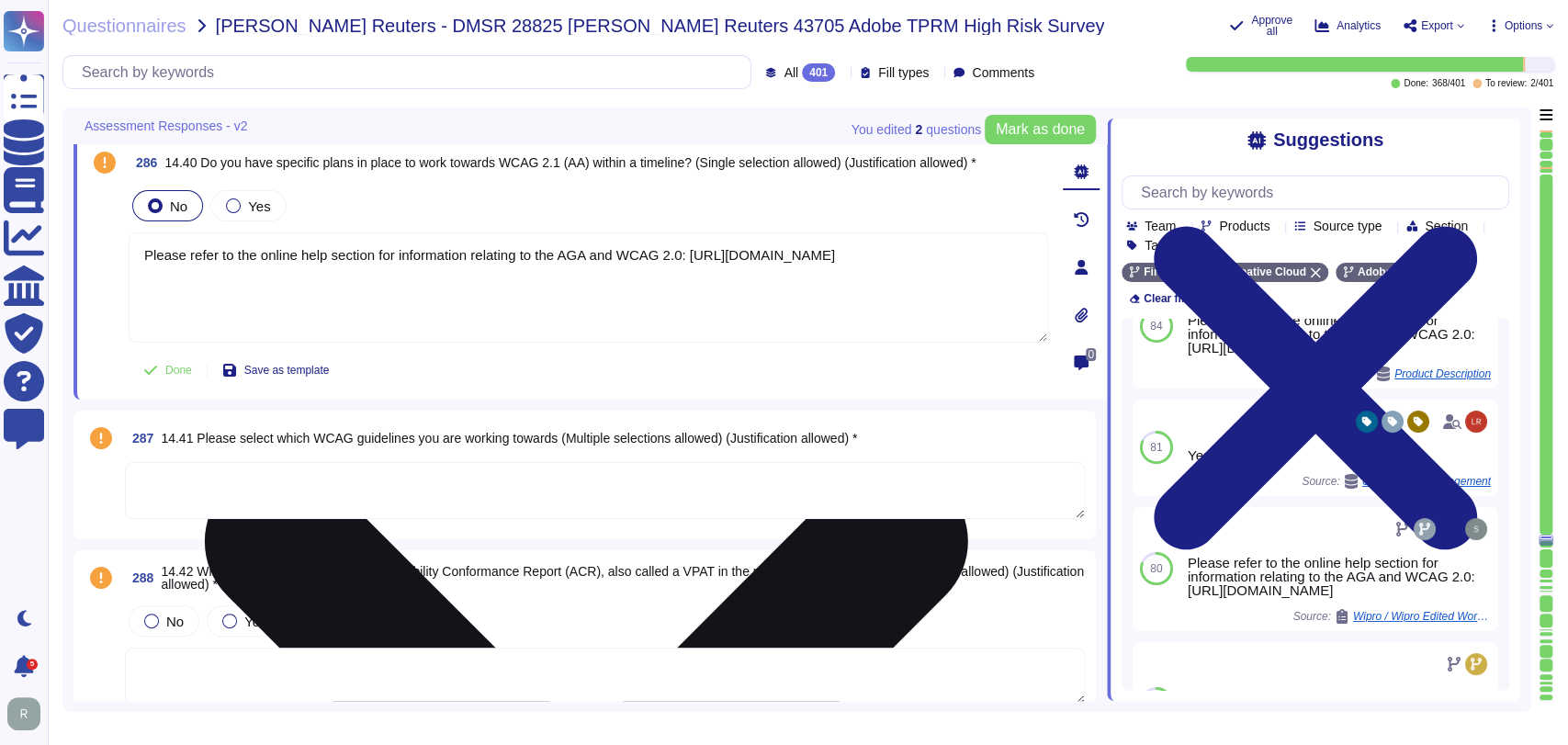
scroll to position [0, 0]
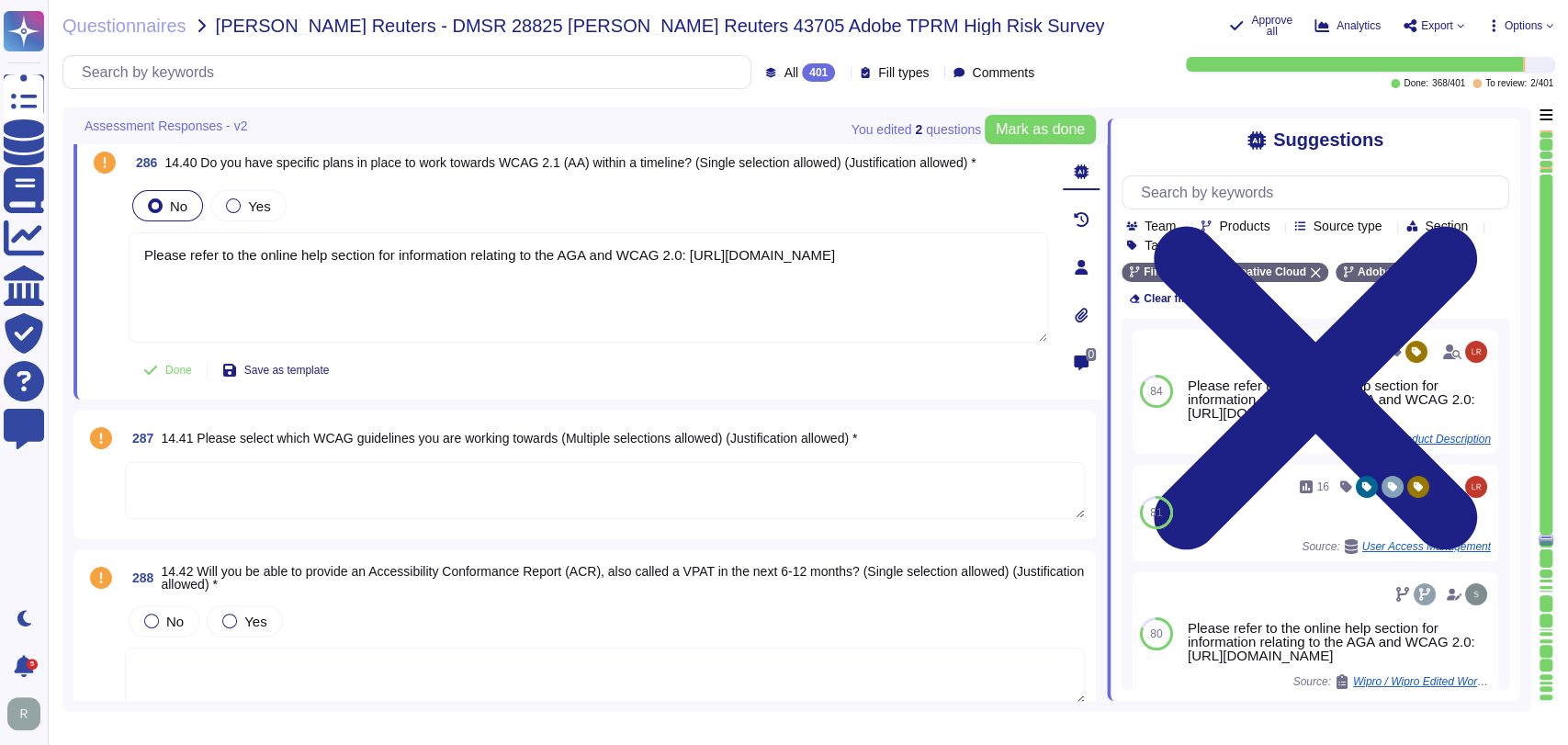
click at [453, 471] on textarea at bounding box center [605, 490] width 960 height 57
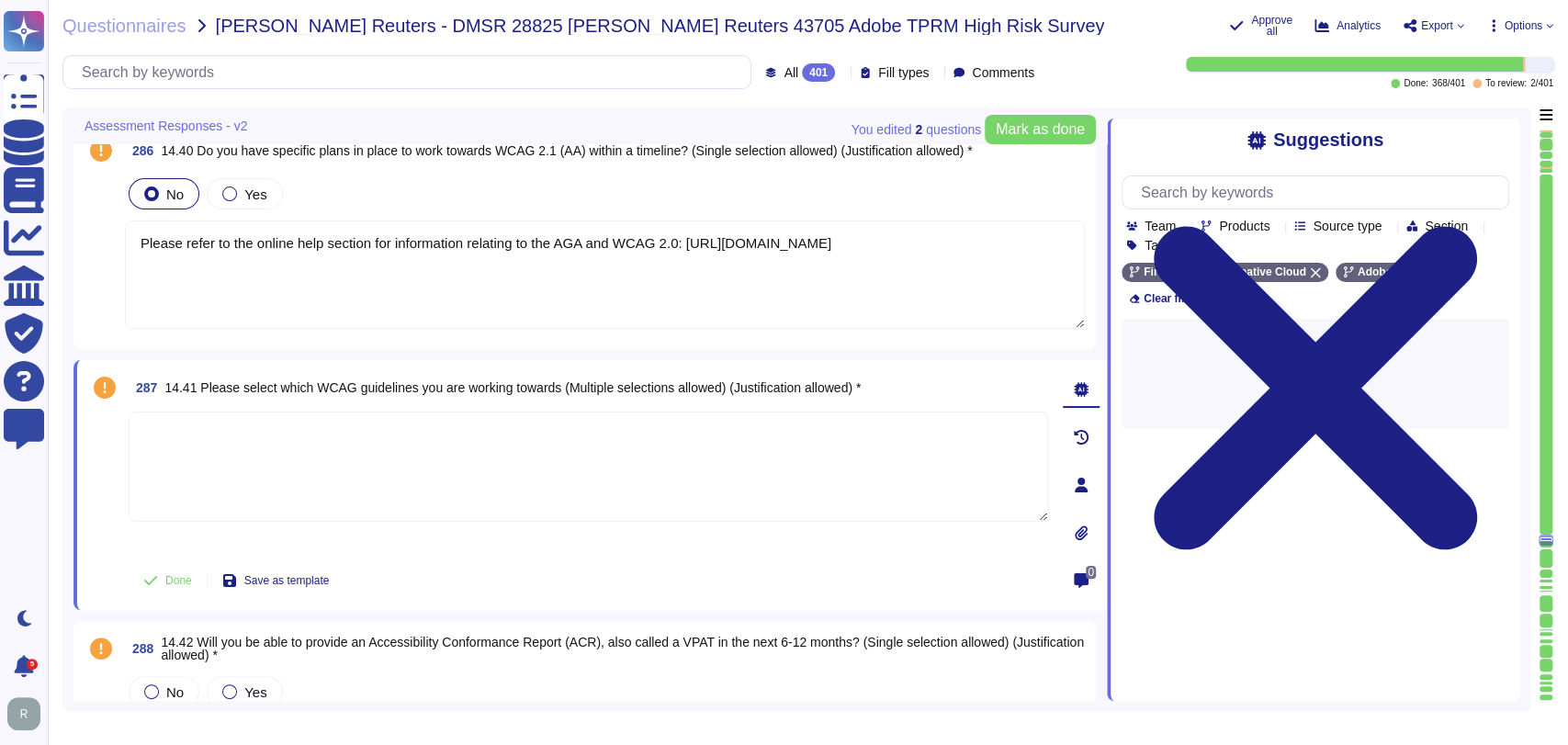
paste textarea "Please refer to the online help section for information relating to the AGA and…"
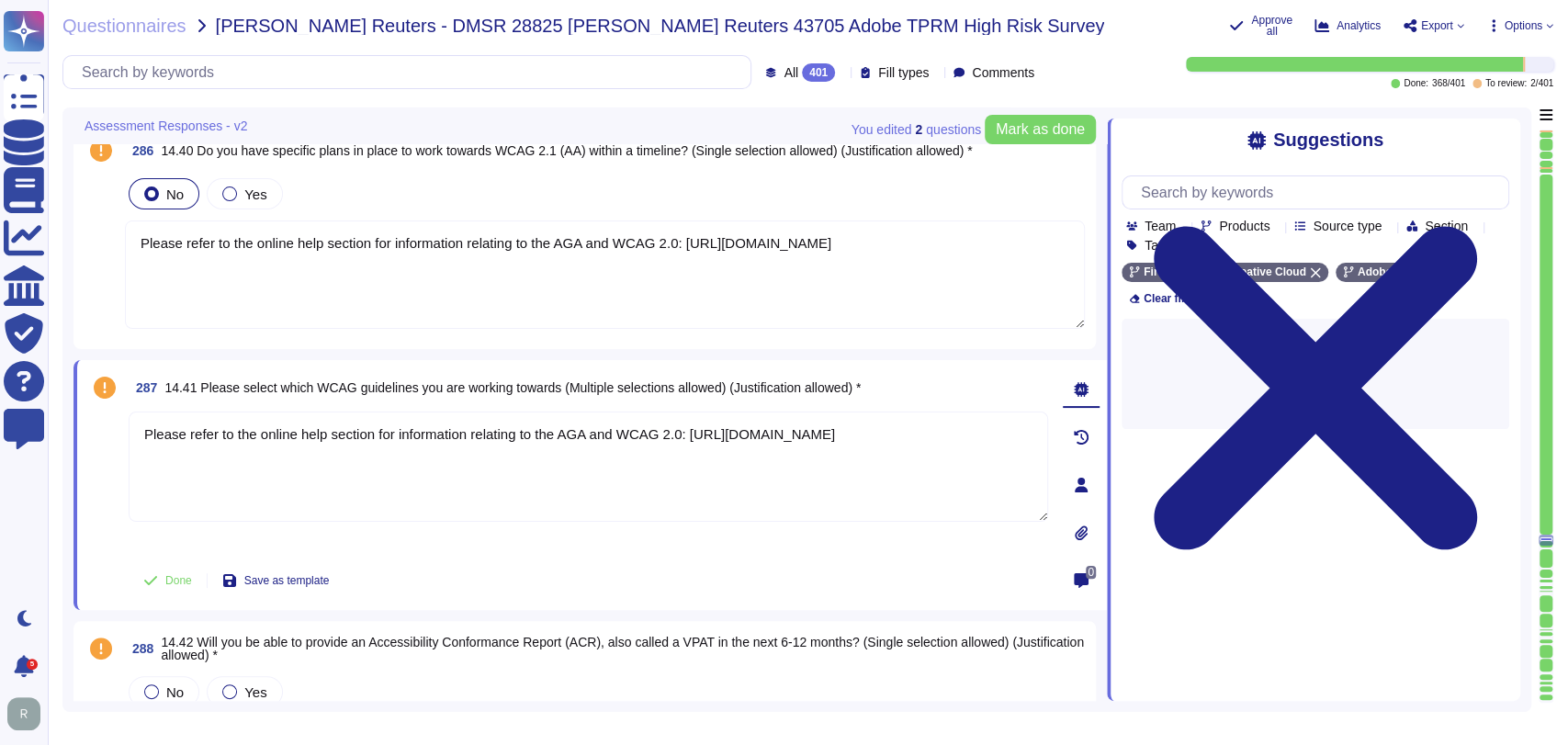
click at [679, 574] on div "Done Save as template" at bounding box center [589, 580] width 920 height 37
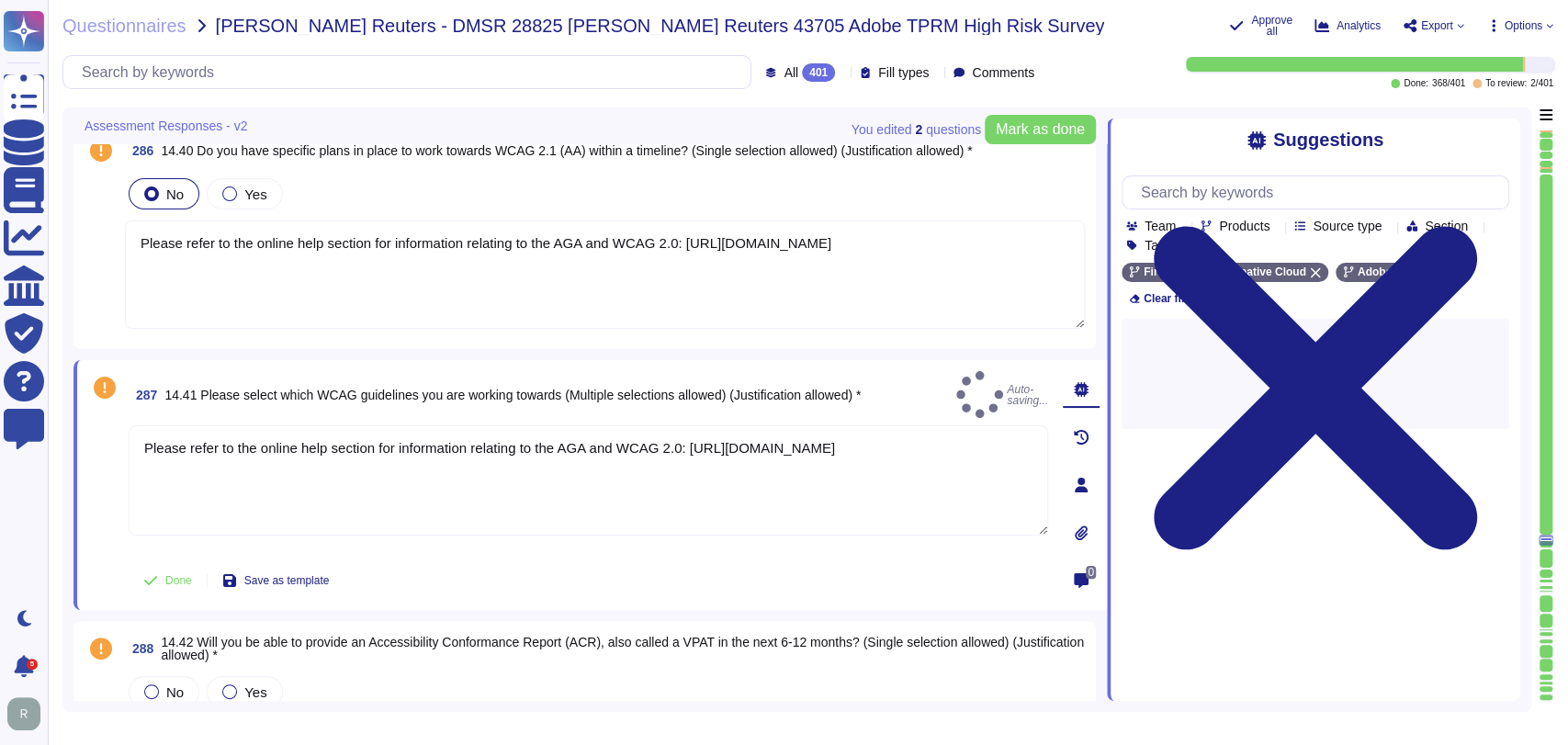
type textarea "Please refer to the online help section for information relating to the AGA and…"
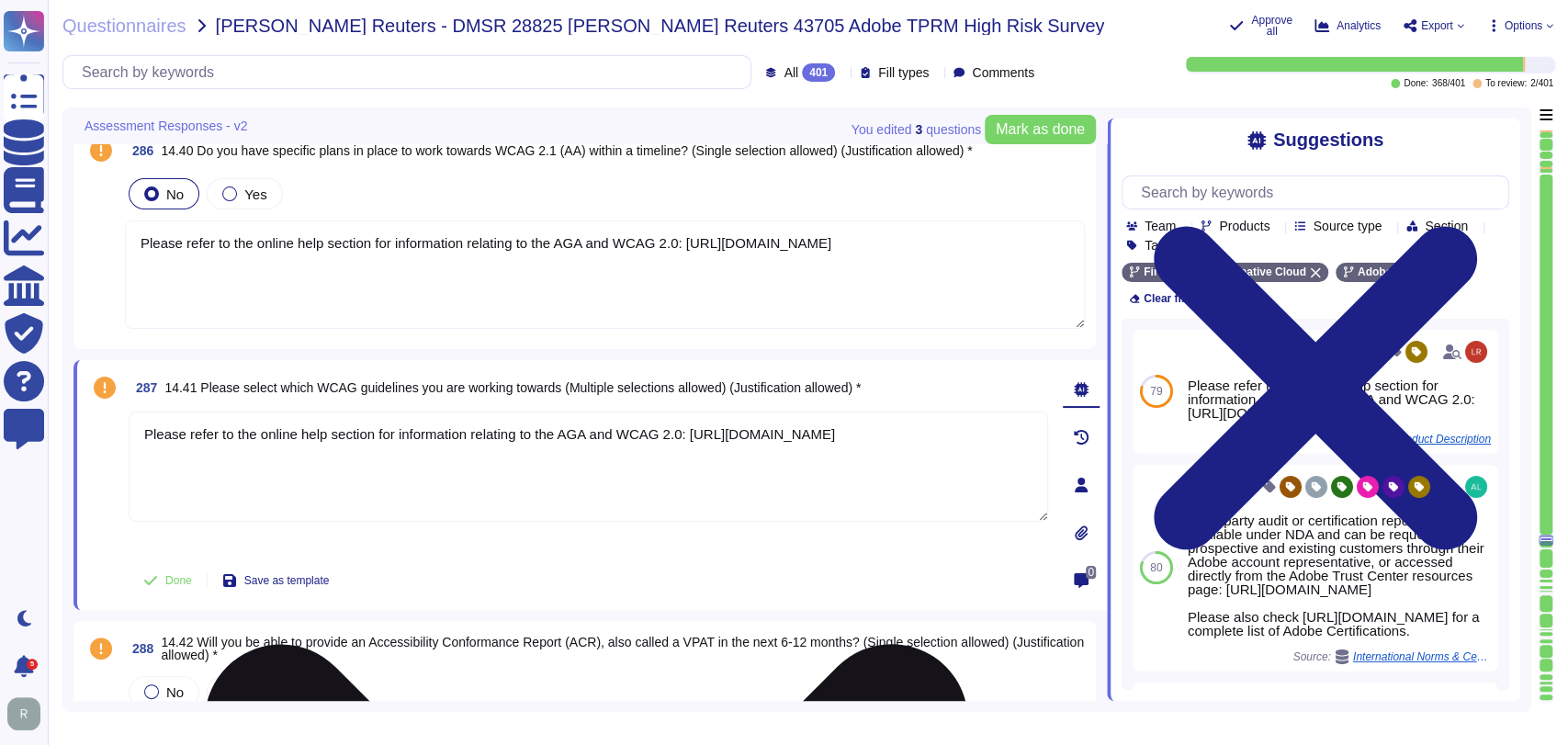
scroll to position [63238, 0]
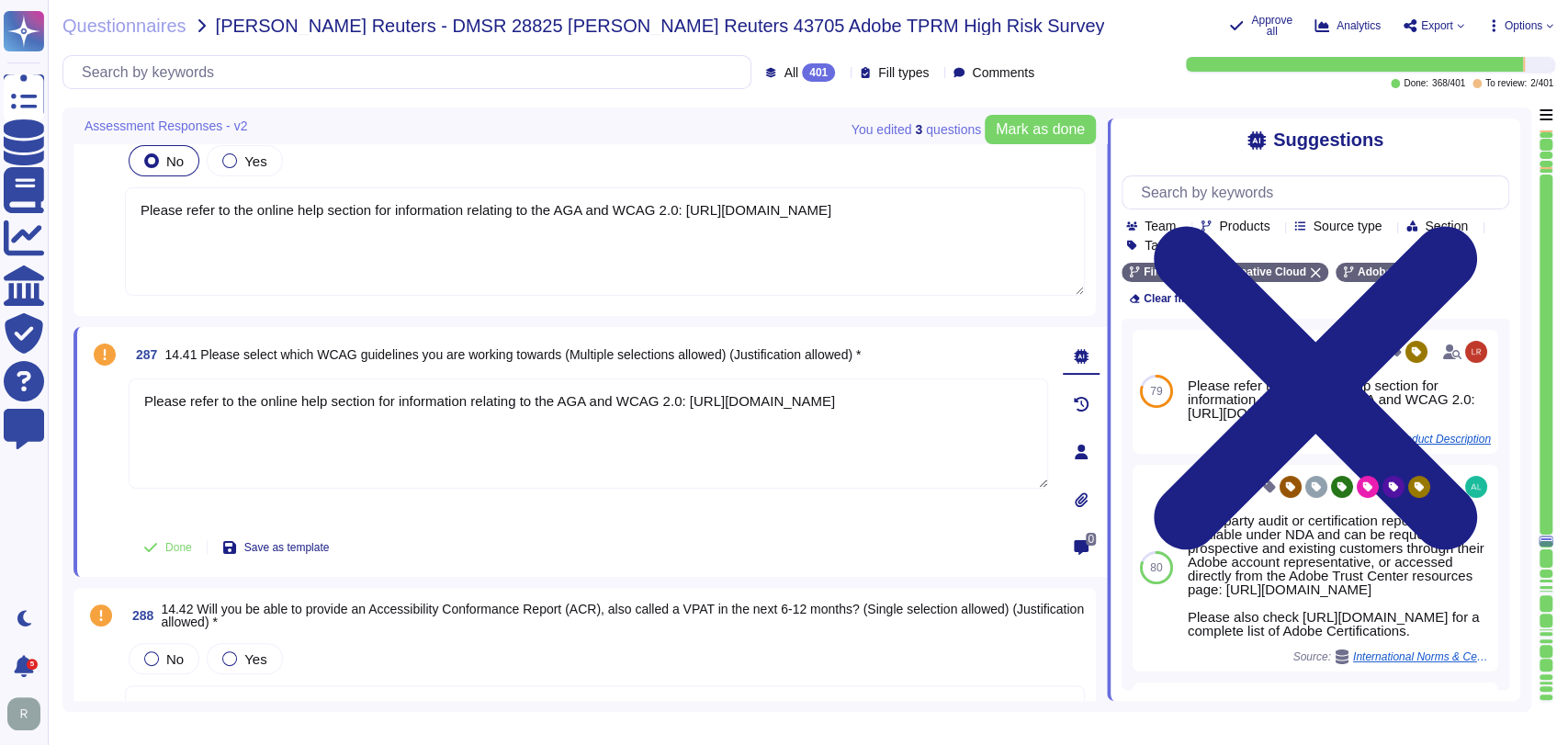
click at [658, 535] on div "Done Save as template" at bounding box center [589, 547] width 920 height 37
click at [1052, 128] on span "Mark as done" at bounding box center [1041, 130] width 89 height 15
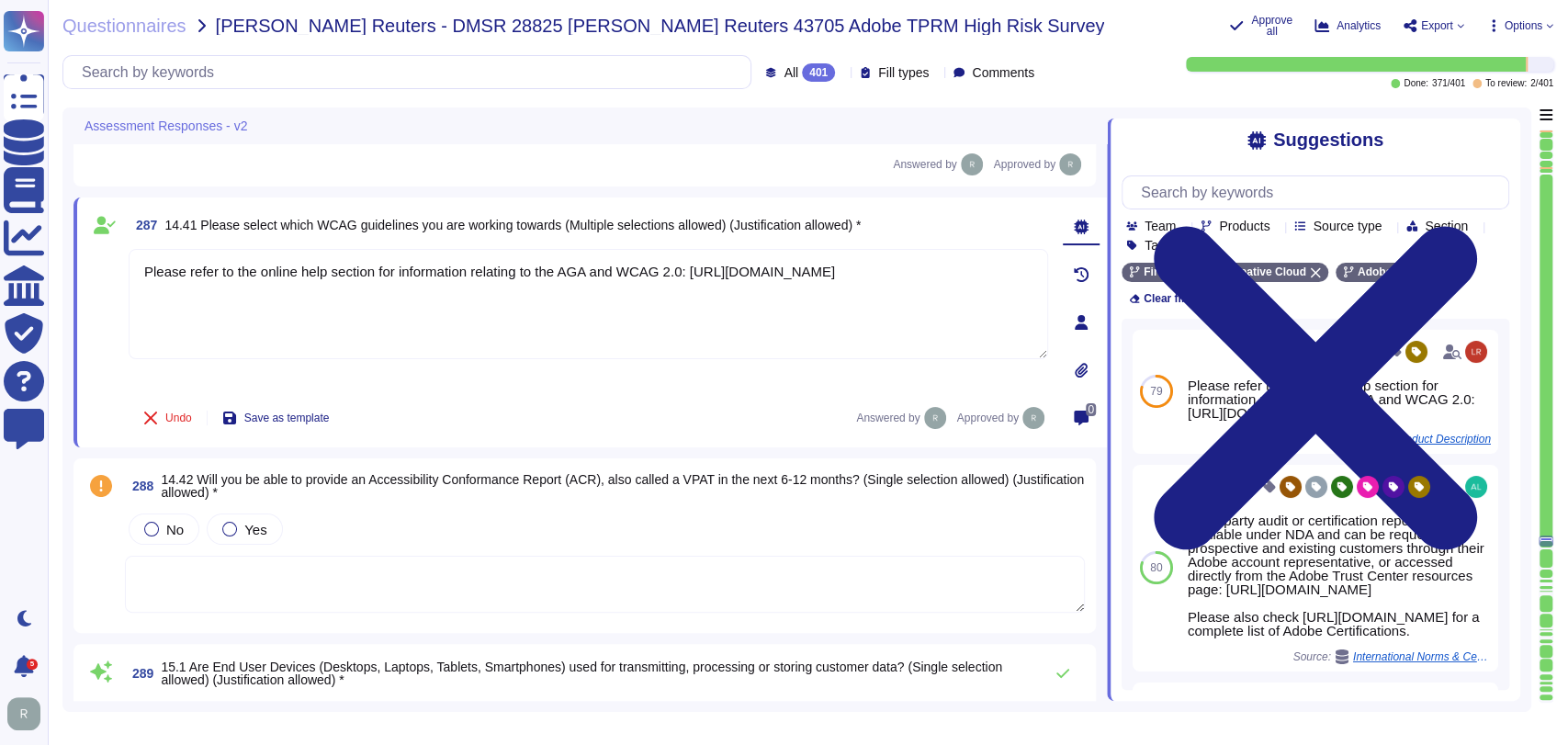
type textarea "All malware activity is logged in the CrowdStrike console and then also stored …"
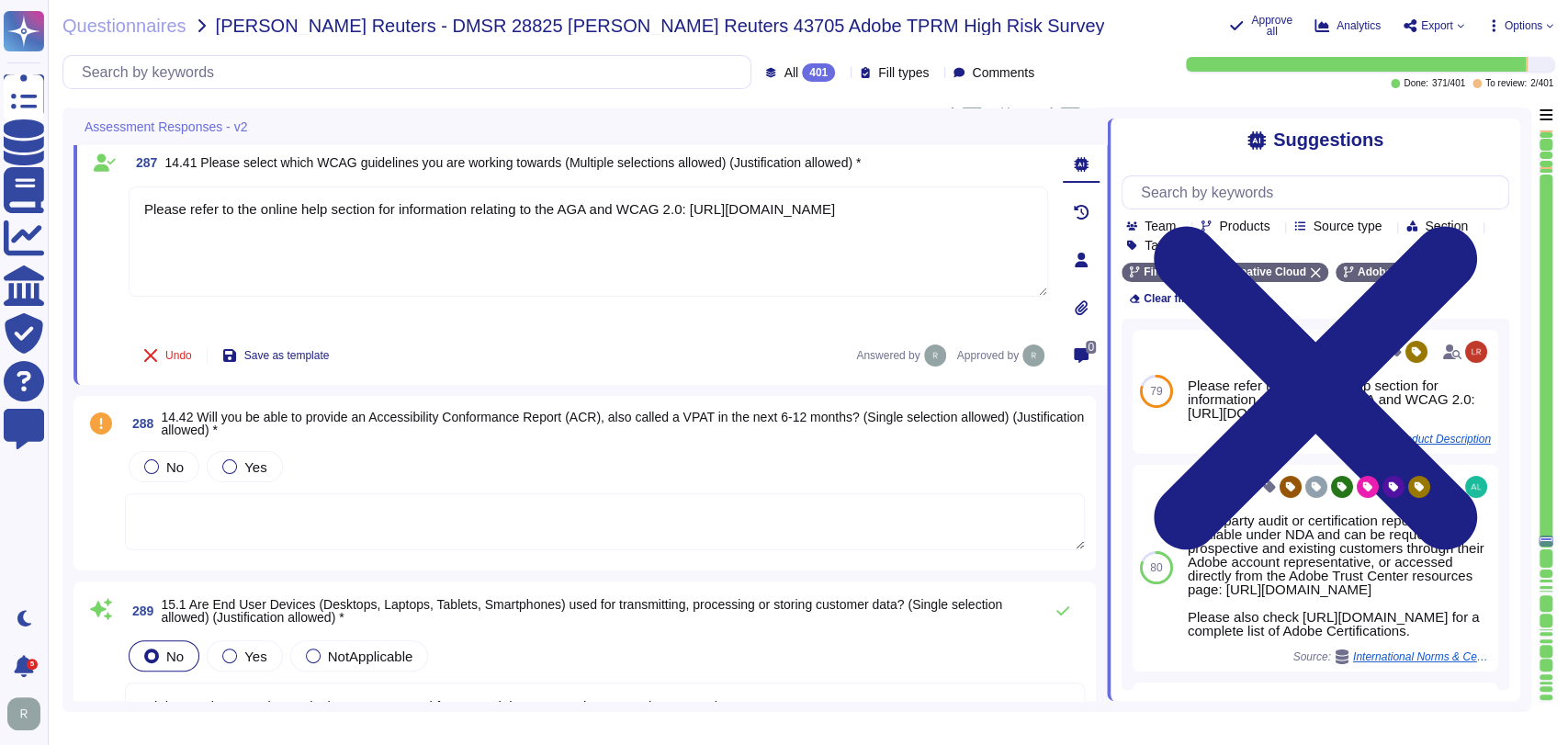
scroll to position [63463, 0]
click at [247, 469] on span "Yes" at bounding box center [255, 466] width 22 height 15
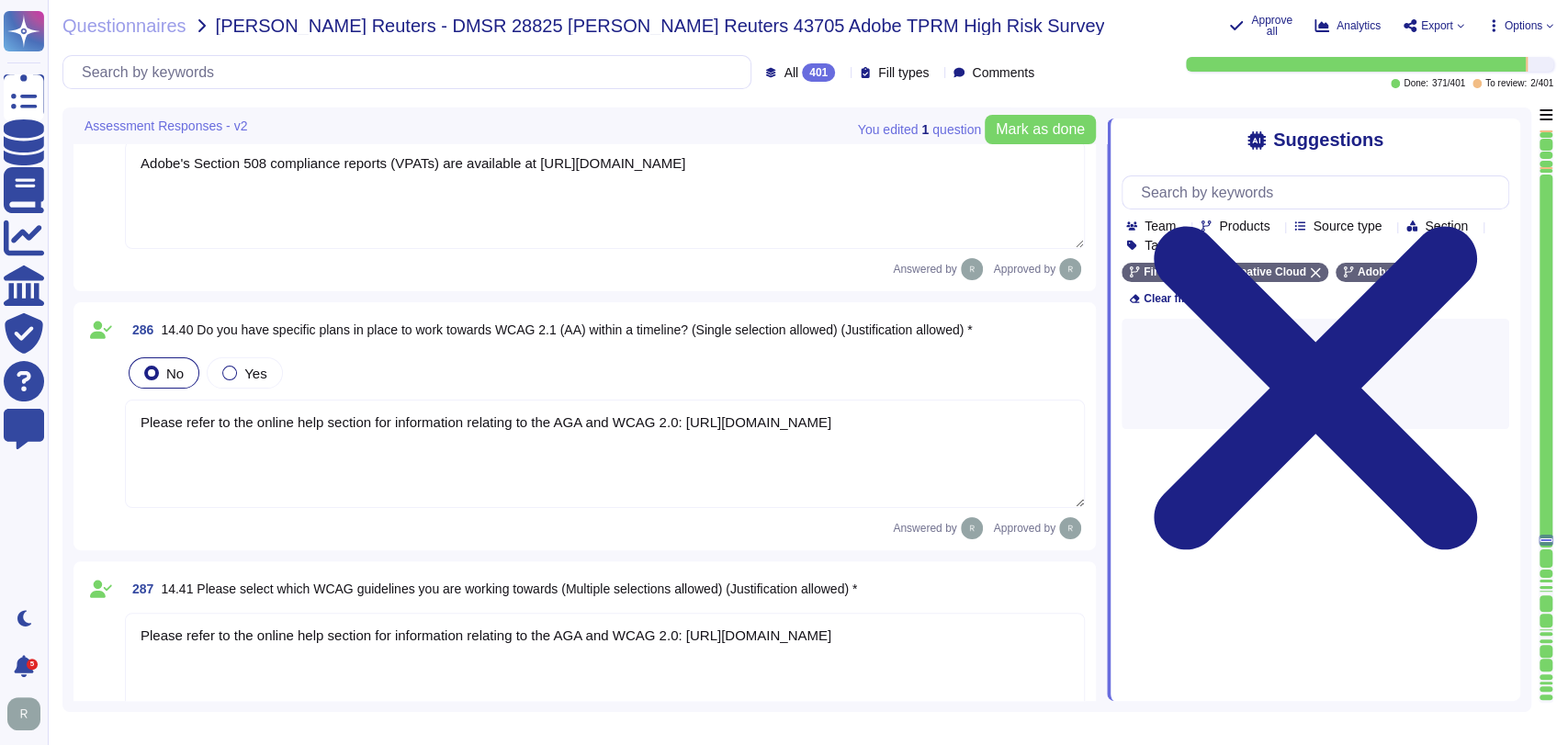
type textarea "Please refer to the online help section for information relating to the AGA and…"
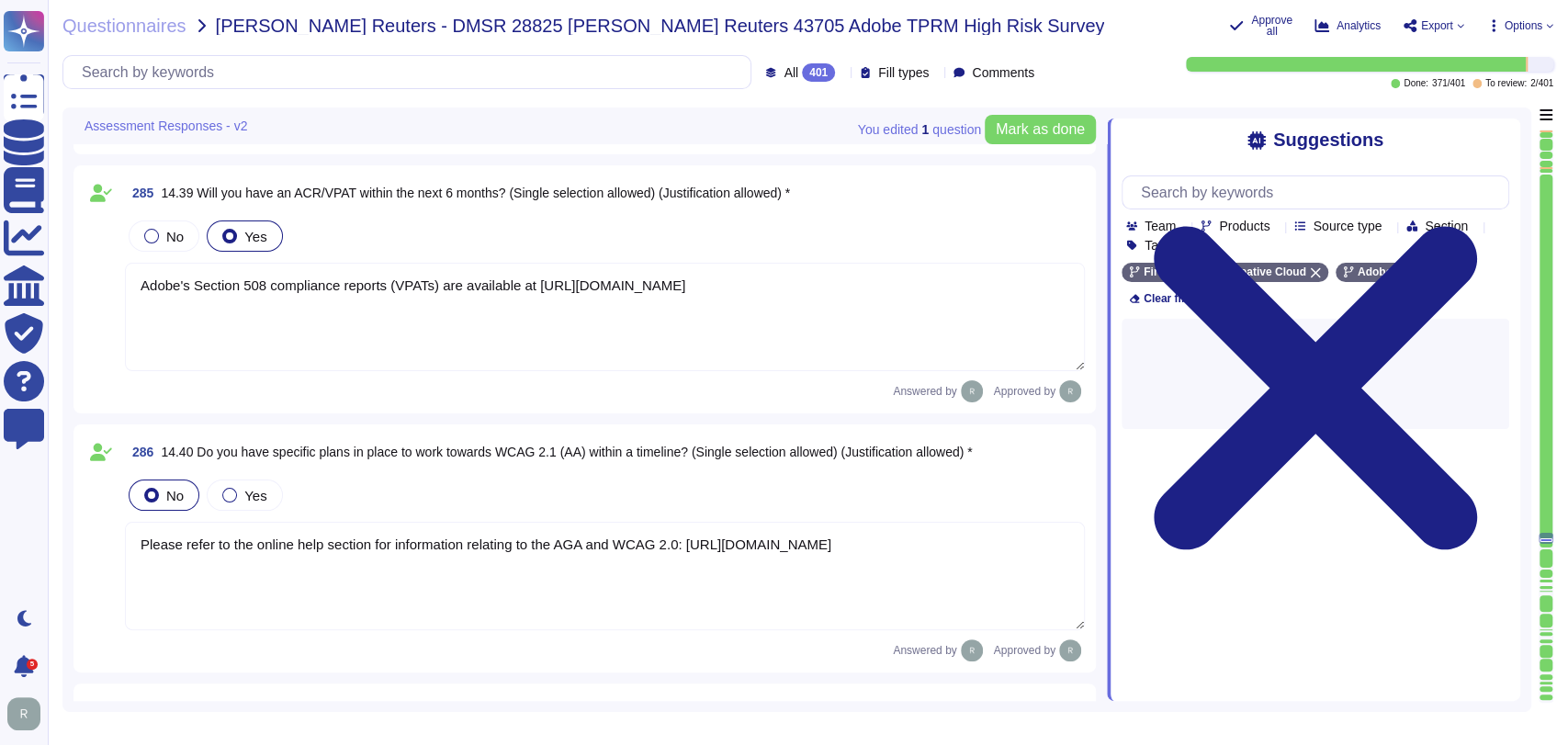
scroll to position [62877, 0]
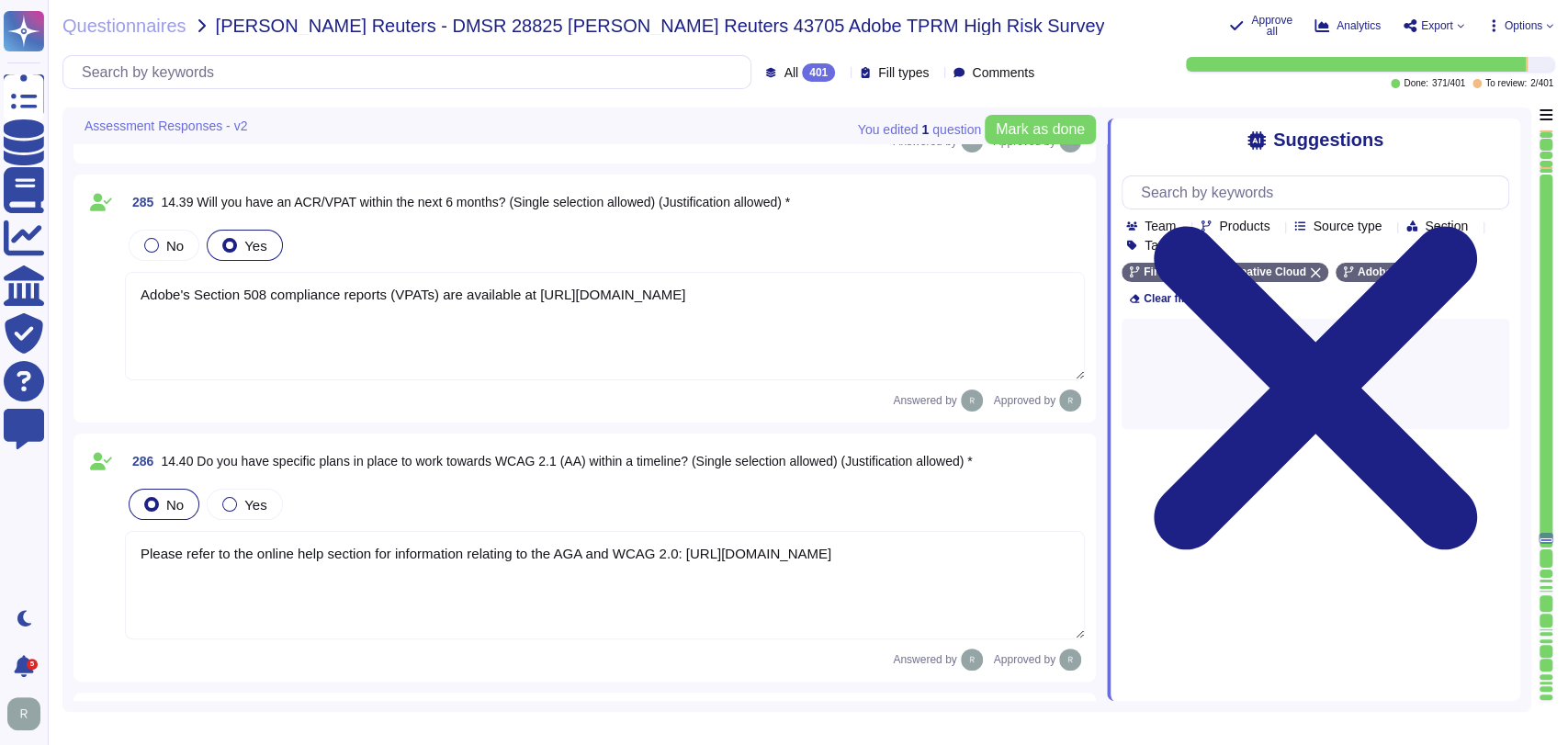
click at [484, 320] on textarea "Adobe's Section 508 compliance reports (VPATs) are available at [URL][DOMAIN_NA…" at bounding box center [605, 326] width 960 height 108
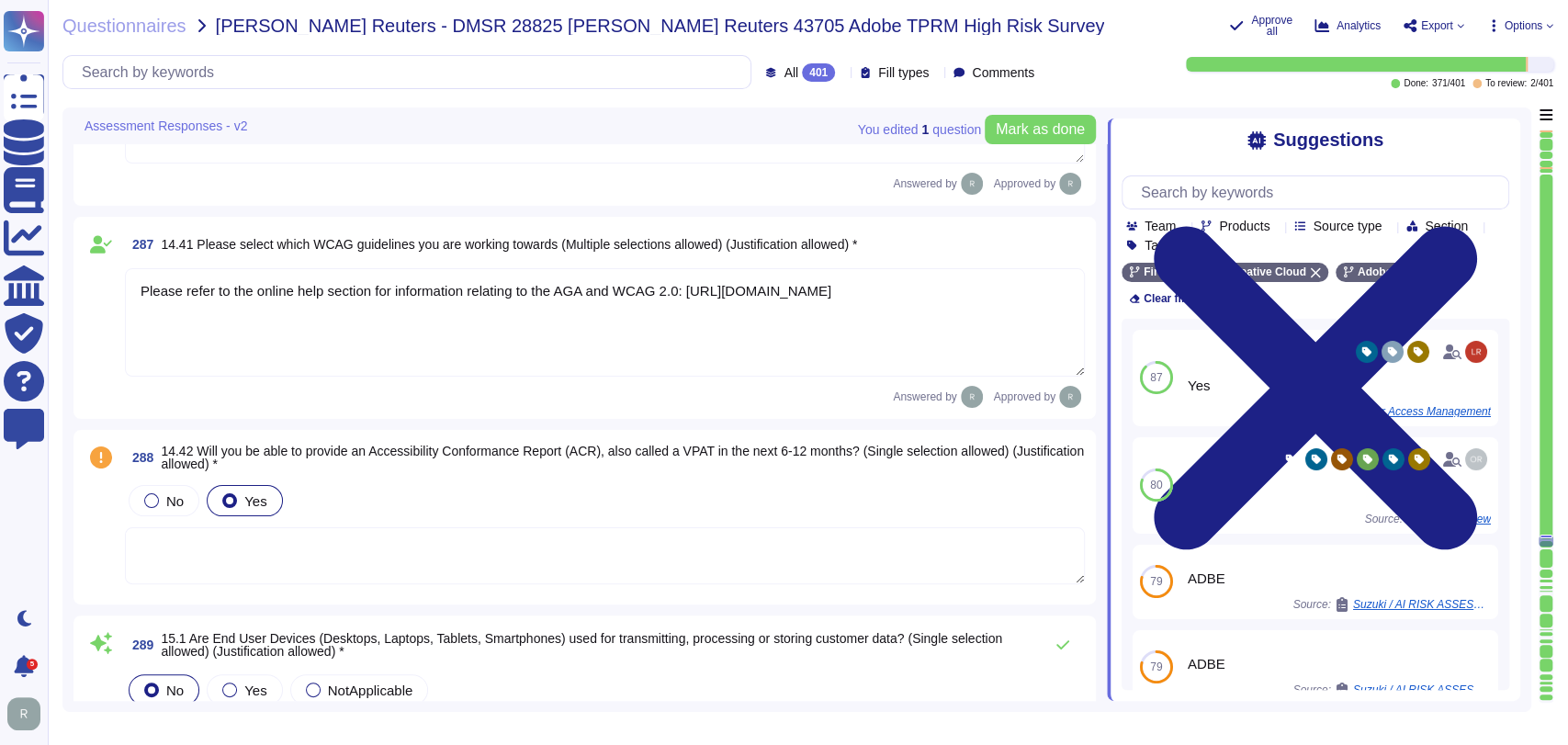
type textarea "All malware activity is logged in the CrowdStrike console and then also stored …"
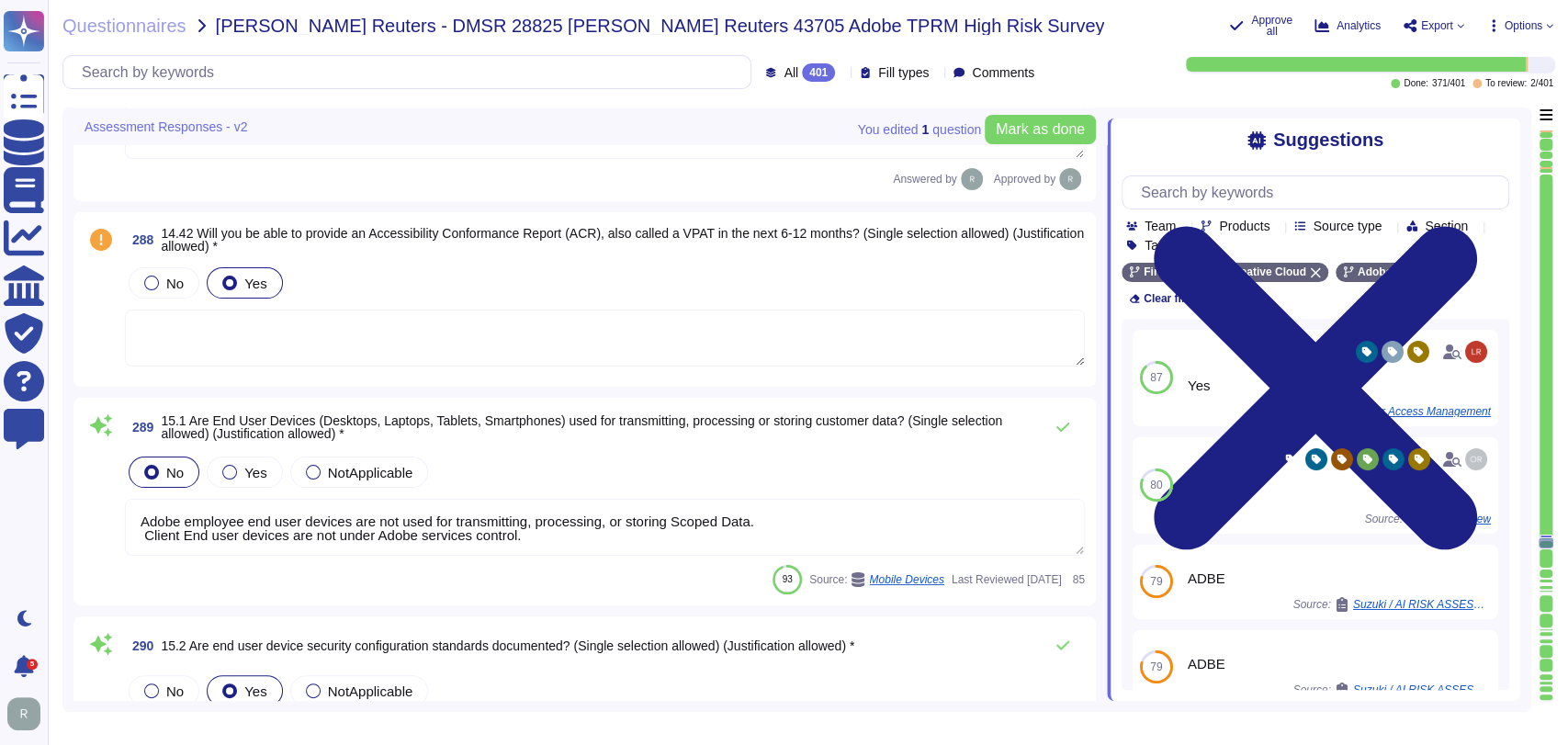
scroll to position [63564, 0]
click at [530, 309] on textarea at bounding box center [605, 337] width 960 height 57
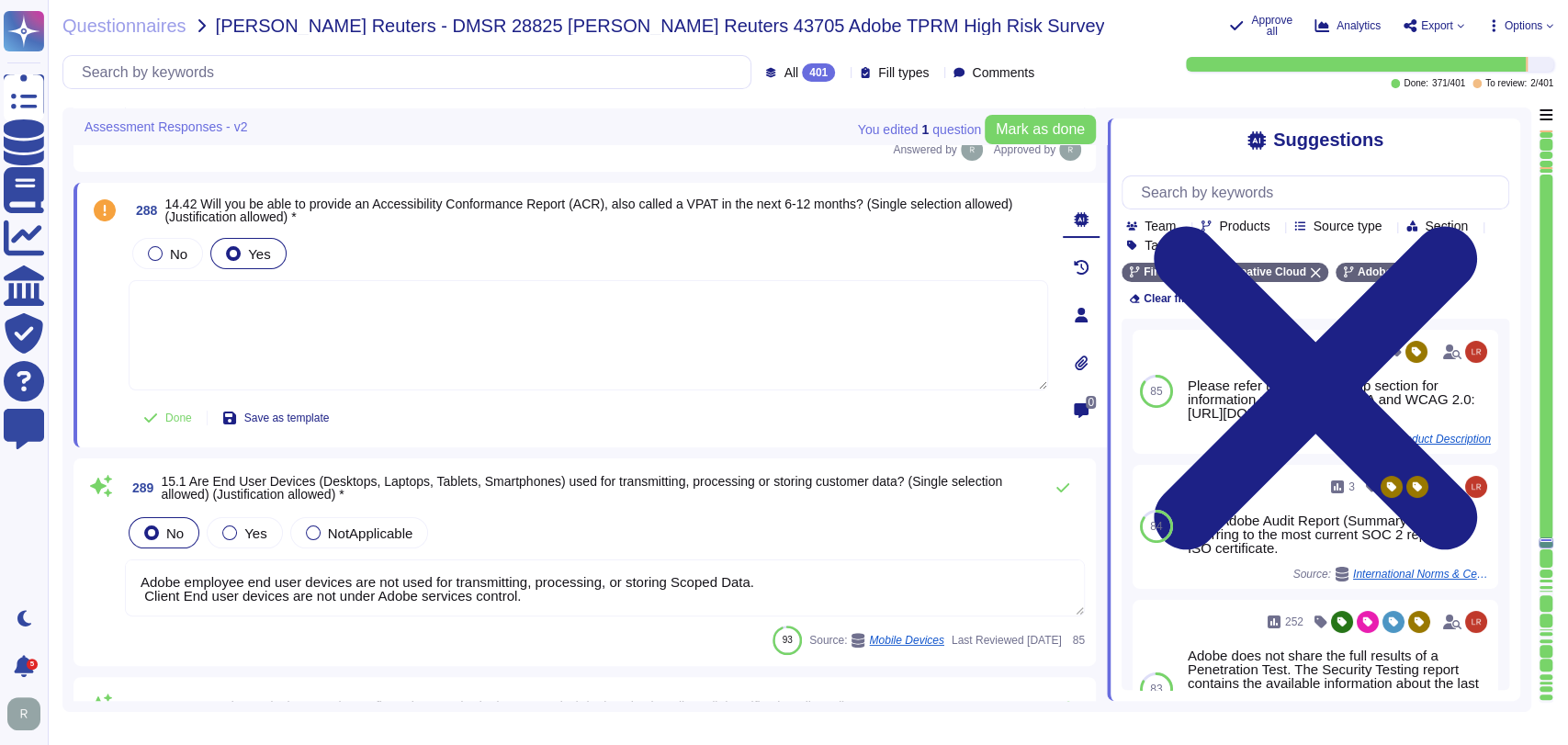
paste textarea "Adobe's Section 508 compliance reports (VPATs) are available at [URL][DOMAIN_NA…"
click at [847, 235] on div "No Yes" at bounding box center [589, 253] width 920 height 39
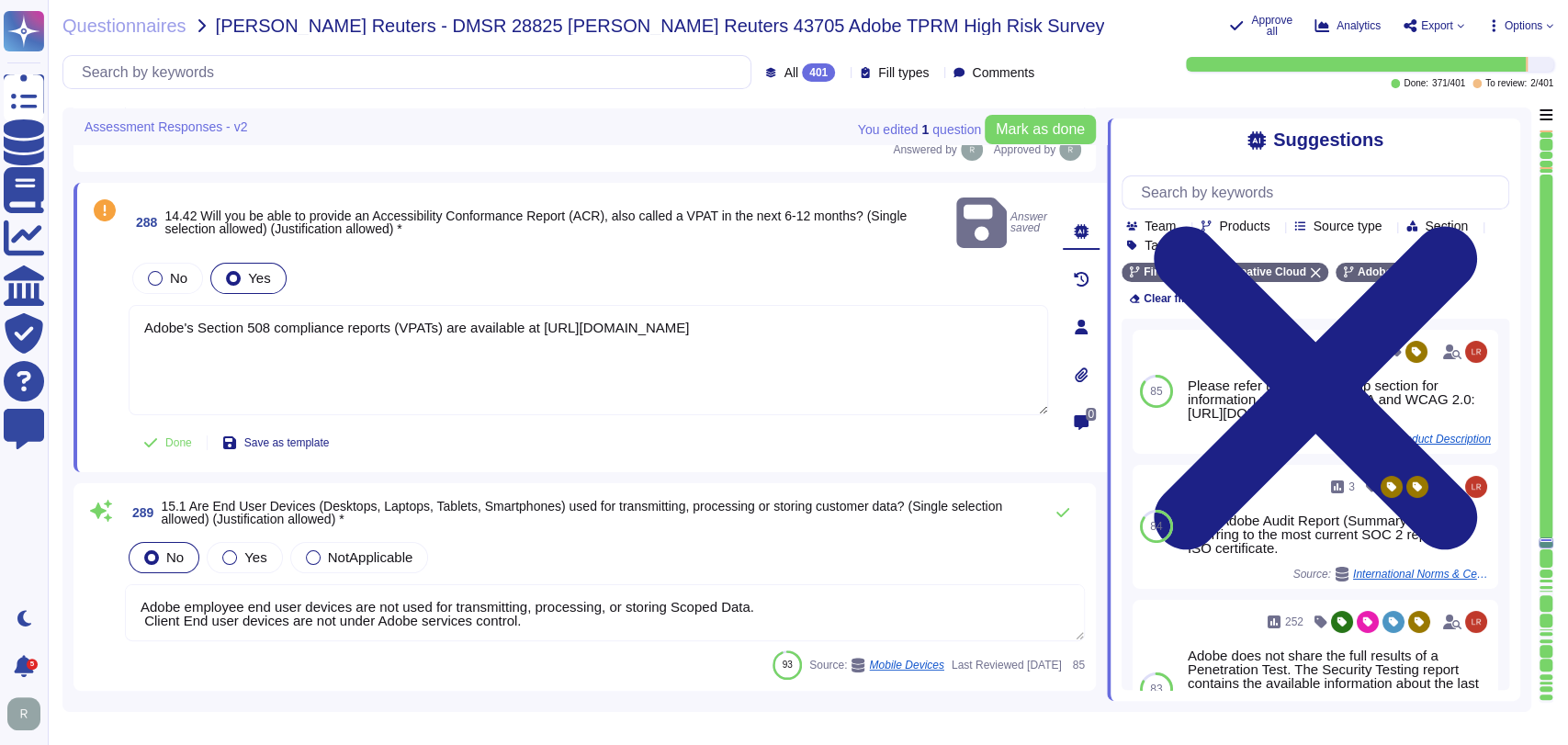
scroll to position [63563, 0]
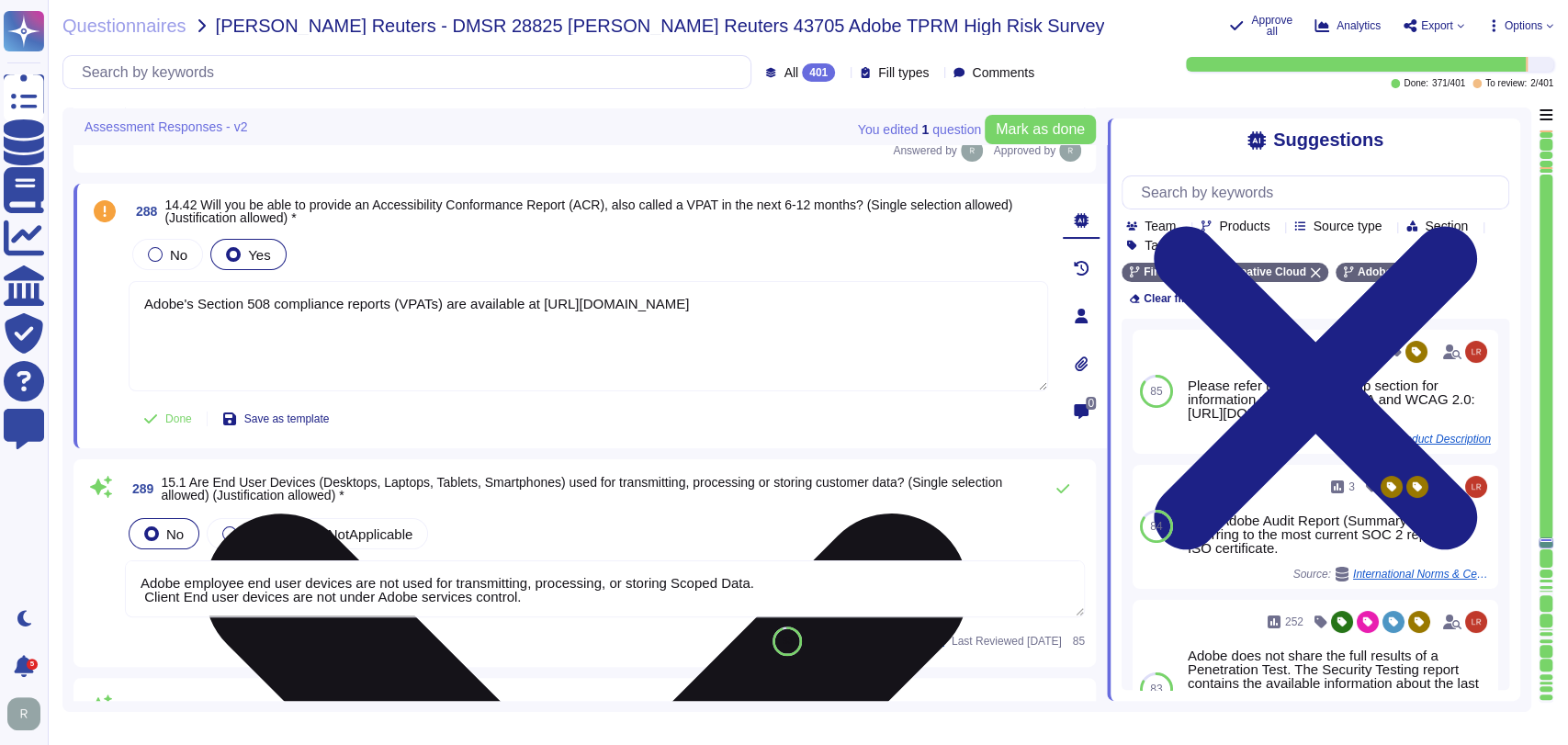
drag, startPoint x: 850, startPoint y: 305, endPoint x: 532, endPoint y: 302, distance: 318.0
click at [532, 302] on textarea "Adobe's Section 508 compliance reports (VPATs) are available at [URL][DOMAIN_NA…" at bounding box center [589, 336] width 920 height 110
click at [527, 304] on textarea "Adobe's Section 508 compliance reports (VPATs) are available at [URL][DOMAIN_NA…" at bounding box center [589, 336] width 920 height 110
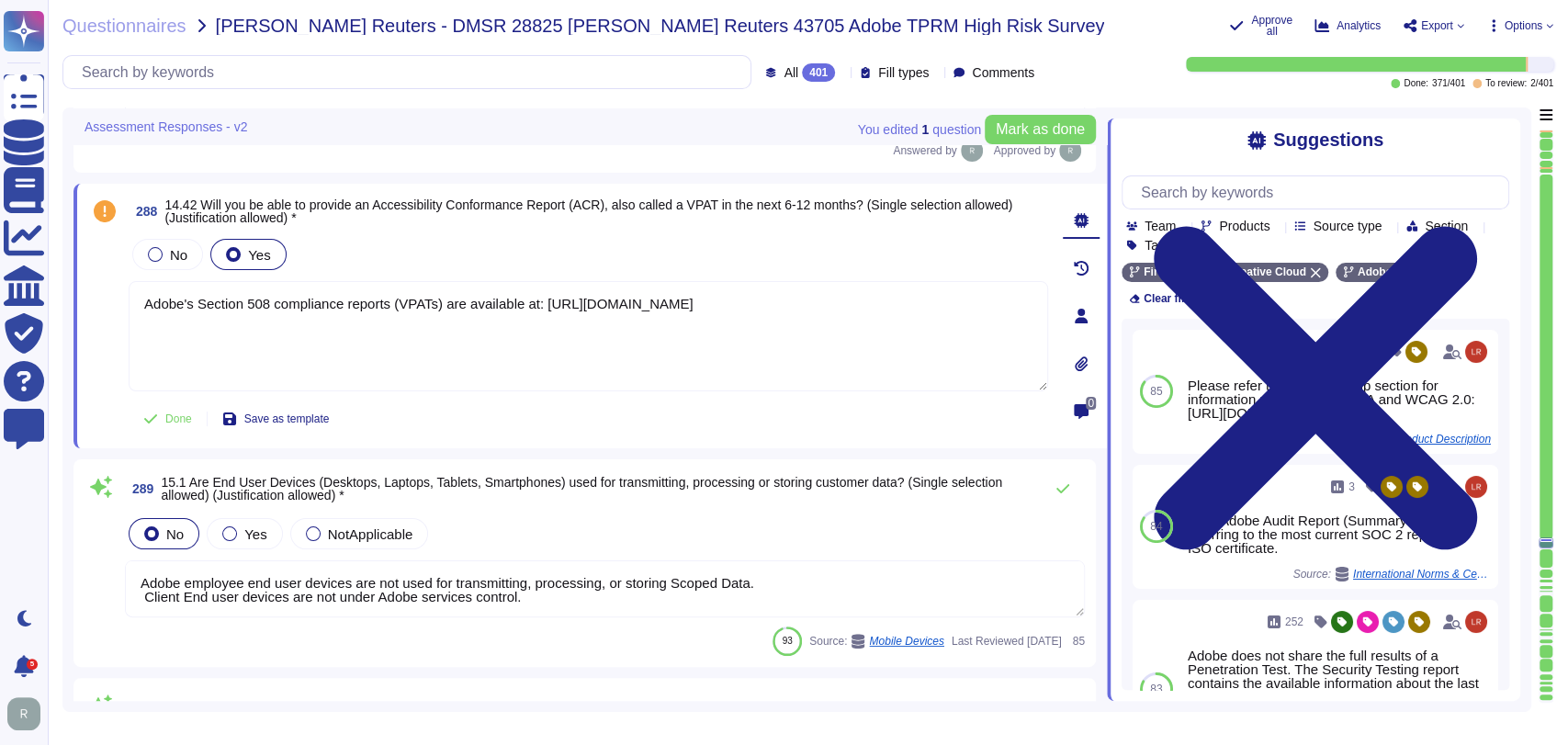
type textarea "Adobe's Section 508 compliance reports (VPATs) are available at: [URL][DOMAIN_N…"
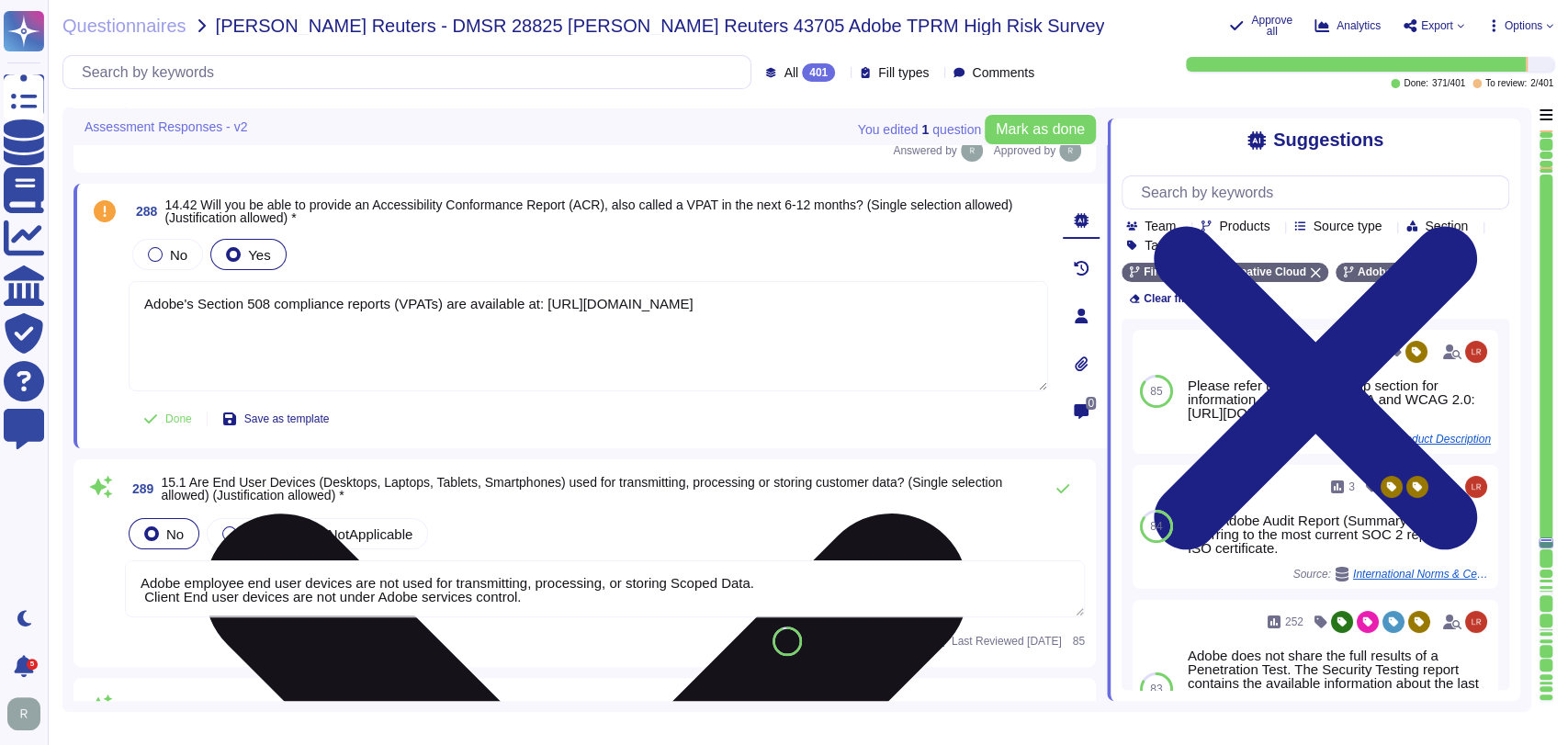
click at [599, 328] on textarea "Adobe's Section 508 compliance reports (VPATs) are available at: [URL][DOMAIN_N…" at bounding box center [589, 336] width 920 height 110
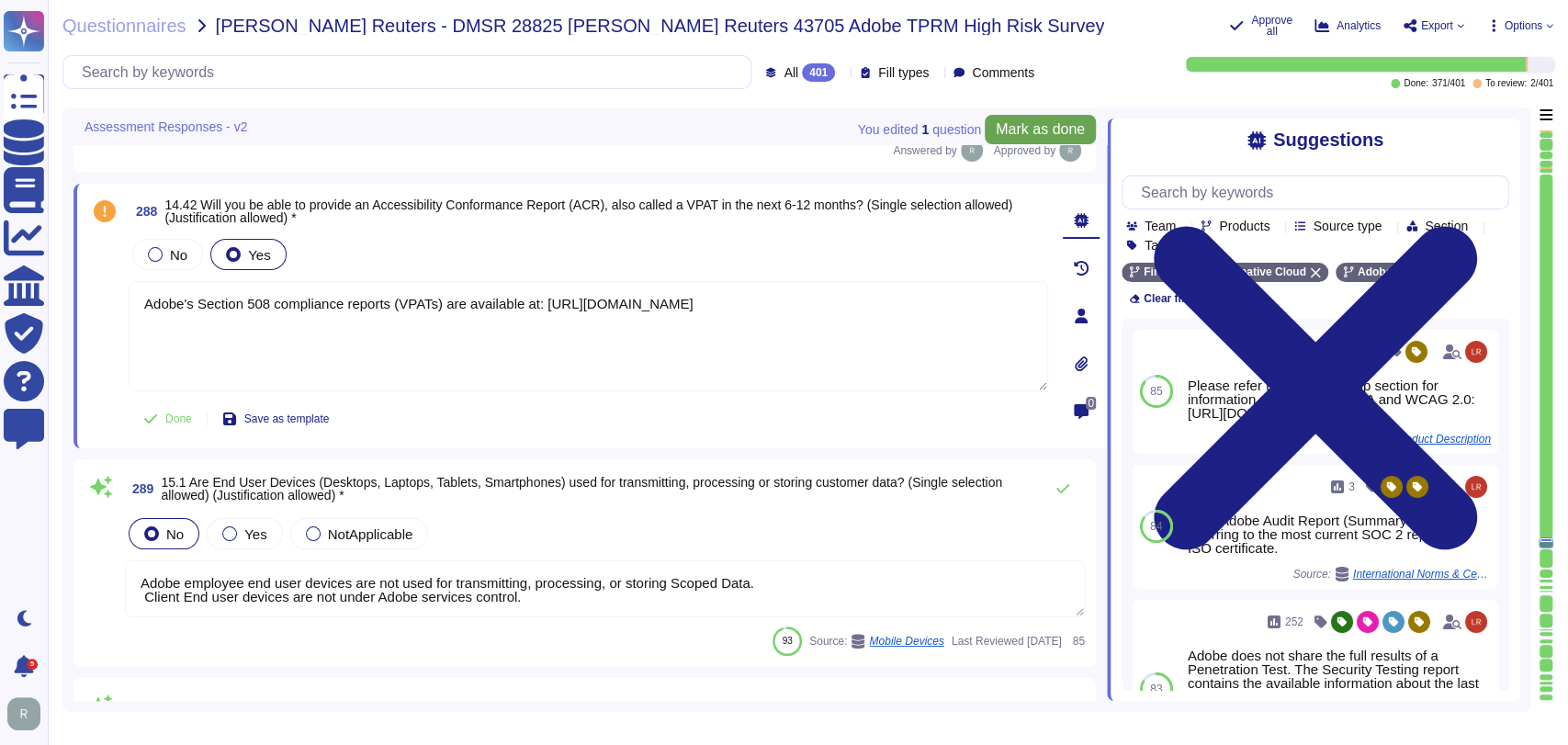
click at [1035, 136] on span "Mark as done" at bounding box center [1041, 130] width 89 height 15
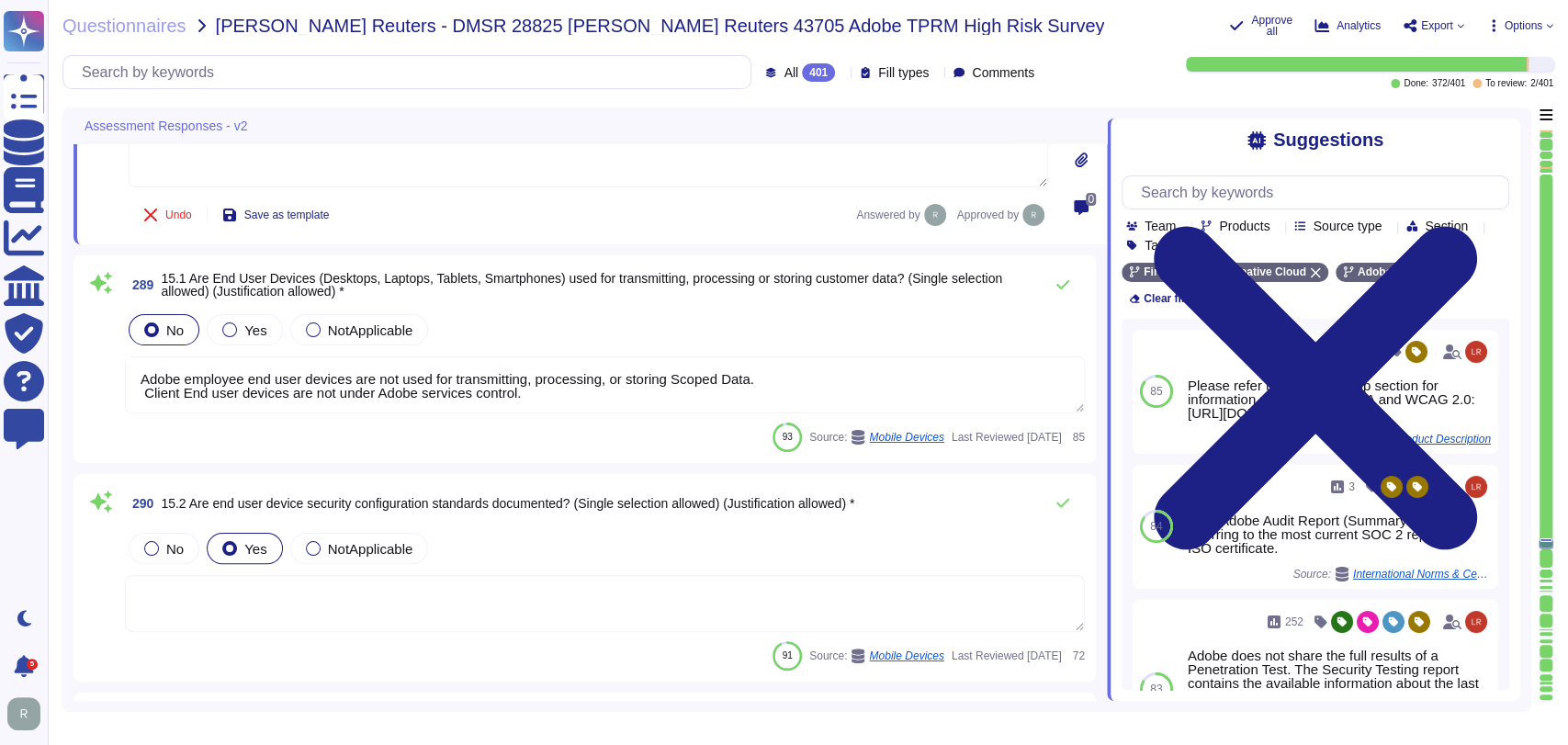
type textarea "Adobe IT uses Airwatch Mobile Device Management to manage, remotely wipe, and m…"
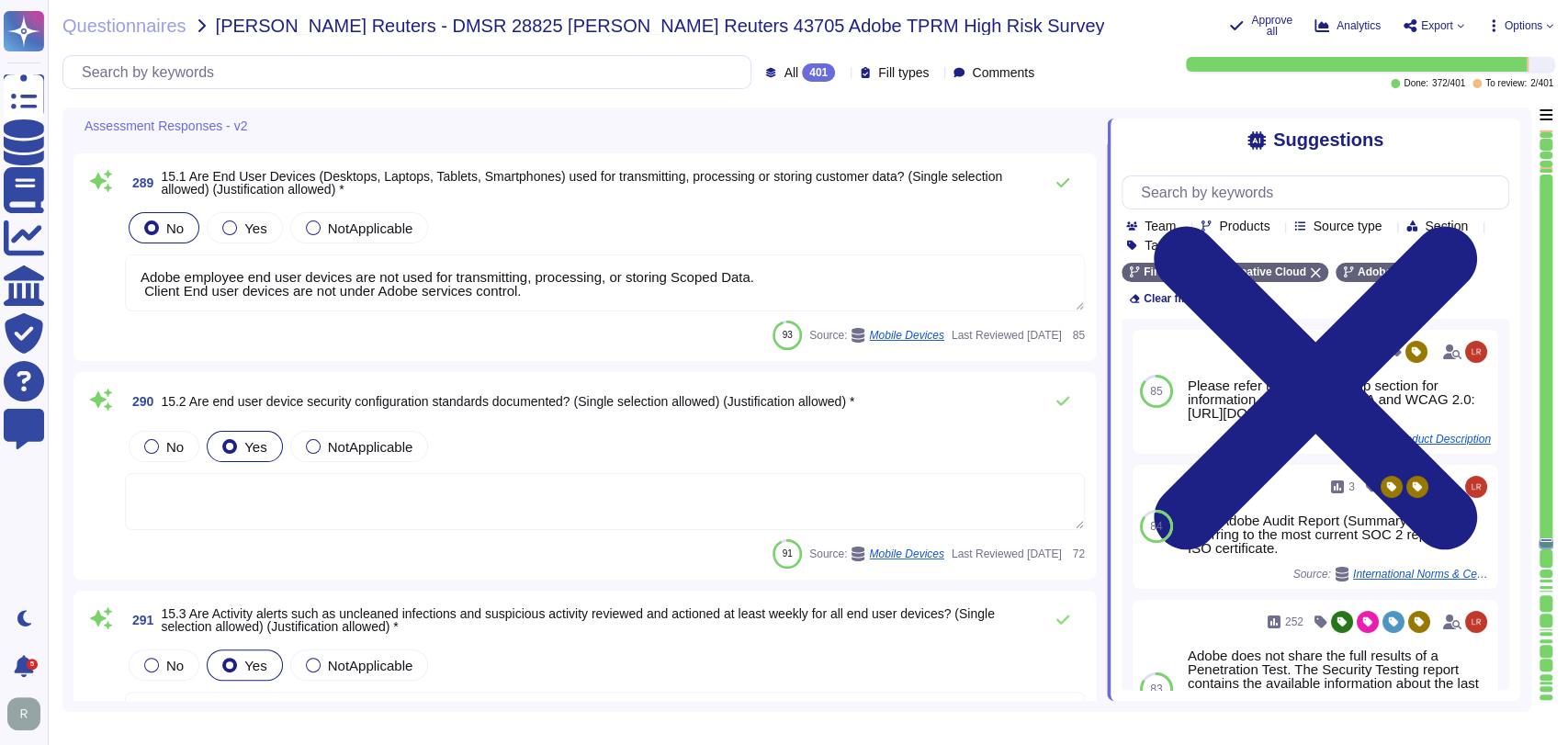
click at [645, 429] on div "No Yes NotApplicable" at bounding box center [605, 446] width 960 height 39
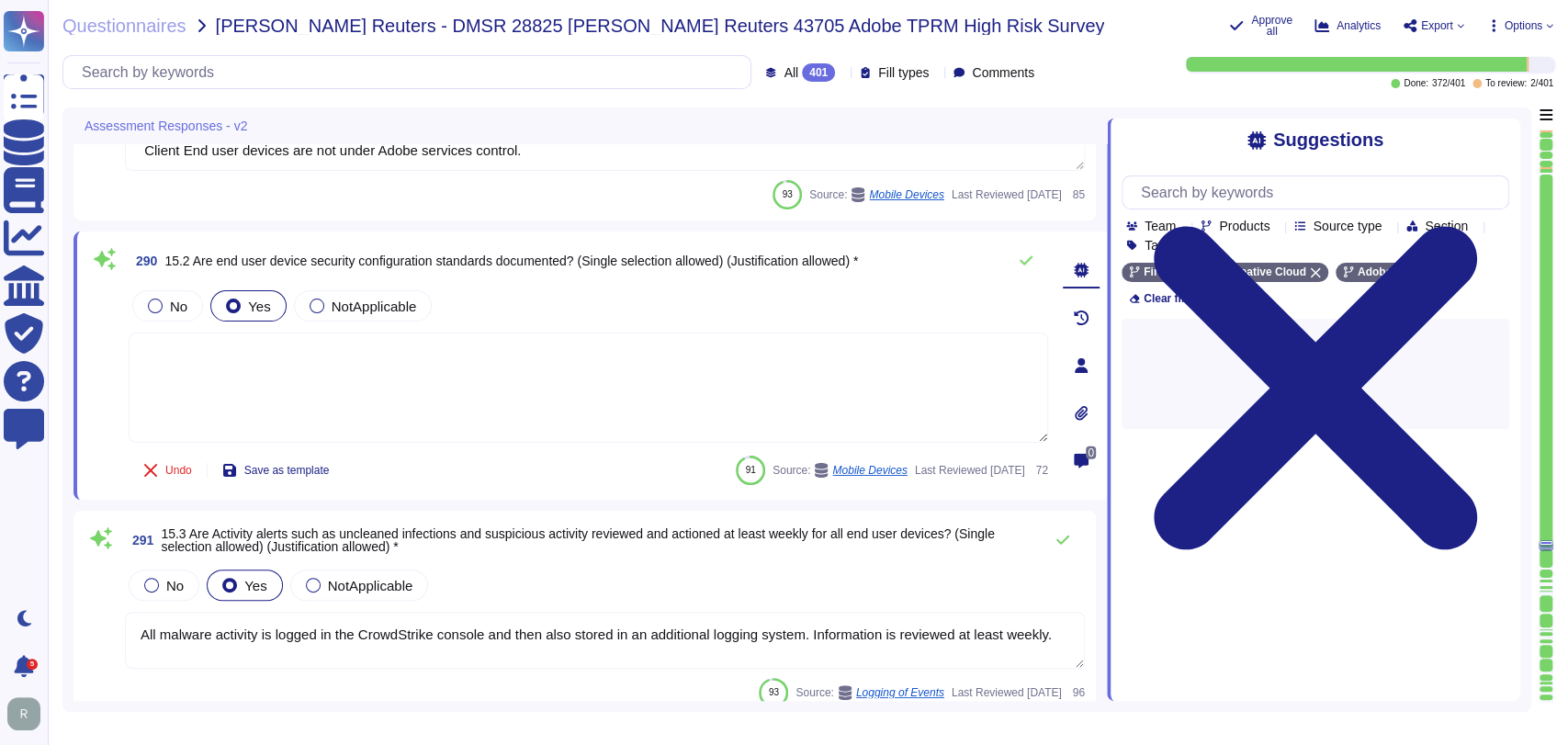
scroll to position [63985, 0]
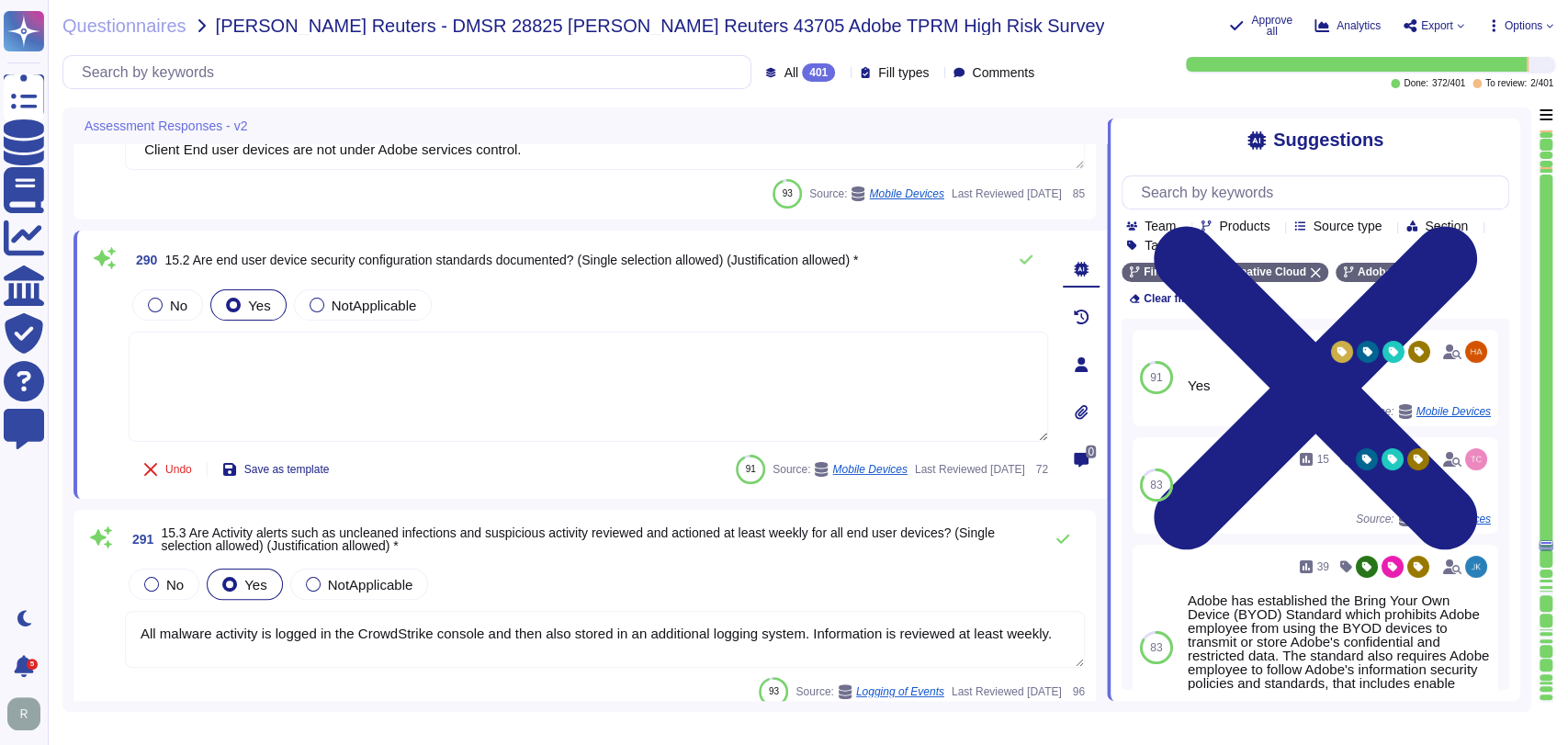
scroll to position [63970, 0]
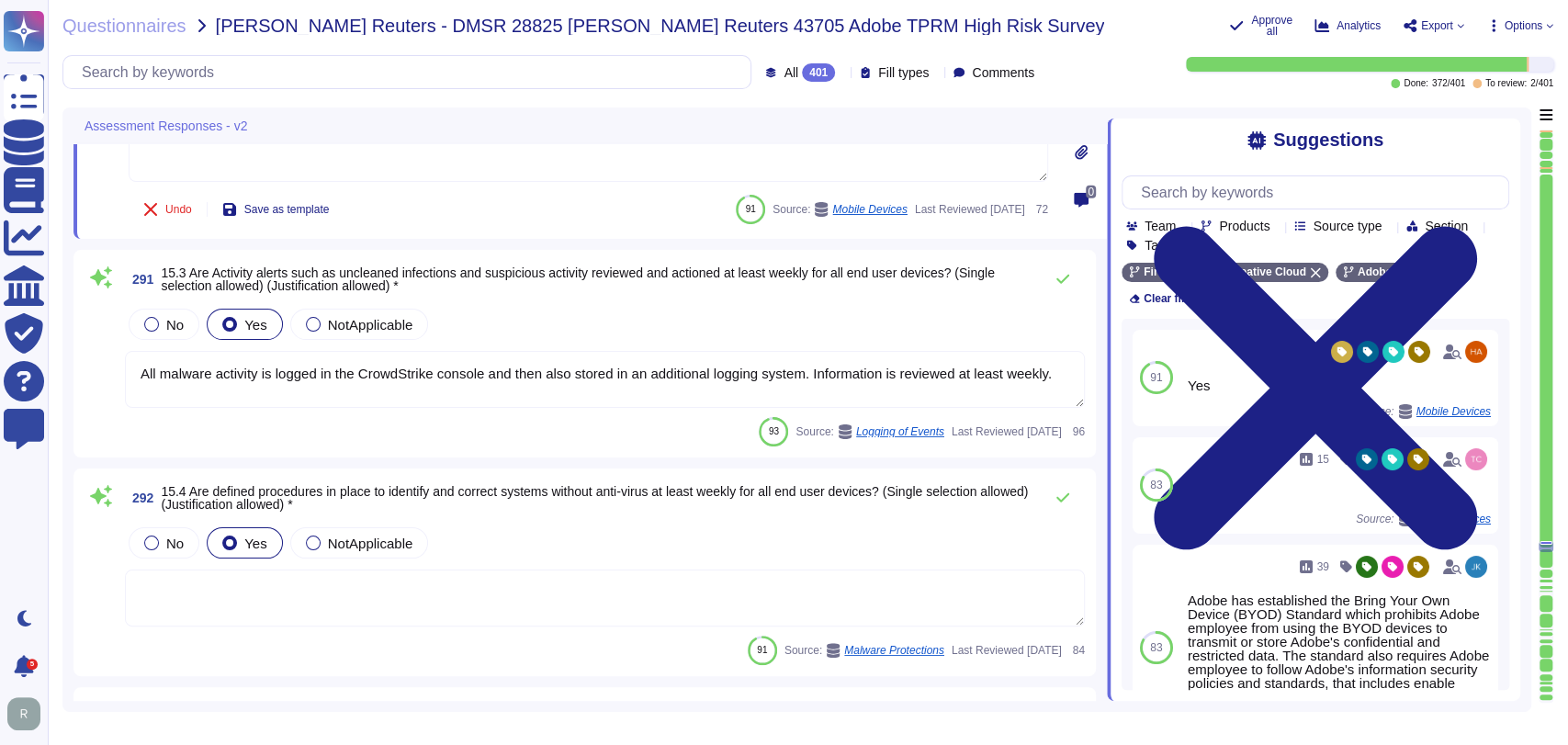
type textarea "Adobe has implemented a centralized mobile device management solution deployed …"
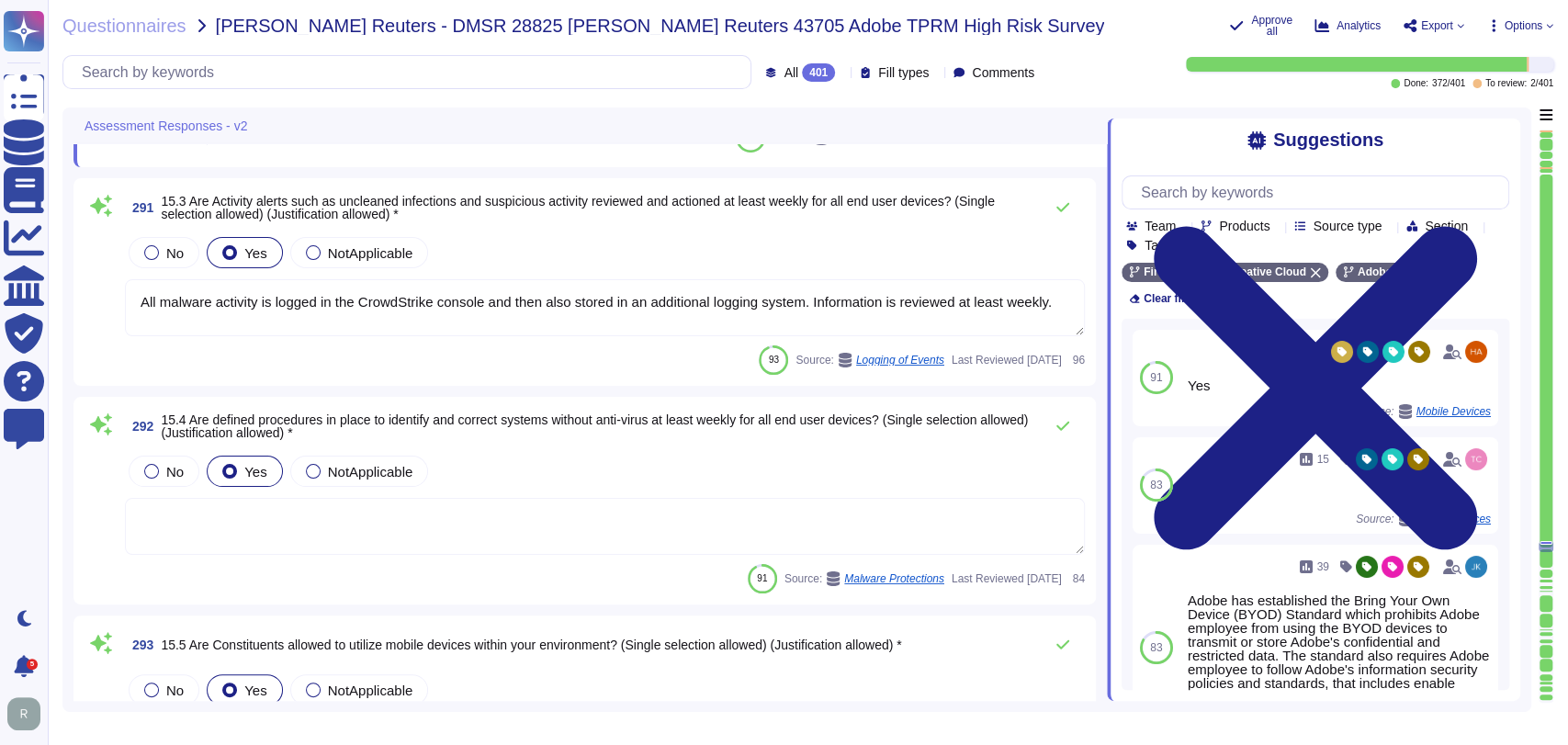
scroll to position [64303, 0]
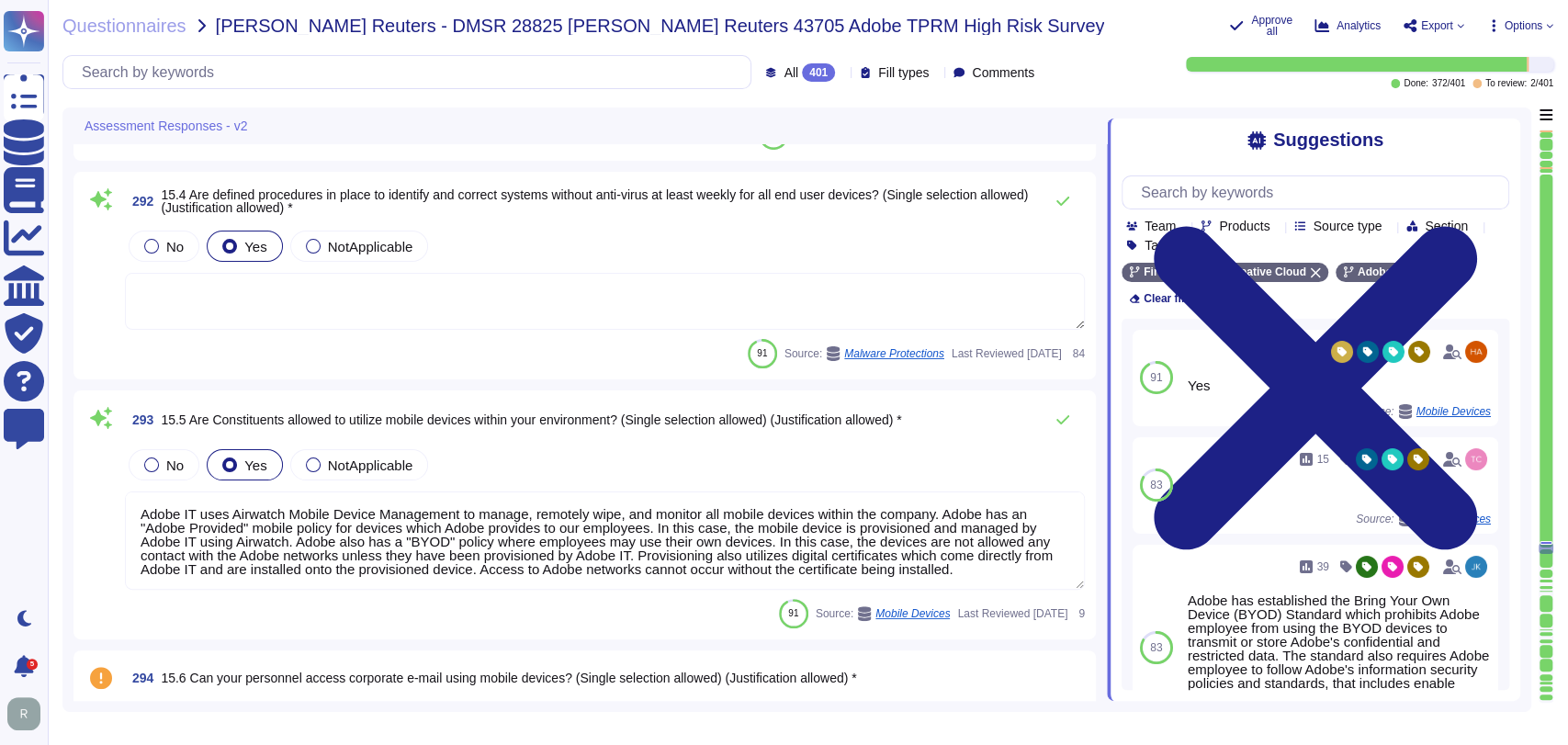
type textarea "Adobe issued and/or employee owned personal computers are not used to transmit,…"
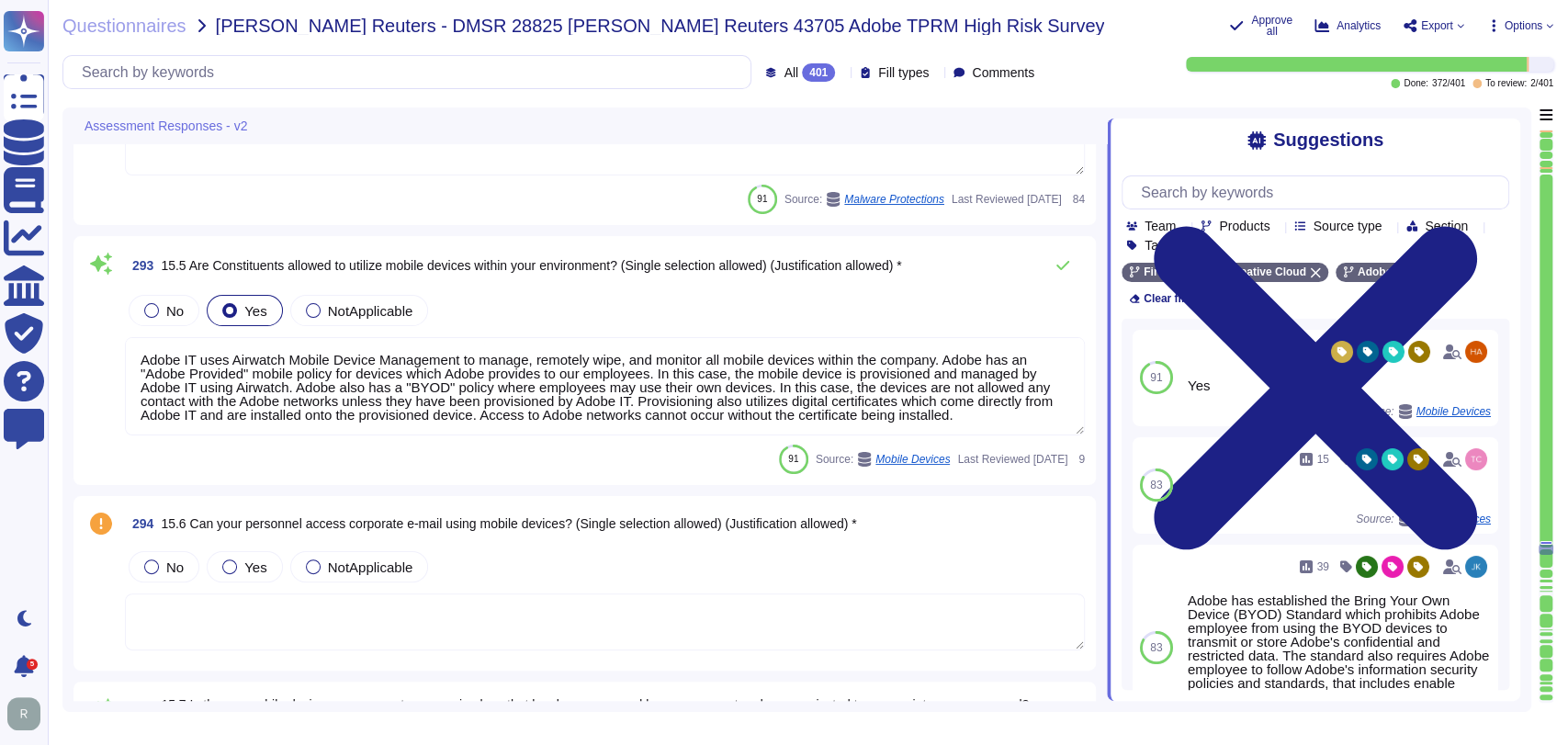
type textarea "No, non-company managed PCs are not permitted to connect to Adobe's corporate n…"
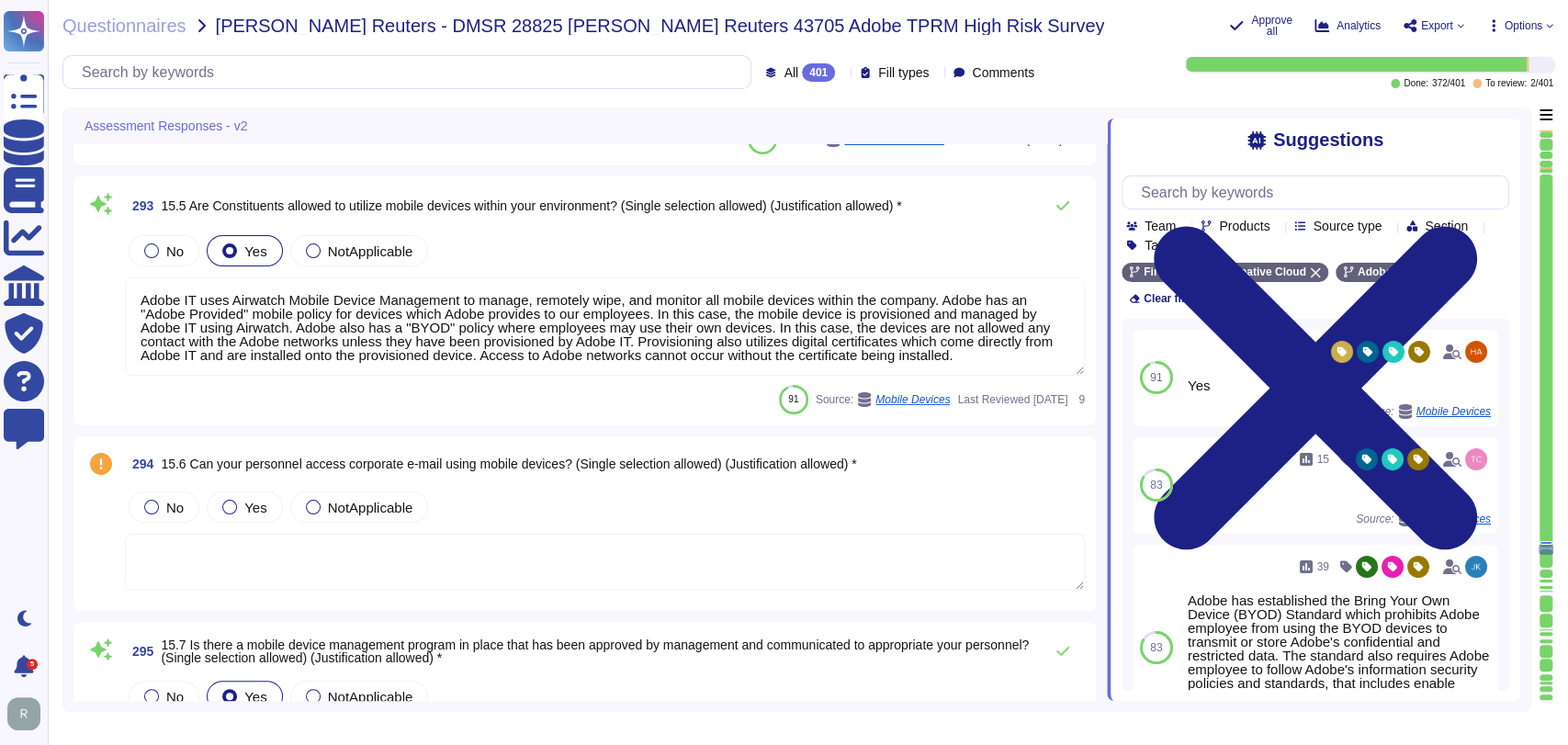
scroll to position [64730, 0]
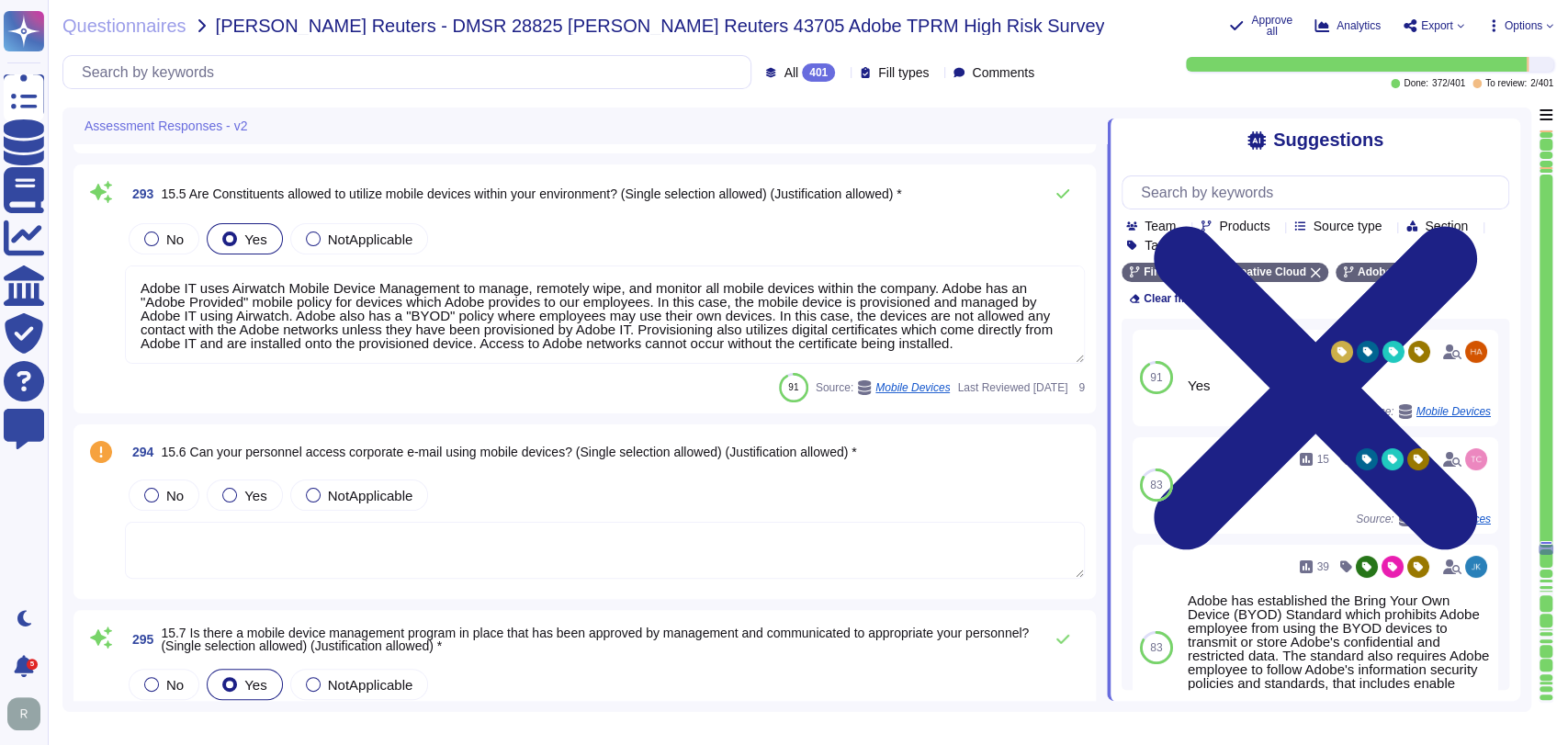
click at [551, 541] on textarea at bounding box center [605, 550] width 960 height 57
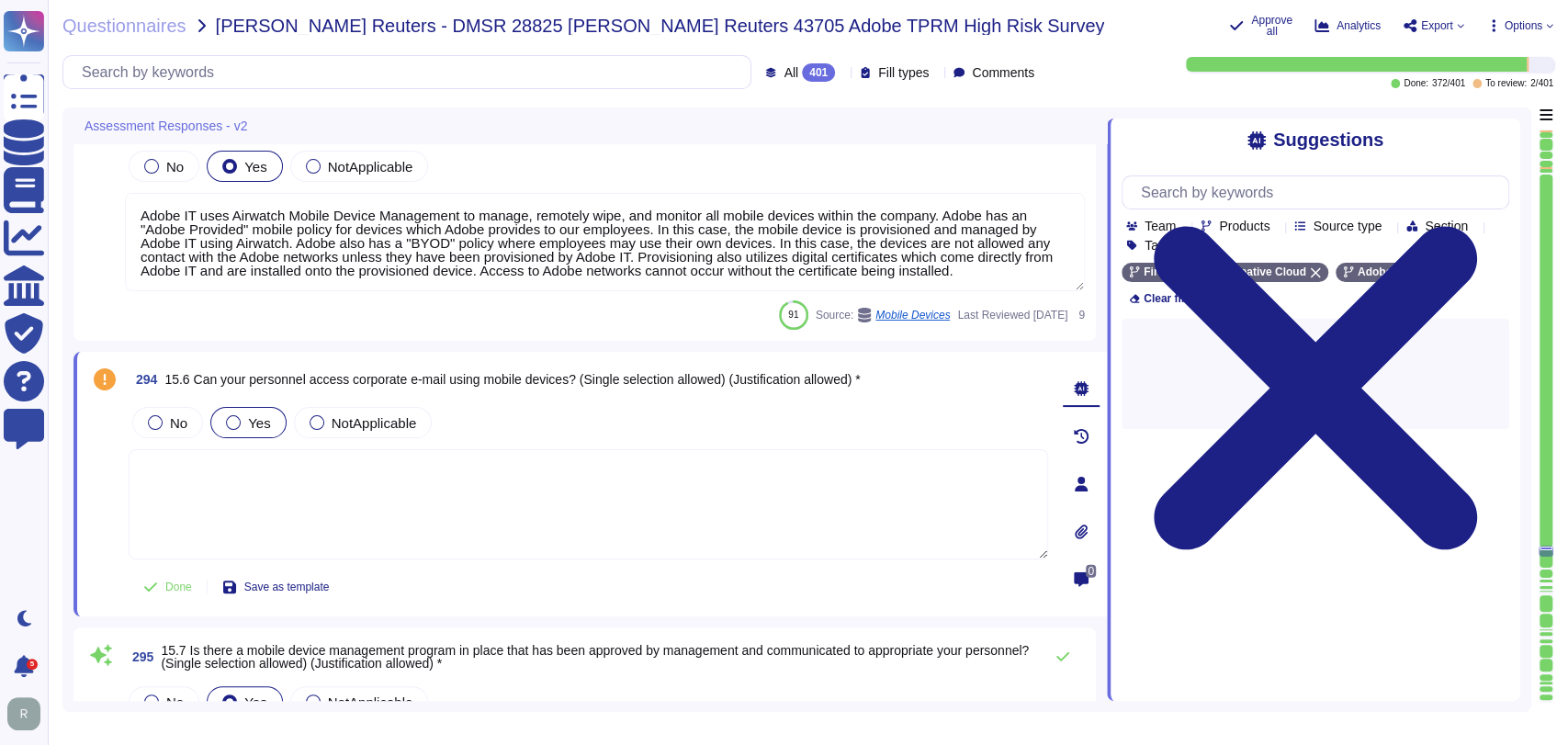
click at [262, 417] on span "Yes" at bounding box center [259, 423] width 22 height 15
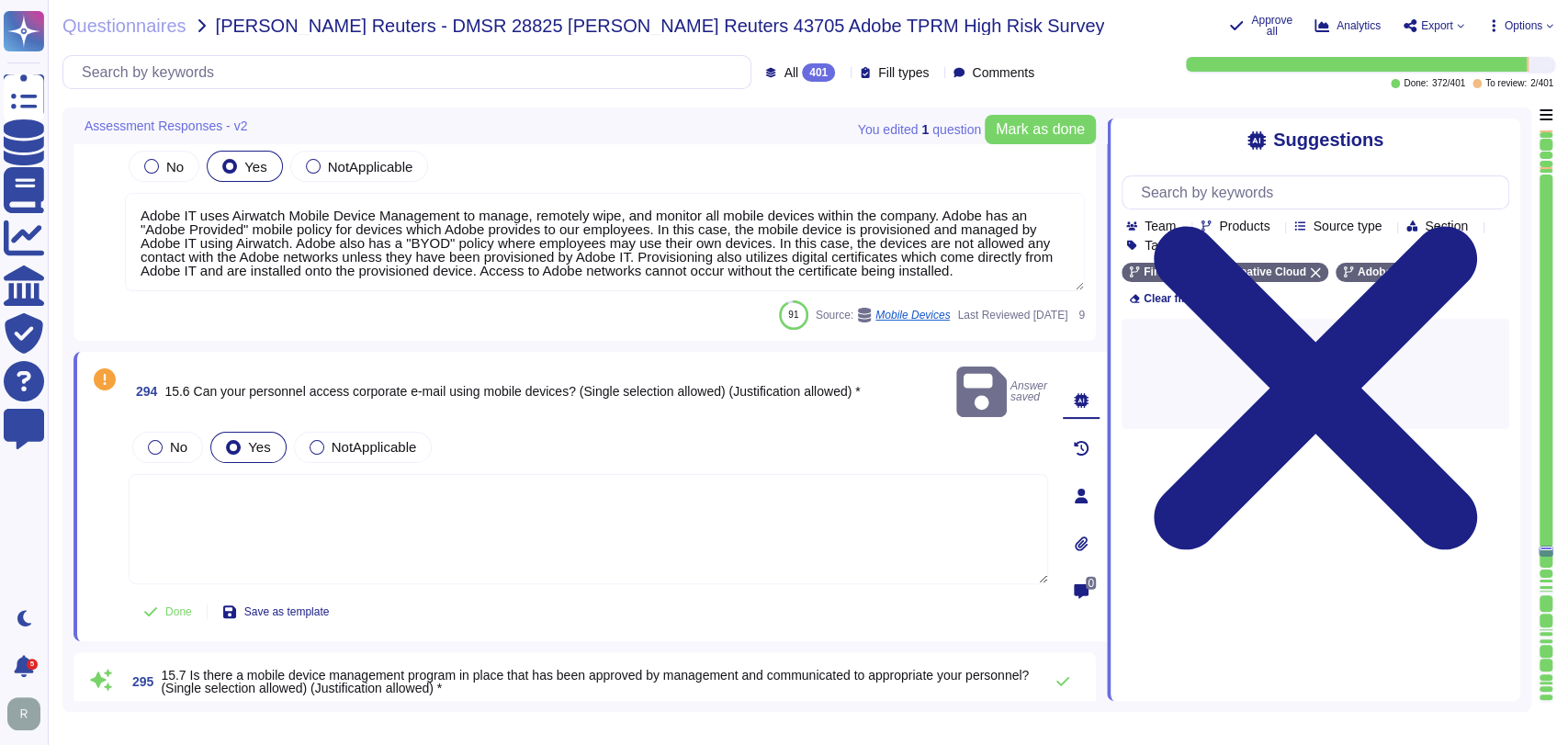
click at [556, 495] on textarea at bounding box center [589, 529] width 920 height 110
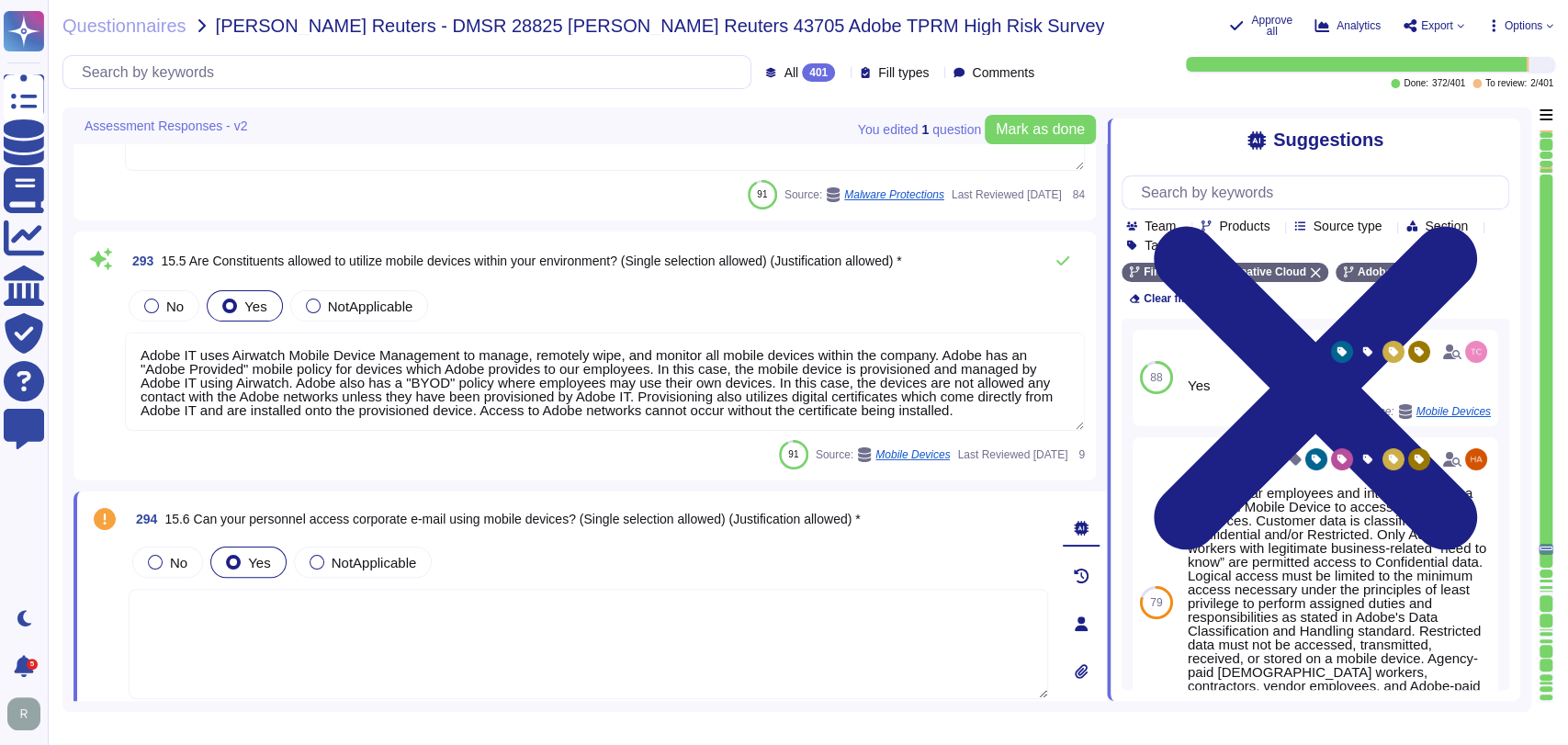
scroll to position [64602, 0]
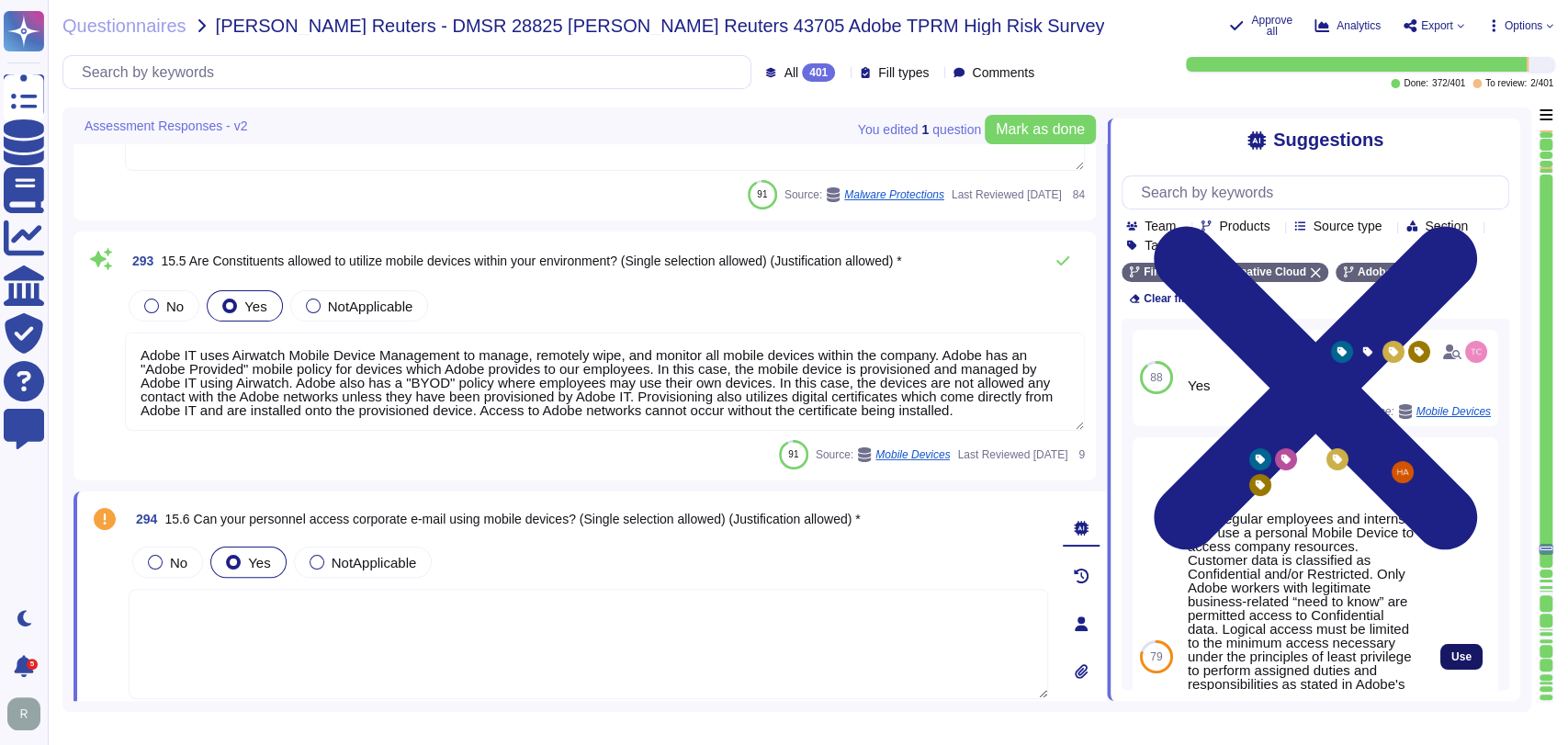
click at [1441, 656] on button "Use" at bounding box center [1462, 656] width 43 height 26
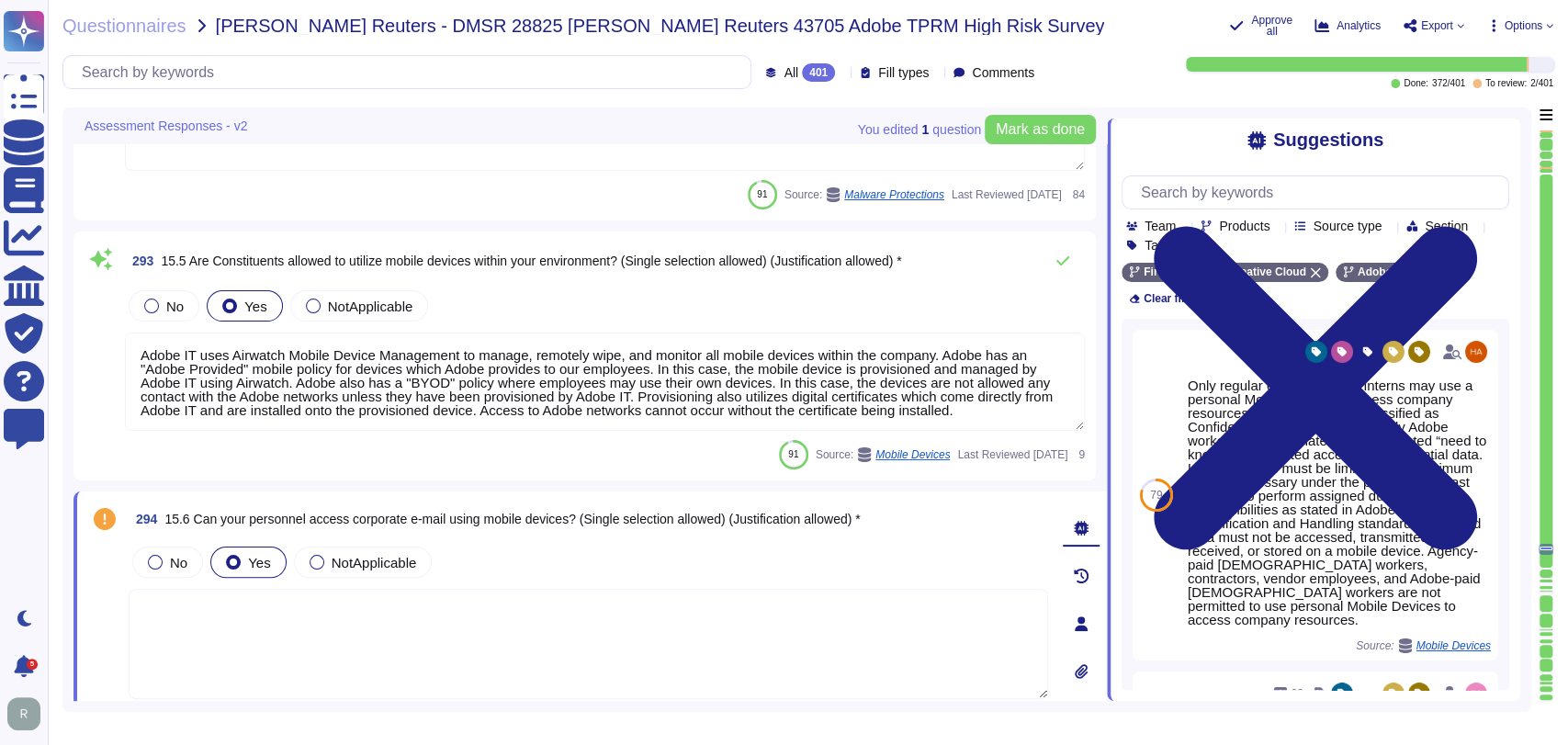
type textarea "Only regular employees and interns may use a personal Mobile Device to access c…"
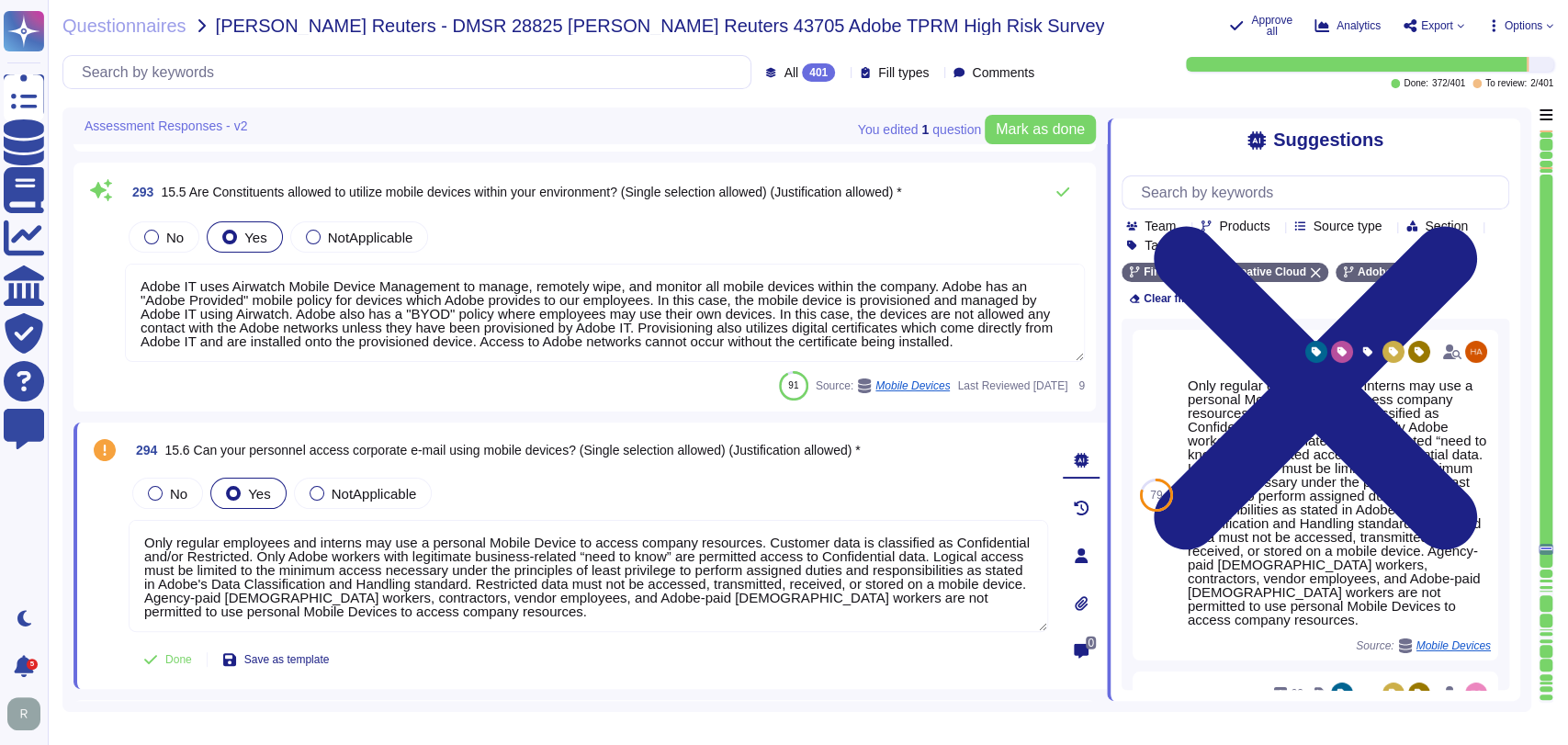
scroll to position [1, 0]
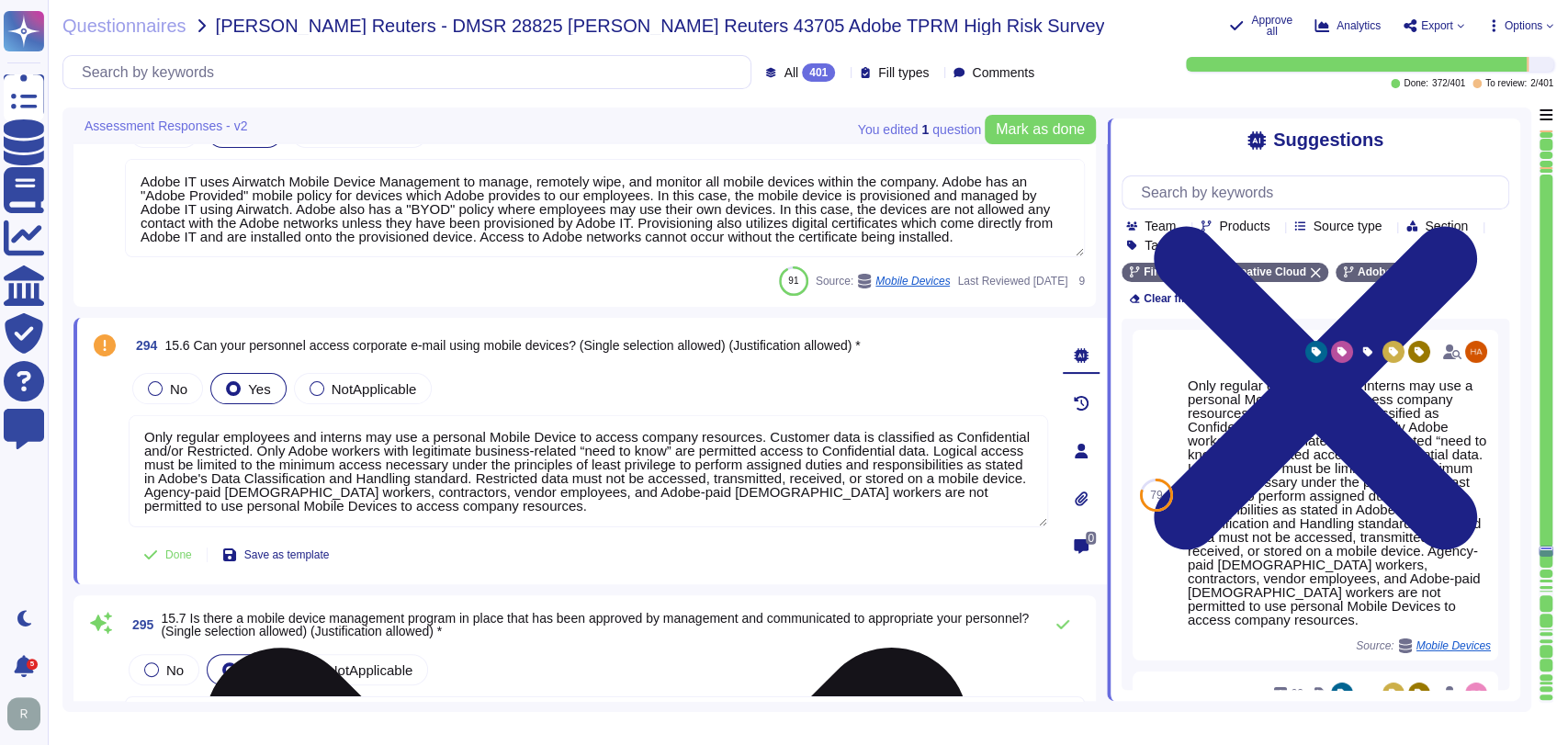
type textarea "No, non-company managed PCs are not permitted to connect to Adobe's corporate n…"
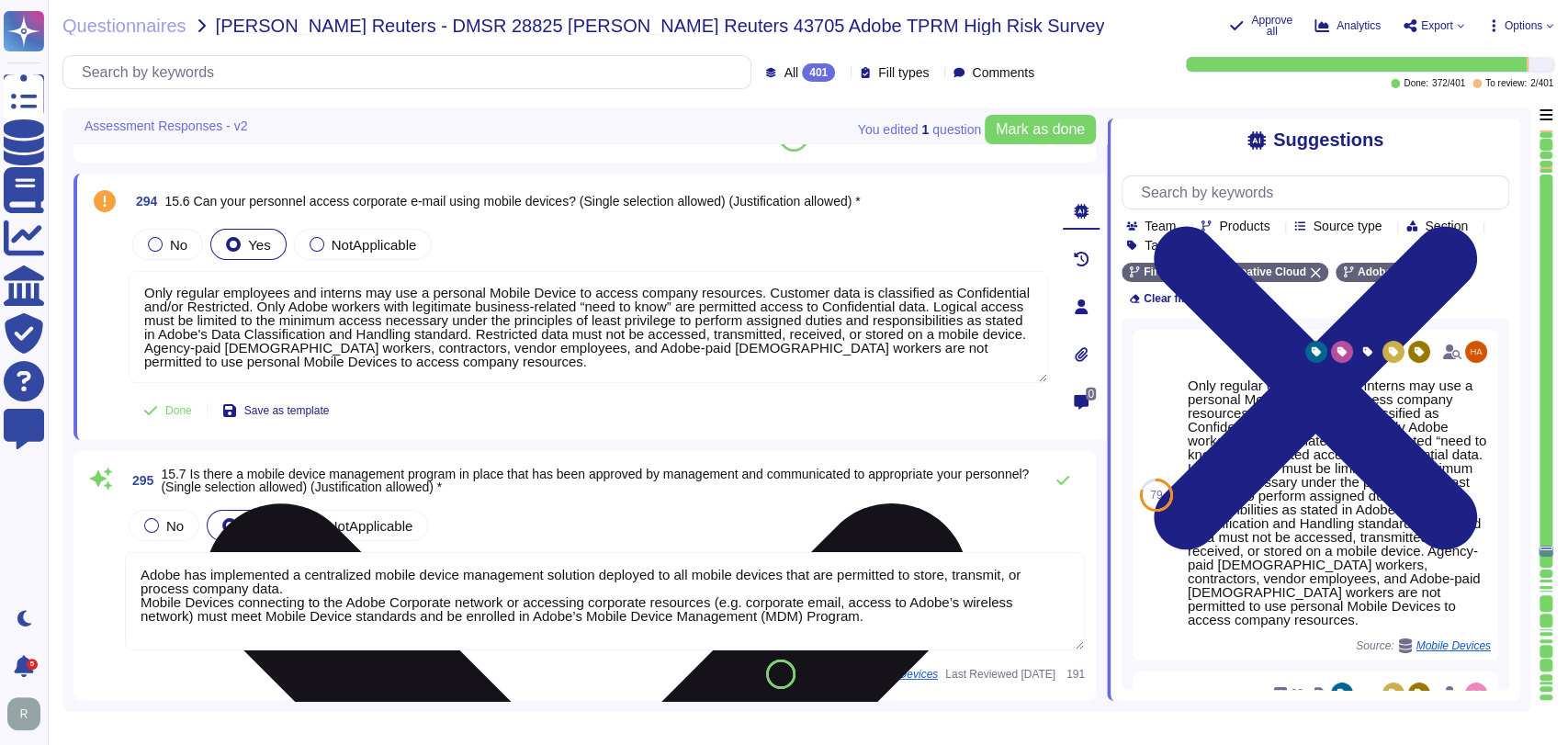
scroll to position [64909, 0]
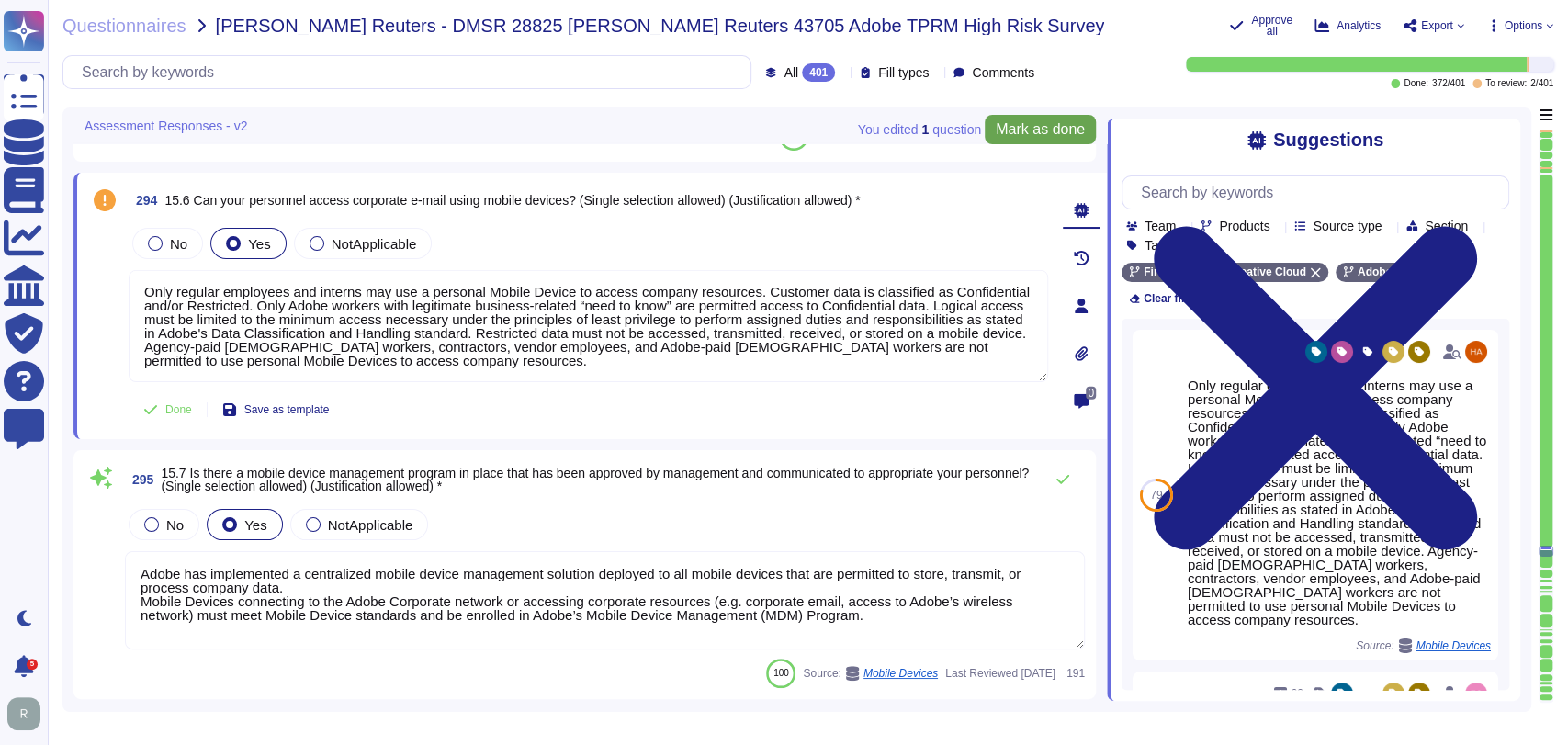
click at [1028, 134] on span "Mark as done" at bounding box center [1041, 130] width 89 height 15
